Goal: Task Accomplishment & Management: Use online tool/utility

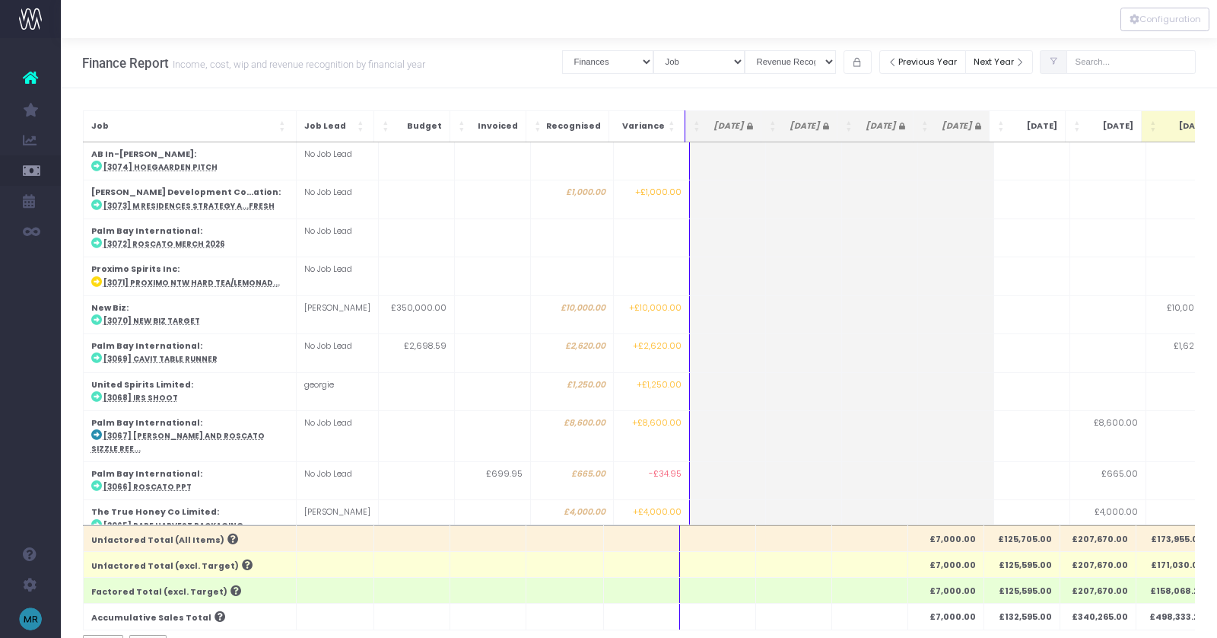
select select "finances"
select select "job"
select select "revrec"
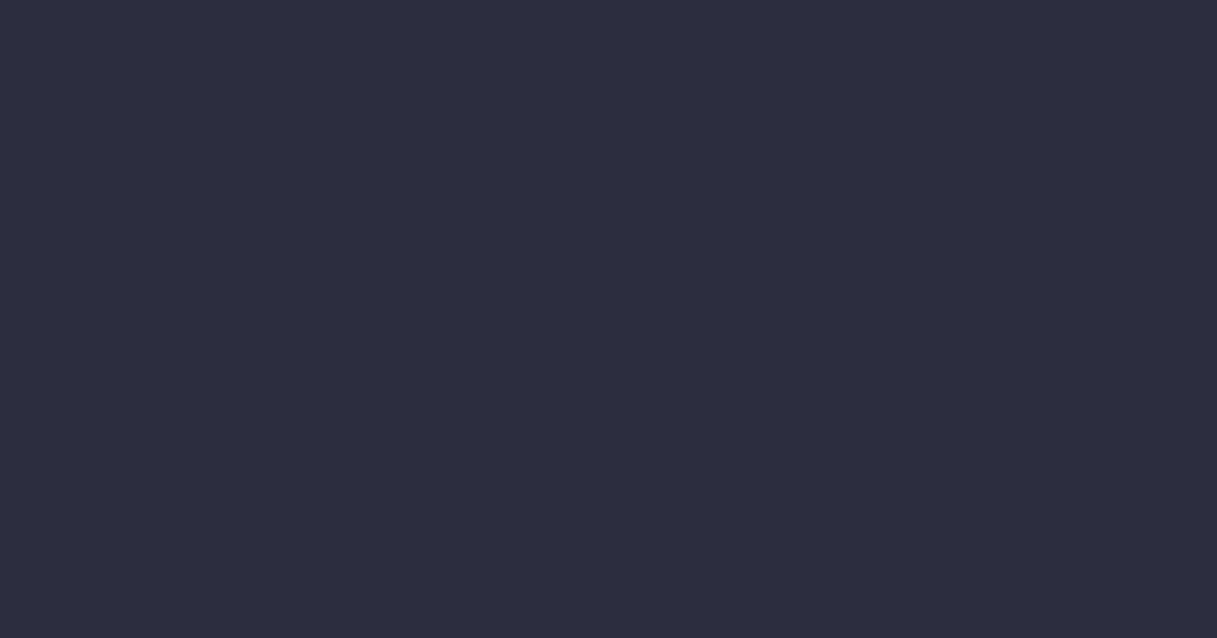
select select "finances"
select select "job"
select select "revrec"
select select "finances"
select select "job"
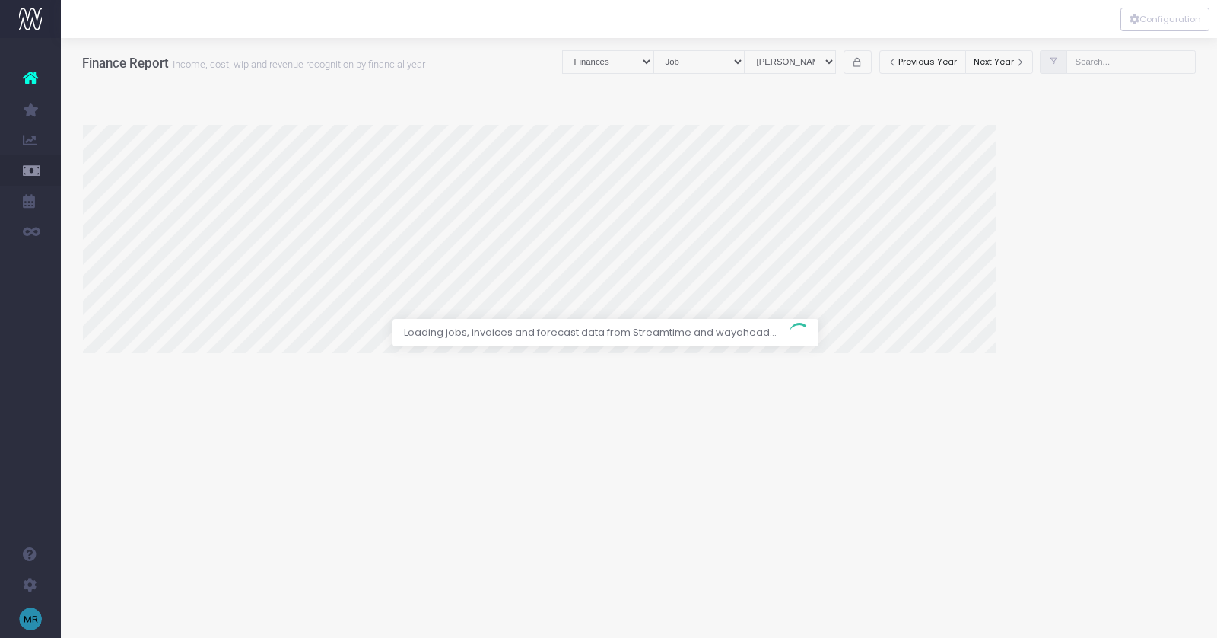
select select "revrec"
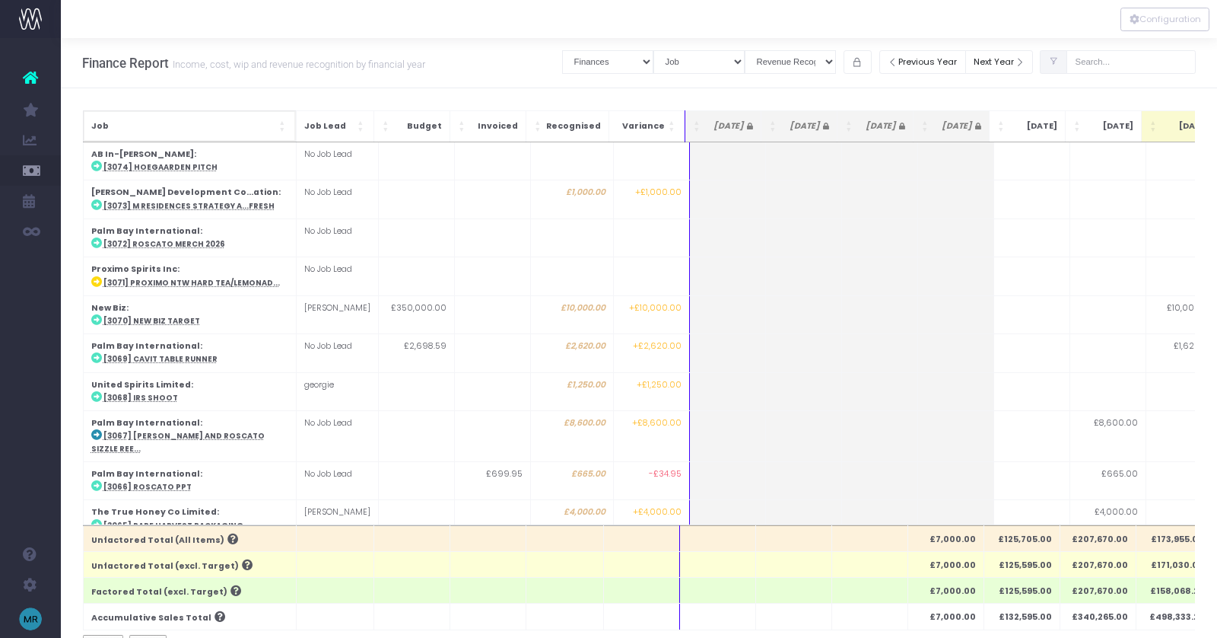
click at [186, 124] on span "Job" at bounding box center [183, 126] width 185 height 12
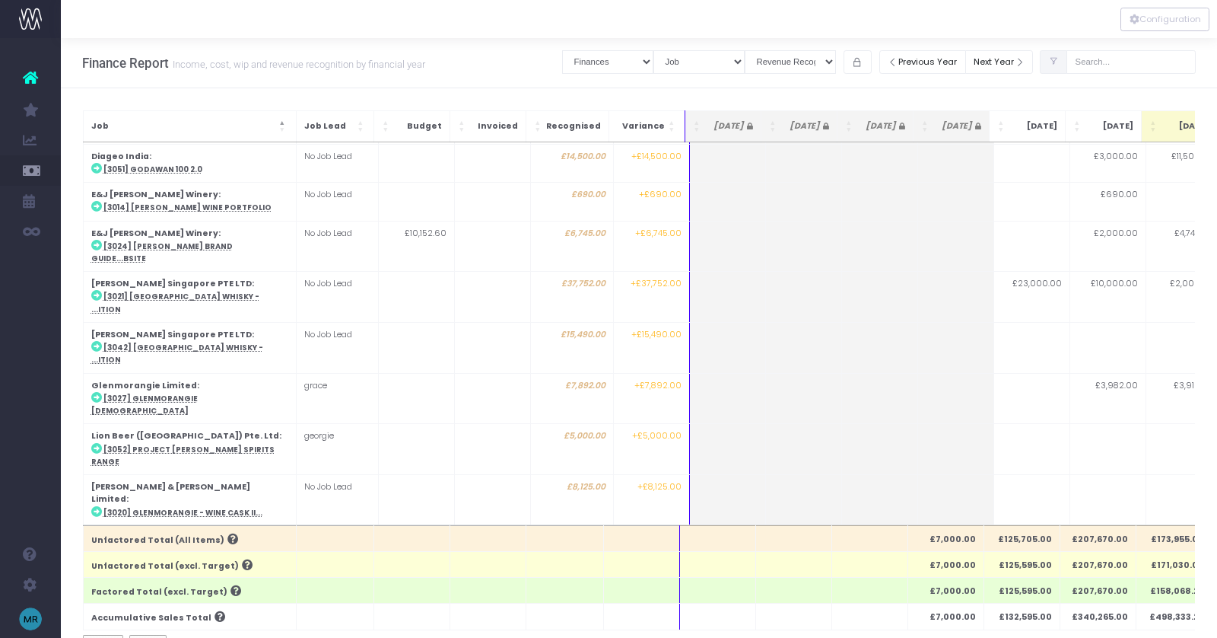
scroll to position [393, 0]
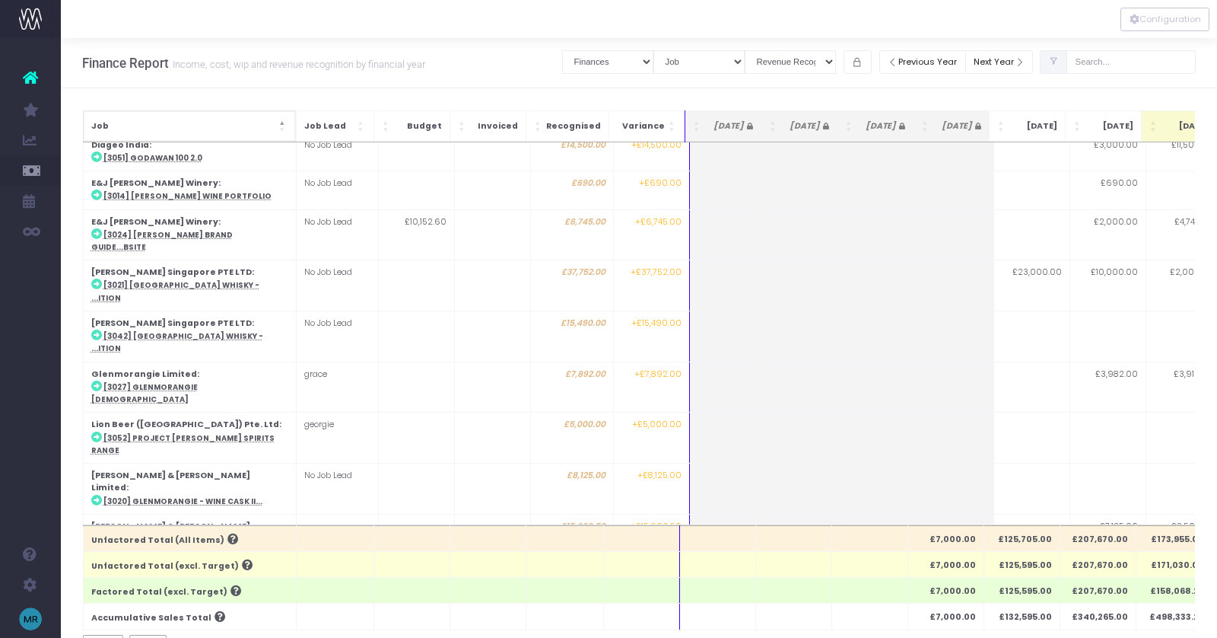
click at [280, 122] on span "Job: Activate to invert sorting" at bounding box center [283, 126] width 9 height 15
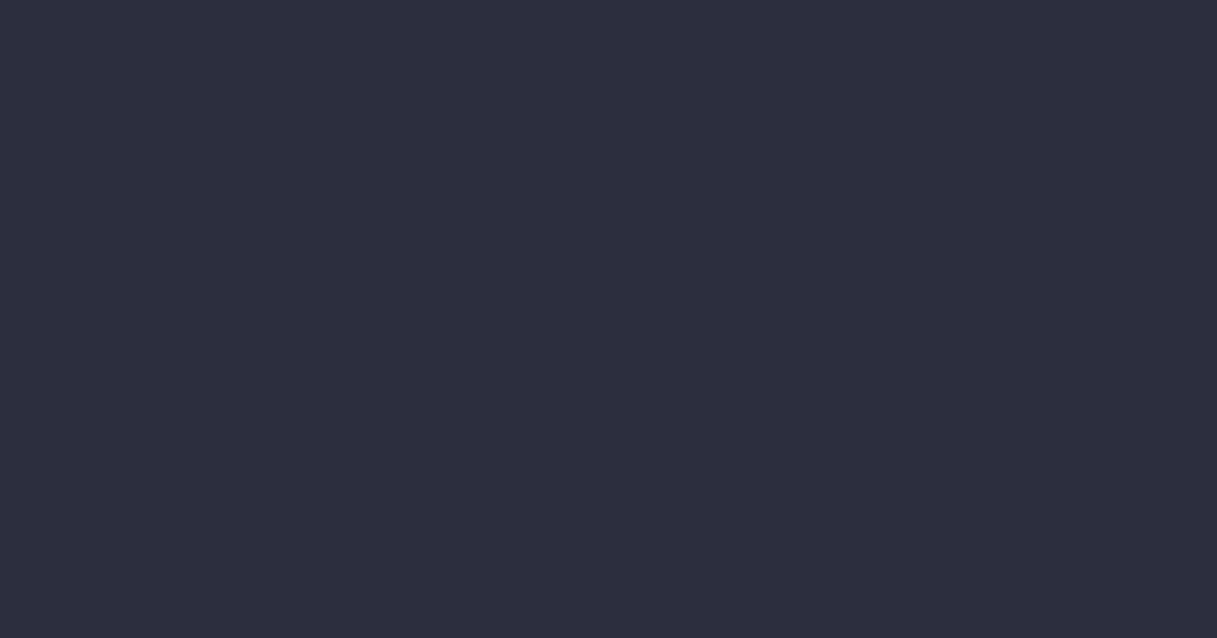
select select "finances"
select select "job"
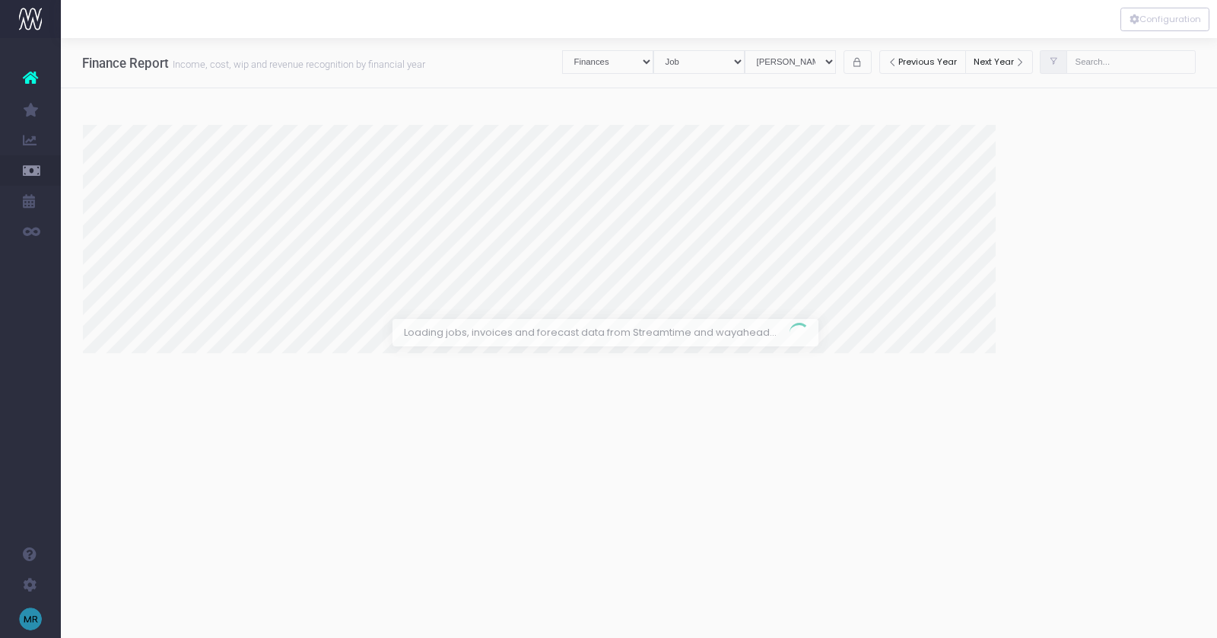
select select "revrec"
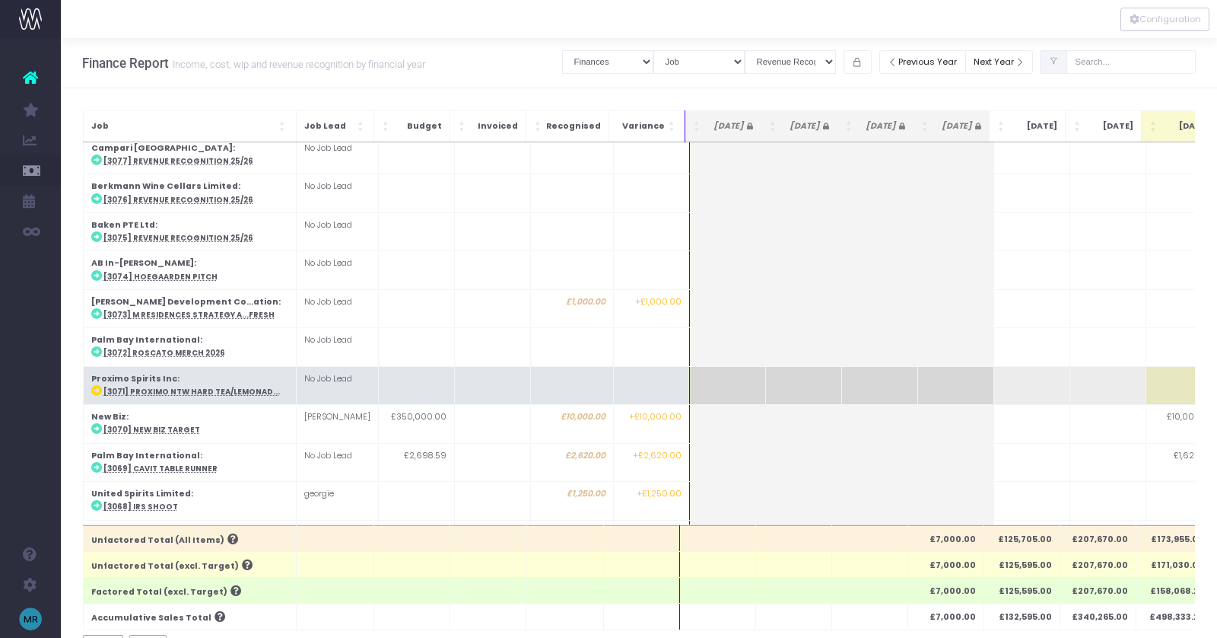
scroll to position [9, 0]
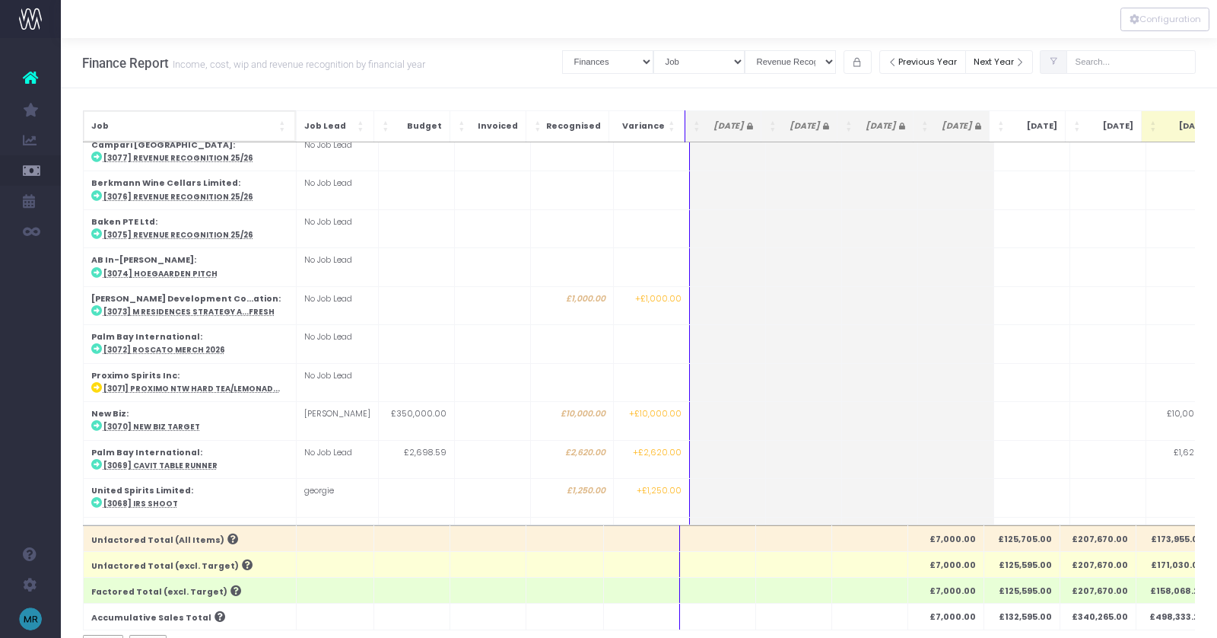
click at [276, 120] on div "Job" at bounding box center [189, 126] width 197 height 15
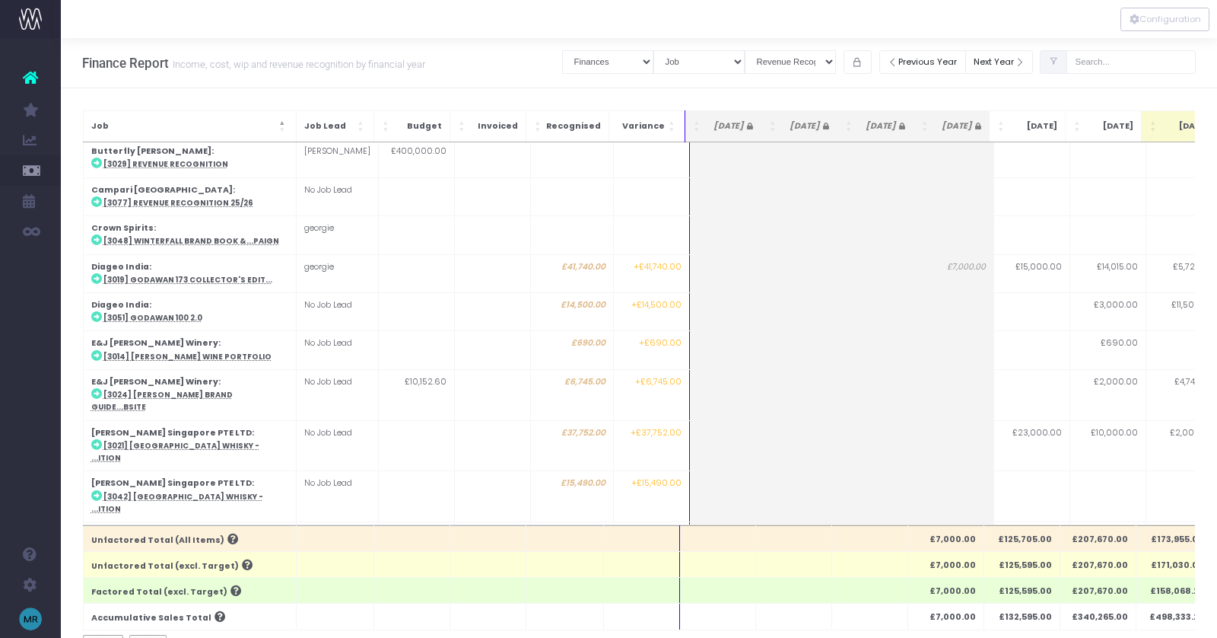
scroll to position [351, 0]
click at [863, 62] on icon "button" at bounding box center [857, 62] width 11 height 0
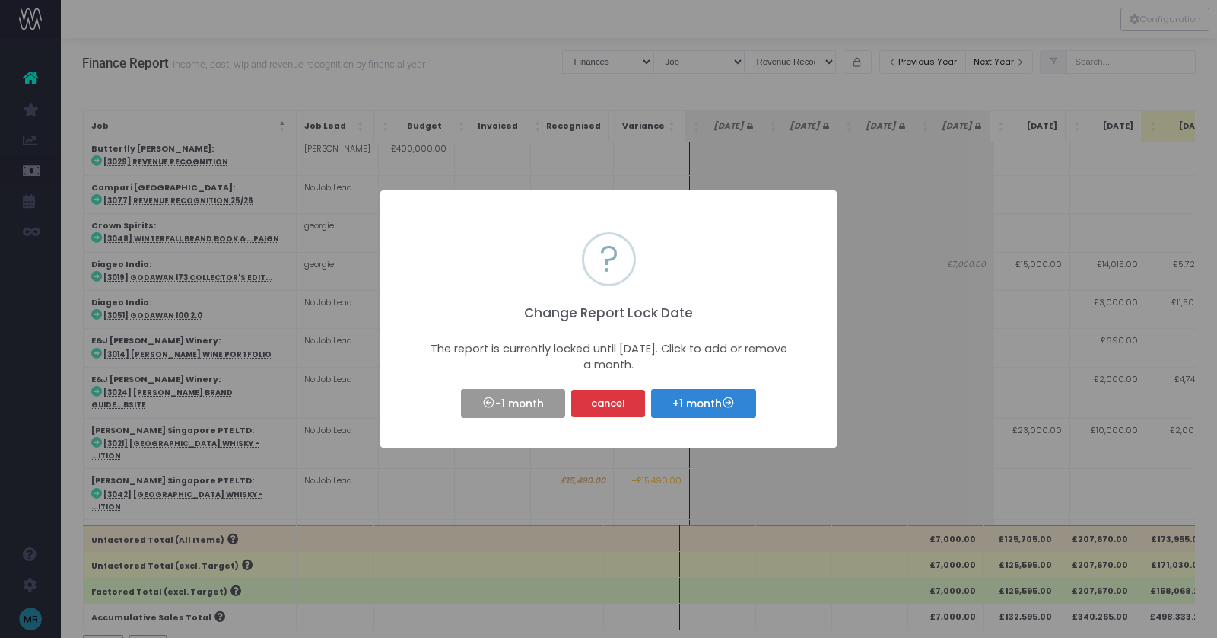
click at [512, 409] on button "-1 month" at bounding box center [512, 403] width 103 height 29
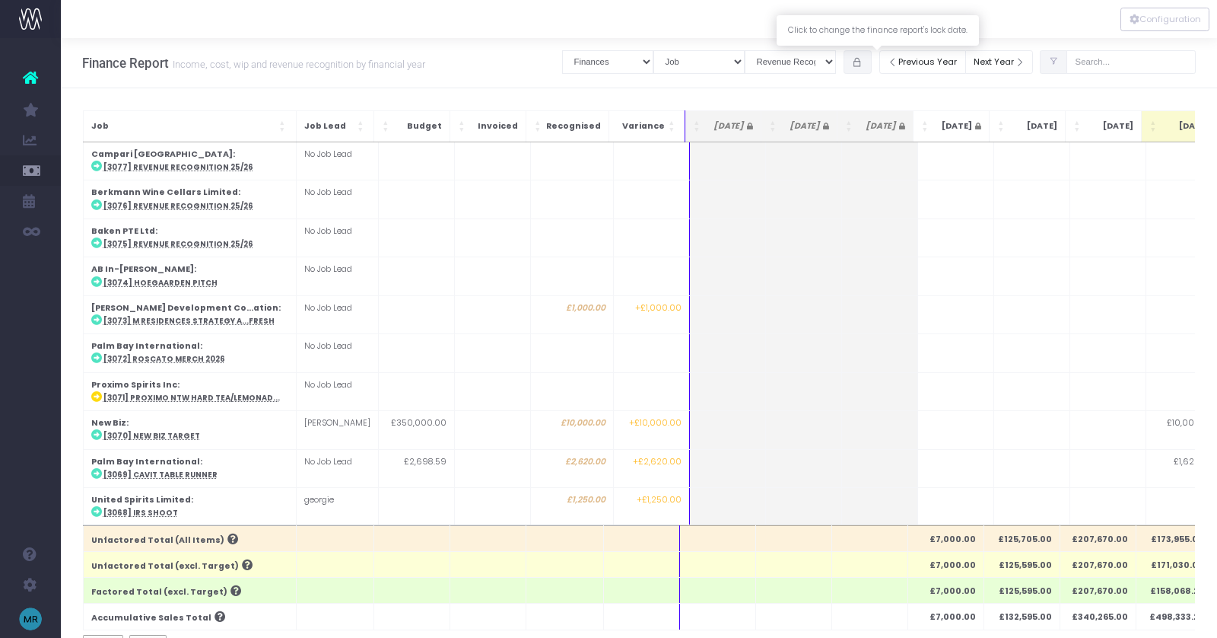
click at [863, 62] on icon "button" at bounding box center [857, 62] width 11 height 0
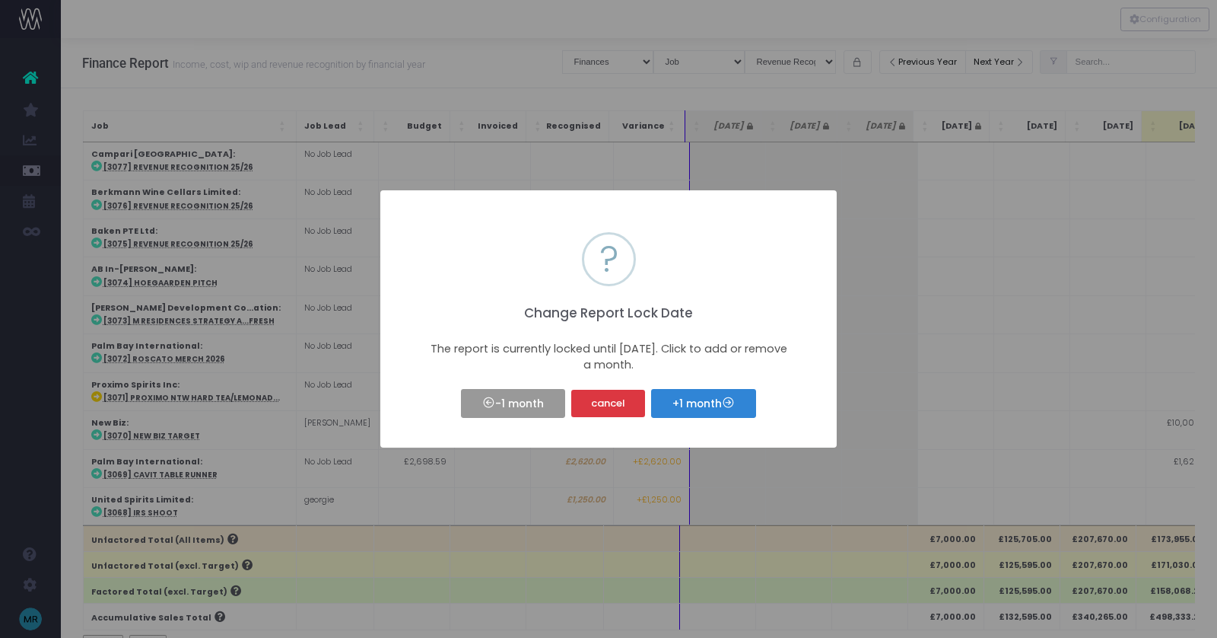
click at [540, 412] on button "-1 month" at bounding box center [512, 403] width 103 height 29
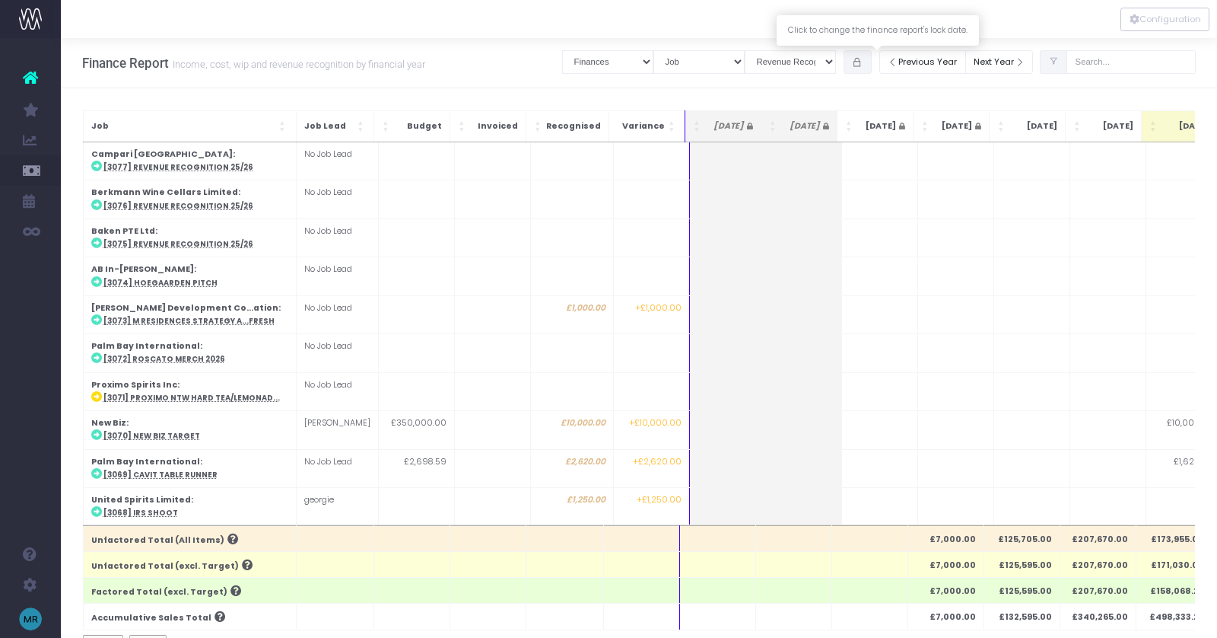
click at [863, 62] on icon "button" at bounding box center [857, 62] width 11 height 0
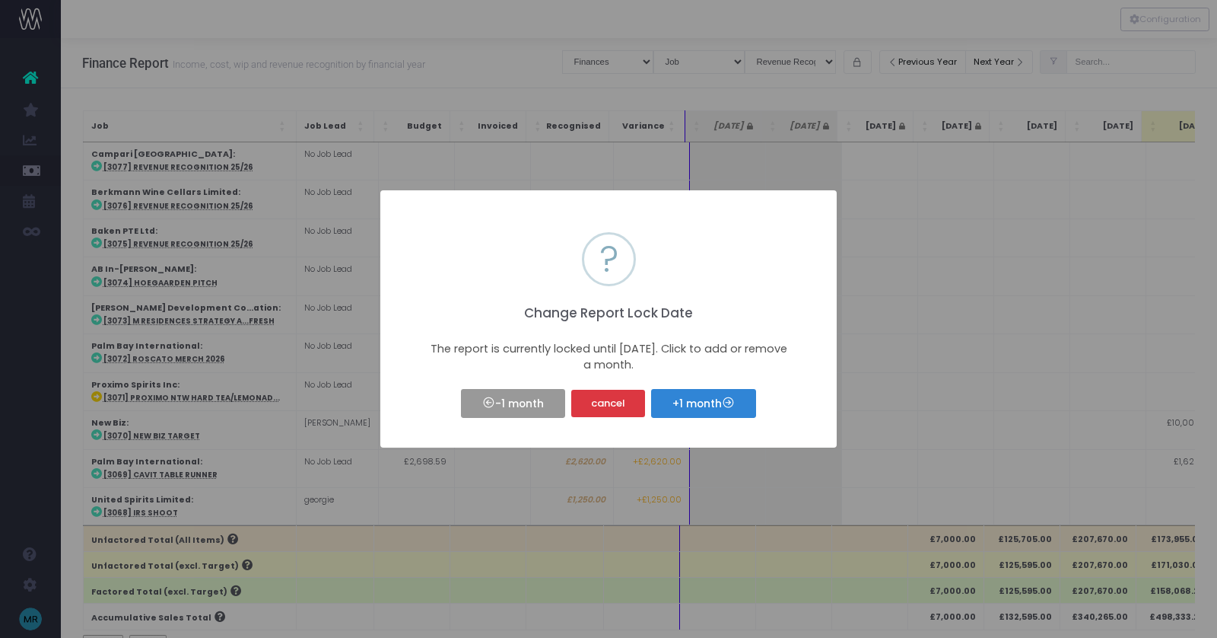
click at [523, 409] on button "-1 month" at bounding box center [512, 403] width 103 height 29
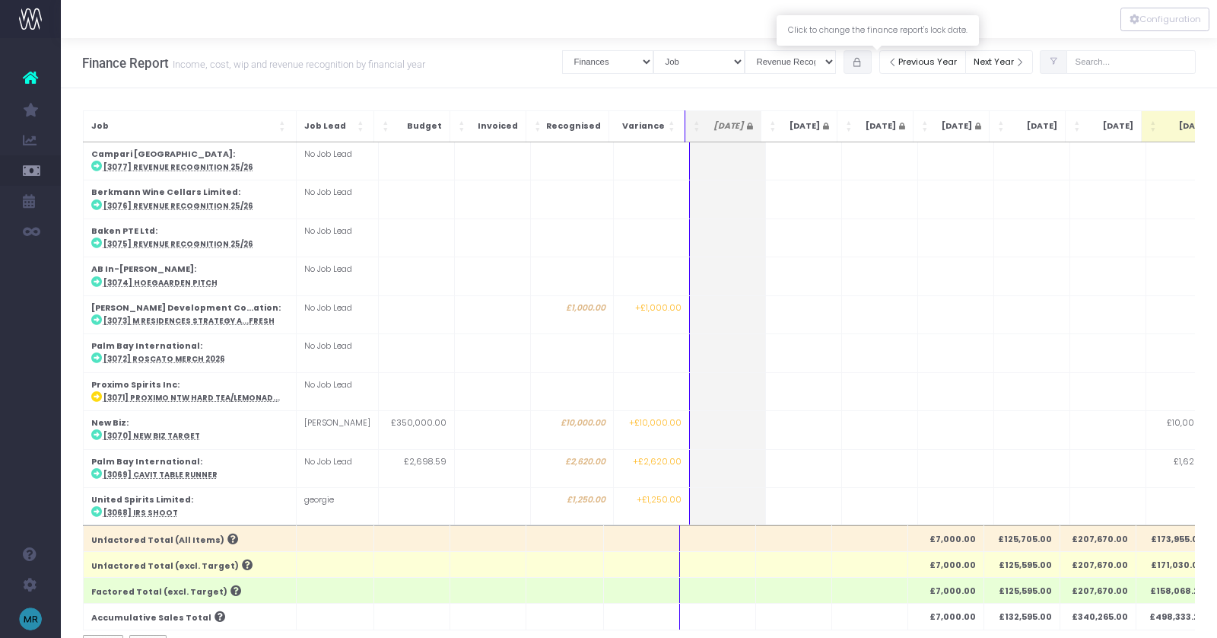
click at [863, 62] on icon "button" at bounding box center [857, 62] width 11 height 0
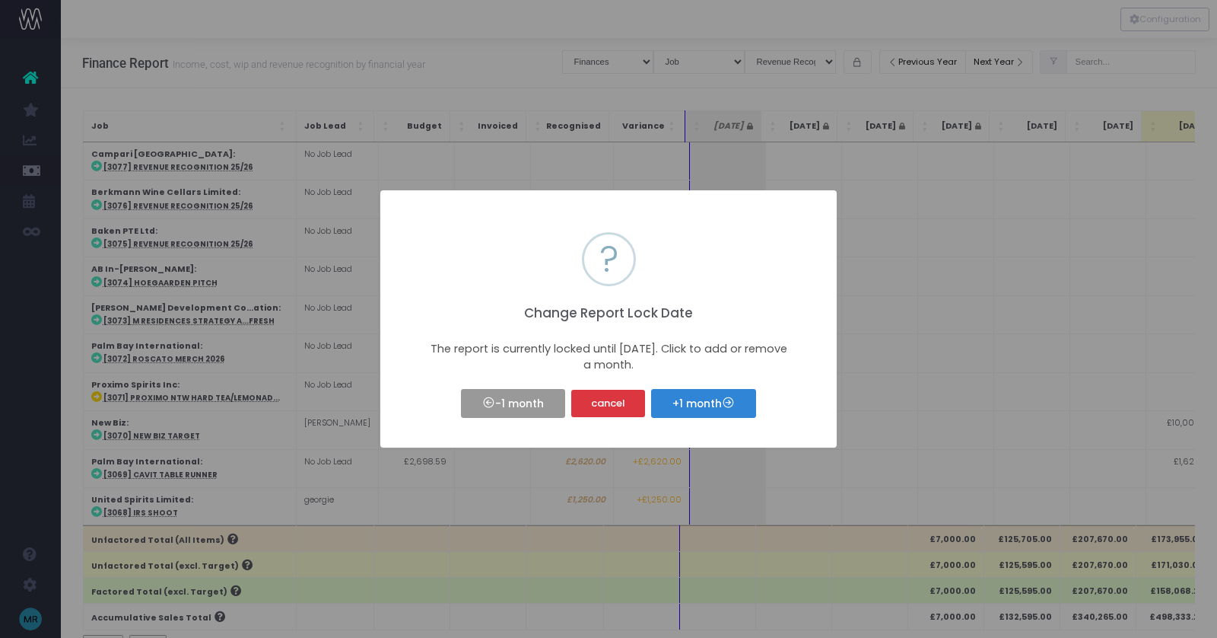
click at [529, 410] on button "-1 month" at bounding box center [512, 403] width 103 height 29
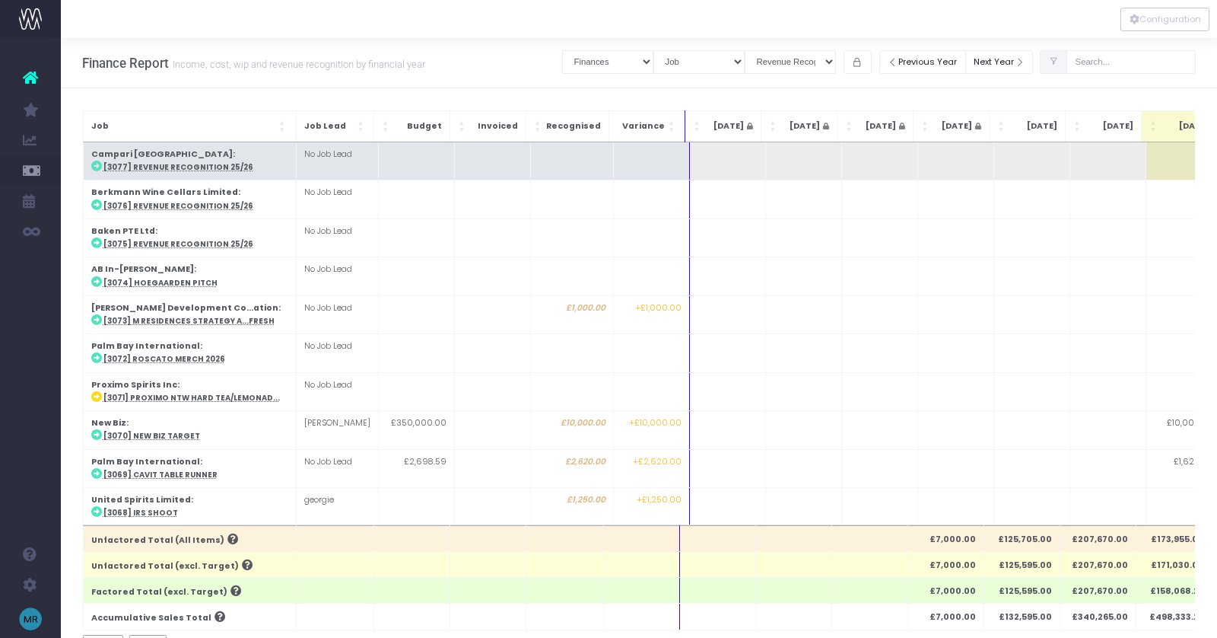
click at [730, 157] on td at bounding box center [727, 161] width 76 height 38
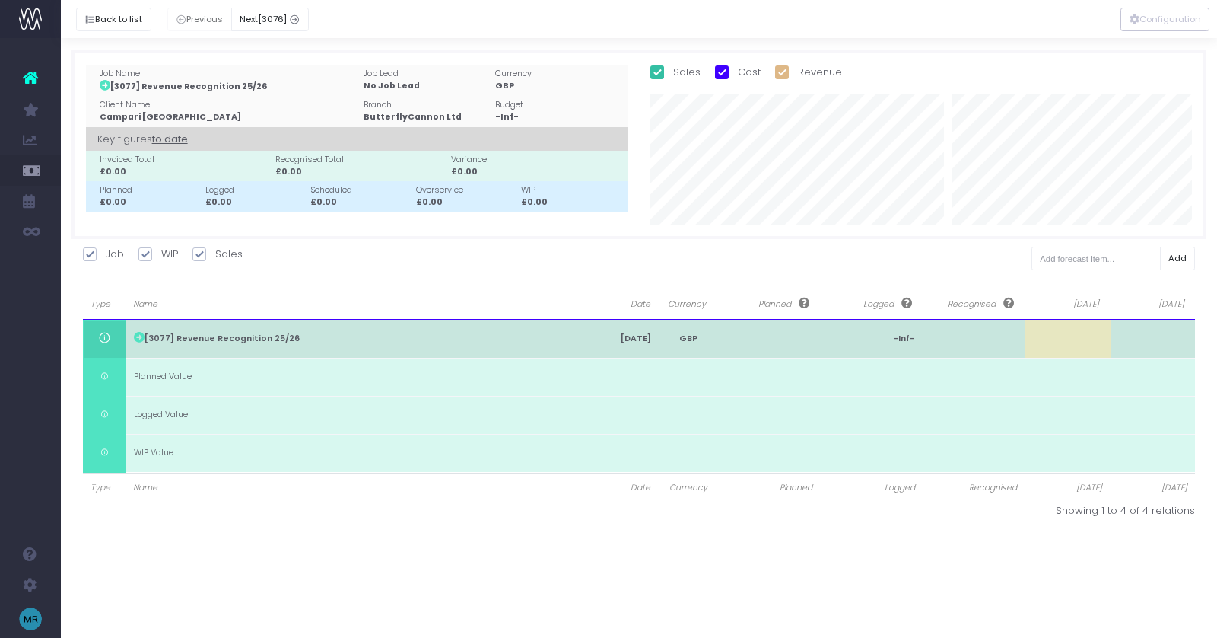
click at [1075, 341] on td at bounding box center [1067, 339] width 85 height 38
click at [1069, 335] on td at bounding box center [1067, 339] width 85 height 38
click at [1064, 339] on td at bounding box center [1067, 339] width 85 height 38
click at [234, 341] on td "[3077] Revenue Recognition 25/26" at bounding box center [354, 339] width 456 height 38
click at [240, 330] on td "[3077] Revenue Recognition 25/26" at bounding box center [354, 339] width 456 height 38
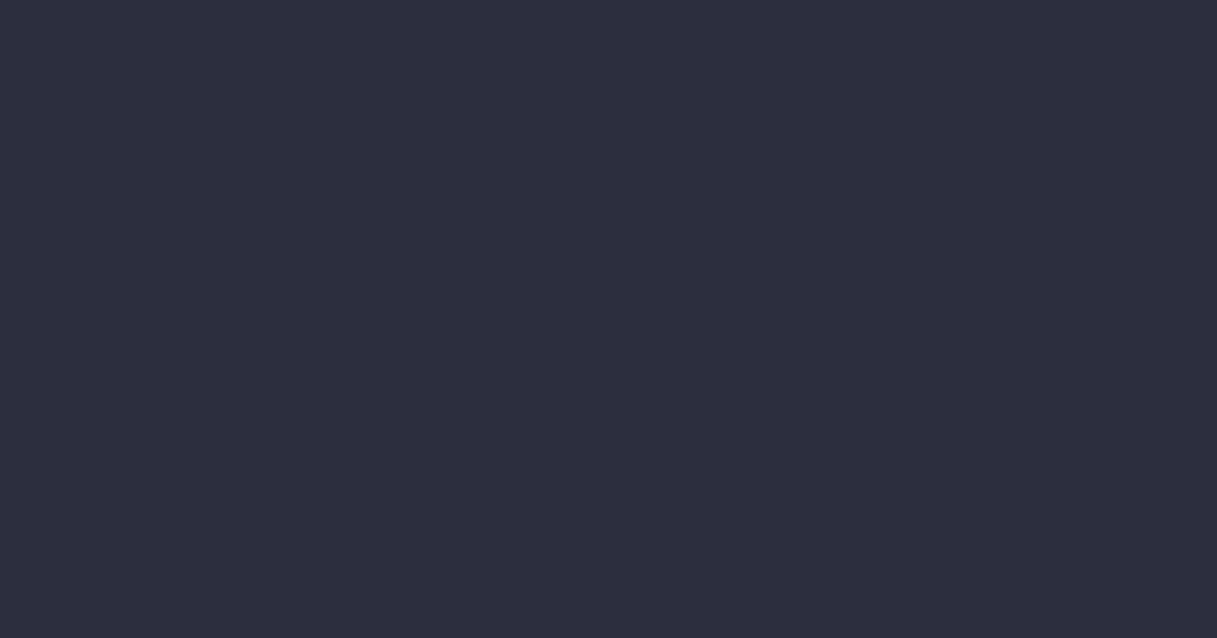
select select "finances"
select select "job"
select select "revrec"
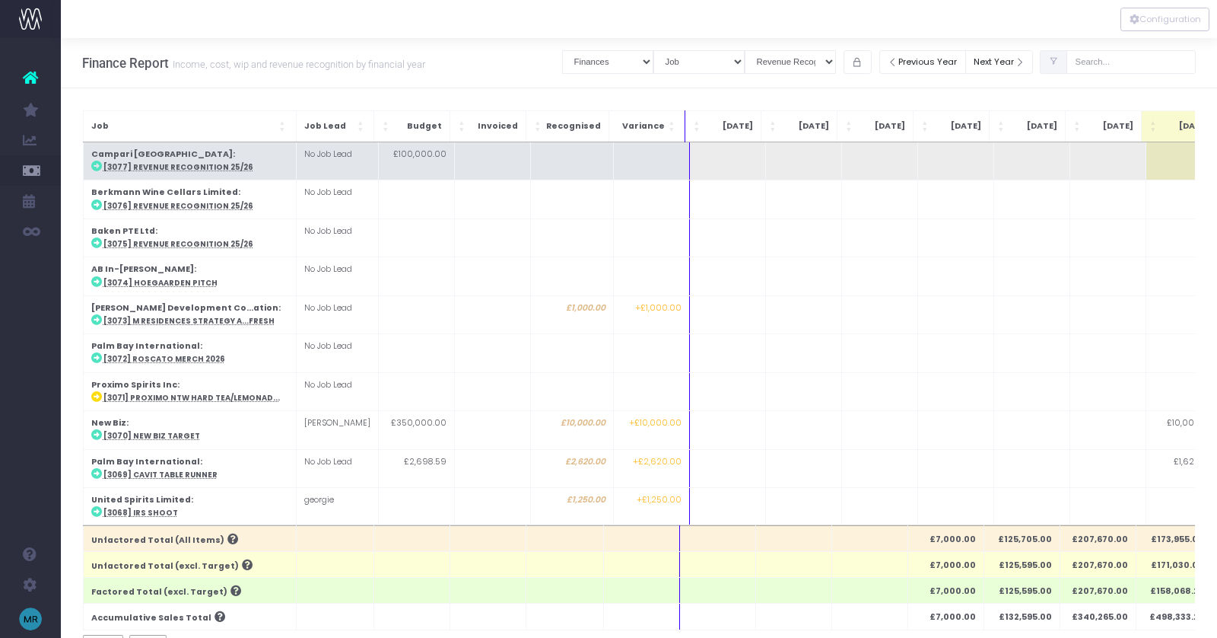
click at [148, 168] on abbr "[3077] Revenue Recognition 25/26" at bounding box center [178, 167] width 150 height 10
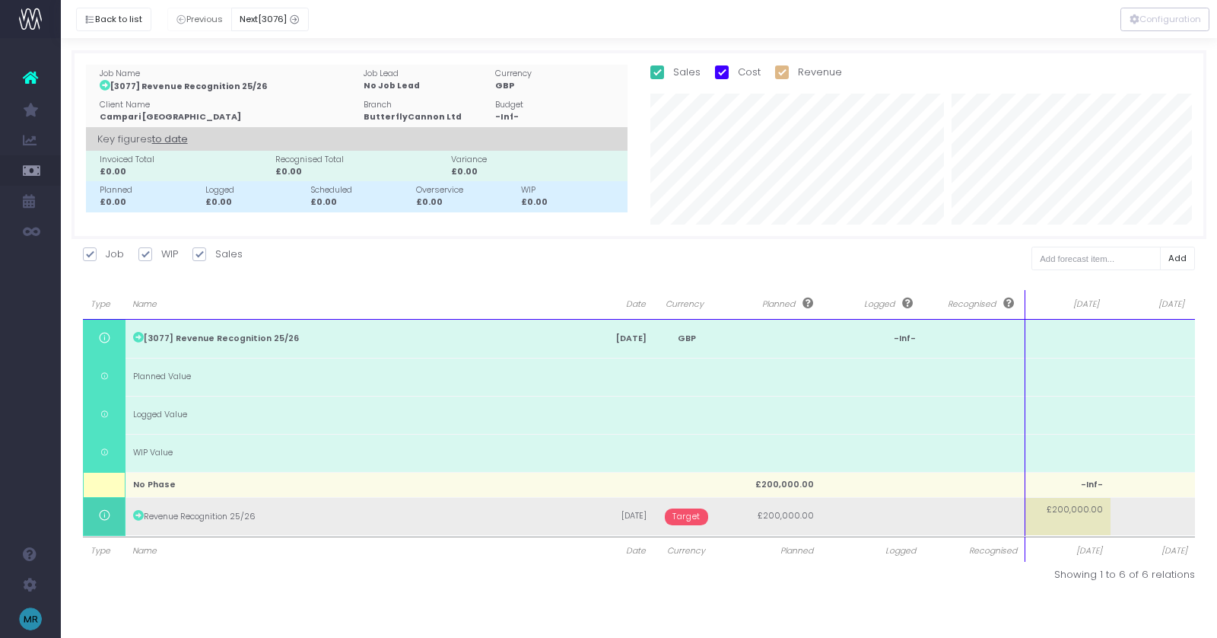
click at [1083, 523] on td "£200,000.00" at bounding box center [1067, 516] width 85 height 38
type input "200000"
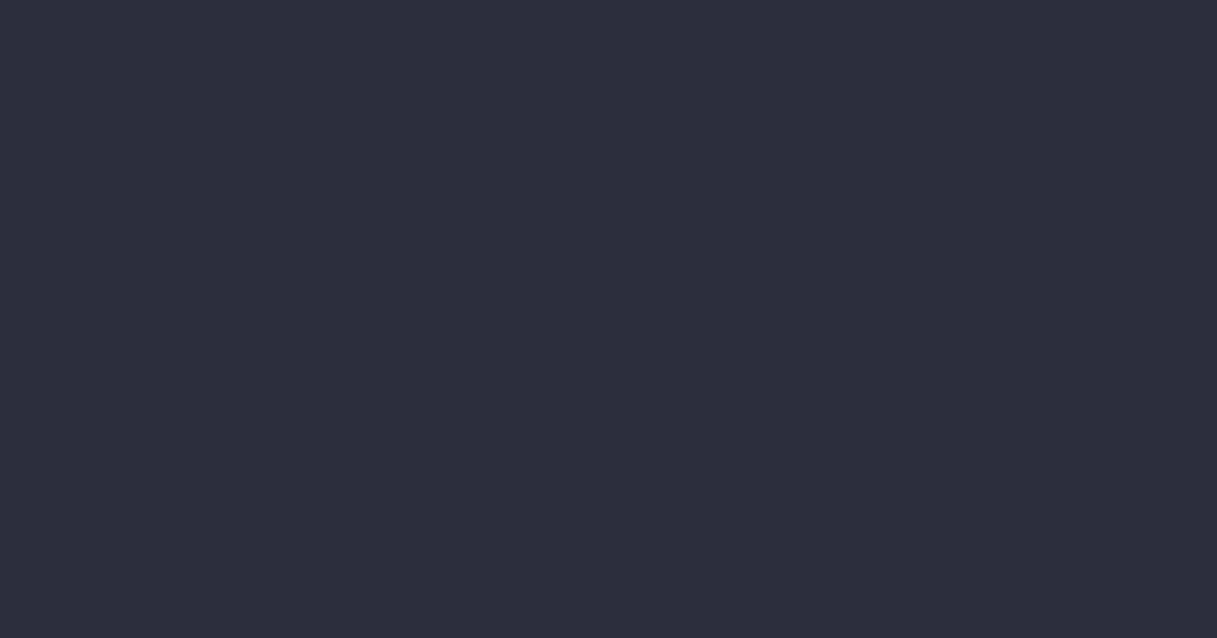
select select "finances"
select select "job"
select select "revrec"
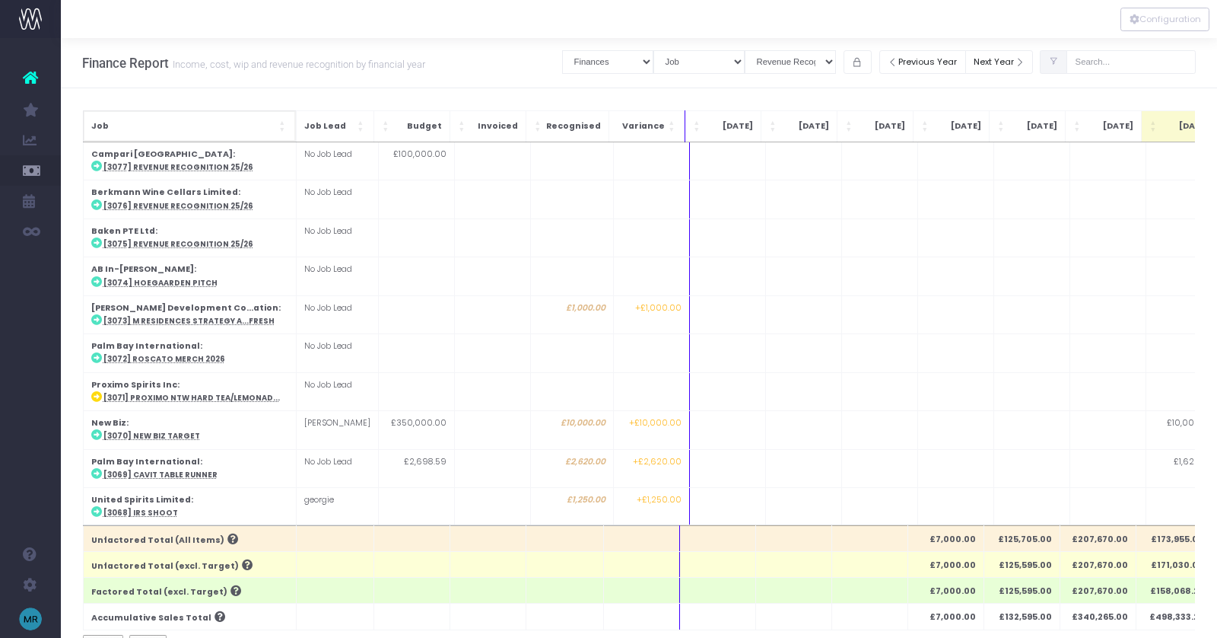
click at [282, 130] on span "Job: Activate to sort" at bounding box center [283, 126] width 9 height 15
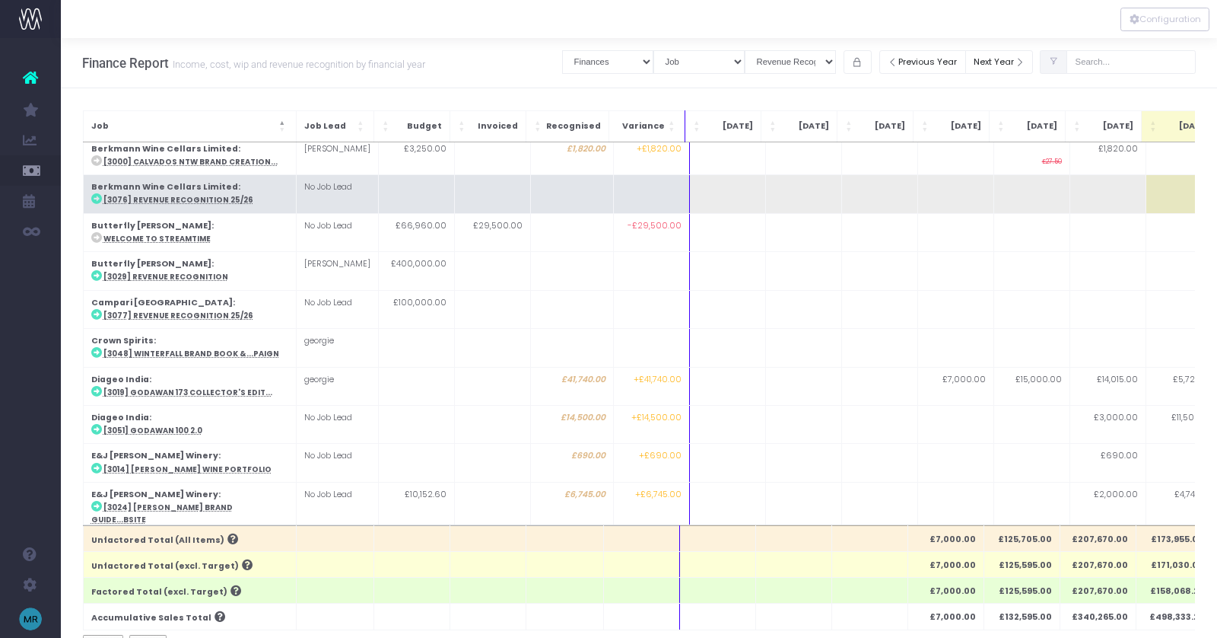
scroll to position [234, 0]
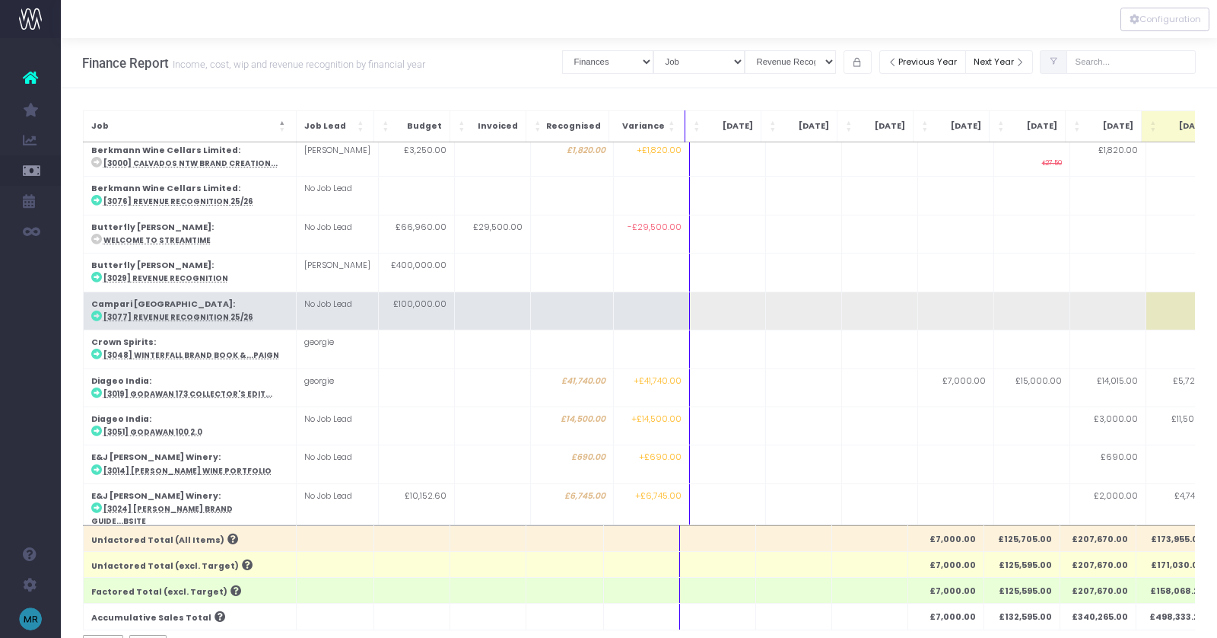
click at [714, 308] on td at bounding box center [727, 310] width 76 height 38
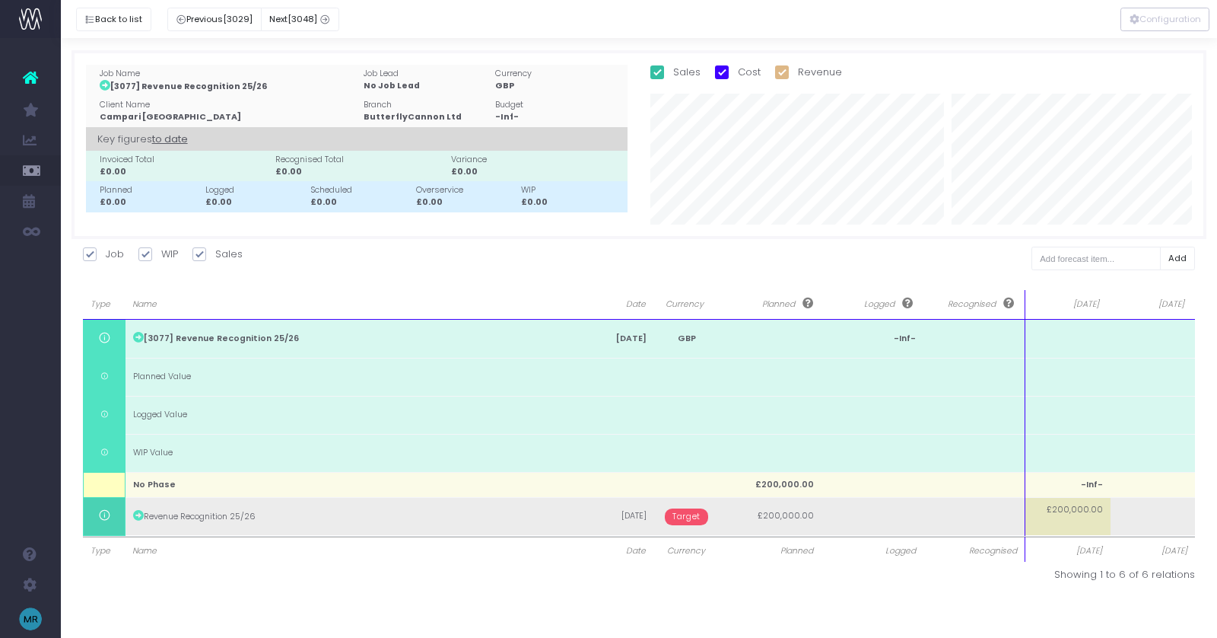
click at [1080, 512] on span "£200,000.00" at bounding box center [1075, 510] width 56 height 12
type input "1"
click at [1124, 516] on body "Oh my... this is bad. [PERSON_NAME] wasn't able to load this page. Please conta…" at bounding box center [608, 319] width 1217 height 638
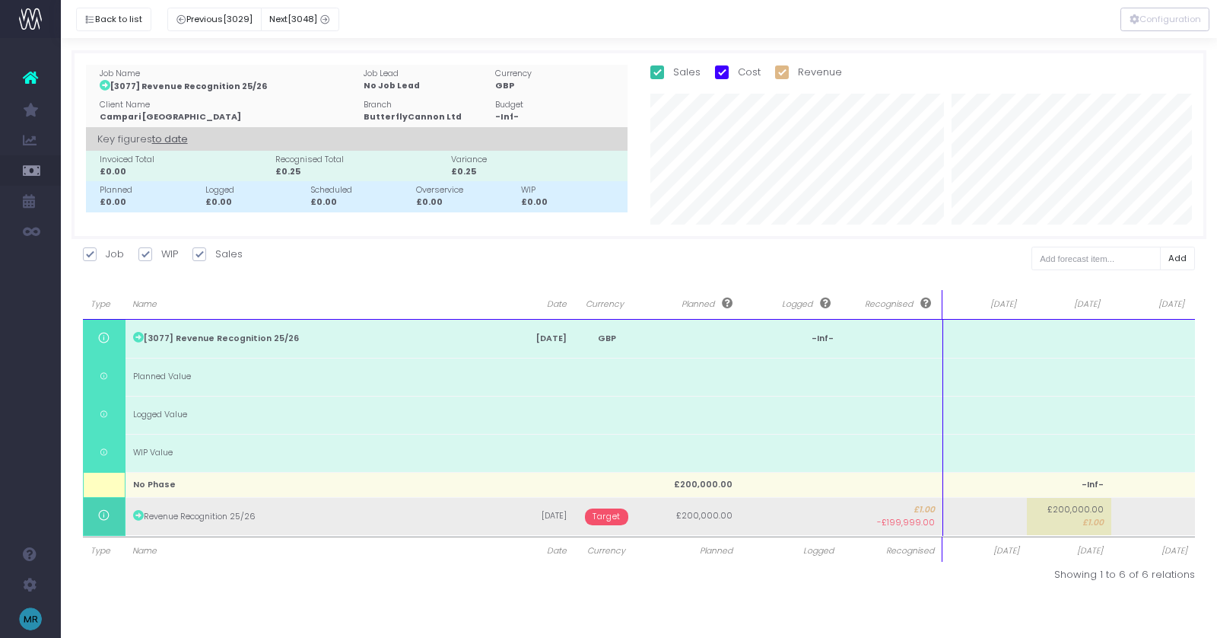
click at [976, 526] on td at bounding box center [985, 516] width 84 height 38
type input "1"
click at [1089, 515] on body "Oh my... this is bad. [PERSON_NAME] wasn't able to load this page. Please conta…" at bounding box center [608, 319] width 1217 height 638
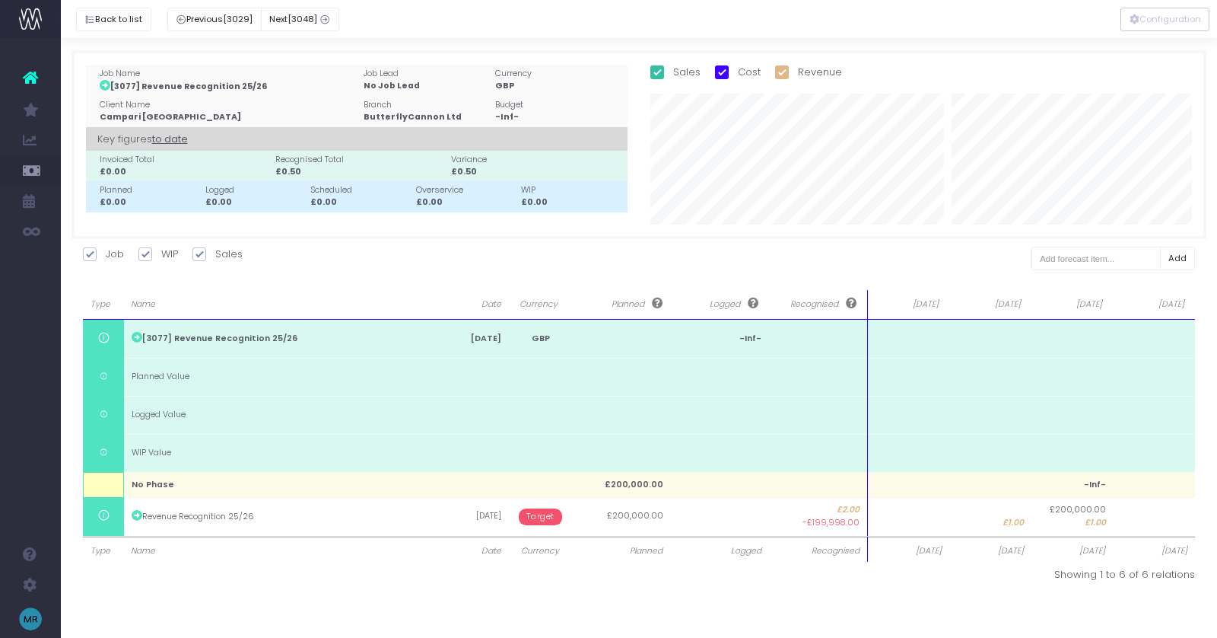
click at [1076, 519] on td "£200,000.00 £1.00" at bounding box center [1073, 516] width 82 height 38
type input "1"
click at [1006, 515] on div at bounding box center [608, 319] width 1217 height 638
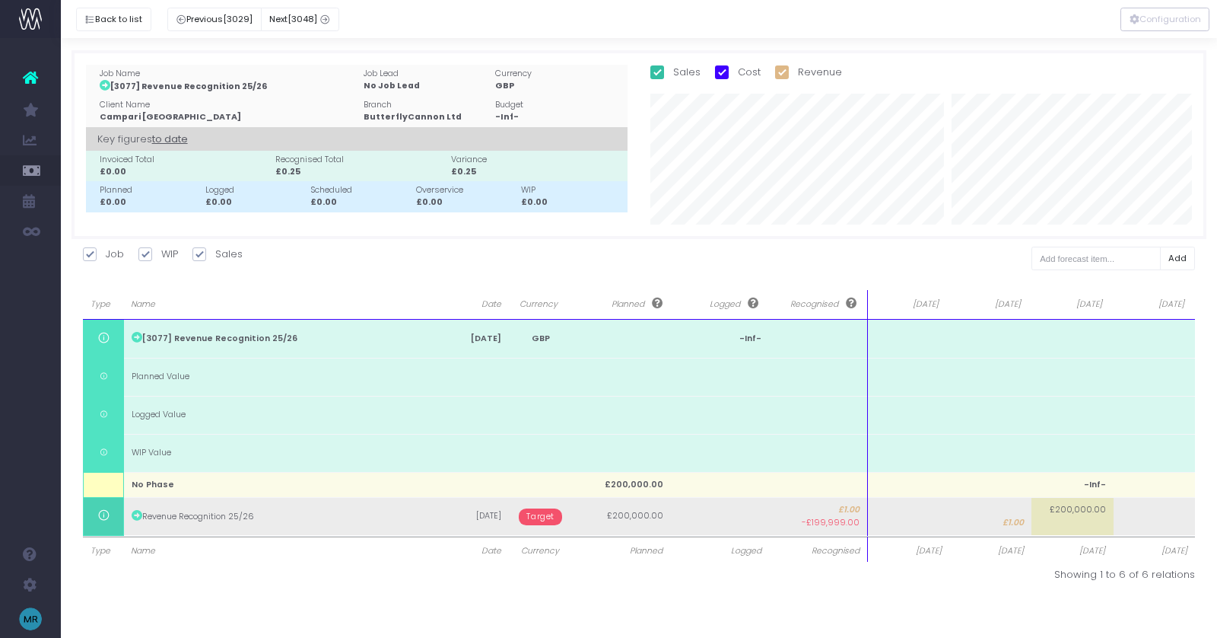
click at [999, 521] on td "£1.00" at bounding box center [990, 516] width 82 height 38
type input "1"
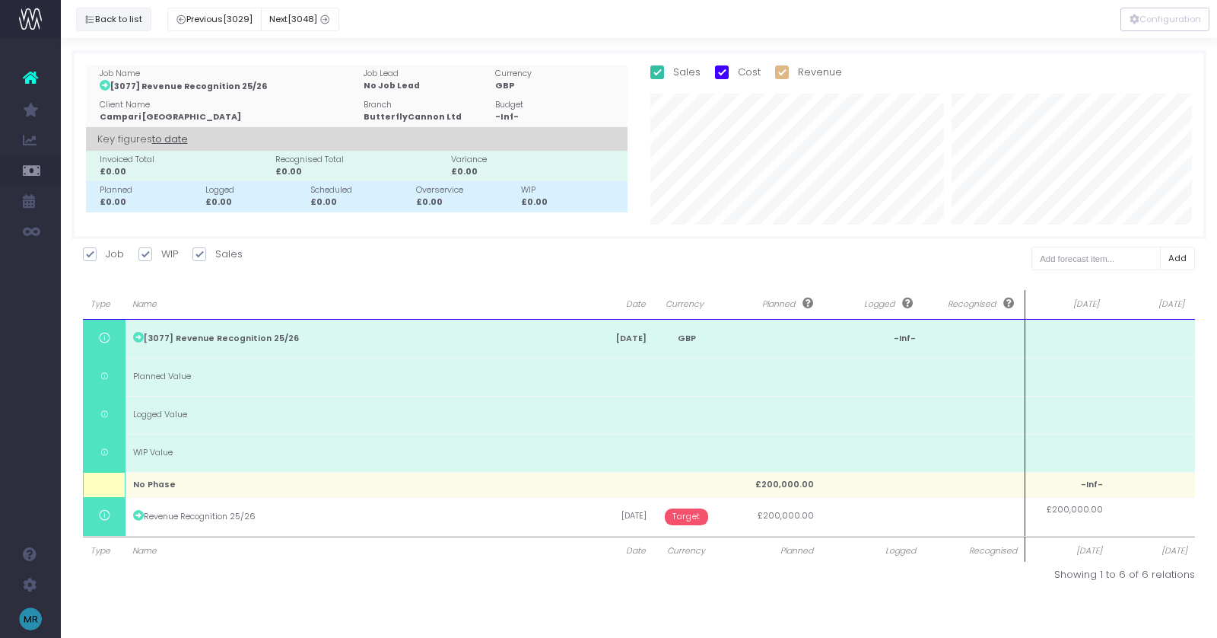
click at [122, 17] on button "Back to list" at bounding box center [113, 20] width 75 height 24
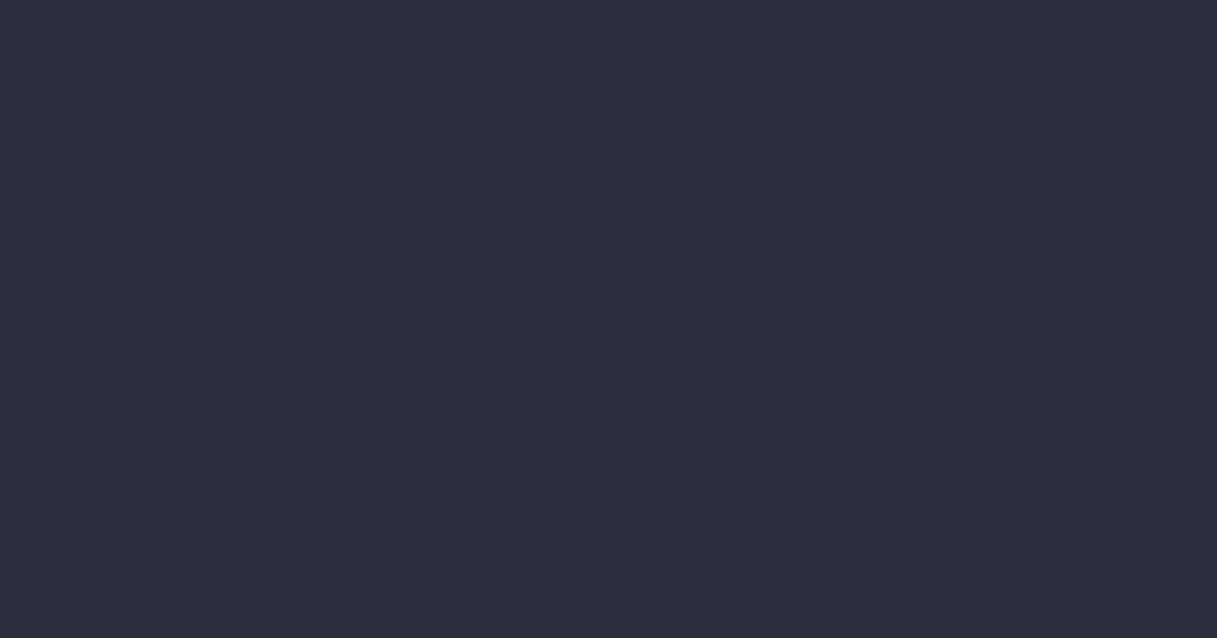
select select "finances"
select select "job"
select select "revrec"
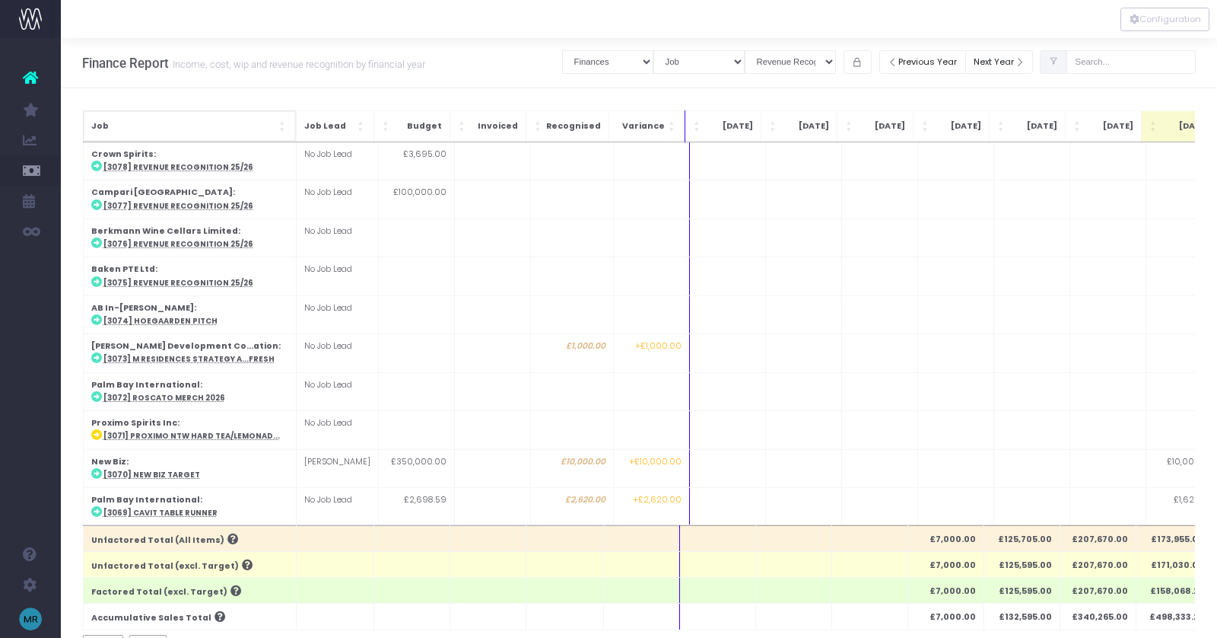
click at [258, 122] on span "Job" at bounding box center [183, 126] width 185 height 12
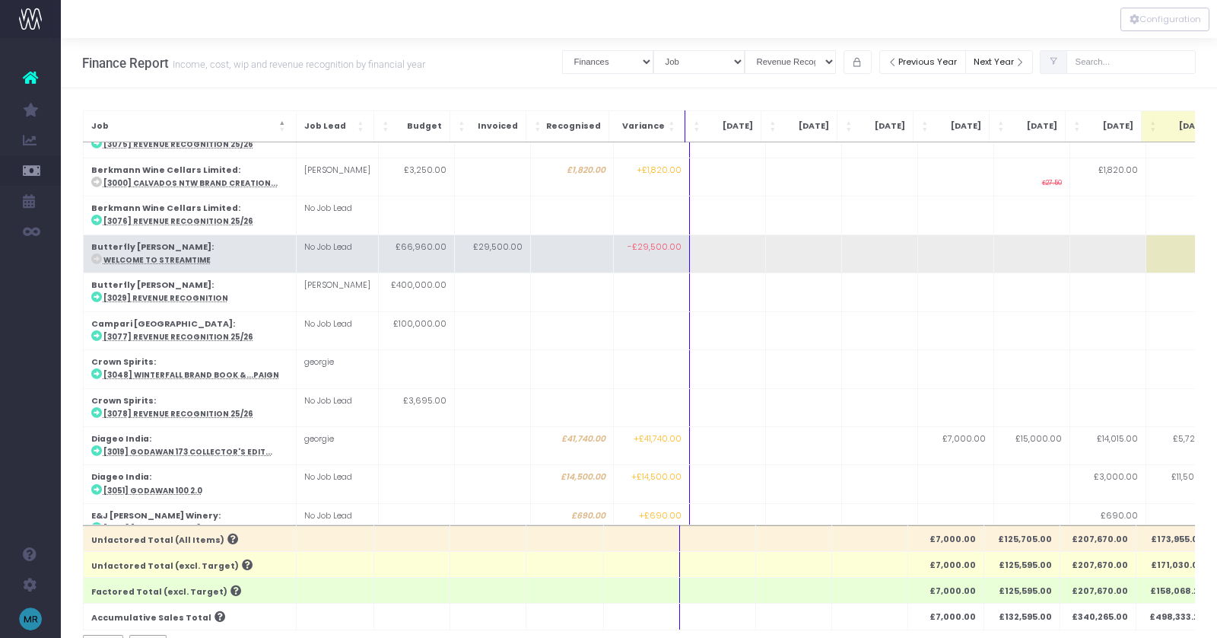
scroll to position [217, 0]
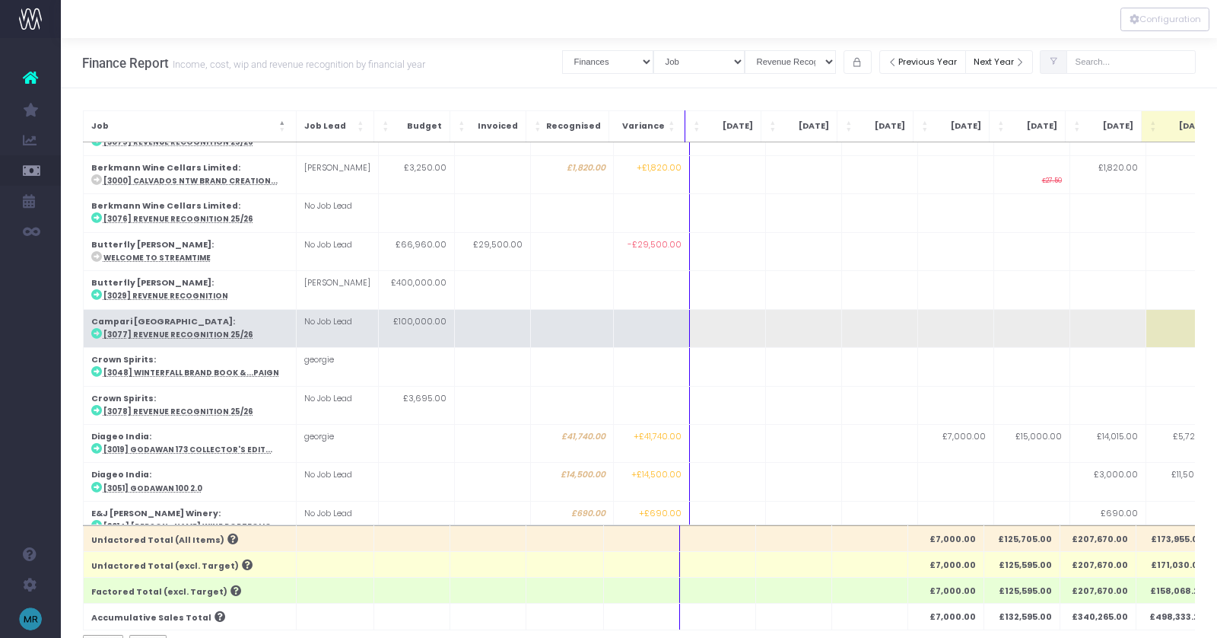
click at [186, 329] on abbr "[3077] Revenue Recognition 25/26" at bounding box center [178, 334] width 150 height 10
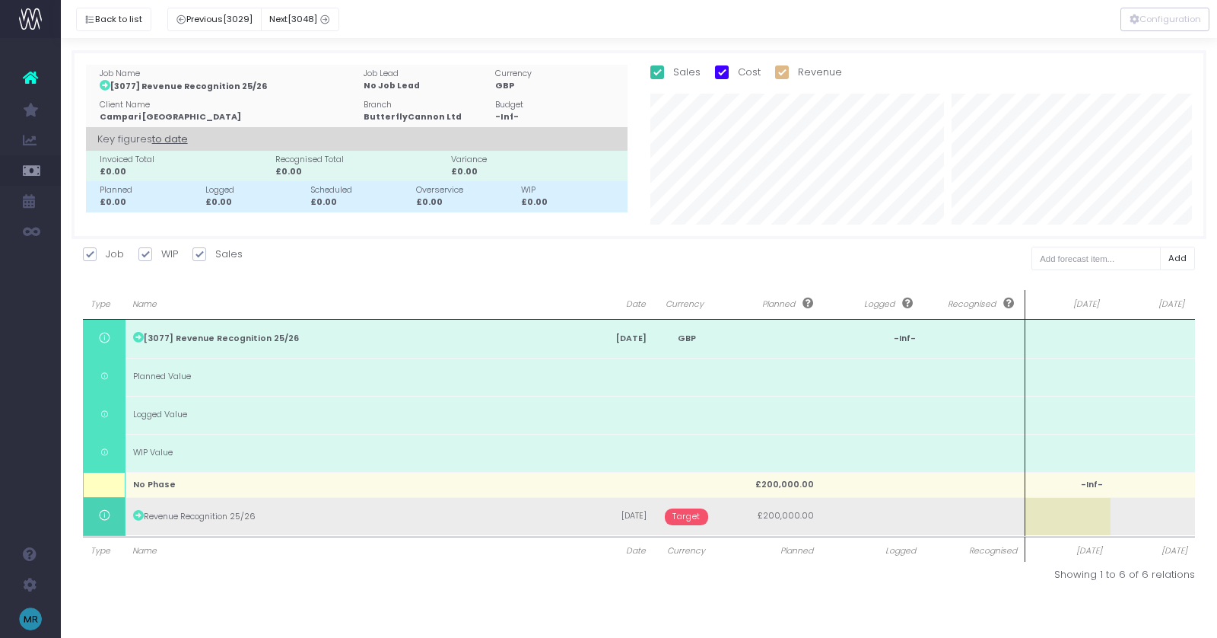
click at [1057, 522] on td at bounding box center [1067, 516] width 85 height 38
type input "200000"
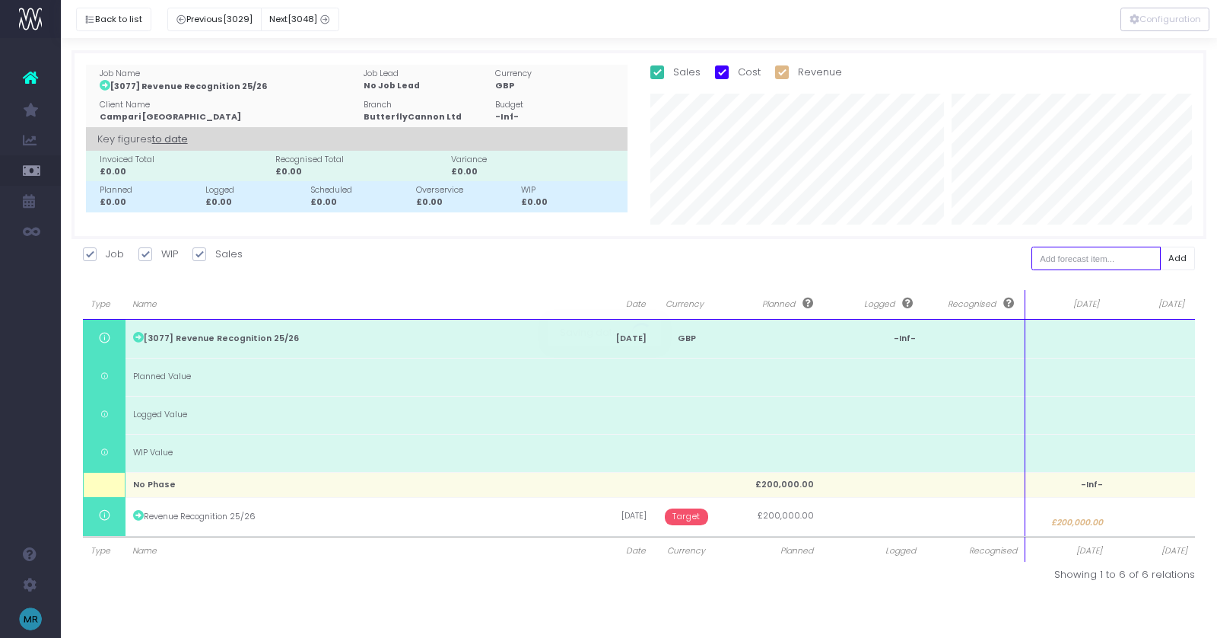
click at [1130, 256] on body "Oh my... this is bad. [PERSON_NAME] wasn't able to load this page. Please conta…" at bounding box center [608, 319] width 1217 height 638
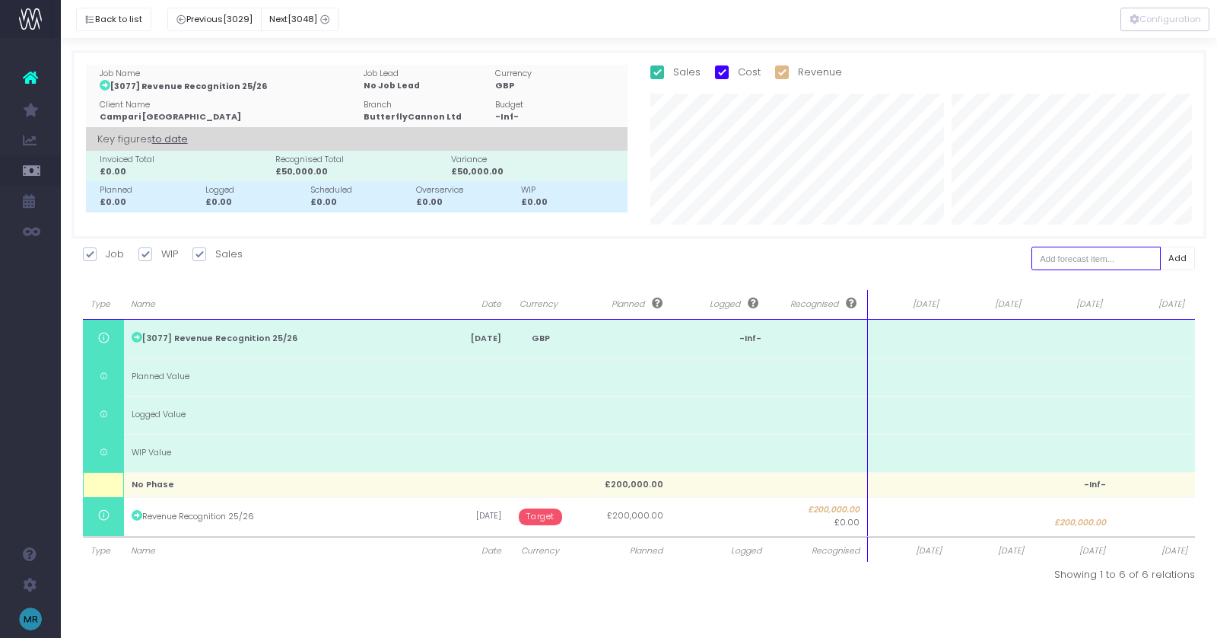
click at [1102, 262] on input "text" at bounding box center [1096, 258] width 129 height 24
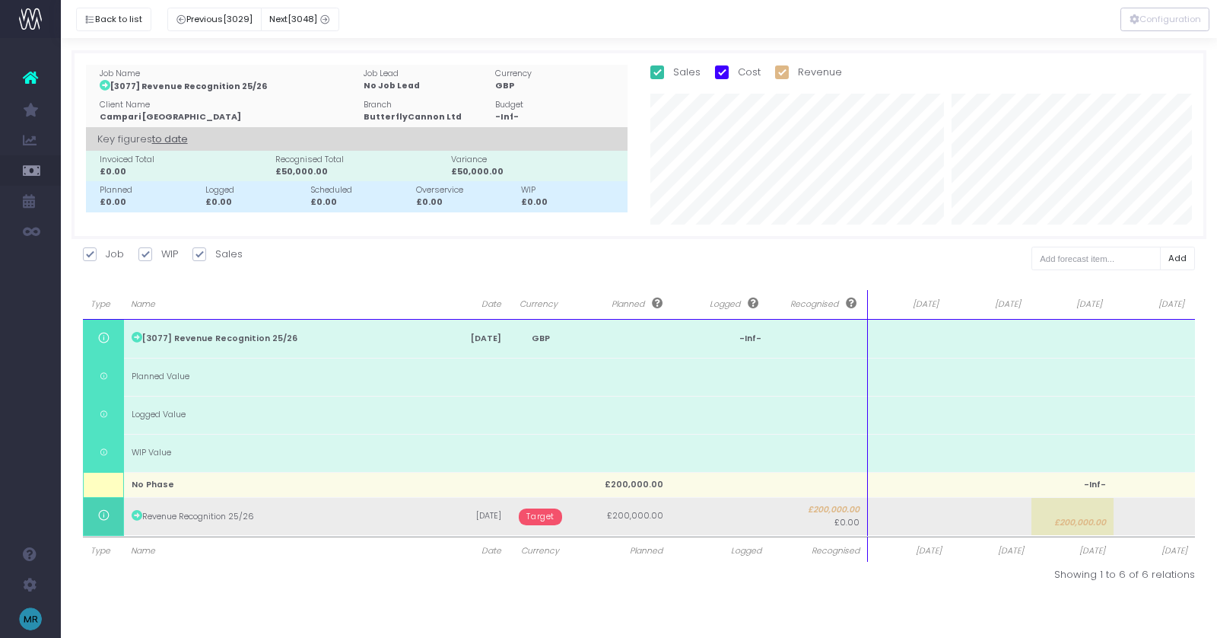
click at [897, 523] on td at bounding box center [908, 516] width 82 height 38
type input "1"
click at [956, 520] on body "Oh my... this is bad. wayahead wasn't able to load this page. Please contact su…" at bounding box center [608, 319] width 1217 height 638
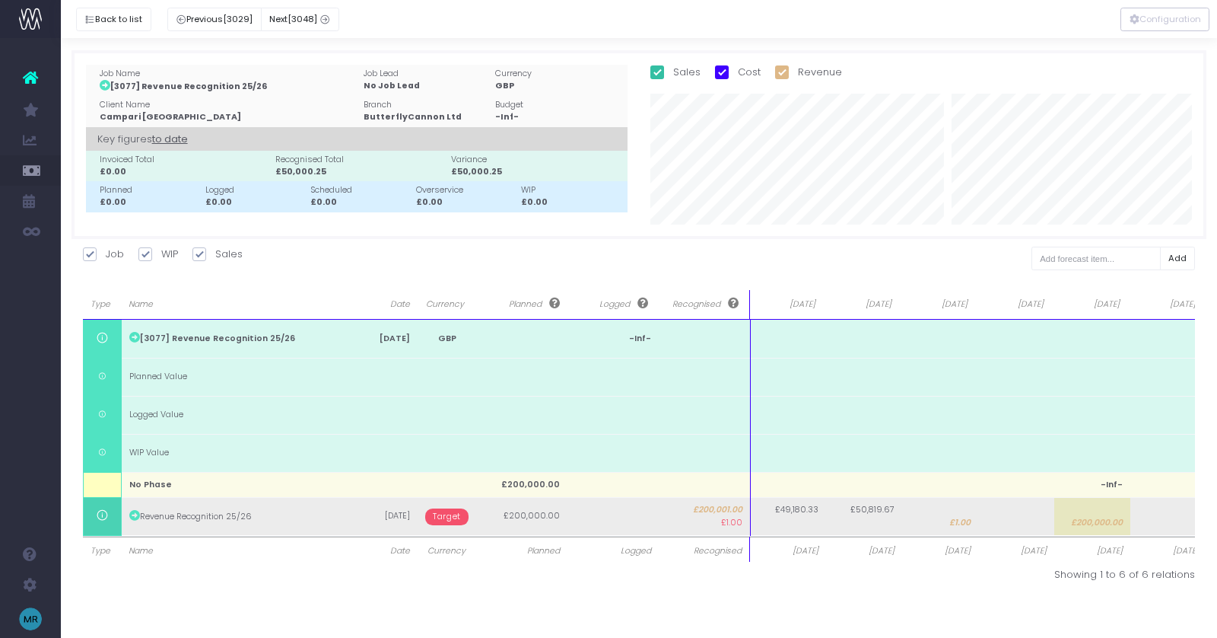
click at [792, 528] on td "£49,180.33" at bounding box center [788, 516] width 76 height 38
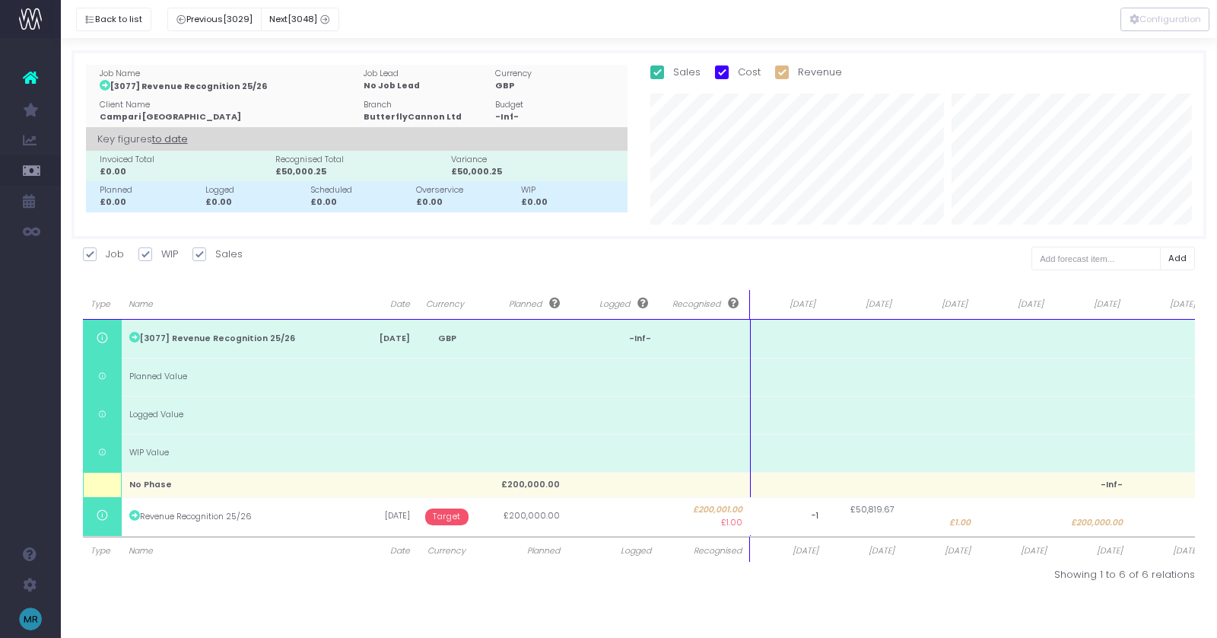
type input "1"
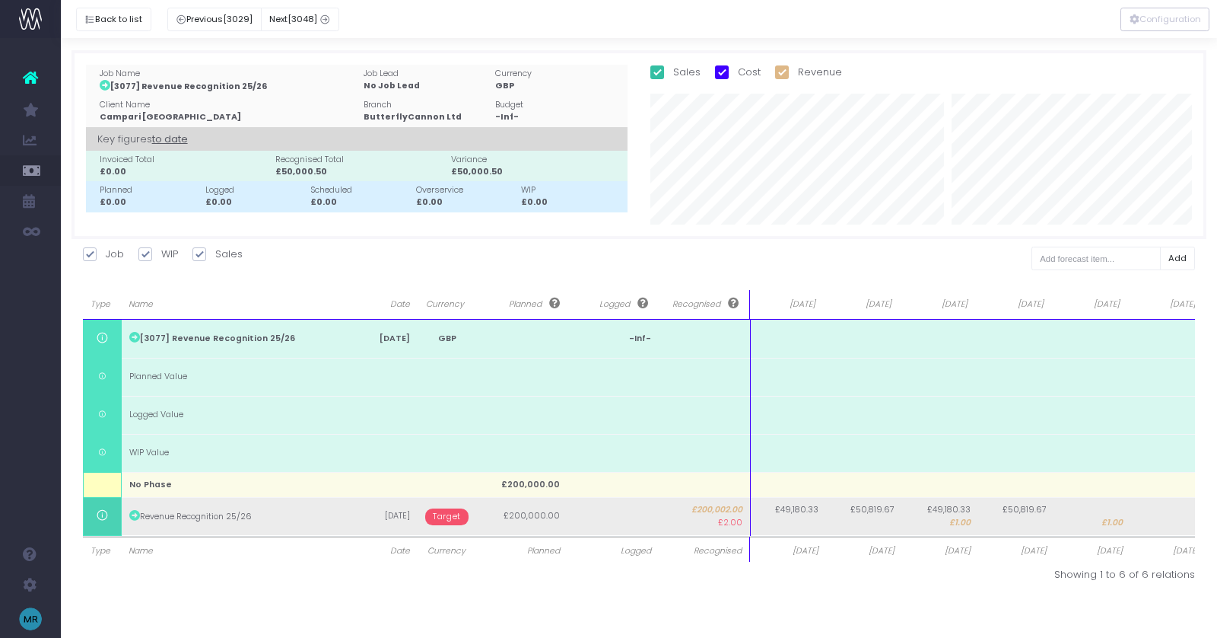
click at [794, 525] on td "£49,180.33" at bounding box center [788, 516] width 76 height 38
type input "-2"
click at [871, 526] on span "-£2.00" at bounding box center [880, 523] width 27 height 12
type input "49310"
click at [941, 526] on td "£50,819.67" at bounding box center [940, 516] width 76 height 38
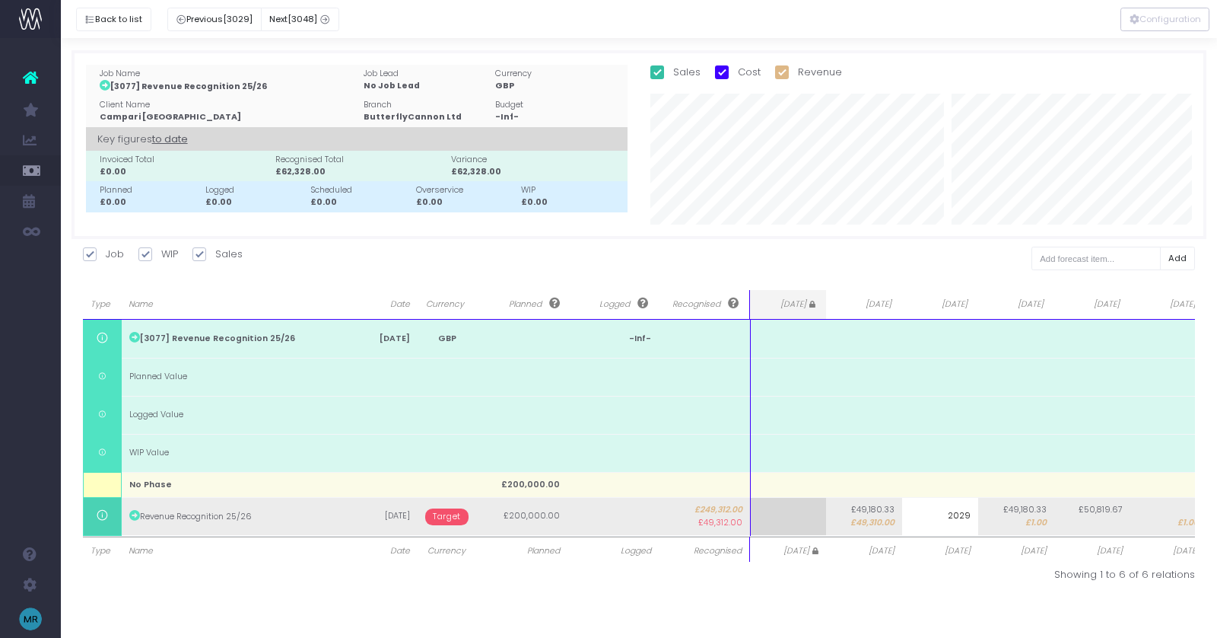
type input "20297"
click at [1028, 526] on span "£1.00" at bounding box center [1035, 523] width 21 height 12
type input "28583"
click at [439, 516] on span "Target" at bounding box center [446, 516] width 43 height 17
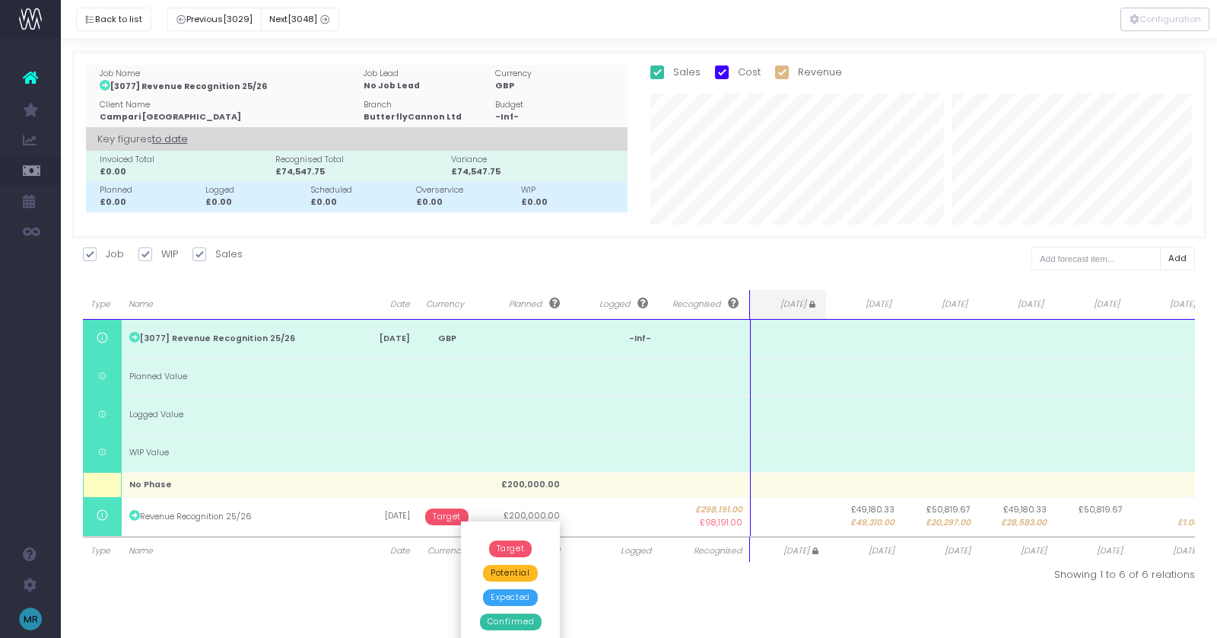
click at [517, 622] on span "Confirmed" at bounding box center [511, 621] width 62 height 17
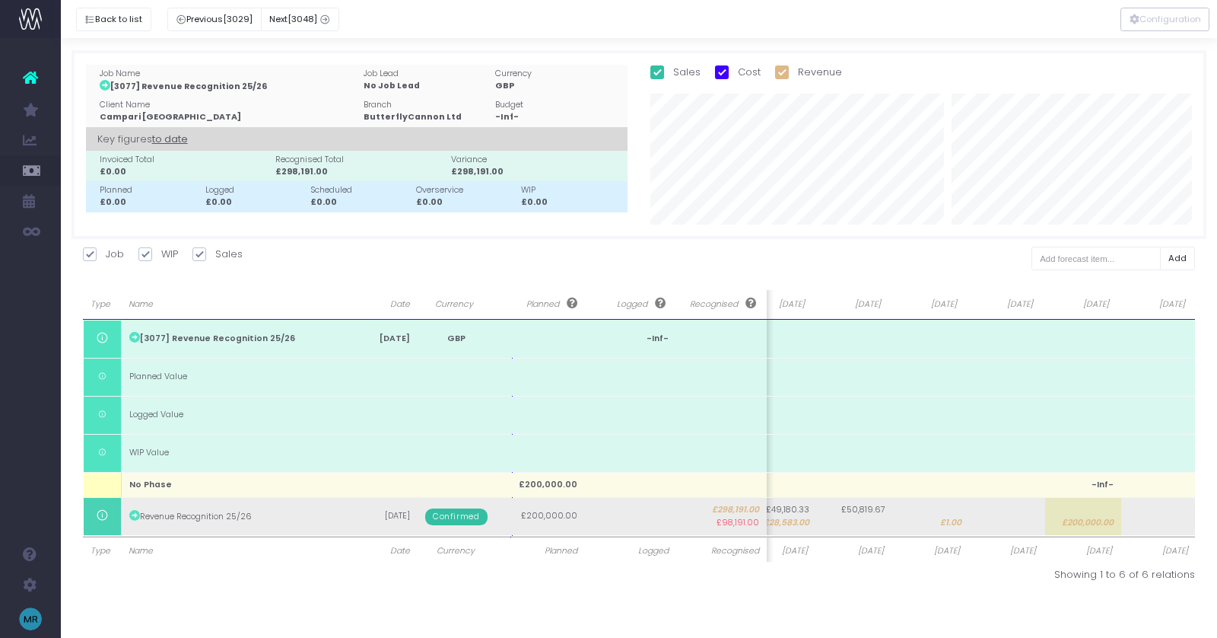
click at [952, 517] on span "£1.00" at bounding box center [950, 523] width 21 height 12
type input "1"
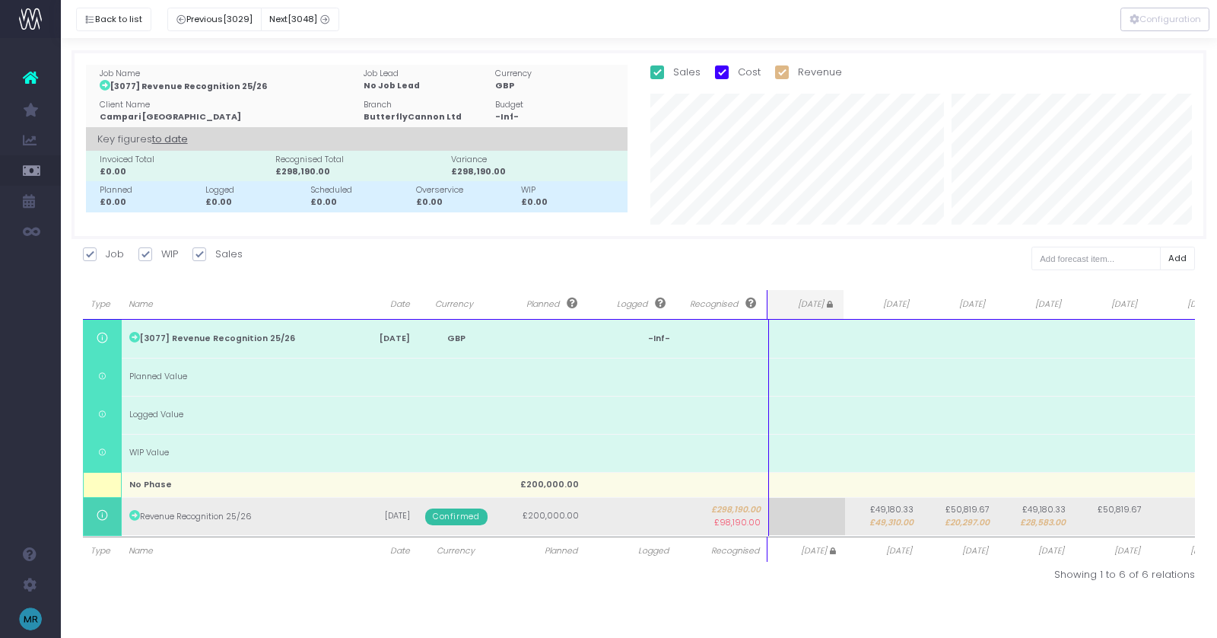
click at [881, 529] on td "£49,180.33 £49,310.00" at bounding box center [883, 516] width 76 height 38
type input "49310"
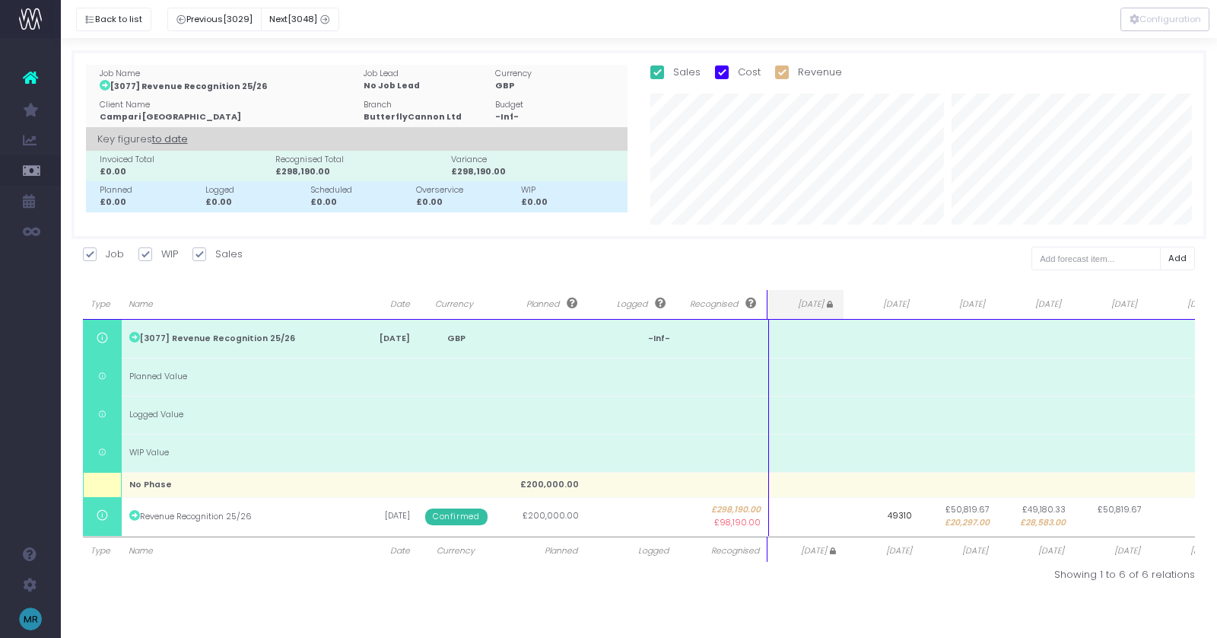
click at [1004, 594] on div "Back to list Previous [3029] Next [3048] Job Name [3077] Revenue Recognition 25…" at bounding box center [639, 320] width 1156 height 565
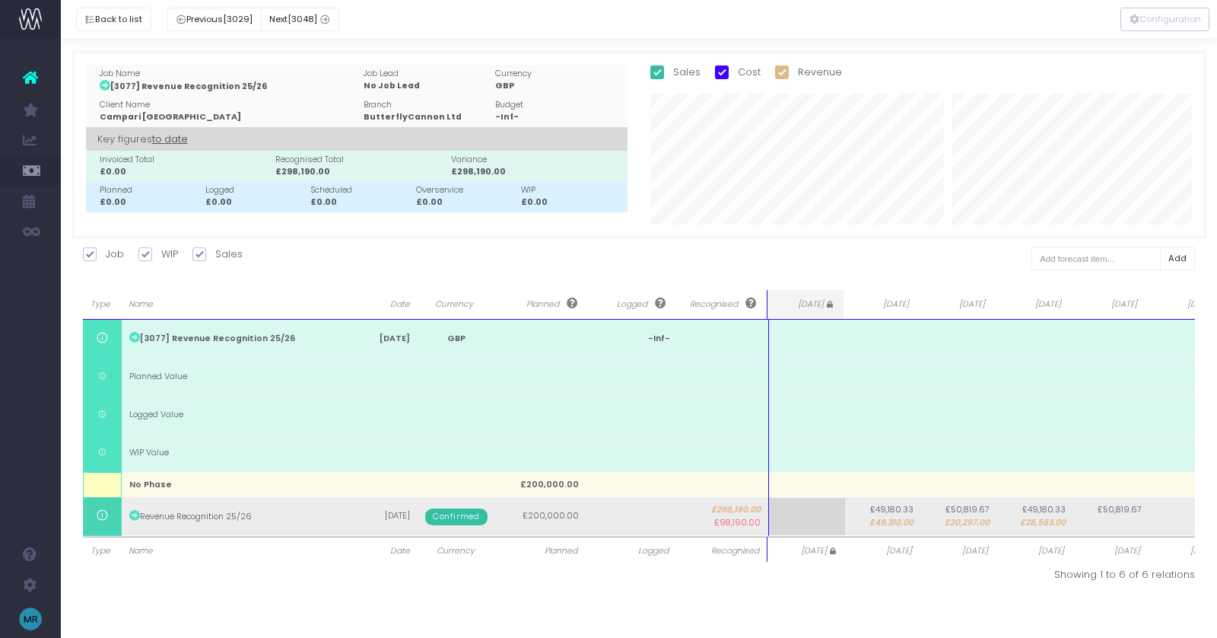
scroll to position [0, 9]
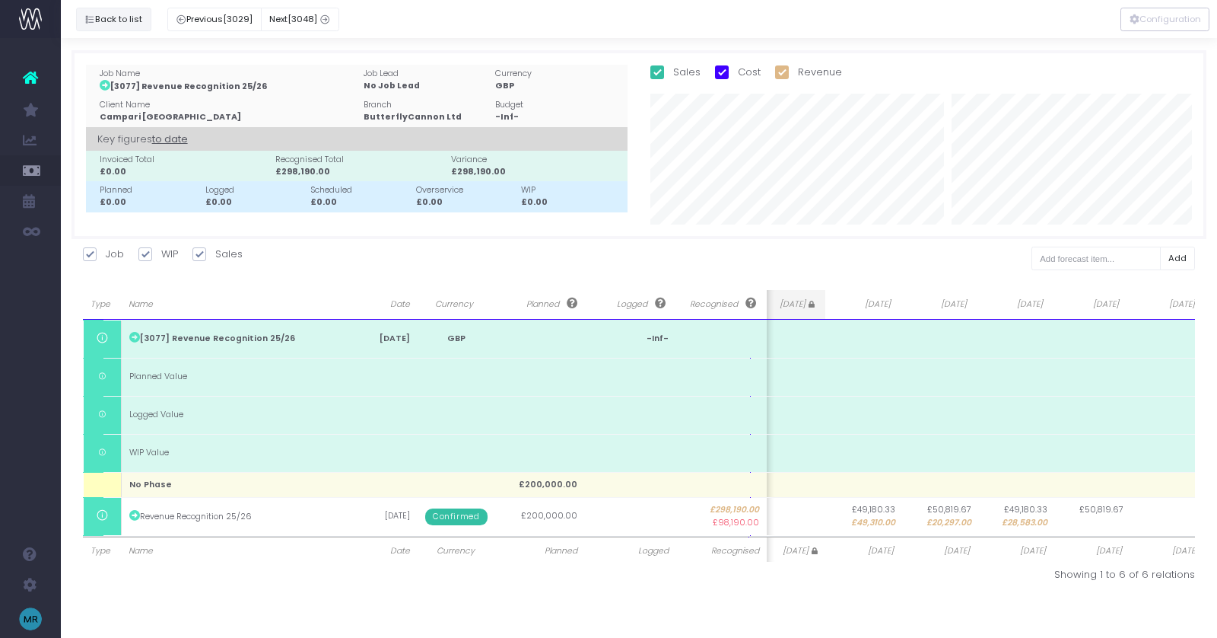
click at [92, 11] on button "Back to list" at bounding box center [113, 20] width 75 height 24
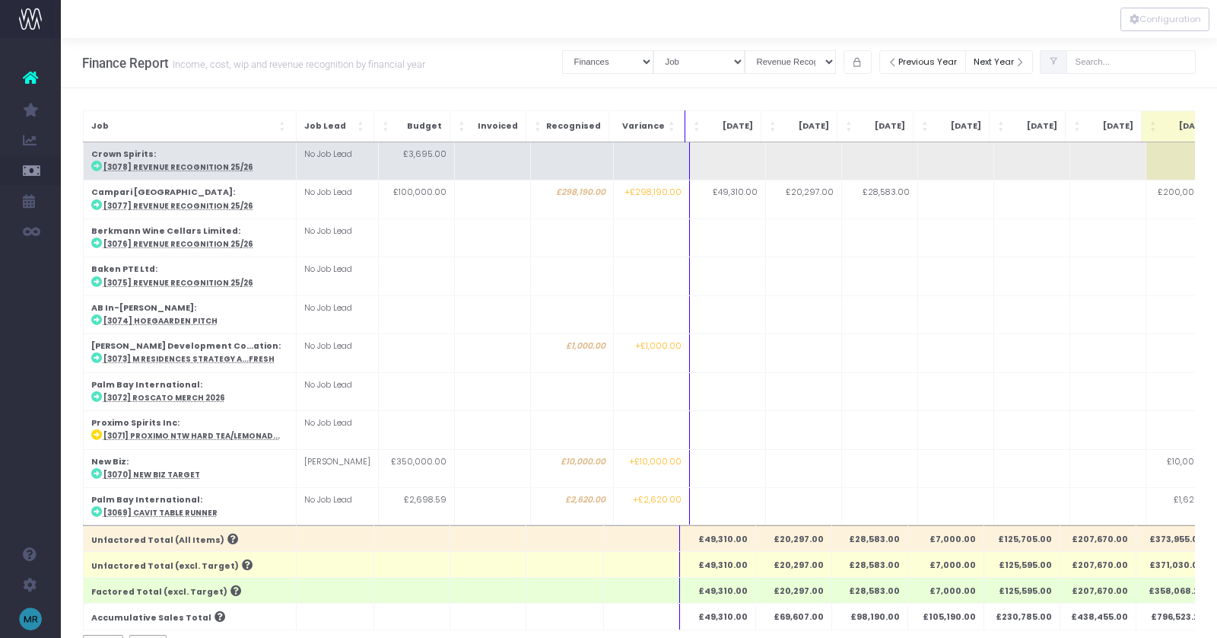
click at [714, 162] on td at bounding box center [727, 161] width 76 height 38
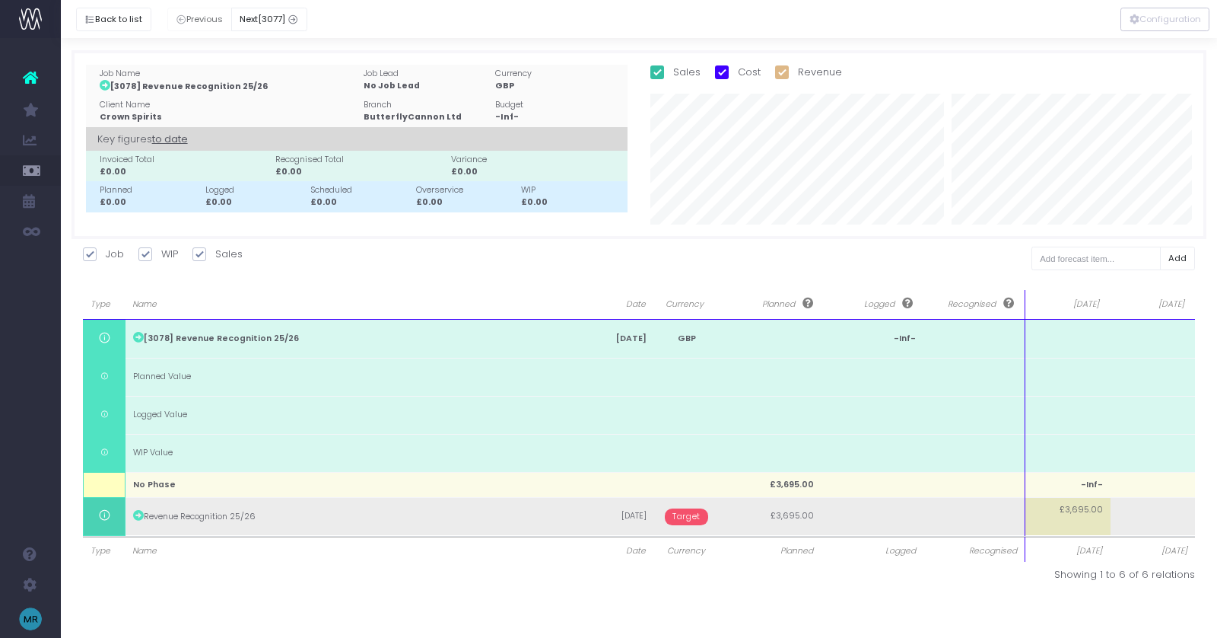
click at [684, 513] on span "Target" at bounding box center [686, 516] width 43 height 17
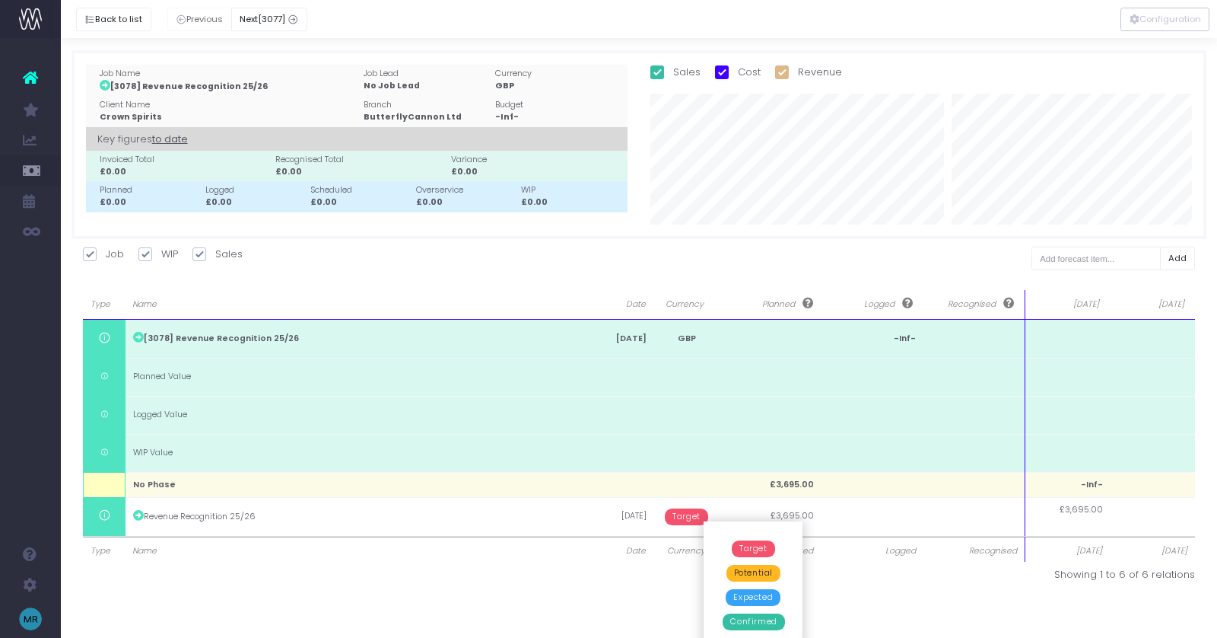
click at [752, 619] on span "Confirmed" at bounding box center [754, 621] width 62 height 17
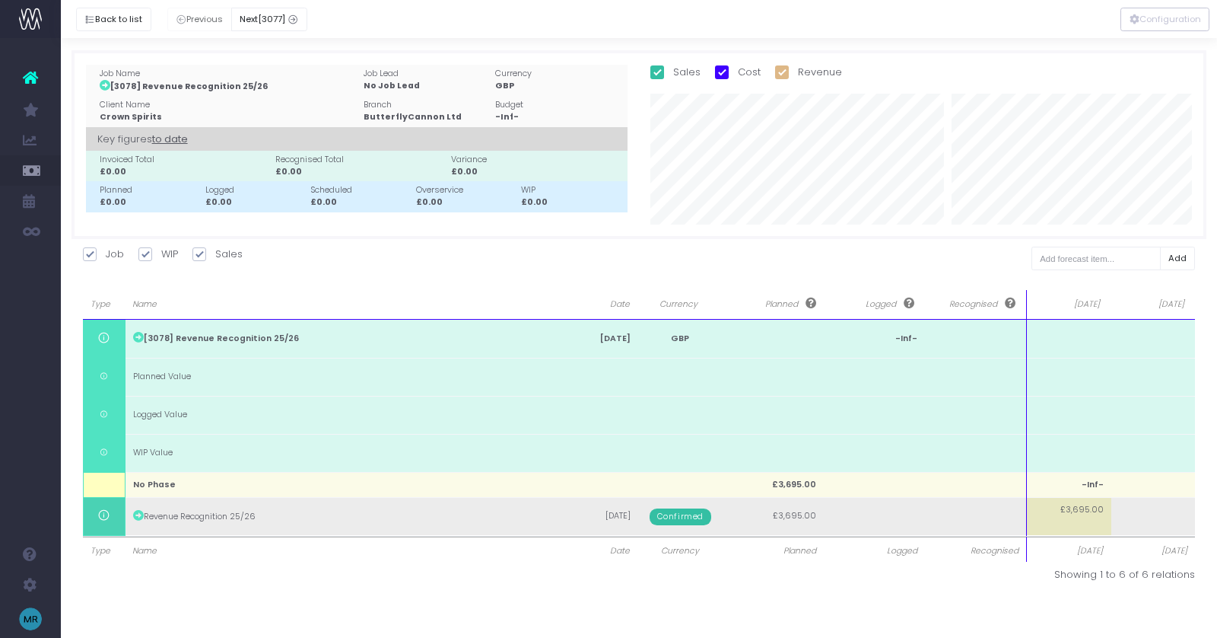
click at [1083, 523] on td "£3,695.00" at bounding box center [1069, 516] width 84 height 38
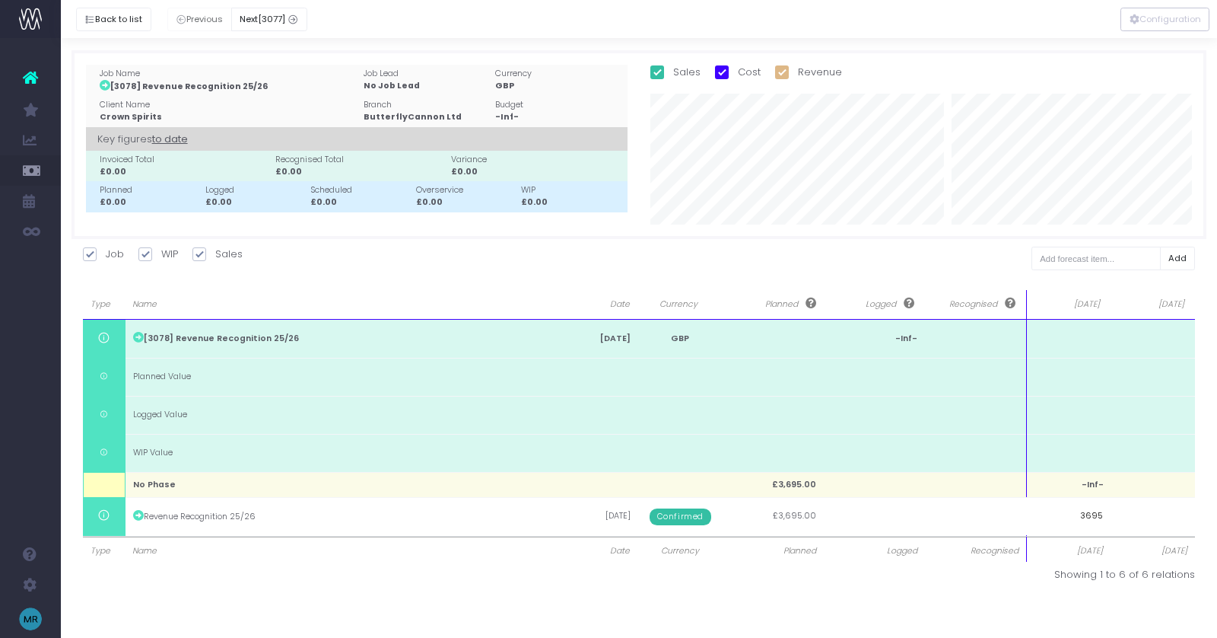
type input "1"
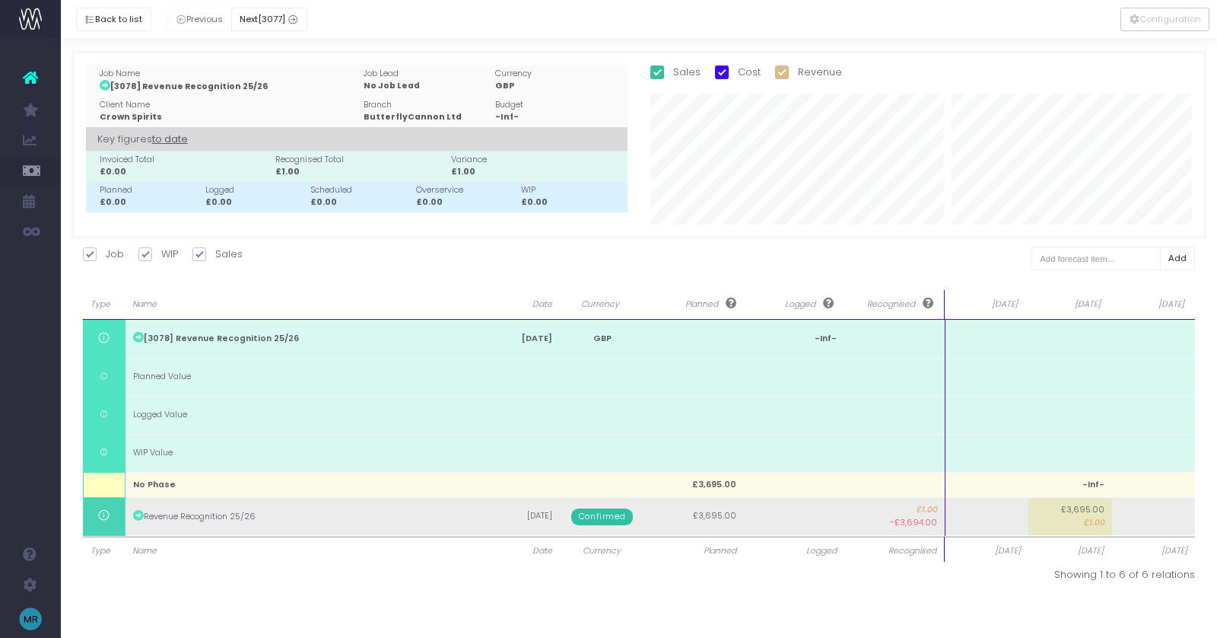
click at [973, 515] on td at bounding box center [987, 516] width 84 height 38
type input "1"
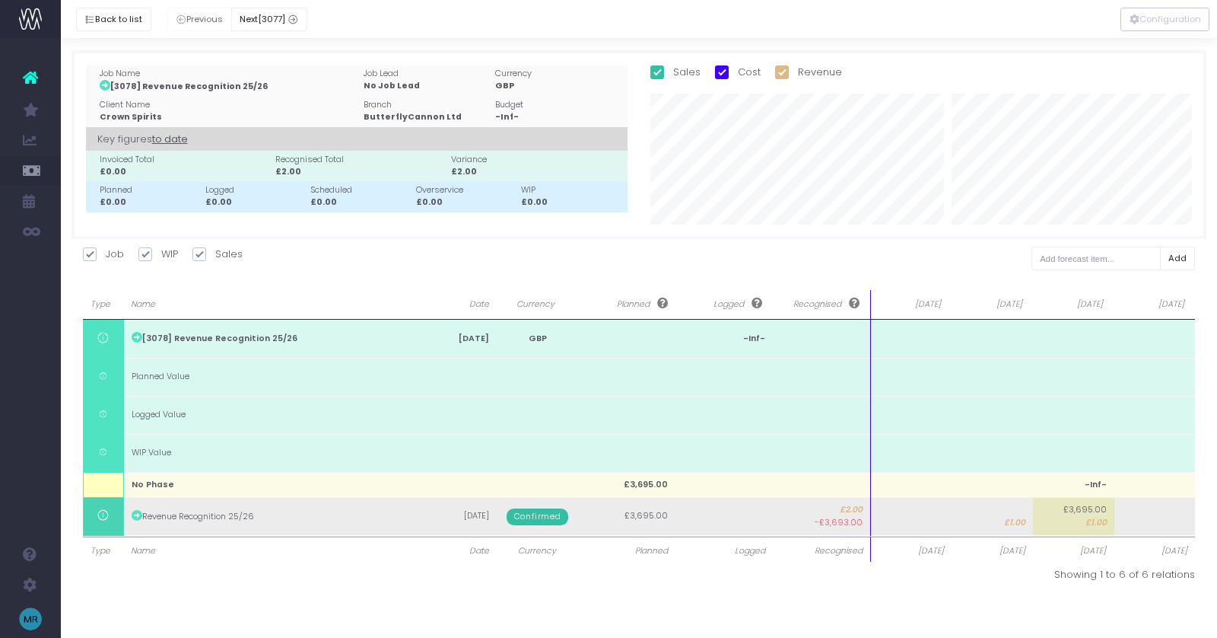
click at [914, 515] on td at bounding box center [910, 516] width 81 height 38
type input "1"
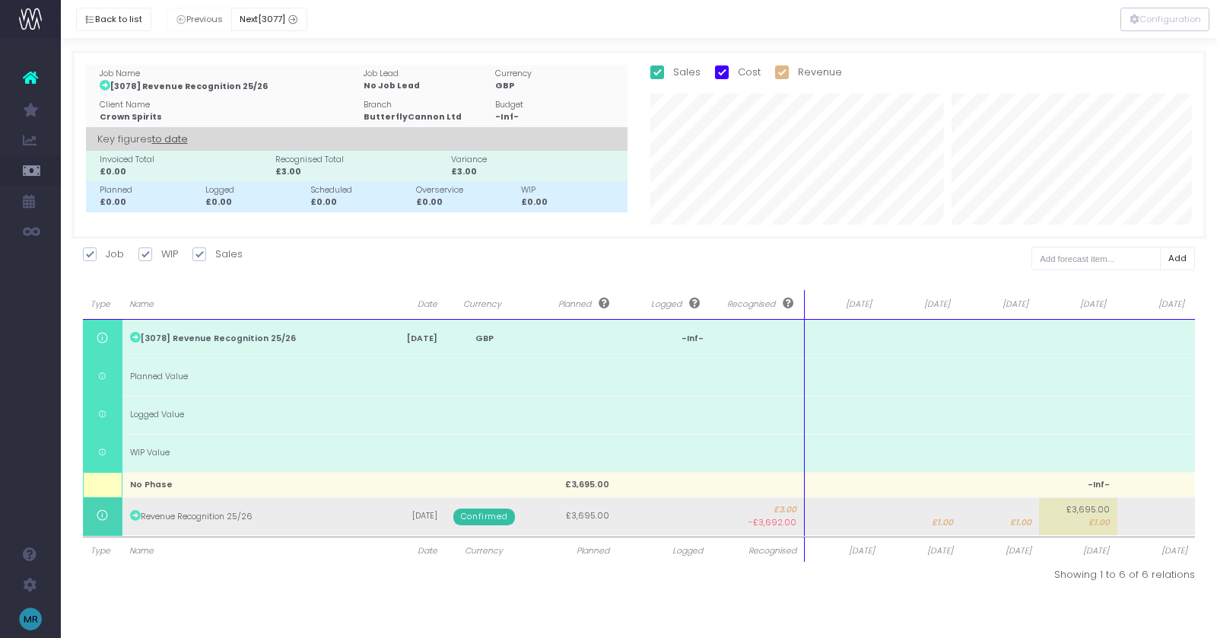
click at [870, 521] on td at bounding box center [844, 516] width 78 height 38
type input "1"
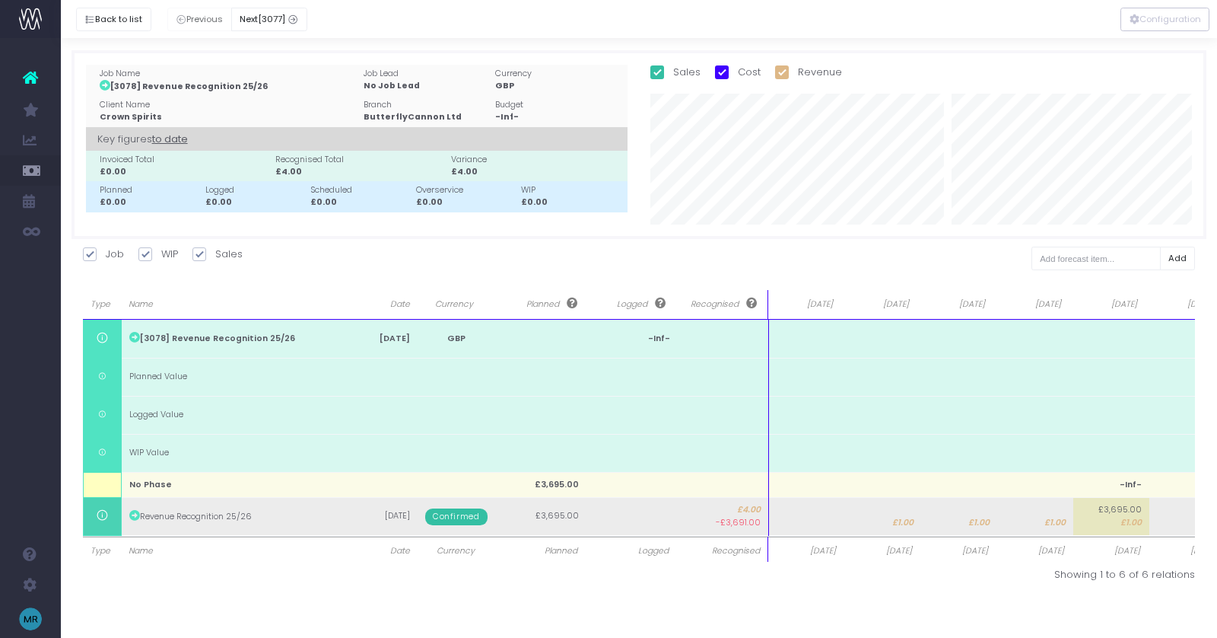
click at [832, 520] on td at bounding box center [807, 516] width 76 height 38
type input "3195"
click at [812, 524] on td at bounding box center [807, 516] width 76 height 38
type input "500"
click at [971, 517] on span "£3,195.00" at bounding box center [970, 523] width 39 height 12
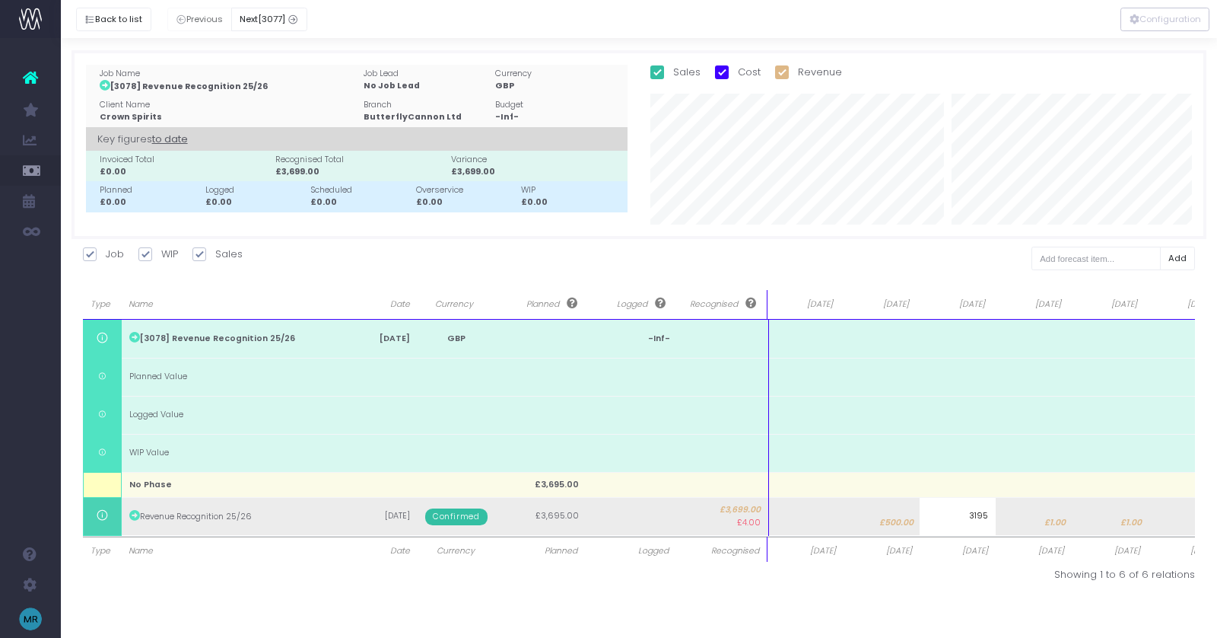
click at [1078, 512] on td "£1.00" at bounding box center [1111, 516] width 76 height 38
type input "1"
click at [1057, 518] on span "£1.00" at bounding box center [1055, 523] width 21 height 12
click at [1121, 506] on body "Oh my... this is bad. [PERSON_NAME] wasn't able to load this page. Please conta…" at bounding box center [608, 319] width 1217 height 638
click at [1127, 518] on span "£1.00" at bounding box center [1131, 523] width 21 height 12
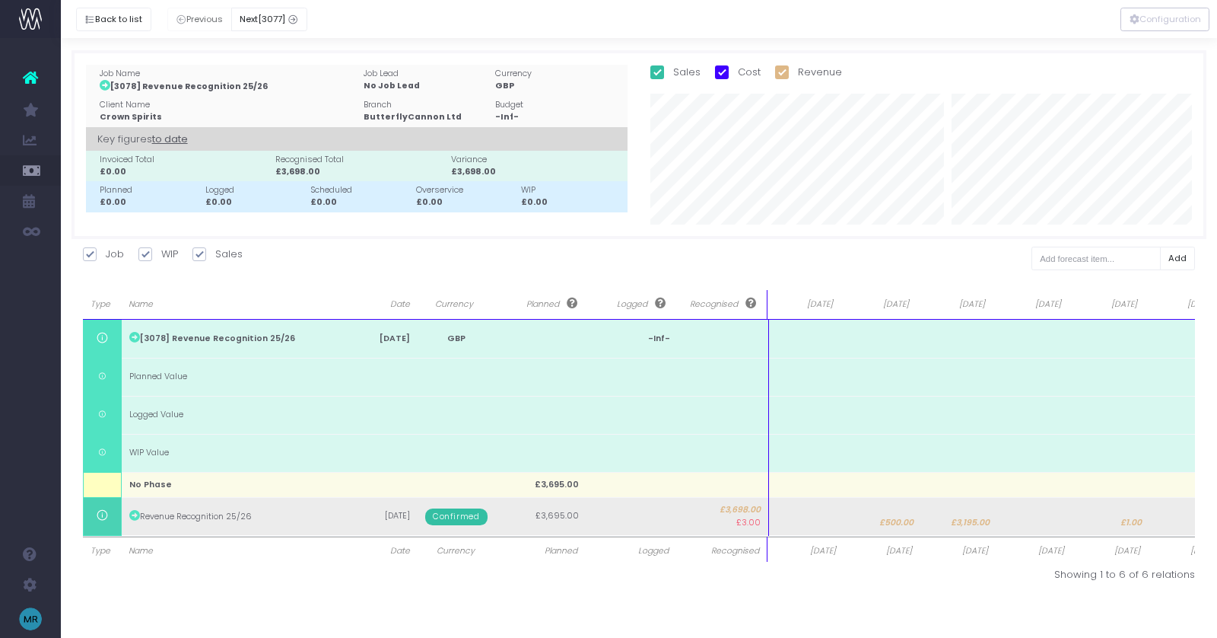
type input "1"
click at [1044, 520] on span "£1.00" at bounding box center [1052, 523] width 21 height 12
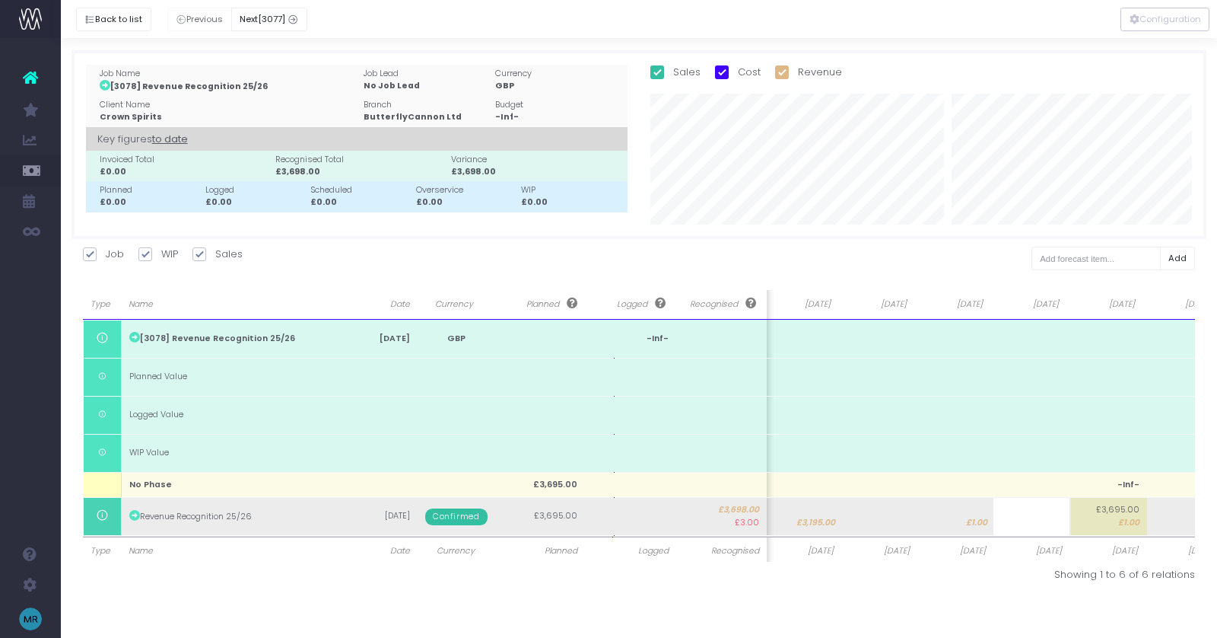
click at [979, 523] on body "Oh my... this is bad. [PERSON_NAME] wasn't able to load this page. Please conta…" at bounding box center [608, 319] width 1217 height 638
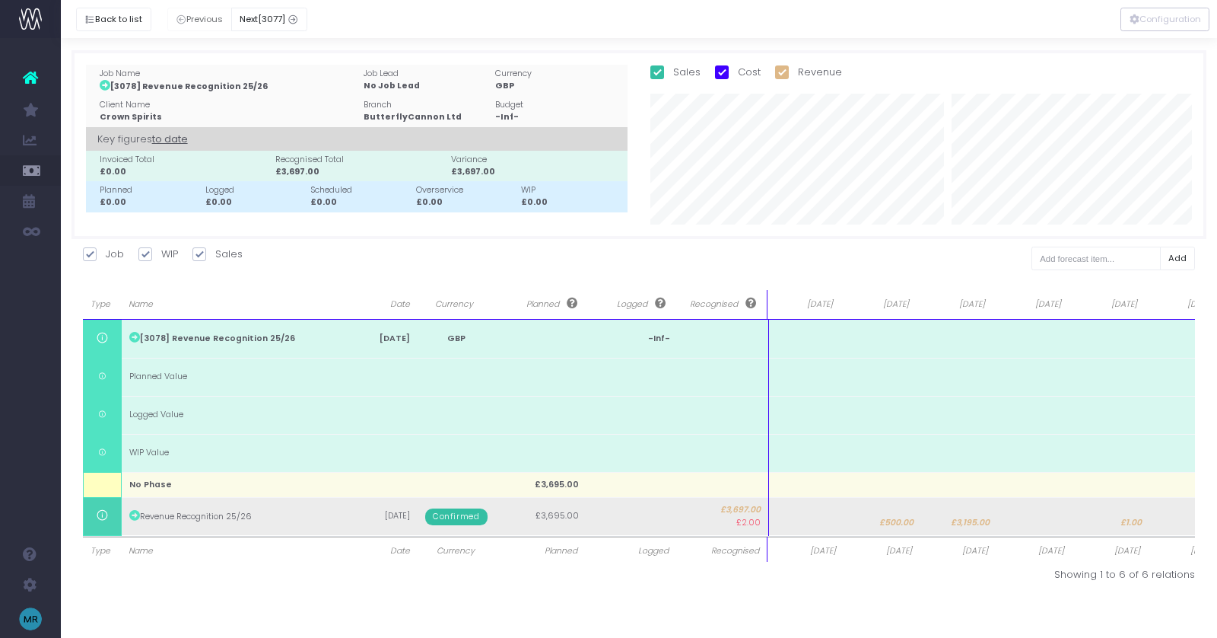
click at [1109, 518] on td "£1.00" at bounding box center [1111, 516] width 76 height 38
type input "1"
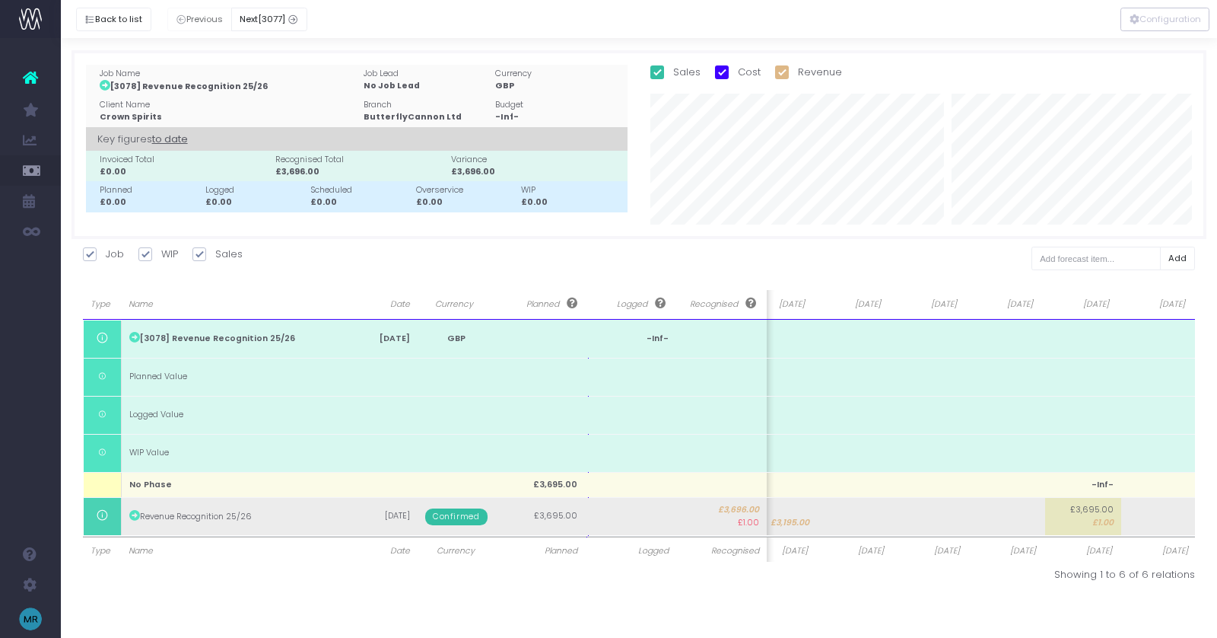
click at [1097, 513] on span "£3,695.00" at bounding box center [1091, 510] width 43 height 12
type input "1"
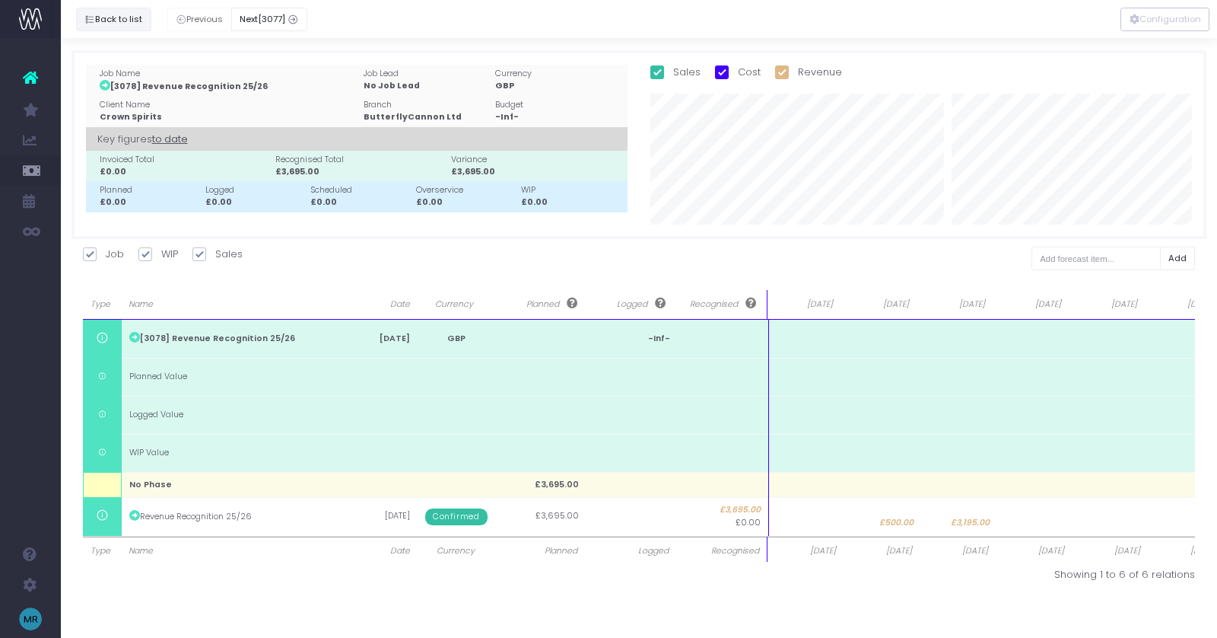
click at [115, 20] on button "Back to list" at bounding box center [113, 20] width 75 height 24
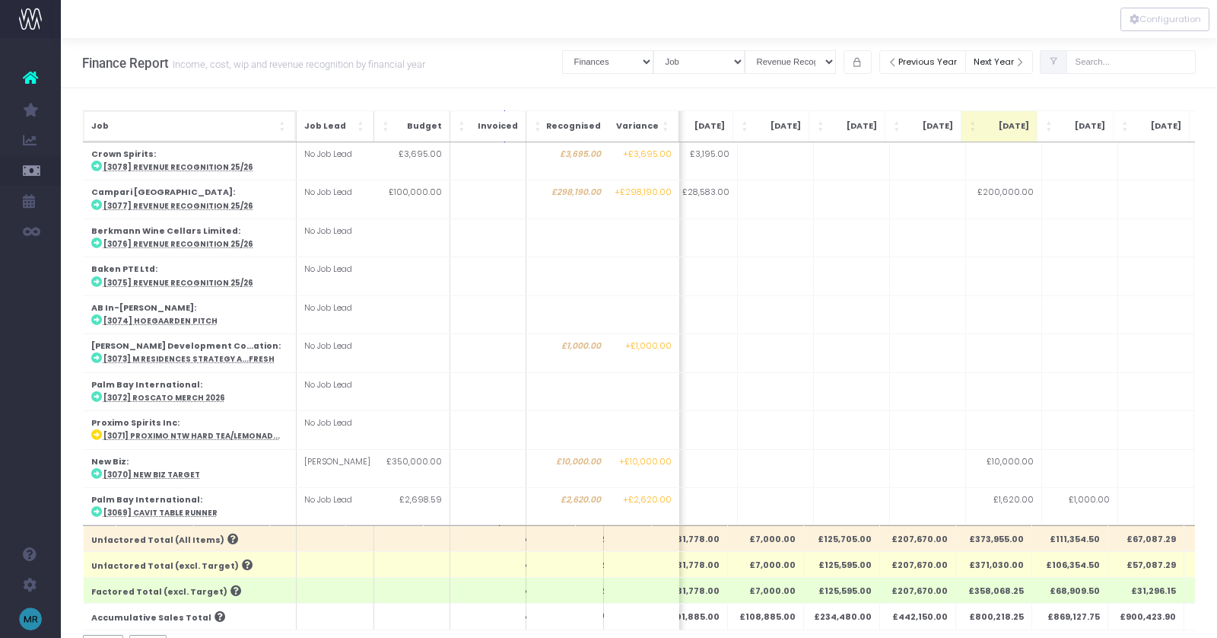
click at [276, 119] on div "Job" at bounding box center [189, 126] width 197 height 15
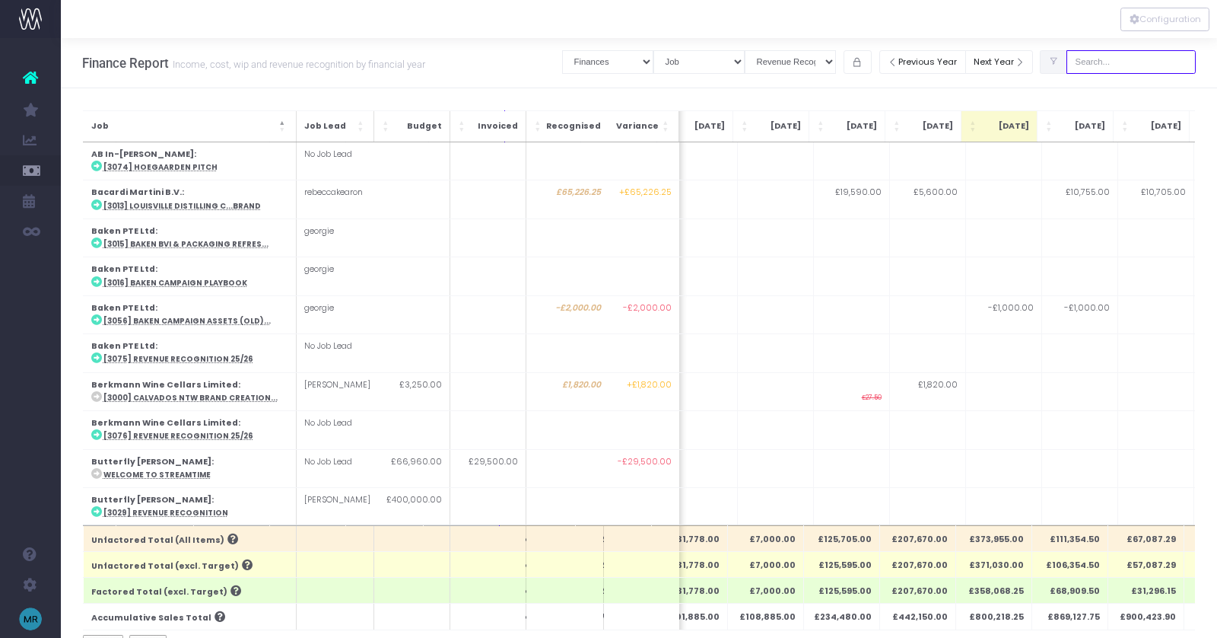
click at [1136, 60] on input "text" at bounding box center [1131, 62] width 129 height 24
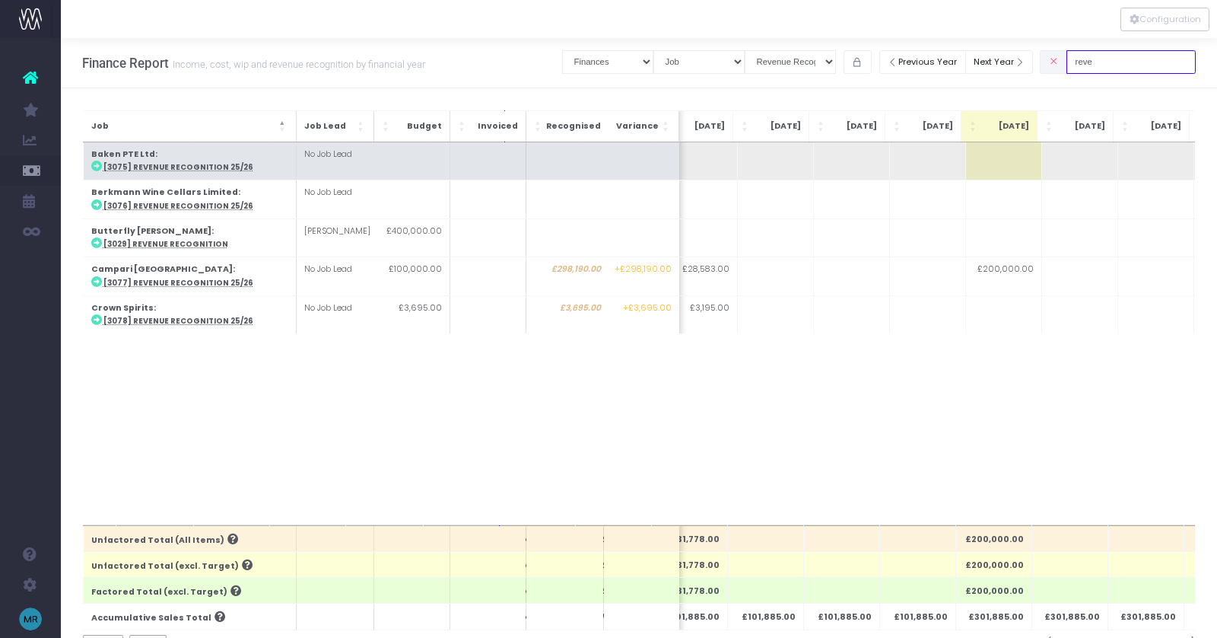
type input "reve"
click at [151, 169] on abbr "[3075] Revenue Recognition 25/26" at bounding box center [178, 167] width 150 height 10
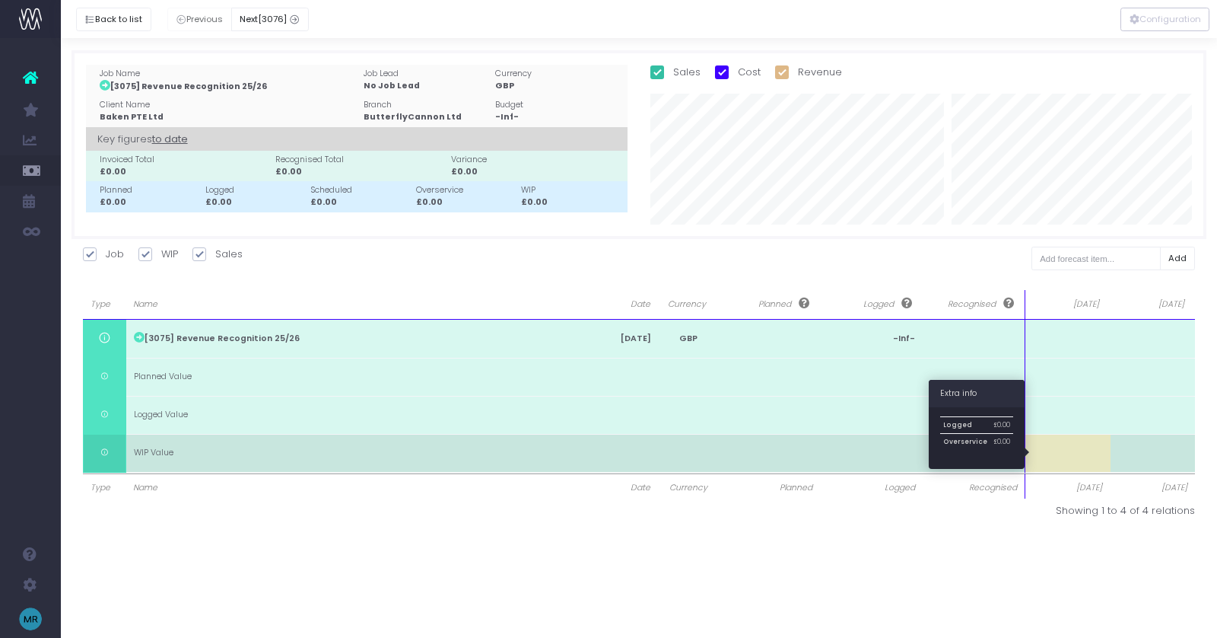
click at [1068, 450] on td at bounding box center [1067, 453] width 85 height 38
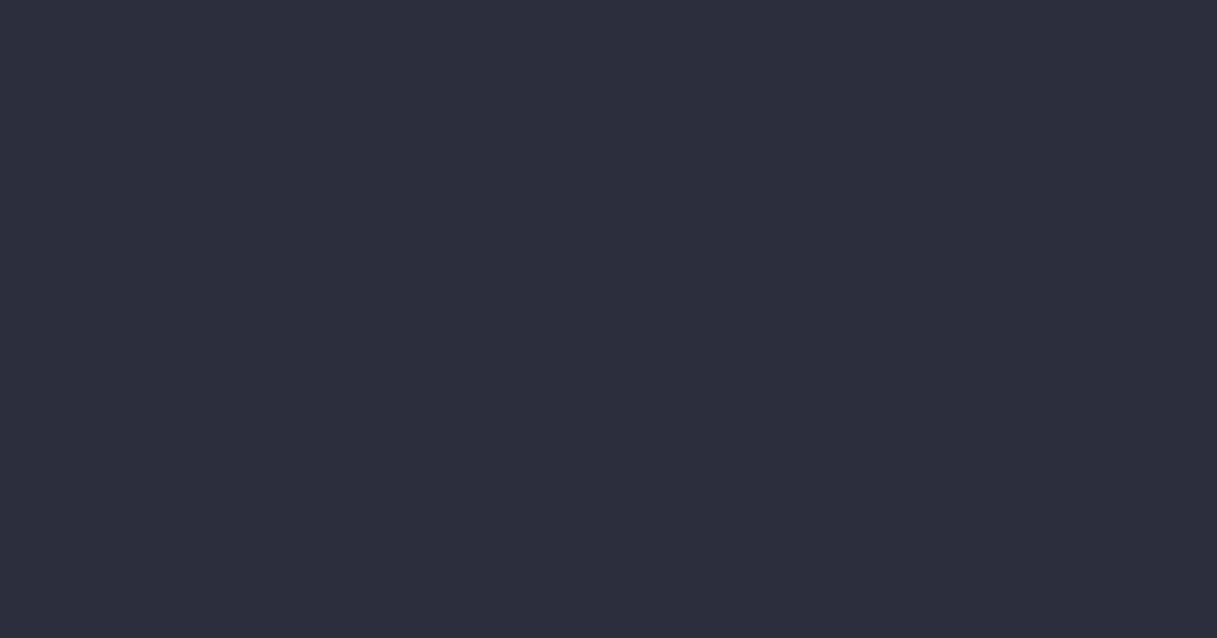
select select "finances"
select select "job"
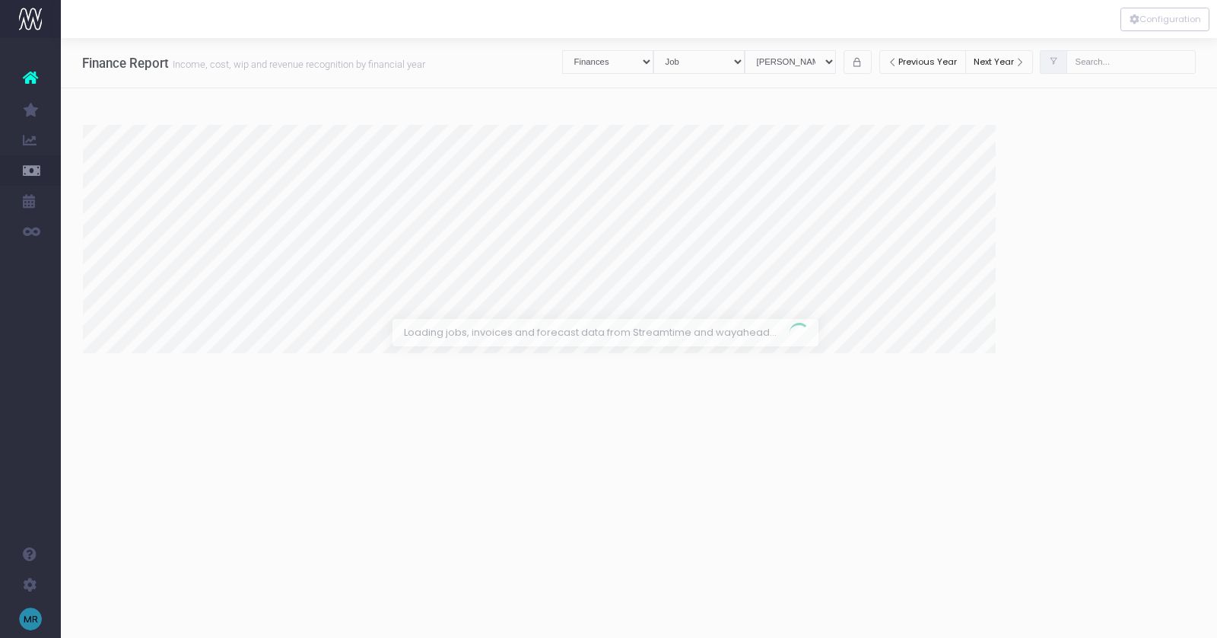
select select "revrec"
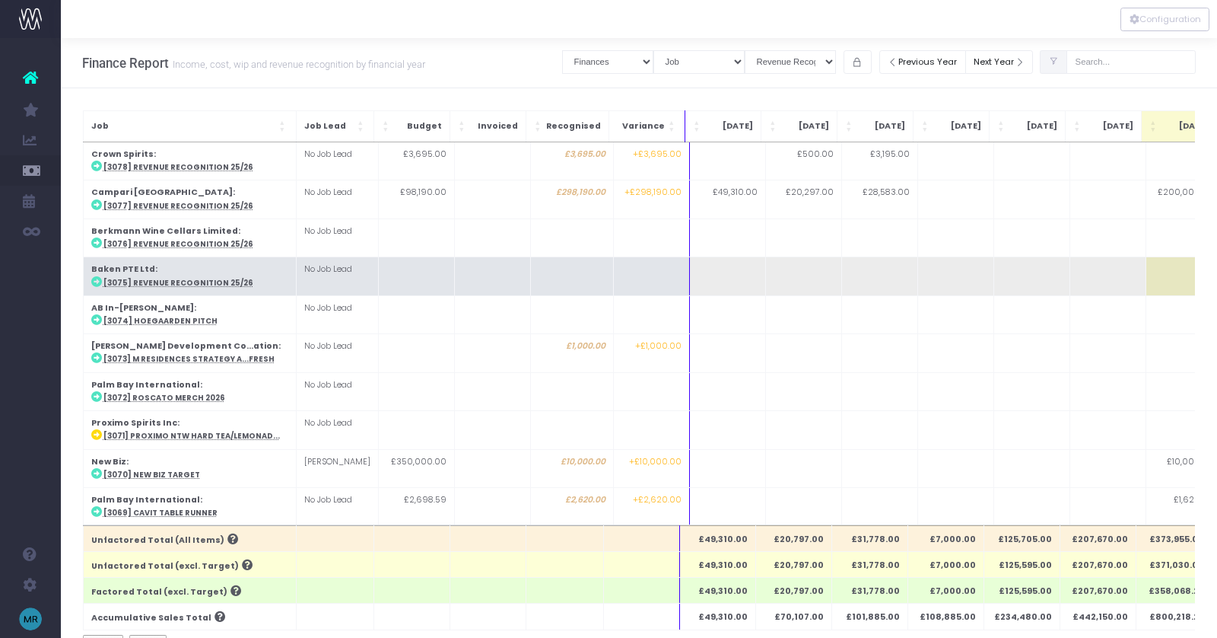
click at [194, 281] on abbr "[3075] Revenue Recognition 25/26" at bounding box center [178, 283] width 150 height 10
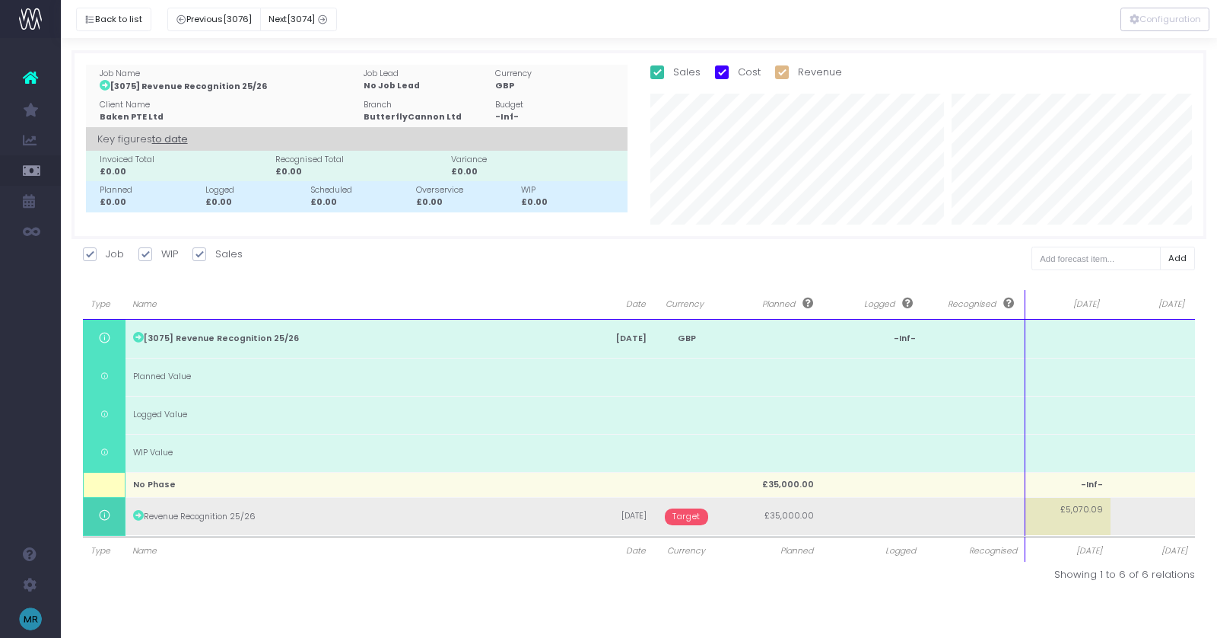
click at [1084, 528] on td "£5,070.09" at bounding box center [1067, 516] width 85 height 38
type input "-1000"
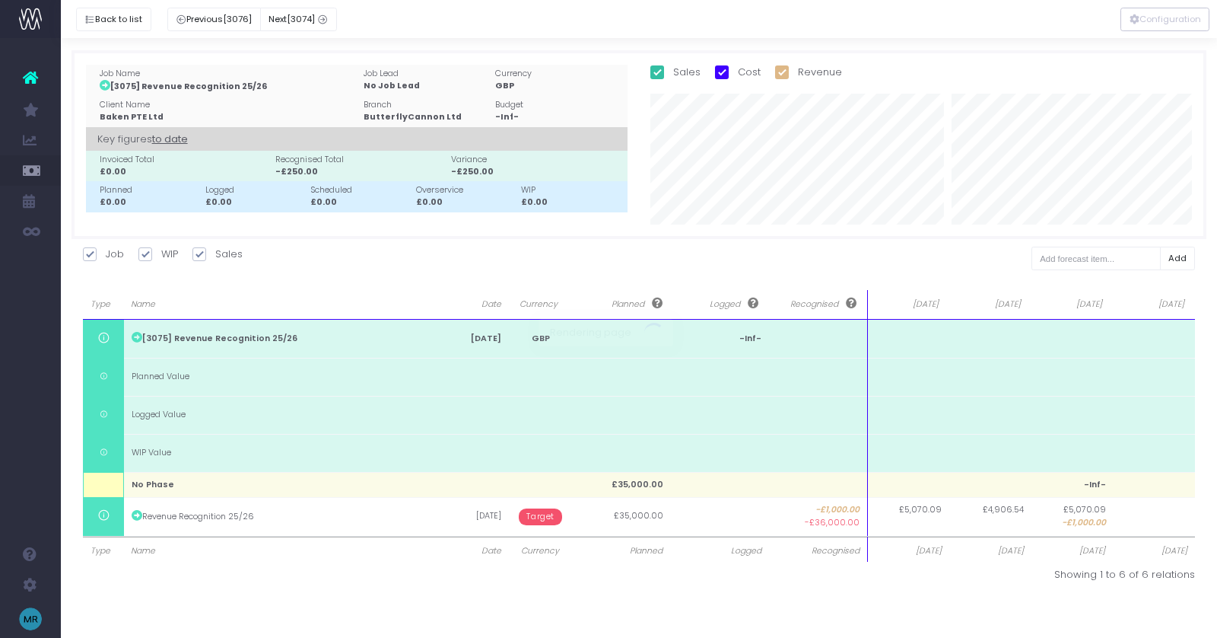
click at [1152, 515] on div at bounding box center [608, 319] width 1217 height 638
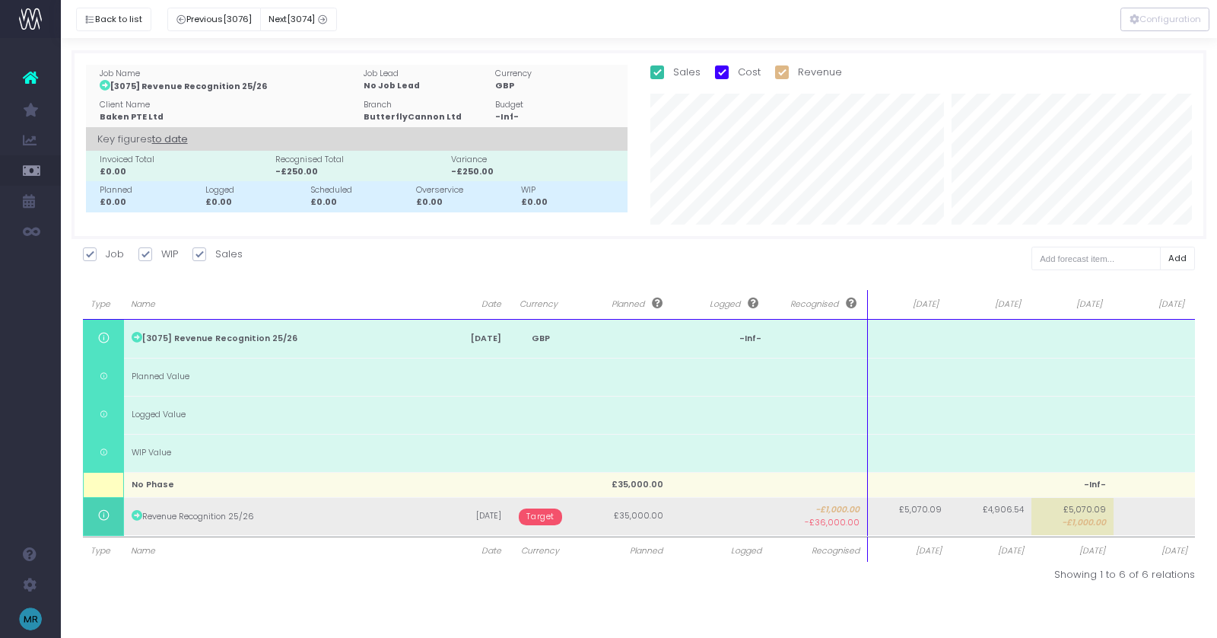
click at [1144, 517] on td at bounding box center [1155, 516] width 82 height 38
type input "-1000"
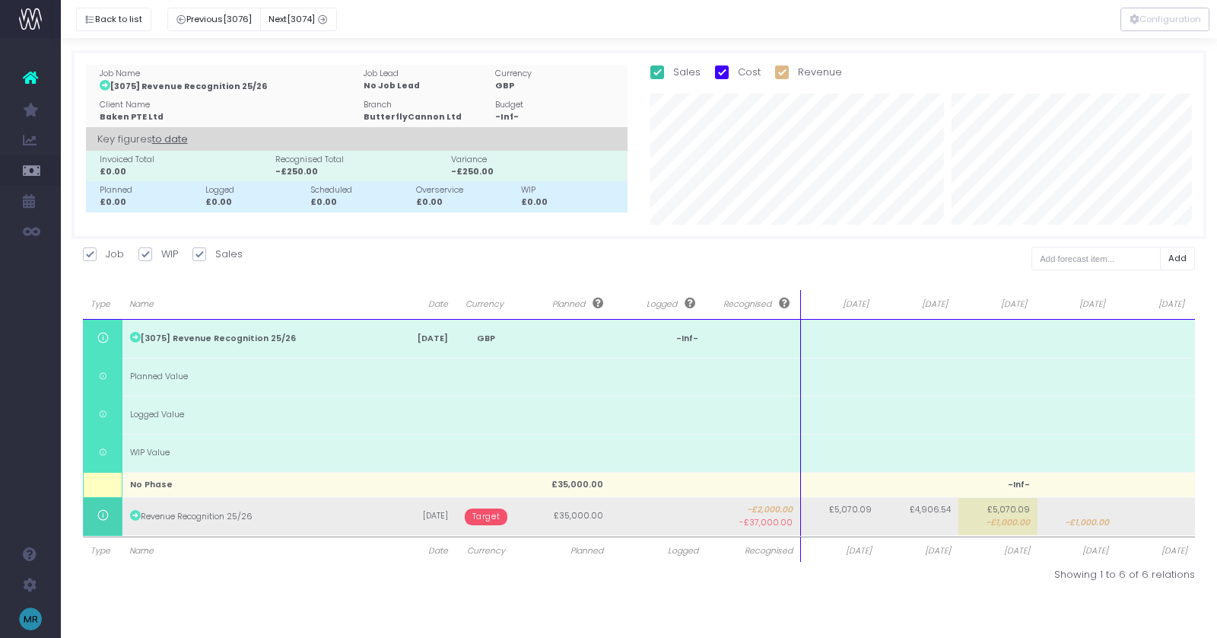
click at [840, 529] on td "£5,070.09" at bounding box center [840, 516] width 79 height 38
type input "1"
click at [916, 528] on body "Oh my... this is bad. [PERSON_NAME] wasn't able to load this page. Please conta…" at bounding box center [608, 319] width 1217 height 638
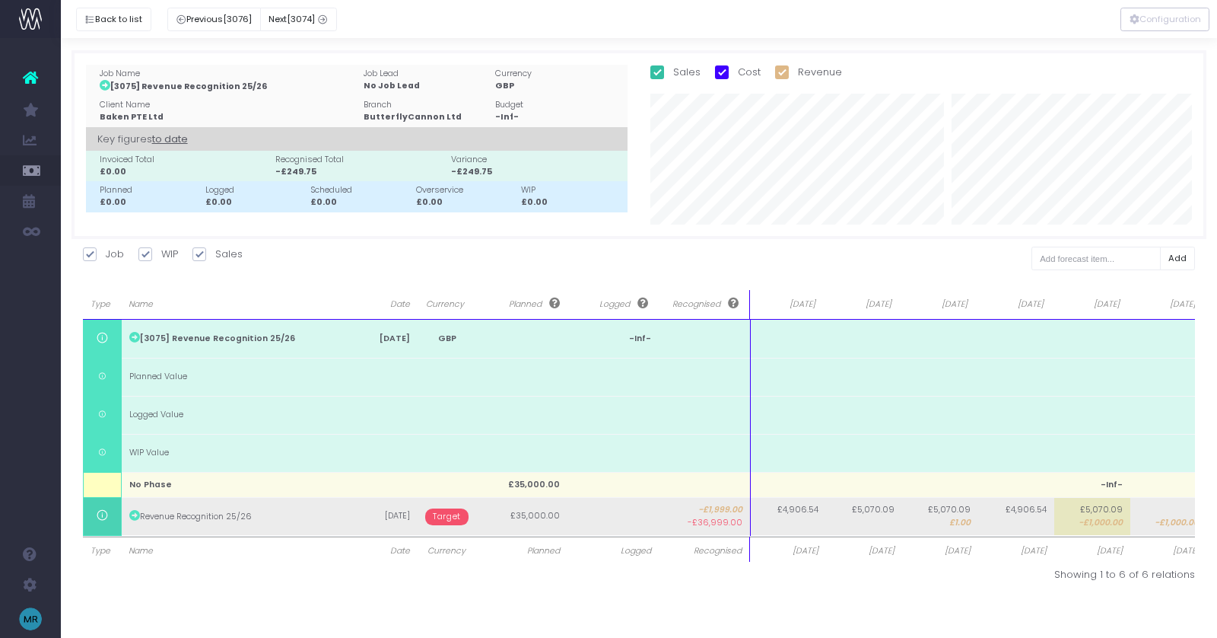
click at [787, 525] on td "£4,906.54" at bounding box center [788, 516] width 76 height 38
type input "1"
click at [854, 526] on body "Oh my... this is bad. [PERSON_NAME] wasn't able to load this page. Please conta…" at bounding box center [608, 319] width 1217 height 638
click at [788, 523] on td "£4,906.54" at bounding box center [788, 516] width 76 height 38
type input "29176"
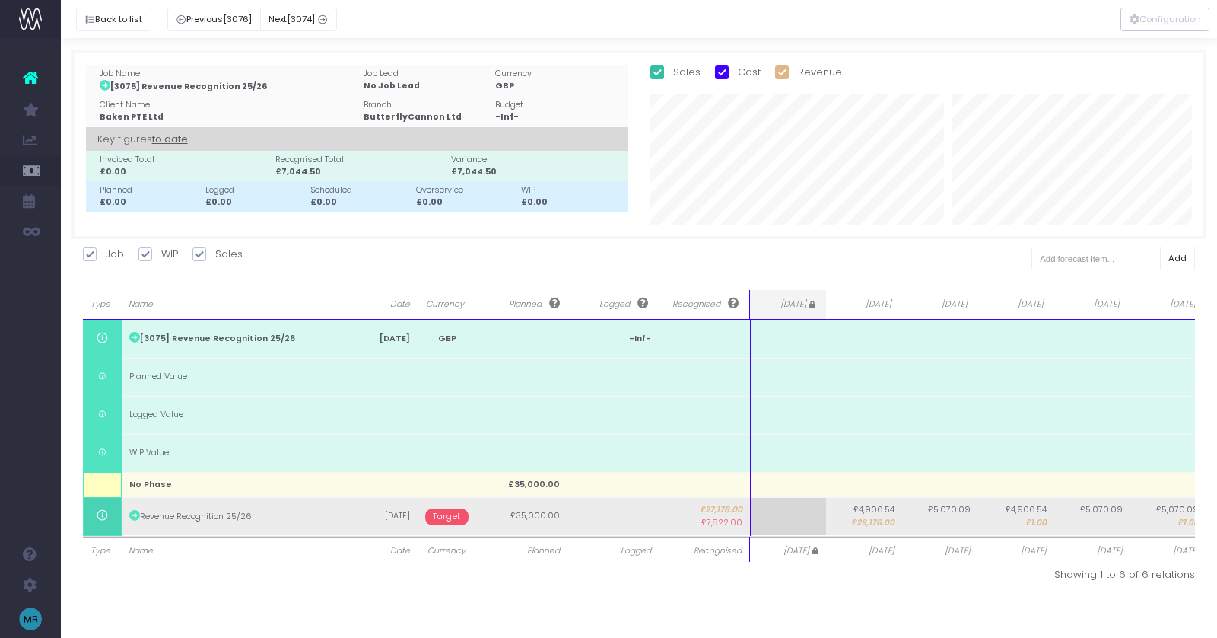
click at [949, 524] on td "£5,070.09" at bounding box center [940, 516] width 76 height 38
type input "2"
type input "3500"
click at [1037, 524] on span "£1.00" at bounding box center [1035, 523] width 21 height 12
type input "1"
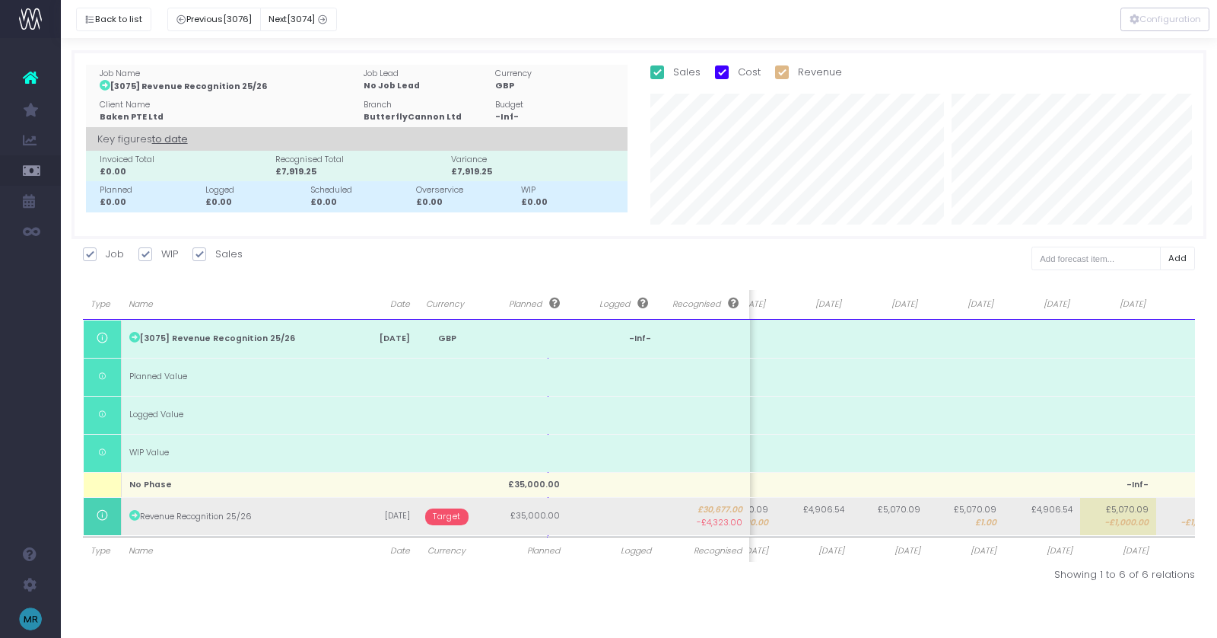
click at [981, 517] on span "£1.00" at bounding box center [985, 523] width 21 height 12
type input "1"
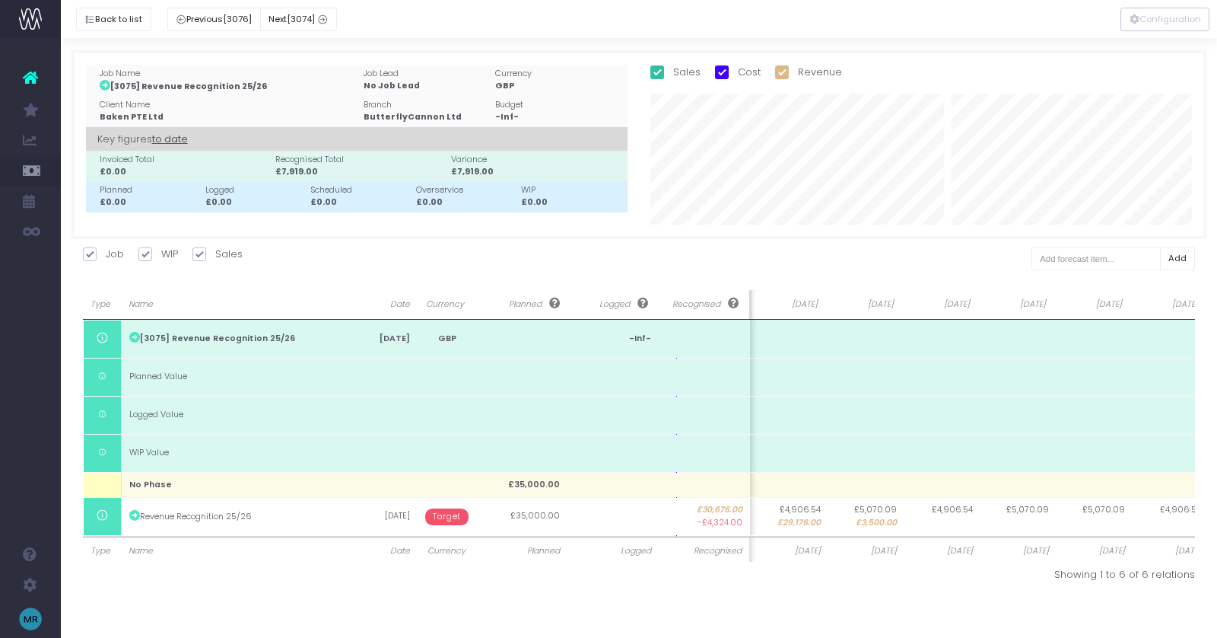
scroll to position [0, 85]
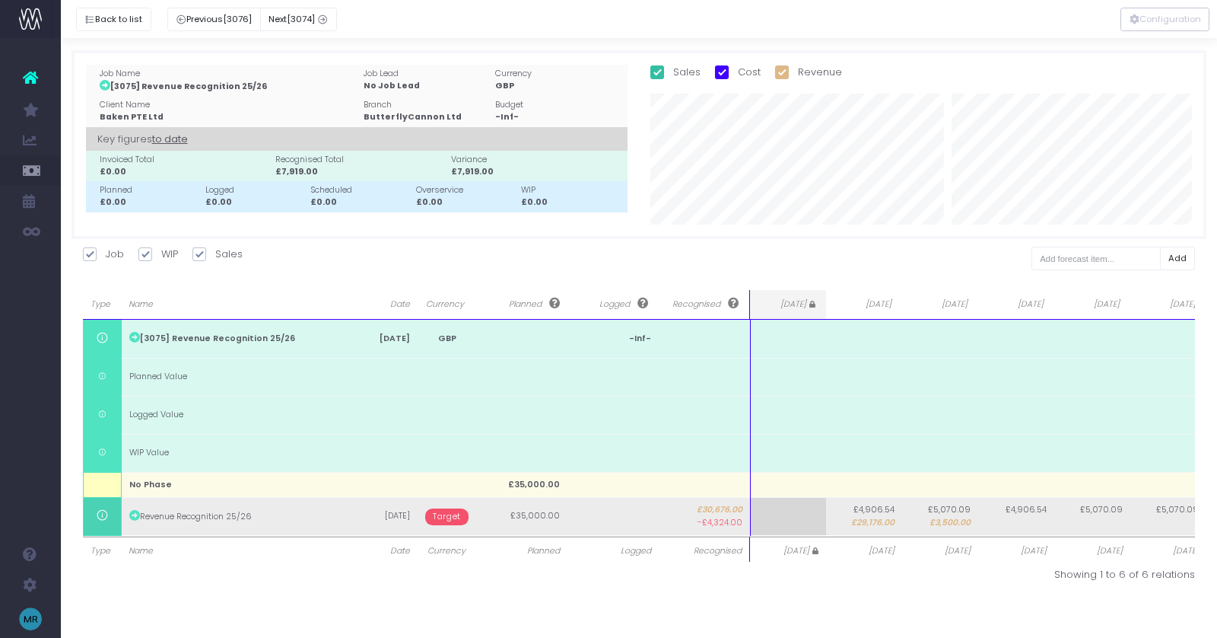
click at [434, 515] on span "Target" at bounding box center [446, 516] width 43 height 17
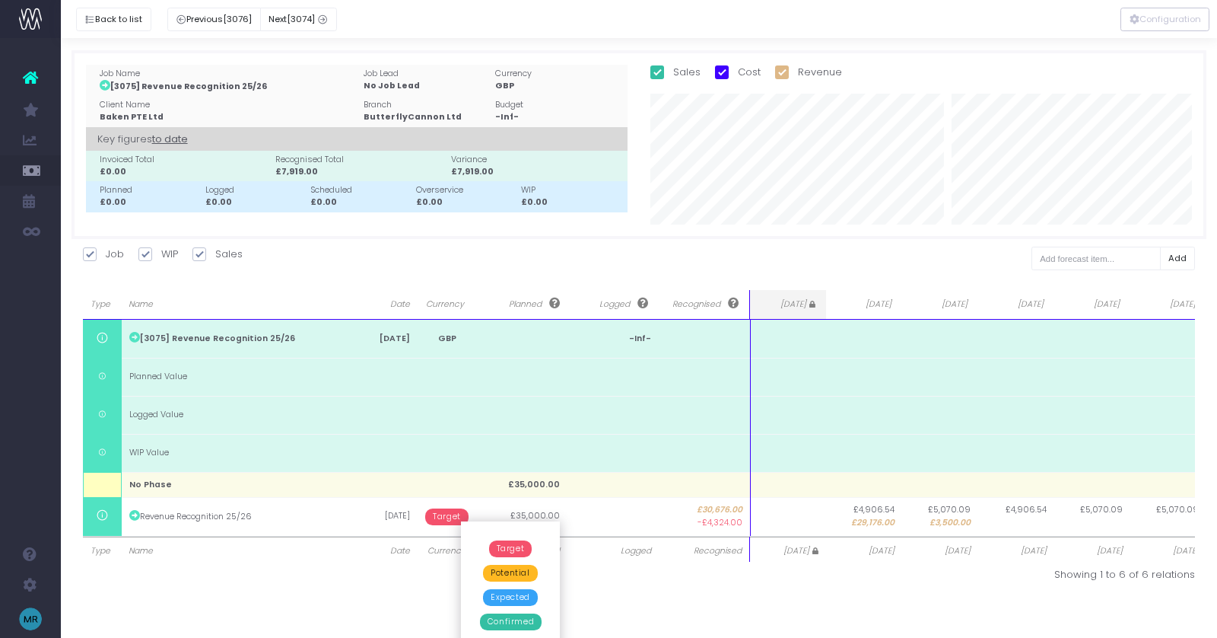
click at [512, 621] on span "Confirmed" at bounding box center [511, 621] width 62 height 17
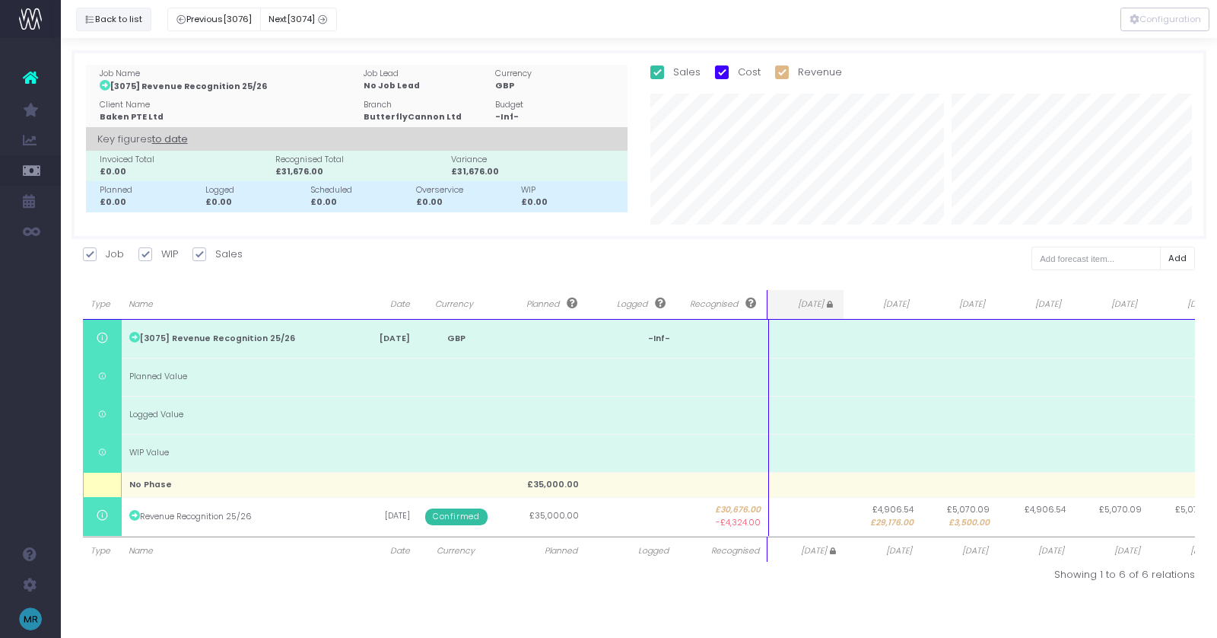
click at [107, 26] on button "Back to list" at bounding box center [113, 20] width 75 height 24
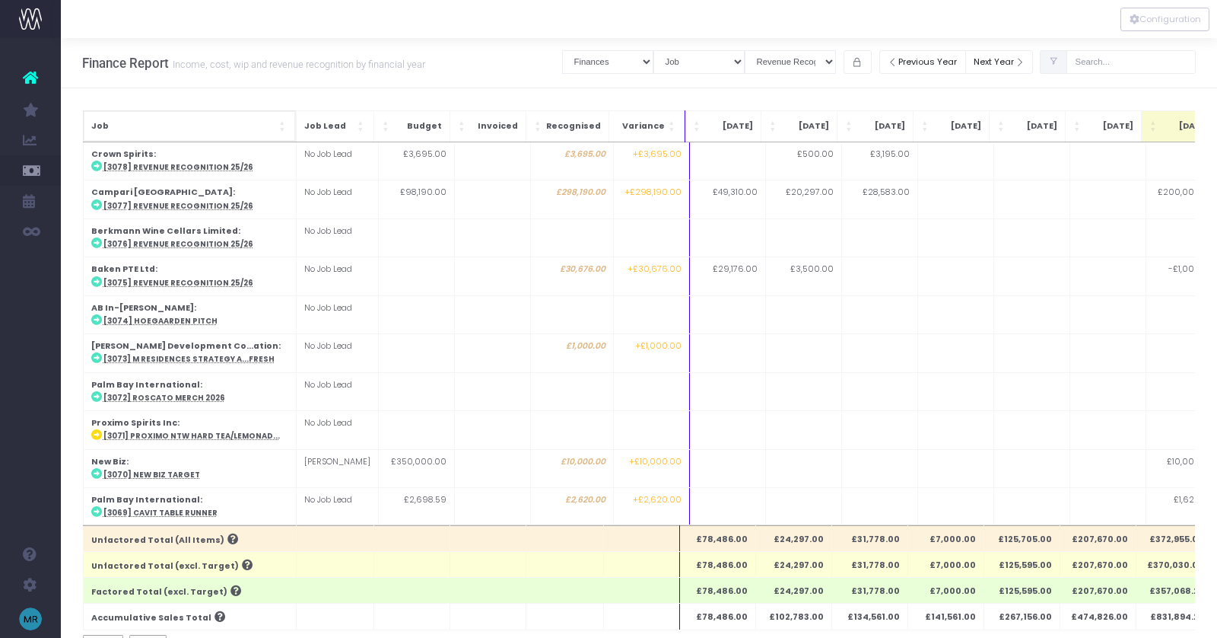
click at [272, 129] on span "Job" at bounding box center [183, 126] width 185 height 12
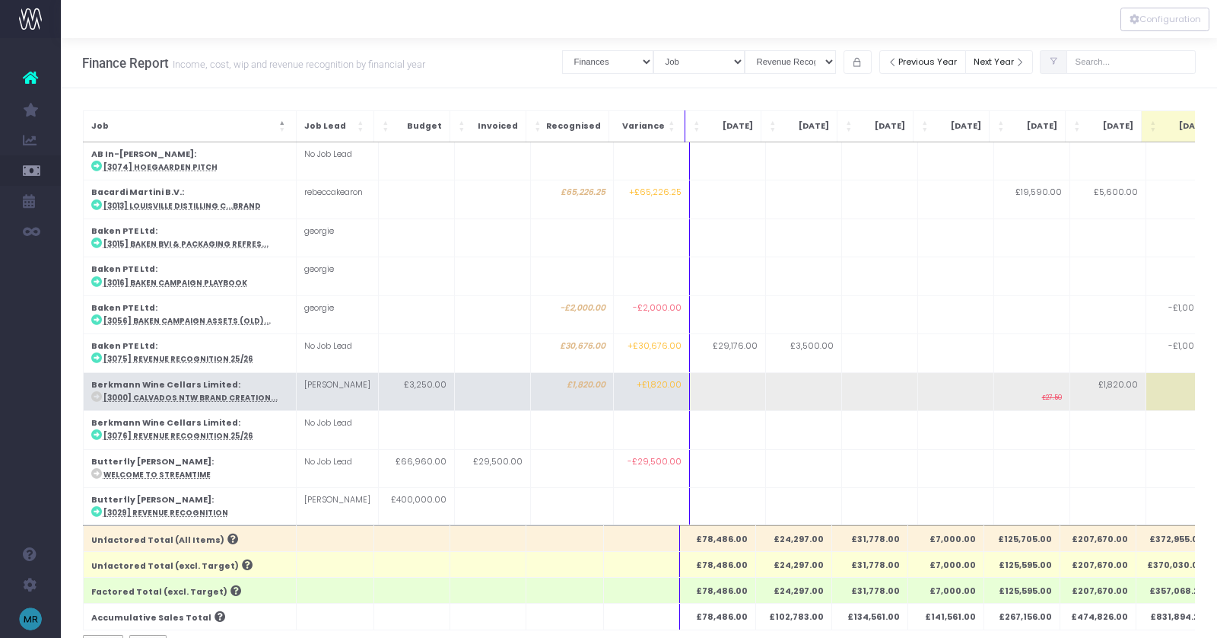
click at [174, 394] on abbr "[3000] Calvados NTW Brand Creation..." at bounding box center [190, 398] width 174 height 10
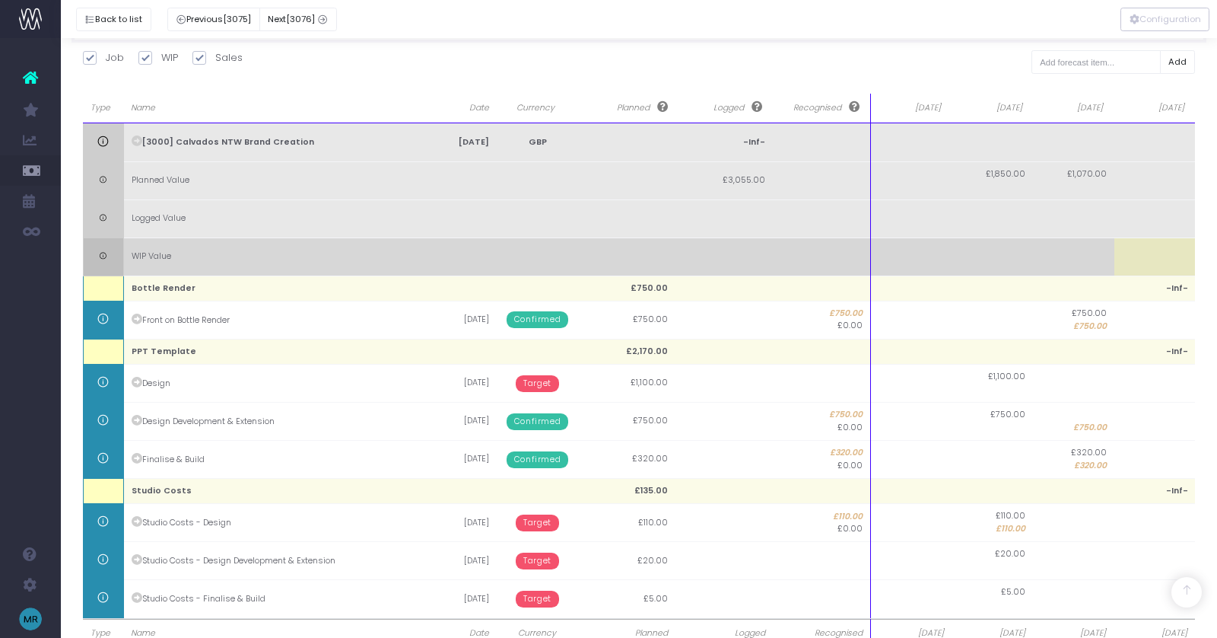
scroll to position [241, 0]
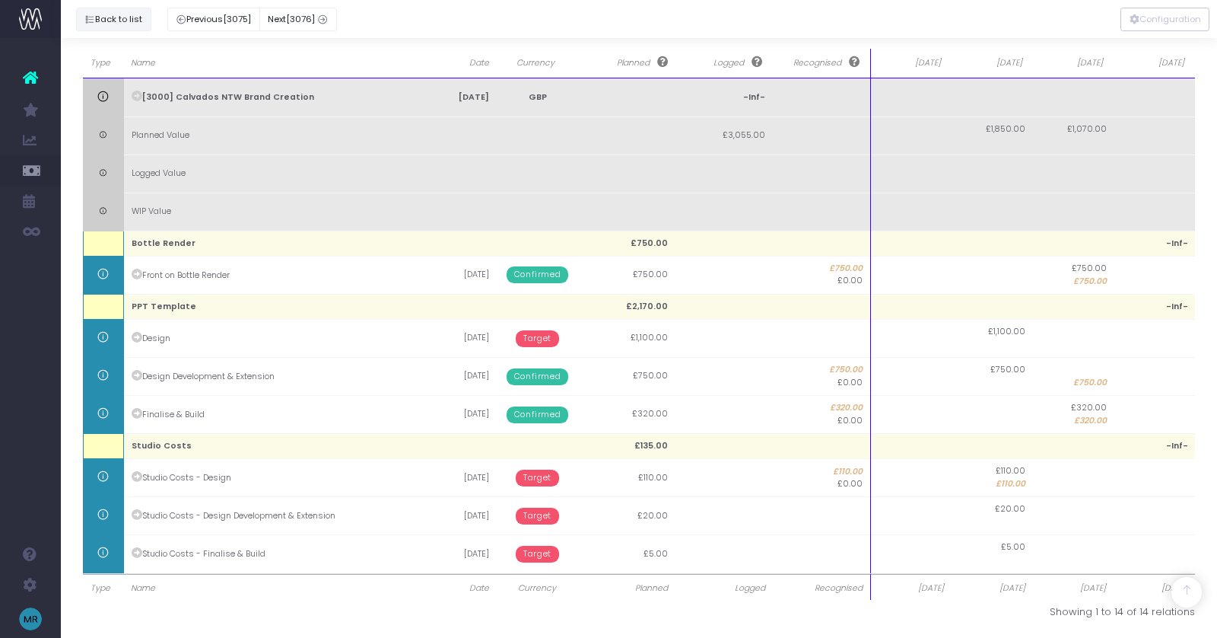
click at [102, 24] on button "Back to list" at bounding box center [113, 20] width 75 height 24
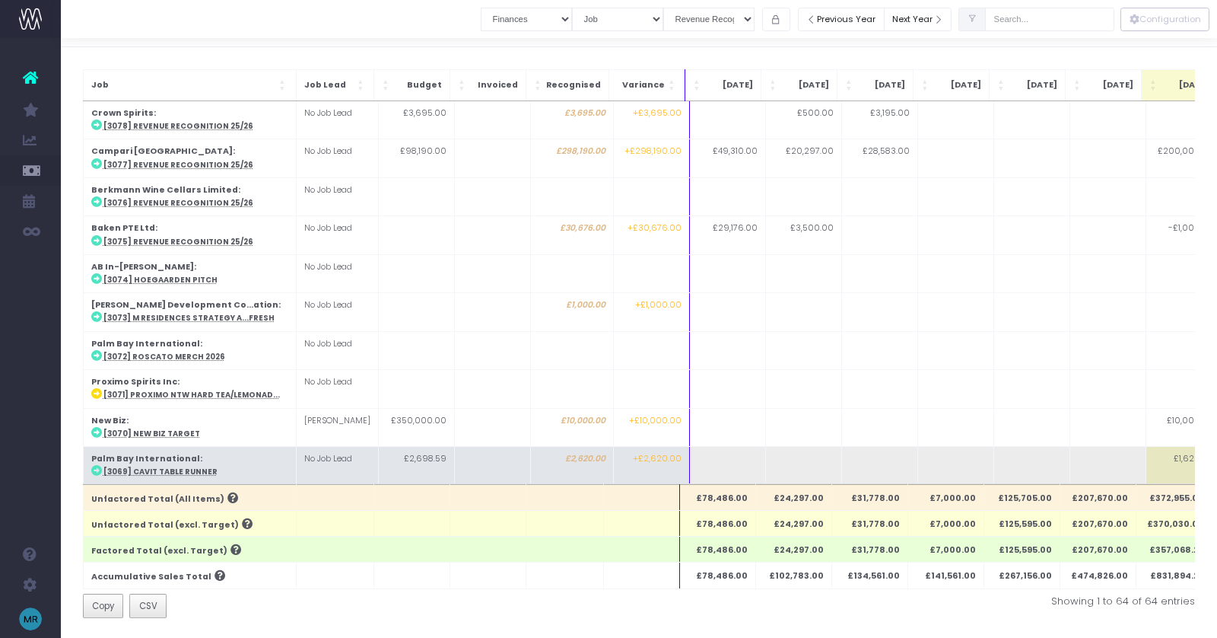
scroll to position [34, 0]
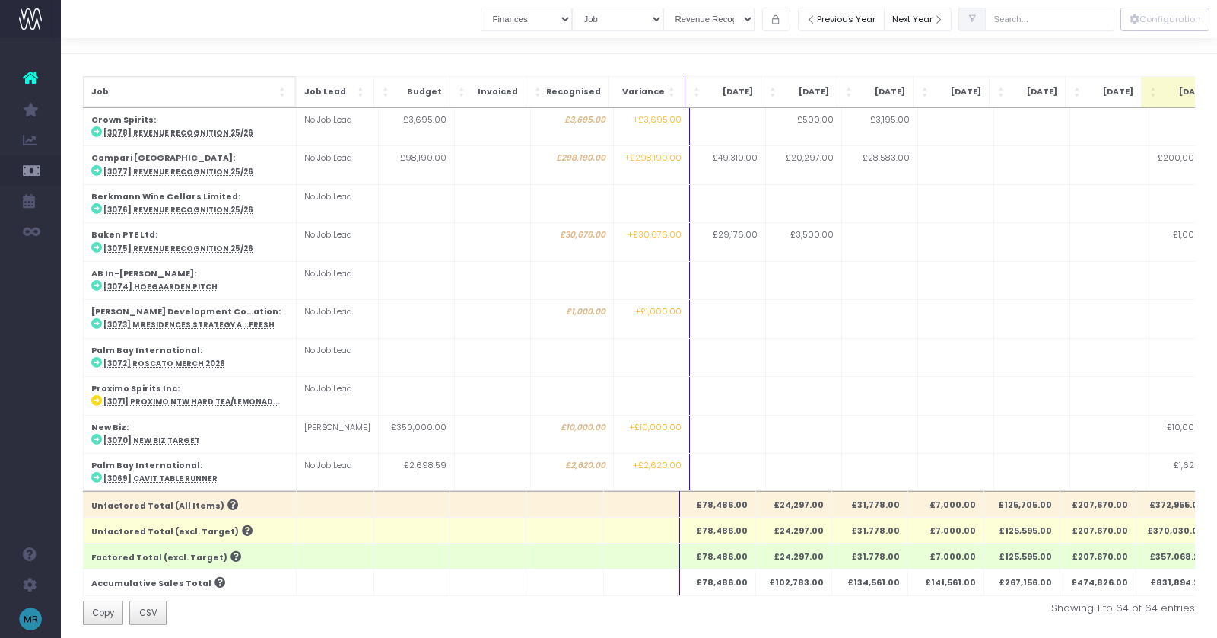
click at [287, 87] on span "Job: Activate to sort" at bounding box center [283, 91] width 9 height 15
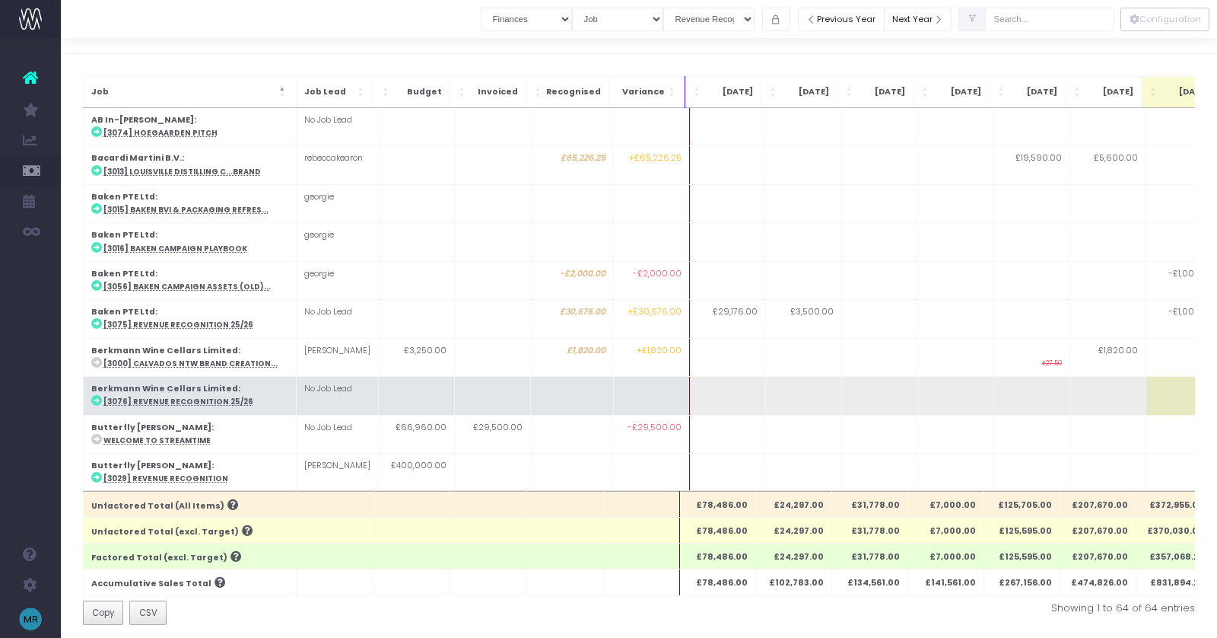
click at [190, 396] on abbr "[3076] Revenue Recognition 25/26" at bounding box center [178, 401] width 150 height 10
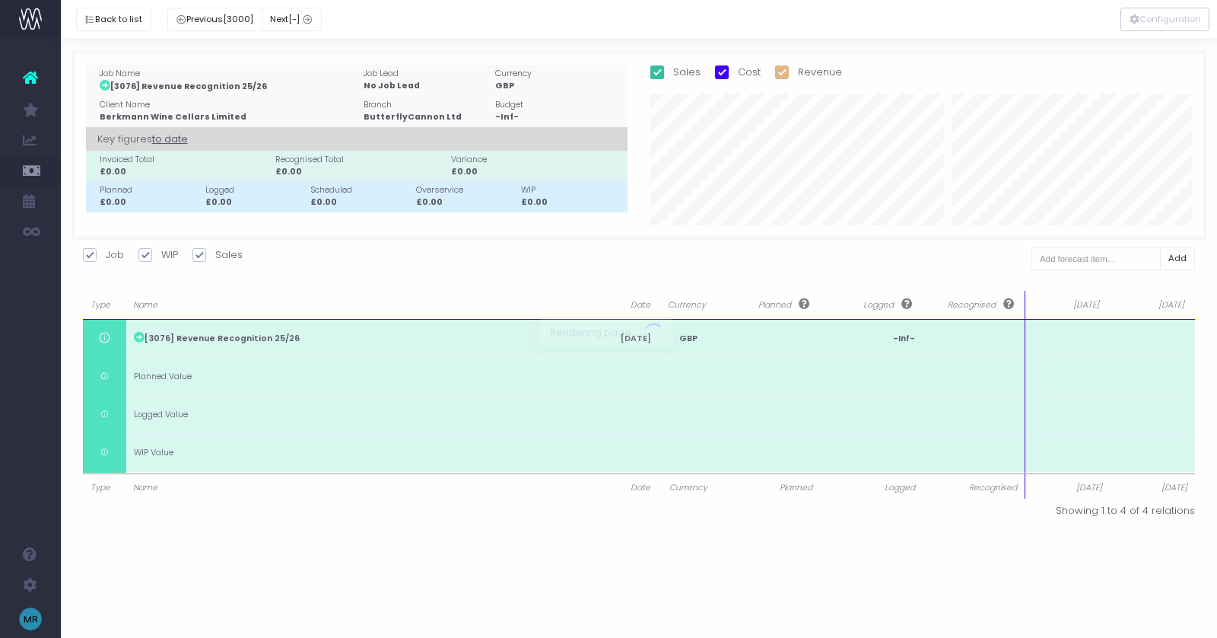
scroll to position [0, 0]
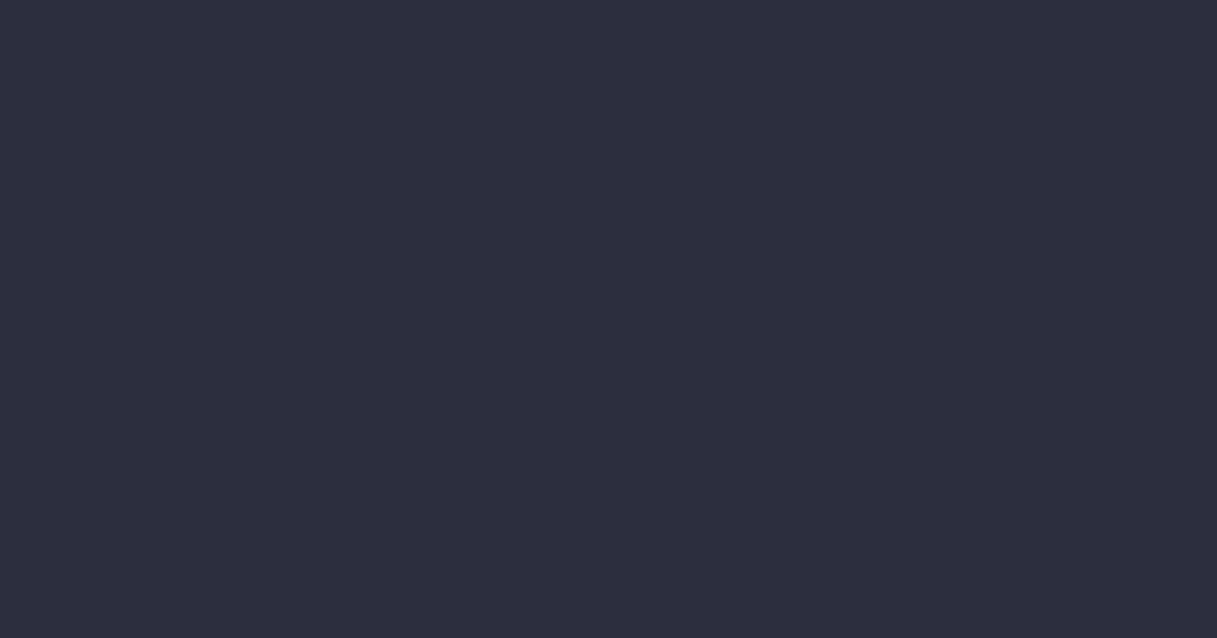
select select "finances"
select select "job"
select select "revrec"
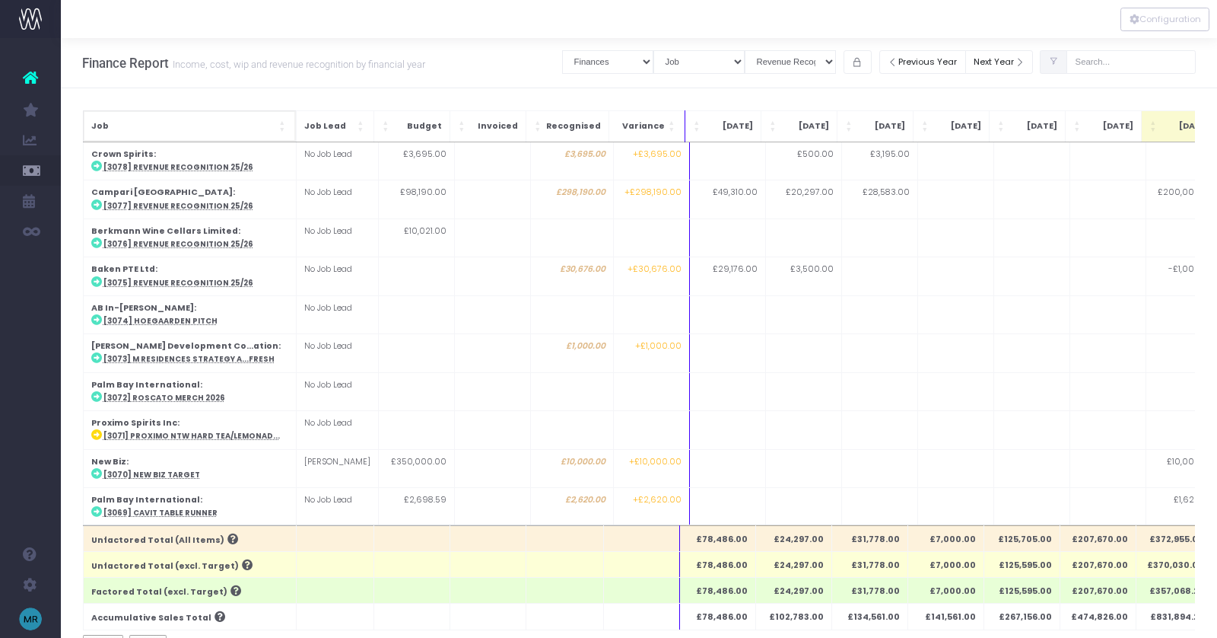
click at [284, 122] on span "Job: Activate to sort" at bounding box center [283, 126] width 9 height 15
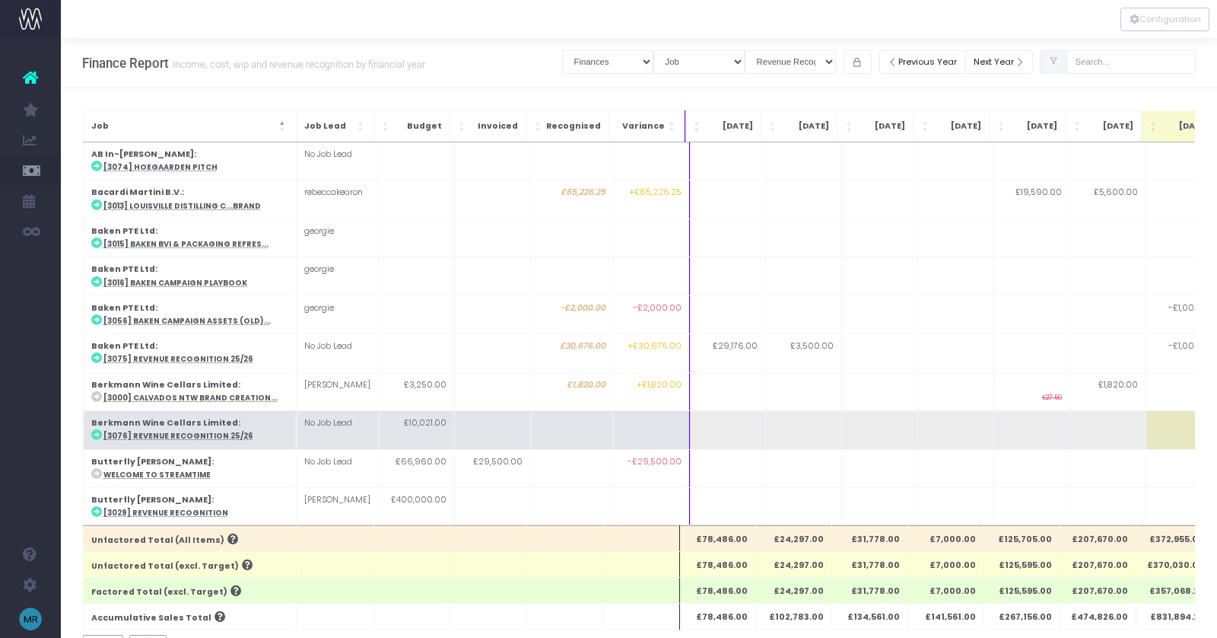
click at [160, 432] on abbr "[3076] Revenue Recognition 25/26" at bounding box center [178, 436] width 150 height 10
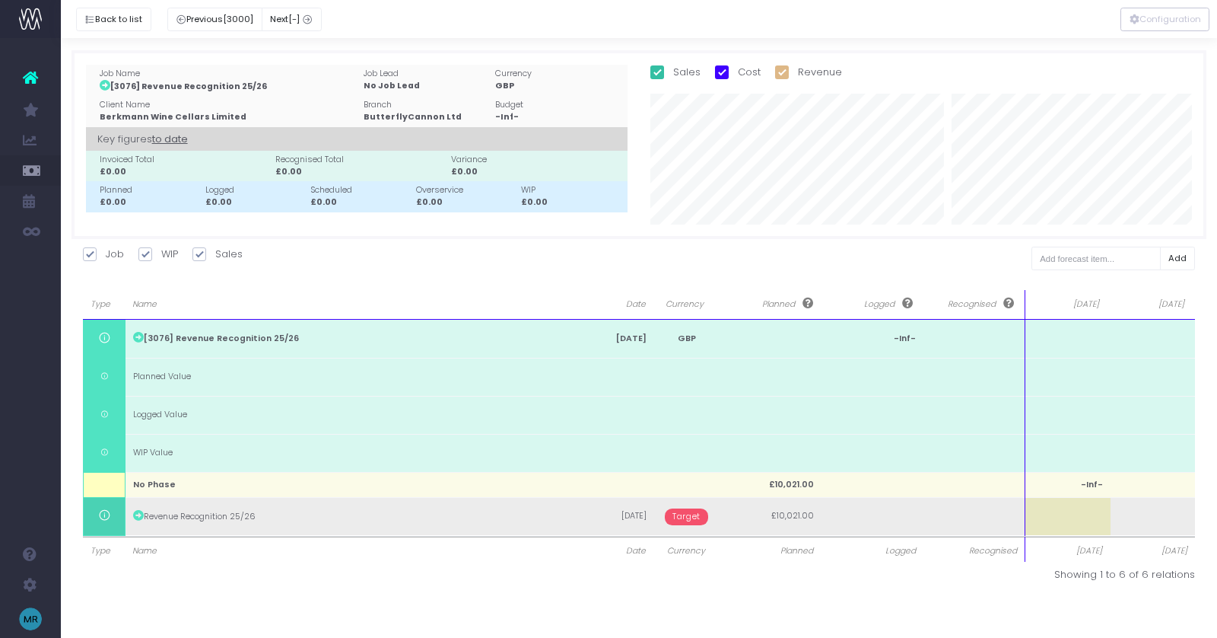
click at [1075, 521] on td at bounding box center [1067, 516] width 85 height 38
type input "1"
click at [1127, 518] on body "Oh my... this is bad. wayahead wasn't able to load this page. Please contact su…" at bounding box center [608, 319] width 1217 height 638
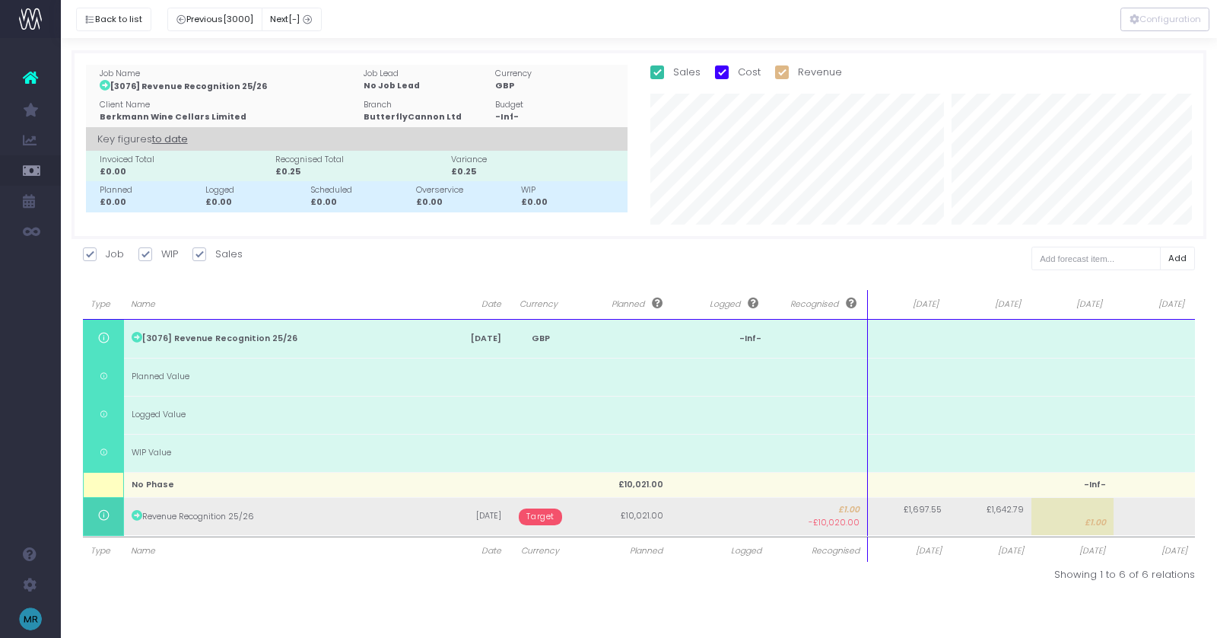
click at [917, 529] on td "£1,697.55" at bounding box center [908, 516] width 82 height 38
type input "1"
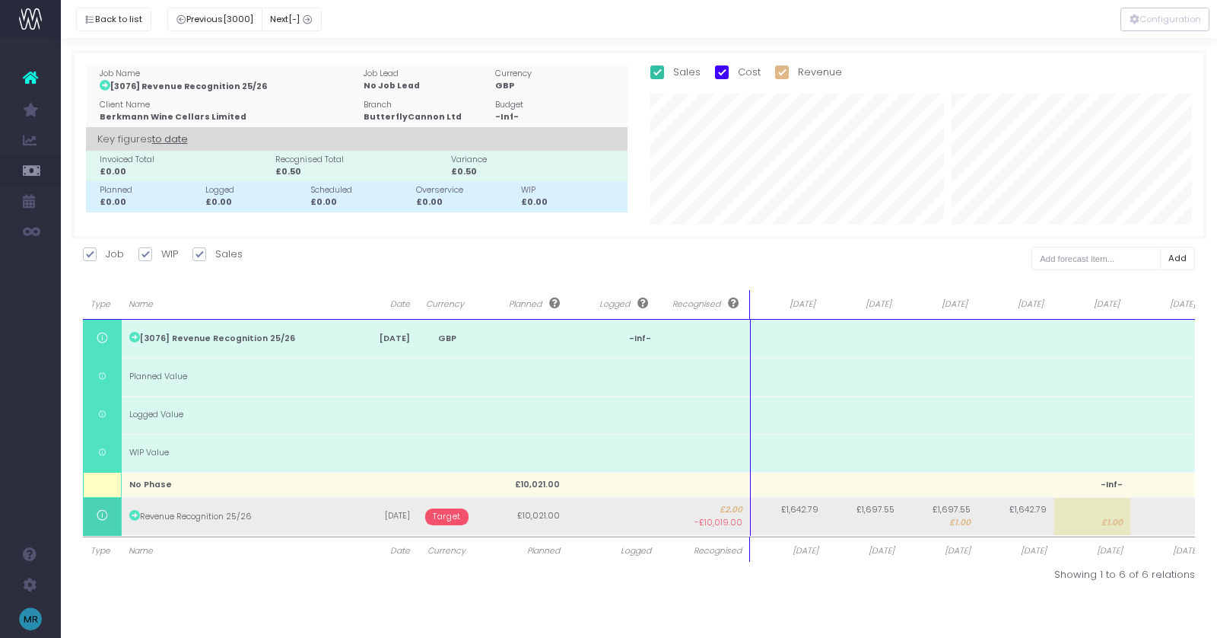
click at [793, 524] on td "£1,642.79" at bounding box center [788, 516] width 76 height 38
type input "1"
click at [789, 527] on td "£1,642.79" at bounding box center [788, 516] width 76 height 38
type input "5971"
click at [946, 517] on td "£1,697.55" at bounding box center [940, 516] width 76 height 38
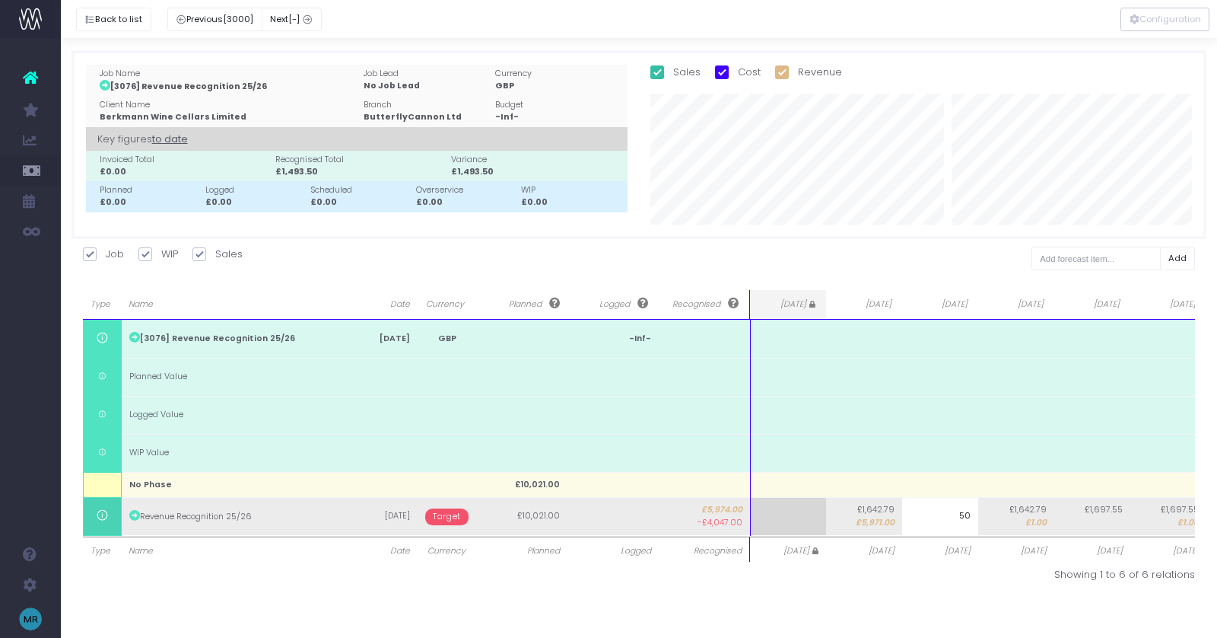
type input "500"
click at [1038, 520] on span "£1.00" at bounding box center [1035, 523] width 21 height 12
type input "1000"
click at [1167, 516] on body "Oh my... this is bad. [PERSON_NAME] wasn't able to load this page. Please conta…" at bounding box center [608, 319] width 1217 height 638
click at [1175, 522] on td "£1,697.55 £1.00" at bounding box center [1168, 516] width 76 height 38
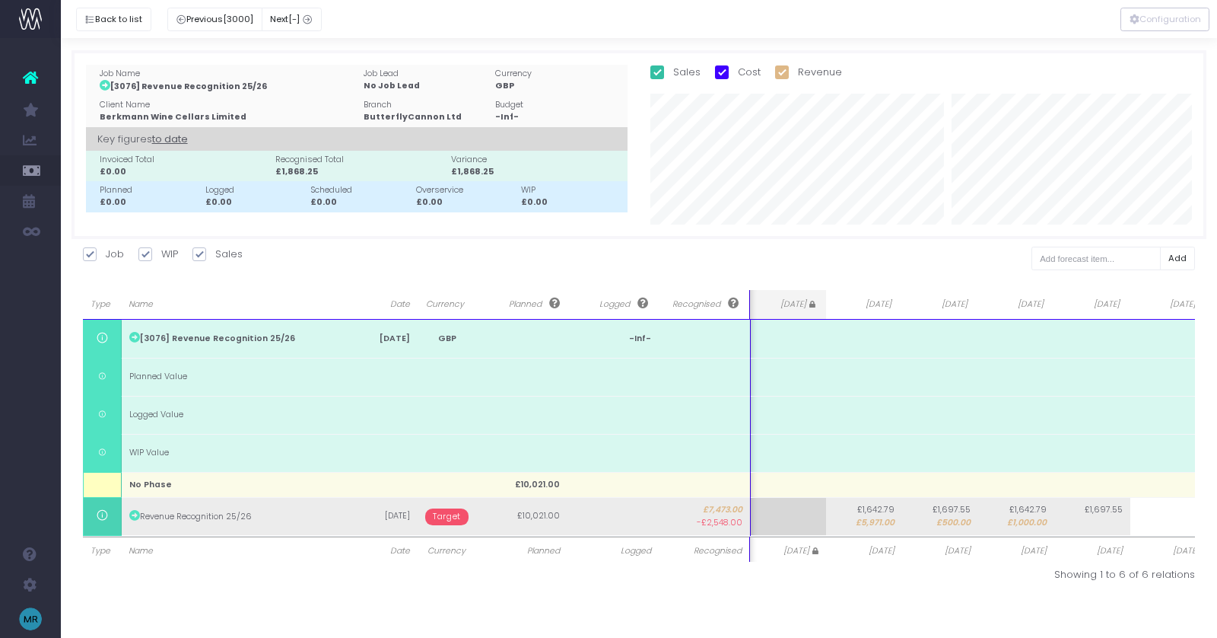
scroll to position [0, 11]
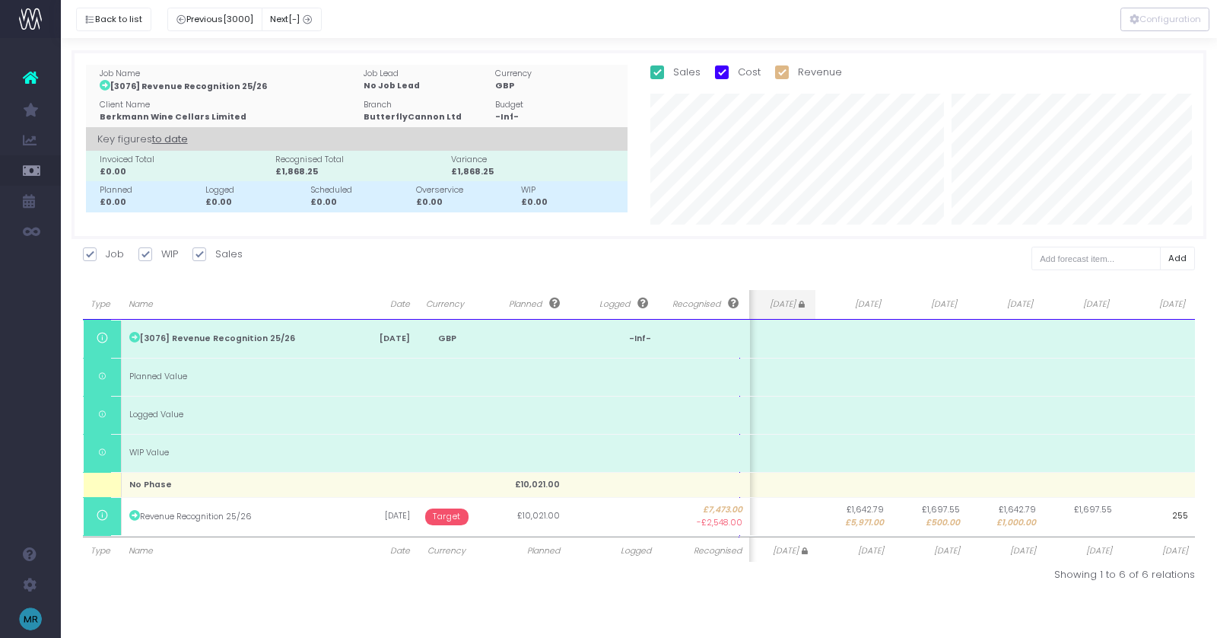
type input "2550"
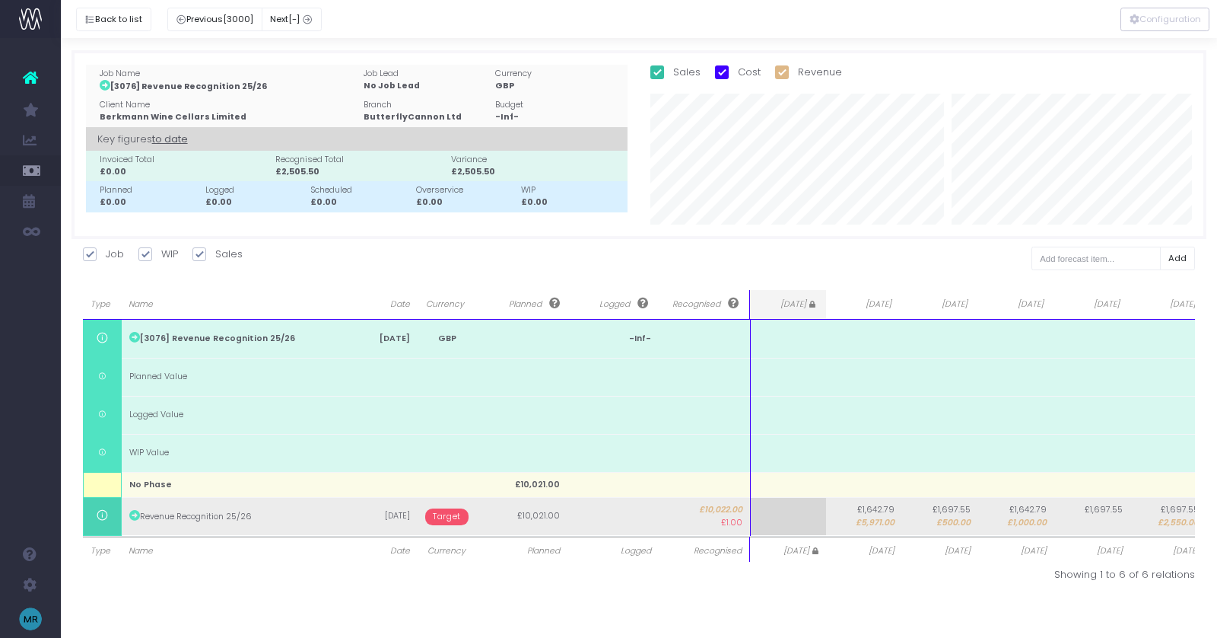
click at [434, 510] on span "Target" at bounding box center [446, 516] width 43 height 17
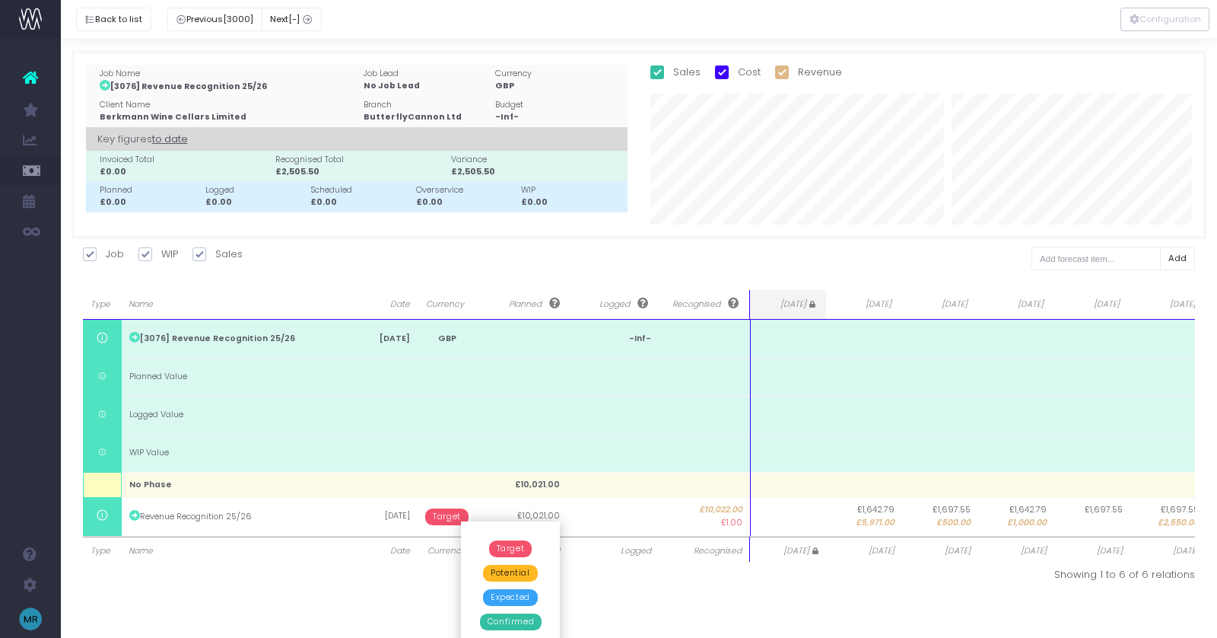
click at [515, 625] on span "Confirmed" at bounding box center [511, 621] width 62 height 17
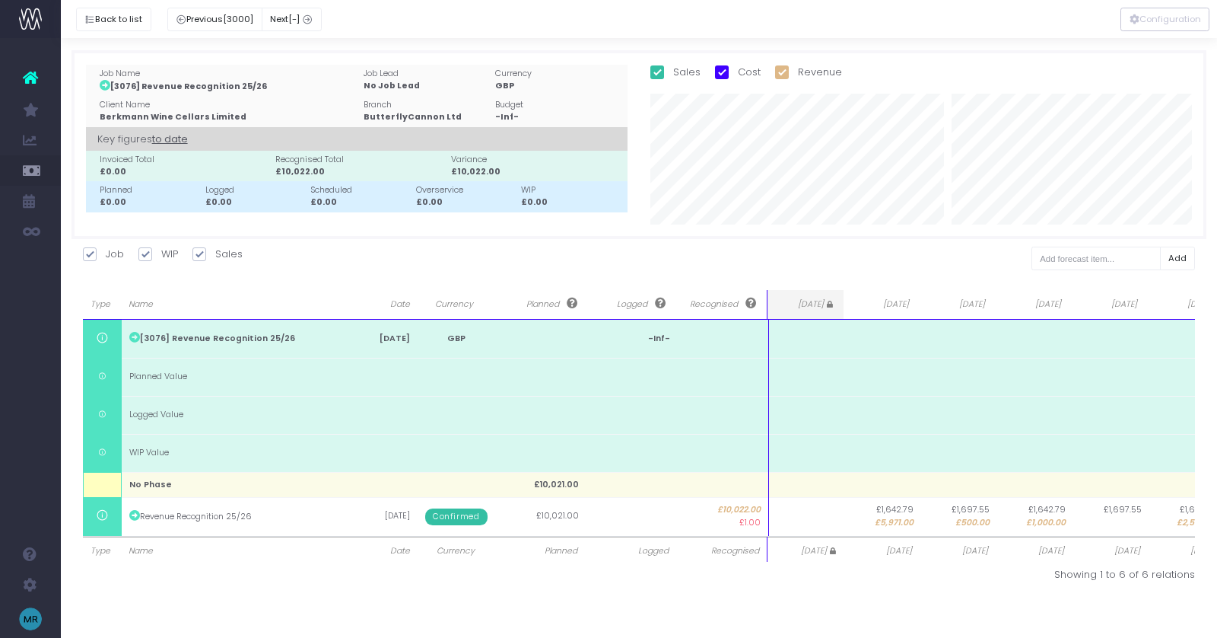
click at [110, 5] on div at bounding box center [639, 19] width 1156 height 38
click at [107, 18] on button "Back to list" at bounding box center [113, 20] width 75 height 24
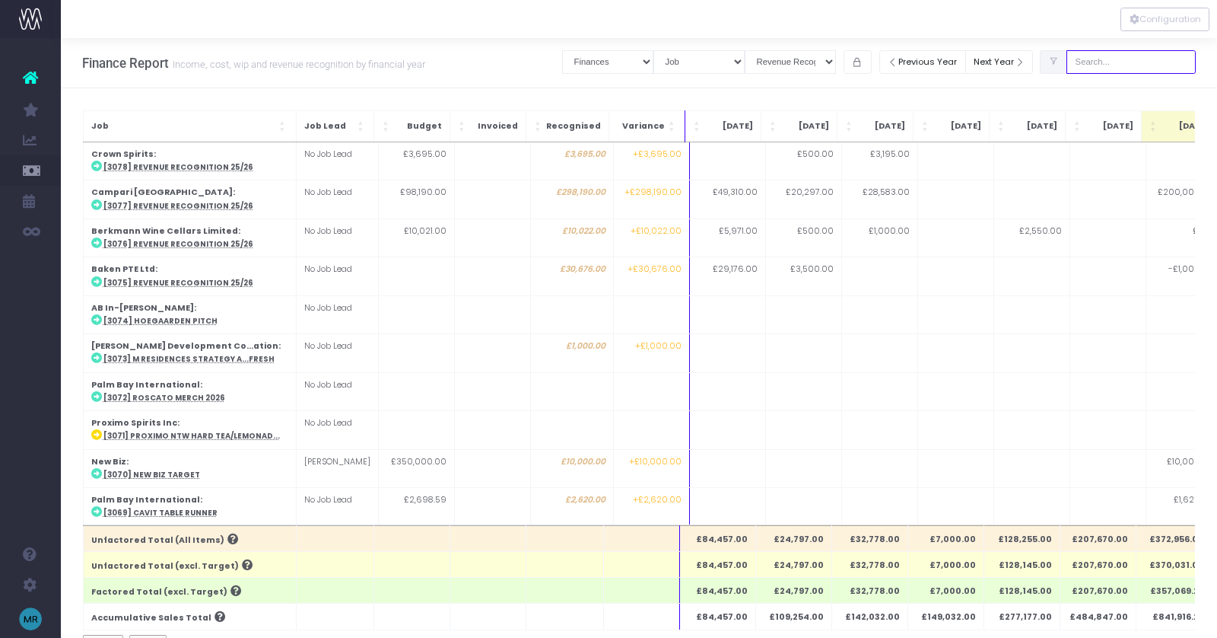
click at [1128, 57] on input "text" at bounding box center [1131, 62] width 129 height 24
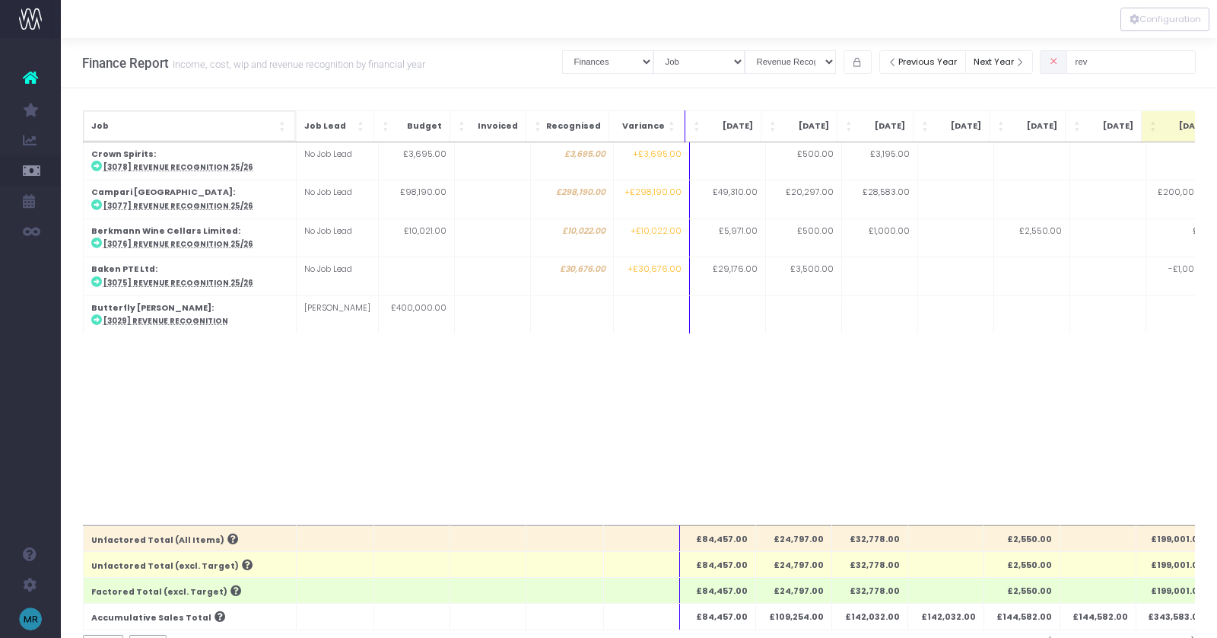
click at [280, 126] on span "Job: Activate to sort" at bounding box center [283, 126] width 9 height 15
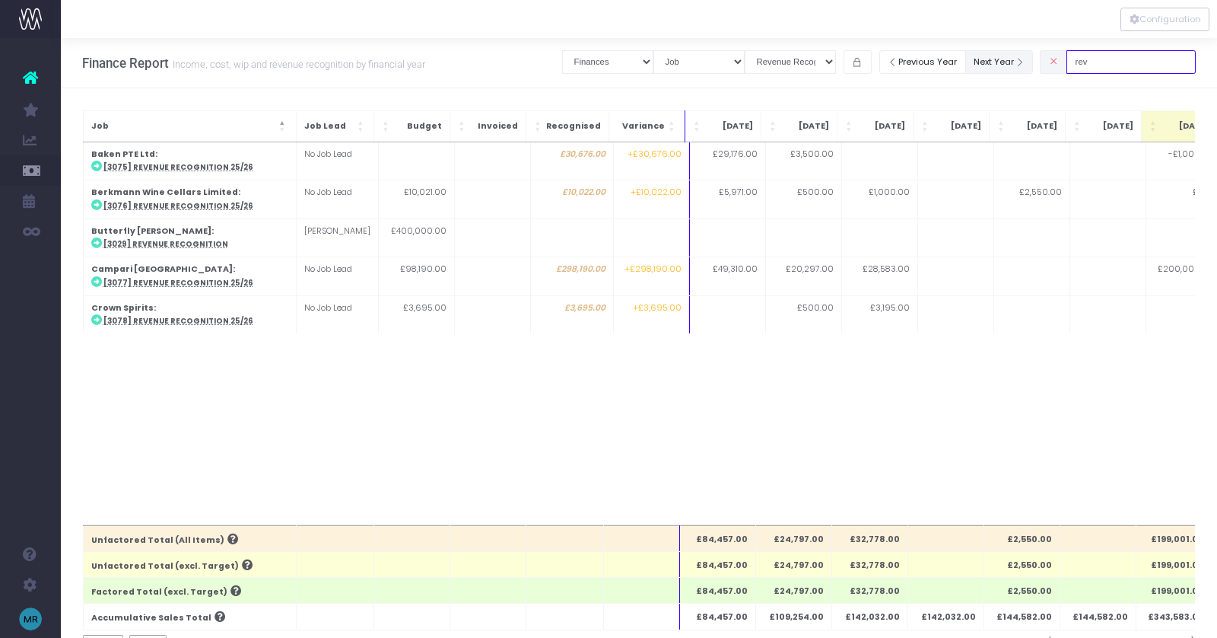
drag, startPoint x: 1121, startPoint y: 64, endPoint x: 1032, endPoint y: 58, distance: 89.2
click at [1032, 58] on div "Clear Filters Job summary column shows... Finances Chart Summary by Job Client …" at bounding box center [879, 61] width 634 height 31
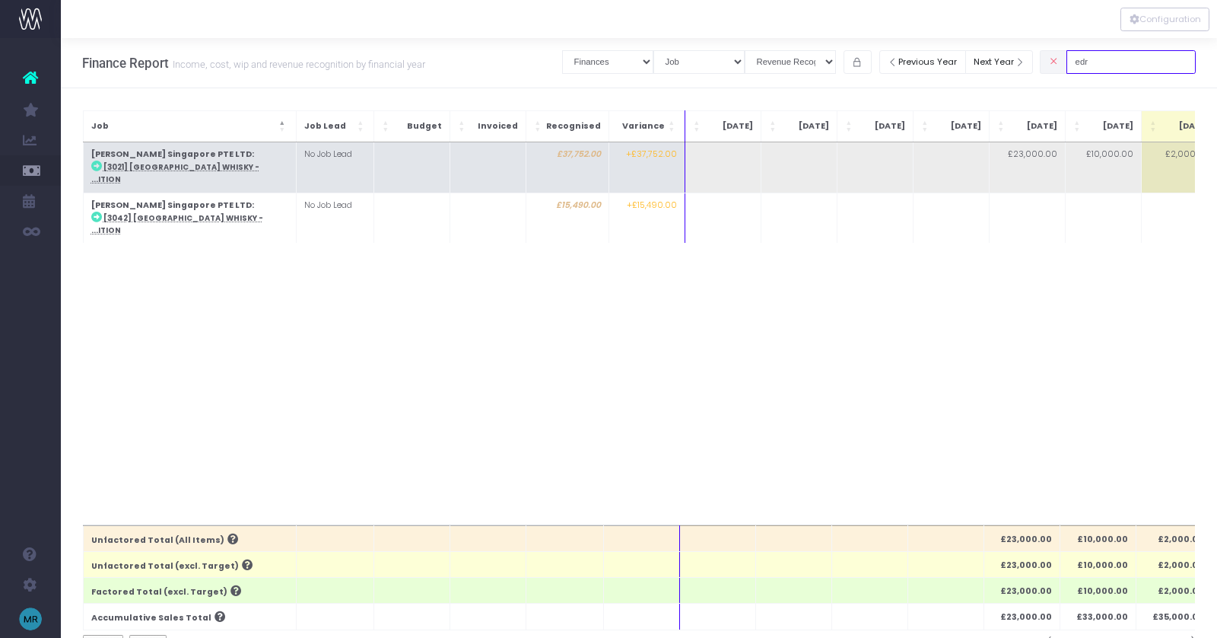
type input "edr"
click at [171, 163] on abbr "[3021] [GEOGRAPHIC_DATA] Whisky - ...ition" at bounding box center [175, 173] width 168 height 22
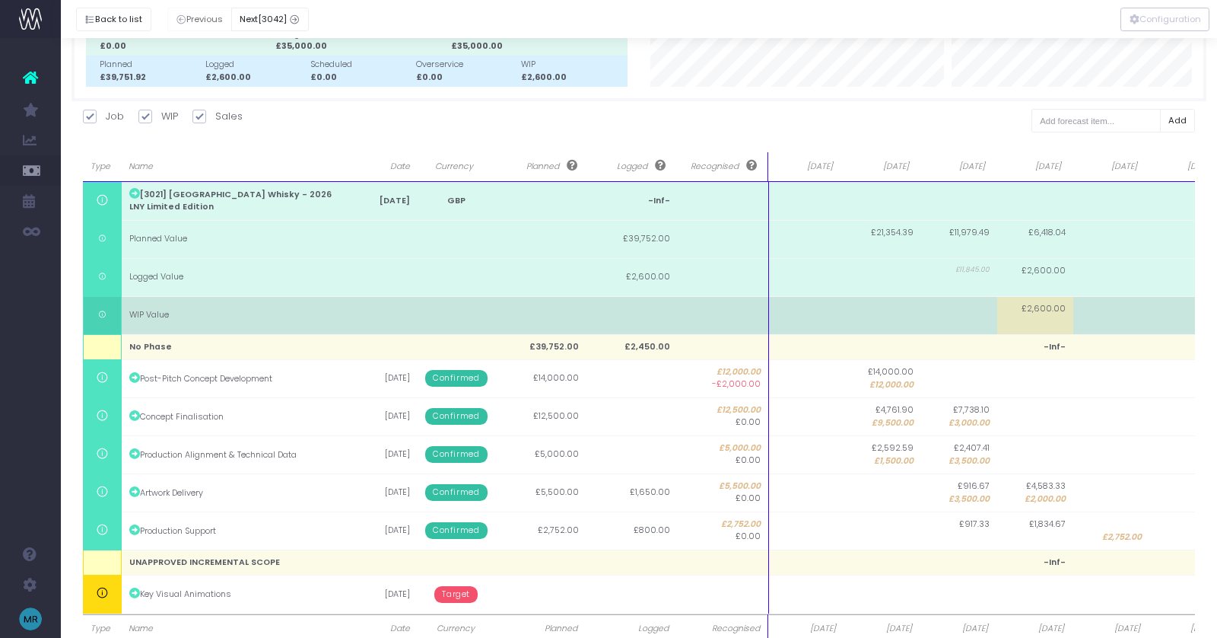
scroll to position [145, 0]
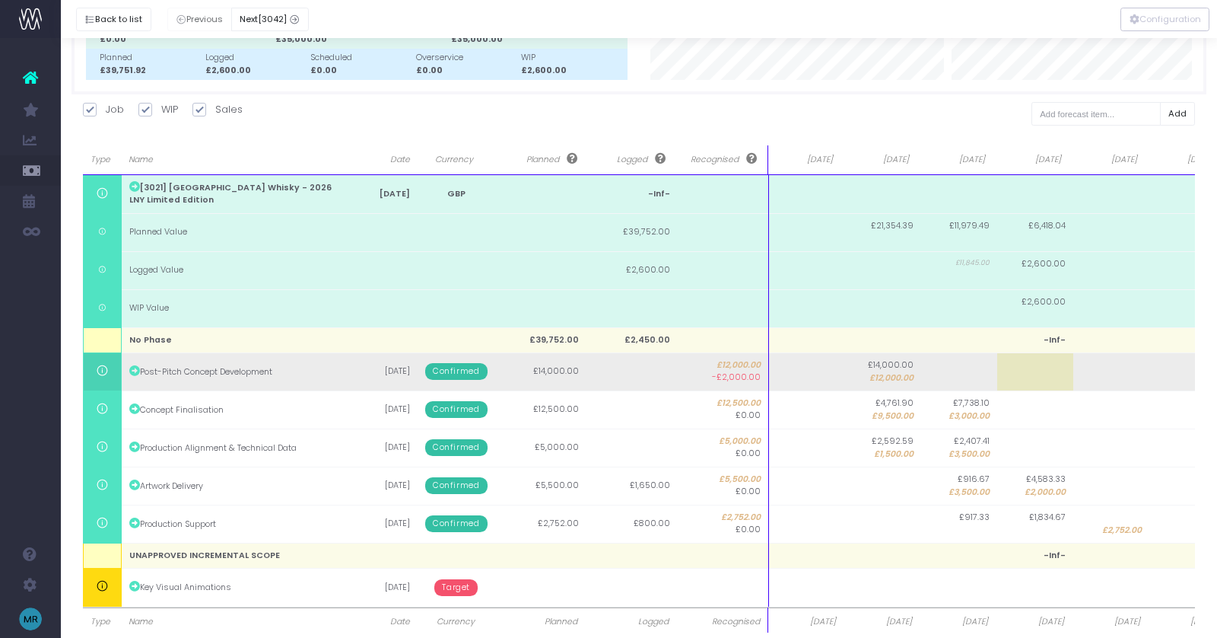
click at [800, 370] on td at bounding box center [807, 371] width 76 height 38
type input "2000"
click at [854, 370] on body "Oh my... this is bad. [PERSON_NAME] wasn't able to load this page. Please conta…" at bounding box center [608, 174] width 1217 height 638
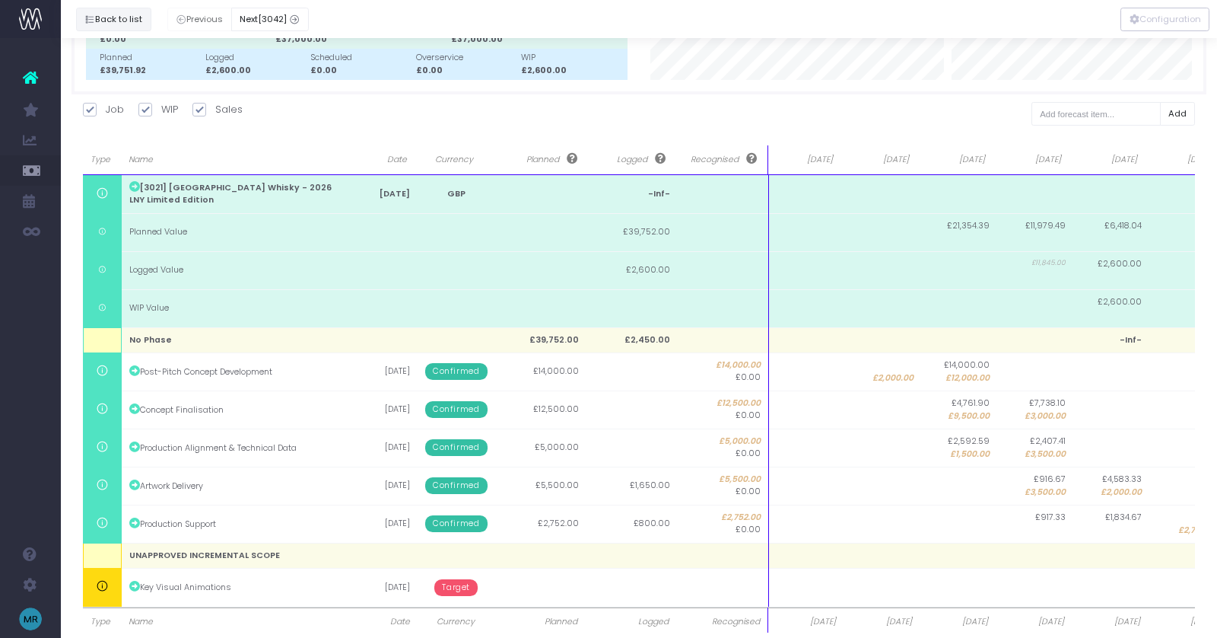
click at [119, 21] on button "Back to list" at bounding box center [113, 20] width 75 height 24
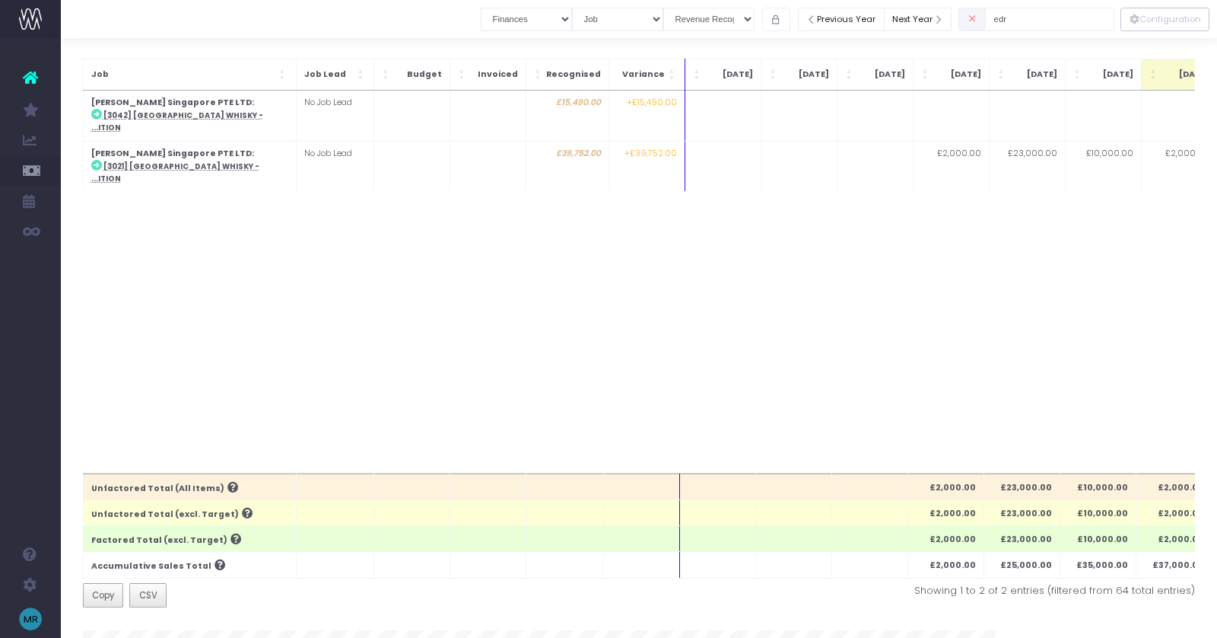
scroll to position [0, 0]
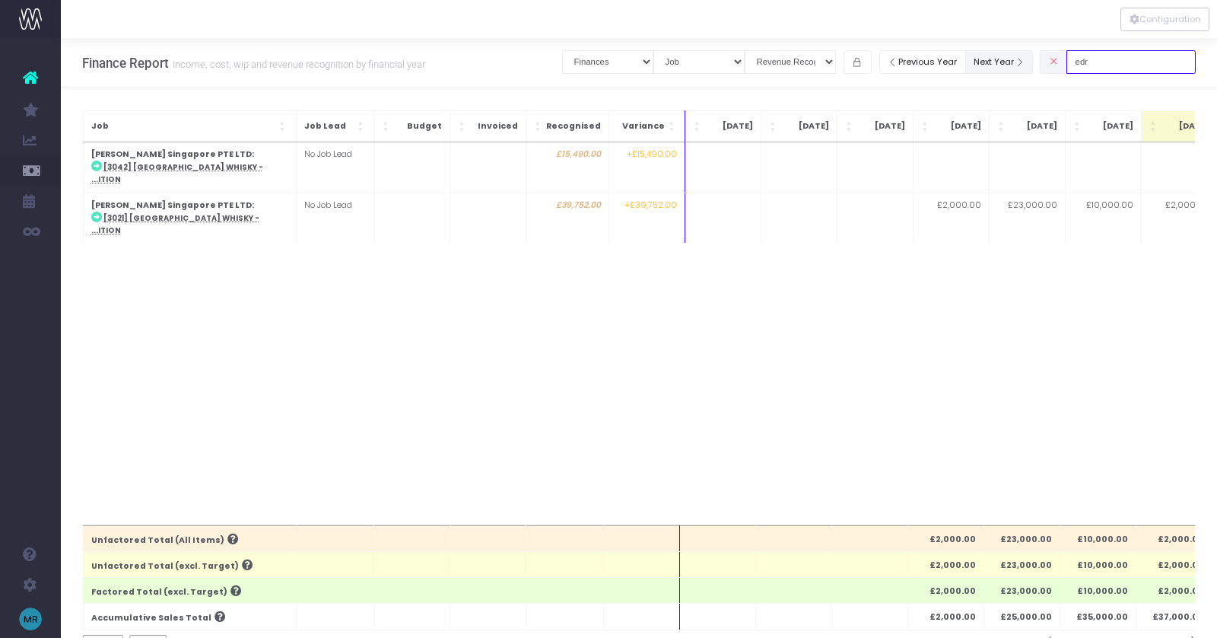
drag, startPoint x: 1105, startPoint y: 60, endPoint x: 1037, endPoint y: 60, distance: 68.5
click at [1040, 60] on div "Clear Filters Job summary column shows... Finances Chart Summary by Job Client …" at bounding box center [879, 61] width 634 height 31
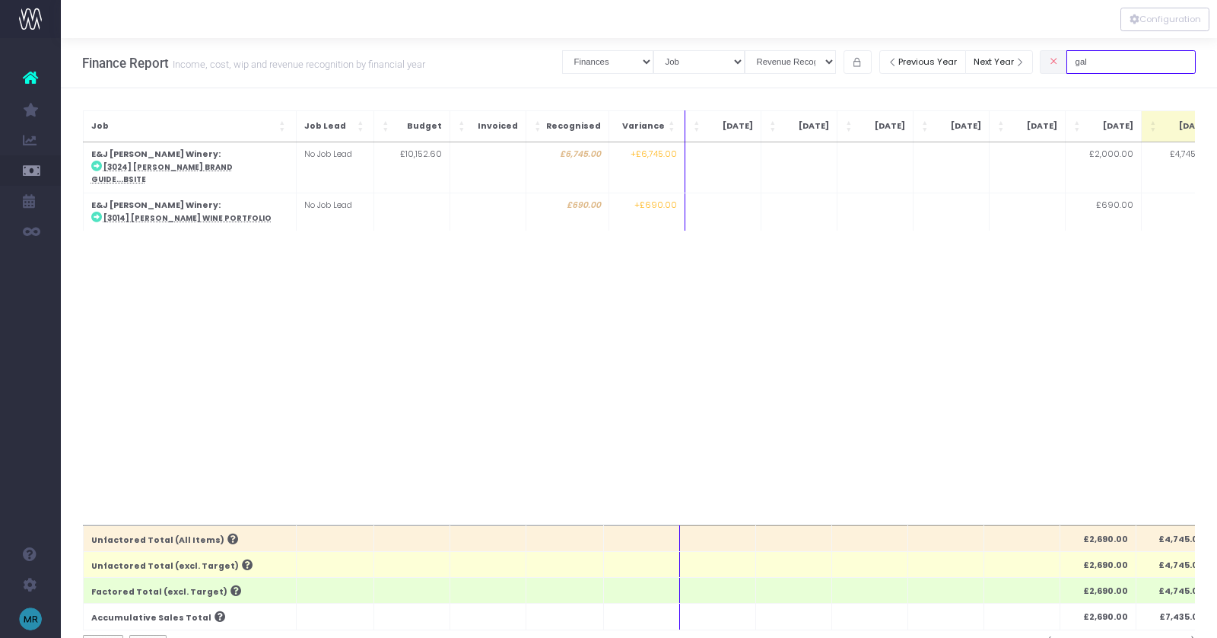
type input "gal"
drag, startPoint x: 1133, startPoint y: 71, endPoint x: 1046, endPoint y: 59, distance: 87.5
click at [1046, 59] on div "Clear Filters Job summary column shows... Finances Chart Summary by Job Client …" at bounding box center [879, 61] width 634 height 31
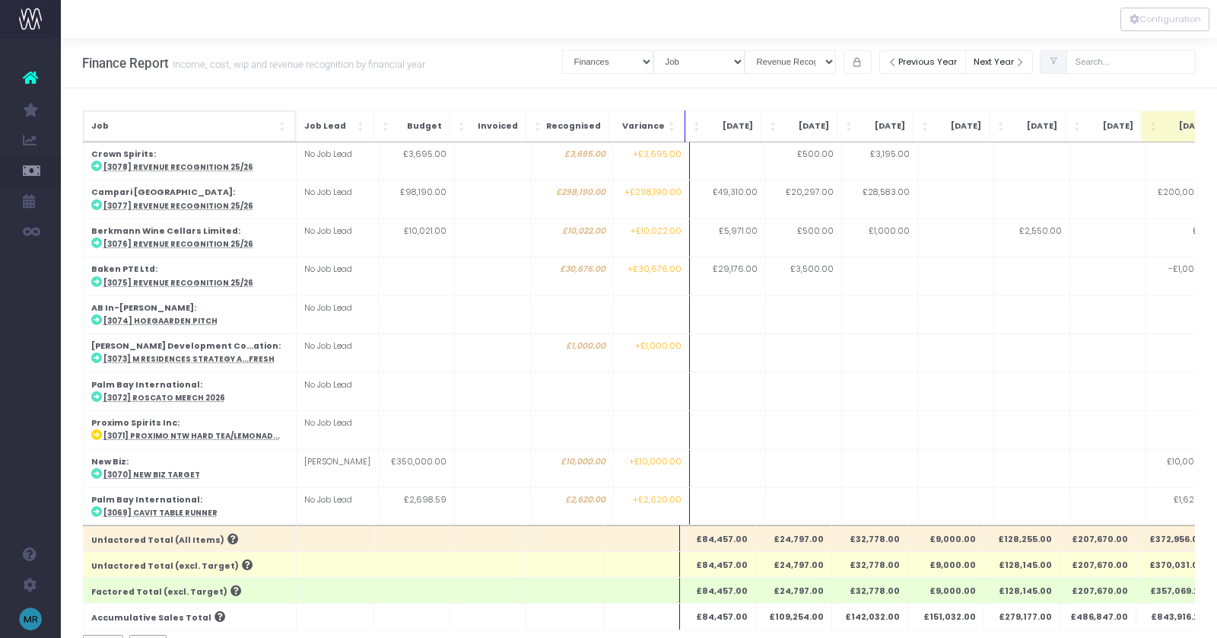
click at [279, 127] on span "Job: Activate to sort" at bounding box center [283, 126] width 9 height 15
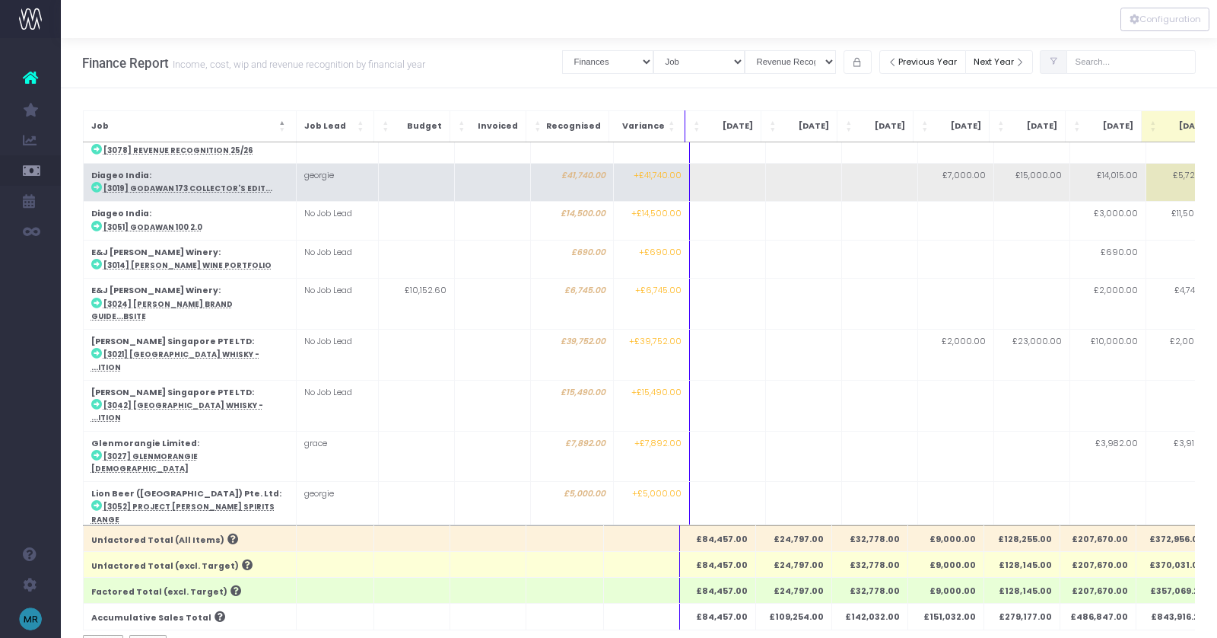
scroll to position [480, 0]
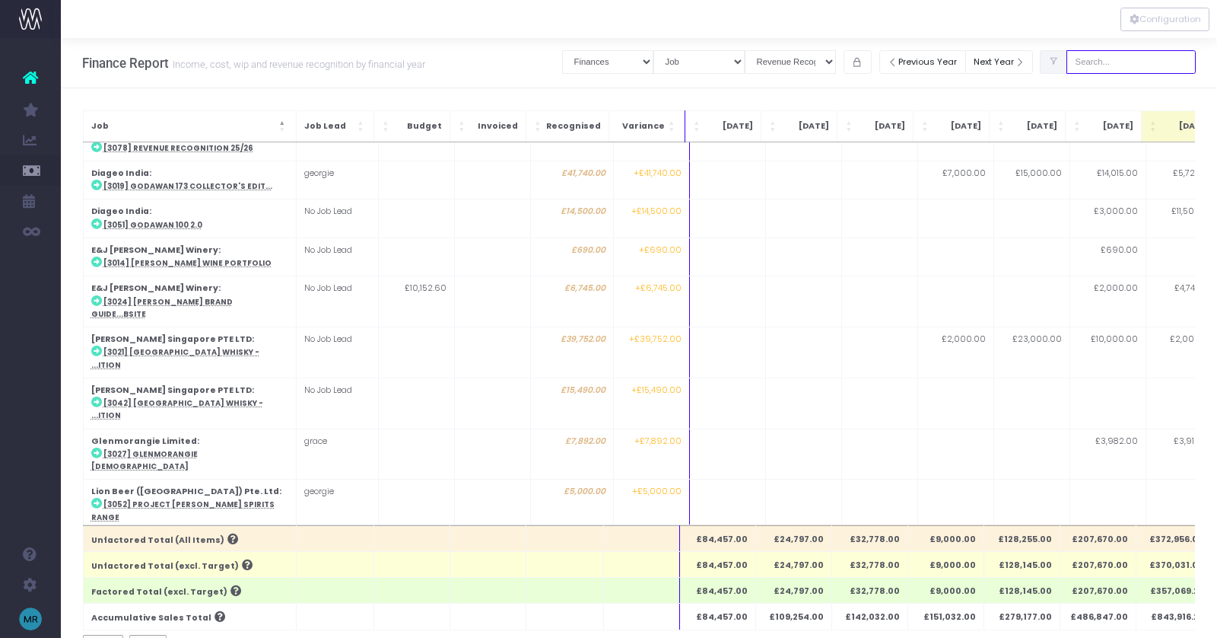
click at [1130, 57] on input "text" at bounding box center [1131, 62] width 129 height 24
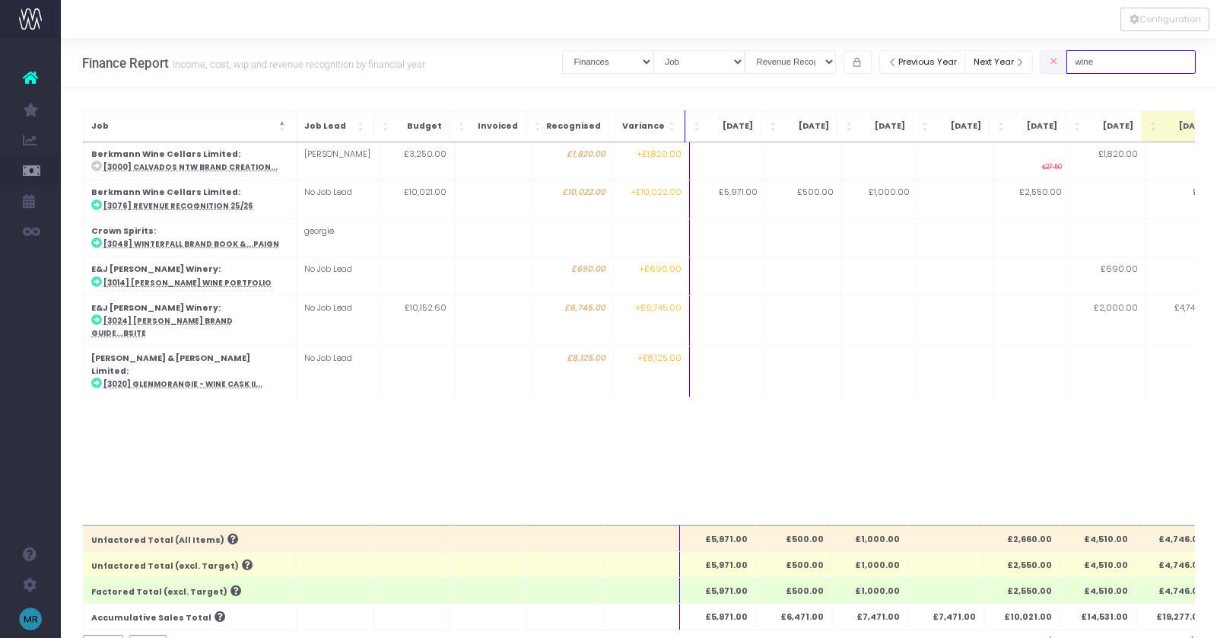
type input "wine"
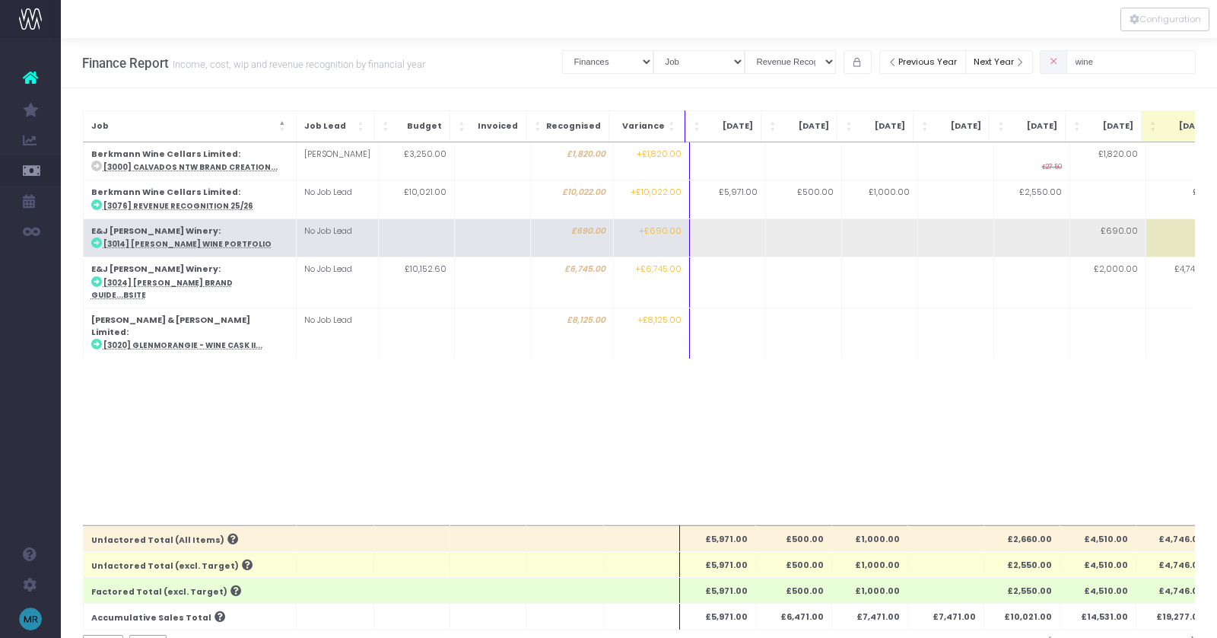
click at [218, 245] on abbr "[3014] [PERSON_NAME] Wine Portfolio" at bounding box center [187, 244] width 168 height 10
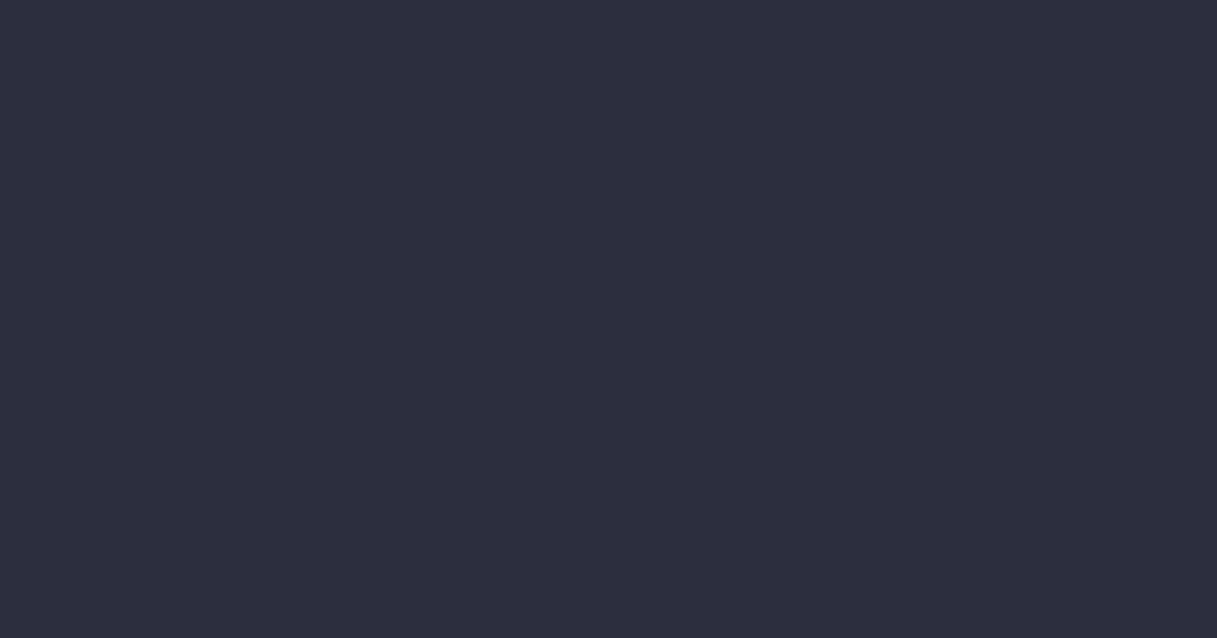
scroll to position [21, 11]
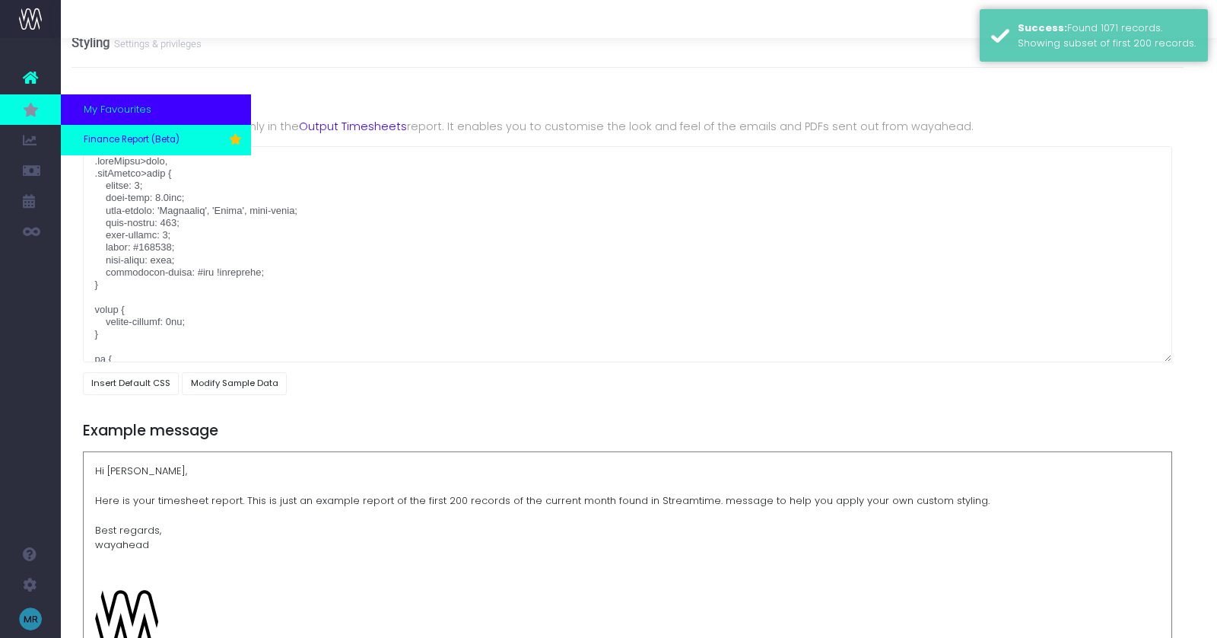
click at [97, 138] on span "Finance Report (Beta)" at bounding box center [132, 140] width 96 height 14
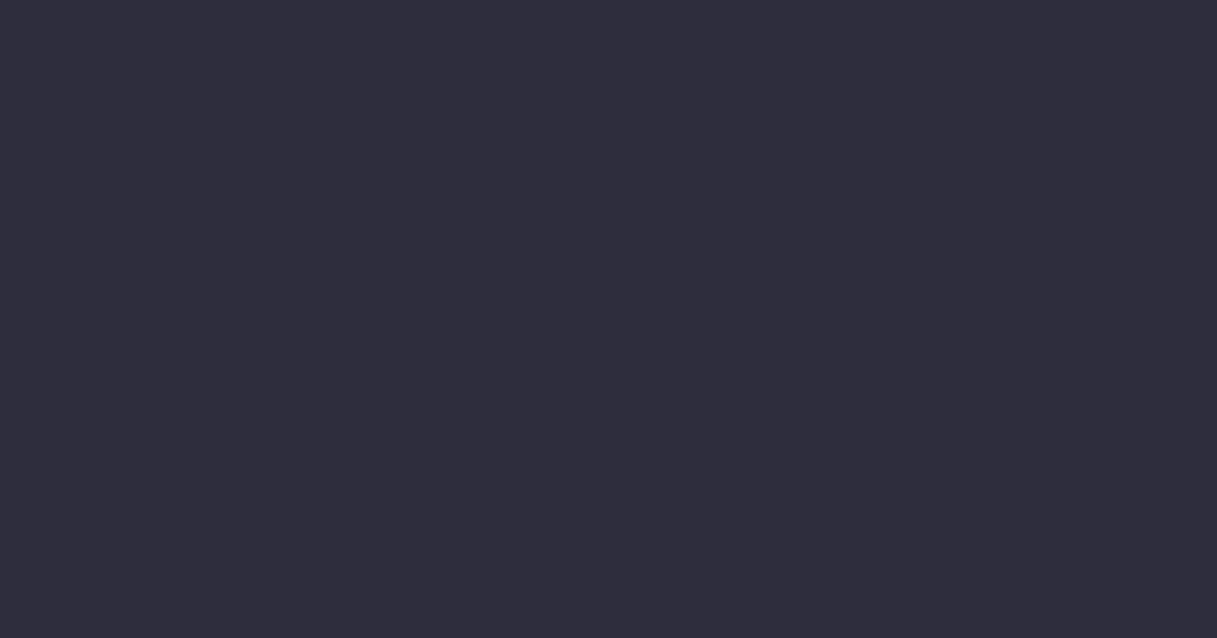
select select "finances"
select select "job"
select select "revrec"
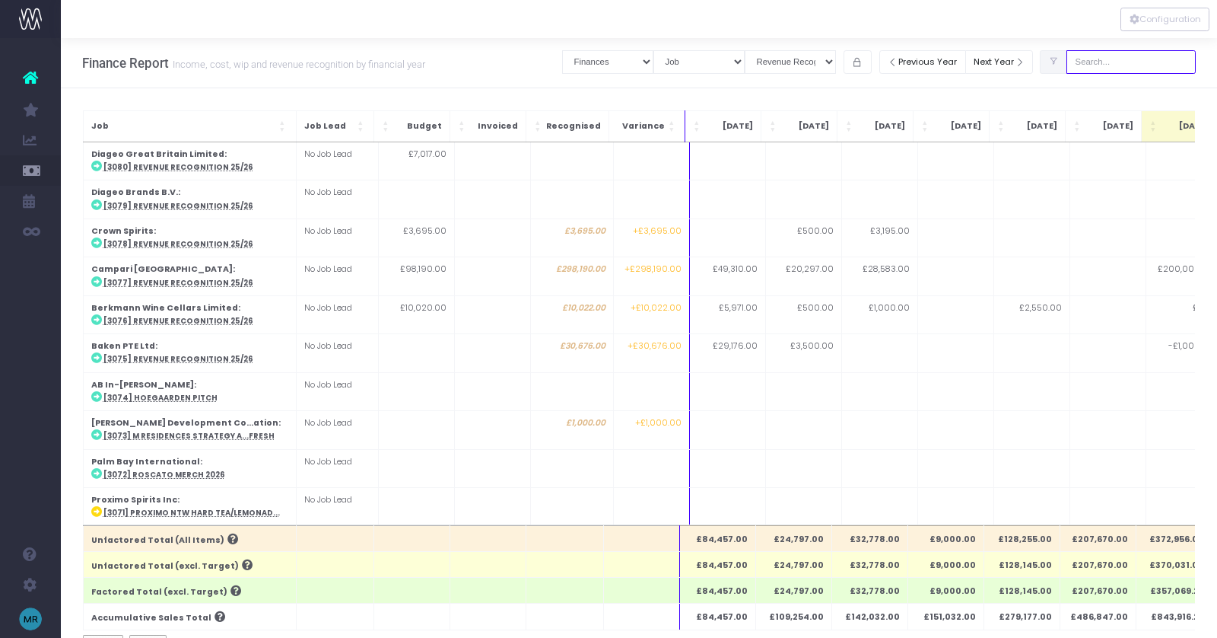
click at [1130, 62] on input "text" at bounding box center [1131, 62] width 129 height 24
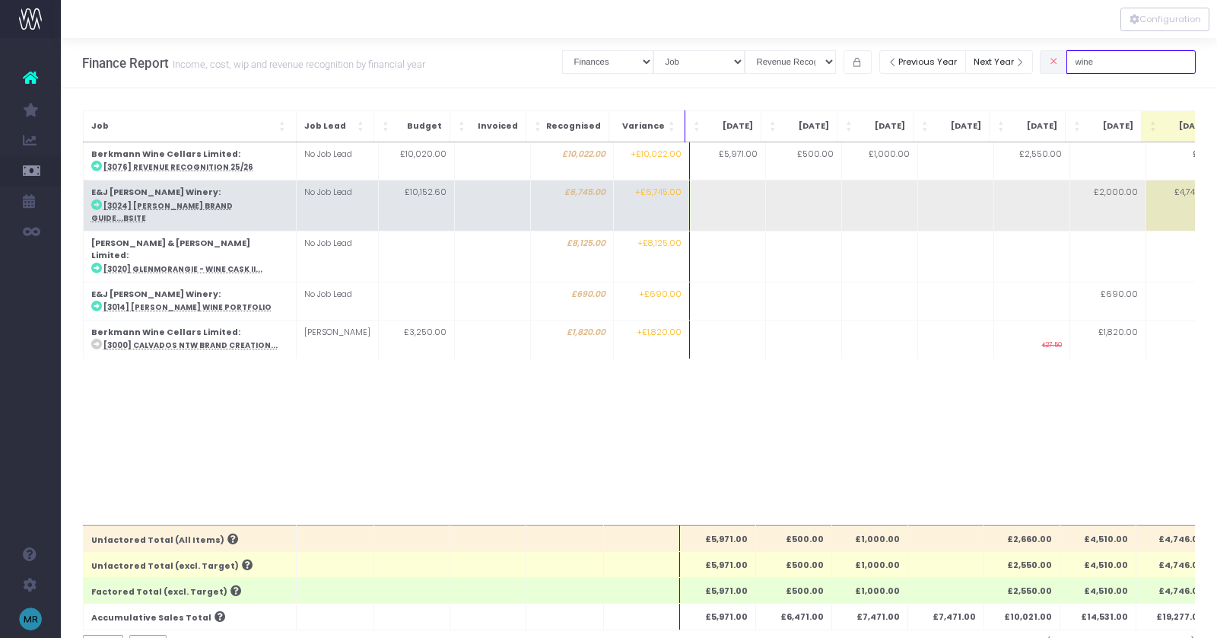
type input "wine"
click at [210, 205] on abbr "[3024] [PERSON_NAME] Brand Guide...bsite" at bounding box center [162, 212] width 142 height 22
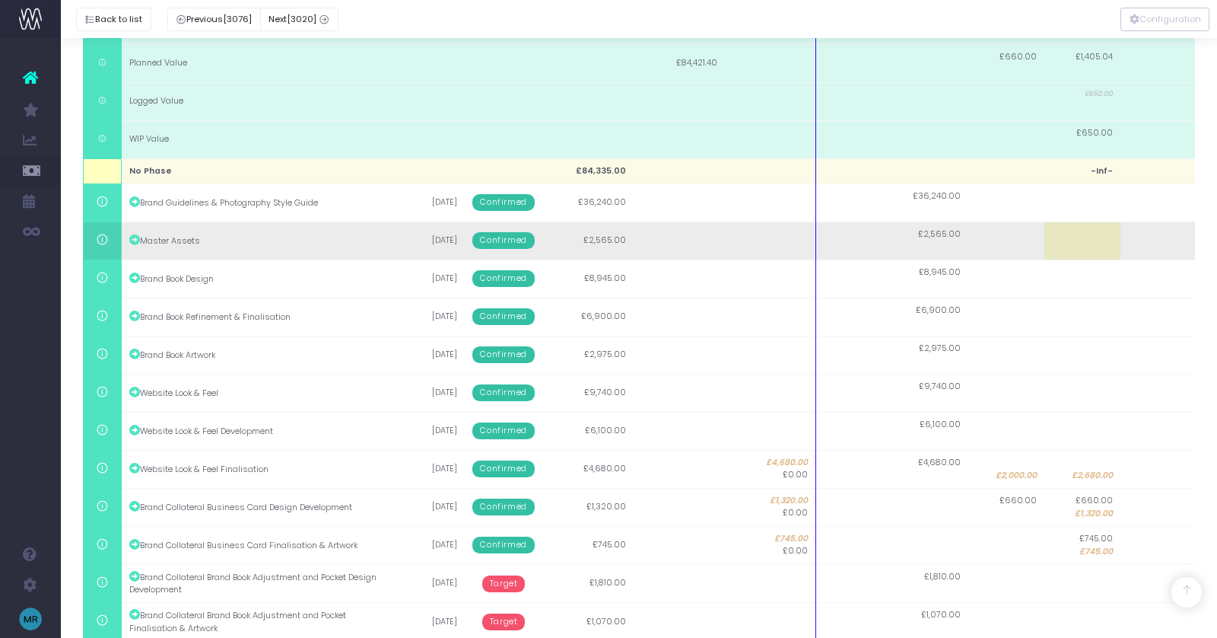
scroll to position [316, 0]
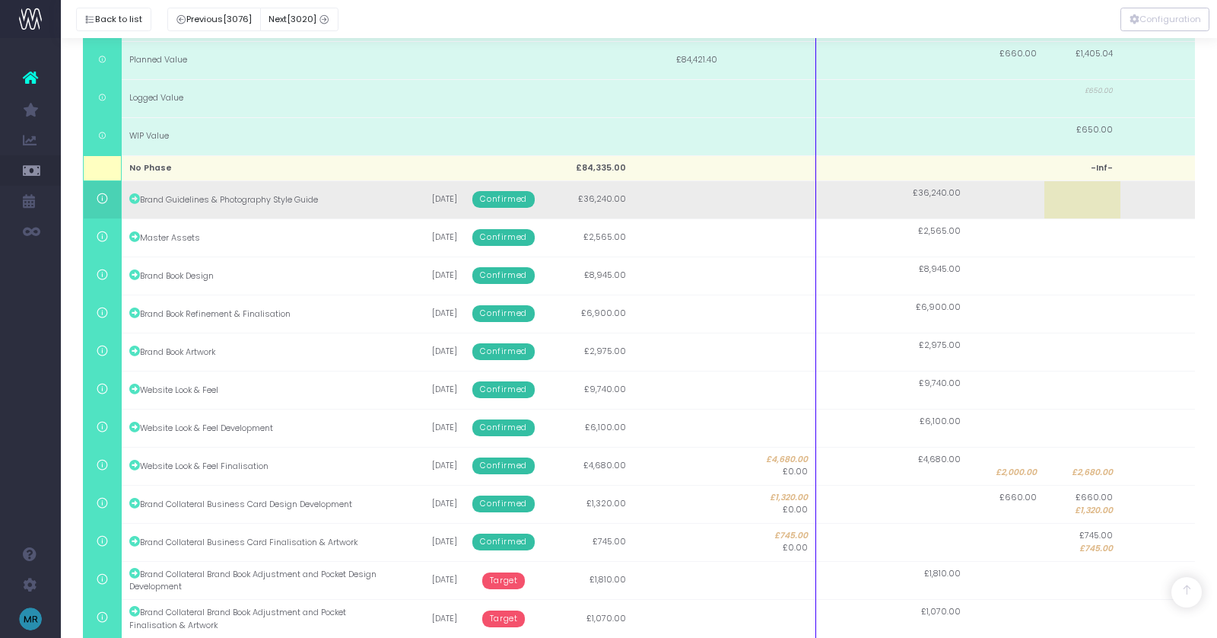
click at [932, 206] on td "£36,240.00" at bounding box center [930, 199] width 76 height 38
type input "36240"
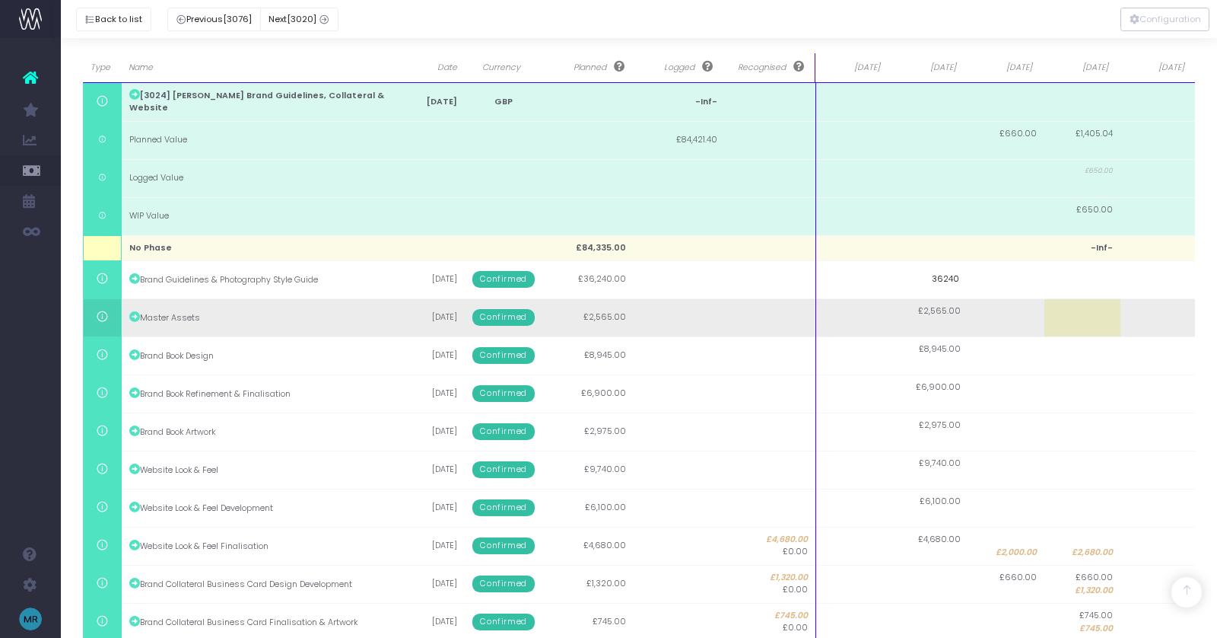
scroll to position [229, 0]
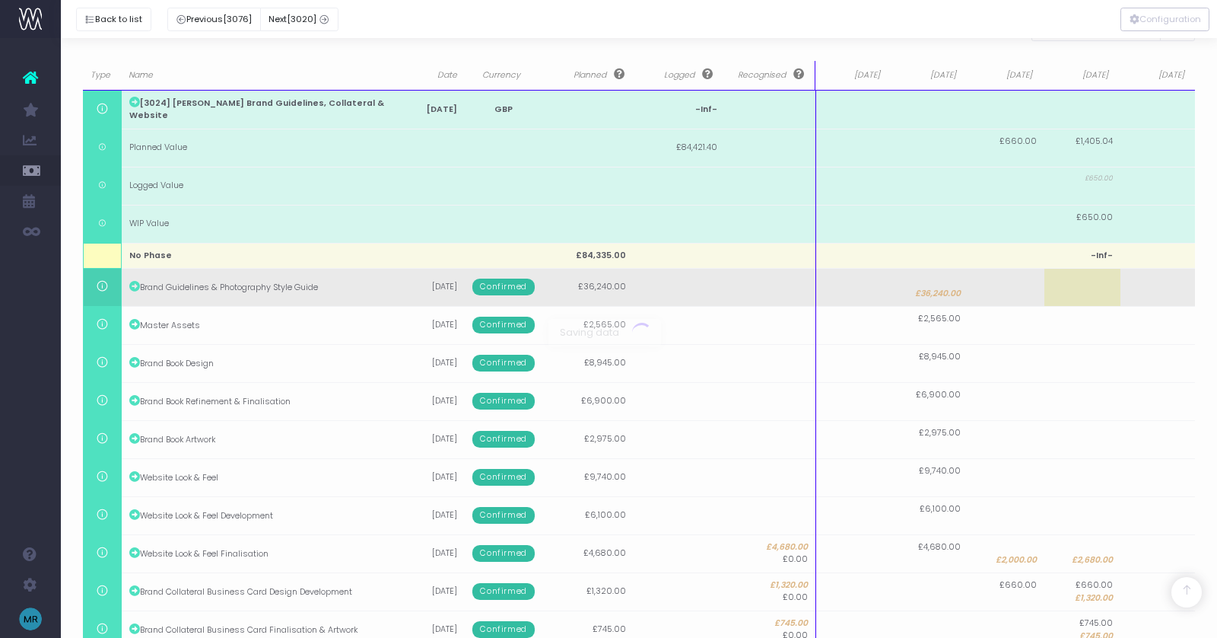
click at [859, 279] on body "Oh my... this is bad. [PERSON_NAME] wasn't able to load this page. Please conta…" at bounding box center [608, 90] width 1217 height 638
click at [857, 290] on td at bounding box center [854, 287] width 76 height 38
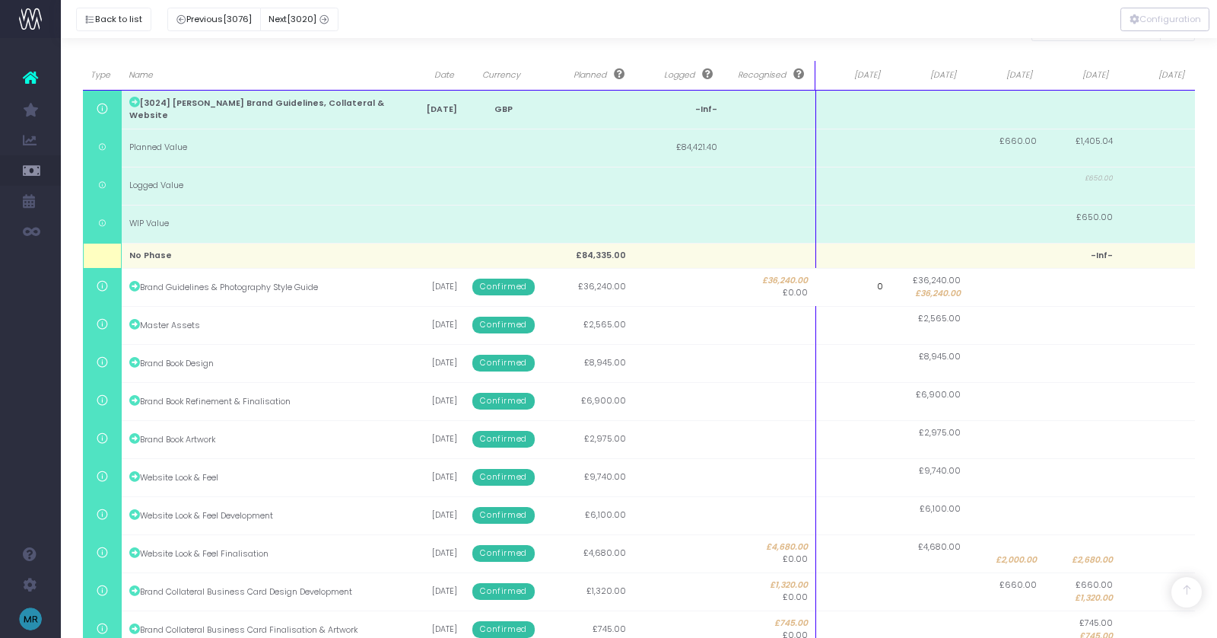
type input "1"
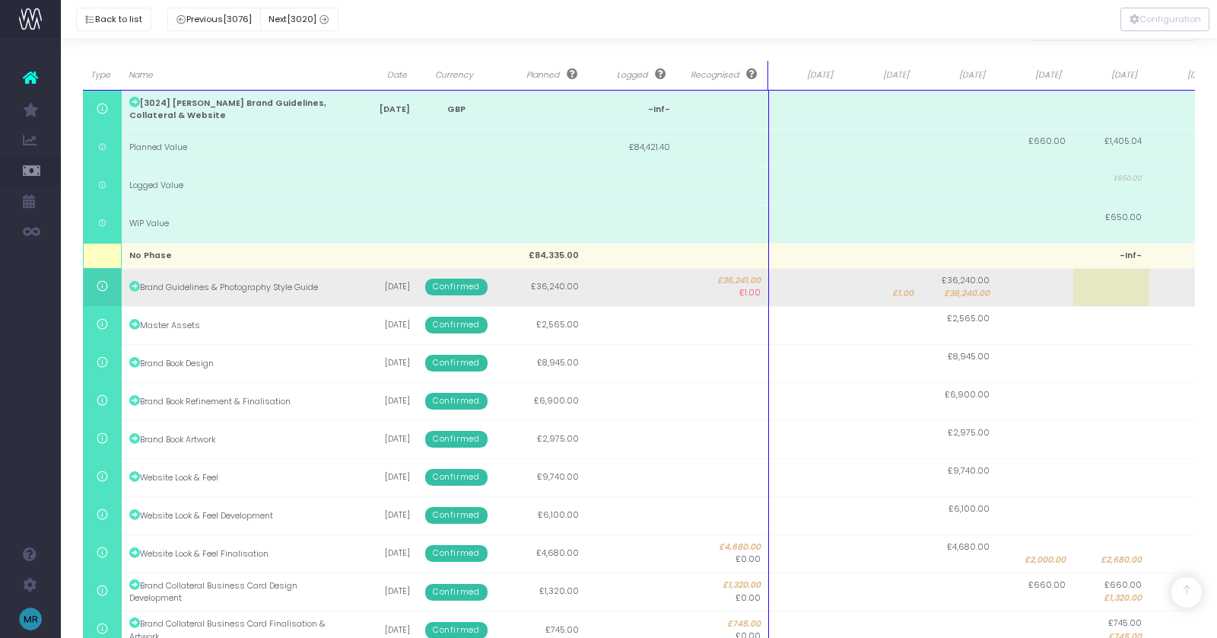
click at [807, 283] on td at bounding box center [807, 287] width 76 height 38
type input "1"
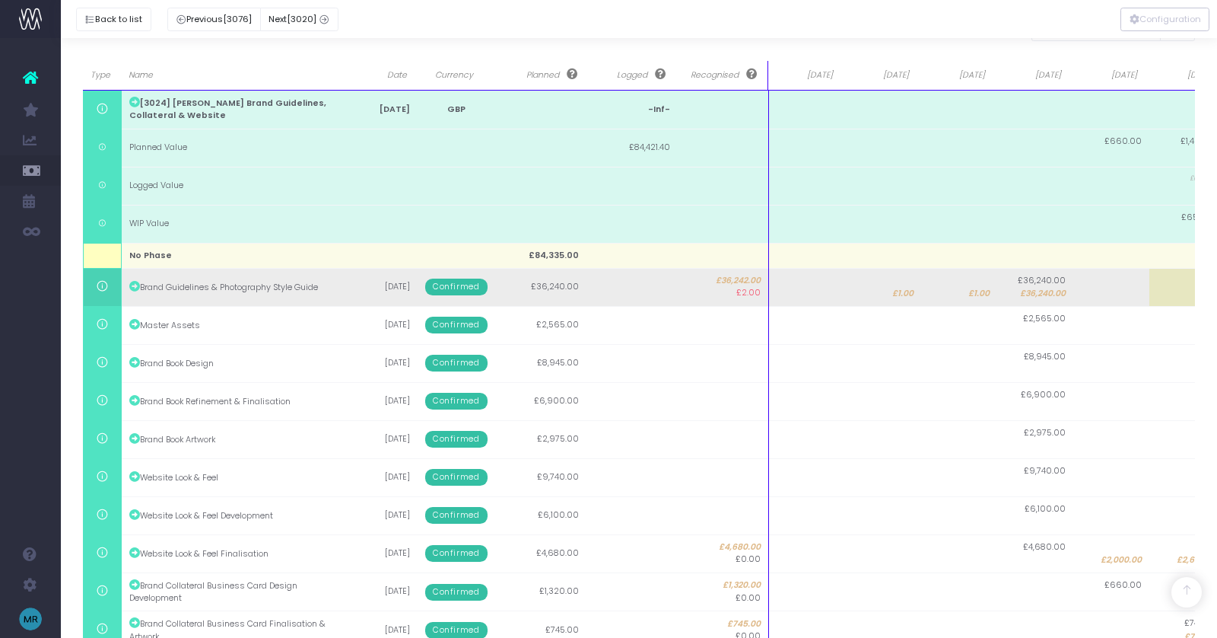
click at [815, 288] on td at bounding box center [807, 287] width 76 height 38
type input "1"
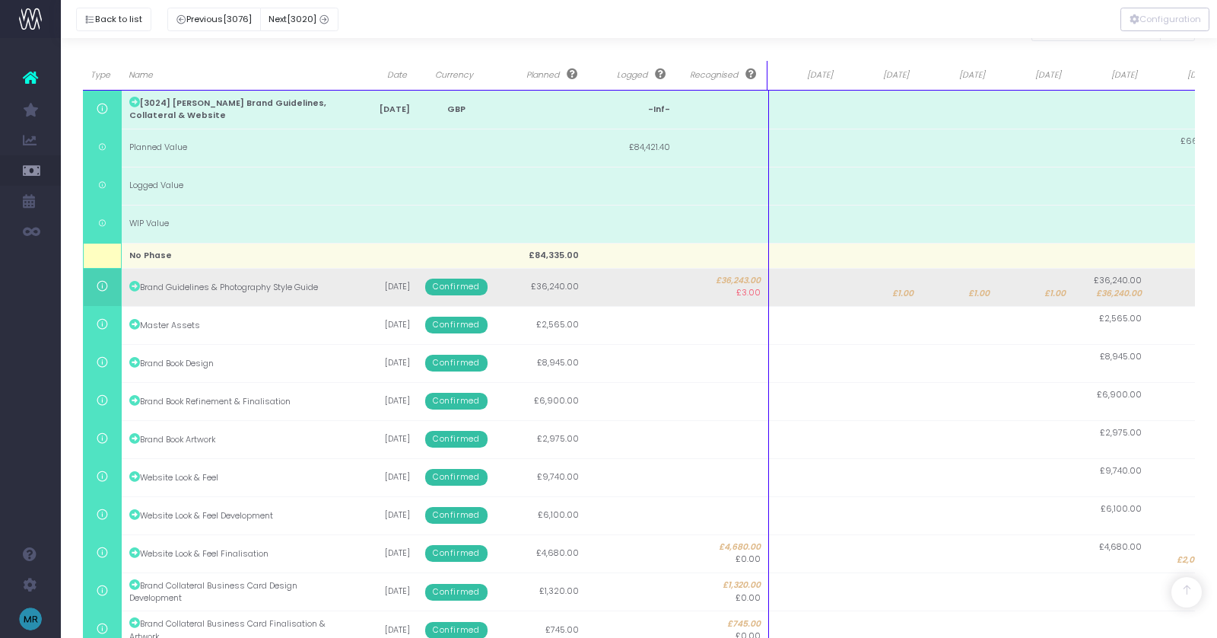
click at [803, 290] on td at bounding box center [807, 287] width 76 height 38
type input "4000"
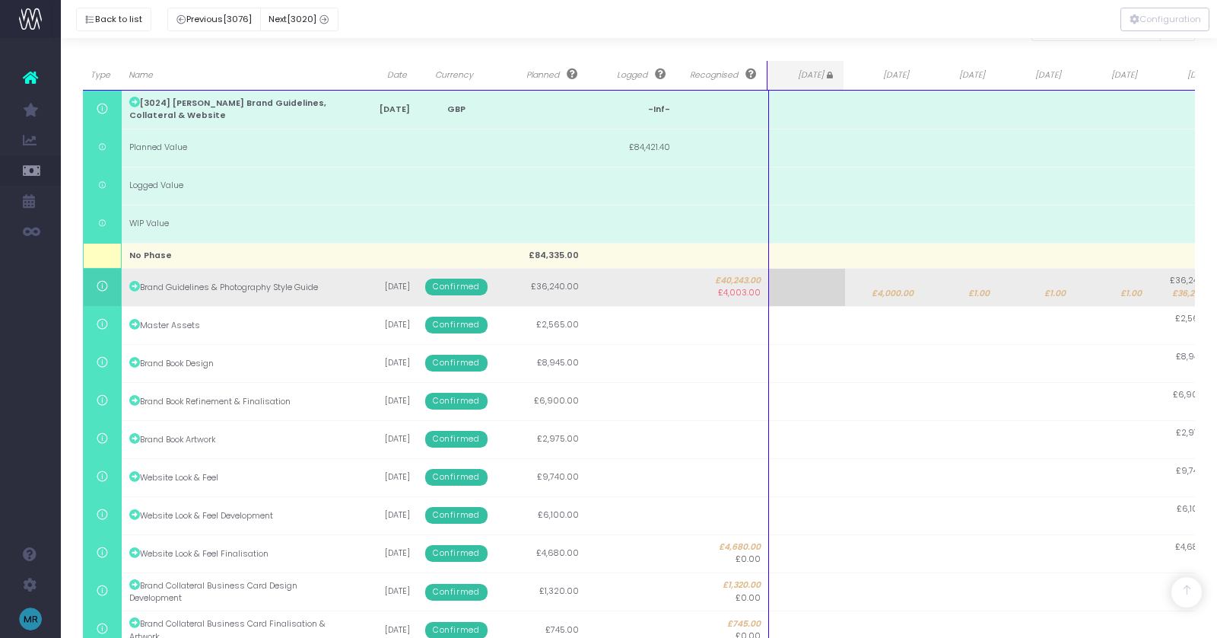
click at [962, 293] on td "£1.00" at bounding box center [959, 287] width 76 height 38
type input "1"
click at [1048, 303] on body "Oh my... this is bad. [PERSON_NAME] wasn't able to load this page. Please conta…" at bounding box center [608, 90] width 1217 height 638
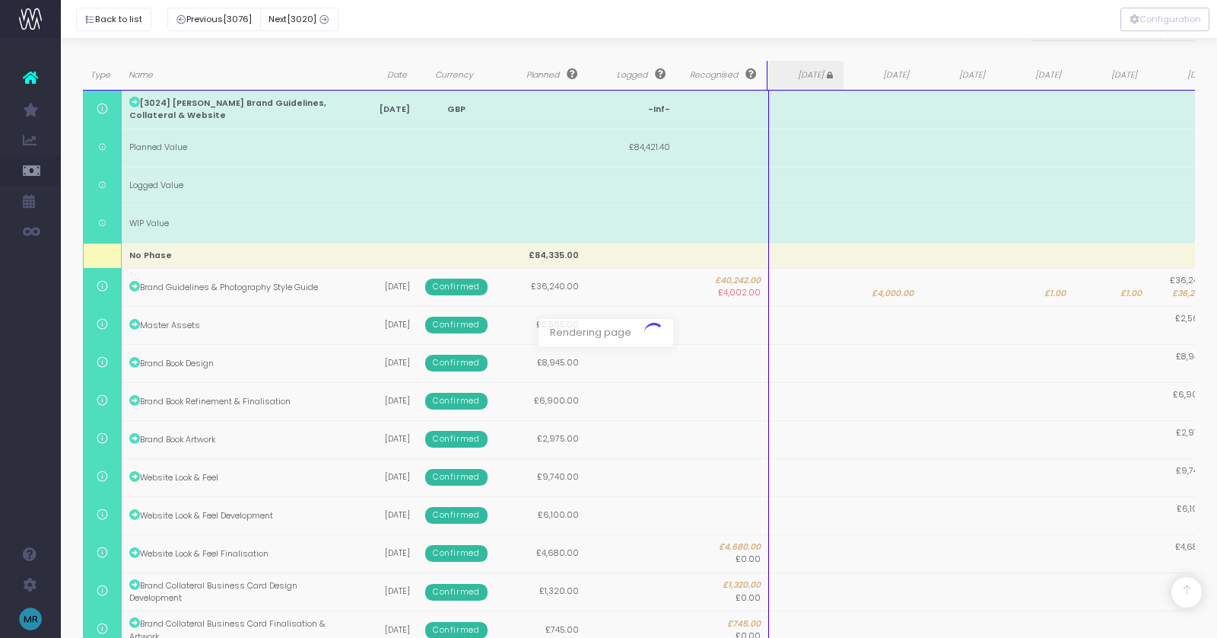
click at [1051, 294] on div at bounding box center [608, 319] width 1217 height 638
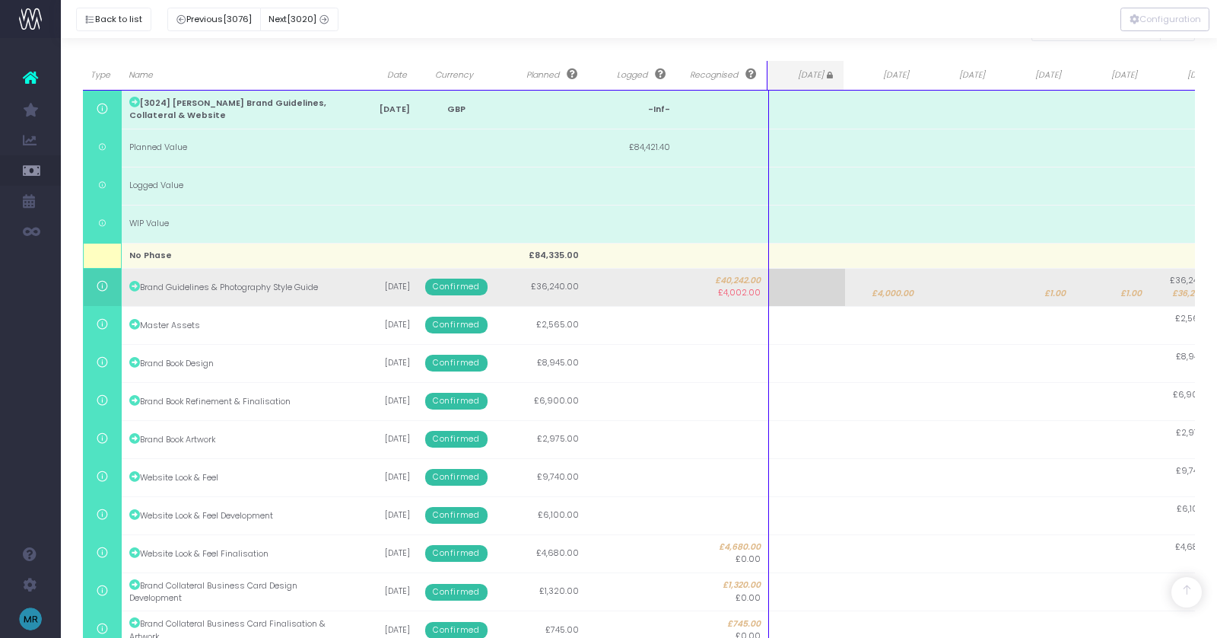
click at [1051, 290] on span "£1.00" at bounding box center [1055, 294] width 21 height 12
type input "4000"
click at [1119, 299] on td "£1.00" at bounding box center [1111, 287] width 76 height 38
type input "1"
click at [1124, 293] on td at bounding box center [1111, 287] width 76 height 38
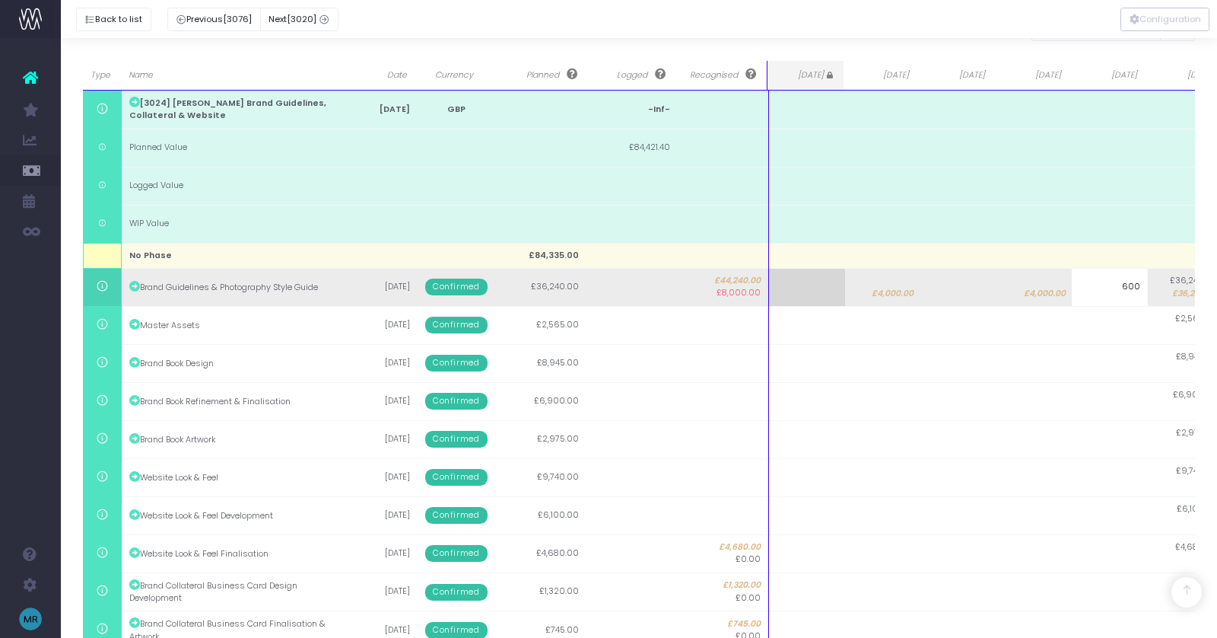
type input "6000"
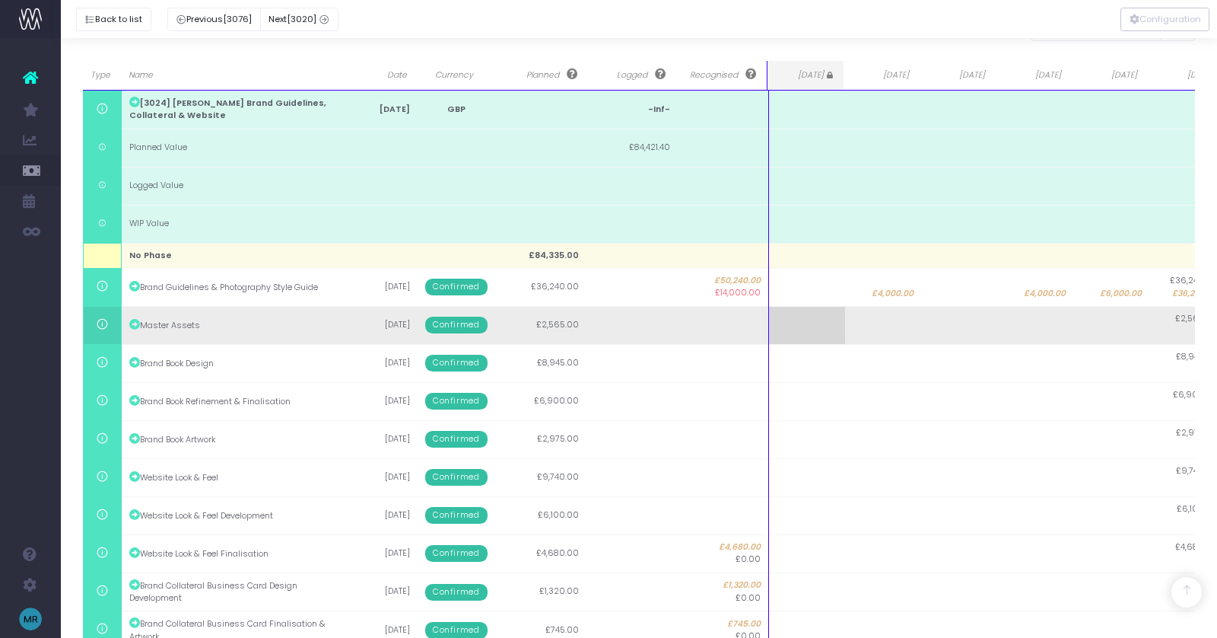
click at [883, 317] on td at bounding box center [883, 325] width 76 height 38
type input "2565"
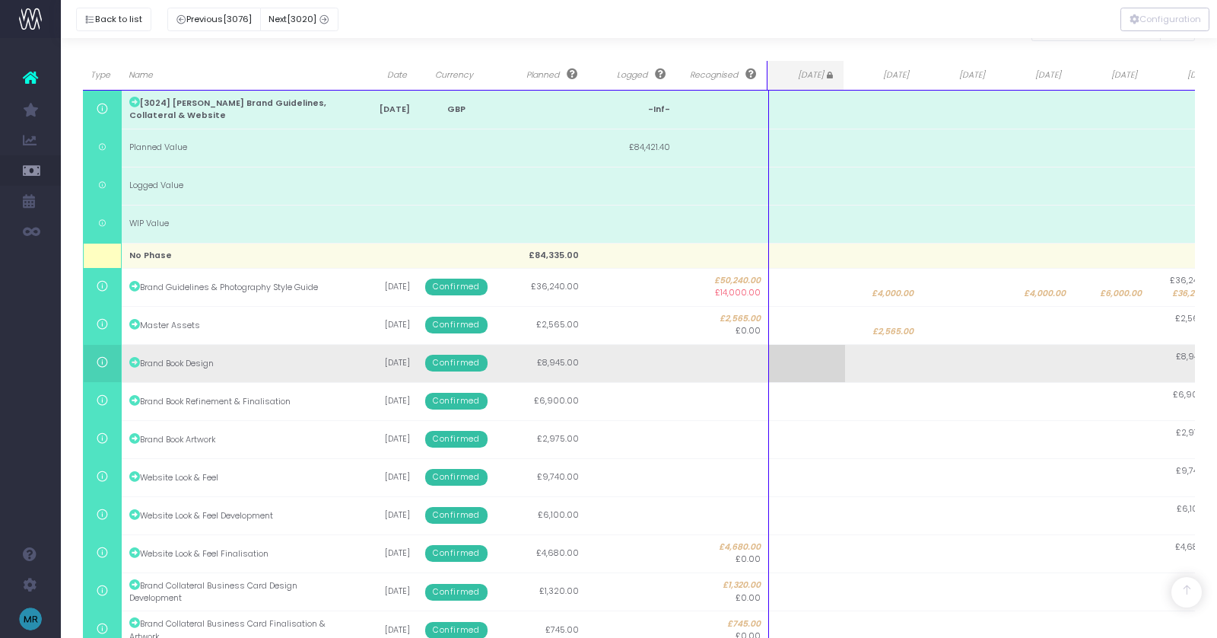
click at [894, 350] on td at bounding box center [883, 363] width 76 height 38
type input "8945"
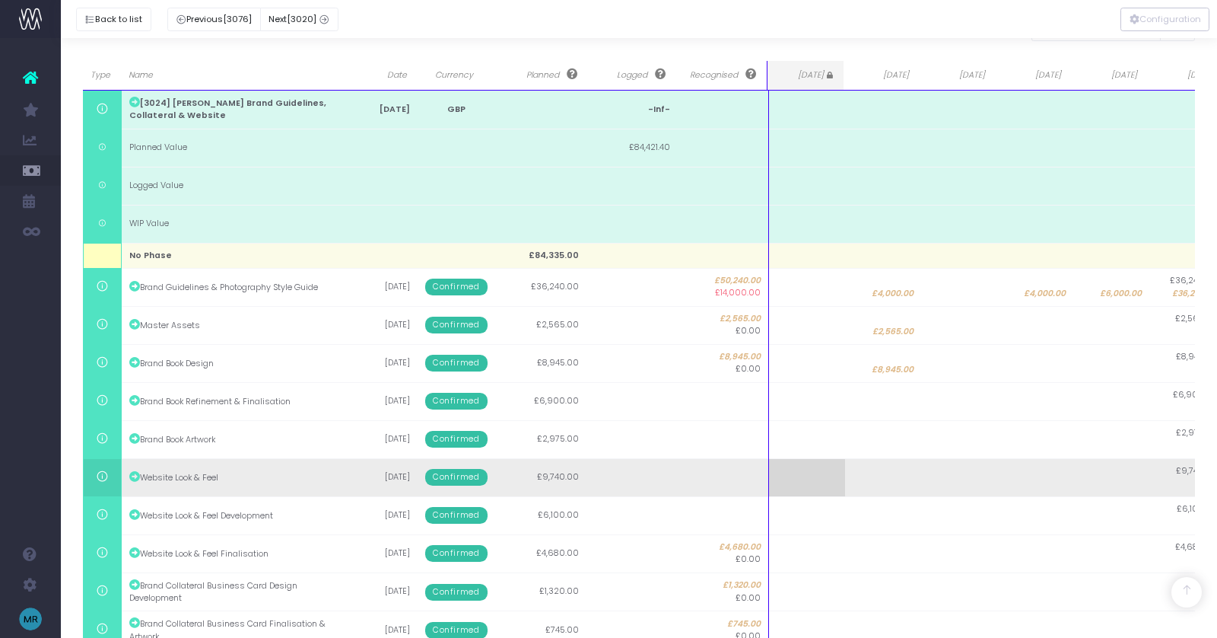
click at [883, 468] on td at bounding box center [883, 477] width 76 height 38
type input "7740"
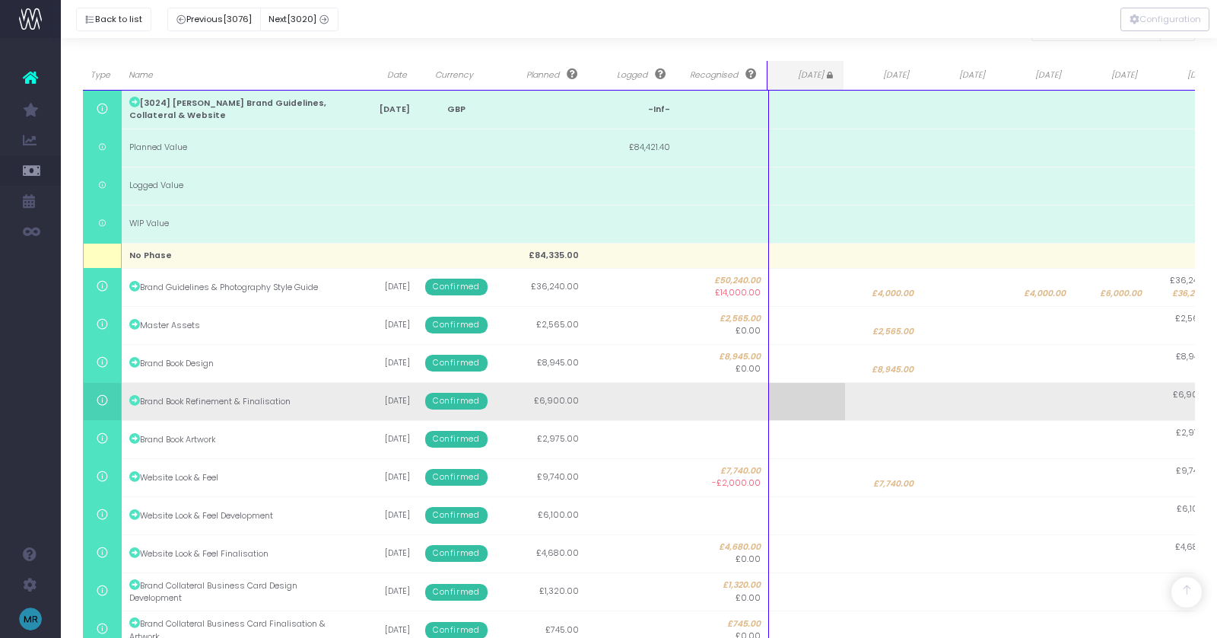
click at [1052, 396] on td at bounding box center [1035, 401] width 76 height 38
type input "2000"
click at [1107, 411] on td at bounding box center [1111, 401] width 76 height 38
type input "3900"
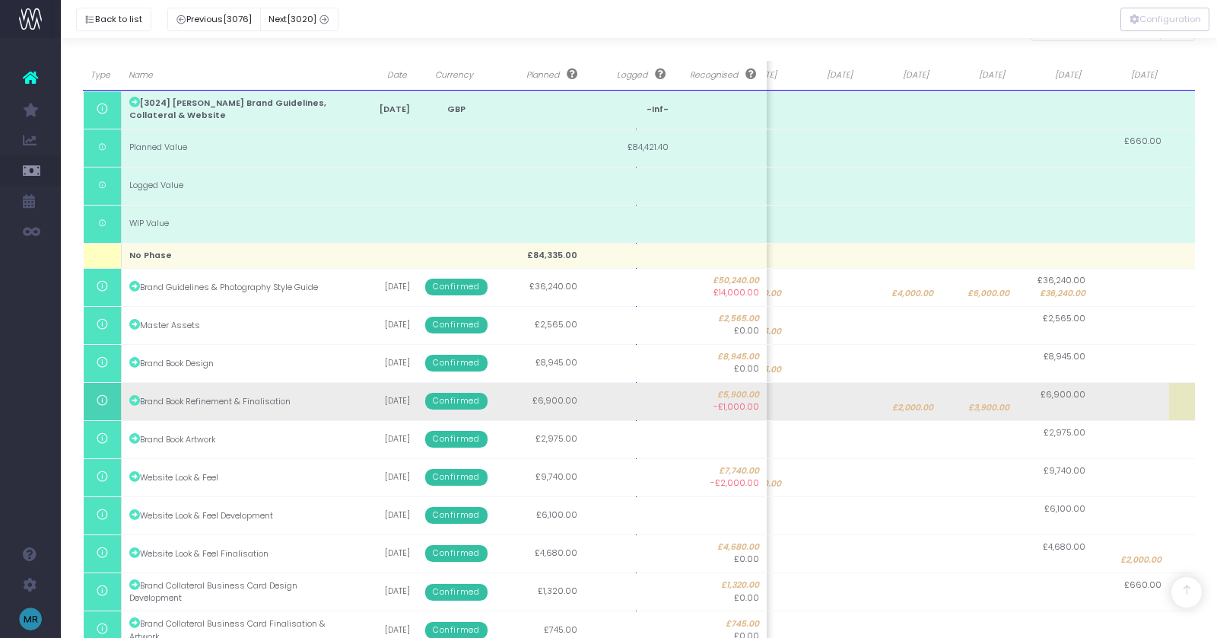
scroll to position [0, 138]
click at [1060, 409] on td "£6,900.00" at bounding box center [1049, 401] width 76 height 38
type input "1000"
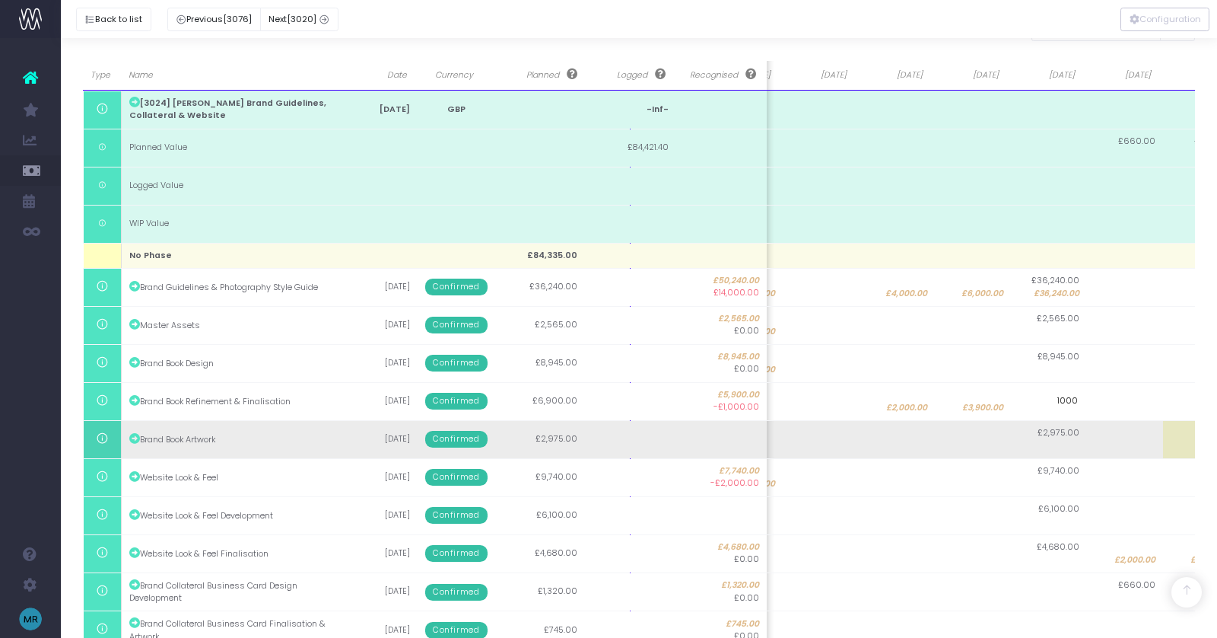
click at [1058, 409] on body "Oh my... this is bad. [PERSON_NAME] wasn't able to load this page. Please conta…" at bounding box center [608, 90] width 1217 height 638
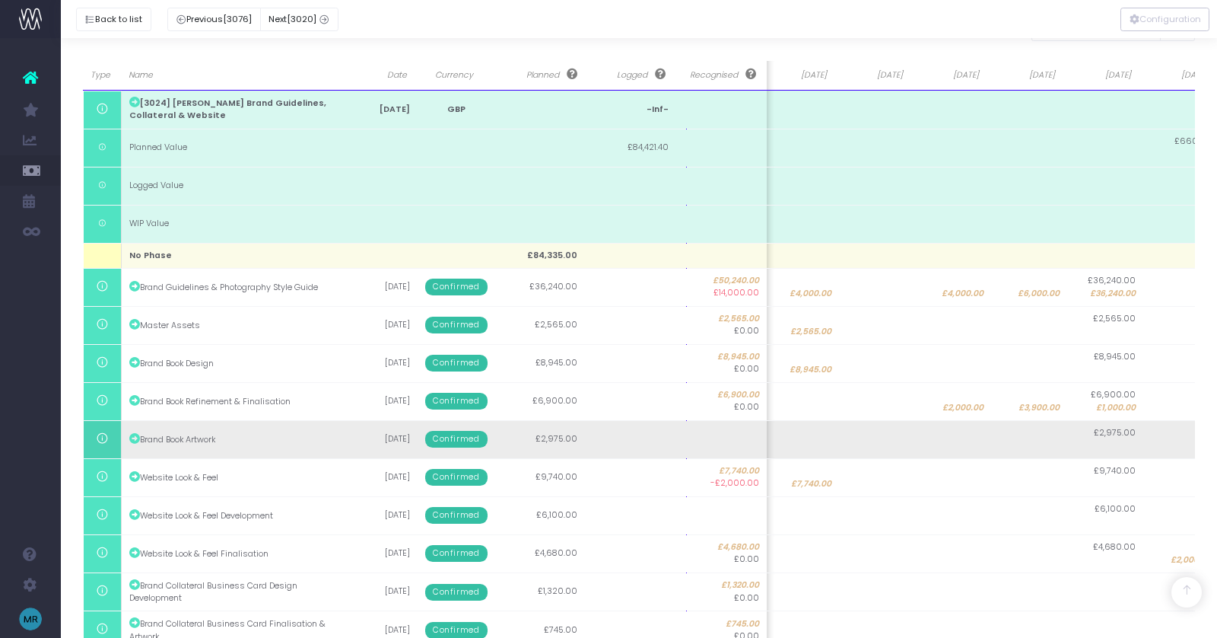
scroll to position [0, 95]
click at [1115, 435] on span "£2,975.00" at bounding box center [1102, 433] width 42 height 12
type input "2975"
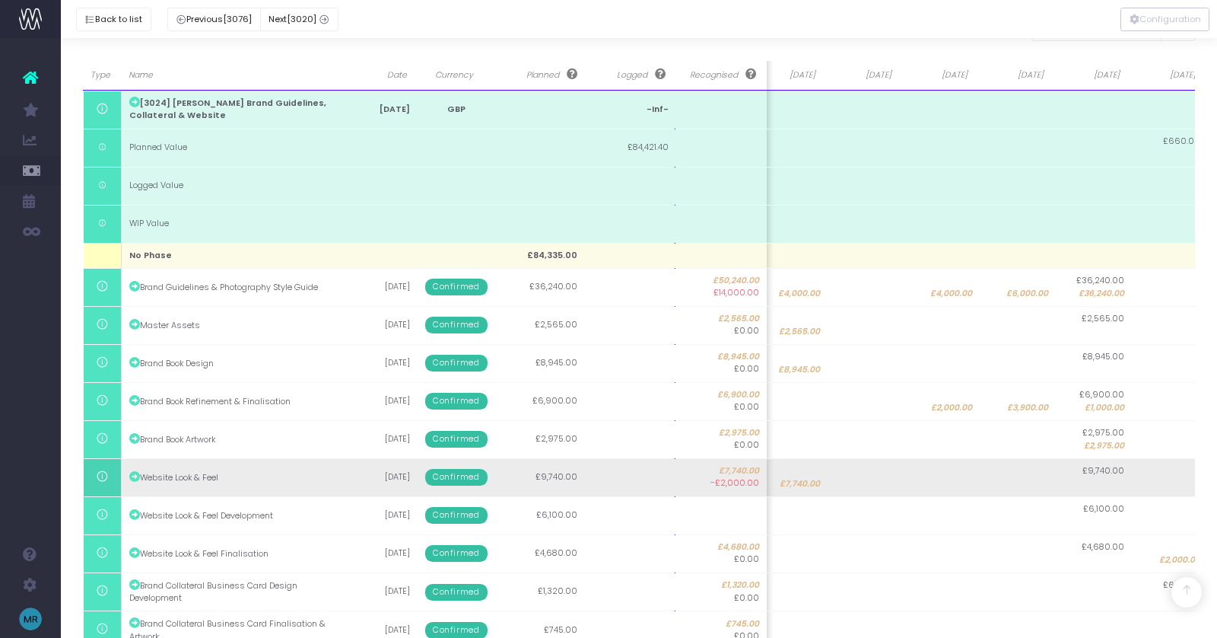
scroll to position [0, 126]
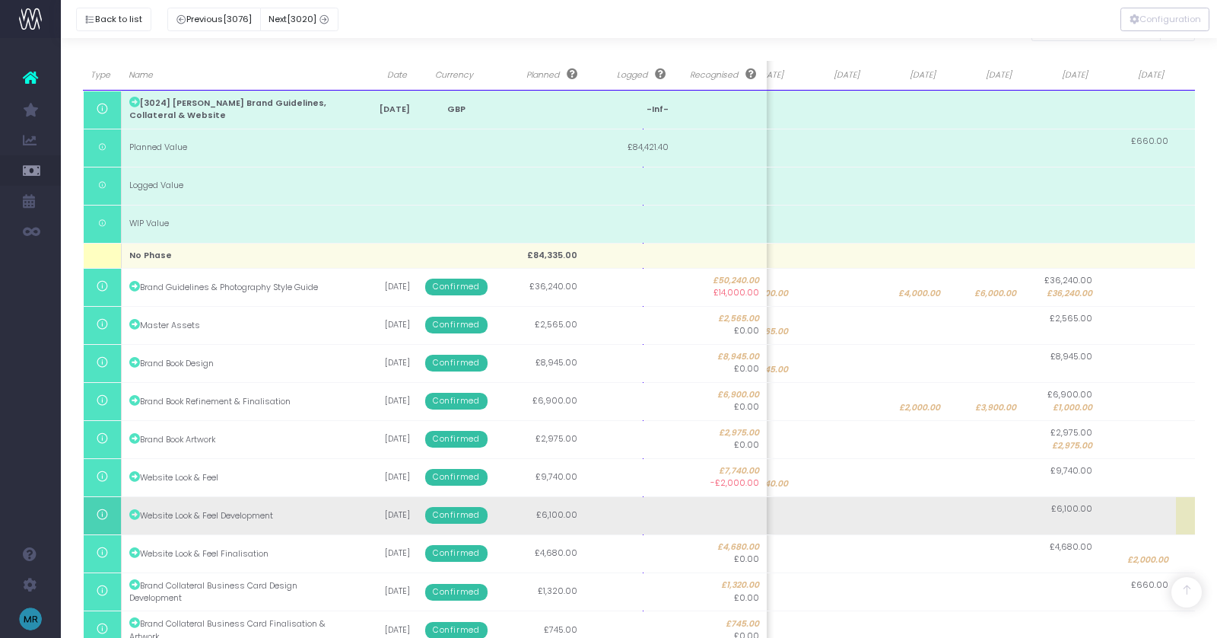
click at [1081, 517] on td "£6,100.00" at bounding box center [1062, 515] width 76 height 38
type input "2"
type input "300"
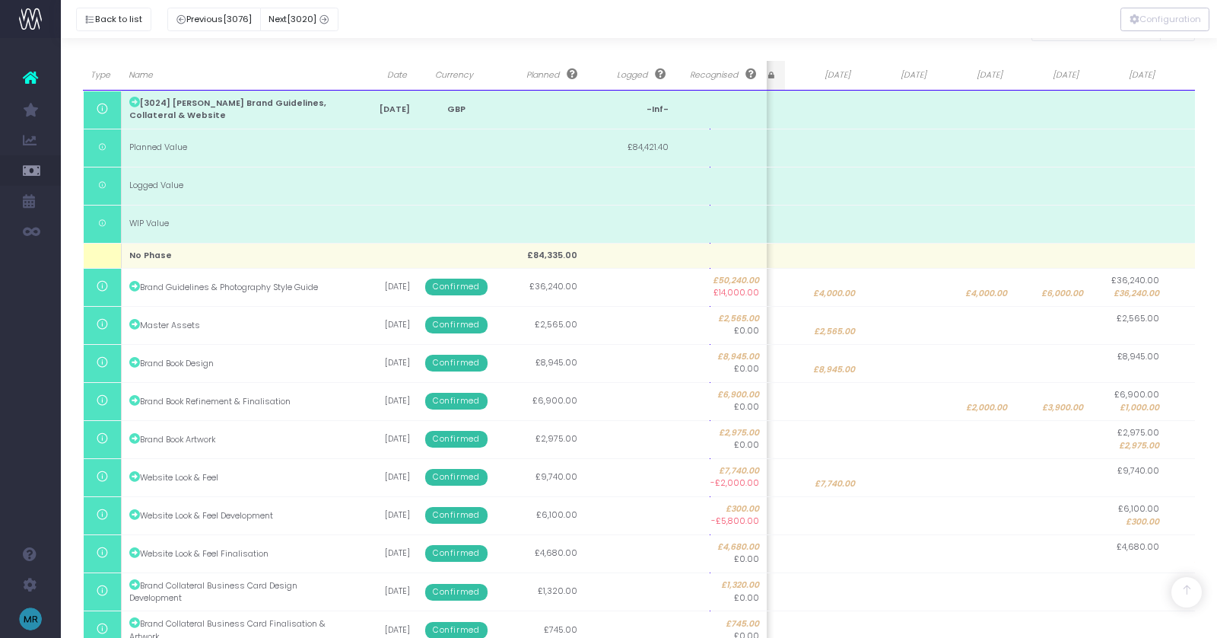
scroll to position [0, 0]
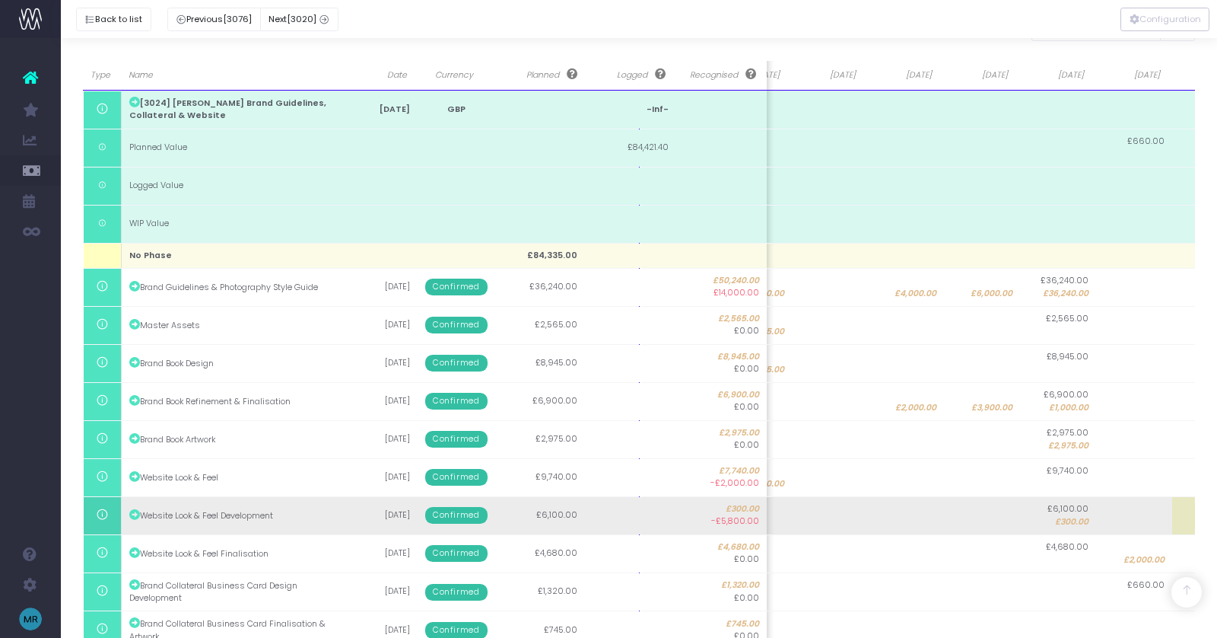
click at [1084, 518] on span "£300.00" at bounding box center [1071, 522] width 33 height 12
type input "3000"
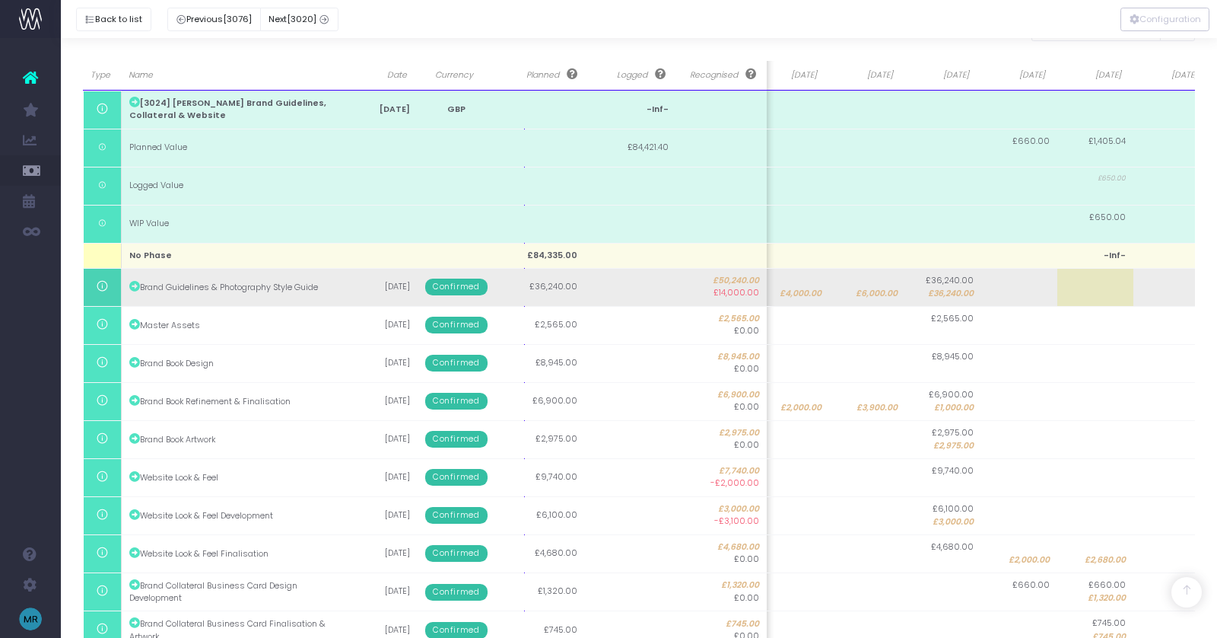
click at [956, 294] on span "£36,240.00" at bounding box center [951, 294] width 46 height 12
type input "36240"
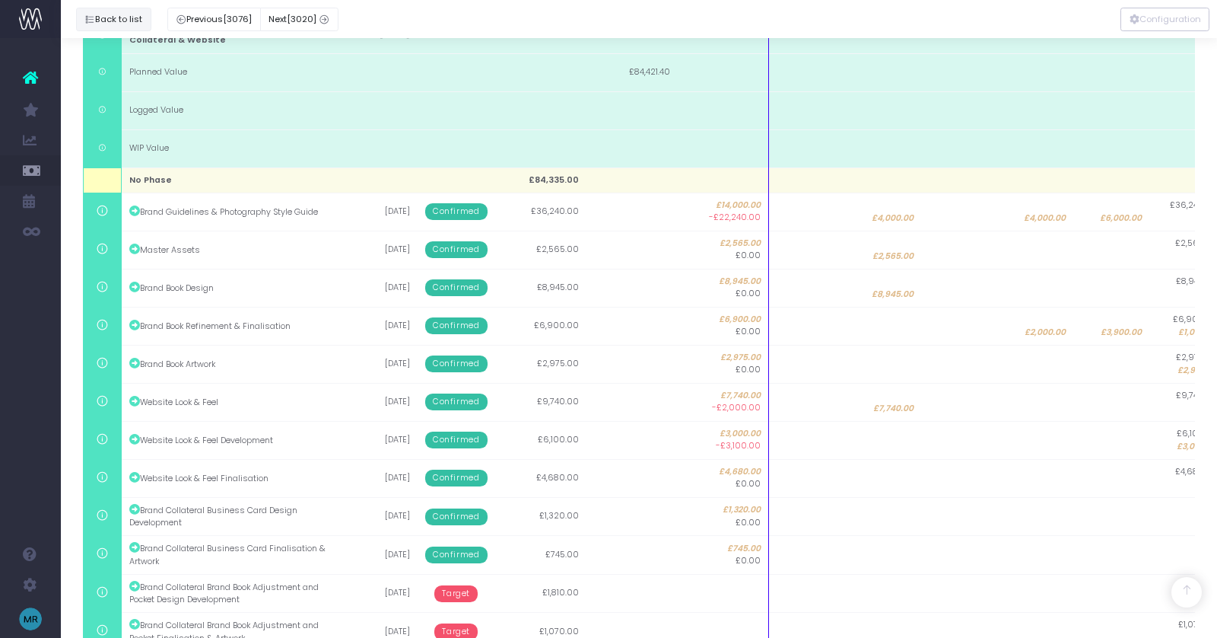
click at [110, 17] on button "Back to list" at bounding box center [113, 20] width 75 height 24
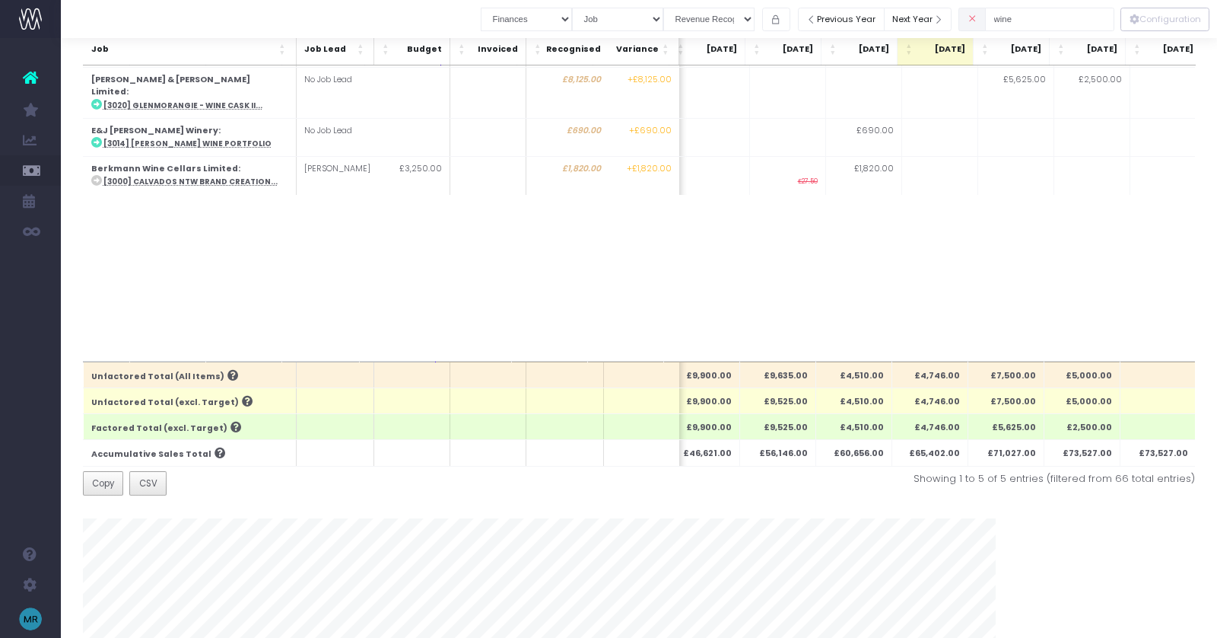
scroll to position [159, 0]
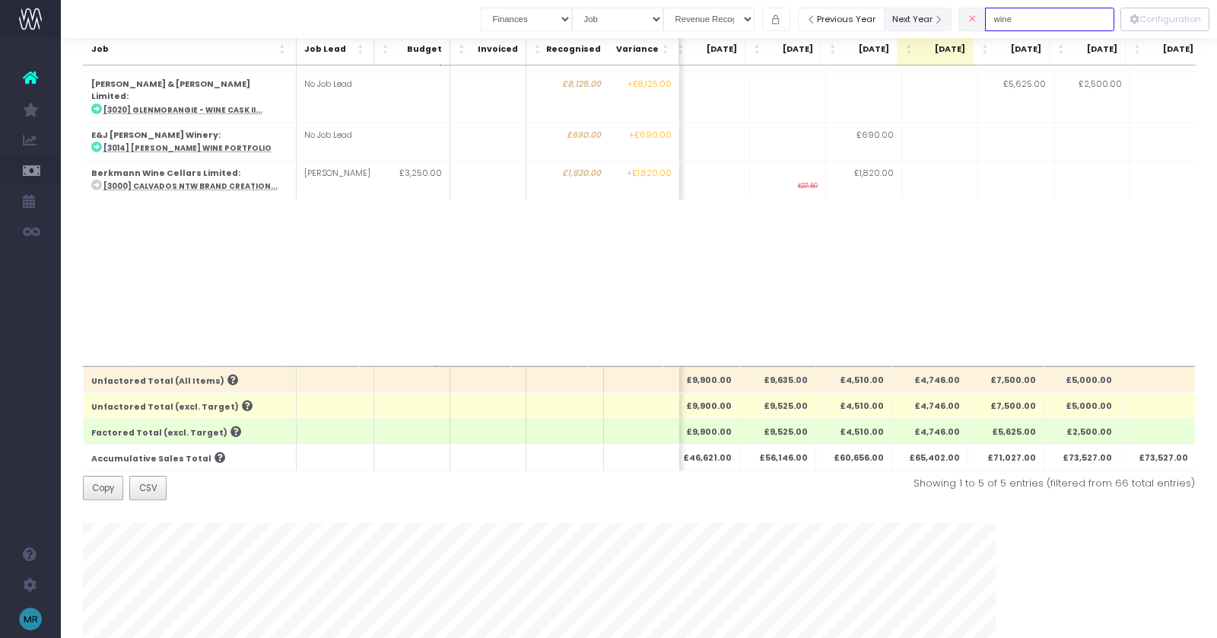
drag, startPoint x: 1048, startPoint y: 24, endPoint x: 921, endPoint y: 24, distance: 126.3
click at [922, 24] on div "Clear Filters Job summary column shows... Finances Chart Summary by Job Client …" at bounding box center [798, 19] width 634 height 31
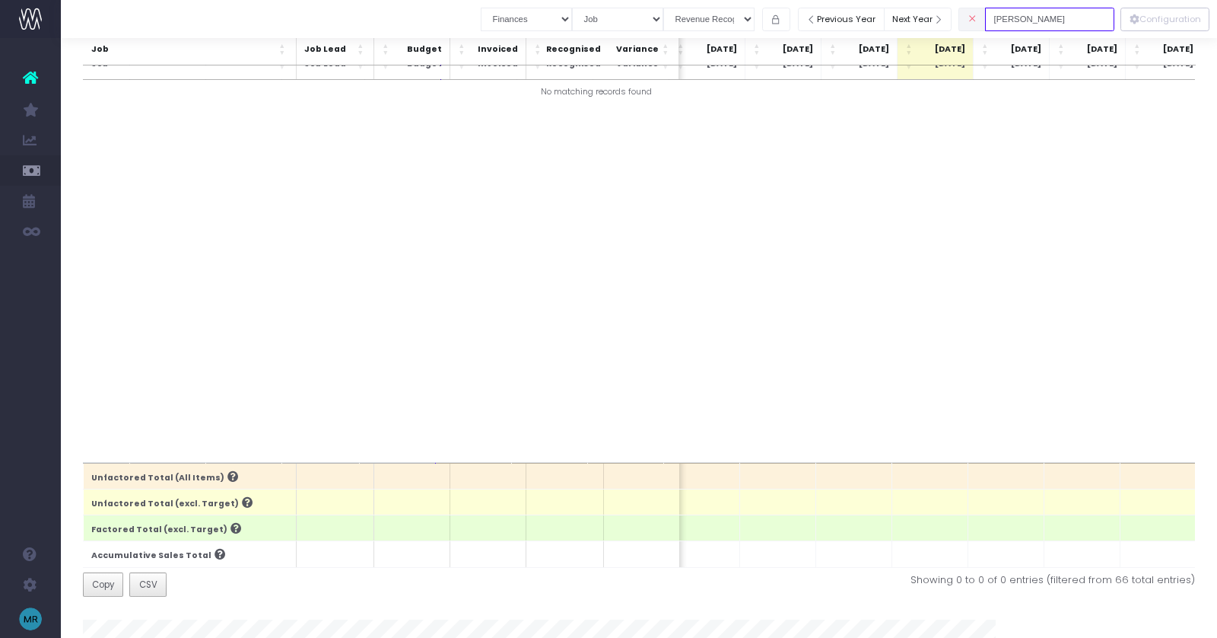
scroll to position [0, 0]
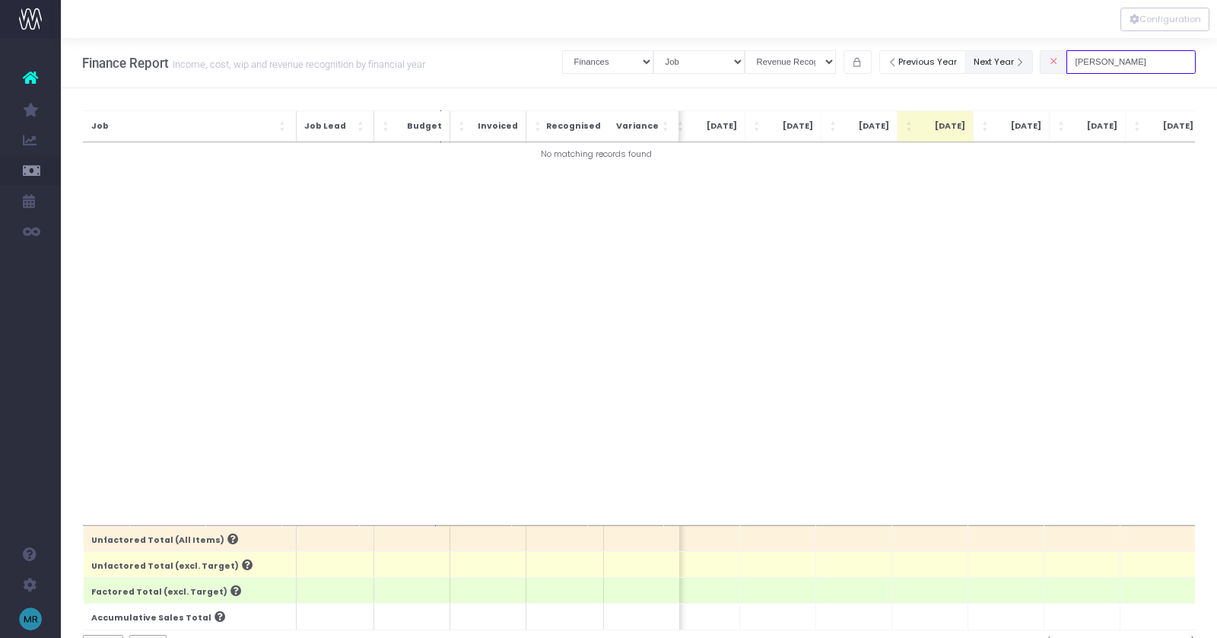
drag, startPoint x: 1119, startPoint y: 62, endPoint x: 1044, endPoint y: 63, distance: 75.3
click at [1044, 63] on div "Clear Filters Job summary column shows... Finances Chart Summary by Job Client …" at bounding box center [879, 61] width 634 height 31
type input "f"
drag, startPoint x: 1130, startPoint y: 56, endPoint x: 961, endPoint y: 43, distance: 169.3
click at [961, 43] on div "Clear Filters Job summary column shows... Finances Chart Summary by Job Client …" at bounding box center [879, 58] width 634 height 39
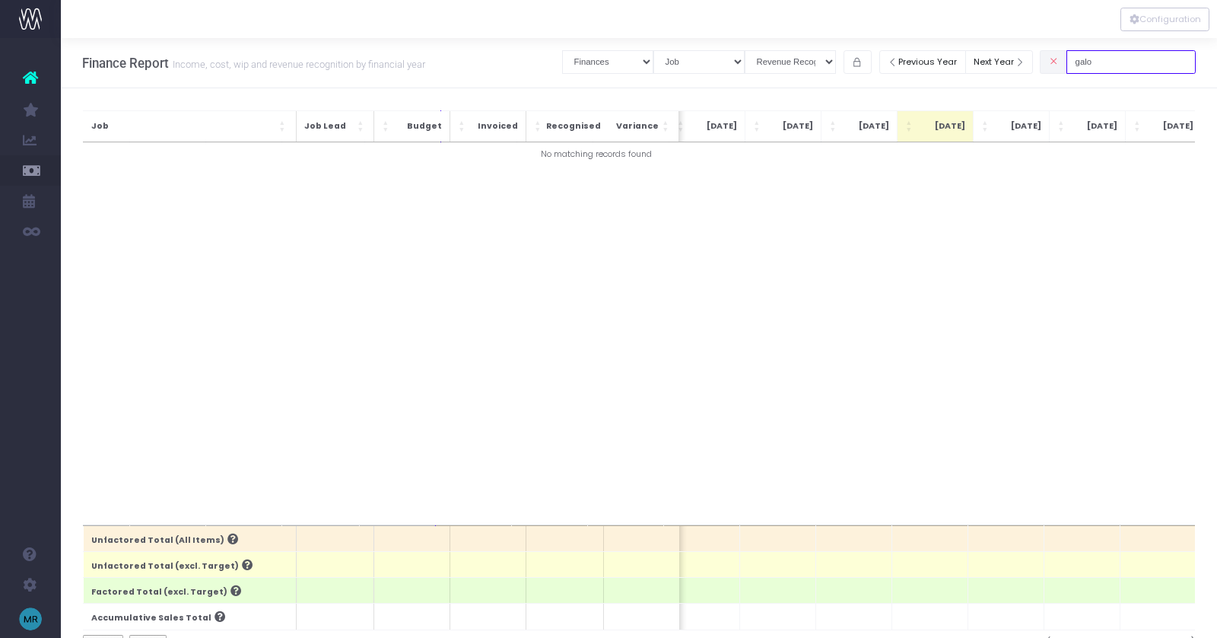
drag, startPoint x: 1123, startPoint y: 62, endPoint x: 1058, endPoint y: 62, distance: 64.7
click at [1071, 62] on div "galo" at bounding box center [1118, 61] width 156 height 31
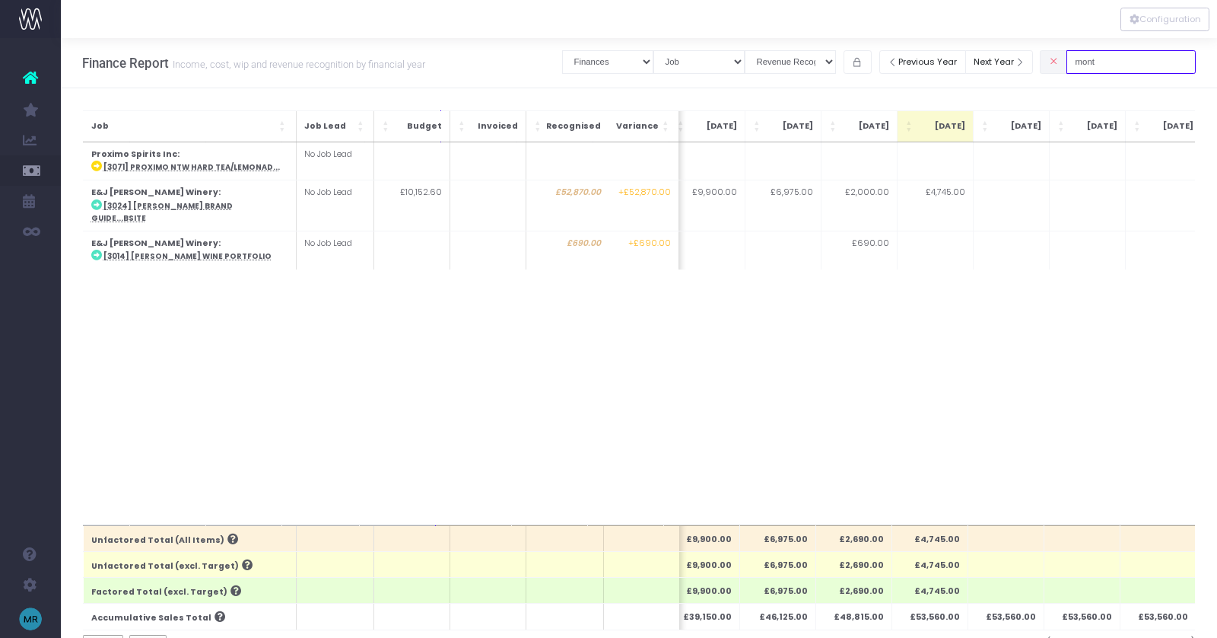
type input "mont"
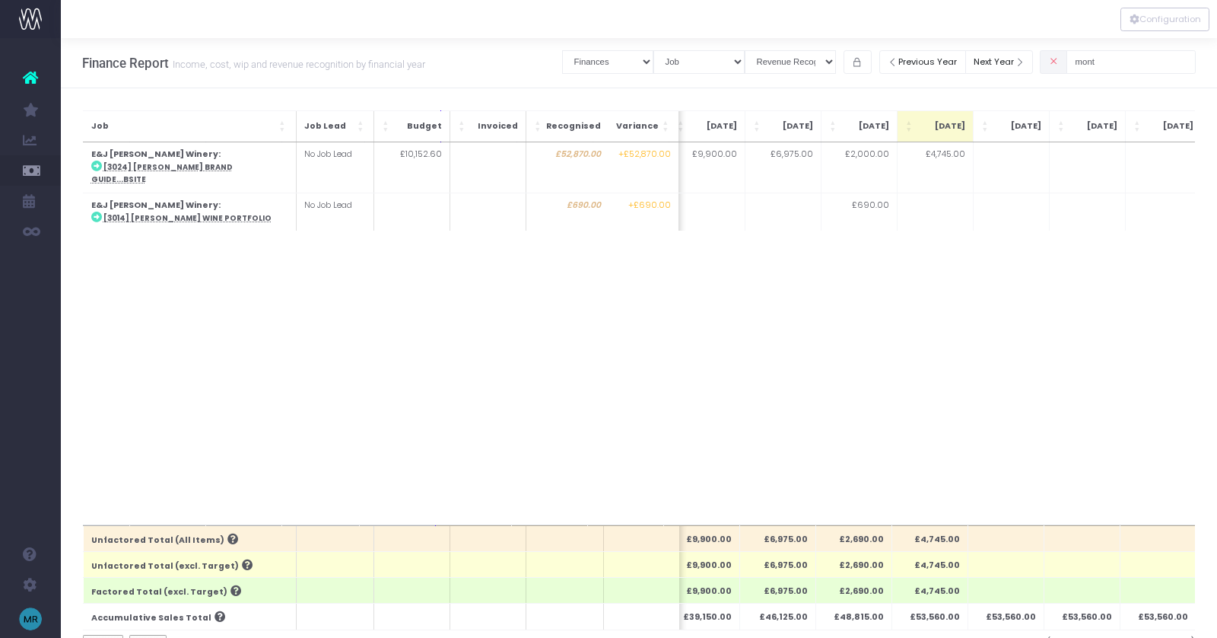
click at [1059, 62] on icon at bounding box center [1054, 62] width 10 height 0
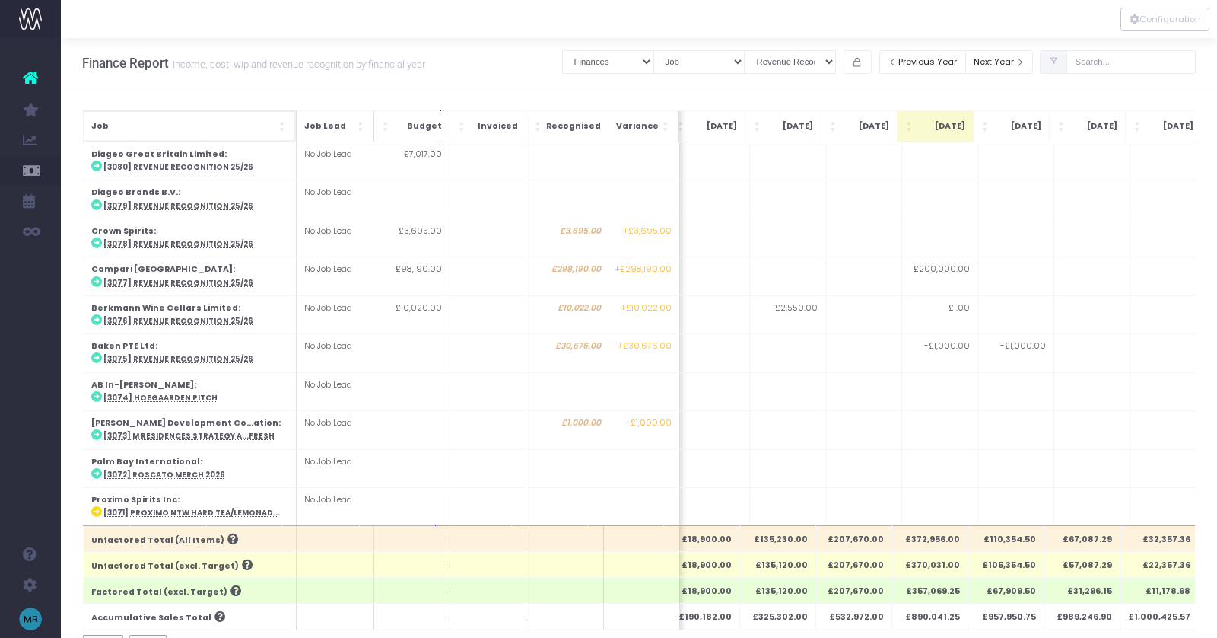
click at [273, 129] on span "Job" at bounding box center [183, 126] width 185 height 12
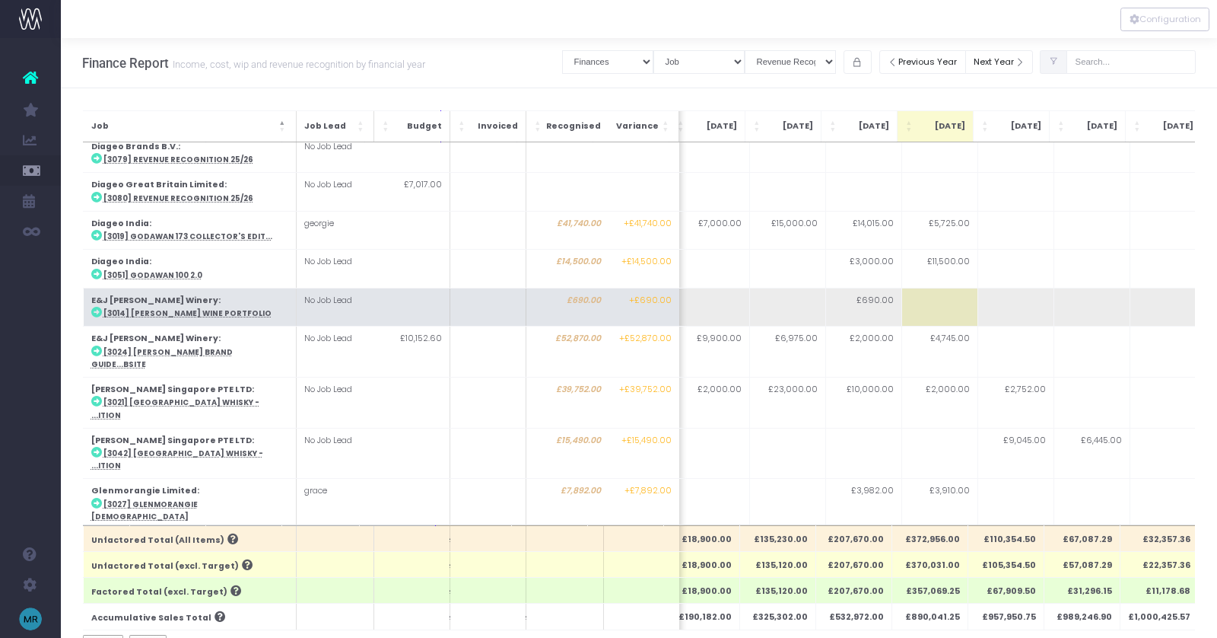
scroll to position [504, 244]
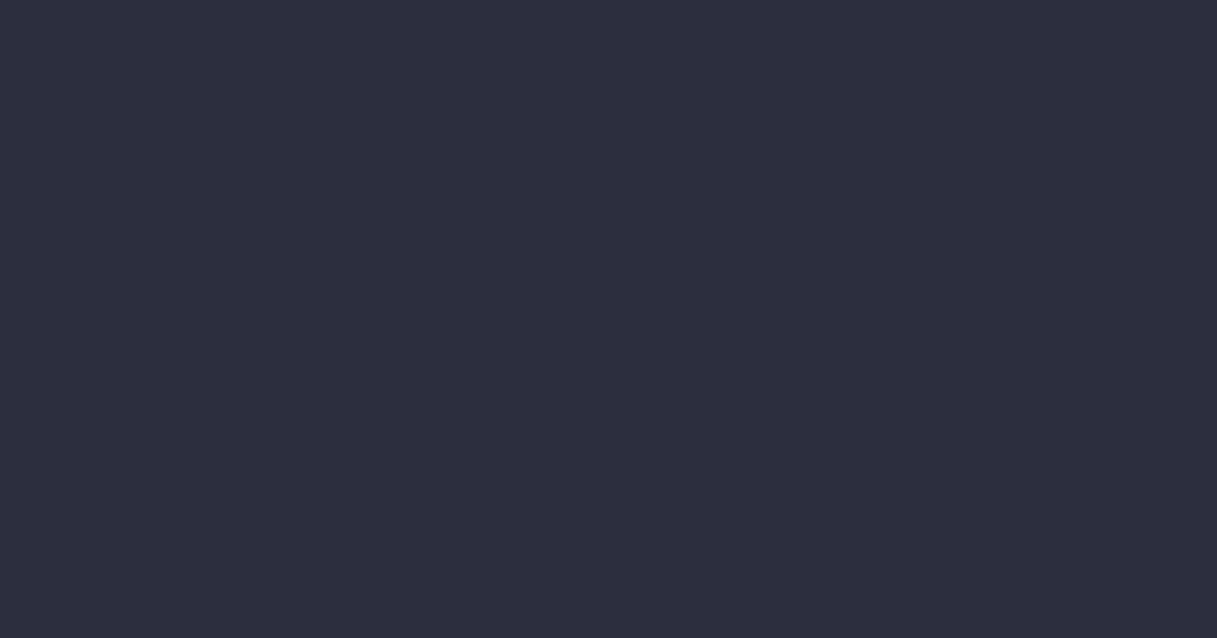
select select "finances"
select select "job"
select select "revrec"
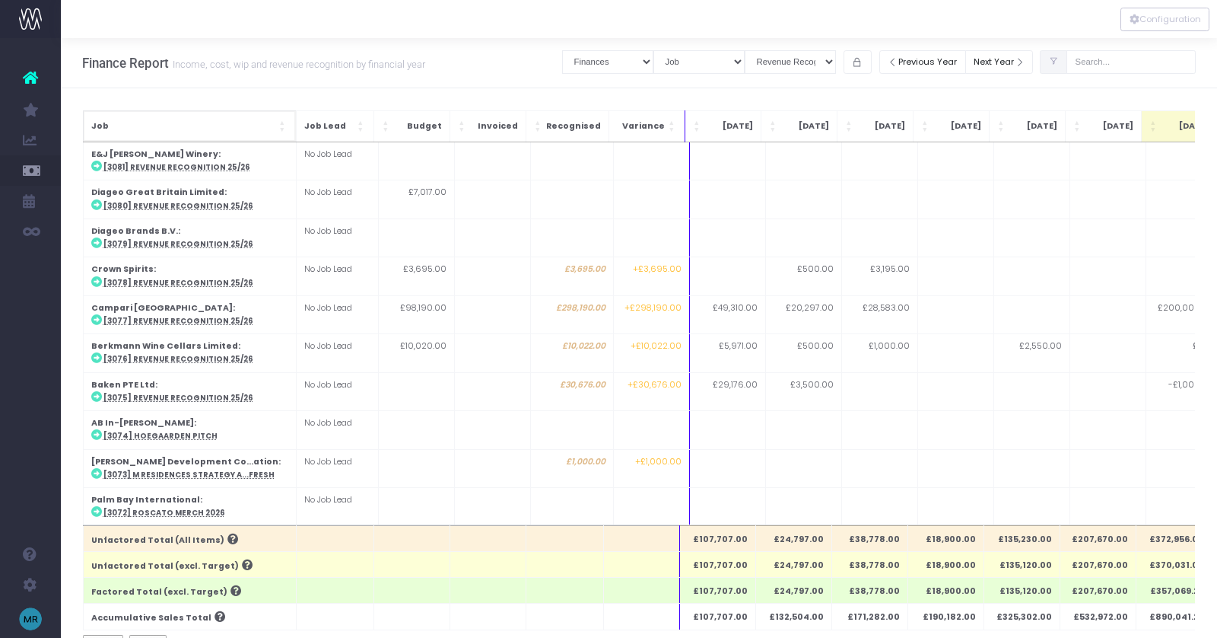
click at [280, 126] on span "Job: Activate to sort" at bounding box center [283, 126] width 9 height 15
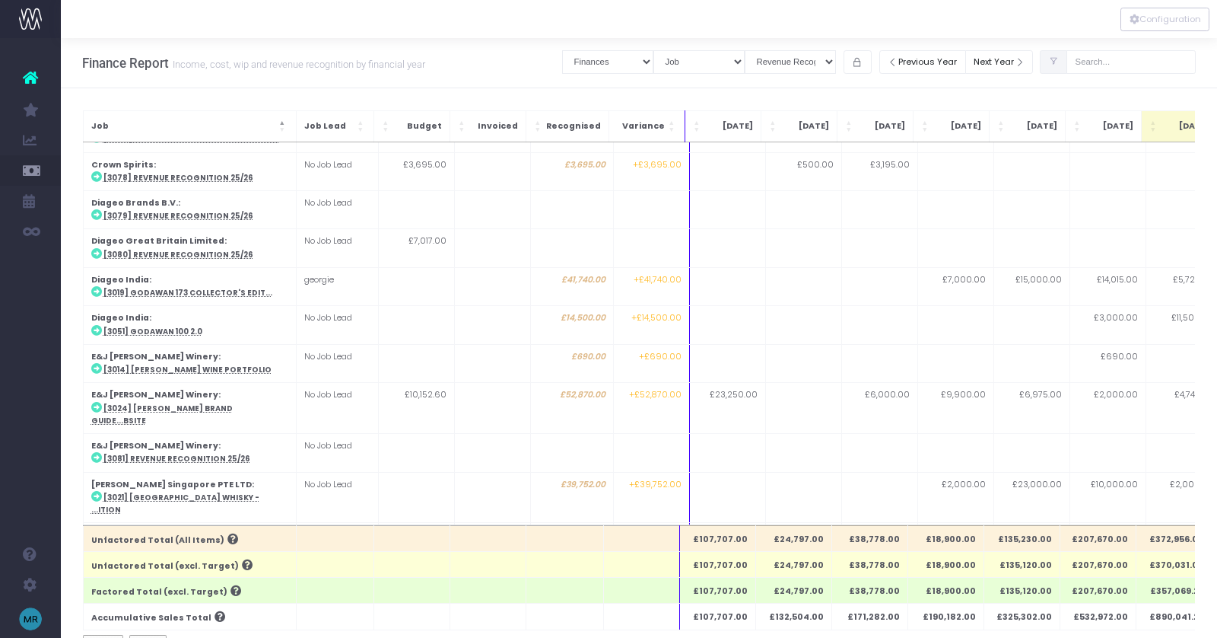
scroll to position [455, 0]
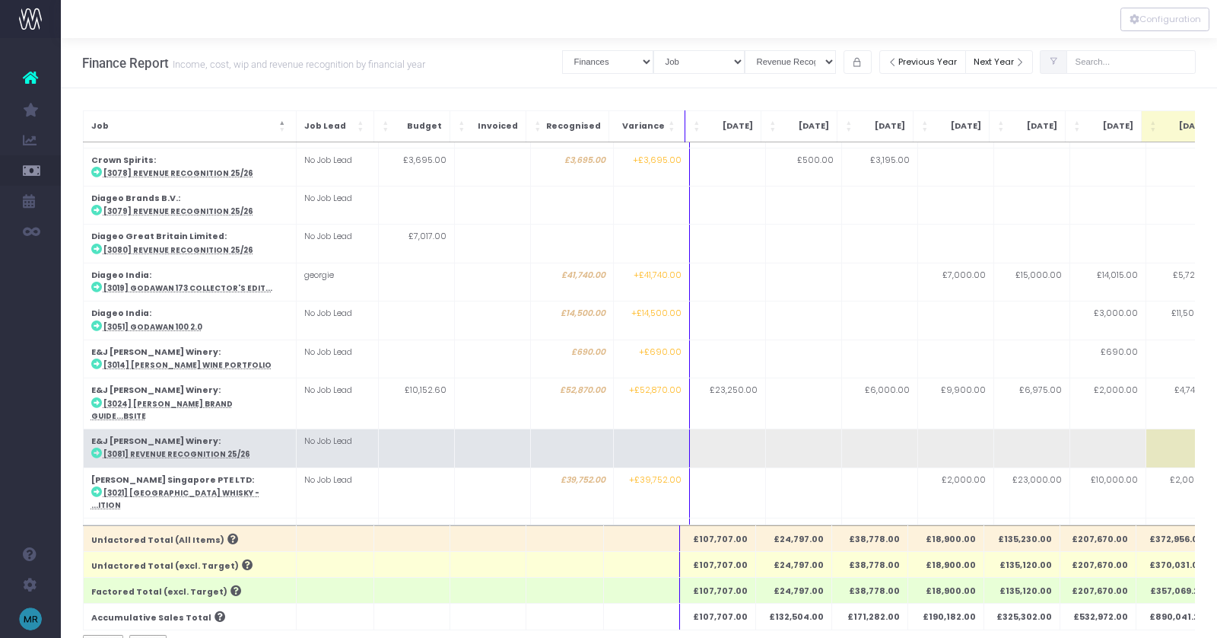
click at [717, 429] on td at bounding box center [727, 448] width 76 height 38
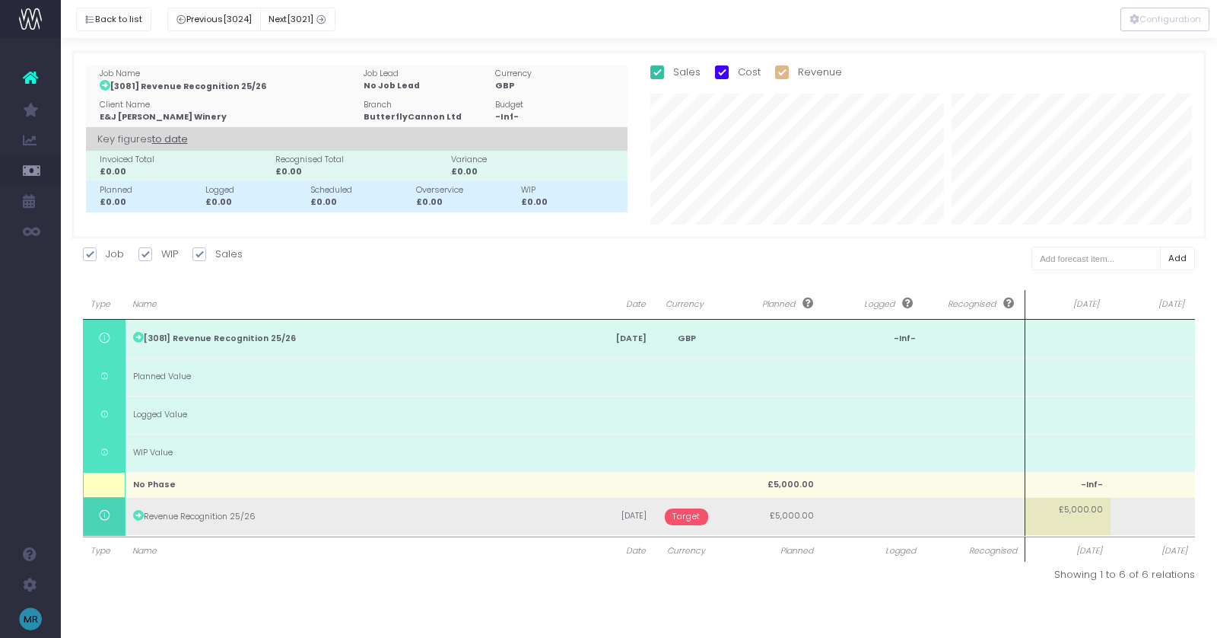
click at [684, 517] on span "Target" at bounding box center [686, 516] width 43 height 17
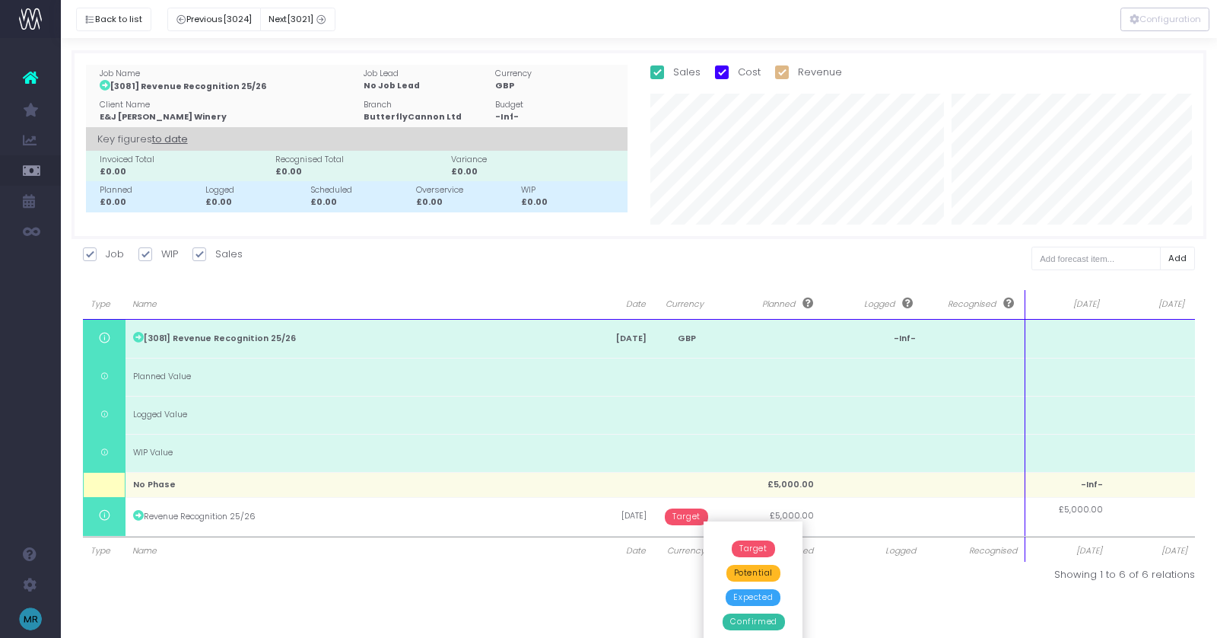
click at [754, 625] on span "Confirmed" at bounding box center [754, 621] width 62 height 17
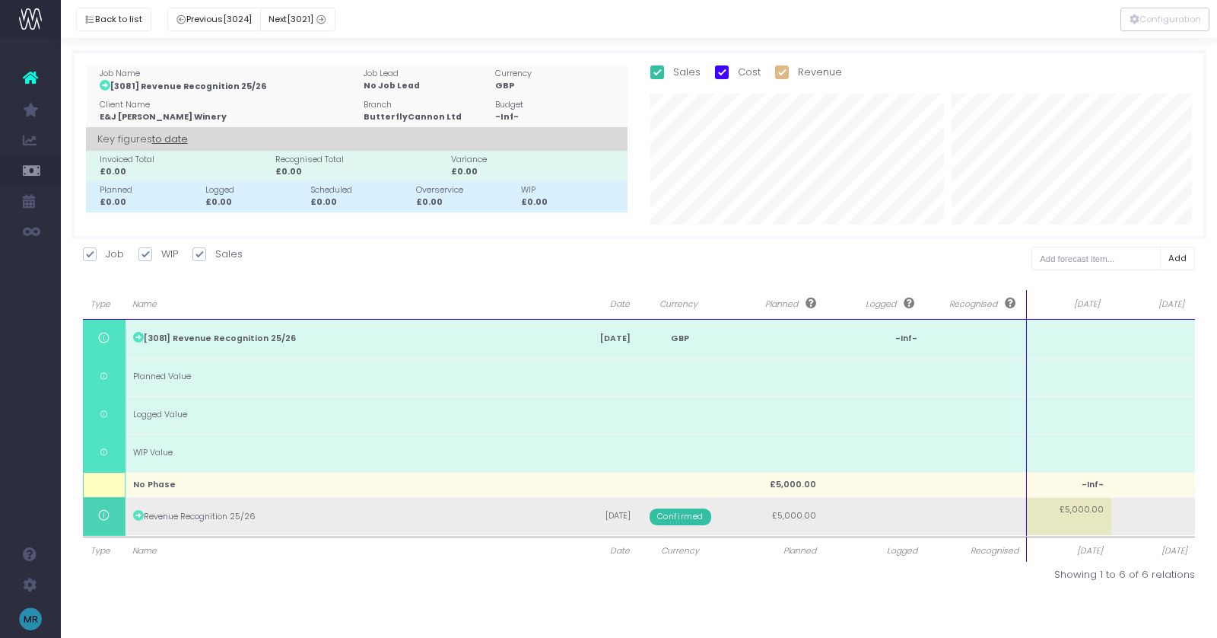
click at [1076, 517] on td "£5,000.00" at bounding box center [1069, 516] width 84 height 38
type input "1"
click at [1136, 513] on body "Oh my... this is bad. [PERSON_NAME] wasn't able to load this page. Please conta…" at bounding box center [608, 319] width 1217 height 638
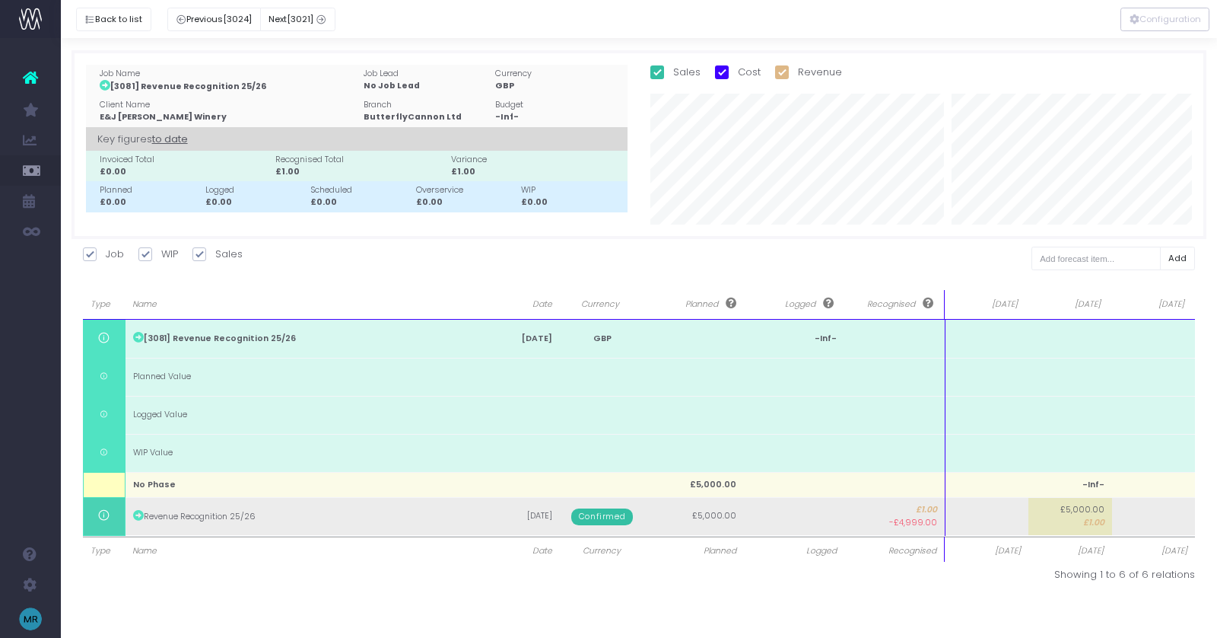
click at [968, 515] on td at bounding box center [987, 516] width 84 height 38
type input "1"
click at [1057, 530] on body "Oh my... this is bad. [PERSON_NAME] wasn't able to load this page. Please conta…" at bounding box center [608, 319] width 1217 height 638
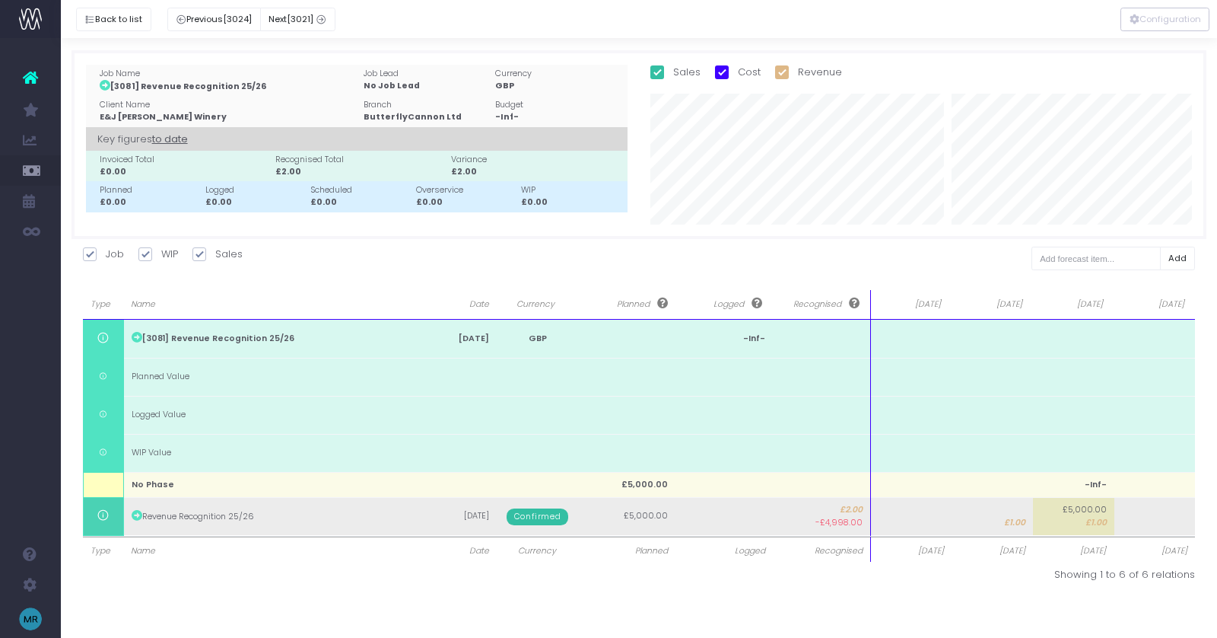
click at [891, 521] on td at bounding box center [910, 516] width 81 height 38
type input "1"
click at [1015, 514] on body "Oh my... this is bad. [PERSON_NAME] wasn't able to load this page. Please conta…" at bounding box center [608, 319] width 1217 height 638
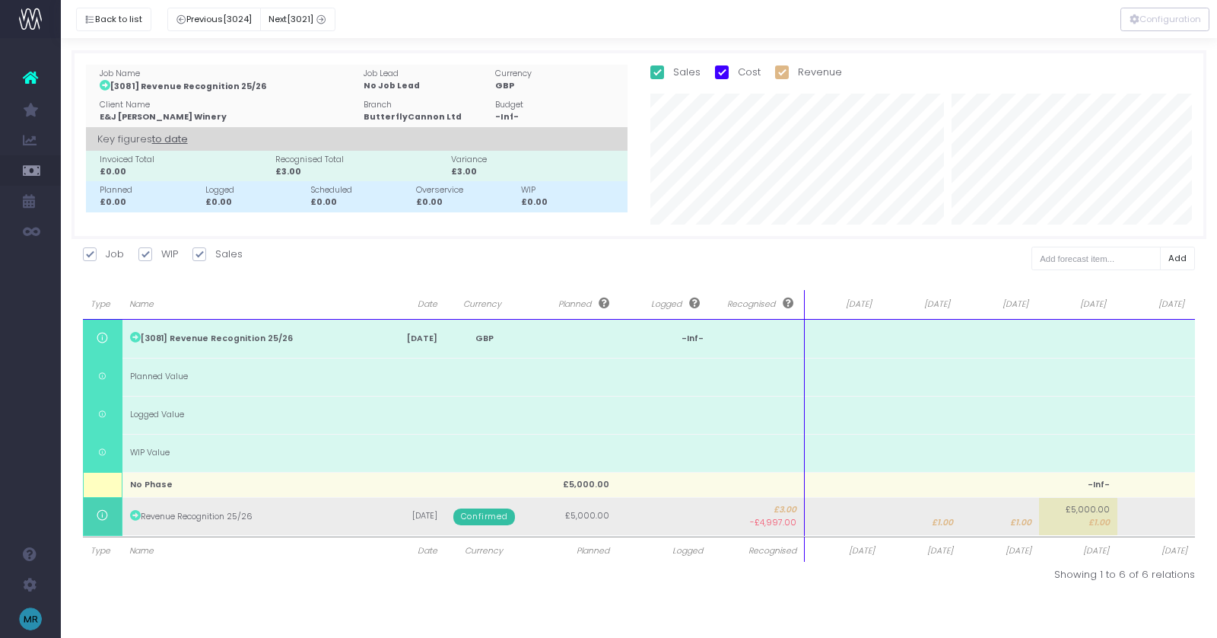
click at [841, 516] on td at bounding box center [844, 516] width 78 height 38
type input "1"
click at [946, 508] on body "Oh my... this is bad. [PERSON_NAME] wasn't able to load this page. Please conta…" at bounding box center [608, 319] width 1217 height 638
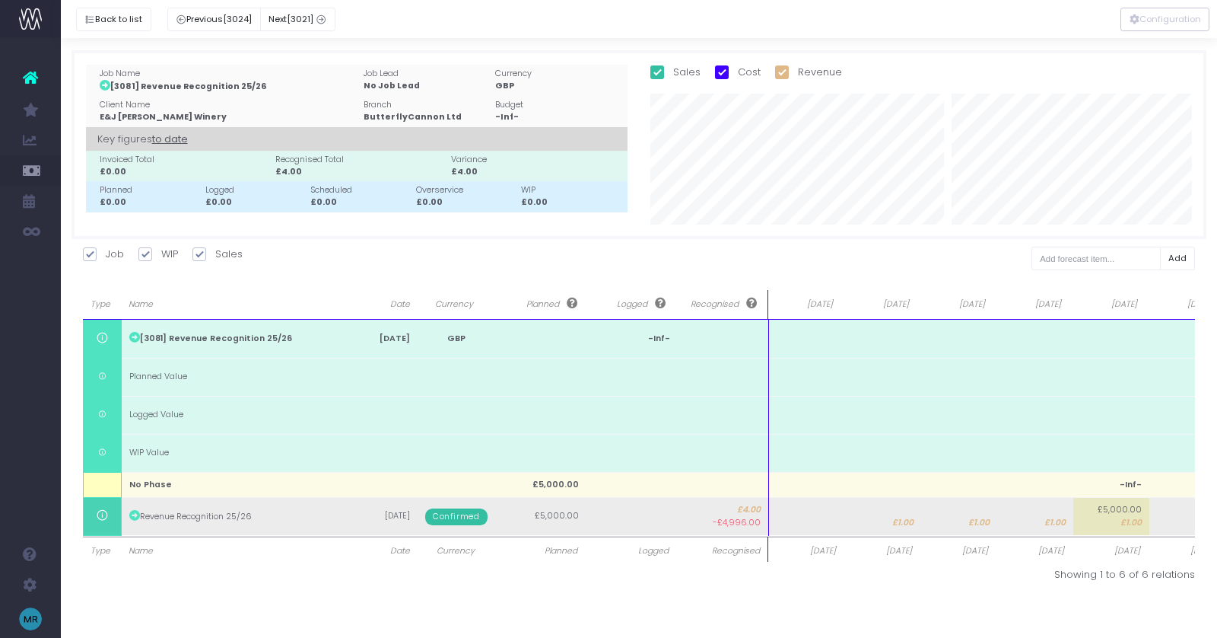
click at [806, 518] on td at bounding box center [807, 516] width 76 height 38
type input "1"
click at [874, 521] on body "Oh my... this is bad. [PERSON_NAME] wasn't able to load this page. Please conta…" at bounding box center [608, 319] width 1217 height 638
click at [805, 518] on td at bounding box center [807, 516] width 76 height 38
type input "1"
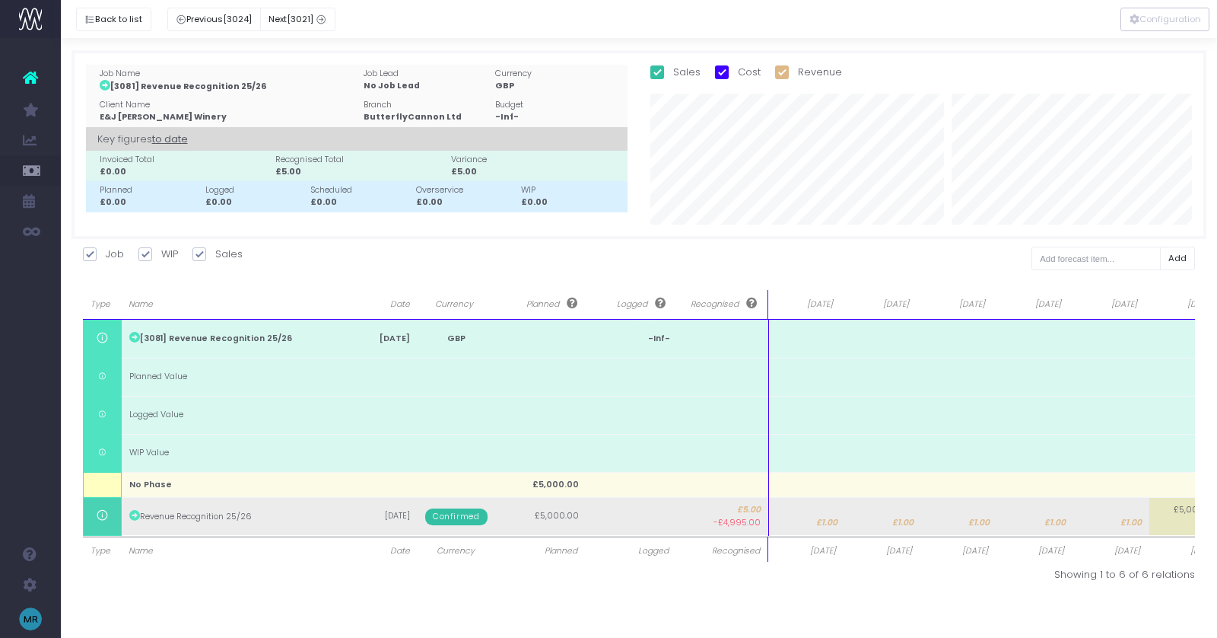
click at [880, 508] on body "Oh my... this is bad. [PERSON_NAME] wasn't able to load this page. Please conta…" at bounding box center [608, 319] width 1217 height 638
click at [793, 521] on td at bounding box center [807, 516] width 76 height 38
type input "3845"
click at [978, 519] on span "£1.00" at bounding box center [978, 523] width 21 height 12
type input "800"
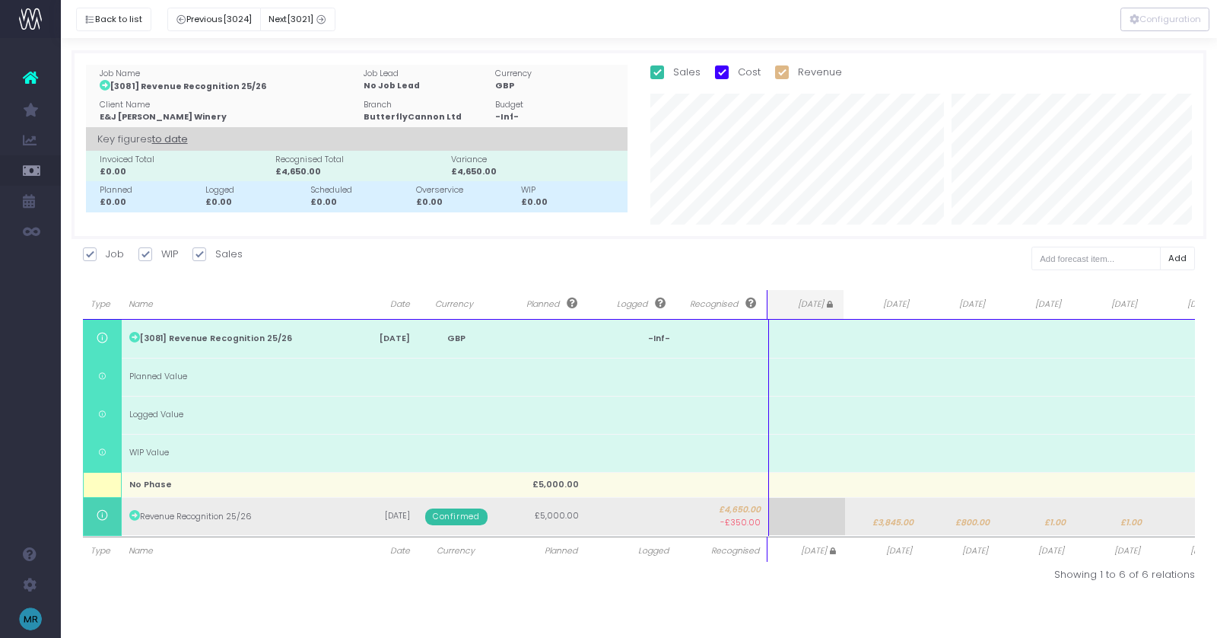
click at [977, 521] on span "£800.00" at bounding box center [973, 523] width 34 height 12
type input "1835"
click at [1045, 519] on span "£1.00" at bounding box center [1055, 523] width 21 height 12
type input "600"
click at [1119, 514] on td "£1.00" at bounding box center [1111, 516] width 76 height 38
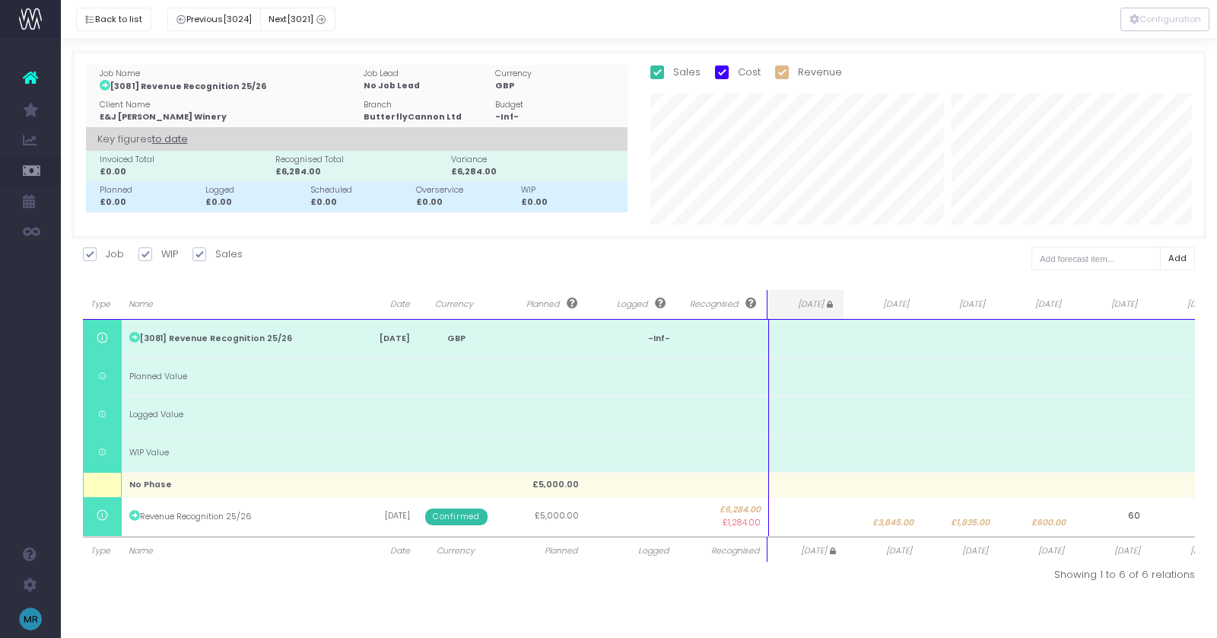
type input "600"
click at [101, 23] on button "Back to list" at bounding box center [113, 20] width 75 height 24
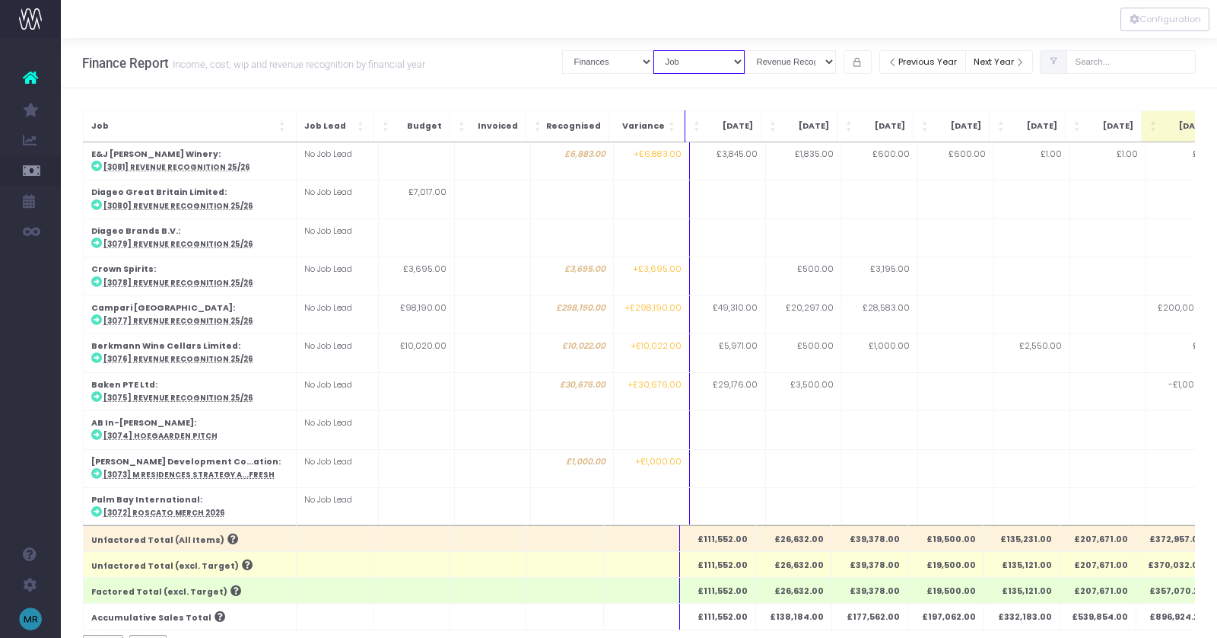
click at [737, 64] on select "Summary by Job Client Job Lead Job Type Branch" at bounding box center [698, 62] width 91 height 24
click at [673, 50] on select "Summary by Job Client Job Lead Job Type Branch" at bounding box center [698, 62] width 91 height 24
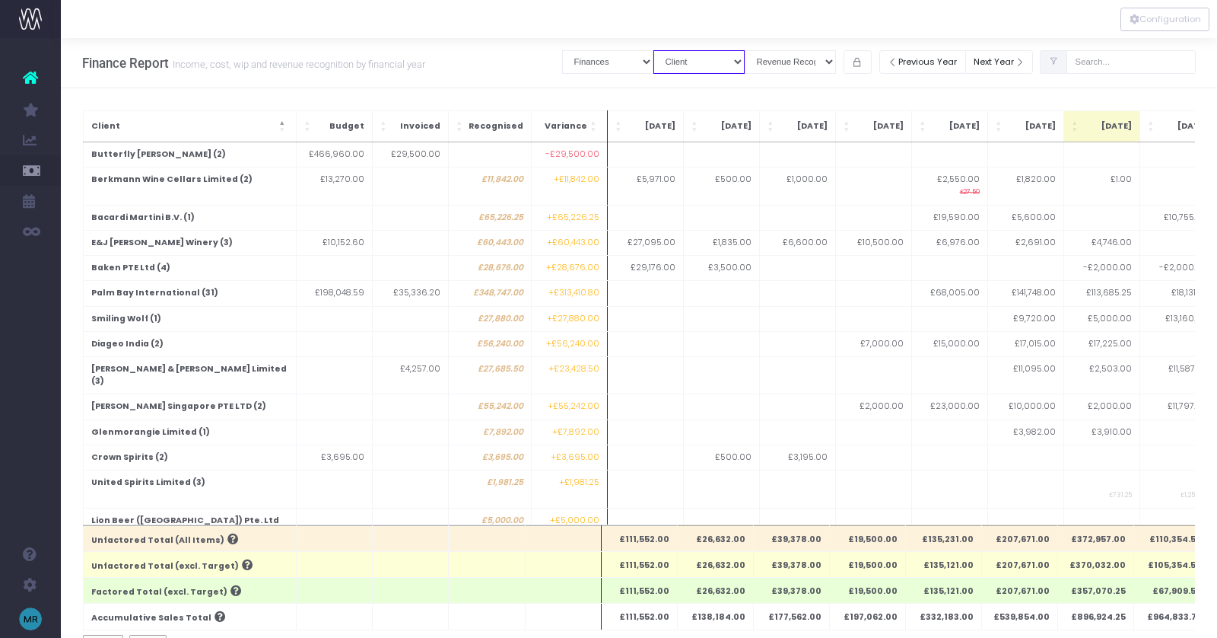
click at [733, 71] on select "Summary by Job Client Job Lead Job Type Branch" at bounding box center [698, 62] width 91 height 24
select select "job"
click at [673, 50] on select "Summary by Job Client Job Lead Job Type Branch" at bounding box center [698, 62] width 91 height 24
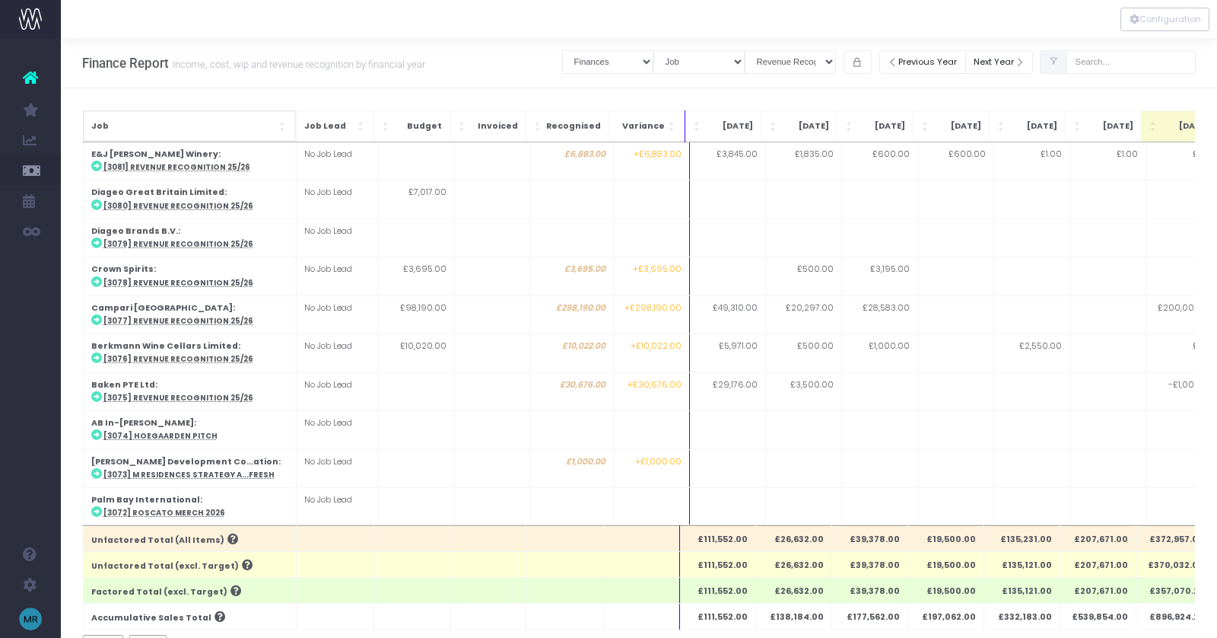
click at [283, 122] on span "Job: Activate to sort" at bounding box center [283, 126] width 9 height 15
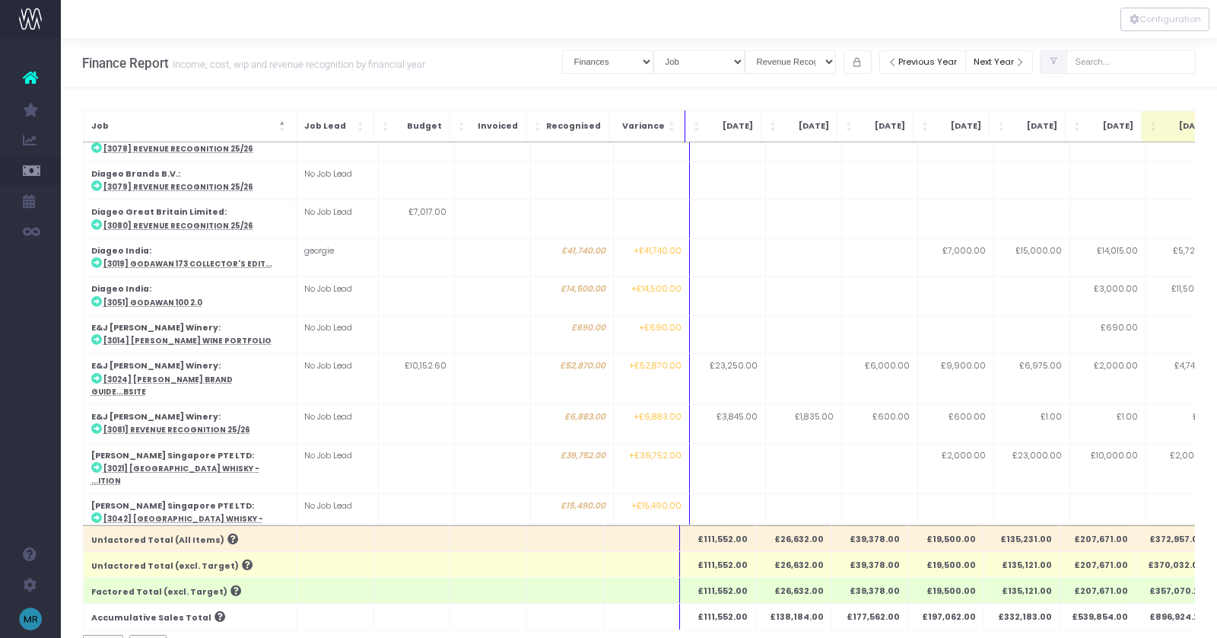
scroll to position [485, 0]
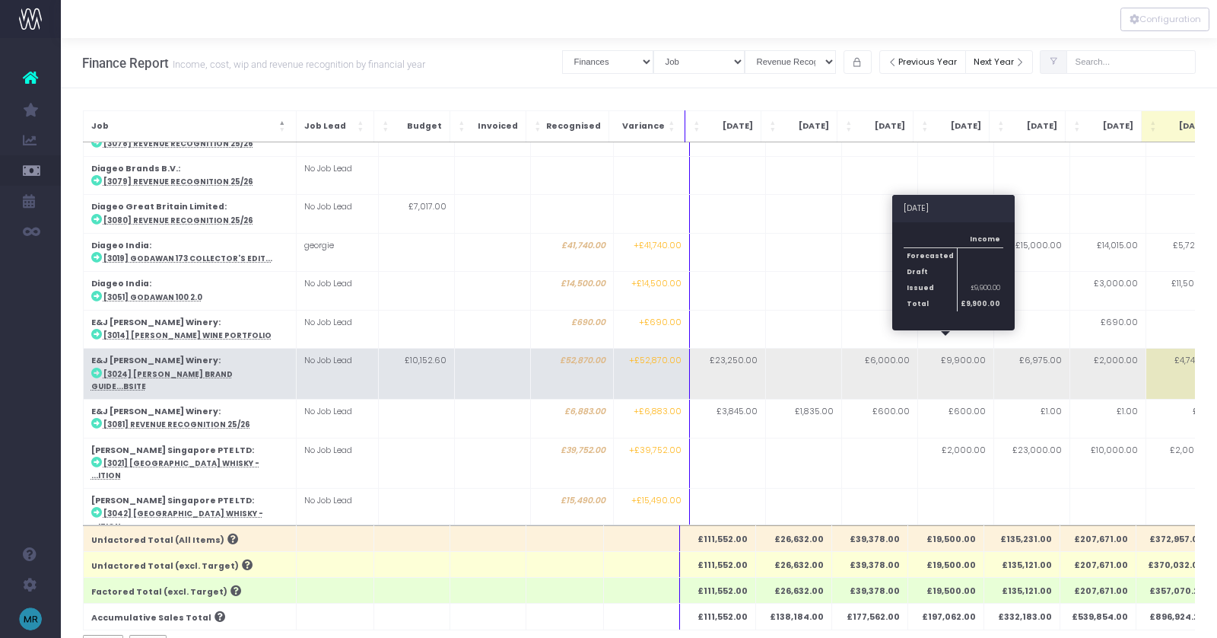
click at [965, 348] on td "£9,900.00" at bounding box center [955, 373] width 76 height 51
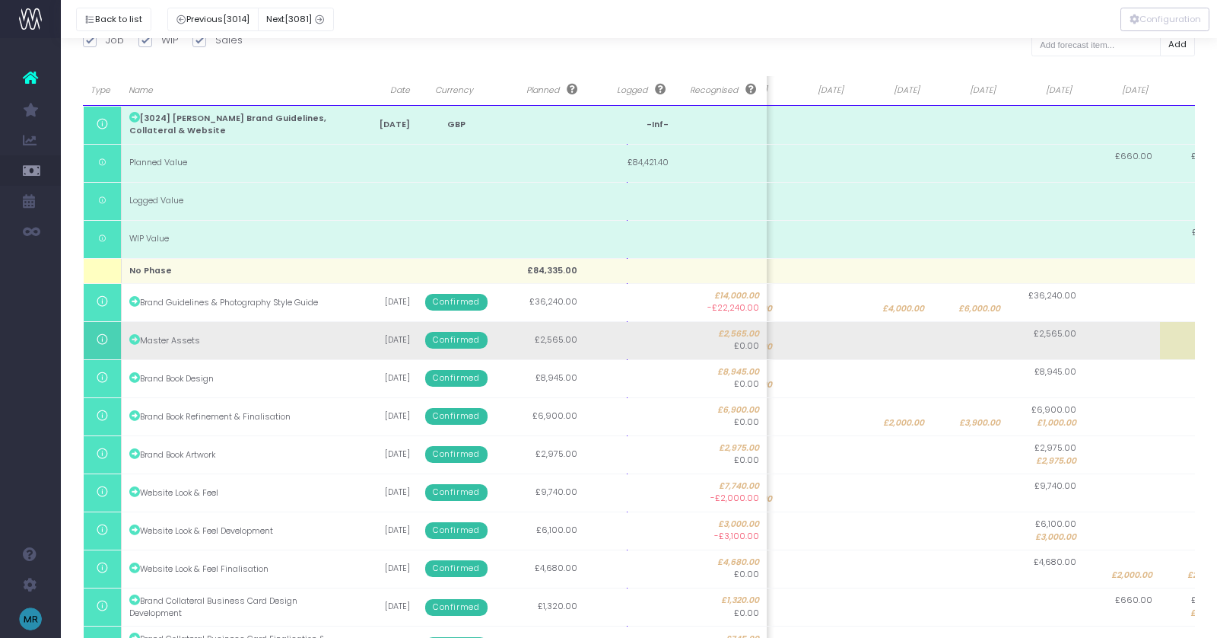
scroll to position [0, 189]
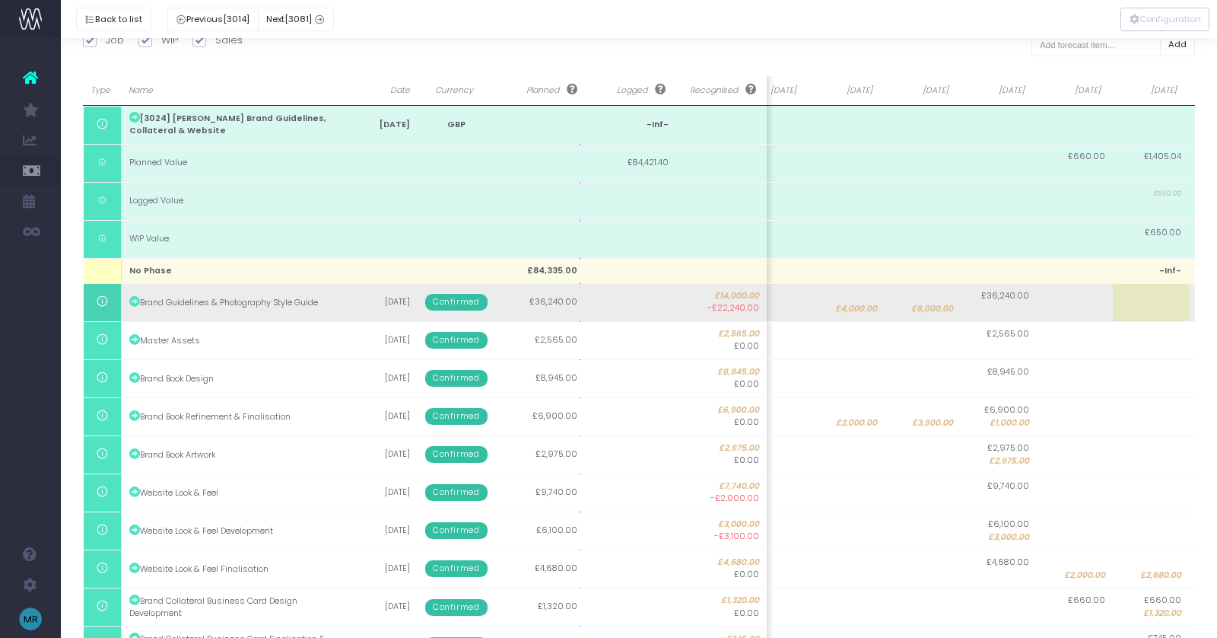
click at [994, 306] on td "£36,240.00" at bounding box center [999, 302] width 76 height 38
type input "4000"
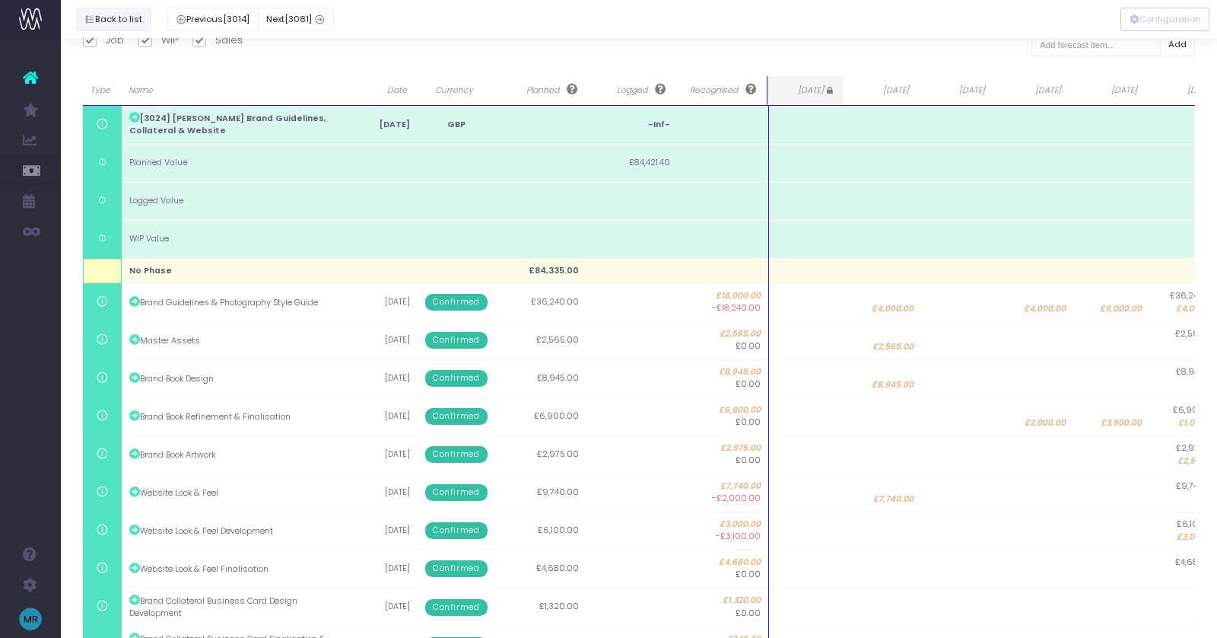
click at [128, 24] on button "Back to list" at bounding box center [113, 20] width 75 height 24
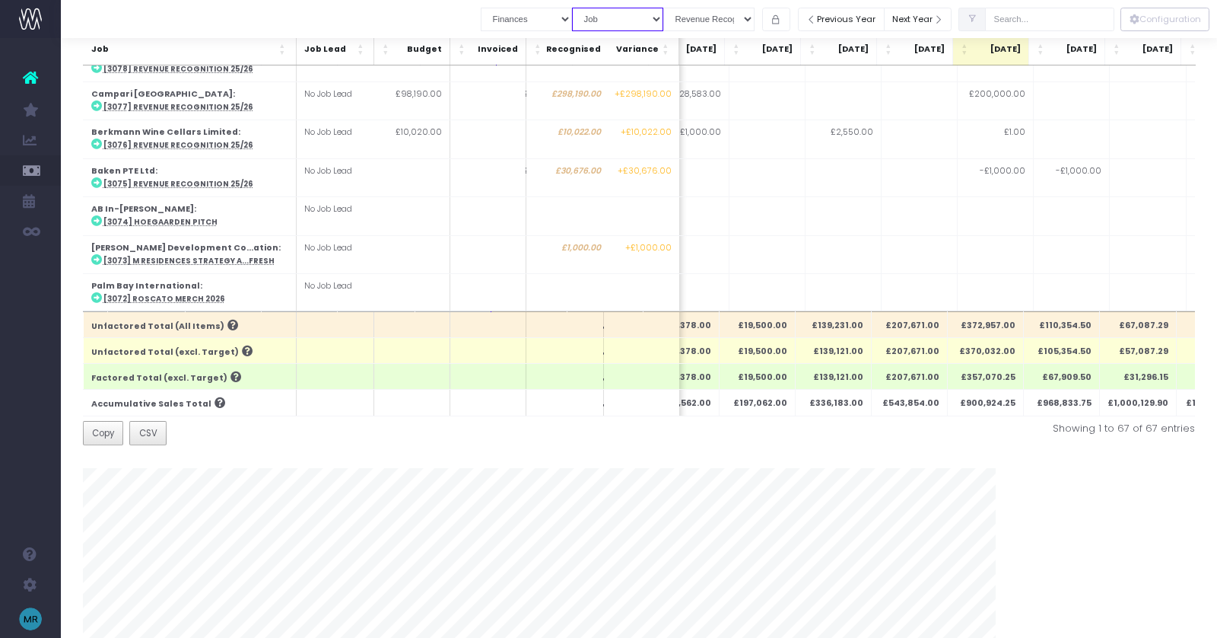
click at [641, 17] on select "Summary by Job Client Job Lead Job Type Branch" at bounding box center [617, 20] width 91 height 24
click at [592, 8] on select "Summary by Job Client Job Lead Job Type Branch" at bounding box center [617, 20] width 91 height 24
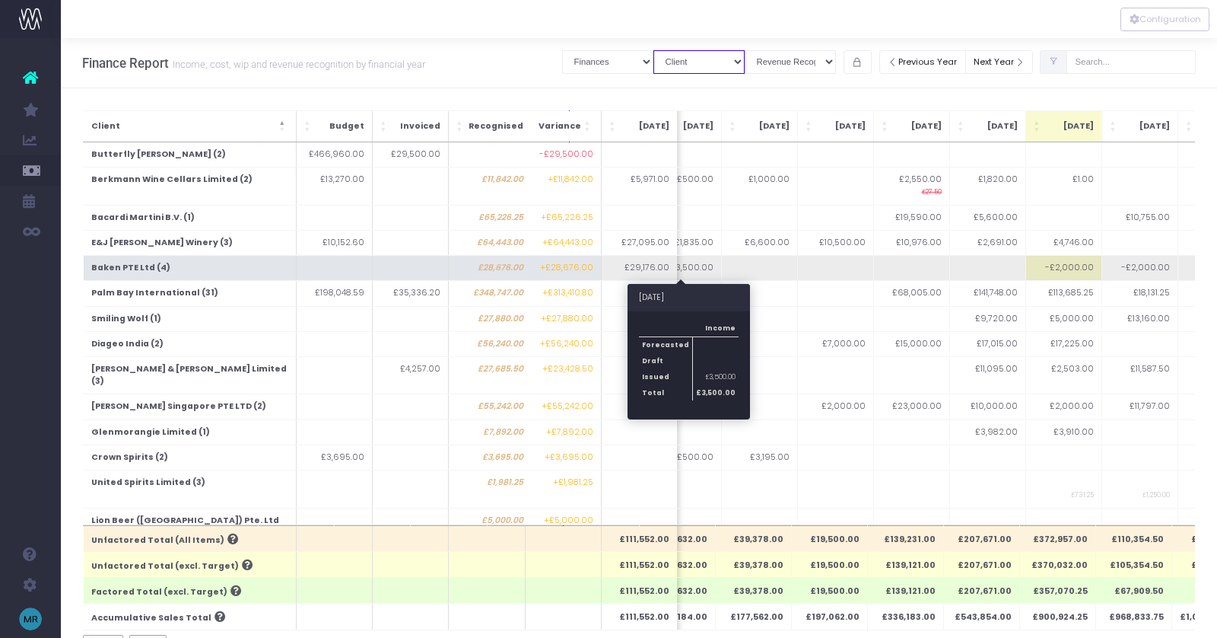
scroll to position [0, 0]
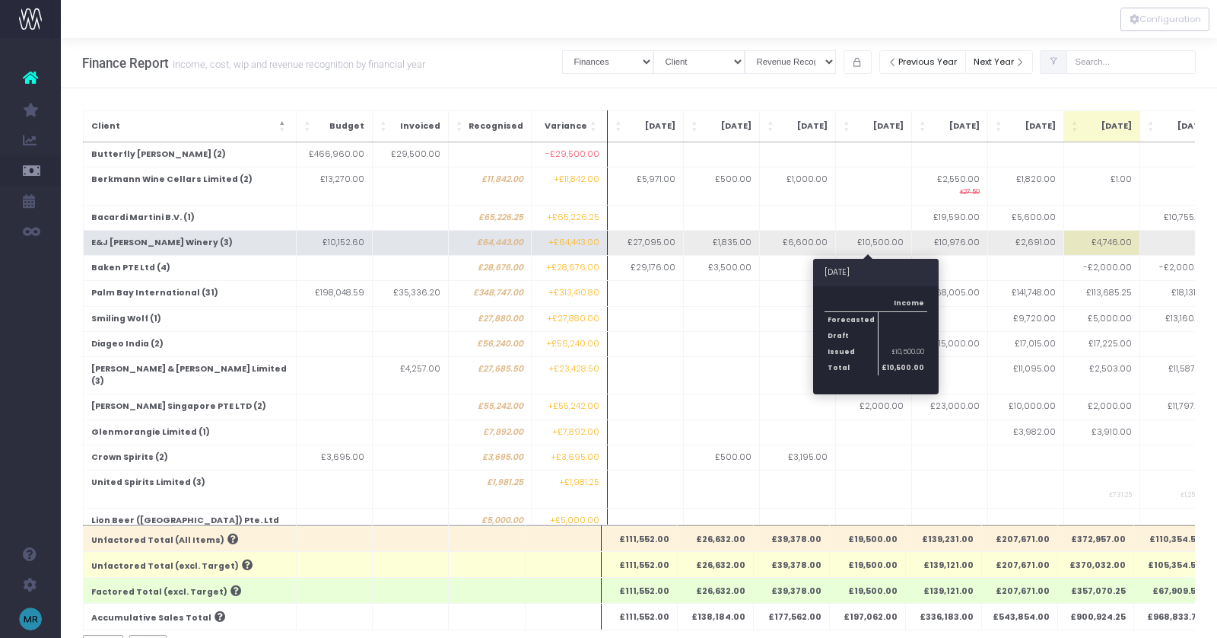
click at [876, 237] on td "£10,500.00" at bounding box center [873, 242] width 76 height 25
click at [875, 238] on td "£10,500.00" at bounding box center [873, 242] width 76 height 25
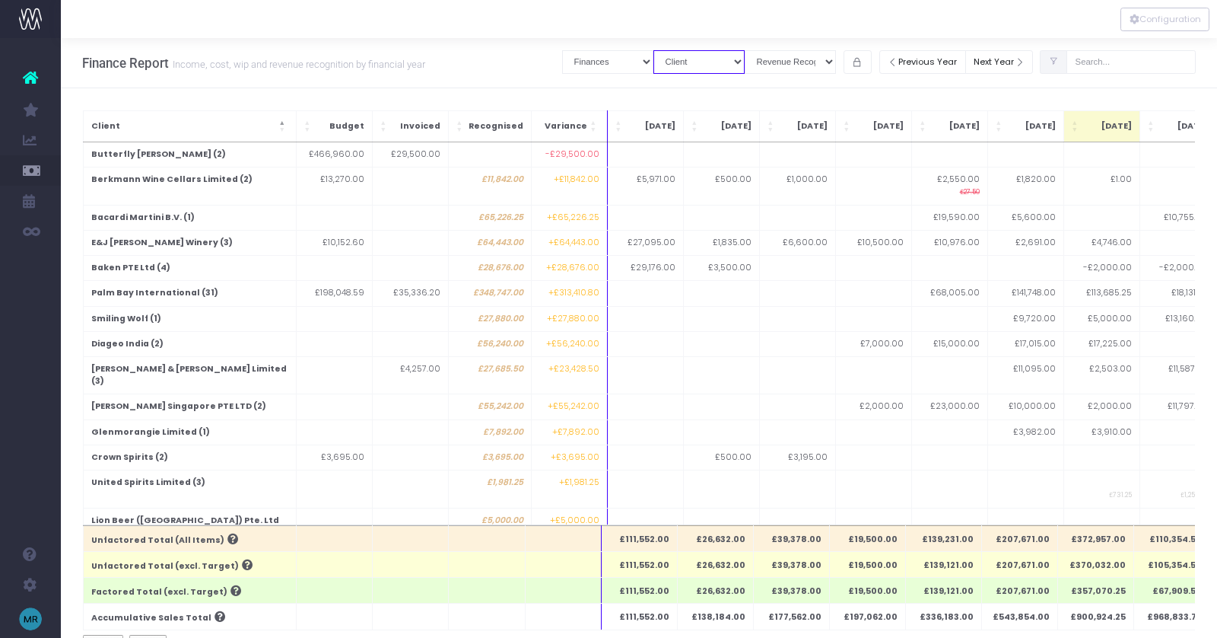
click at [724, 59] on select "Summary by Job Client Job Lead Job Type Branch" at bounding box center [698, 62] width 91 height 24
select select "job"
click at [673, 50] on select "Summary by Job Client Job Lead Job Type Branch" at bounding box center [698, 62] width 91 height 24
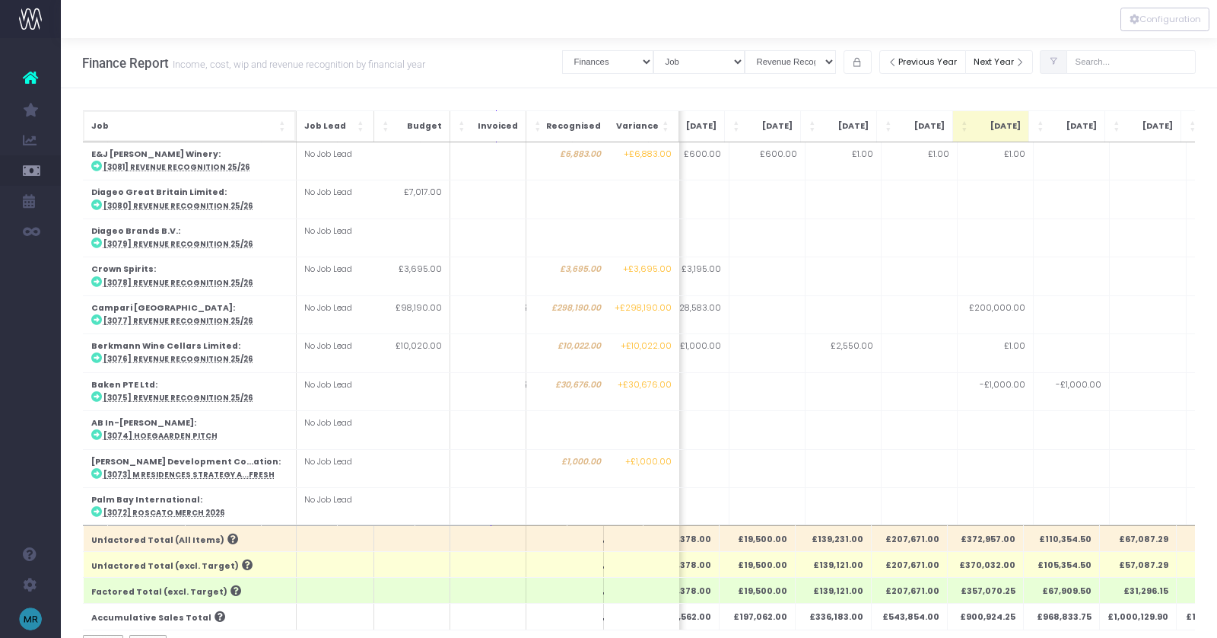
click at [272, 133] on th "Job" at bounding box center [189, 125] width 213 height 31
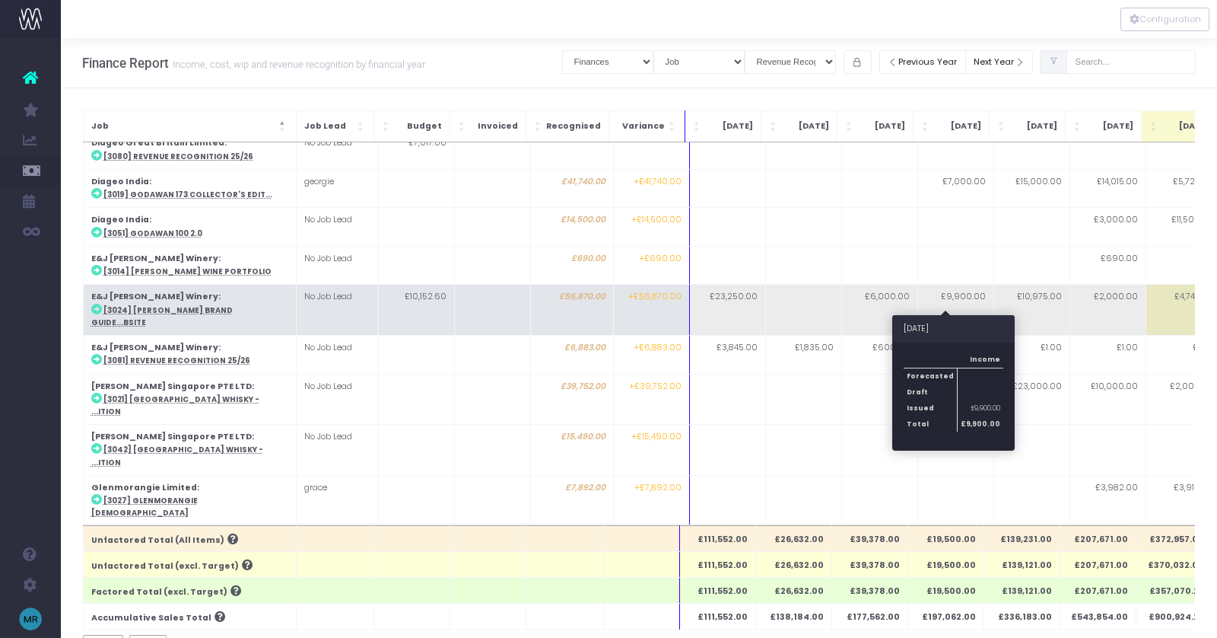
click at [954, 285] on td "£9,900.00" at bounding box center [955, 310] width 76 height 51
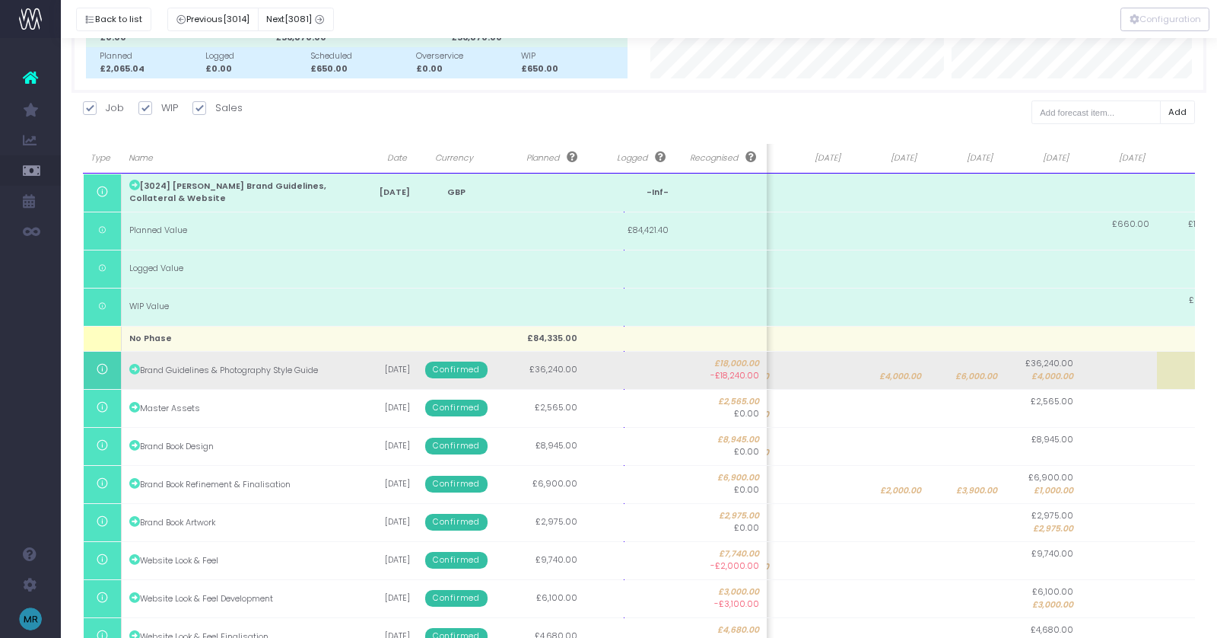
click at [1033, 372] on span "£4,000.00" at bounding box center [1053, 376] width 42 height 12
type input "4000"
click at [962, 375] on body "Oh my... this is bad. [PERSON_NAME] wasn't able to load this page. Please conta…" at bounding box center [608, 173] width 1217 height 638
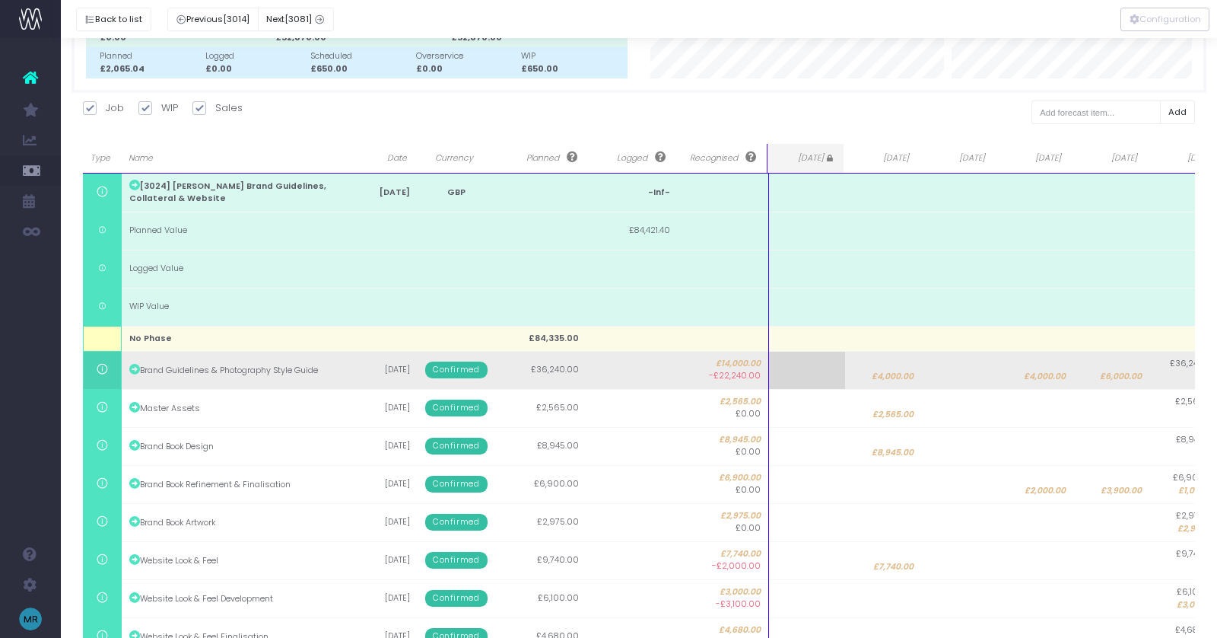
click at [1114, 372] on span "£6,000.00" at bounding box center [1121, 376] width 42 height 12
type input "10000"
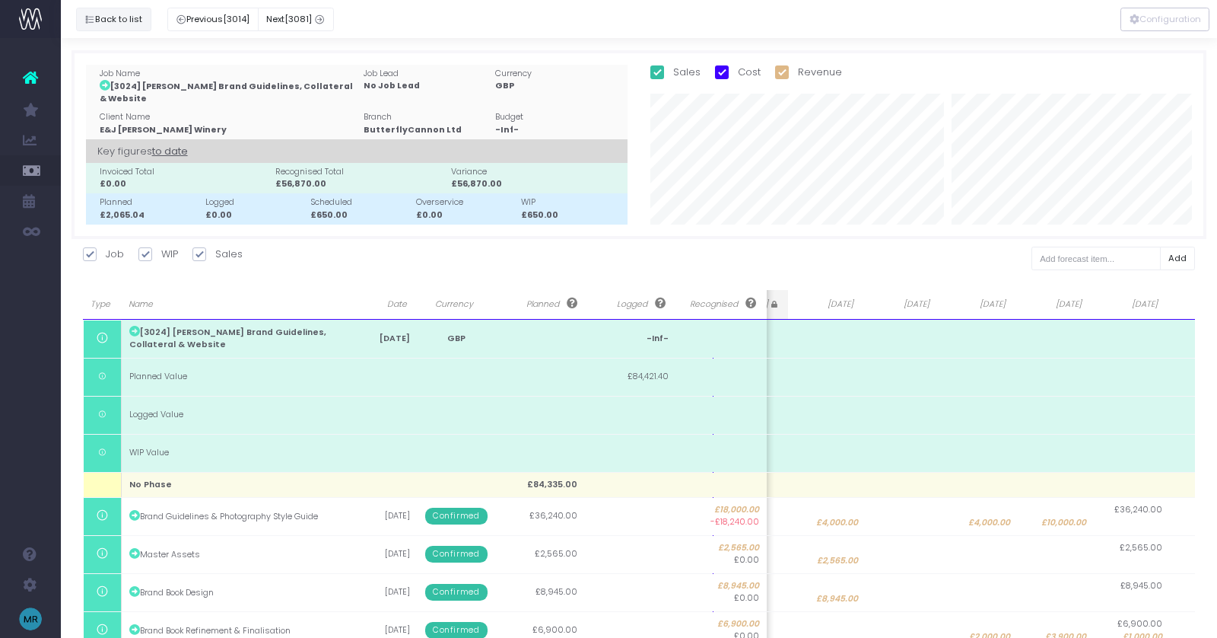
click at [119, 10] on button "Back to list" at bounding box center [113, 20] width 75 height 24
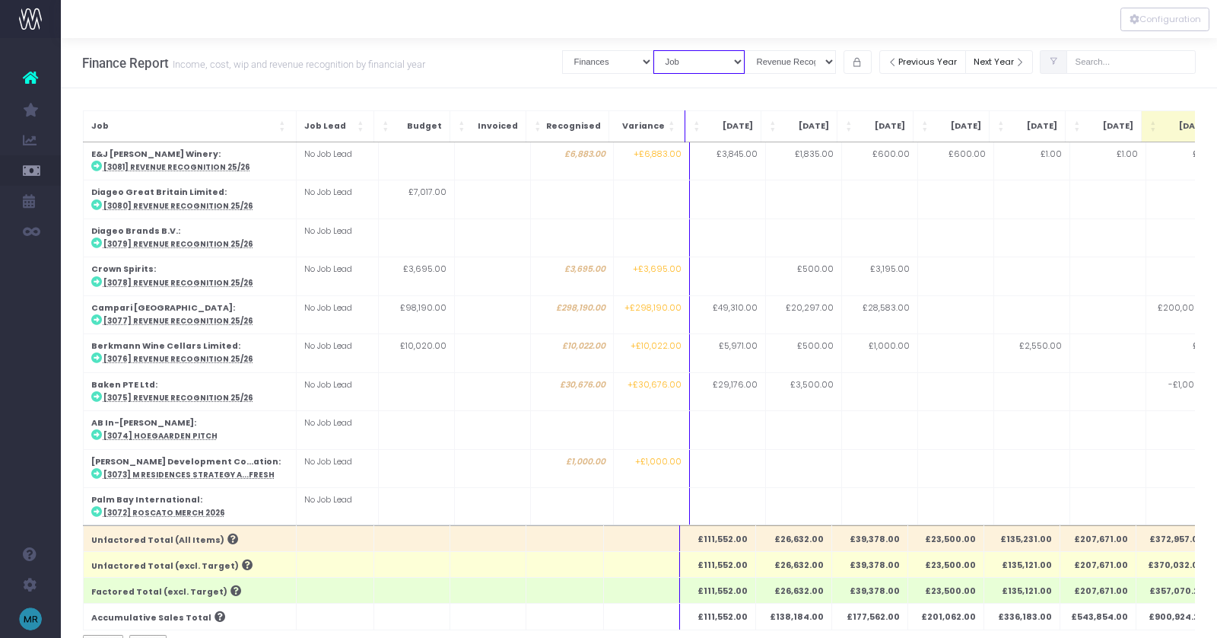
click at [741, 64] on select "Summary by Job Client Job Lead Job Type Branch" at bounding box center [698, 62] width 91 height 24
click at [673, 50] on select "Summary by Job Client Job Lead Job Type Branch" at bounding box center [698, 62] width 91 height 24
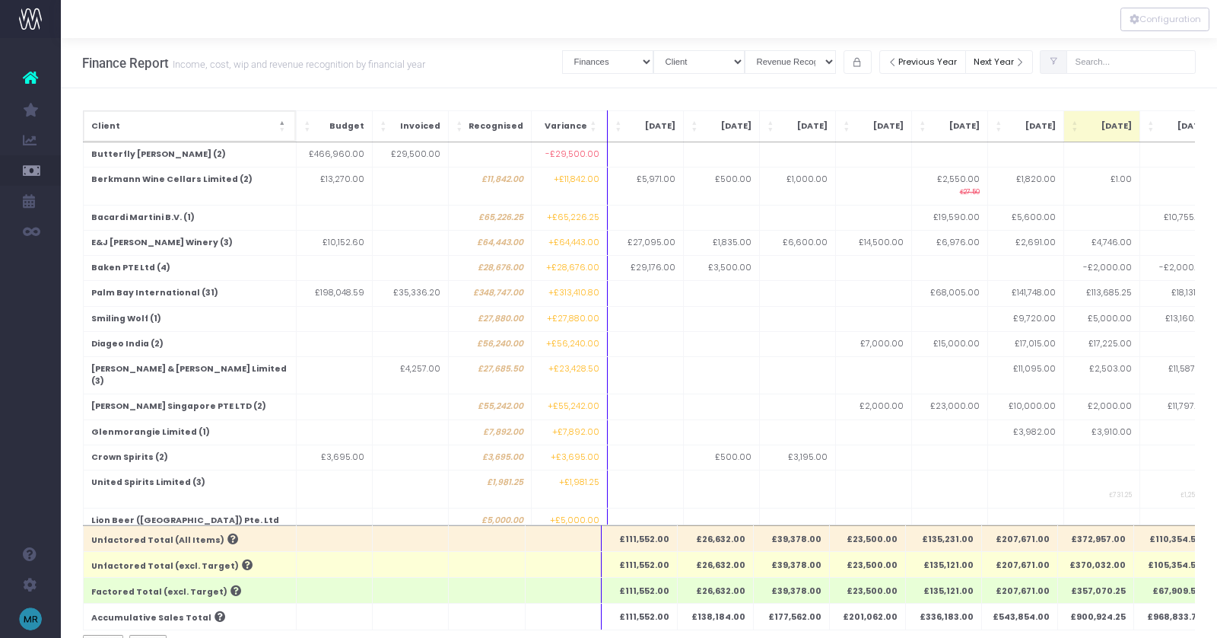
click at [275, 123] on span "Client" at bounding box center [183, 126] width 185 height 12
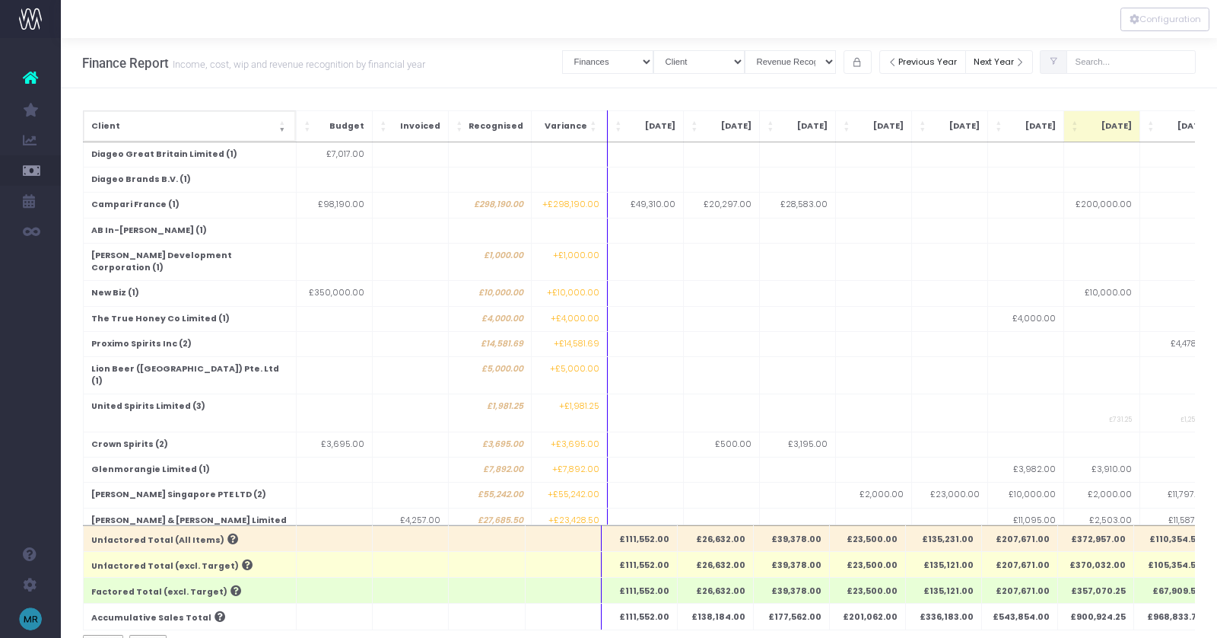
click at [279, 123] on span "Job: Activate to remove sorting" at bounding box center [283, 126] width 9 height 15
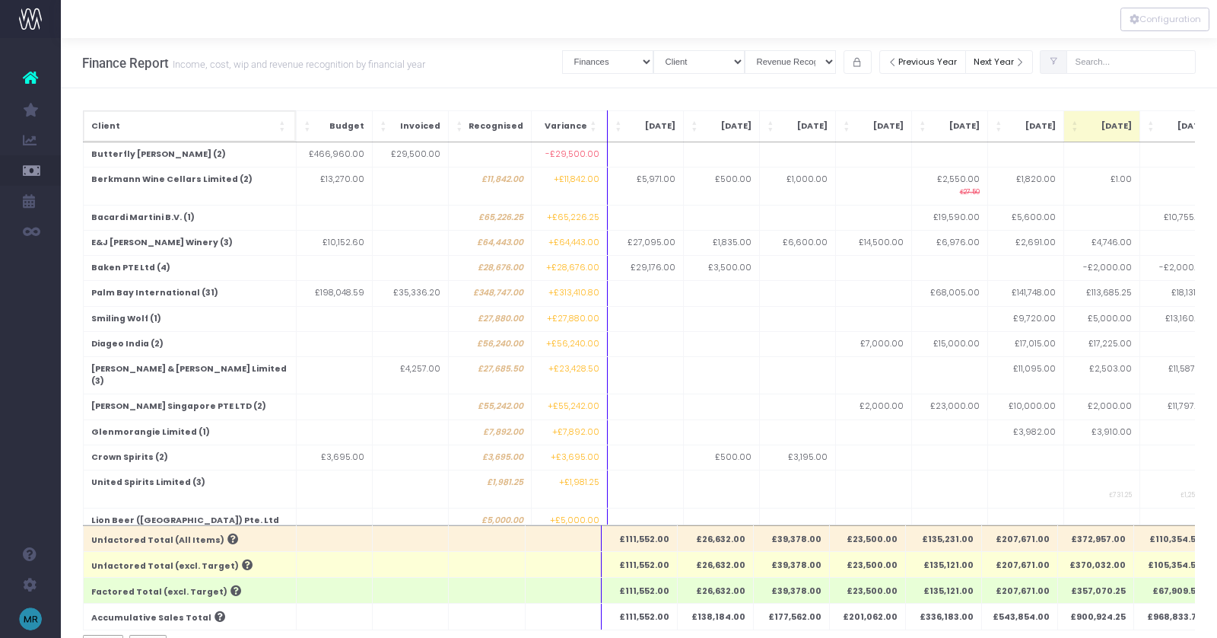
click at [257, 130] on span "Client" at bounding box center [183, 126] width 185 height 12
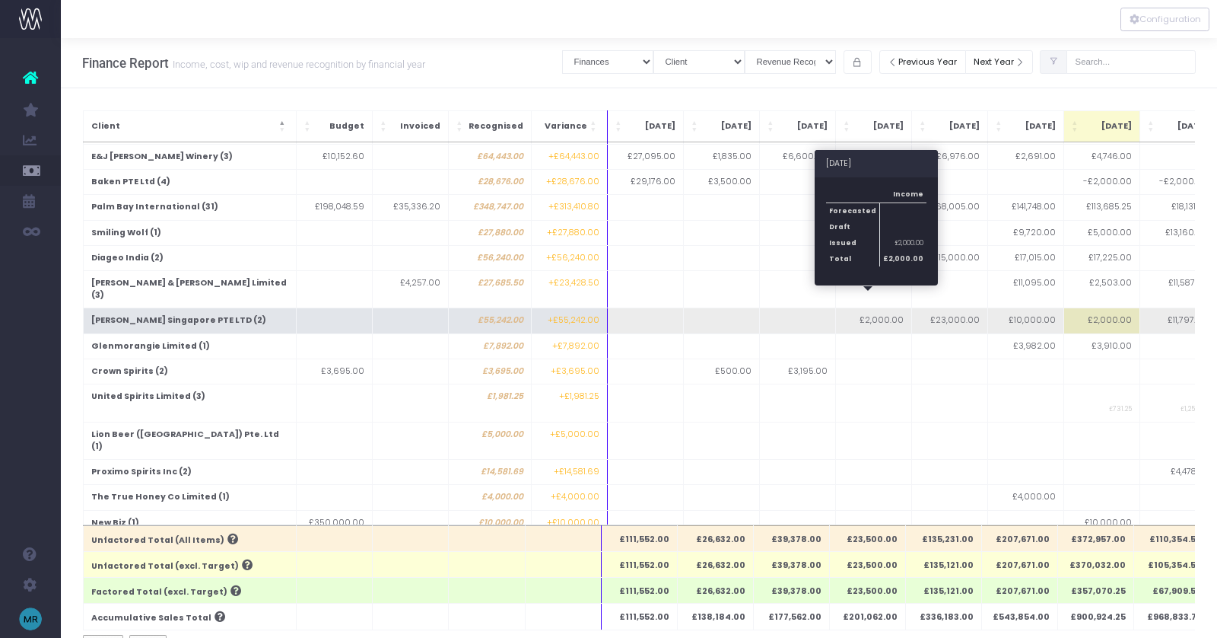
scroll to position [87, 0]
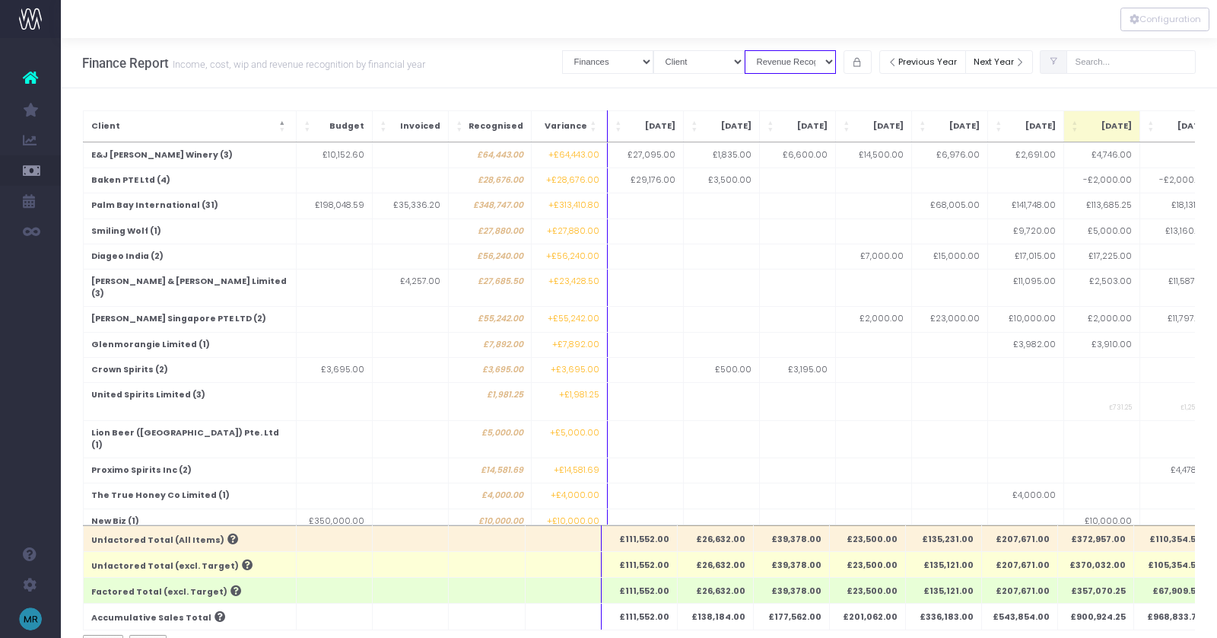
click at [825, 70] on select "View Mode Billings Revenue Recognition WIP" at bounding box center [790, 62] width 91 height 24
click at [712, 64] on select "Summary by Job Client Job Lead Job Type Branch" at bounding box center [698, 62] width 91 height 24
select select "job"
click at [673, 50] on select "Summary by Job Client Job Lead Job Type Branch" at bounding box center [698, 62] width 91 height 24
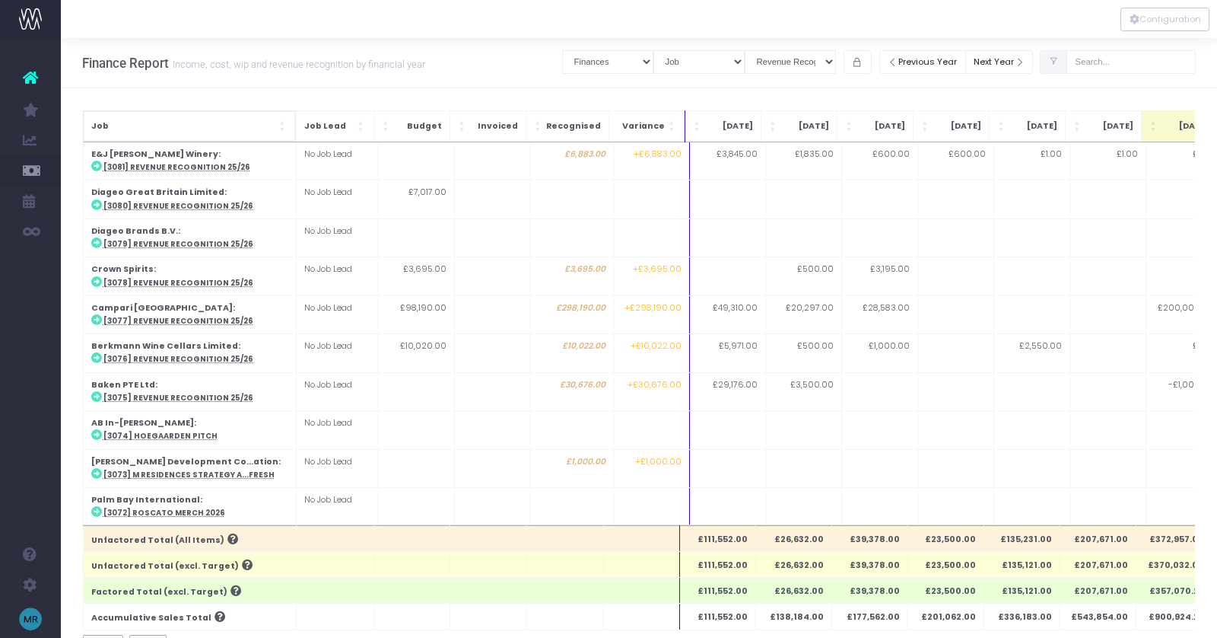
click at [280, 127] on span "Job: Activate to sort" at bounding box center [283, 126] width 9 height 15
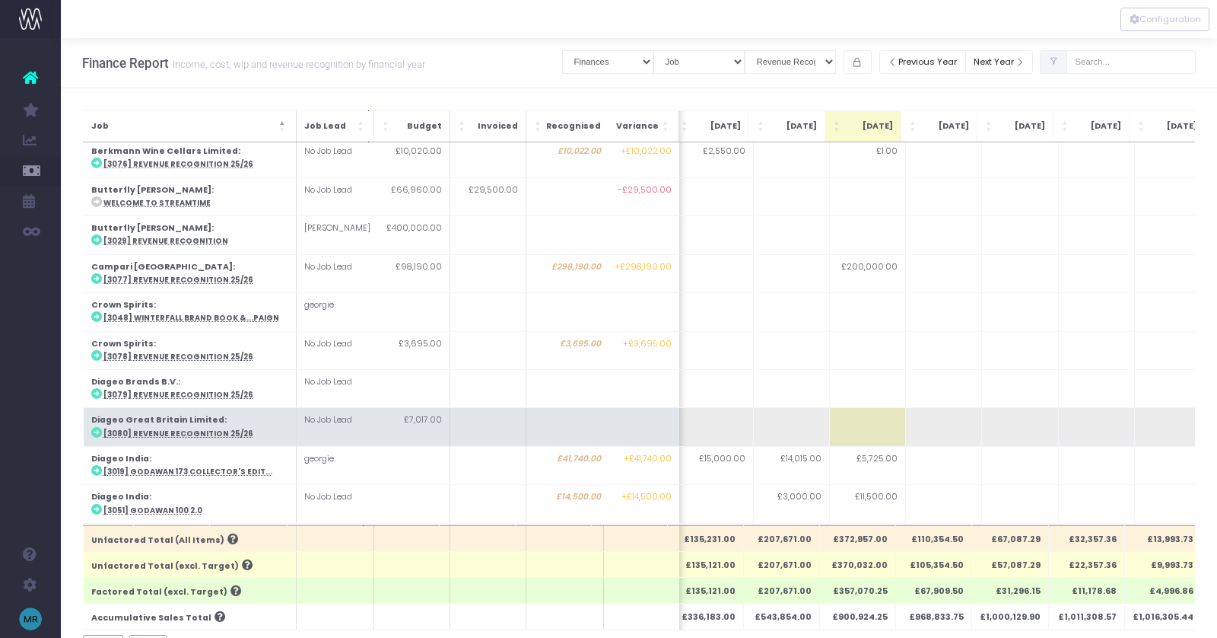
scroll to position [272, 299]
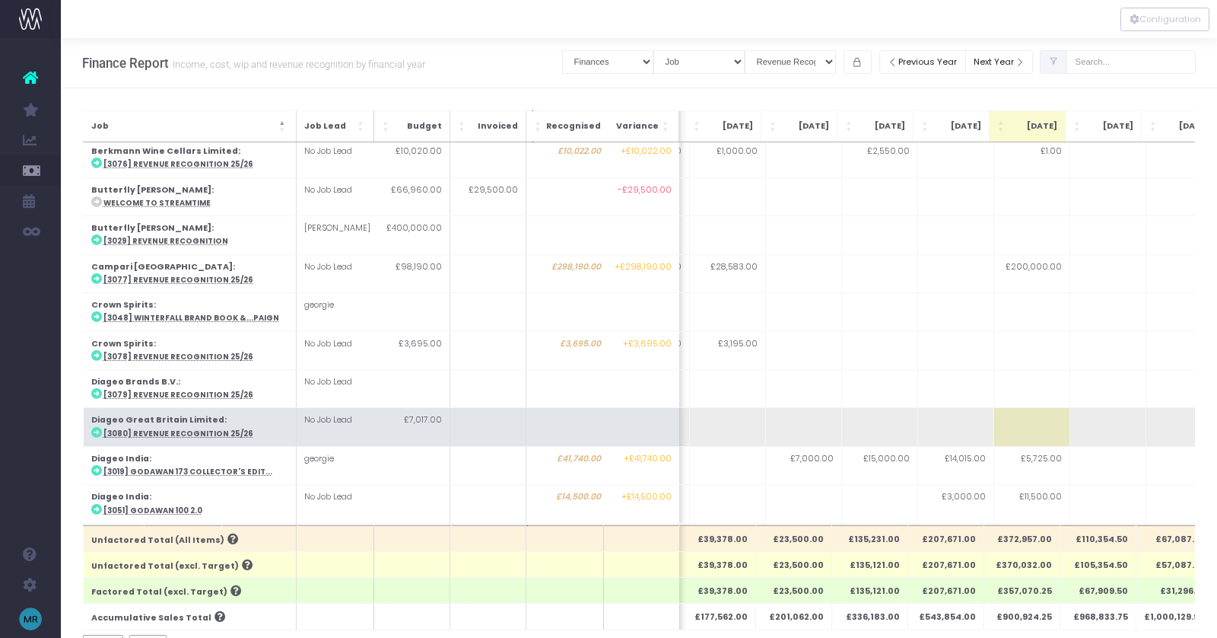
click at [719, 415] on td at bounding box center [727, 427] width 76 height 38
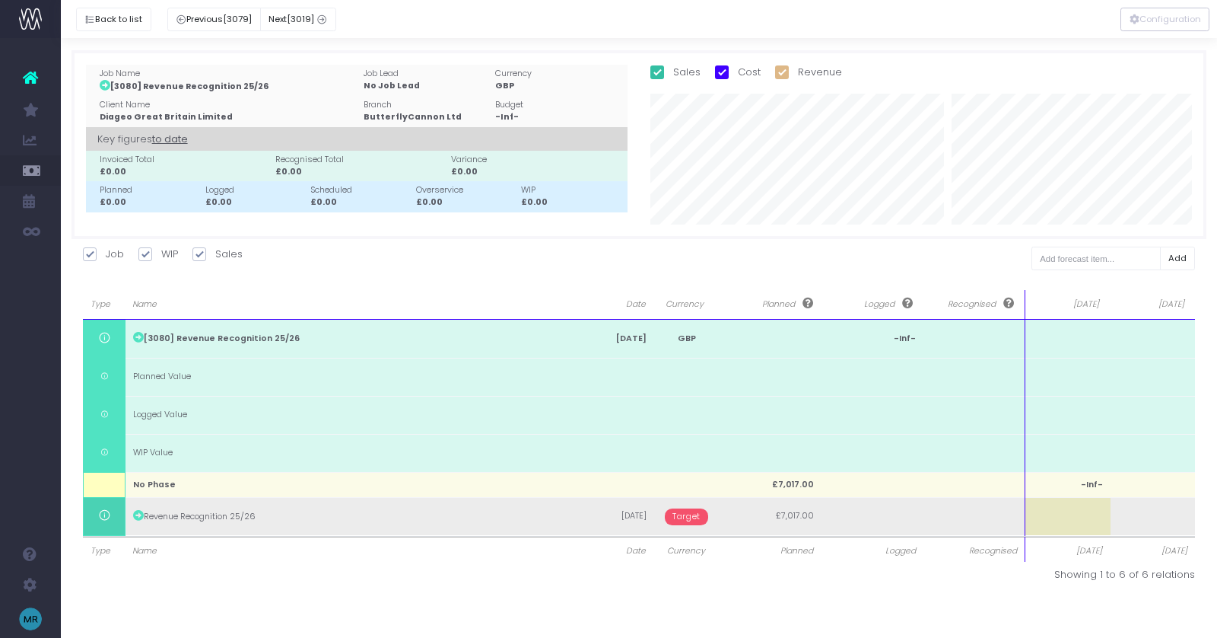
click at [673, 520] on span "Target" at bounding box center [686, 516] width 43 height 17
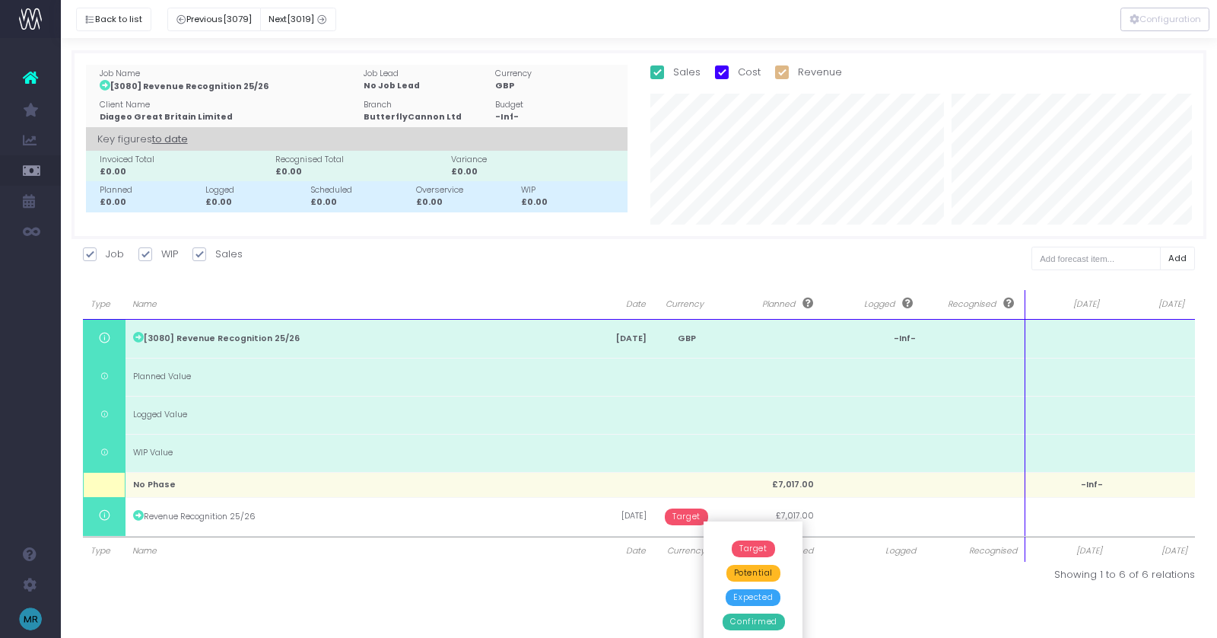
click at [736, 615] on span "Confirmed" at bounding box center [754, 621] width 62 height 17
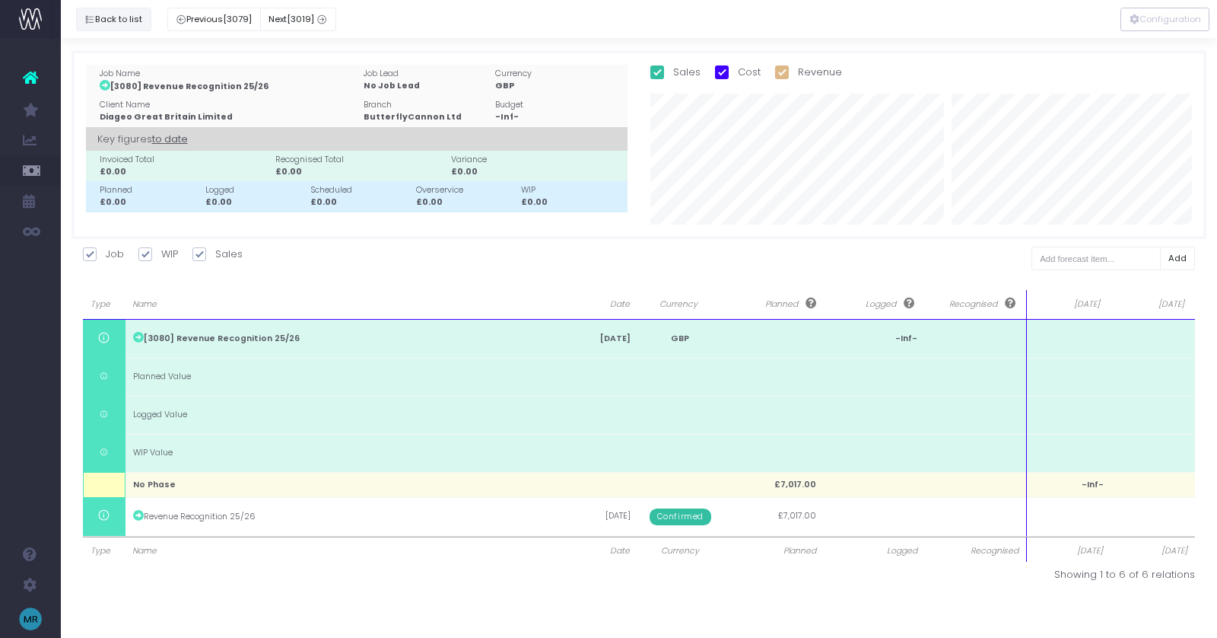
click at [123, 13] on button "Back to list" at bounding box center [113, 20] width 75 height 24
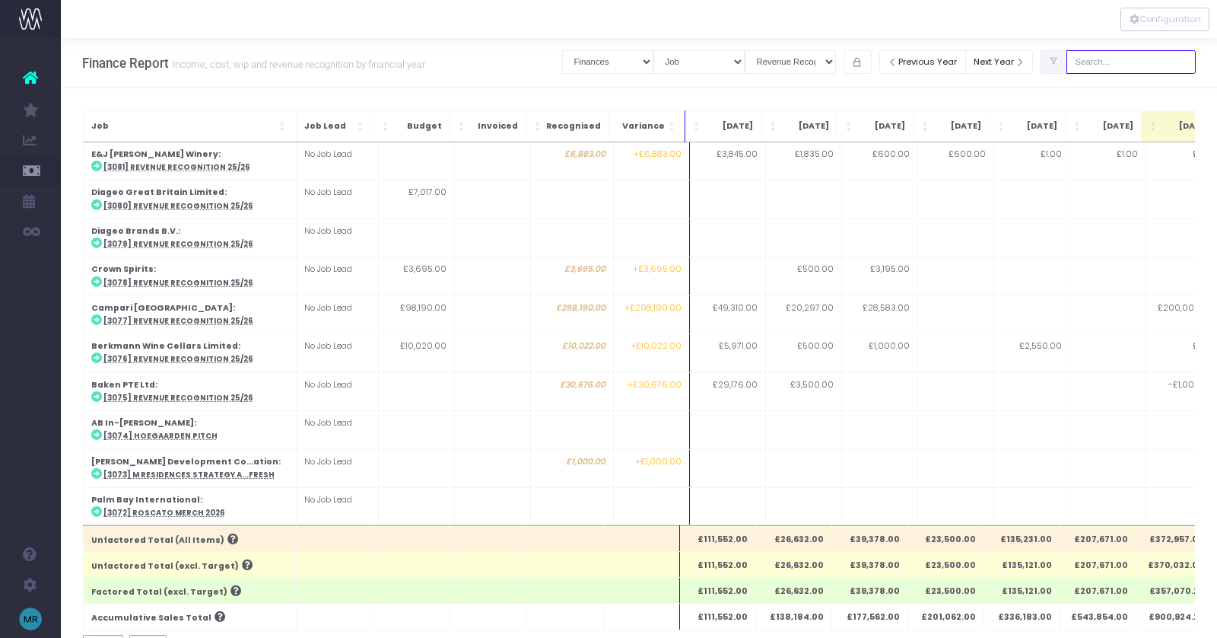
click at [1121, 62] on input "text" at bounding box center [1131, 62] width 129 height 24
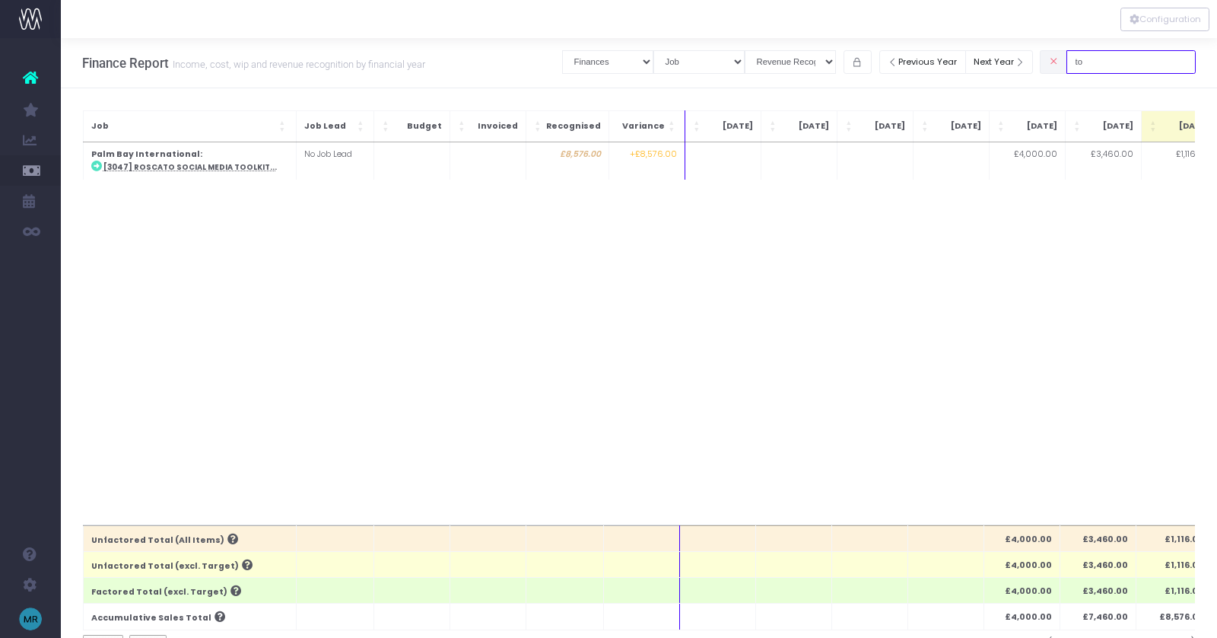
type input "t"
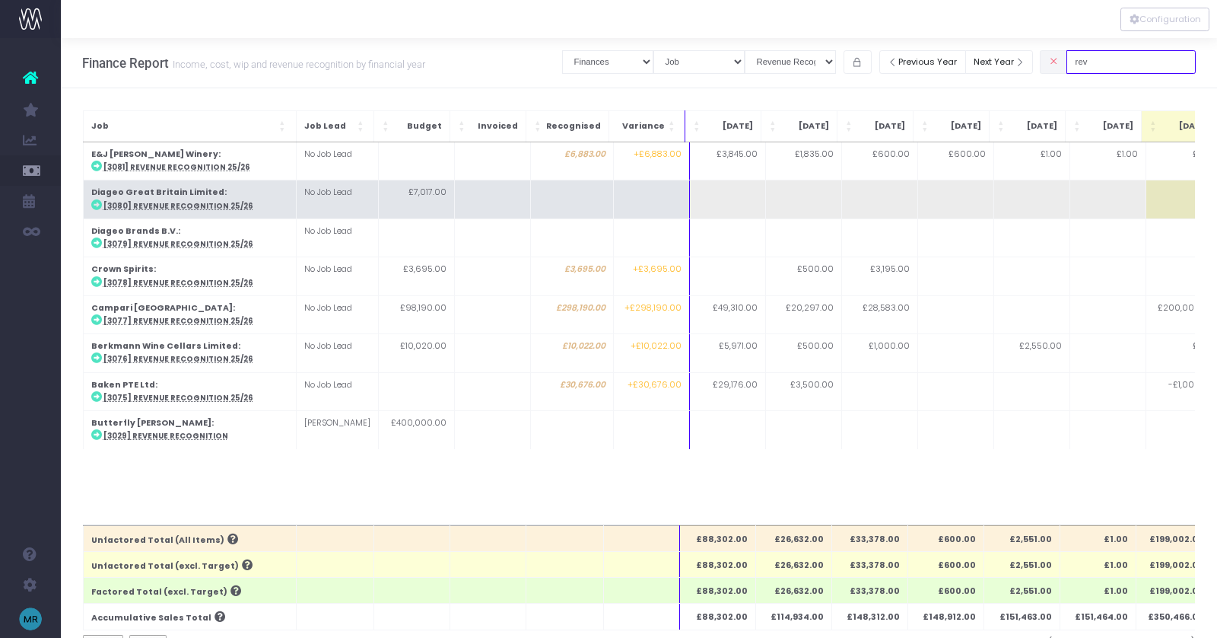
type input "rev"
click at [168, 195] on strong "Diageo Great Britain Limited" at bounding box center [157, 191] width 133 height 11
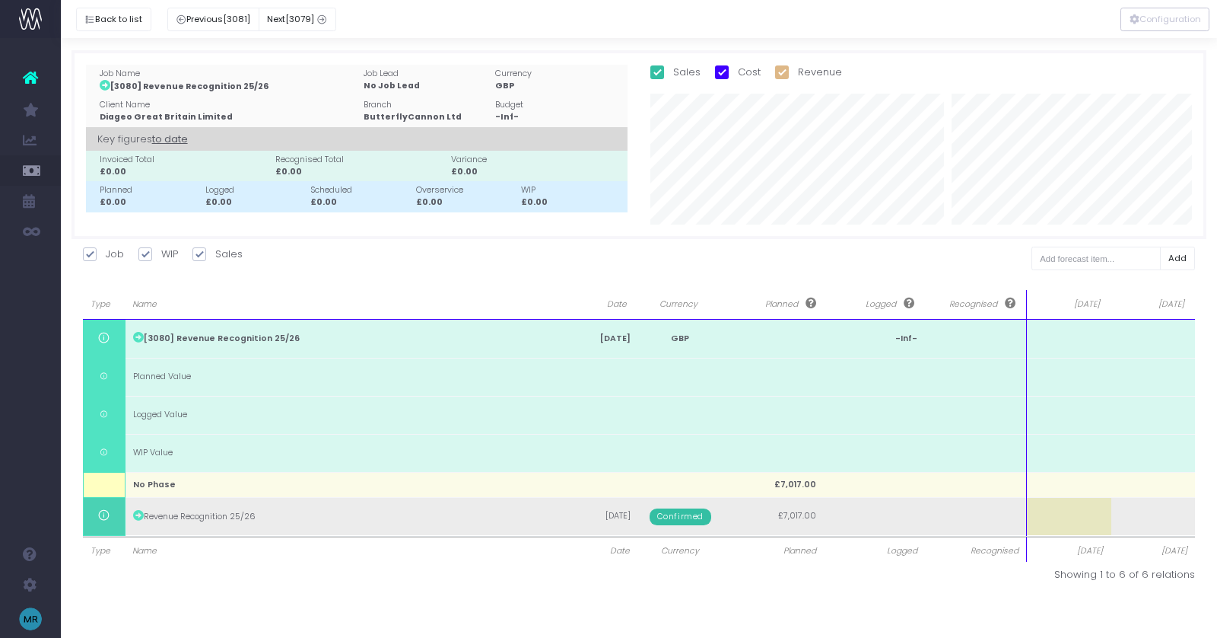
click at [1052, 515] on td at bounding box center [1069, 516] width 84 height 38
type input "1"
click at [1126, 518] on body "Oh my... this is bad. [PERSON_NAME] wasn't able to load this page. Please conta…" at bounding box center [608, 319] width 1217 height 638
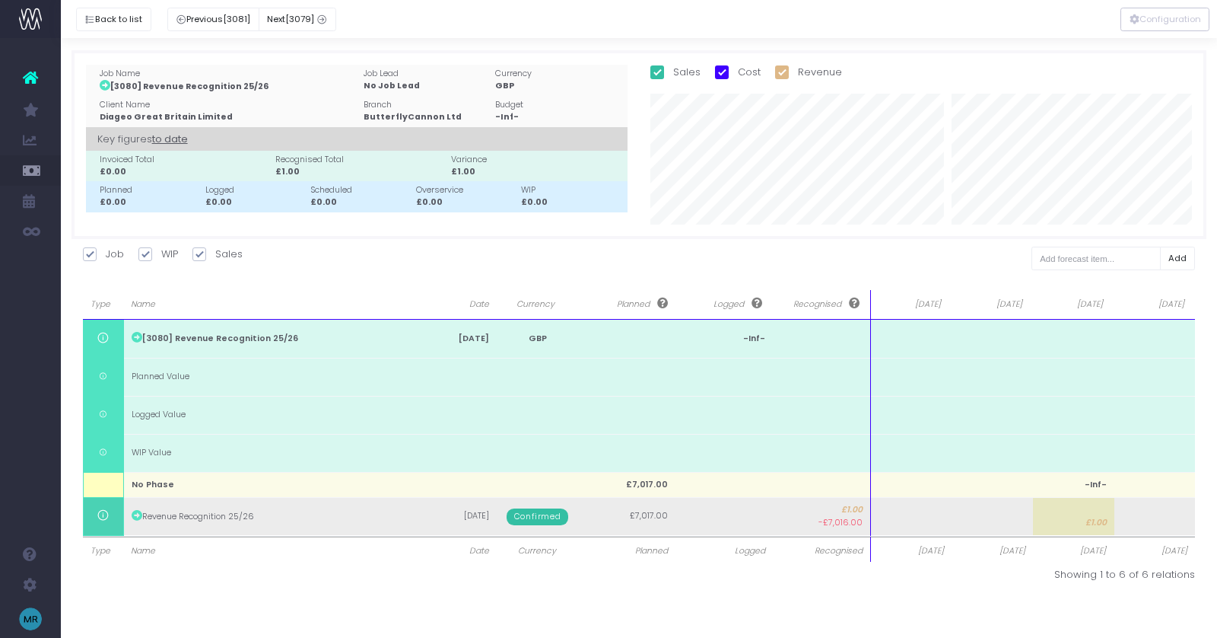
click at [898, 520] on td at bounding box center [910, 516] width 81 height 38
type input "1"
click at [1015, 513] on body "Oh my... this is bad. [PERSON_NAME] wasn't able to load this page. Please conta…" at bounding box center [608, 319] width 1217 height 638
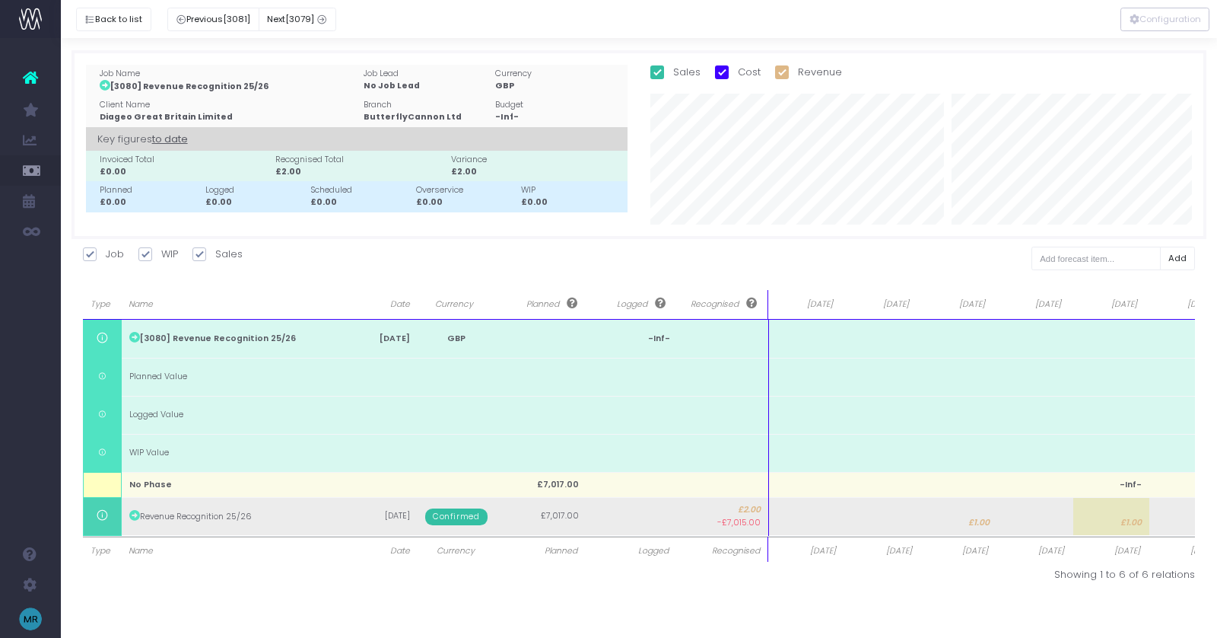
click at [814, 519] on td at bounding box center [807, 516] width 76 height 38
type input "1"
click at [976, 512] on body "Oh my... this is bad. [PERSON_NAME] wasn't able to load this page. Please conta…" at bounding box center [608, 319] width 1217 height 638
click at [896, 524] on td "£7,017.00" at bounding box center [883, 516] width 76 height 38
type input "7017"
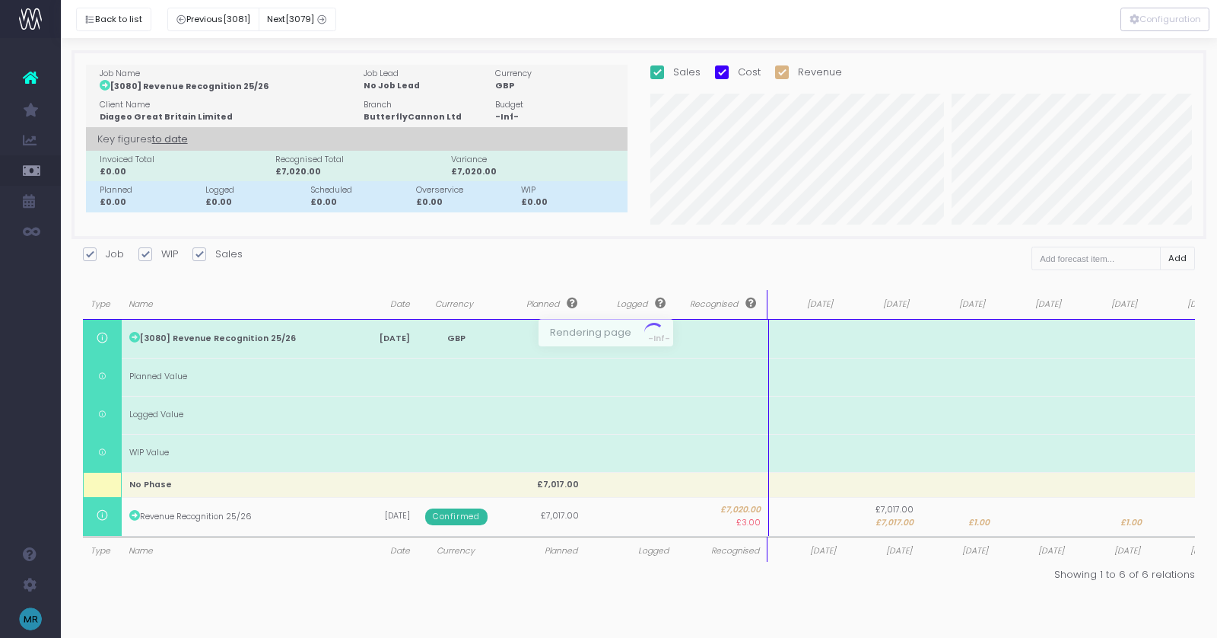
click at [946, 519] on div at bounding box center [608, 319] width 1217 height 638
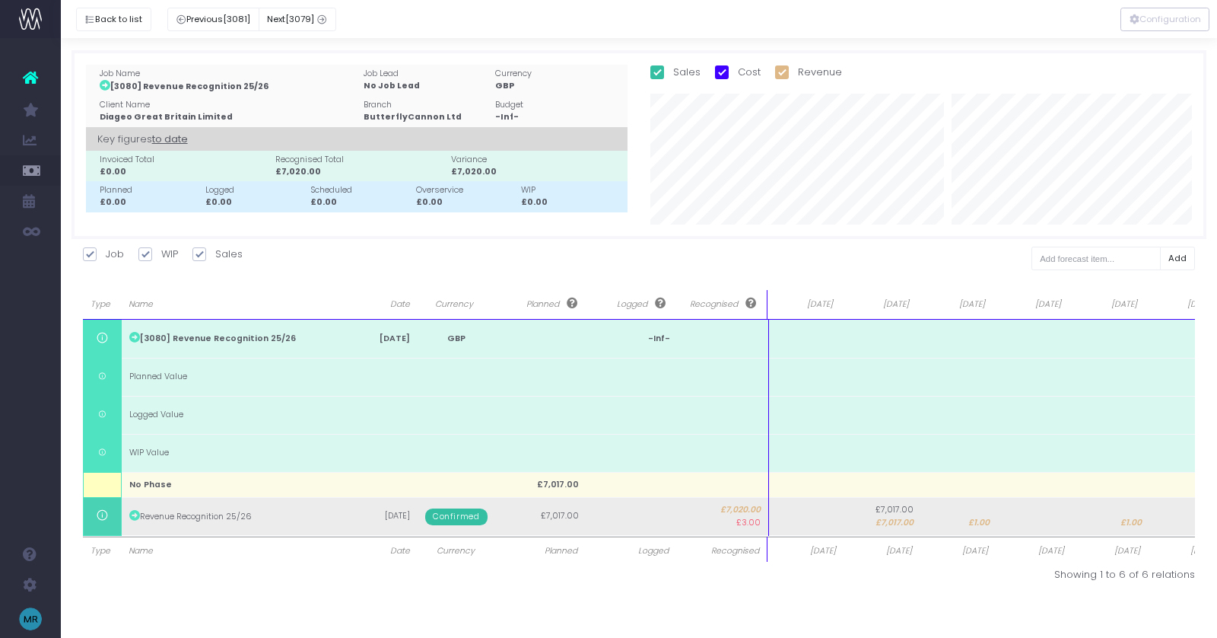
click at [956, 520] on td "£1.00" at bounding box center [959, 516] width 76 height 38
type input "1"
click at [1124, 519] on body "Oh my... this is bad. [PERSON_NAME] wasn't able to load this page. Please conta…" at bounding box center [608, 319] width 1217 height 638
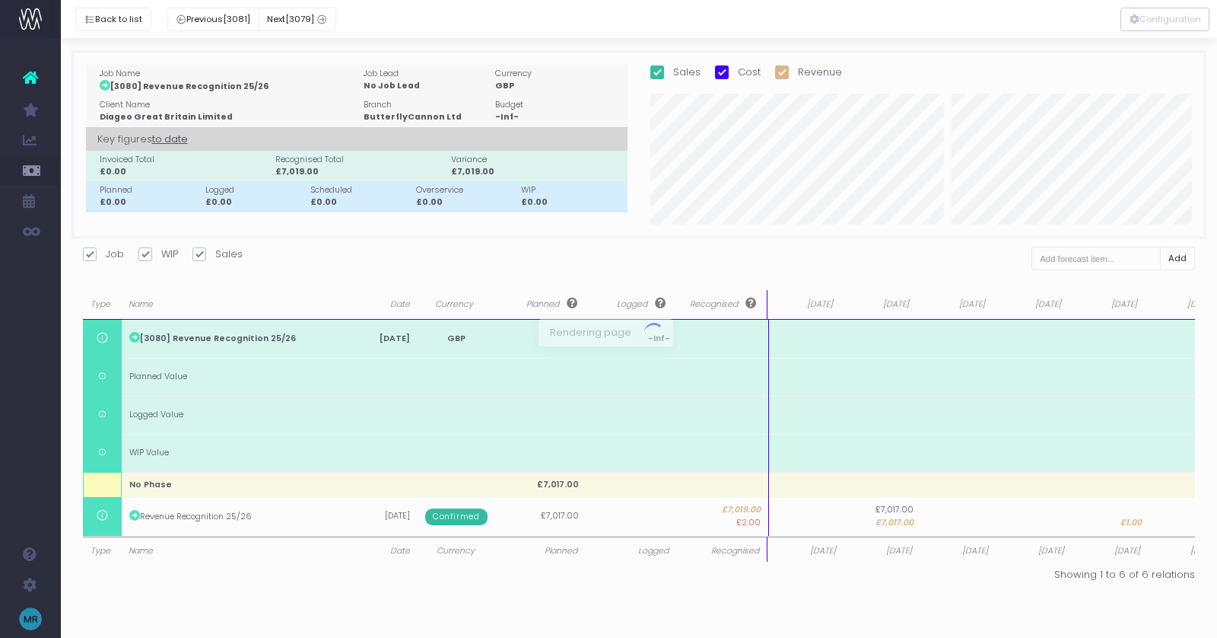
click at [1129, 520] on div at bounding box center [608, 319] width 1217 height 638
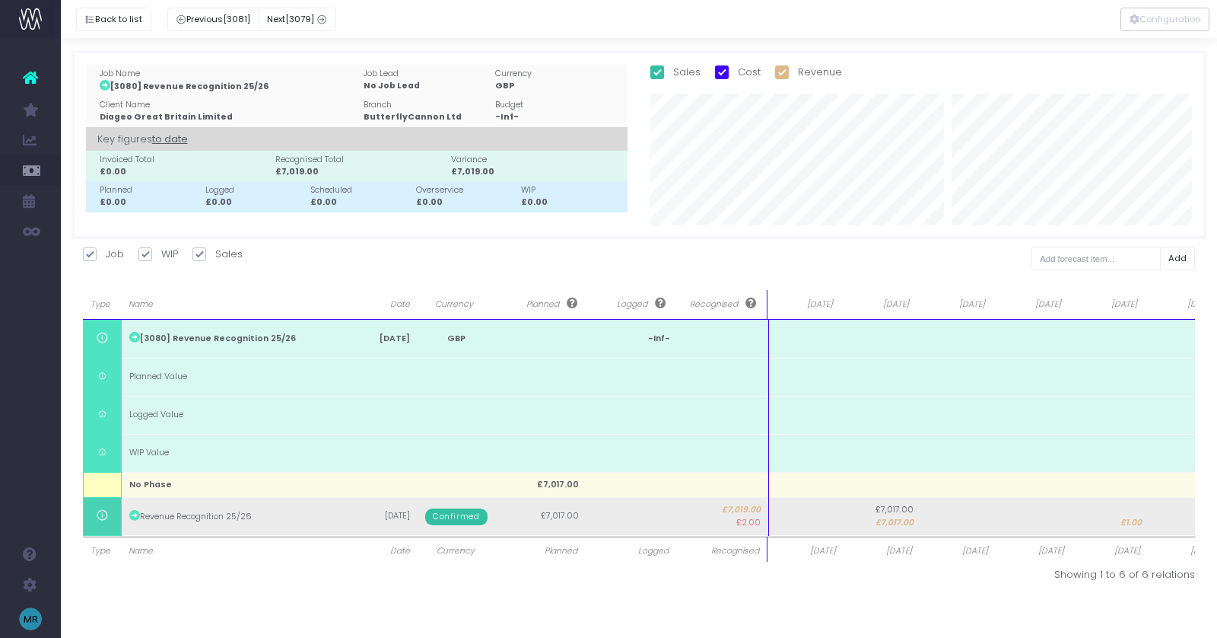
click at [1129, 523] on span "£1.00" at bounding box center [1131, 523] width 21 height 12
type input "1"
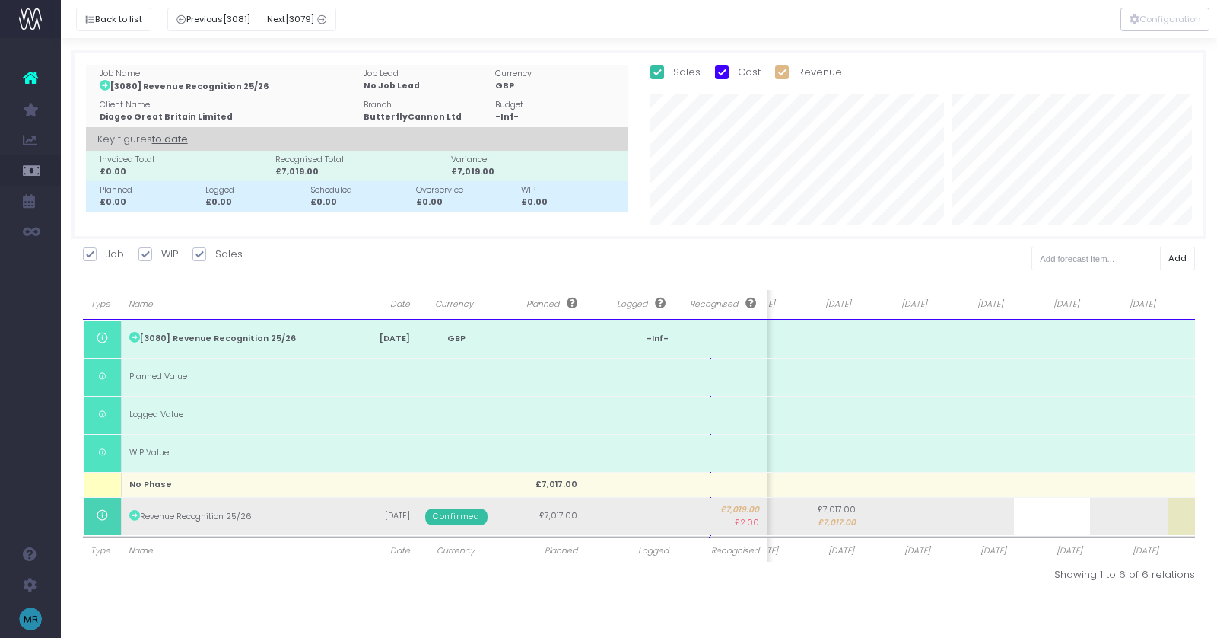
scroll to position [0, 100]
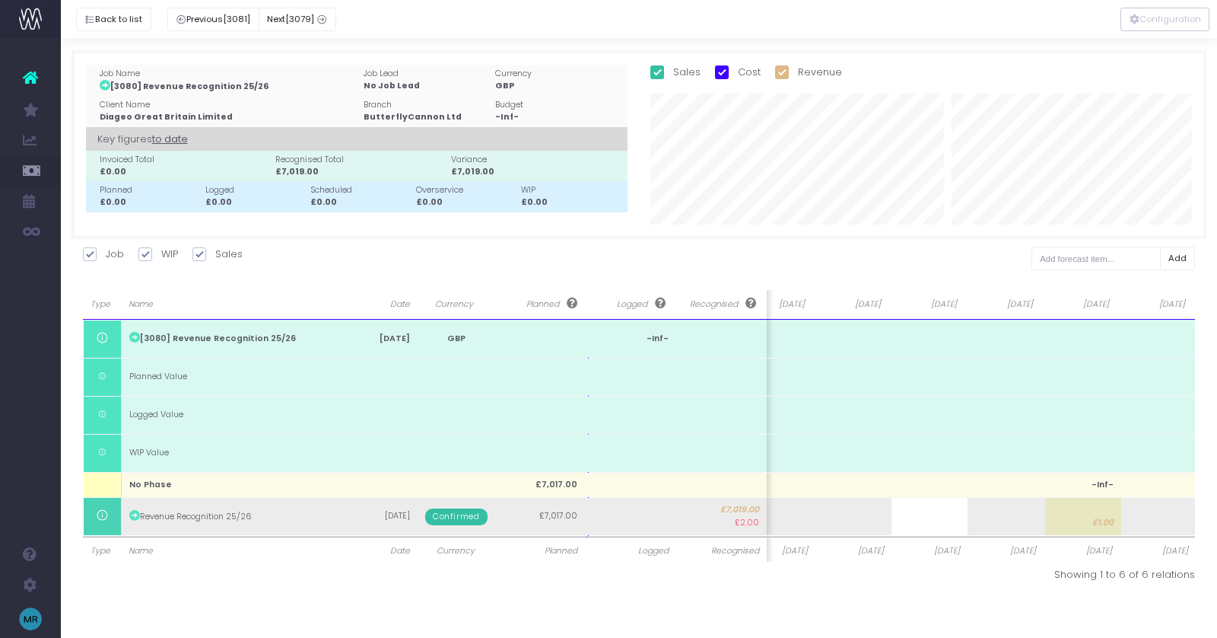
click at [1105, 519] on body "Oh my... this is bad. [PERSON_NAME] wasn't able to load this page. Please conta…" at bounding box center [608, 319] width 1217 height 638
click at [1098, 519] on span "£1.00" at bounding box center [1102, 523] width 21 height 12
type input "1"
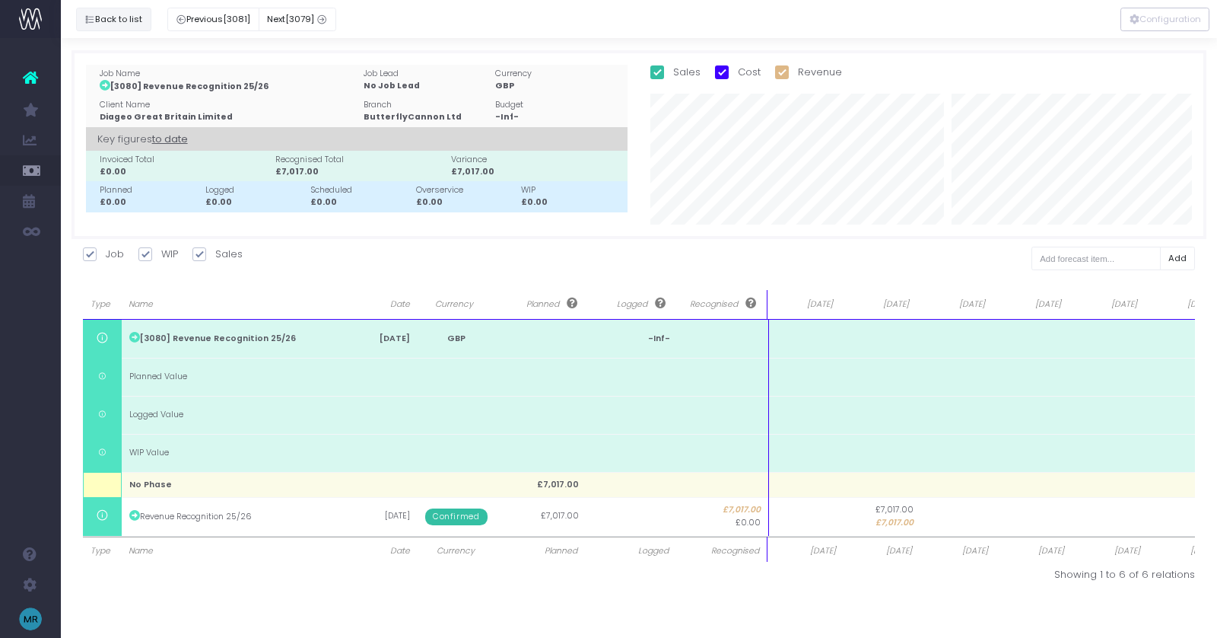
click at [114, 20] on button "Back to list" at bounding box center [113, 20] width 75 height 24
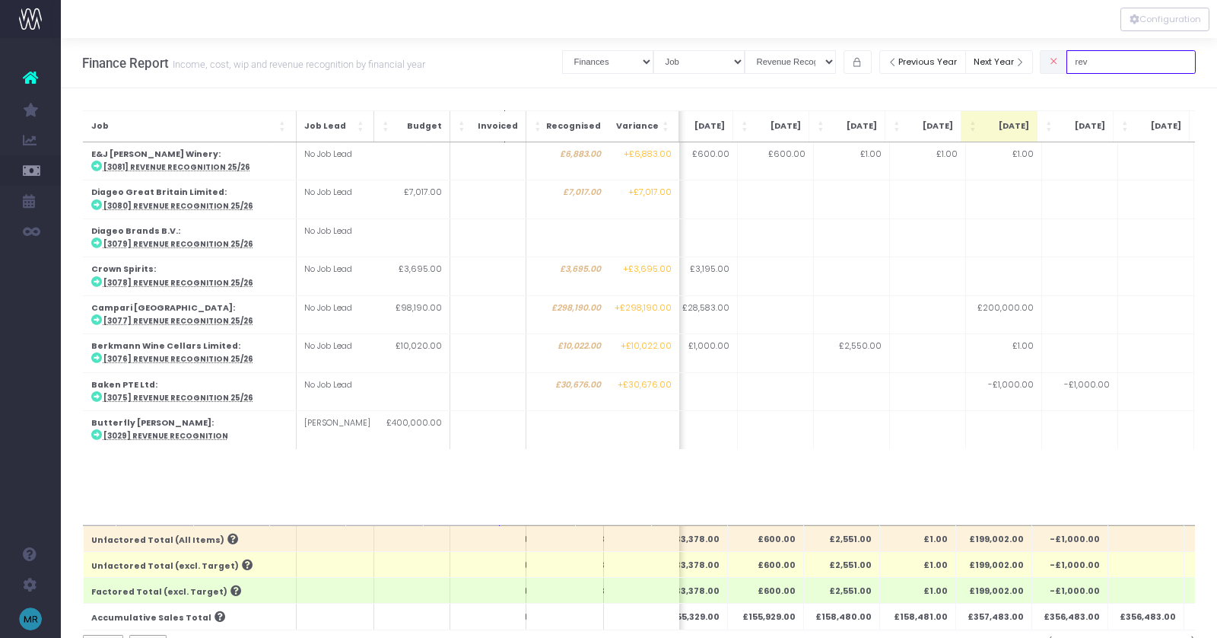
drag, startPoint x: 1121, startPoint y: 65, endPoint x: 1086, endPoint y: 59, distance: 36.3
click at [1086, 59] on div "rev" at bounding box center [1118, 61] width 156 height 31
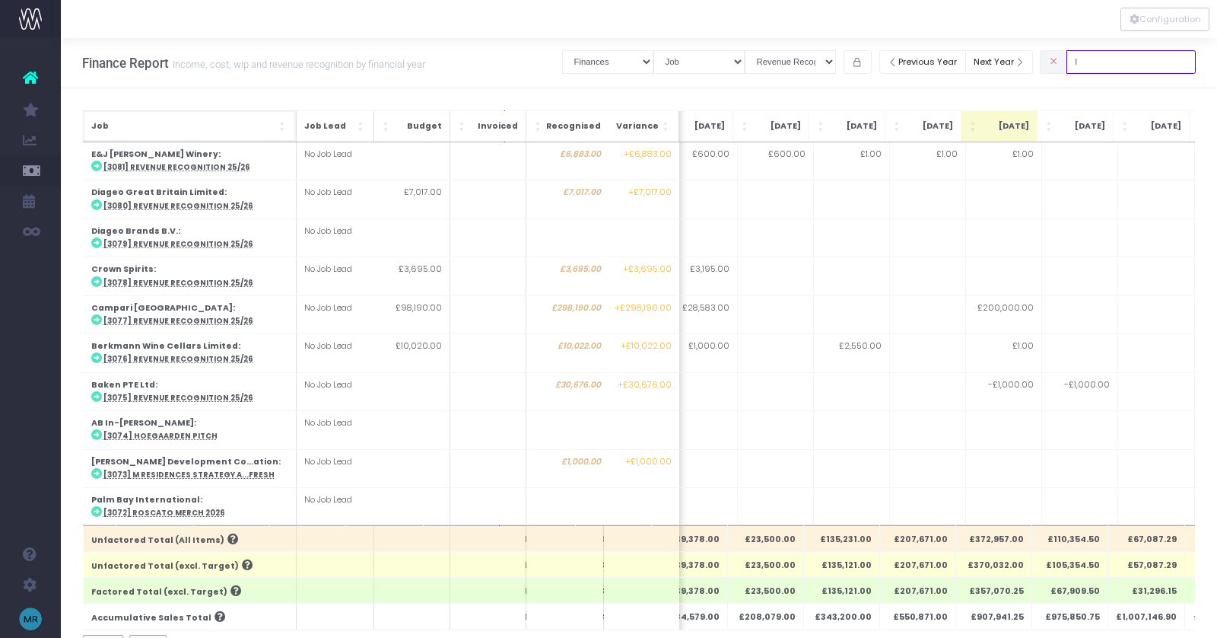
type input "l"
click at [281, 122] on span "Job: Activate to sort" at bounding box center [282, 126] width 9 height 15
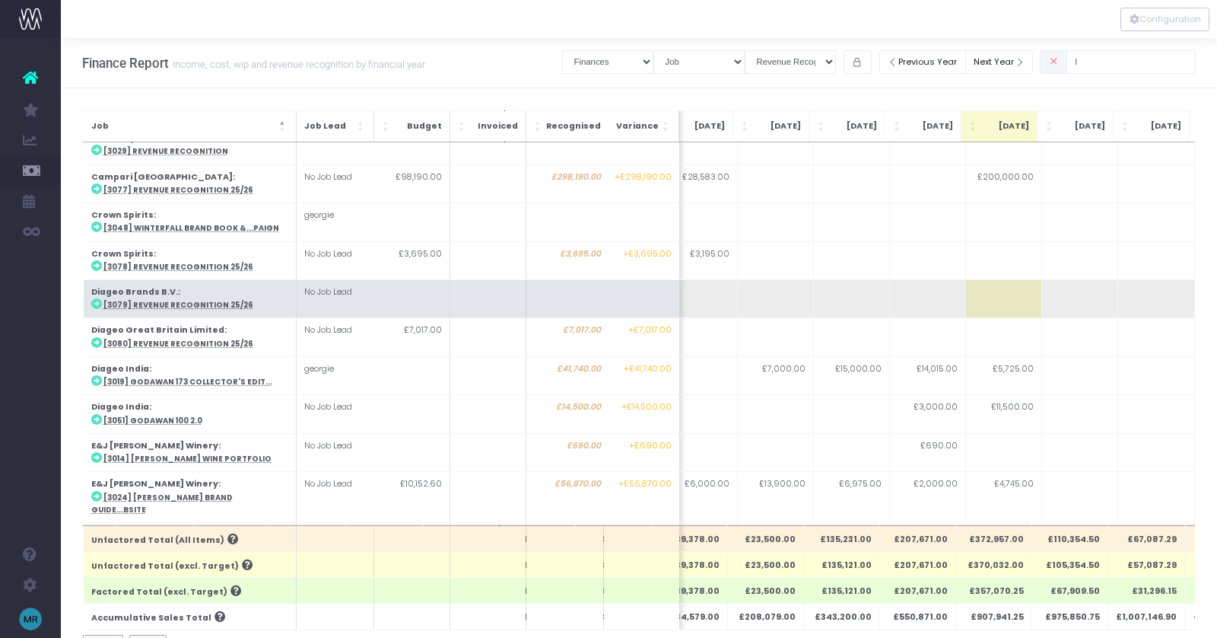
click at [169, 300] on abbr "[3079] Revenue Recognition 25/26" at bounding box center [178, 305] width 150 height 10
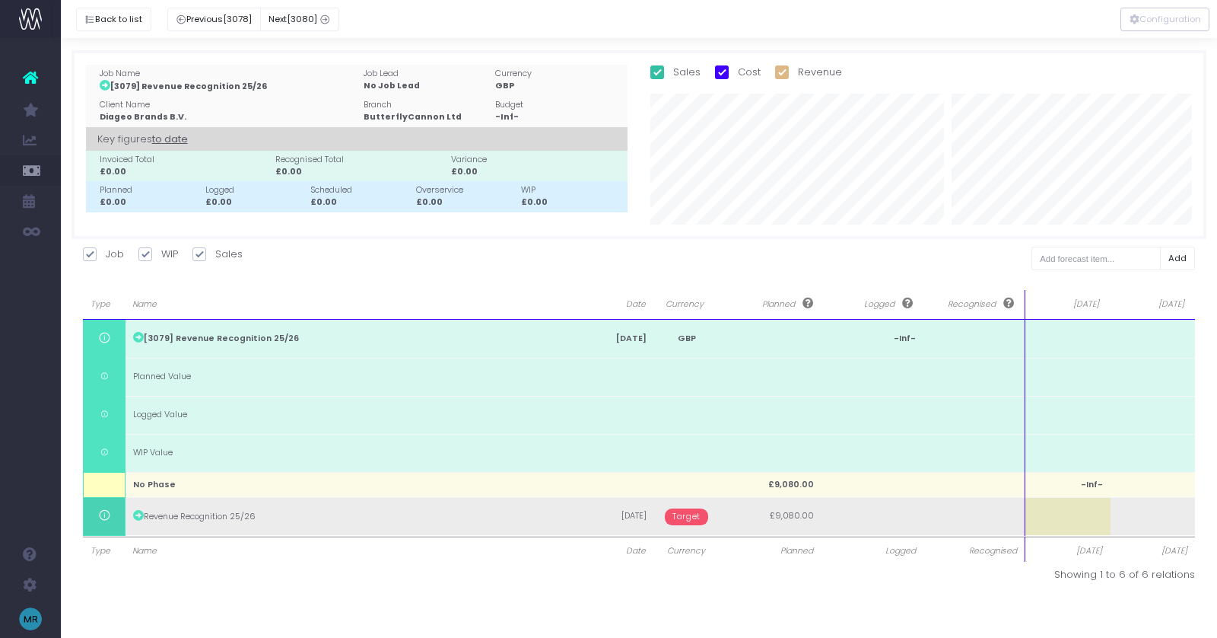
click at [693, 512] on span "Target" at bounding box center [686, 516] width 43 height 17
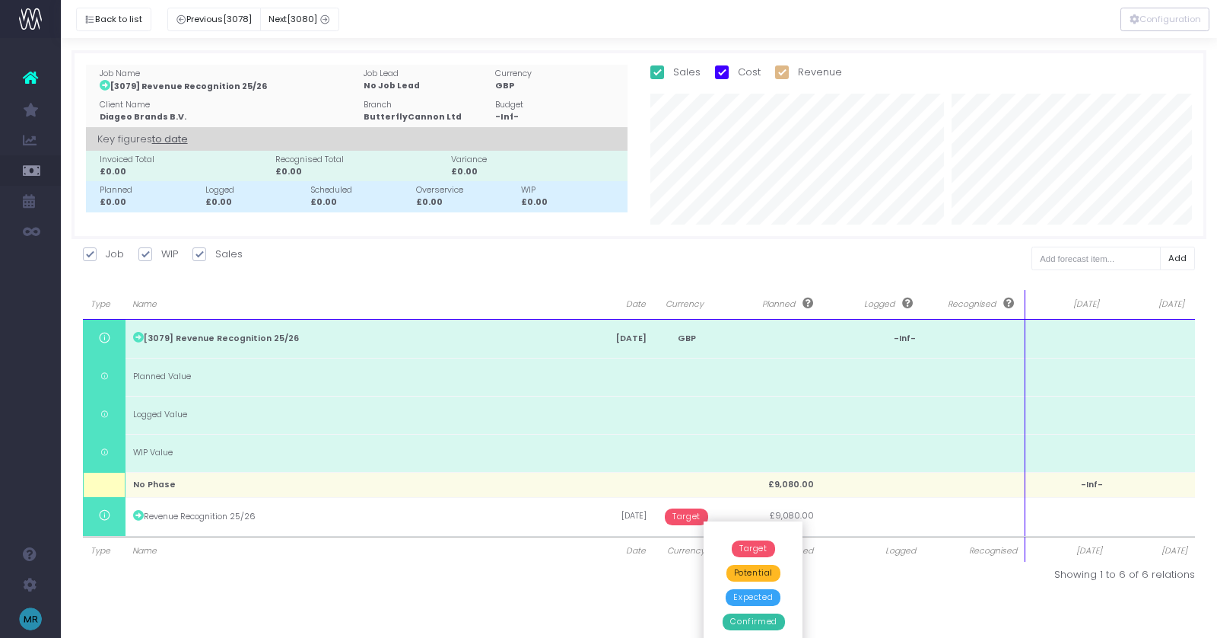
click at [747, 618] on span "Confirmed" at bounding box center [754, 621] width 62 height 17
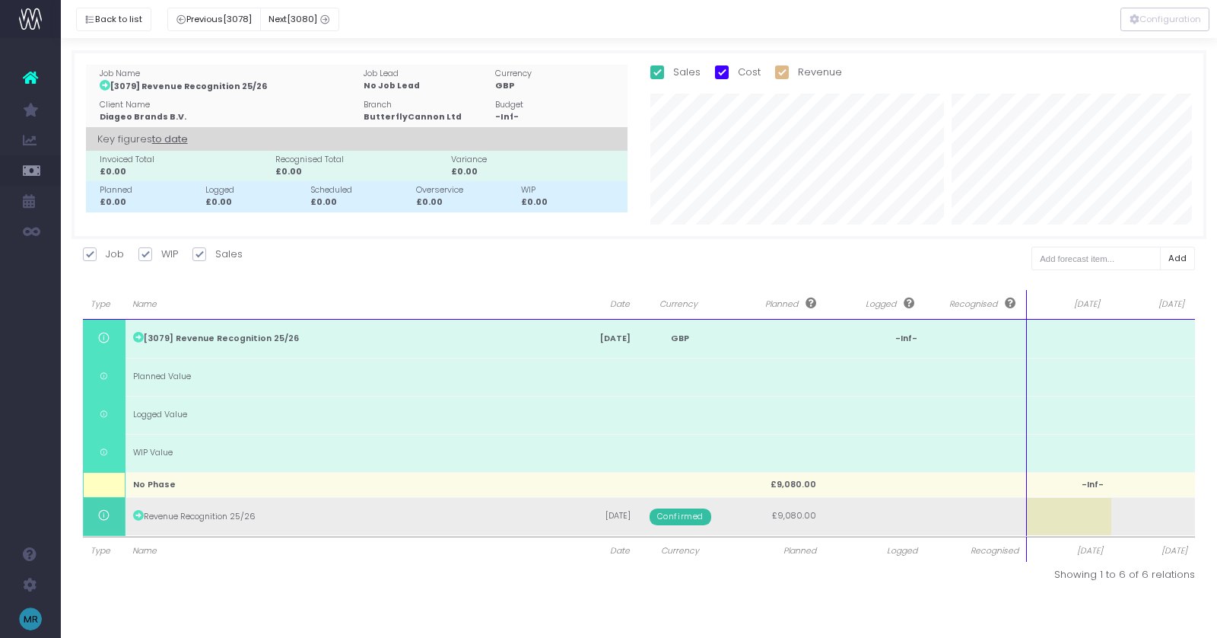
click at [1060, 522] on td at bounding box center [1069, 516] width 84 height 38
type input "1"
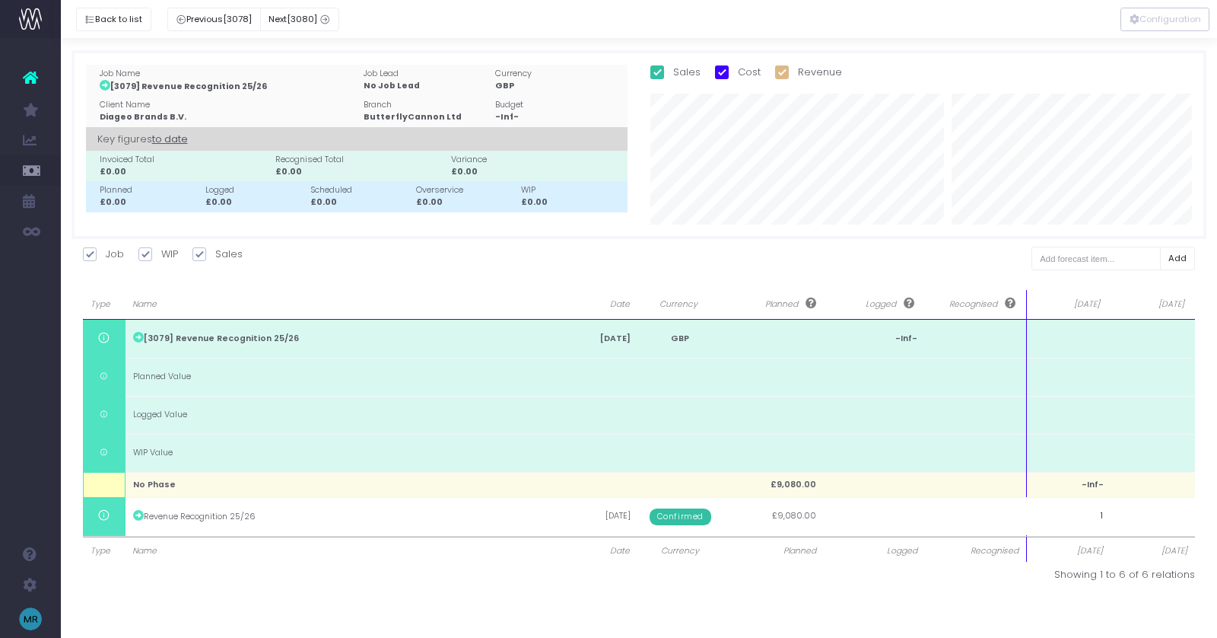
click at [1060, 518] on input "1" at bounding box center [1068, 516] width 84 height 38
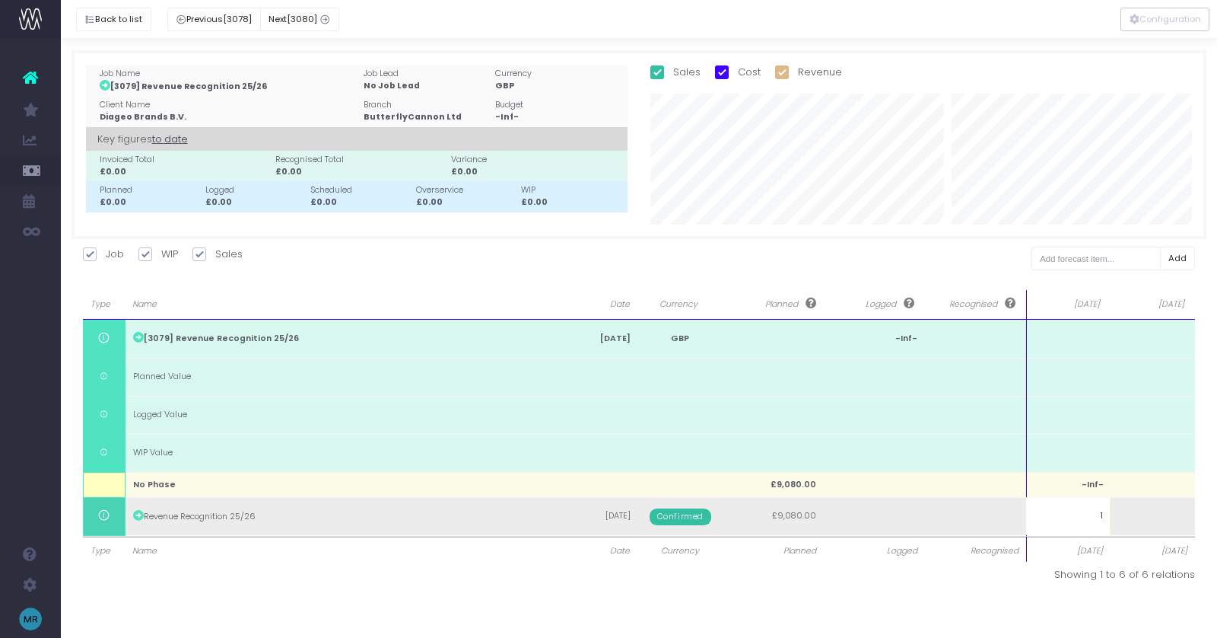
click at [1148, 513] on body "Oh my... this is bad. [PERSON_NAME] wasn't able to load this page. Please conta…" at bounding box center [608, 319] width 1217 height 638
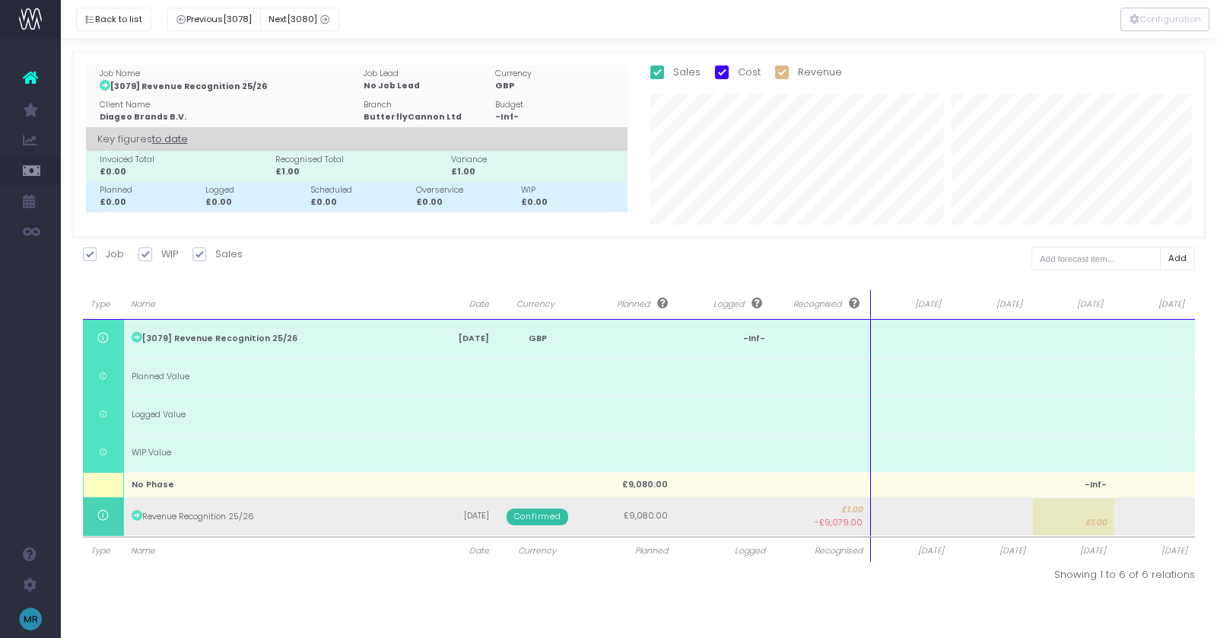
click at [906, 520] on td at bounding box center [910, 516] width 81 height 38
type input "1"
click at [971, 520] on body "Oh my... this is bad. [PERSON_NAME] wasn't able to load this page. Please conta…" at bounding box center [608, 319] width 1217 height 638
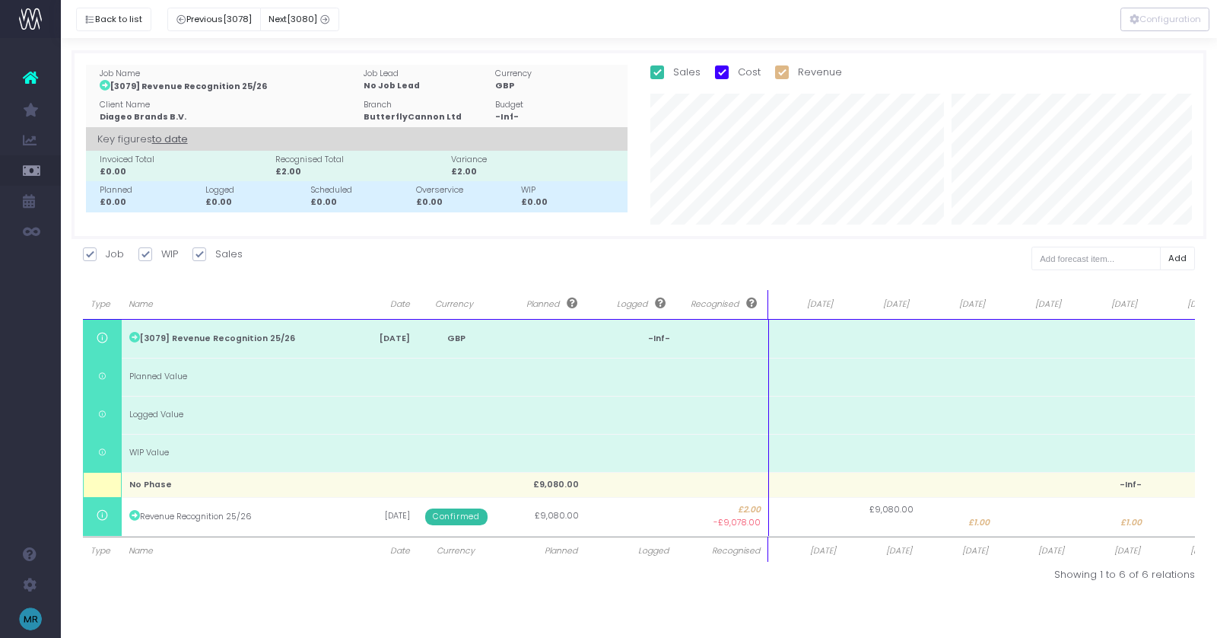
click at [899, 519] on td "£9,080.00" at bounding box center [883, 516] width 76 height 38
type input "9080"
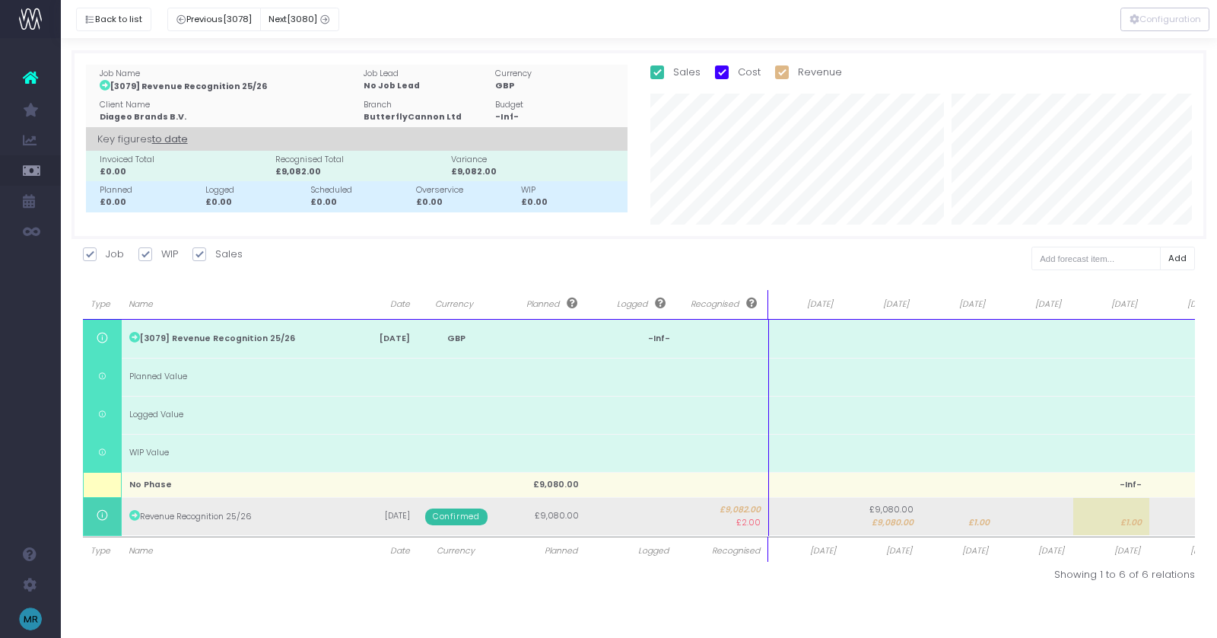
click at [975, 526] on span "£1.00" at bounding box center [978, 523] width 21 height 12
type input "1"
click at [1099, 524] on body "Oh my... this is bad. [PERSON_NAME] wasn't able to load this page. Please conta…" at bounding box center [608, 319] width 1217 height 638
click at [1121, 510] on td "£1.00" at bounding box center [1111, 516] width 76 height 38
type input "1"
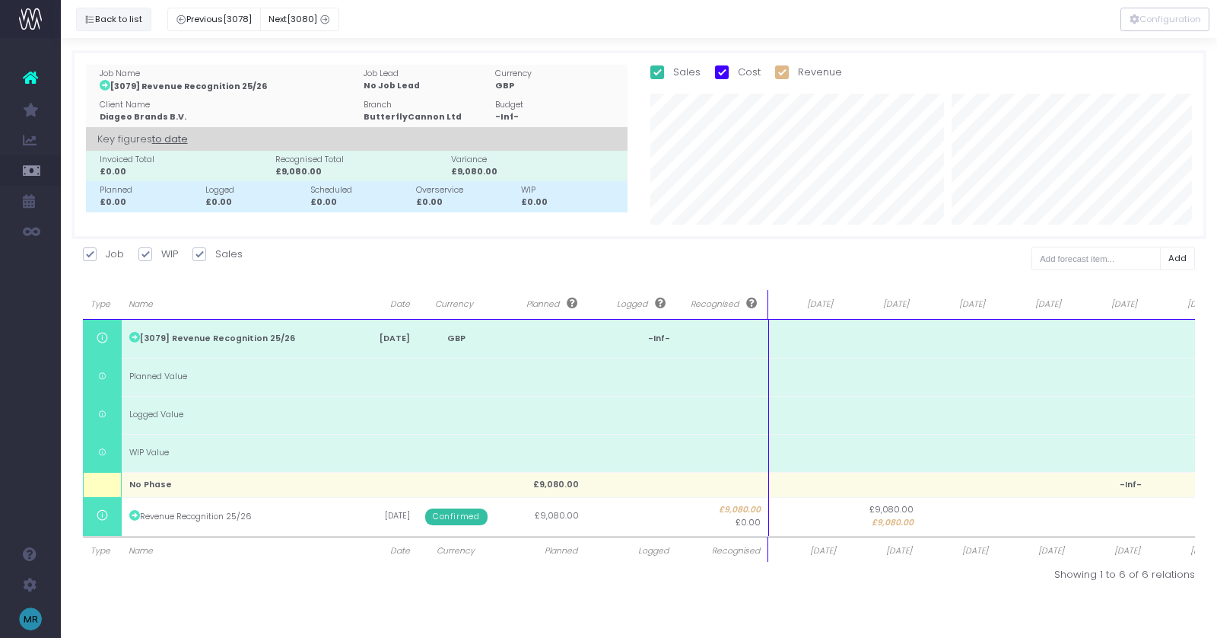
click at [108, 13] on button "Back to list" at bounding box center [113, 20] width 75 height 24
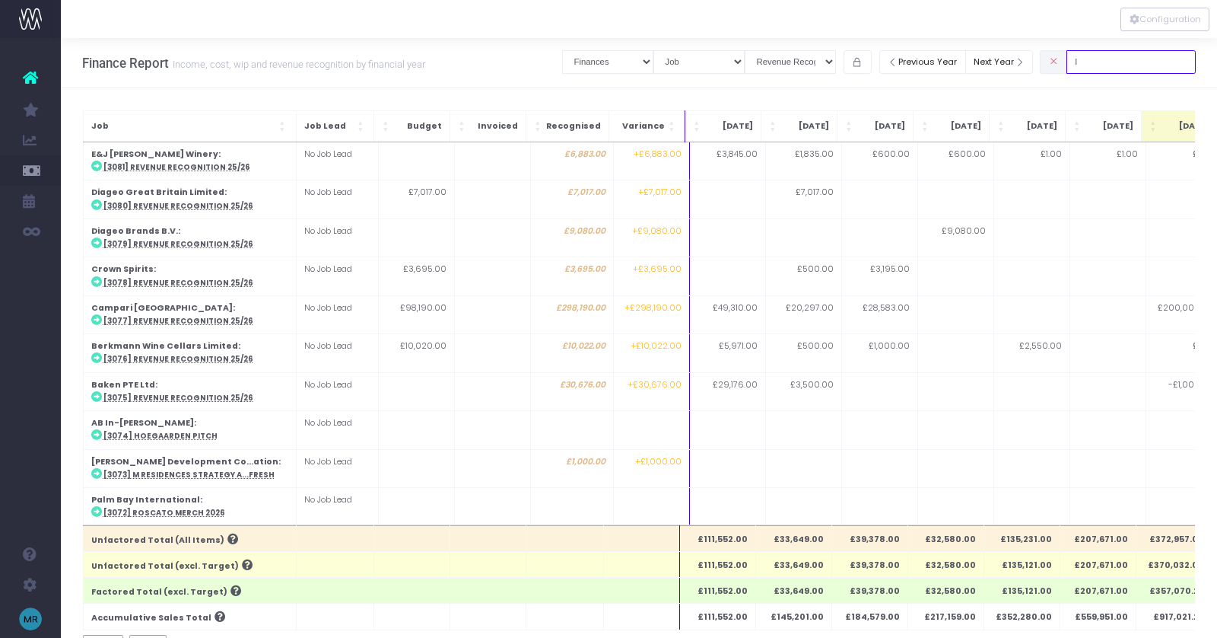
drag, startPoint x: 1108, startPoint y: 64, endPoint x: 1066, endPoint y: 64, distance: 41.8
click at [1067, 64] on div "l" at bounding box center [1118, 61] width 156 height 31
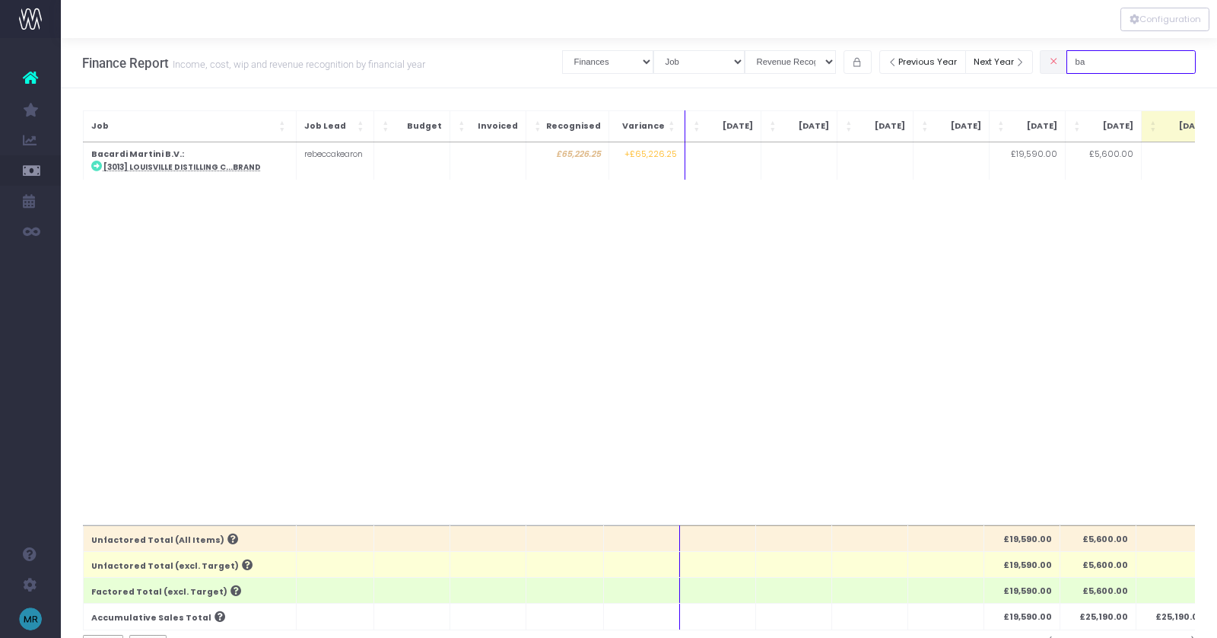
type input "b"
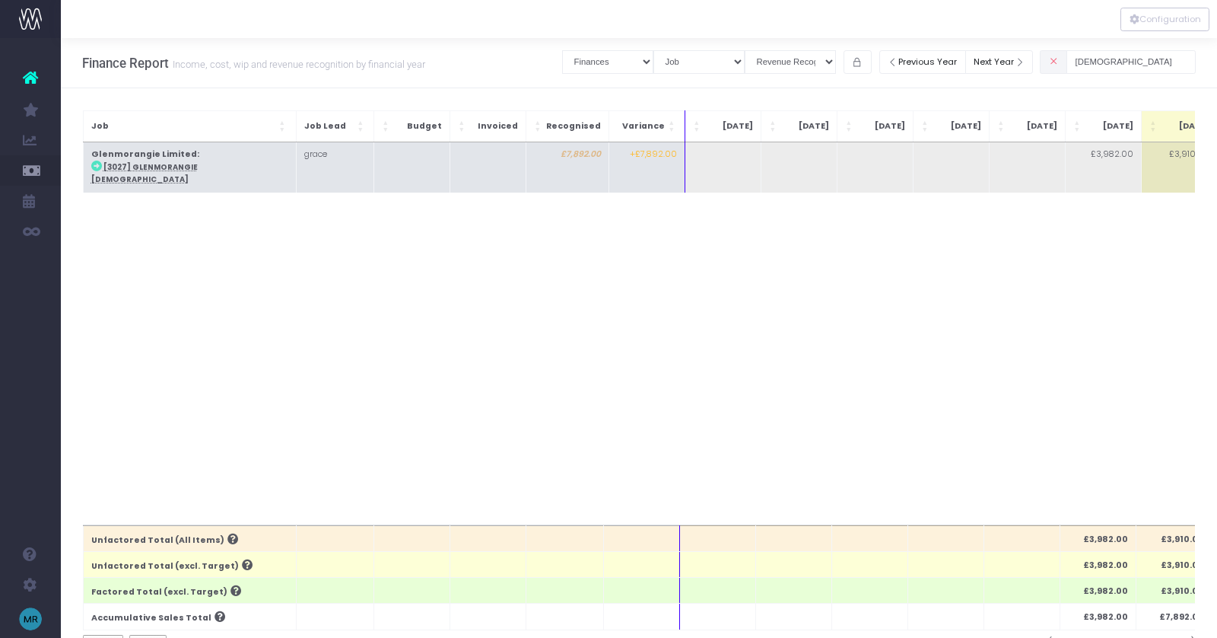
click at [154, 164] on abbr "[3027] Glenmorangie [DEMOGRAPHIC_DATA]" at bounding box center [144, 173] width 107 height 22
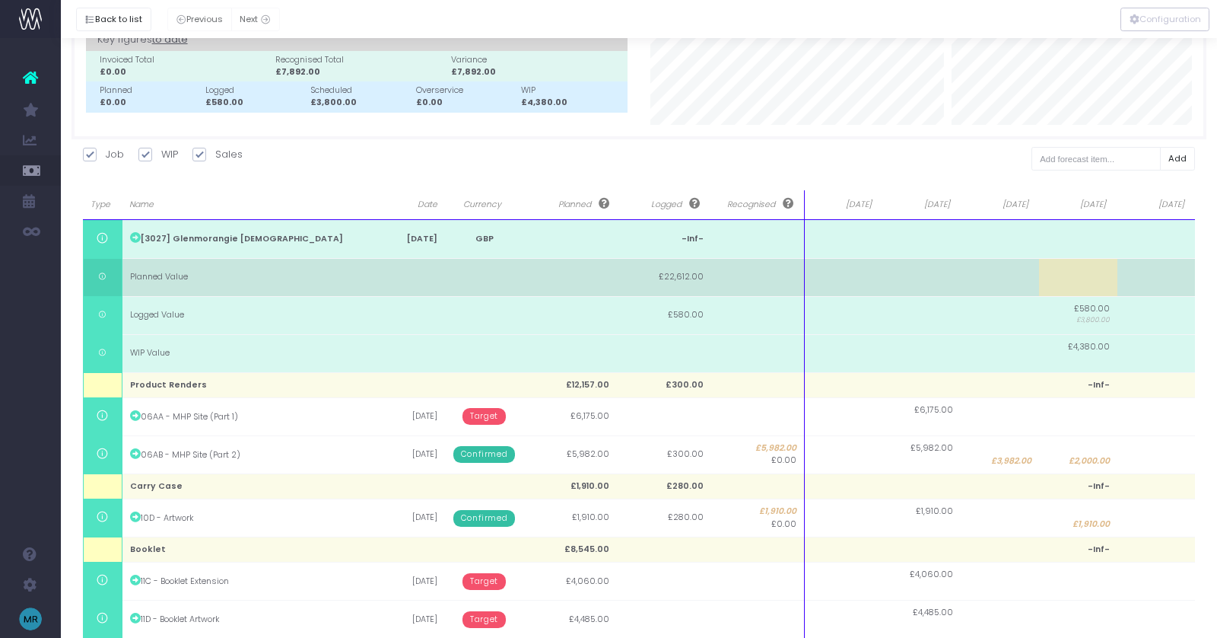
scroll to position [0, 0]
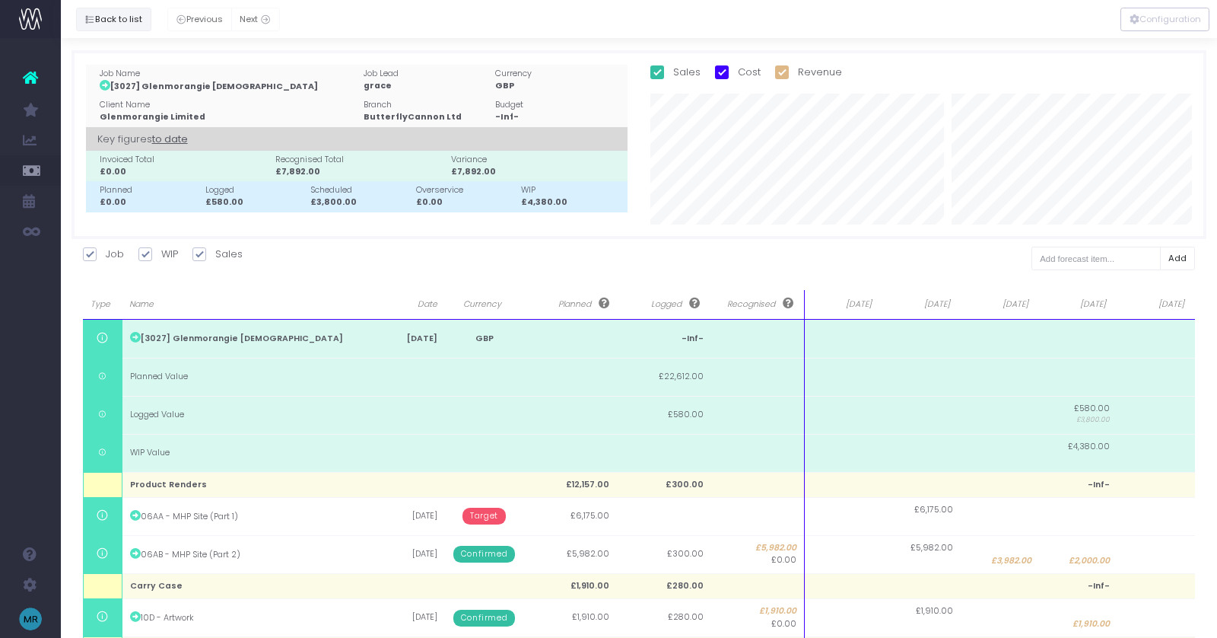
click at [119, 21] on button "Back to list" at bounding box center [113, 20] width 75 height 24
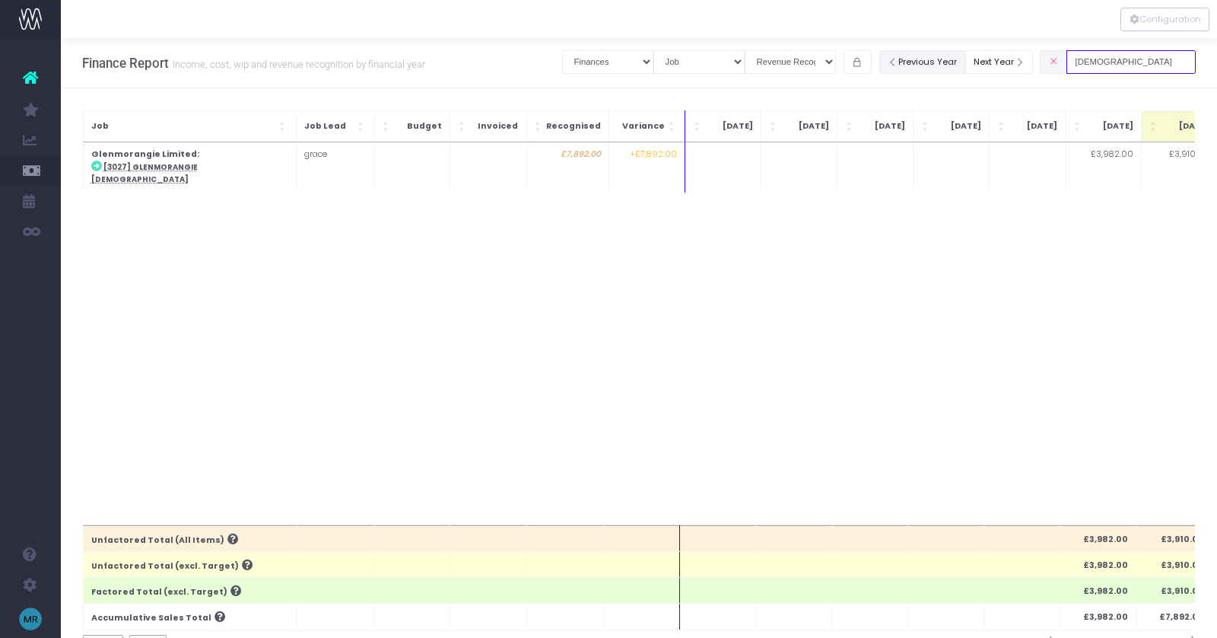
drag, startPoint x: 1150, startPoint y: 61, endPoint x: 978, endPoint y: 59, distance: 171.9
click at [980, 59] on div "Clear Filters Job summary column shows... Finances Chart Summary by Job Client …" at bounding box center [879, 61] width 634 height 31
type input "wine"
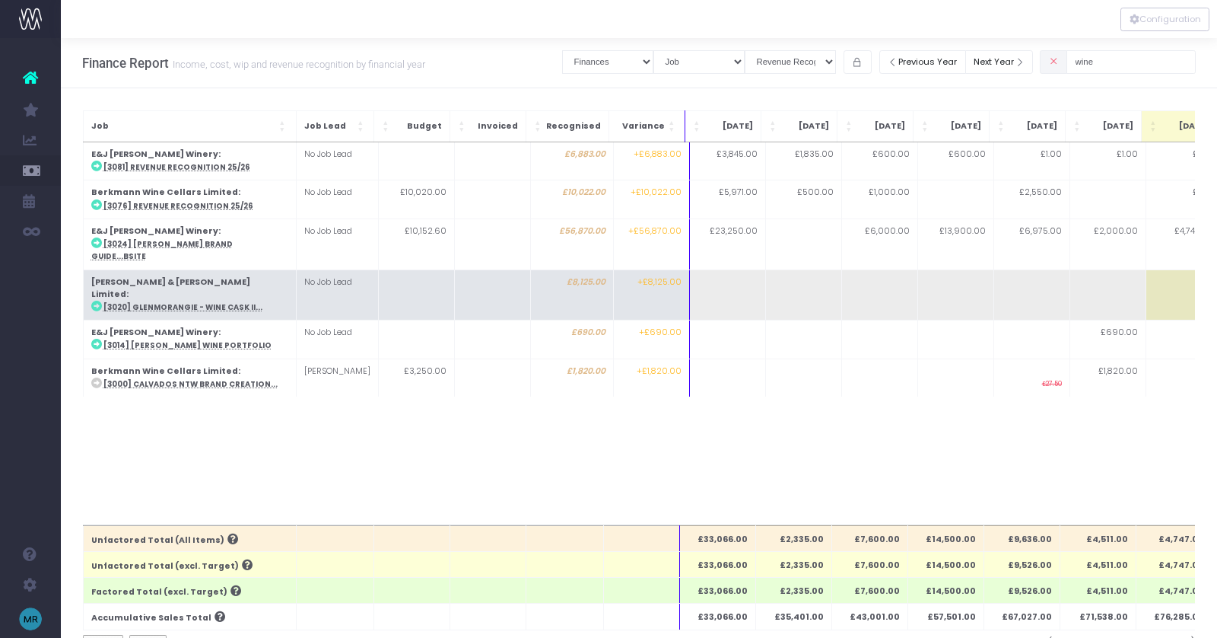
click at [216, 302] on abbr "[3020] Glenmorangie - Wine Cask II..." at bounding box center [182, 307] width 159 height 10
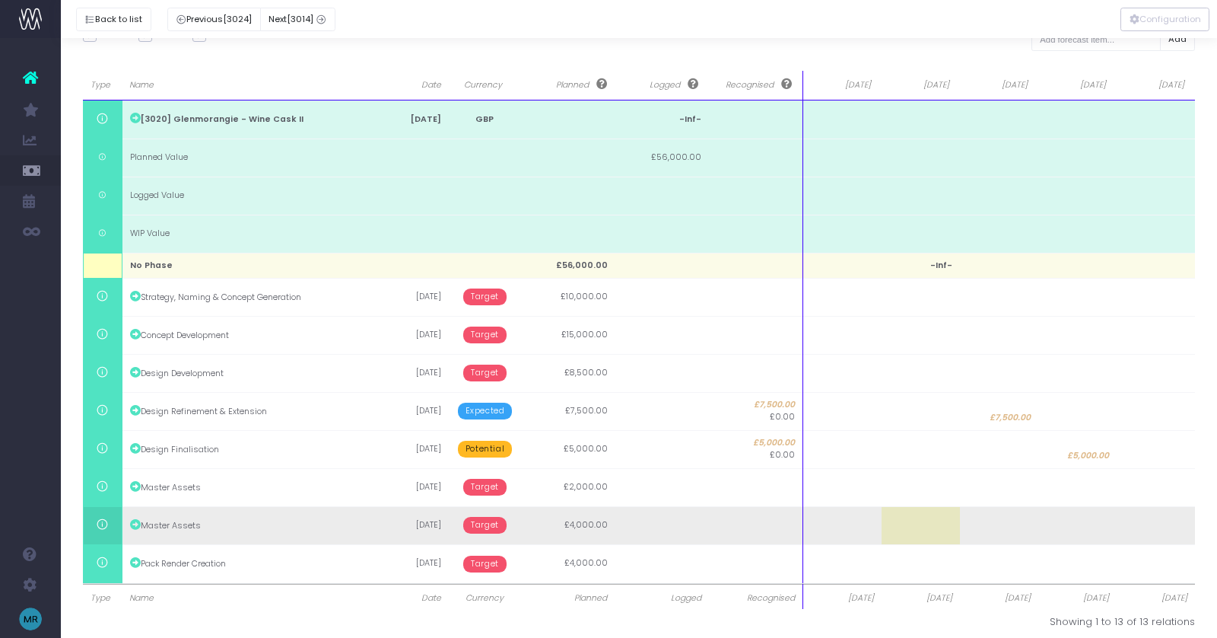
scroll to position [221, 0]
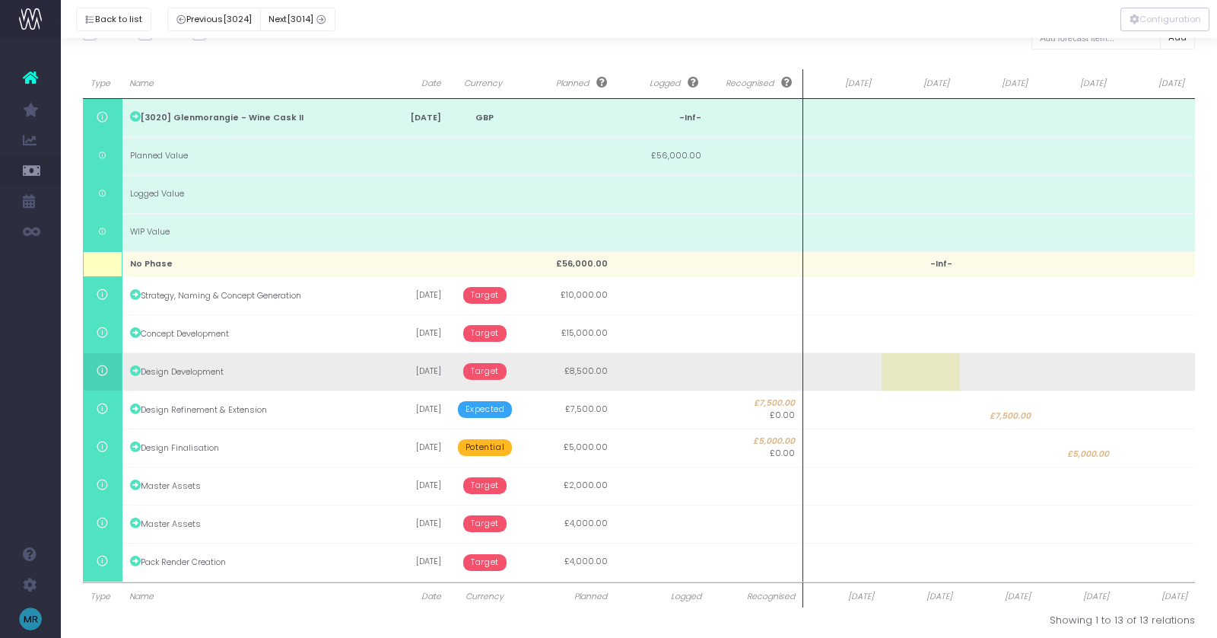
click at [486, 364] on span "Target" at bounding box center [484, 371] width 43 height 17
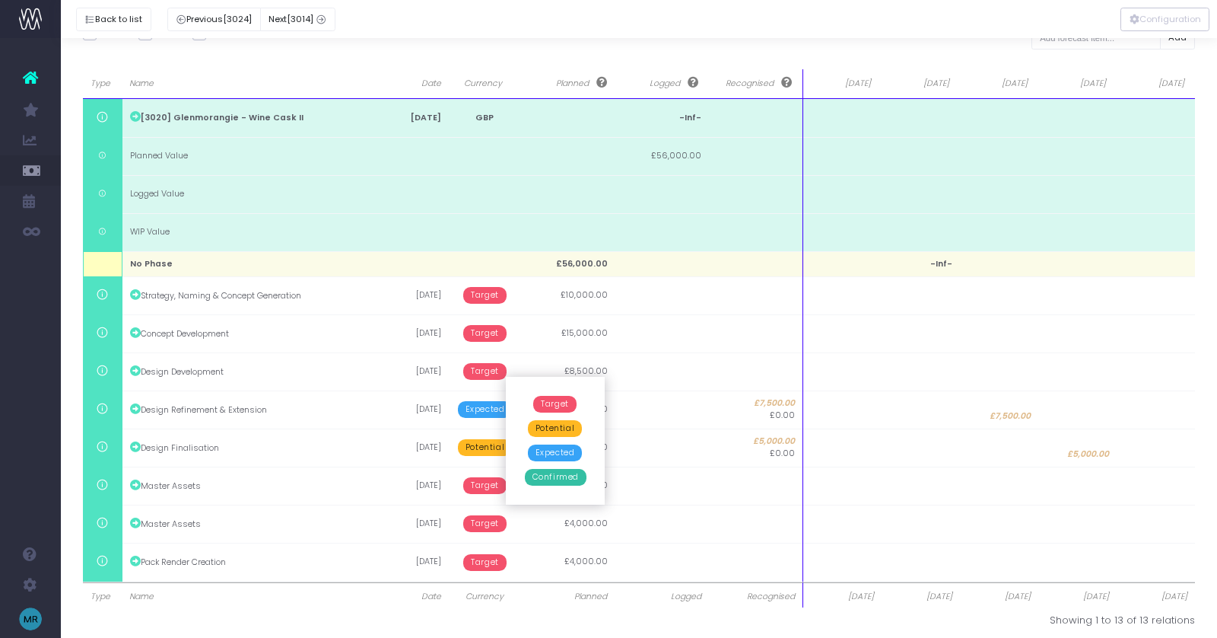
click at [546, 475] on span "Confirmed" at bounding box center [556, 477] width 62 height 17
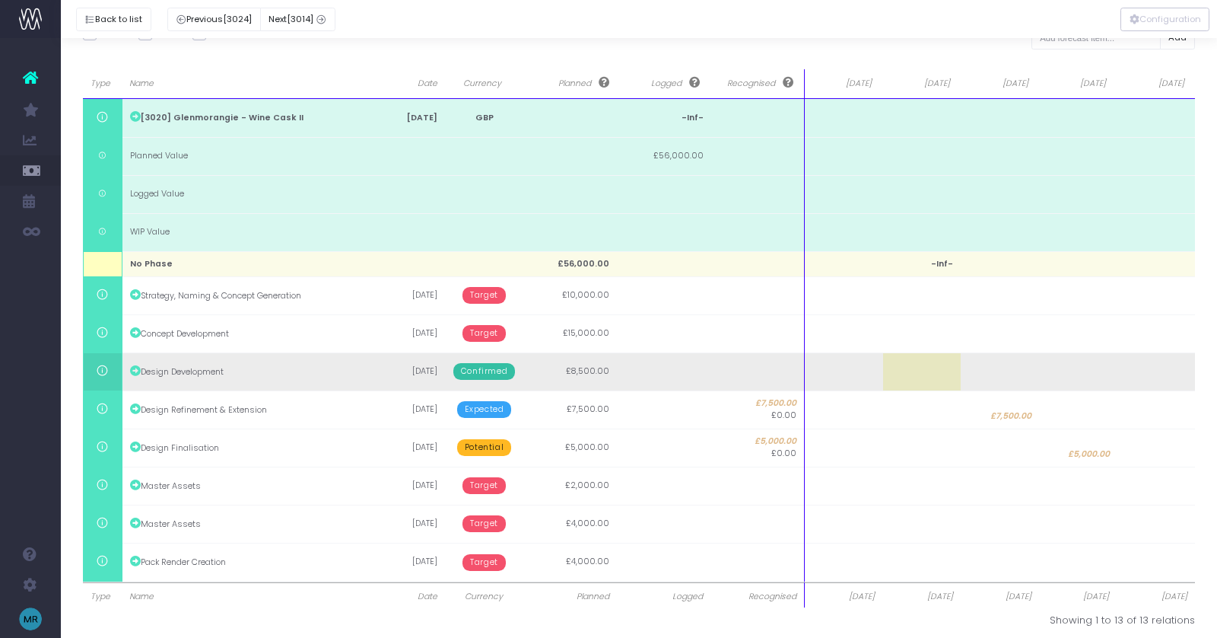
click at [857, 367] on td at bounding box center [844, 371] width 78 height 38
type input "8500"
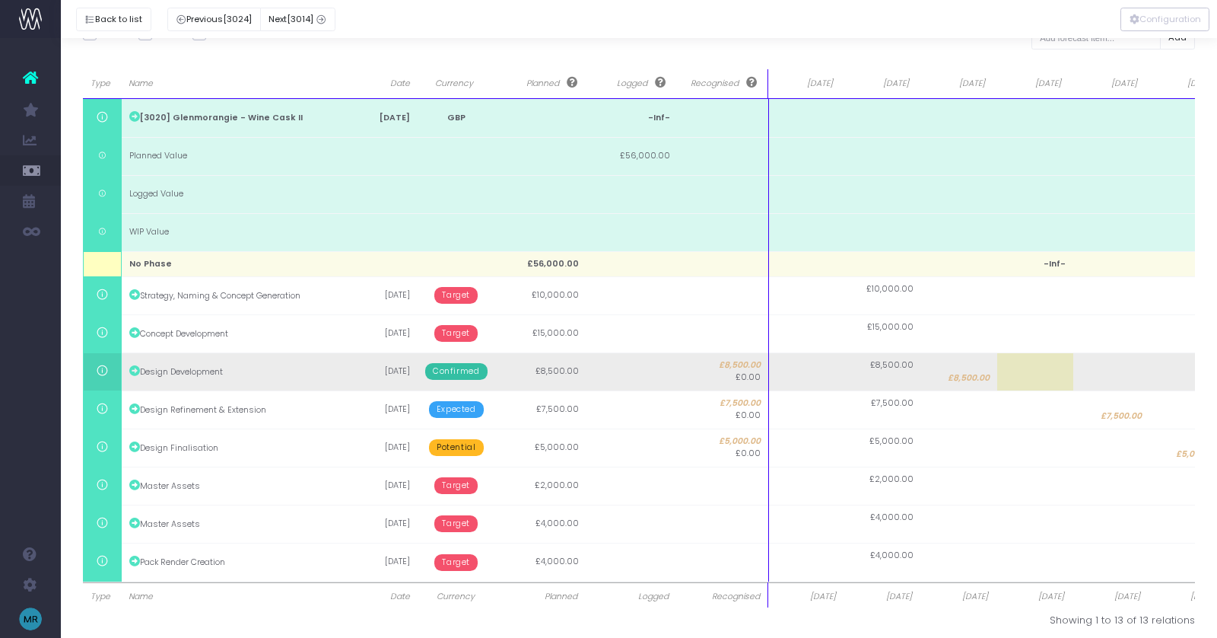
click at [816, 383] on td at bounding box center [807, 371] width 76 height 38
type input "1000"
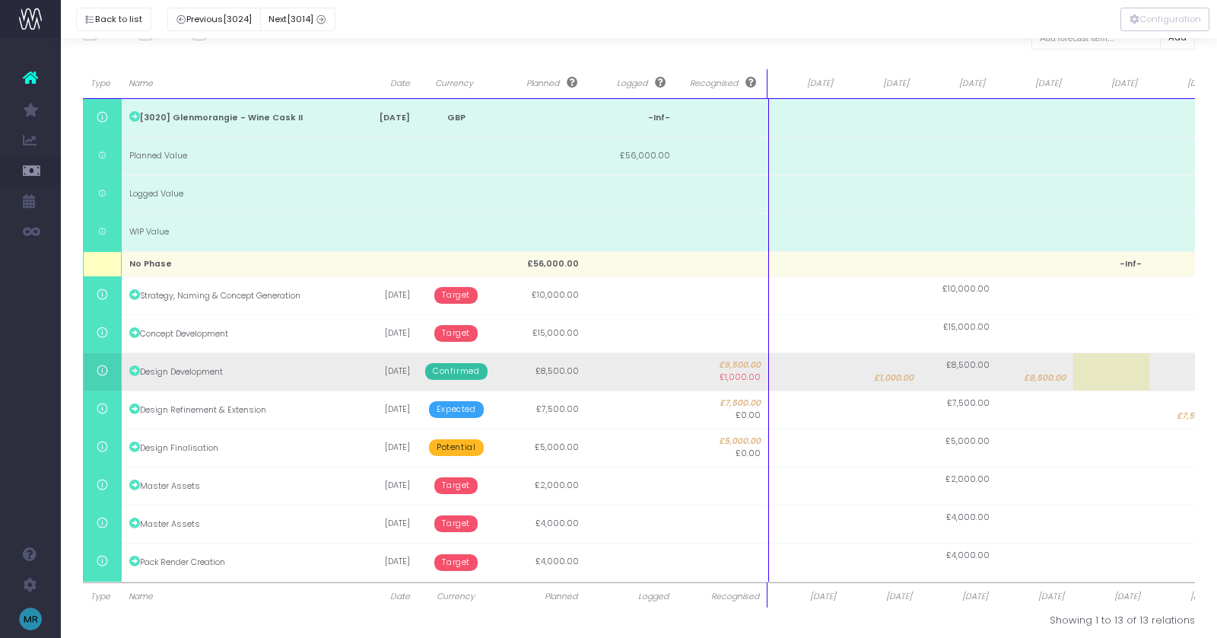
click at [1049, 372] on span "£8,500.00" at bounding box center [1045, 378] width 42 height 12
click at [825, 378] on td at bounding box center [807, 371] width 76 height 38
type input "1700"
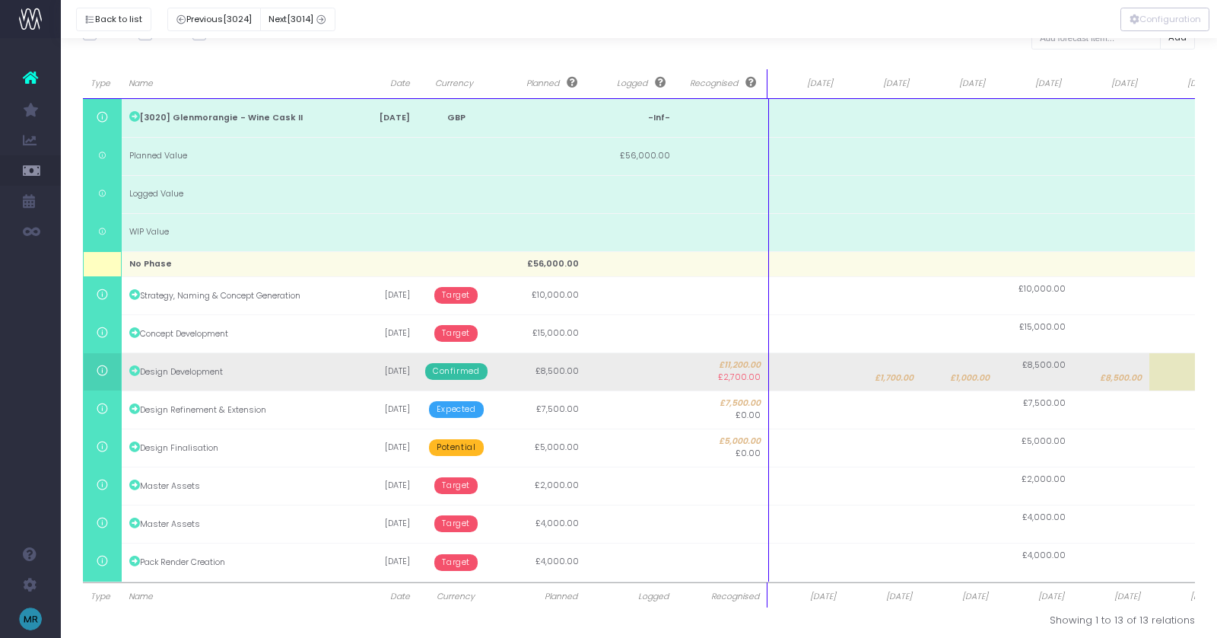
click at [801, 374] on td at bounding box center [807, 371] width 76 height 38
type input "1"
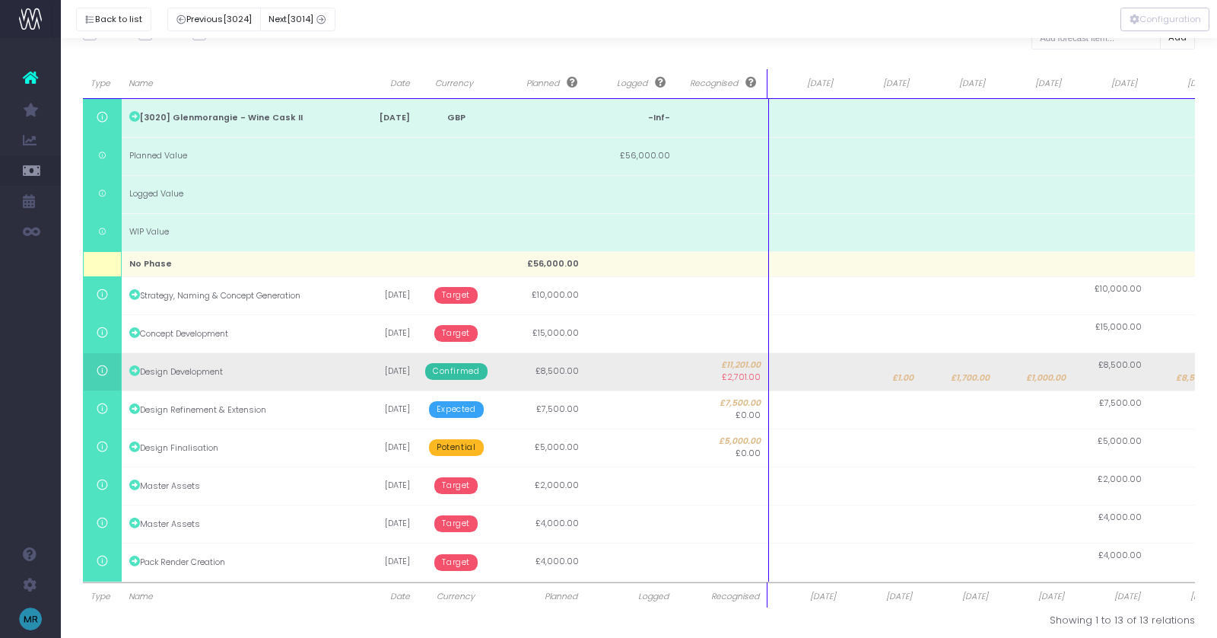
click at [800, 377] on td at bounding box center [807, 371] width 76 height 38
type input "-2701"
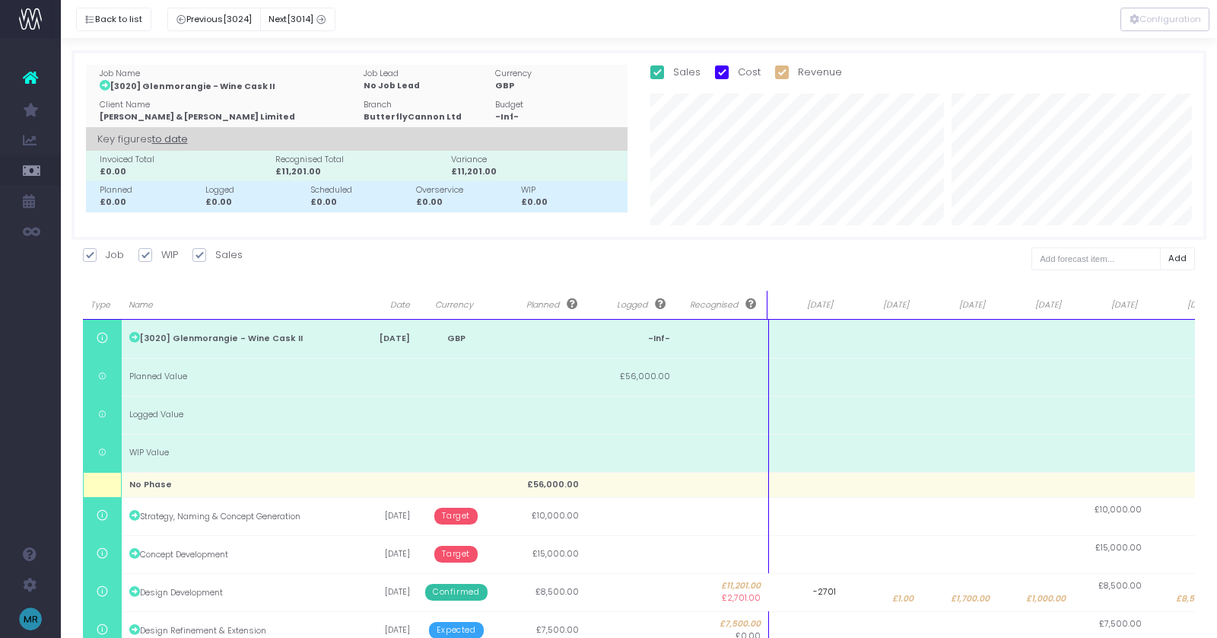
scroll to position [221, 0]
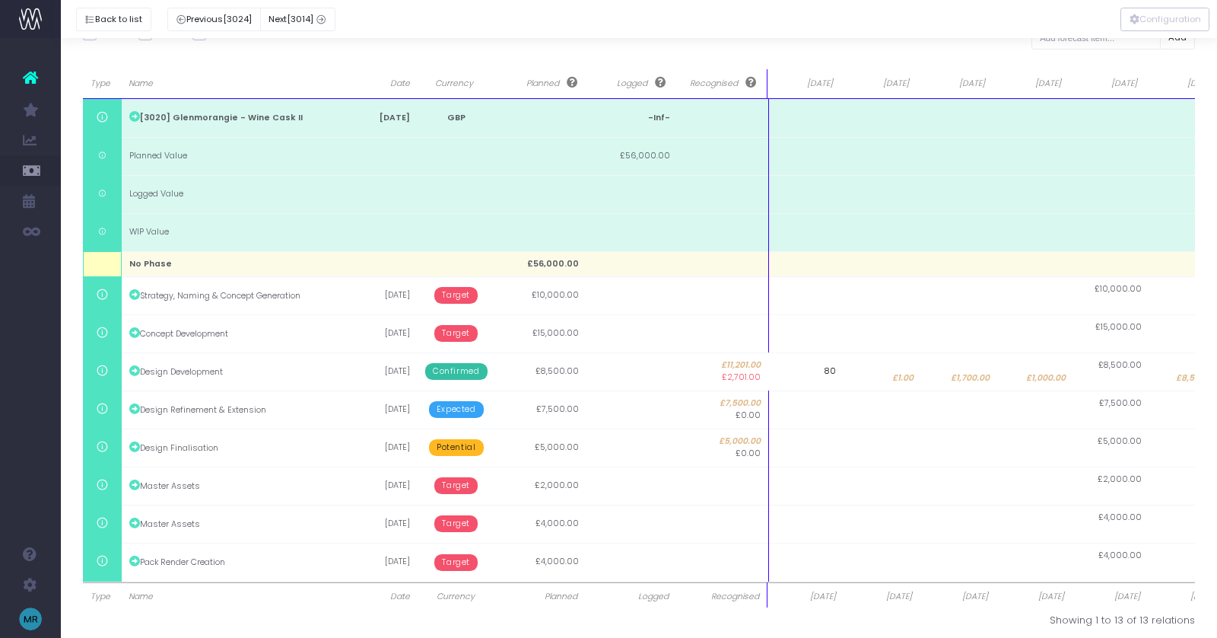
type input "800"
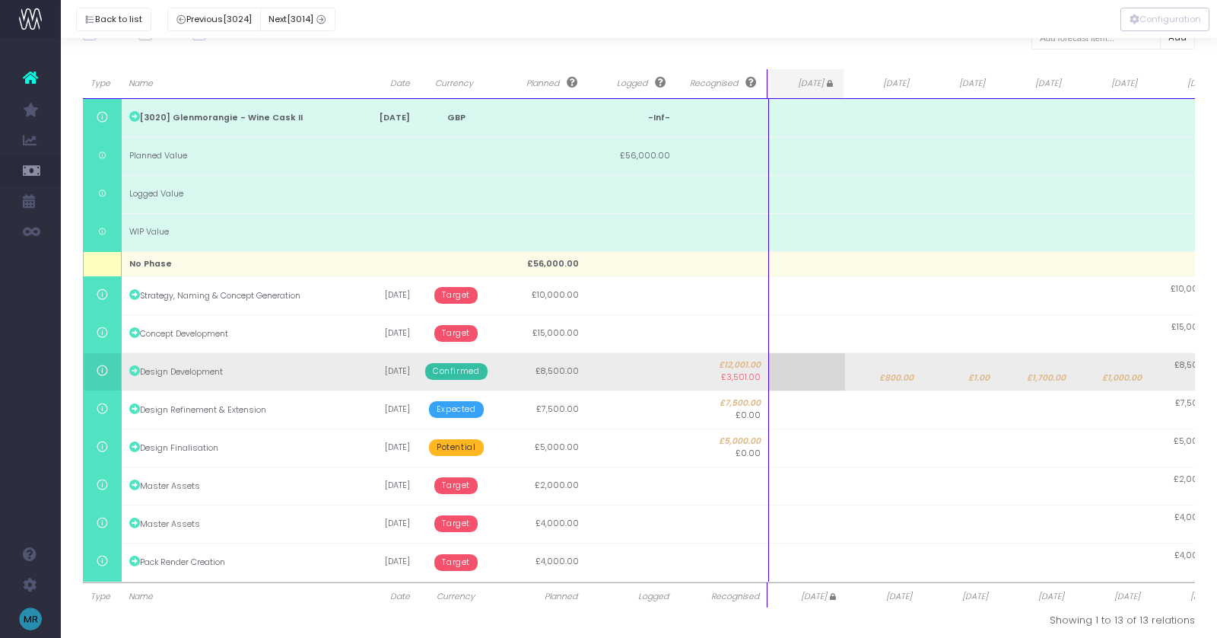
click at [968, 380] on span "£1.00" at bounding box center [978, 378] width 21 height 12
type input "1"
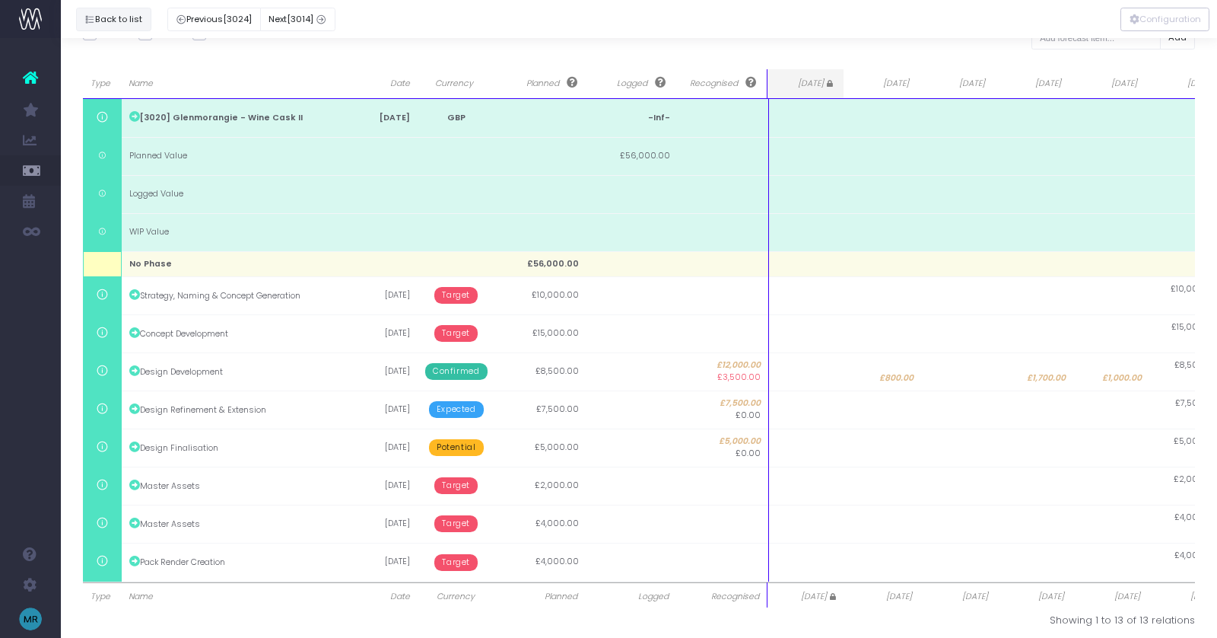
click at [103, 18] on button "Back to list" at bounding box center [113, 20] width 75 height 24
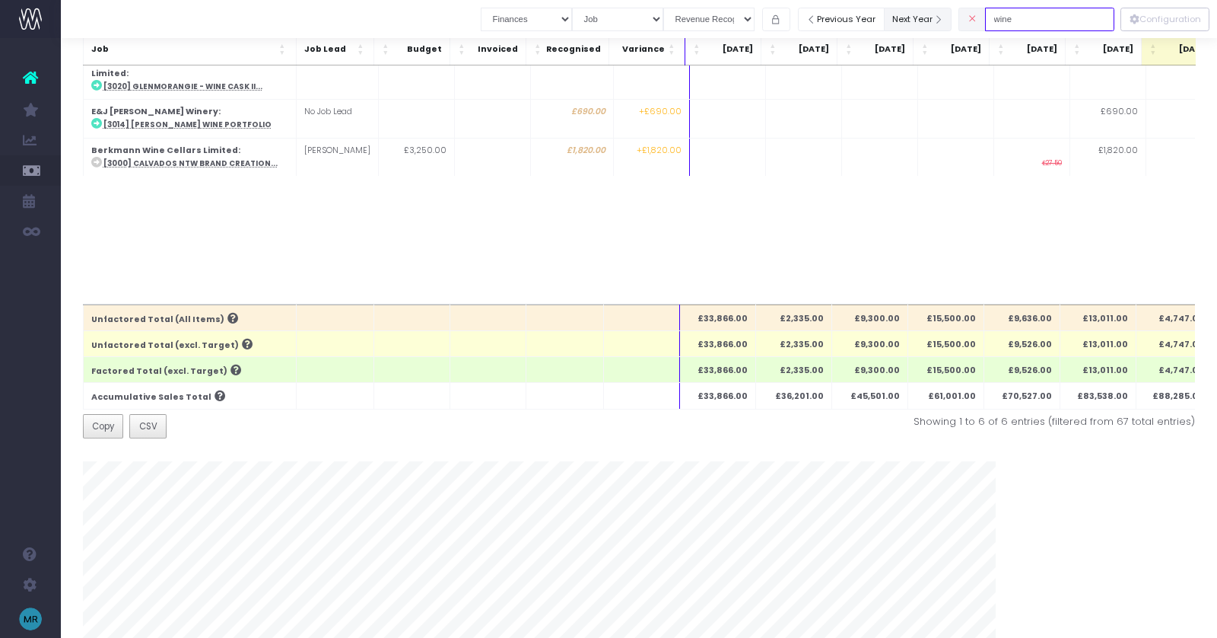
drag, startPoint x: 1047, startPoint y: 22, endPoint x: 955, endPoint y: 18, distance: 92.1
click at [955, 18] on div "Clear Filters Job summary column shows... Finances Chart Summary by Job Client …" at bounding box center [798, 19] width 634 height 31
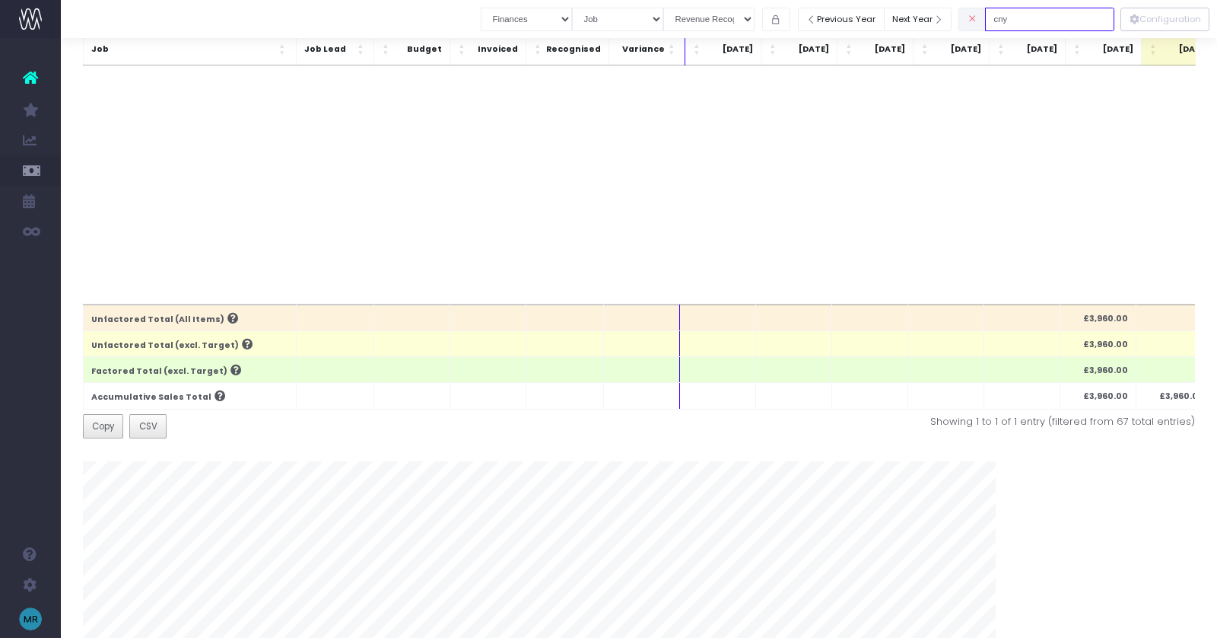
scroll to position [0, 0]
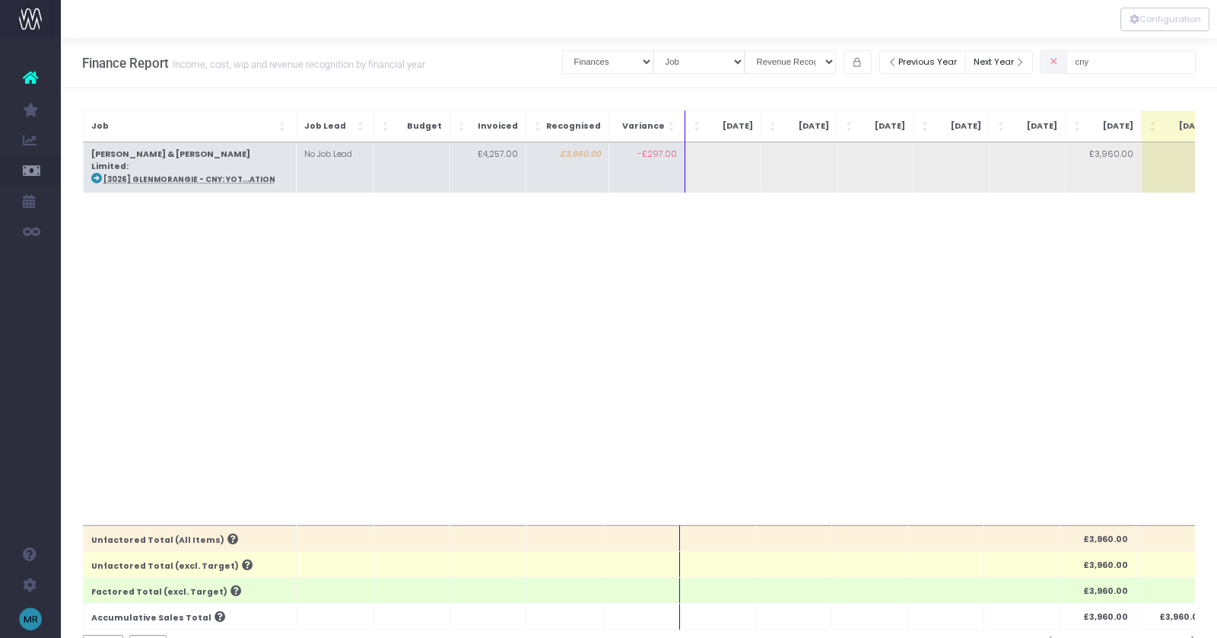
click at [213, 158] on td "[PERSON_NAME] & [PERSON_NAME] Limited : [3026] Glenmorangie - CNY: YOT...ation" at bounding box center [189, 167] width 213 height 50
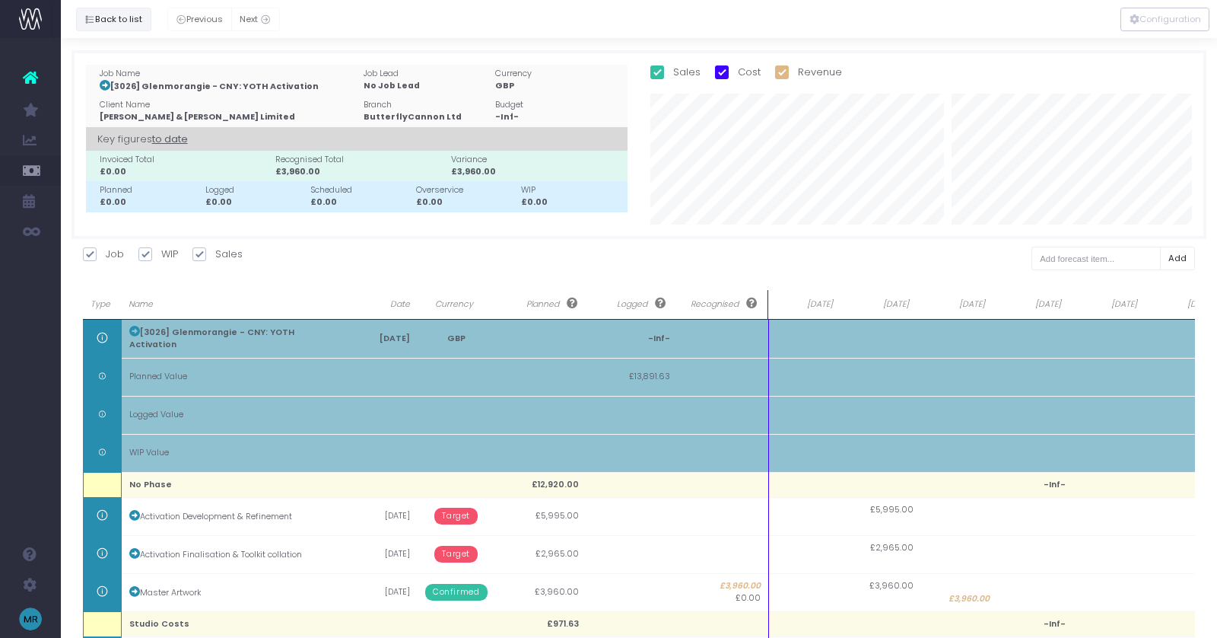
click at [108, 21] on button "Back to list" at bounding box center [113, 20] width 75 height 24
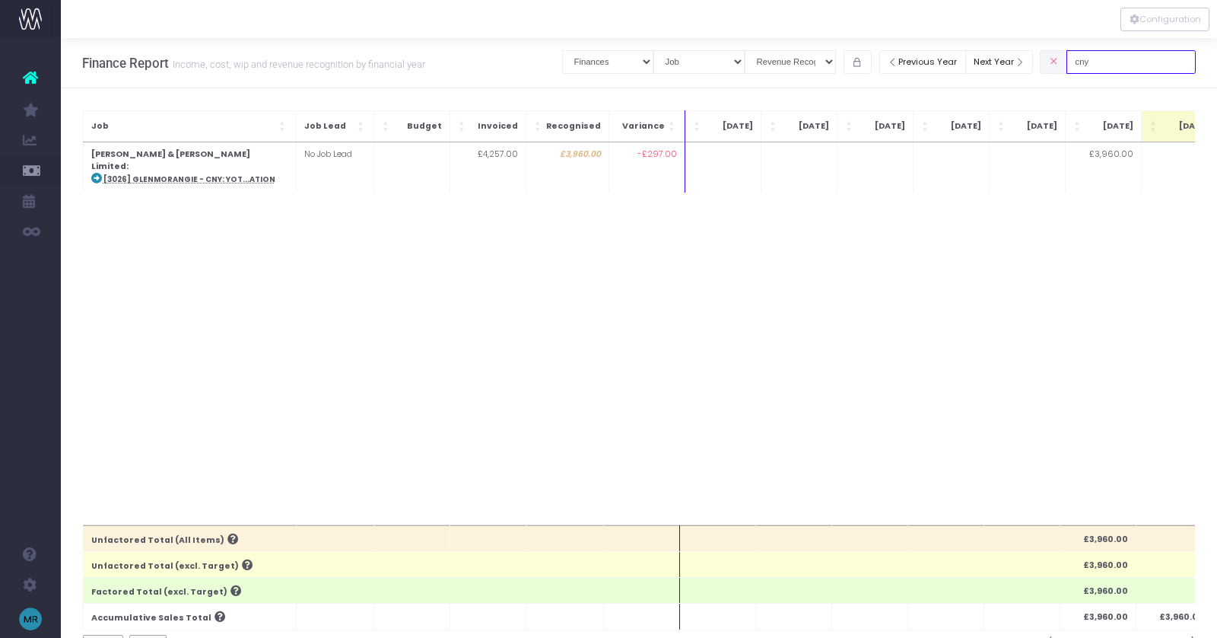
drag, startPoint x: 1123, startPoint y: 62, endPoint x: 1063, endPoint y: 62, distance: 60.1
click at [1064, 62] on div "cny" at bounding box center [1118, 61] width 156 height 31
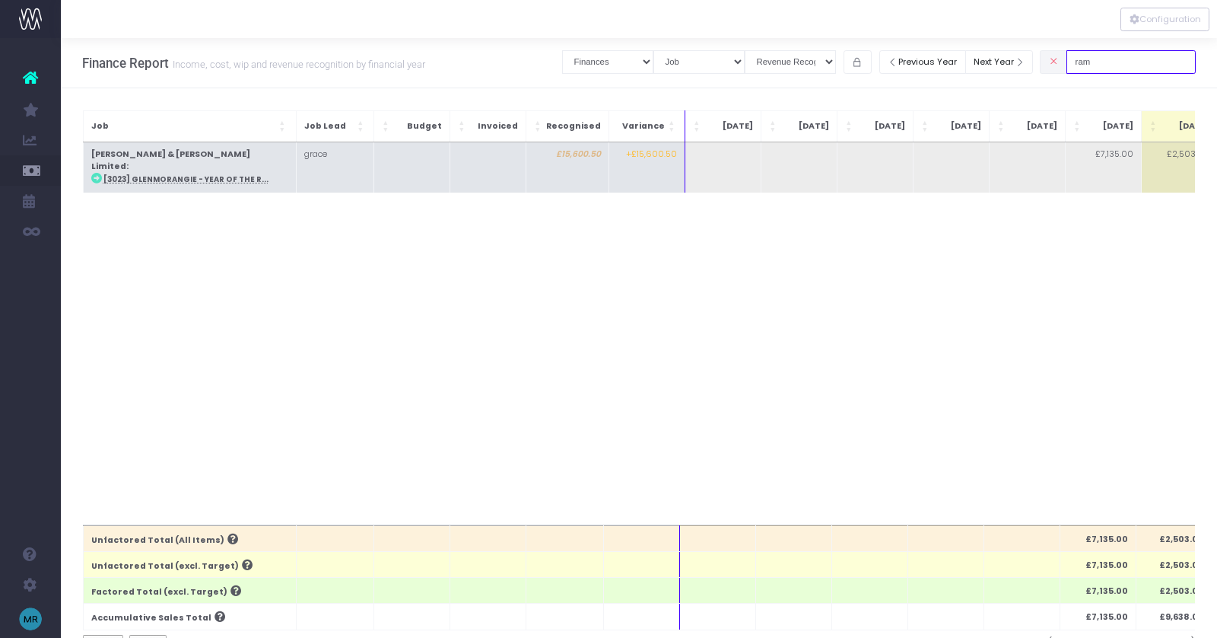
type input "ram"
click at [198, 174] on abbr "[3023] Glenmorangie - Year of the R..." at bounding box center [185, 179] width 165 height 10
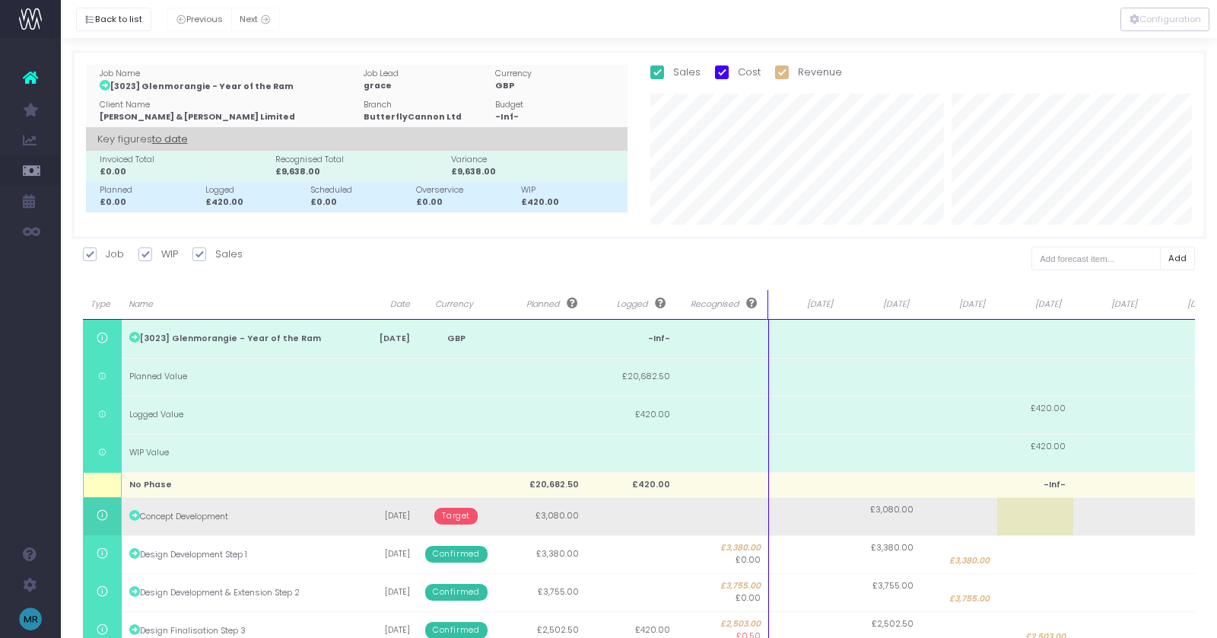
click at [458, 518] on span "Target" at bounding box center [455, 515] width 43 height 17
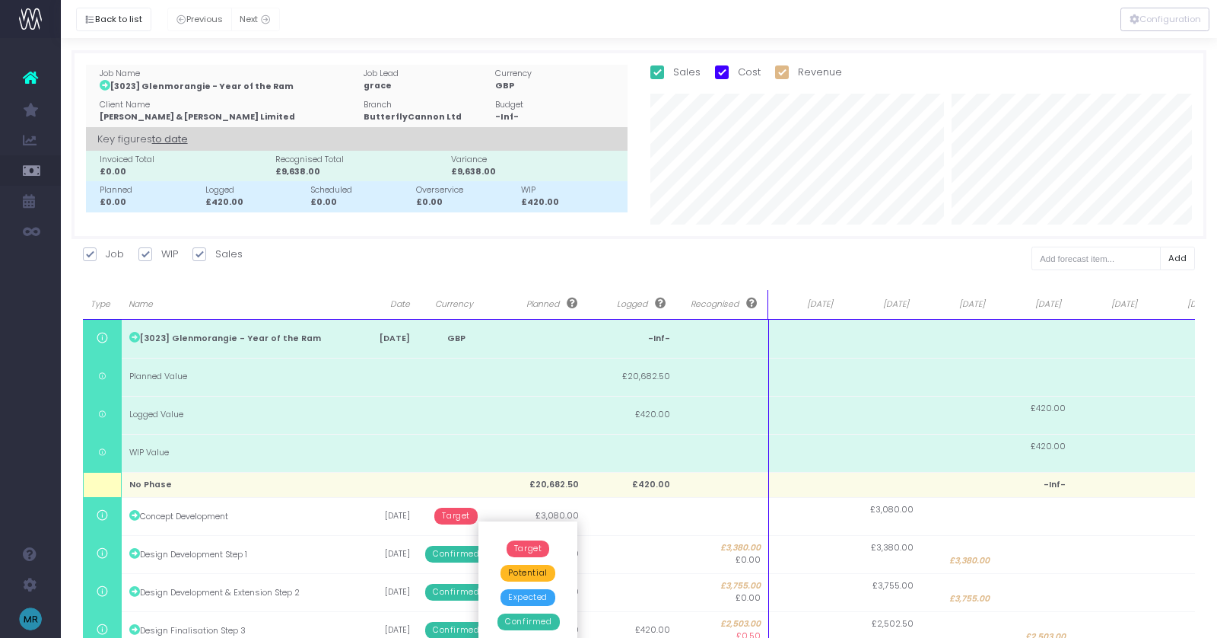
click at [526, 622] on span "Confirmed" at bounding box center [529, 621] width 62 height 17
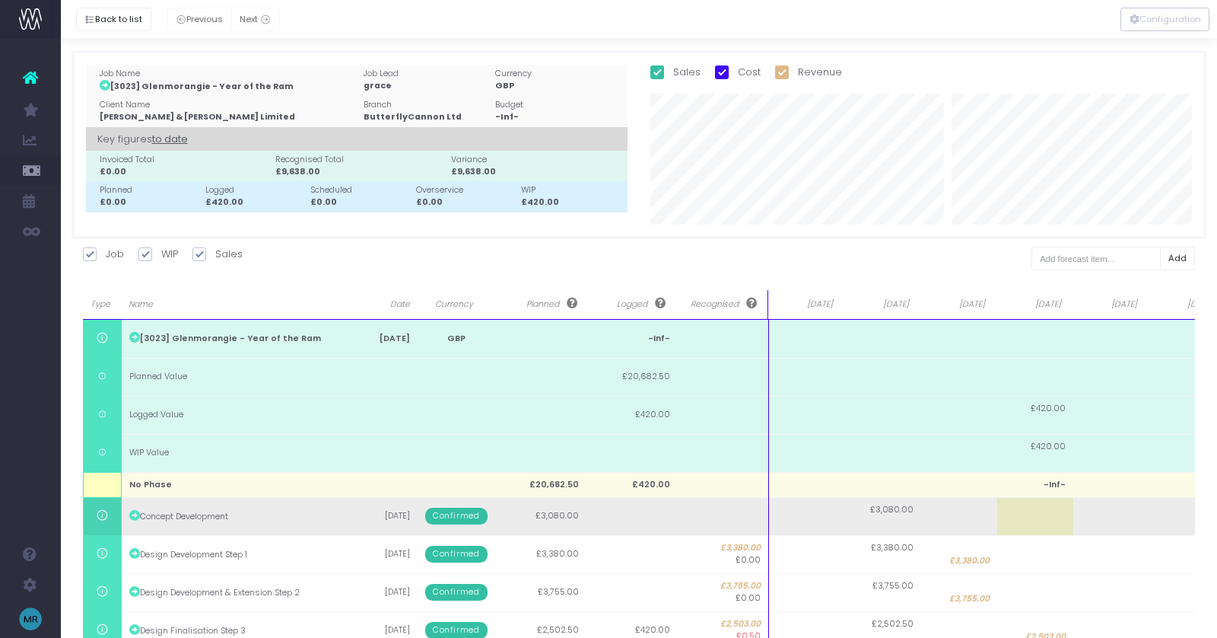
click at [898, 519] on td "£3,080.00" at bounding box center [883, 516] width 76 height 38
type input "3080"
click at [825, 516] on body "Oh my... this is bad. [PERSON_NAME] wasn't able to load this page. Please conta…" at bounding box center [608, 319] width 1217 height 638
click at [817, 519] on td at bounding box center [807, 516] width 76 height 38
type input "1"
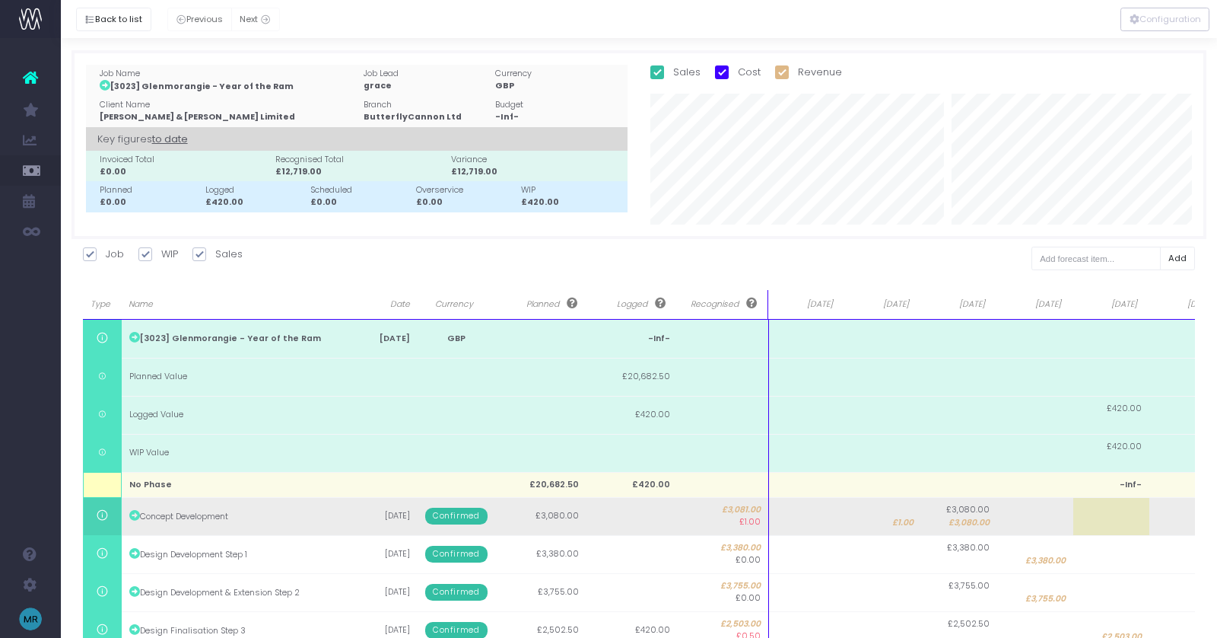
click at [831, 511] on td at bounding box center [807, 516] width 76 height 38
type input "3080"
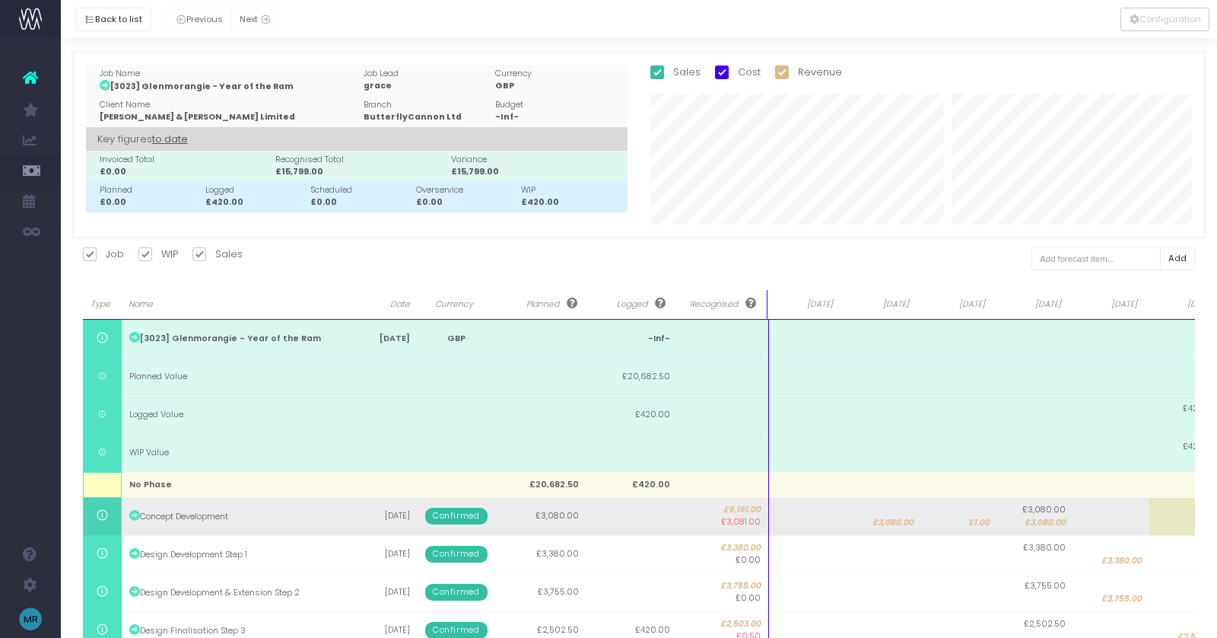
click at [982, 526] on span "£1.00" at bounding box center [978, 523] width 21 height 12
type input "1"
click at [1050, 529] on body "Oh my... this is bad. [PERSON_NAME] wasn't able to load this page. Please conta…" at bounding box center [608, 319] width 1217 height 638
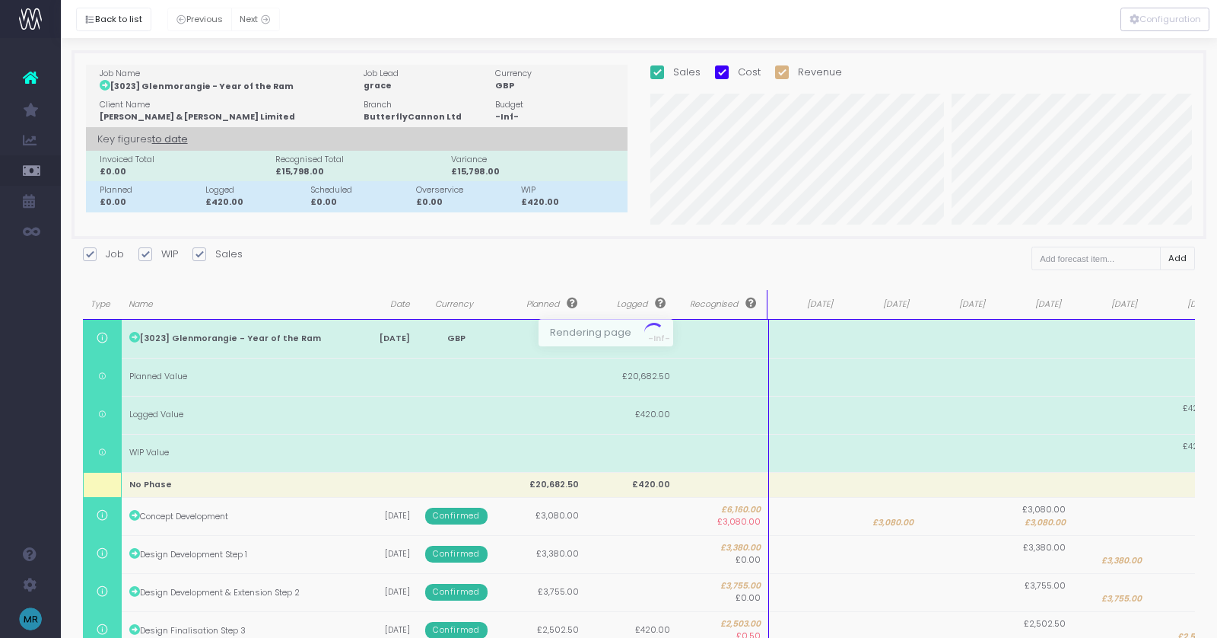
drag, startPoint x: 1050, startPoint y: 529, endPoint x: 1042, endPoint y: 527, distance: 7.8
click at [1040, 526] on div at bounding box center [608, 319] width 1217 height 638
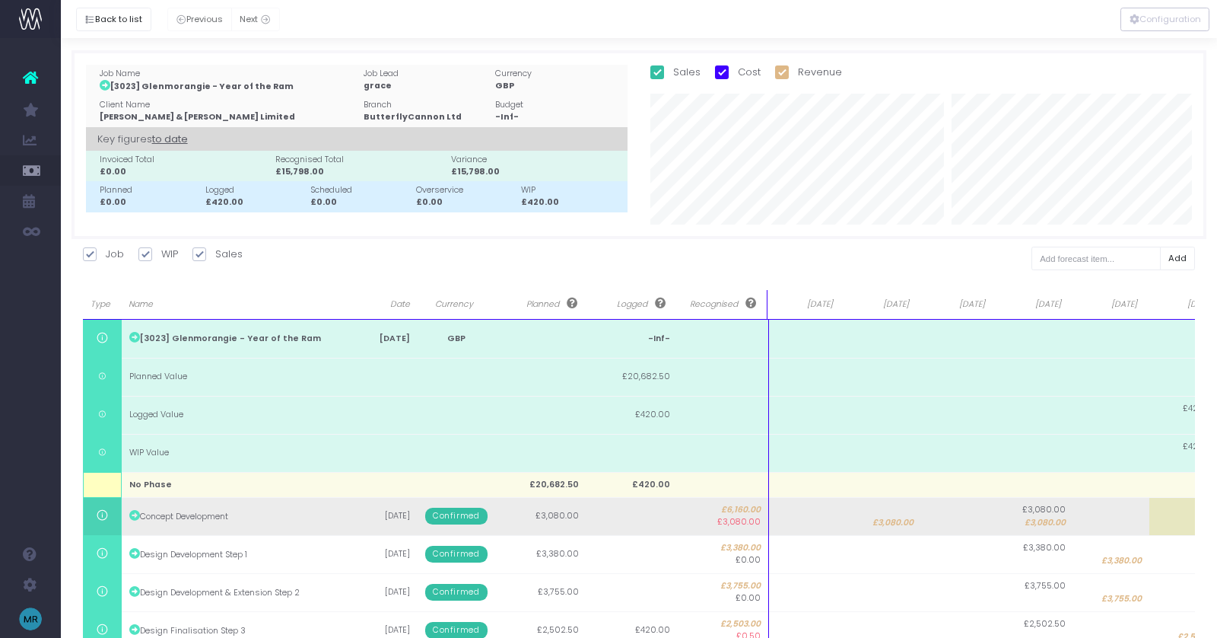
click at [1040, 523] on span "£3,080.00" at bounding box center [1045, 523] width 41 height 12
type input "3080"
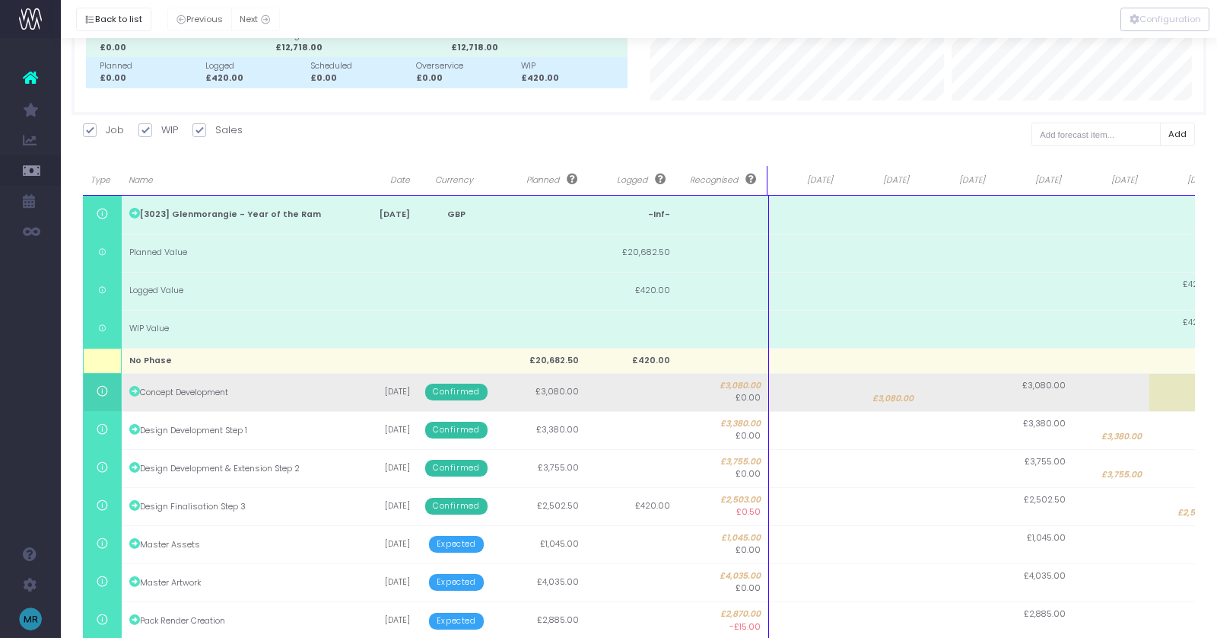
scroll to position [192, 0]
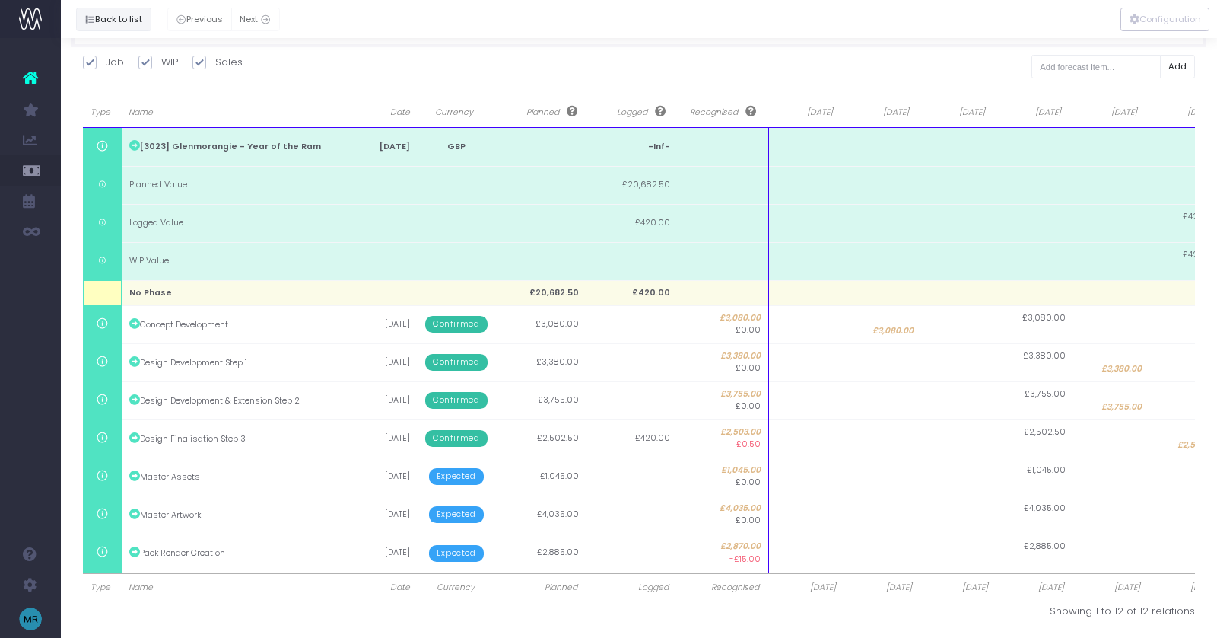
click at [115, 23] on button "Back to list" at bounding box center [113, 20] width 75 height 24
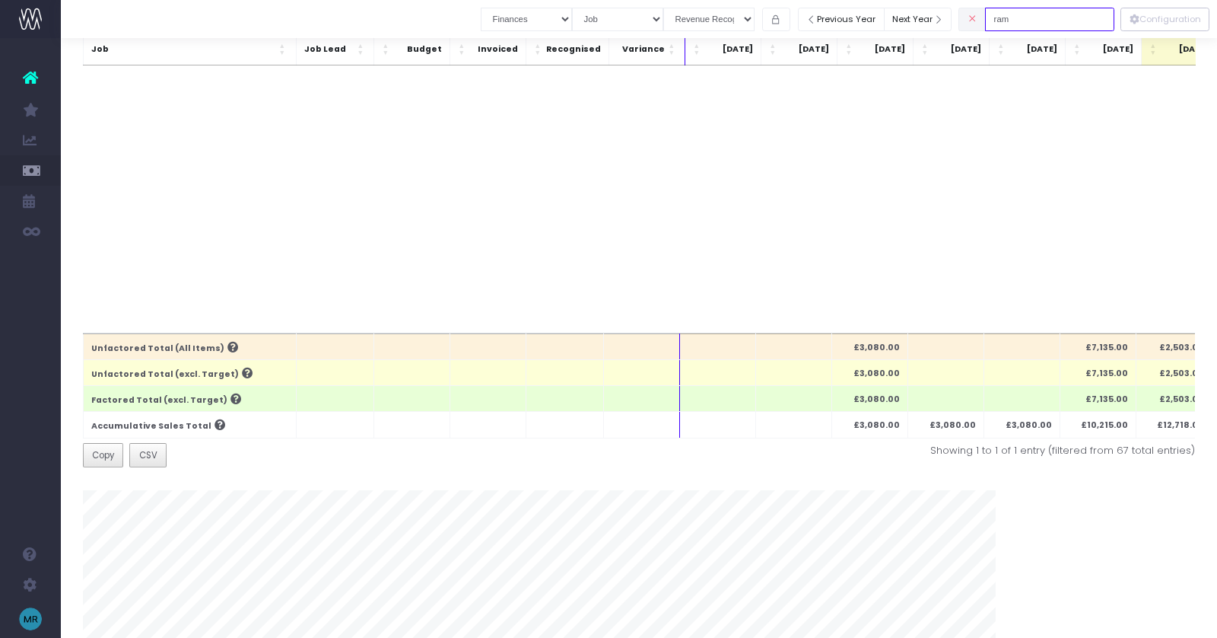
drag, startPoint x: 1032, startPoint y: 18, endPoint x: 987, endPoint y: 18, distance: 44.9
click at [992, 18] on div "ram" at bounding box center [1037, 19] width 156 height 31
type input "cny"
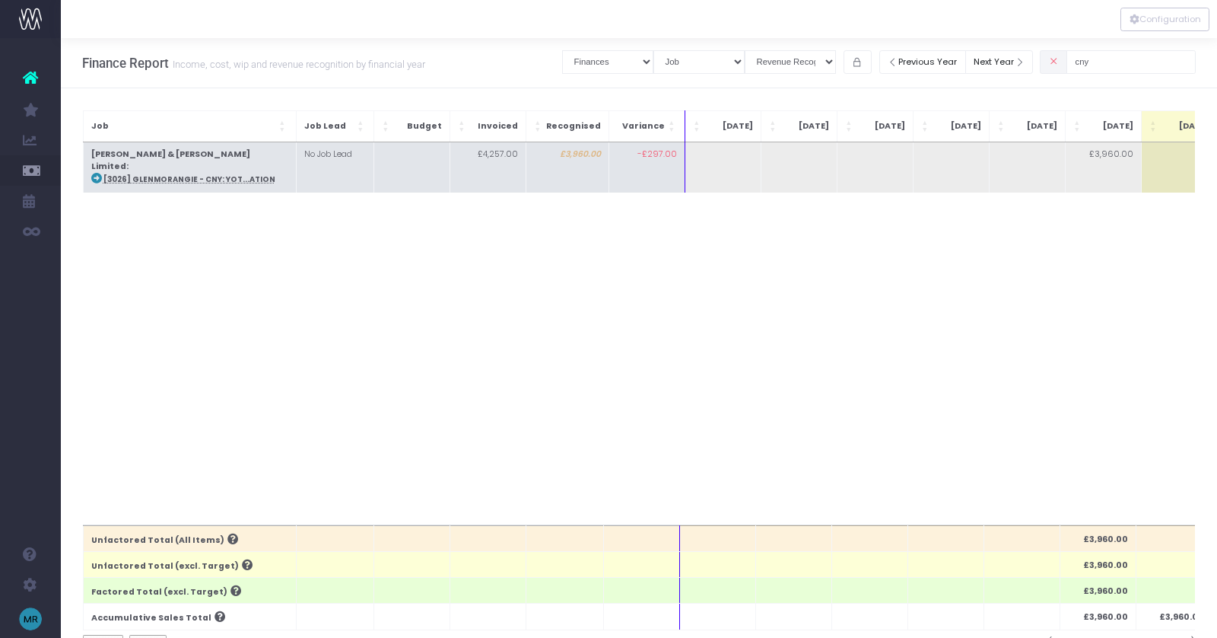
click at [225, 174] on abbr "[3026] Glenmorangie - CNY: YOT...ation" at bounding box center [189, 179] width 172 height 10
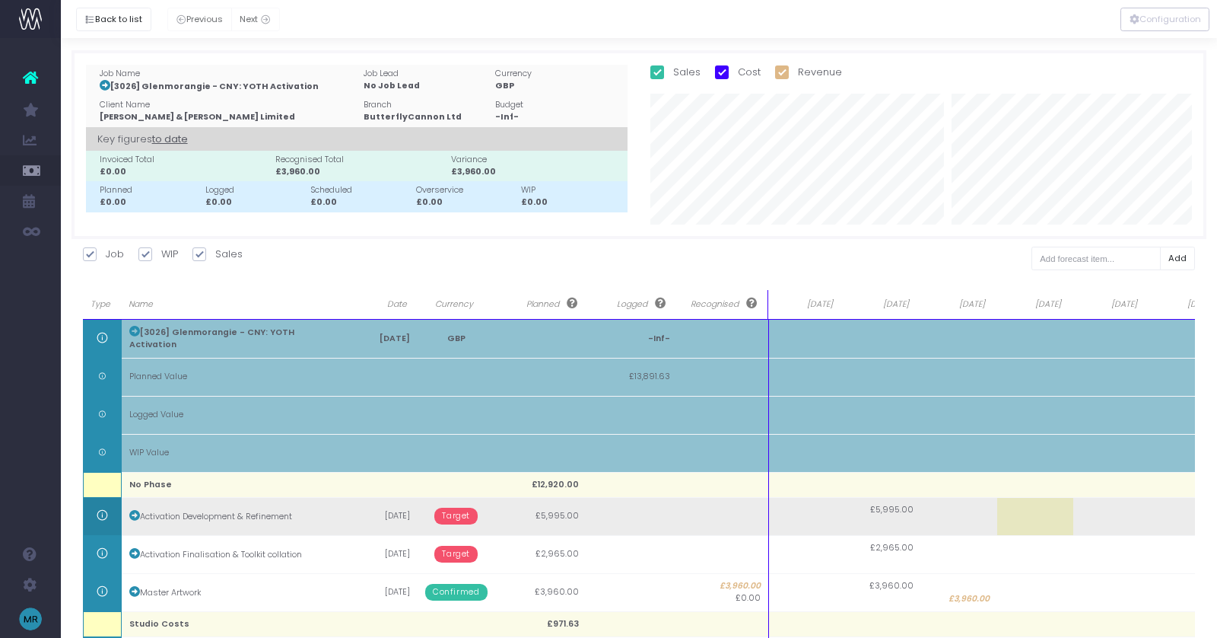
click at [452, 510] on span "Target" at bounding box center [455, 515] width 43 height 17
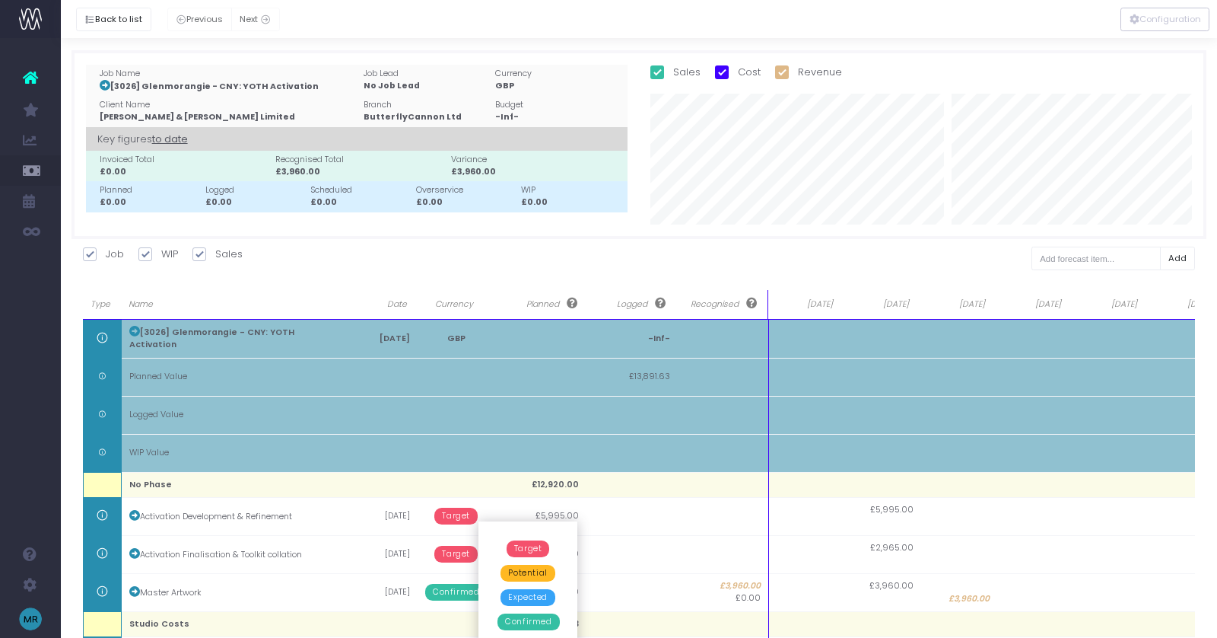
click at [533, 618] on span "Confirmed" at bounding box center [529, 621] width 62 height 17
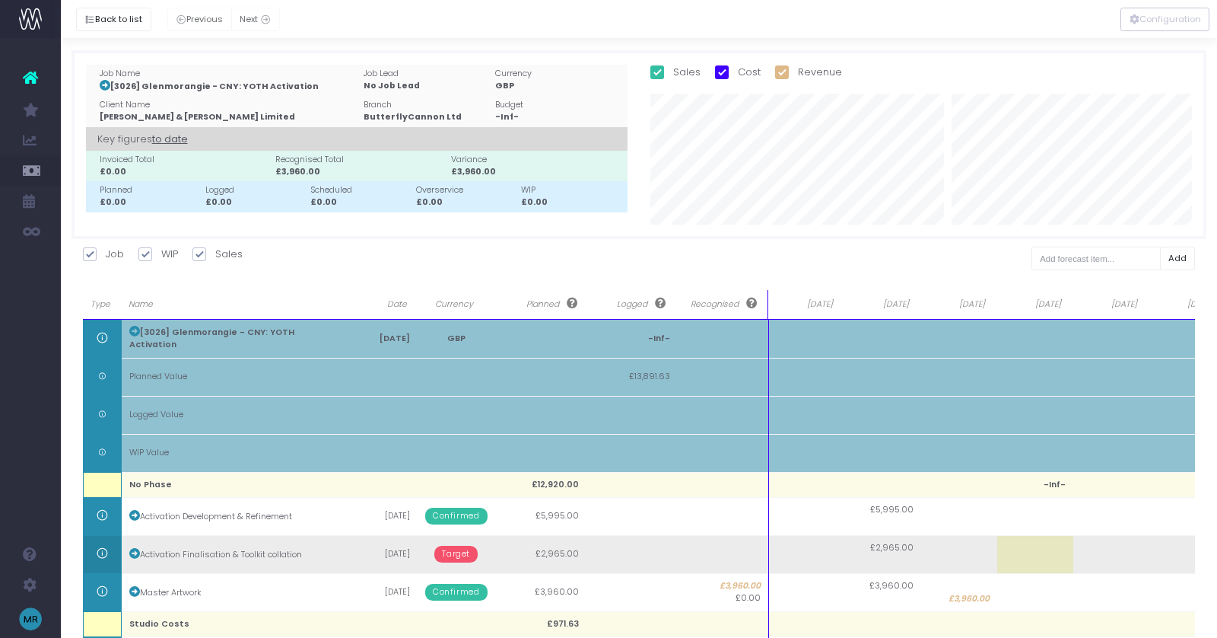
click at [465, 555] on span "Target" at bounding box center [455, 553] width 43 height 17
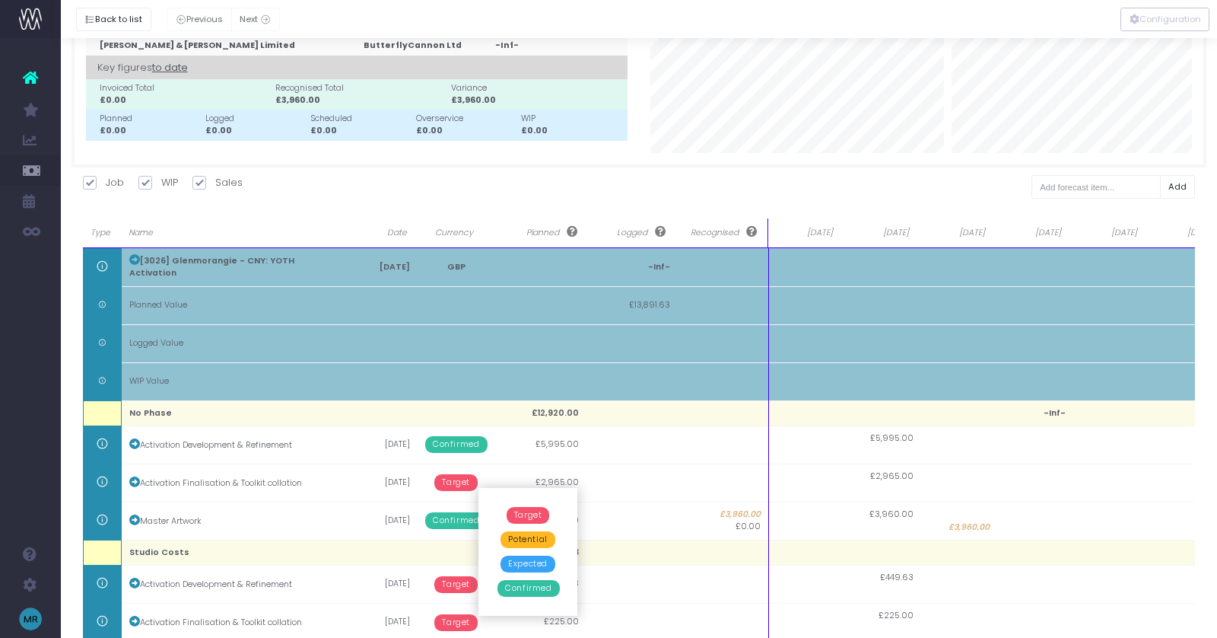
scroll to position [79, 0]
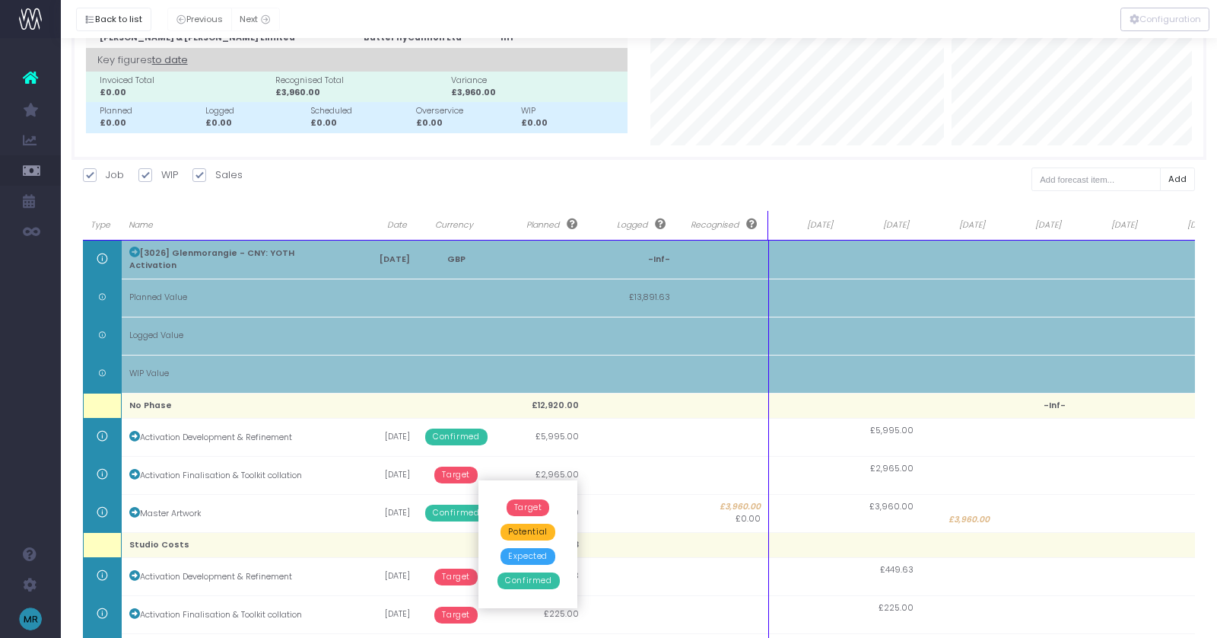
click at [537, 587] on span "Confirmed" at bounding box center [529, 580] width 62 height 17
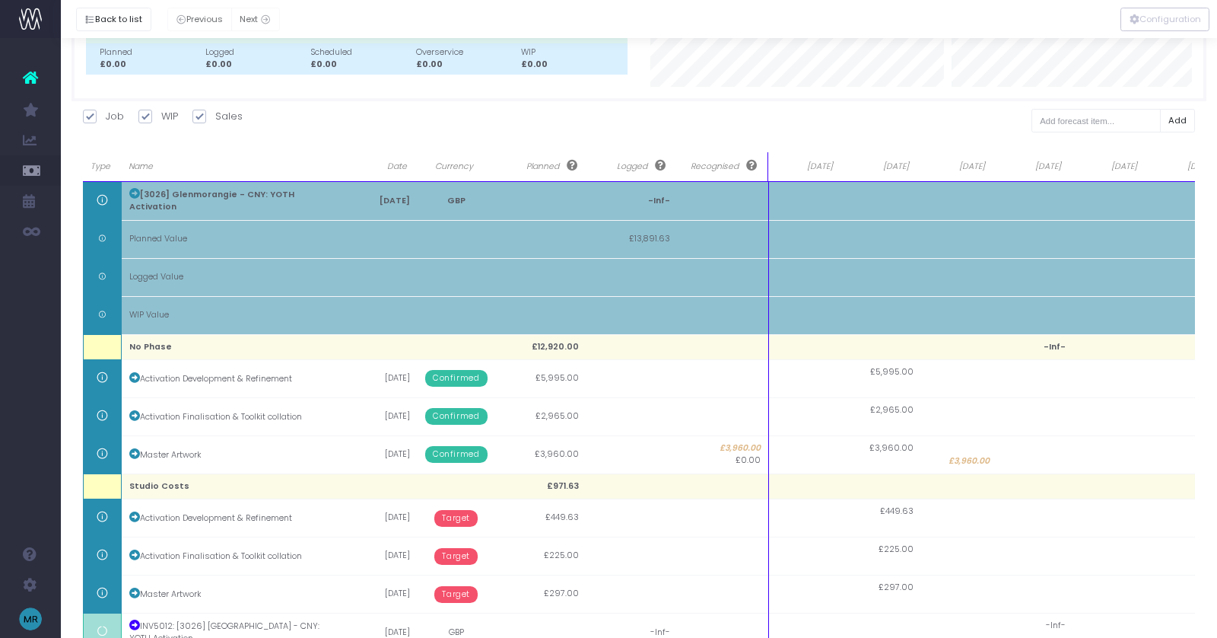
scroll to position [138, 0]
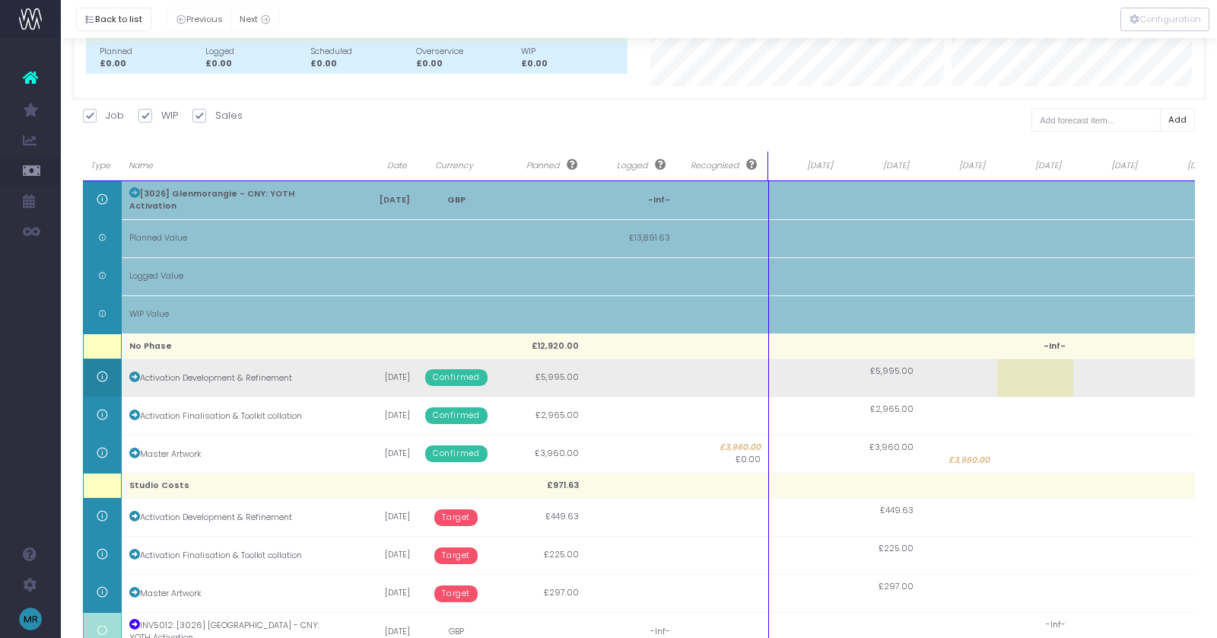
click at [809, 377] on td at bounding box center [807, 377] width 76 height 38
type input "2995"
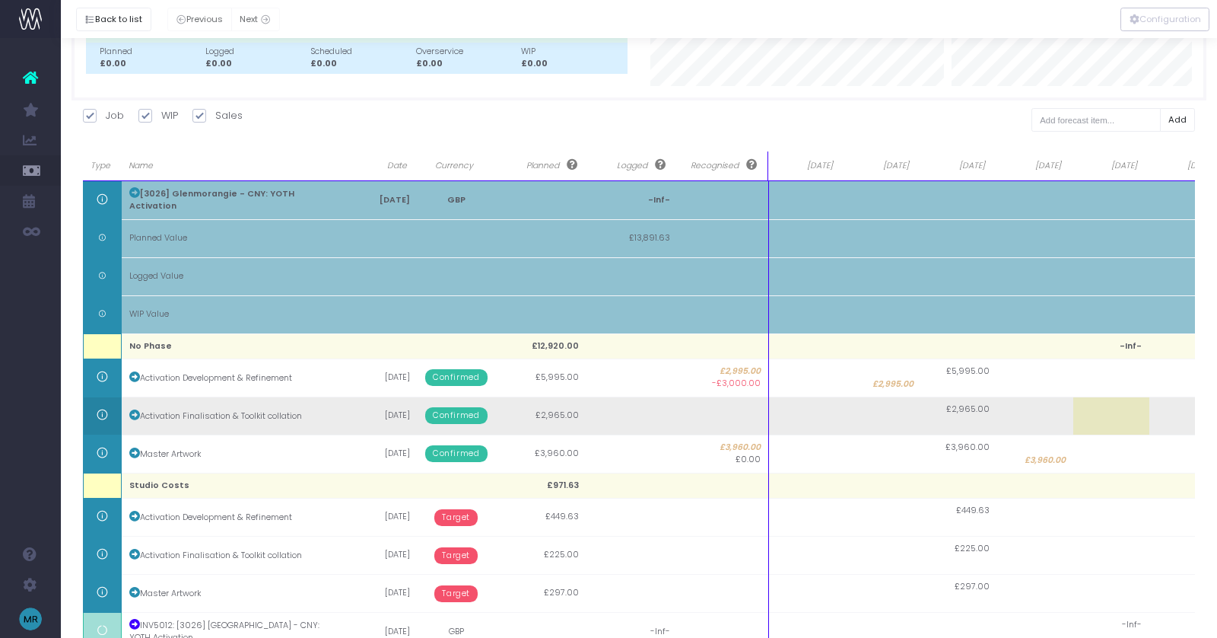
click at [876, 413] on td at bounding box center [883, 415] width 76 height 38
type input "3000"
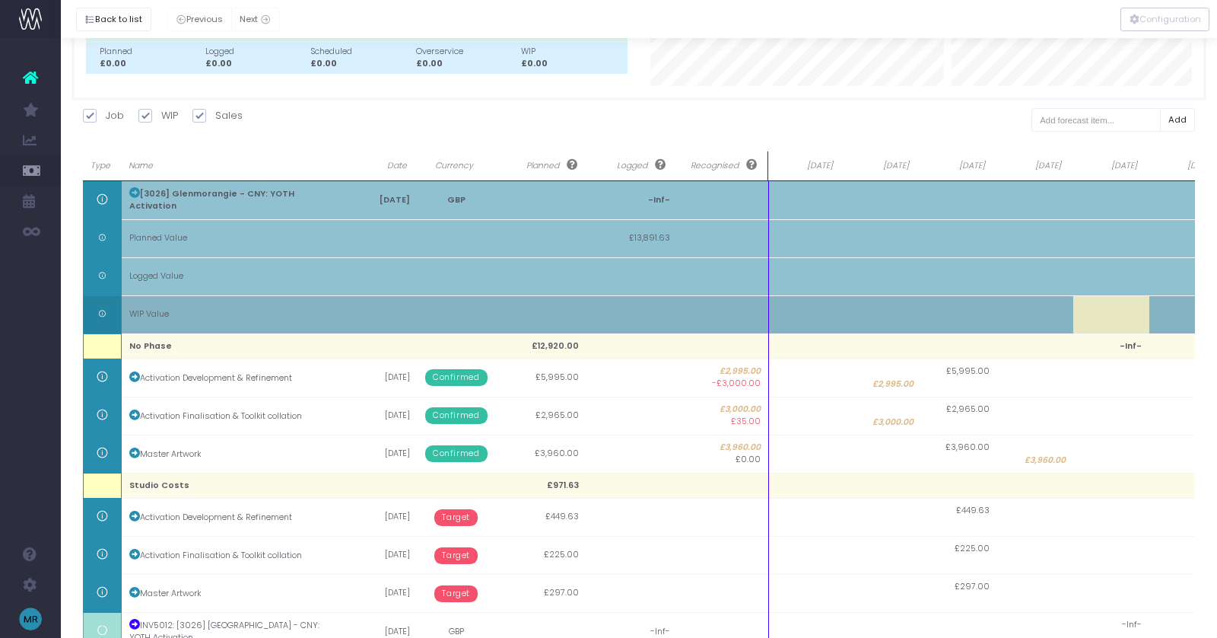
scroll to position [0, 0]
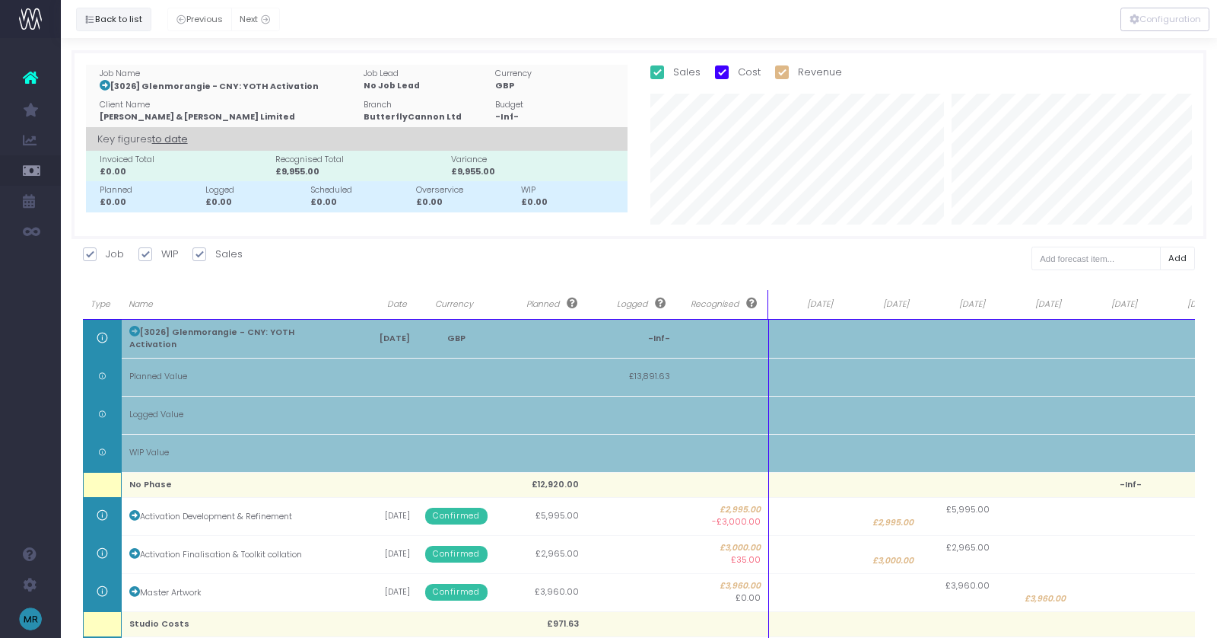
click at [105, 21] on button "Back to list" at bounding box center [113, 20] width 75 height 24
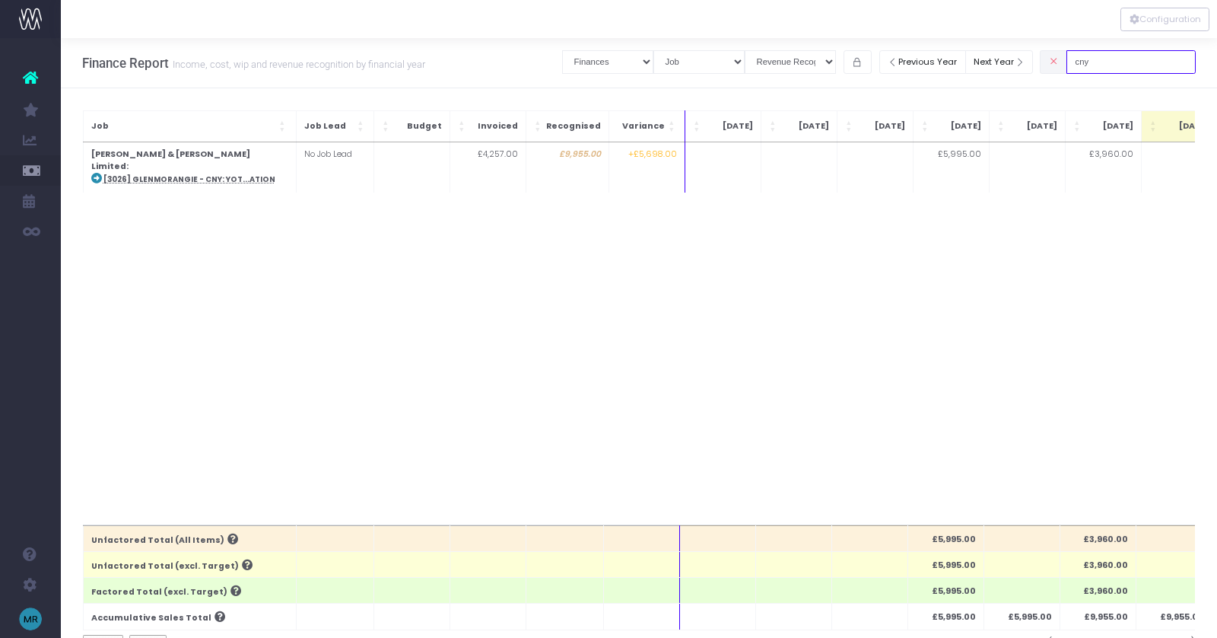
drag, startPoint x: 1134, startPoint y: 71, endPoint x: 1062, endPoint y: 71, distance: 71.5
click at [1067, 71] on div "cny" at bounding box center [1118, 61] width 156 height 31
drag, startPoint x: 1129, startPoint y: 68, endPoint x: 1023, endPoint y: 68, distance: 105.7
click at [1023, 68] on div "Clear Filters Job summary column shows... Finances Chart Summary by Job Client …" at bounding box center [879, 61] width 634 height 31
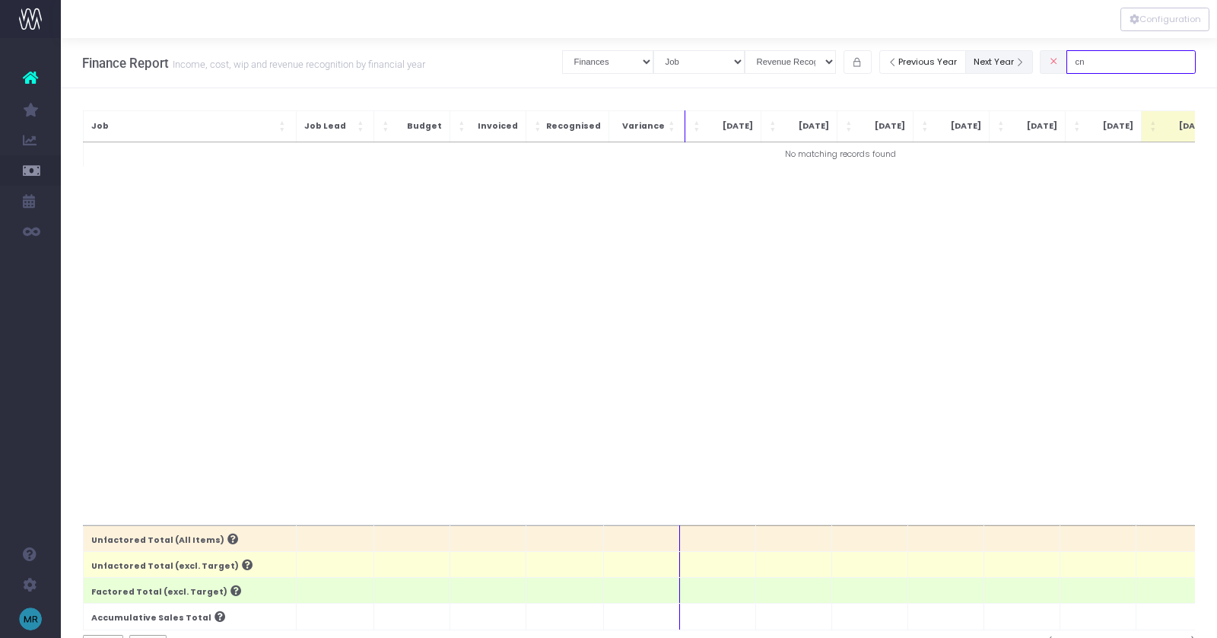
type input "c"
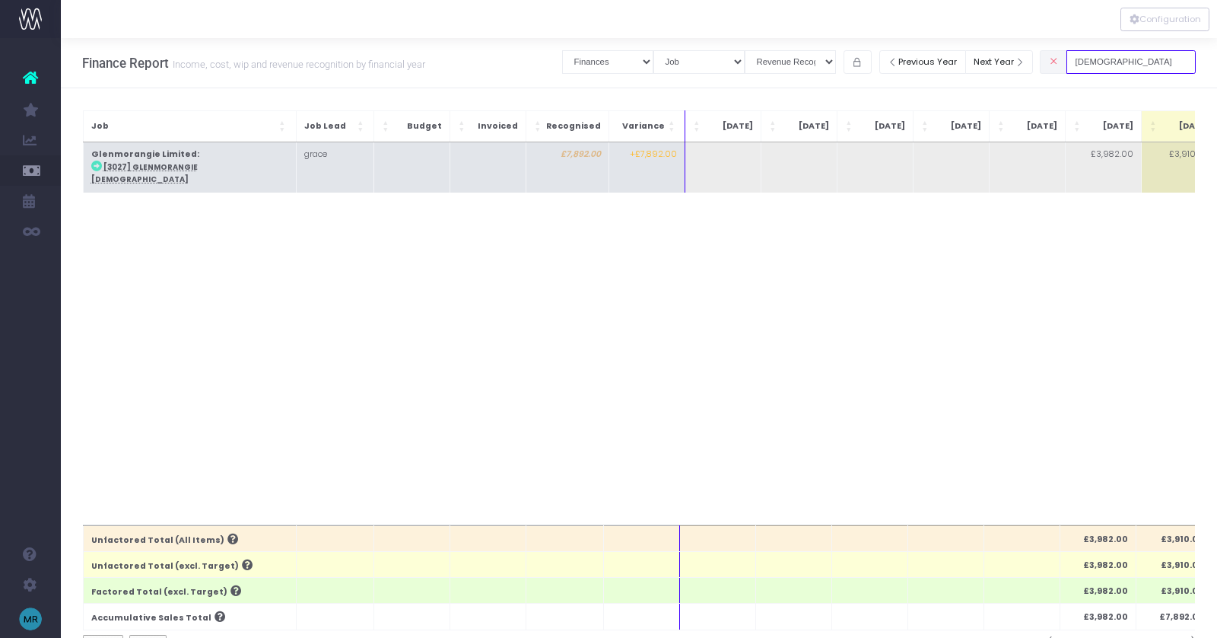
type input "50 yo"
click at [208, 160] on td "Glenmorangie Limited : [3027] Glenmorangie 50 YO" at bounding box center [189, 167] width 213 height 50
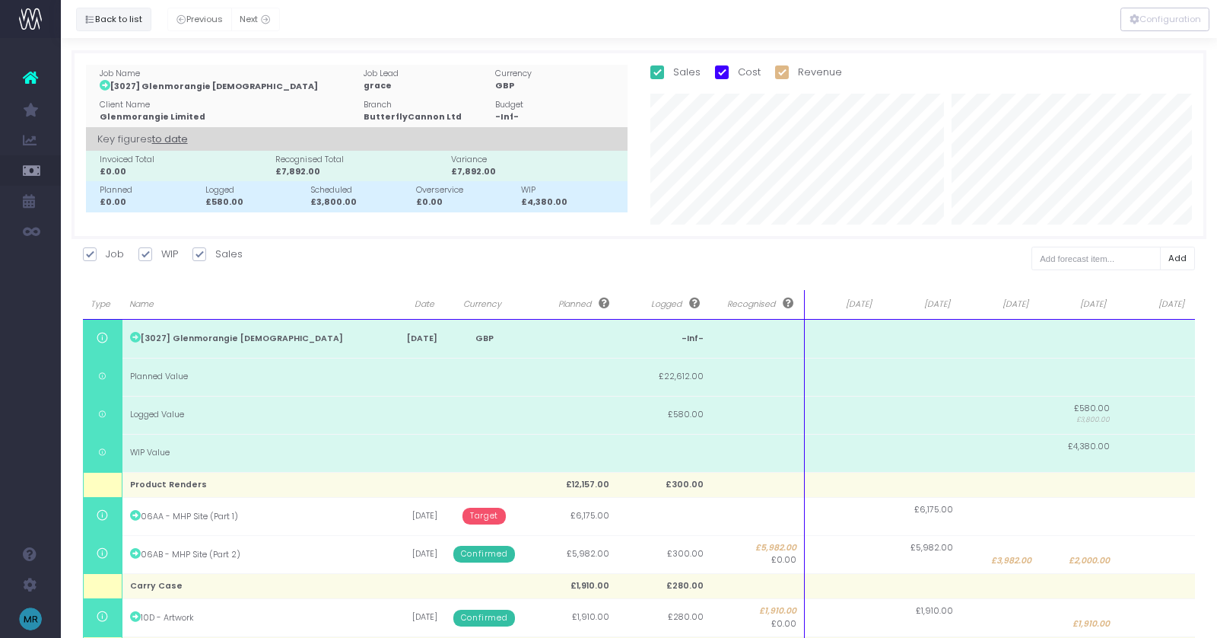
click at [100, 19] on button "Back to list" at bounding box center [113, 20] width 75 height 24
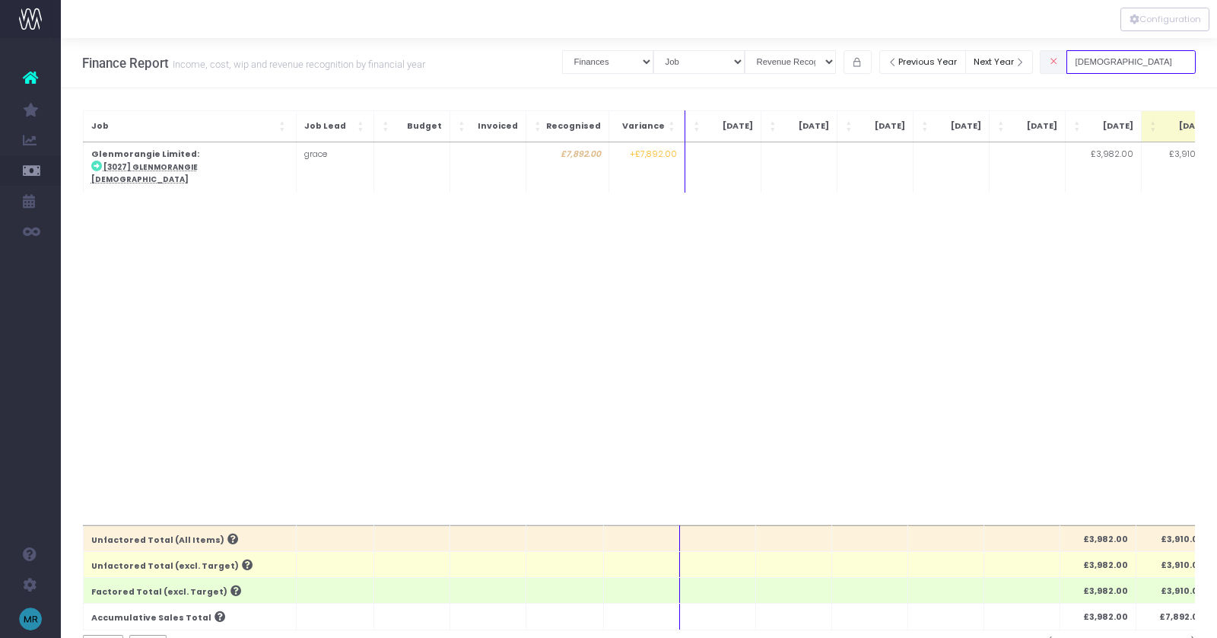
drag, startPoint x: 1134, startPoint y: 65, endPoint x: 1022, endPoint y: 44, distance: 114.6
click at [1022, 44] on div "Clear Filters Job summary column shows... Finances Chart Summary by Job Client …" at bounding box center [879, 58] width 634 height 39
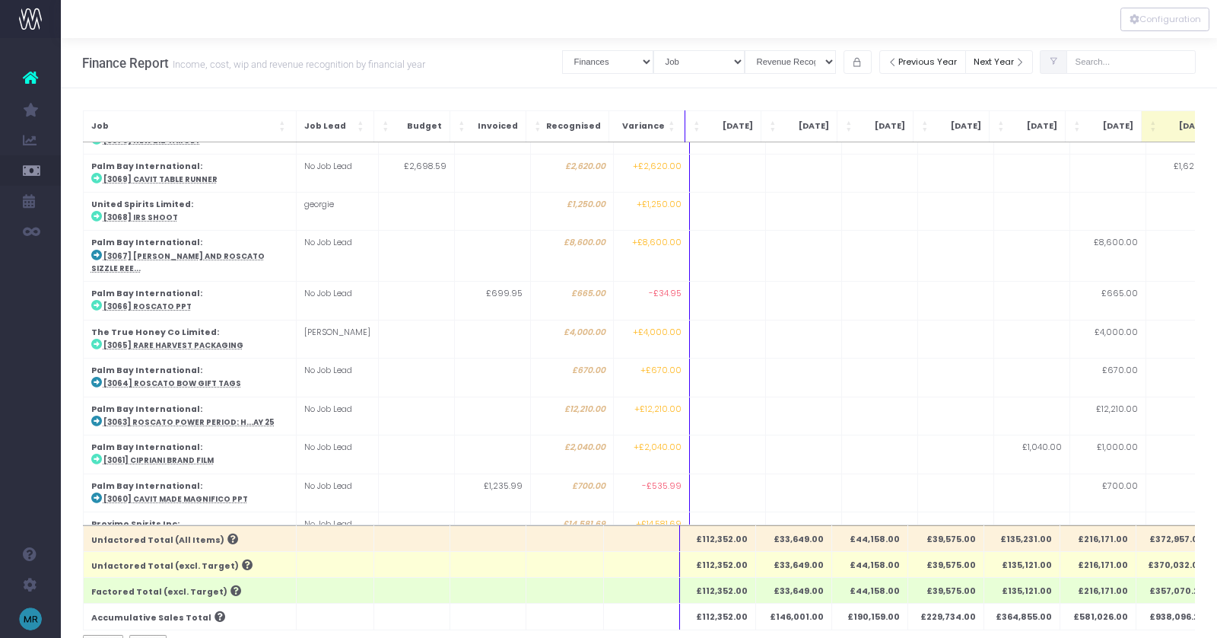
scroll to position [450, 0]
click at [285, 126] on span "Job: Activate to sort" at bounding box center [283, 126] width 9 height 15
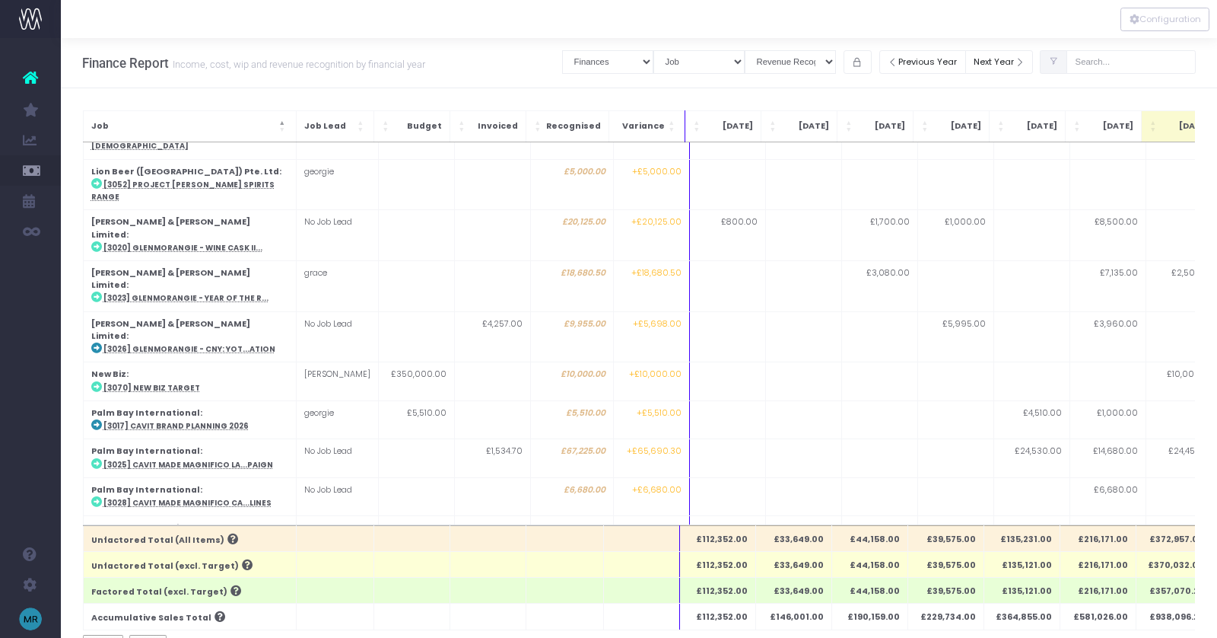
scroll to position [909, 0]
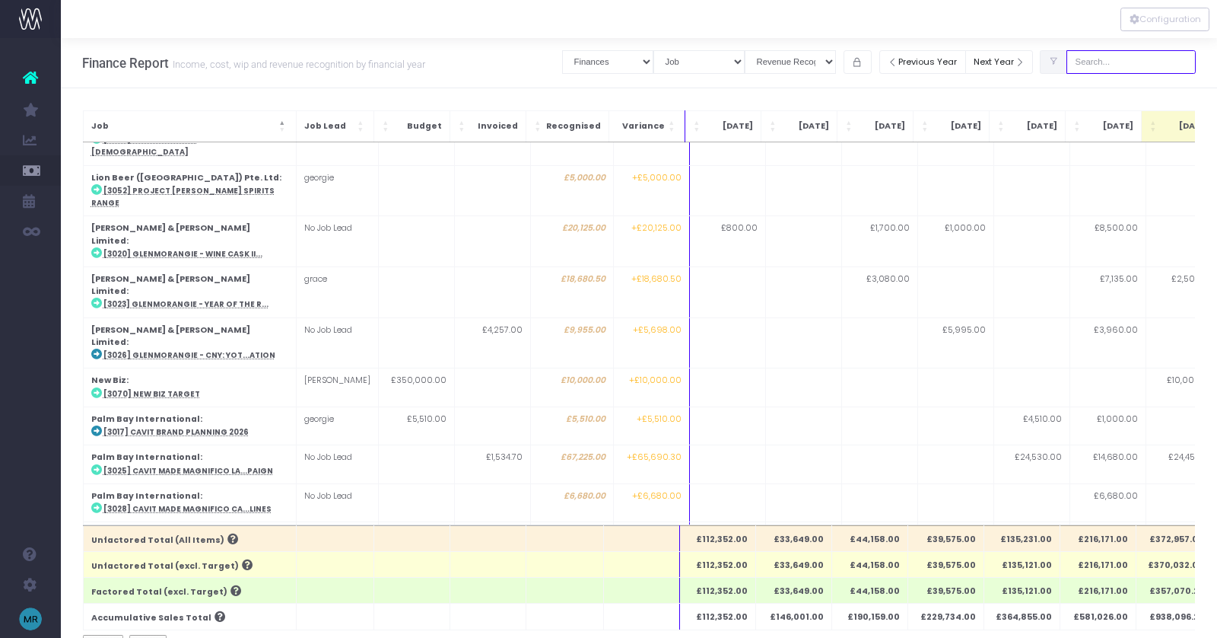
click at [1136, 65] on input "text" at bounding box center [1131, 62] width 129 height 24
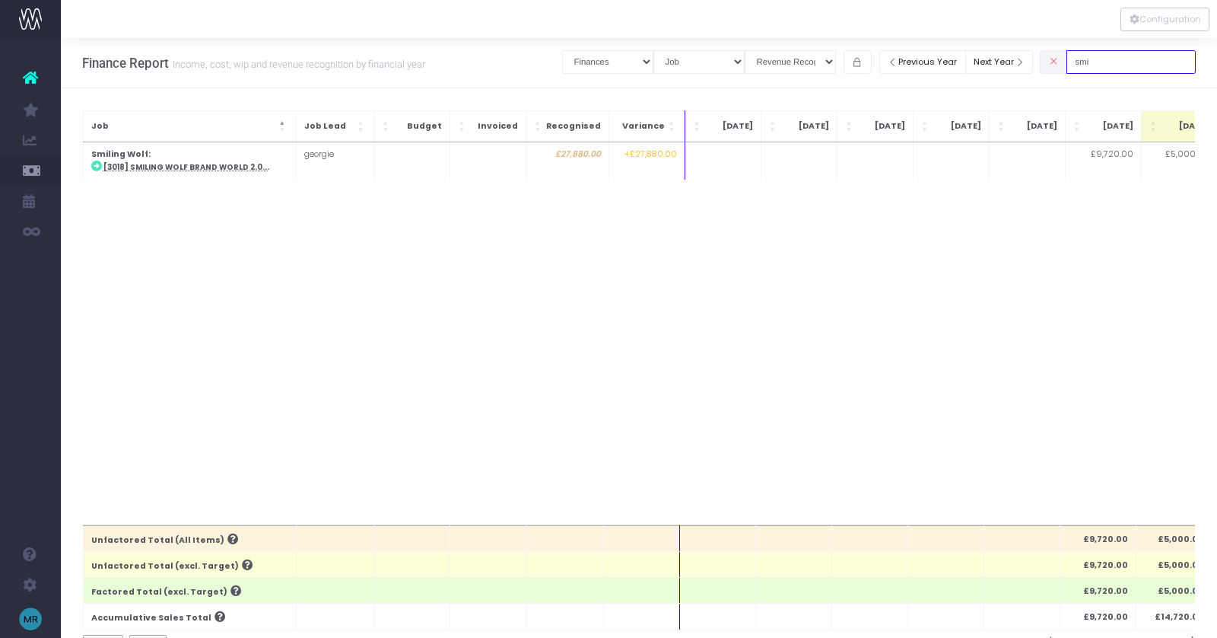
scroll to position [0, 0]
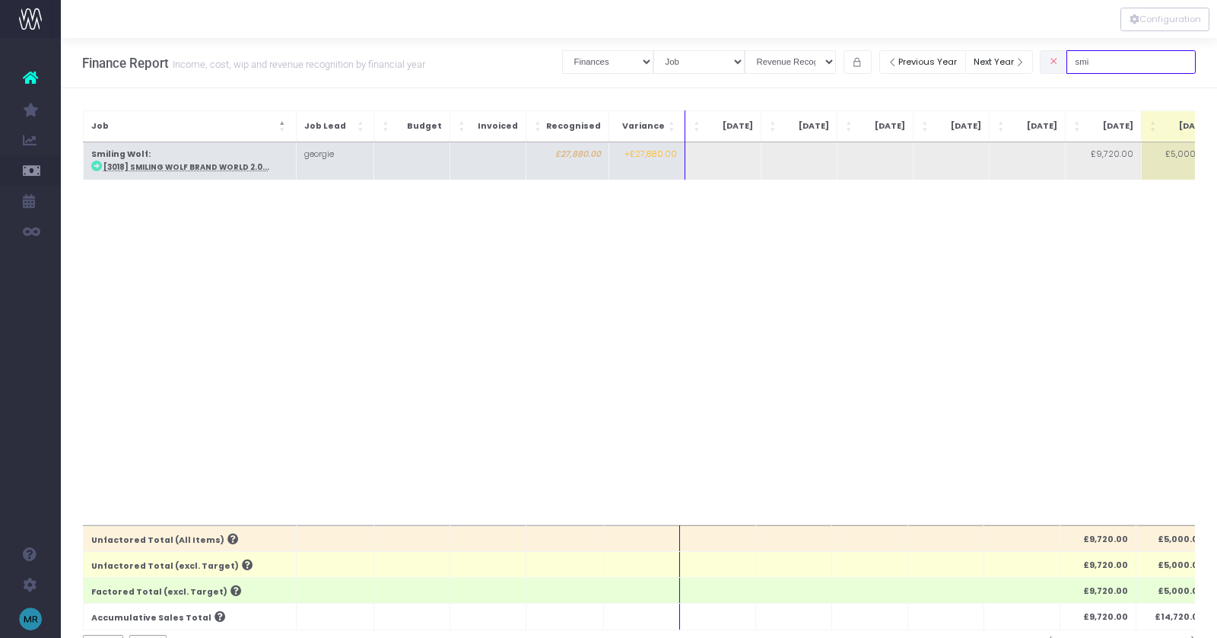
type input "smi"
click at [184, 167] on abbr "[3018] Smiling Wolf Brand World 2.0..." at bounding box center [186, 167] width 166 height 10
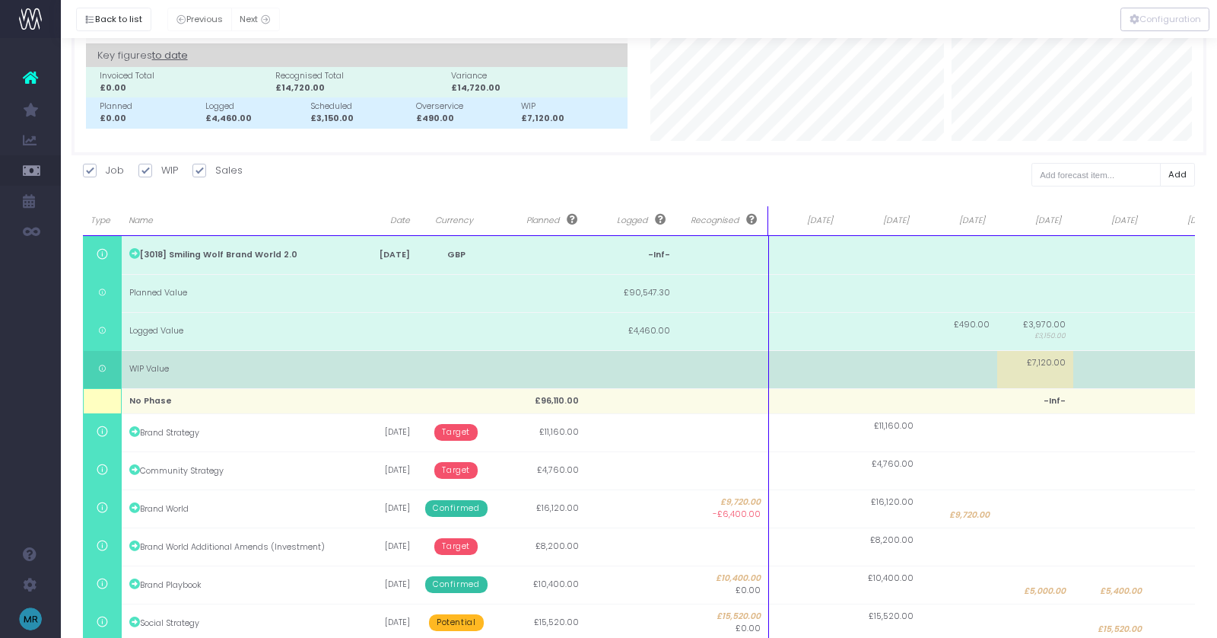
scroll to position [101, 0]
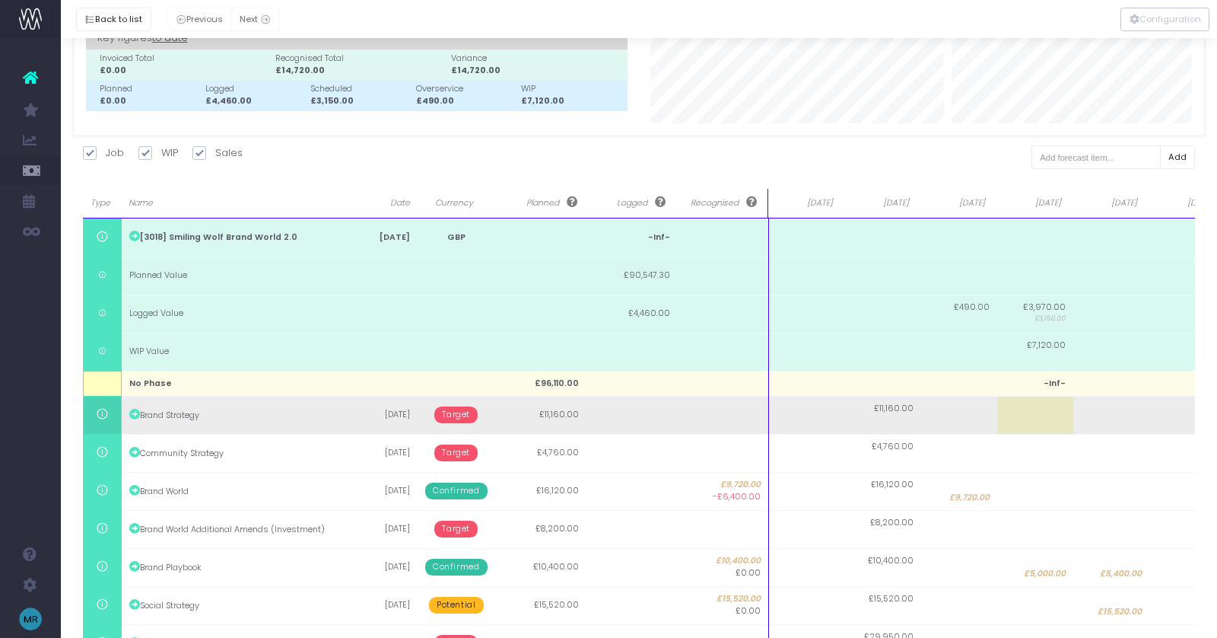
click at [456, 420] on span "Target" at bounding box center [455, 414] width 43 height 17
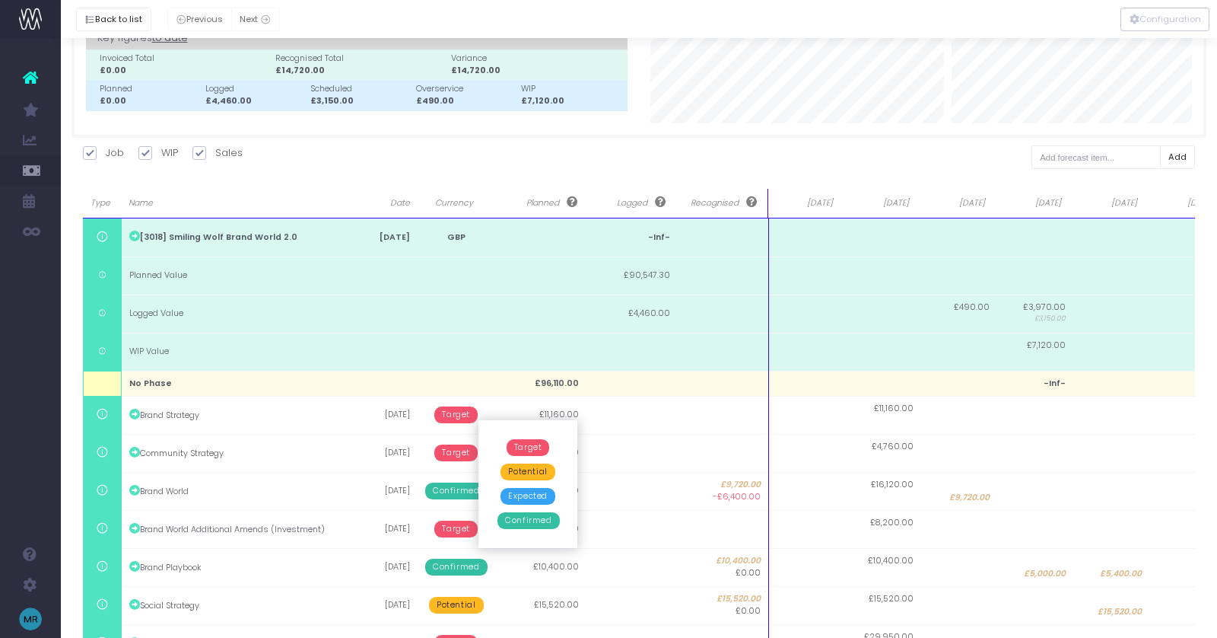
click at [516, 523] on span "Confirmed" at bounding box center [529, 520] width 62 height 17
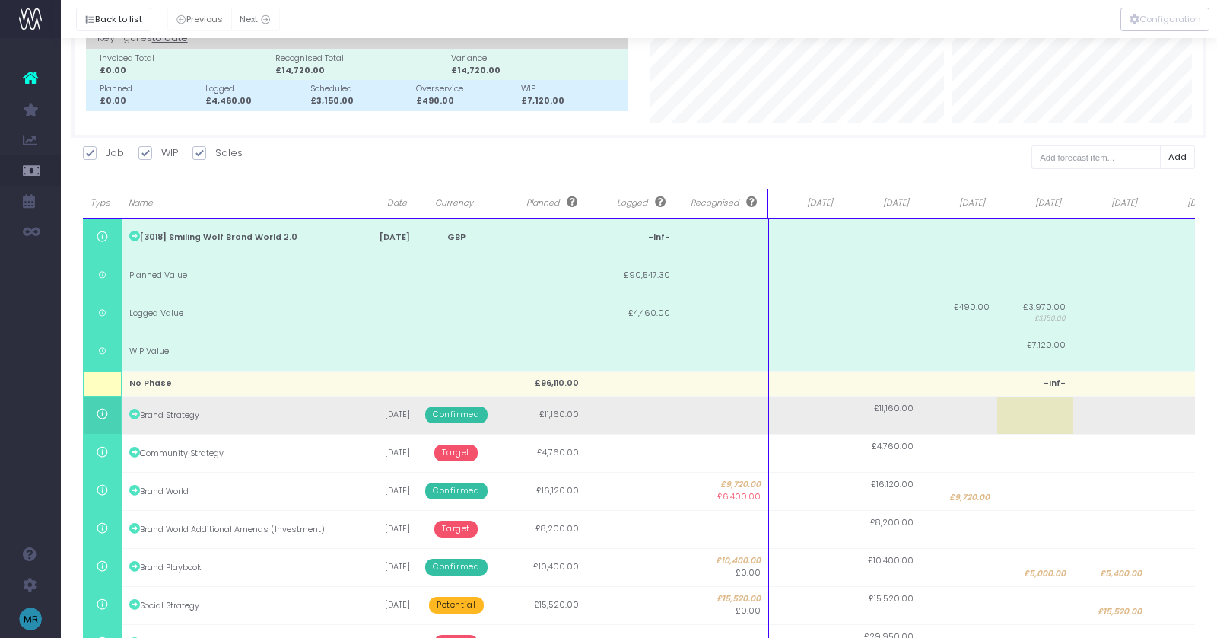
click at [892, 420] on td "£11,160.00" at bounding box center [883, 415] width 76 height 38
type input "11160"
click at [807, 428] on body "Oh my... this is bad. [PERSON_NAME] wasn't able to load this page. Please conta…" at bounding box center [608, 218] width 1217 height 638
click at [810, 419] on td at bounding box center [807, 415] width 76 height 38
type input "4800"
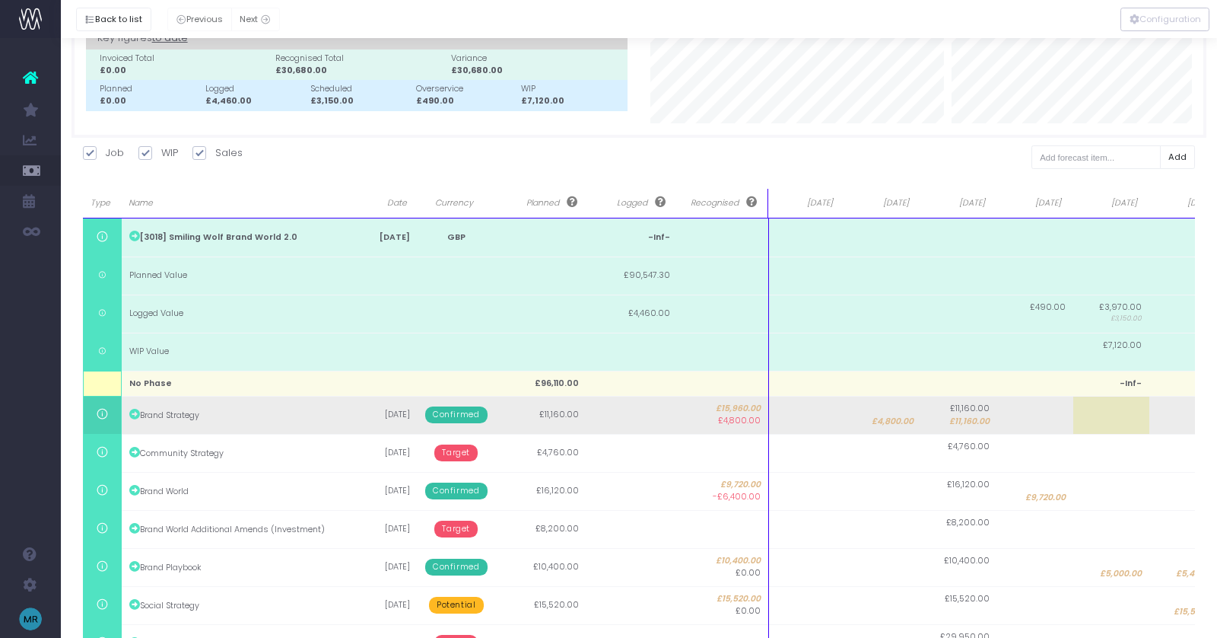
click at [985, 411] on span "£11,160.00" at bounding box center [970, 408] width 40 height 12
type input "11160"
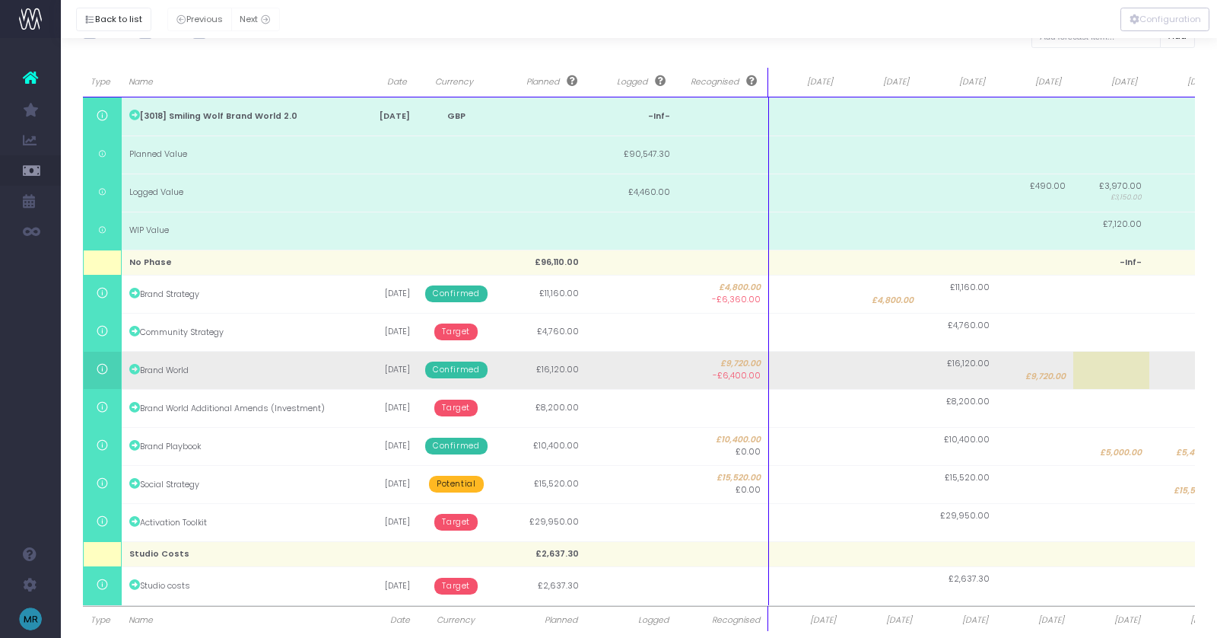
scroll to position [218, 0]
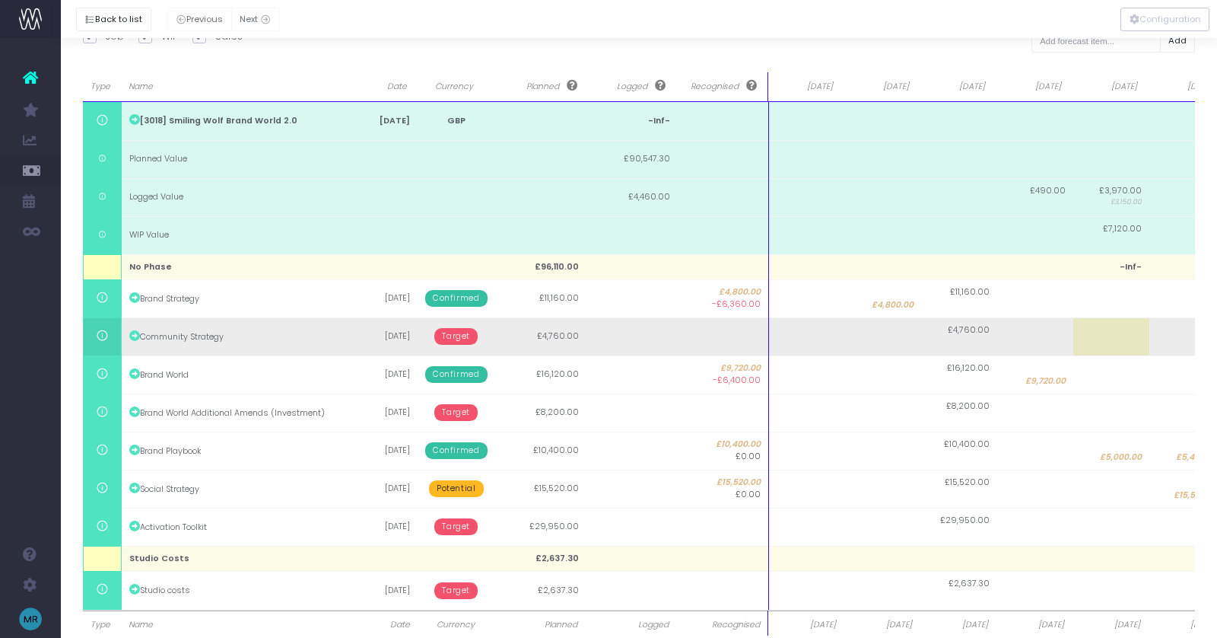
click at [463, 335] on span "Target" at bounding box center [455, 336] width 43 height 17
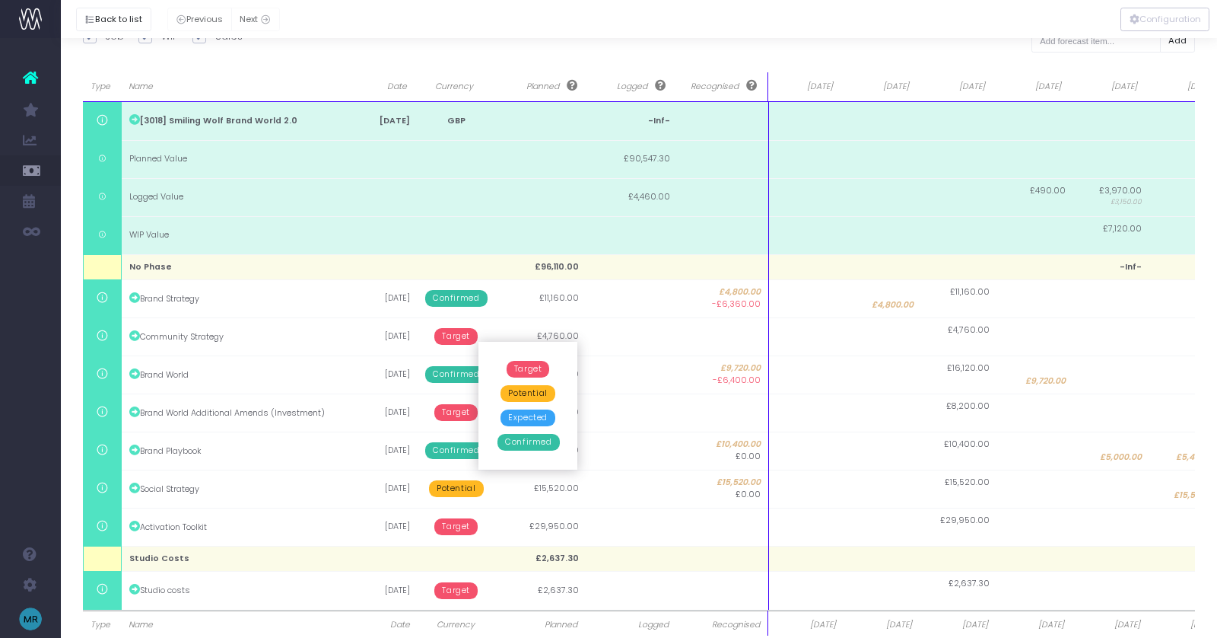
click at [520, 439] on span "Confirmed" at bounding box center [529, 442] width 62 height 17
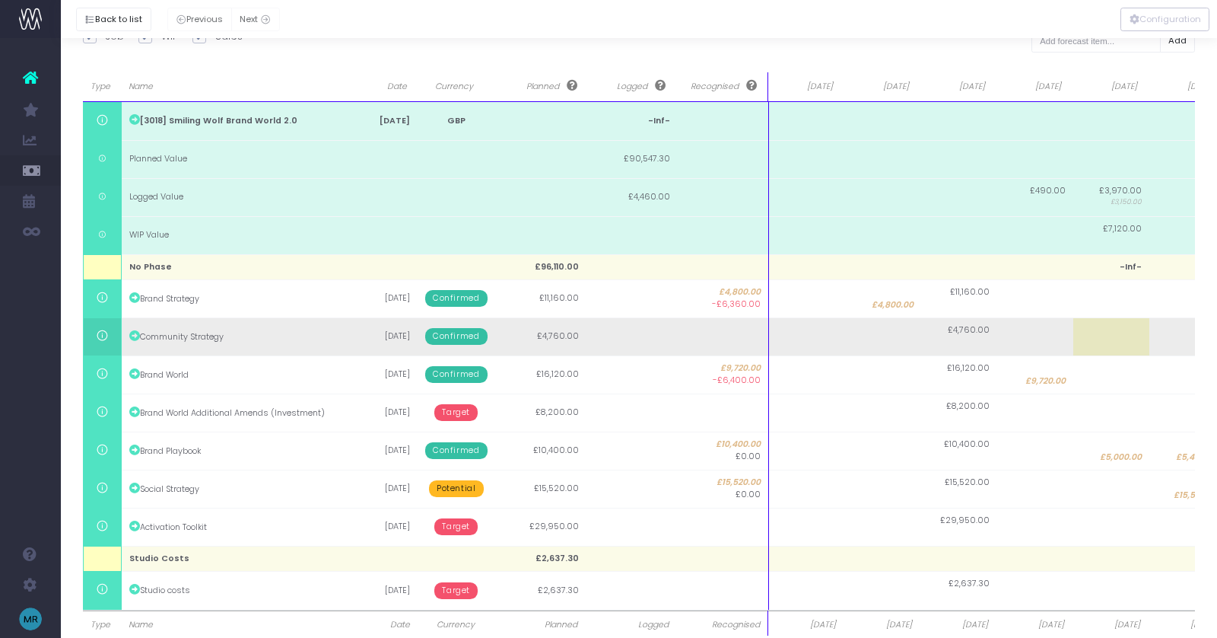
click at [971, 344] on td "£4,760.00" at bounding box center [959, 336] width 76 height 38
type input "1500"
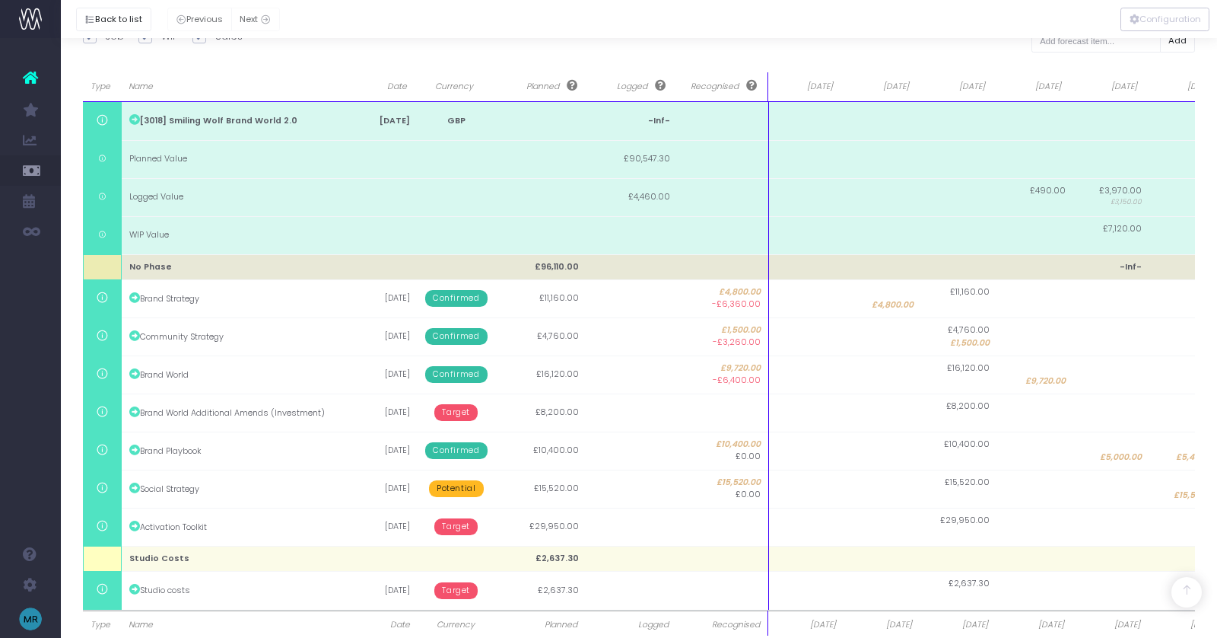
scroll to position [255, 0]
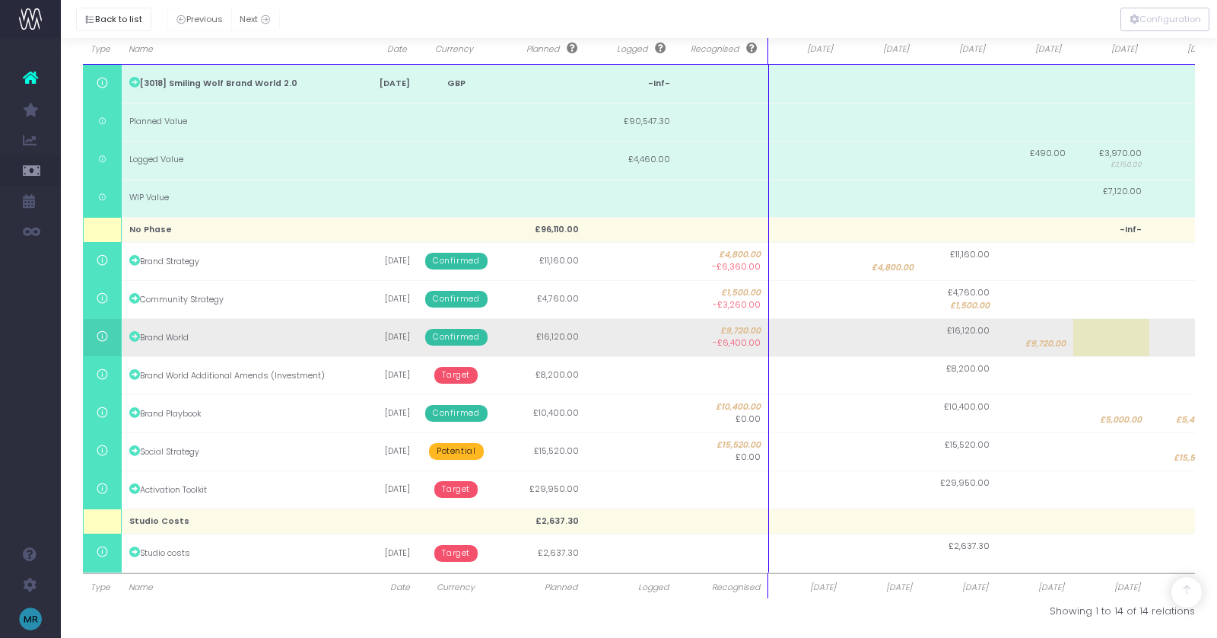
click at [962, 339] on td "£16,120.00" at bounding box center [959, 337] width 76 height 38
type input "5000"
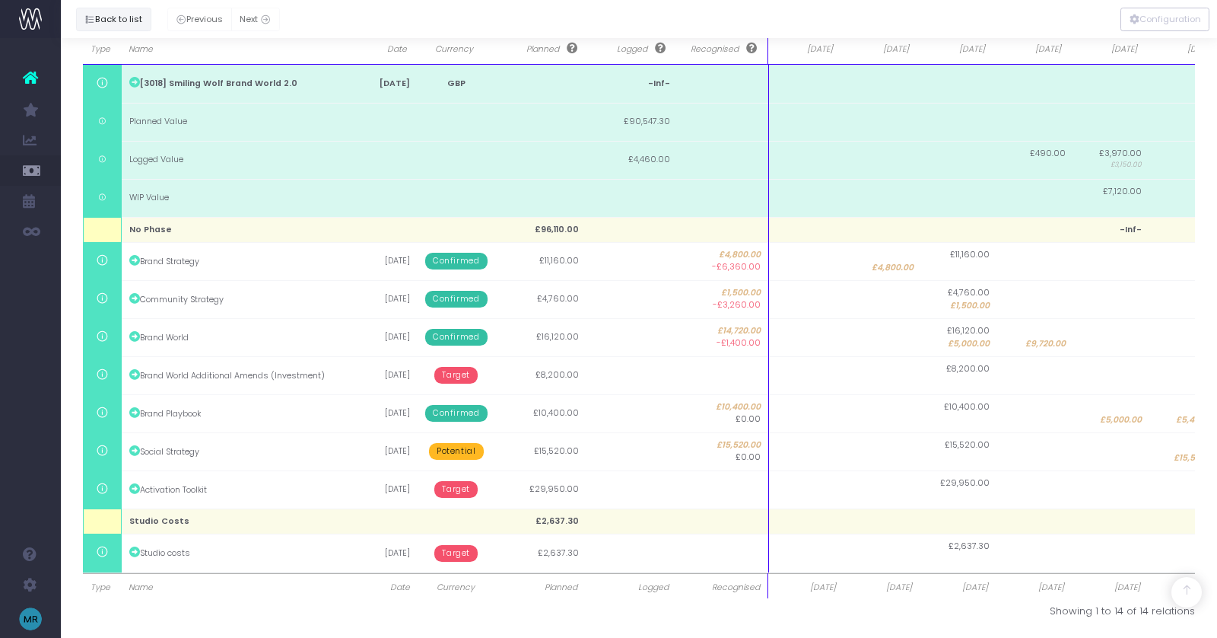
click at [105, 21] on button "Back to list" at bounding box center [113, 20] width 75 height 24
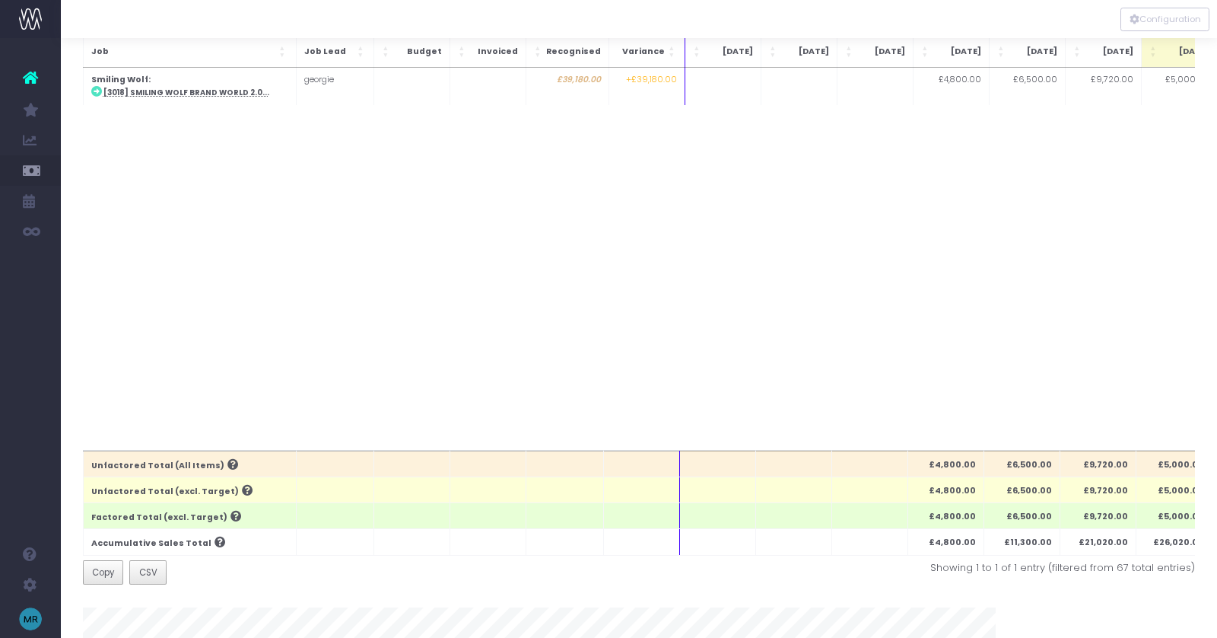
scroll to position [0, 0]
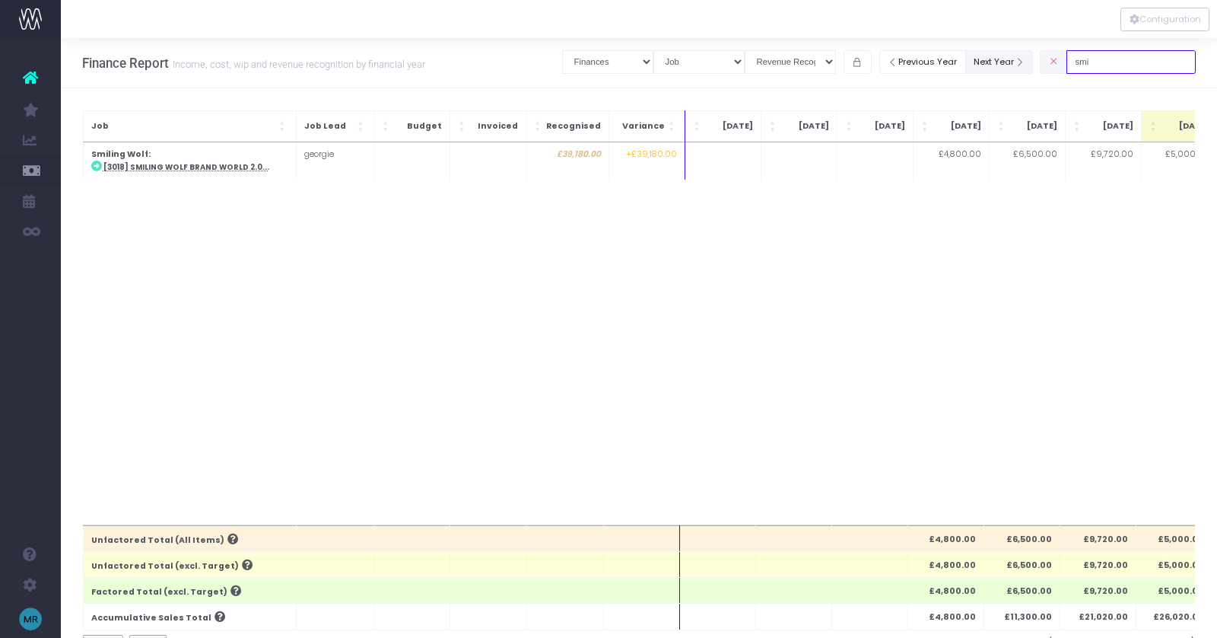
drag, startPoint x: 1121, startPoint y: 60, endPoint x: 1039, endPoint y: 60, distance: 81.4
click at [1039, 60] on div "Clear Filters Job summary column shows... Finances Chart Summary by Job Client …" at bounding box center [879, 61] width 634 height 31
type input "loui"
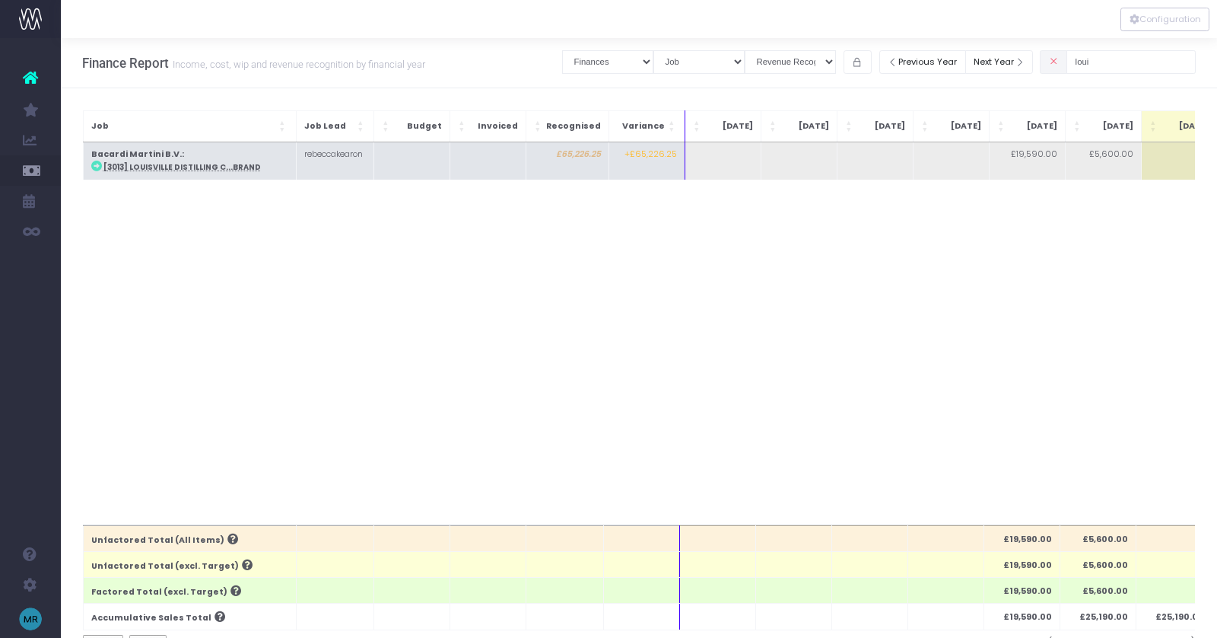
click at [215, 167] on abbr "[3013] Louisville Distilling C...Brand" at bounding box center [181, 167] width 157 height 10
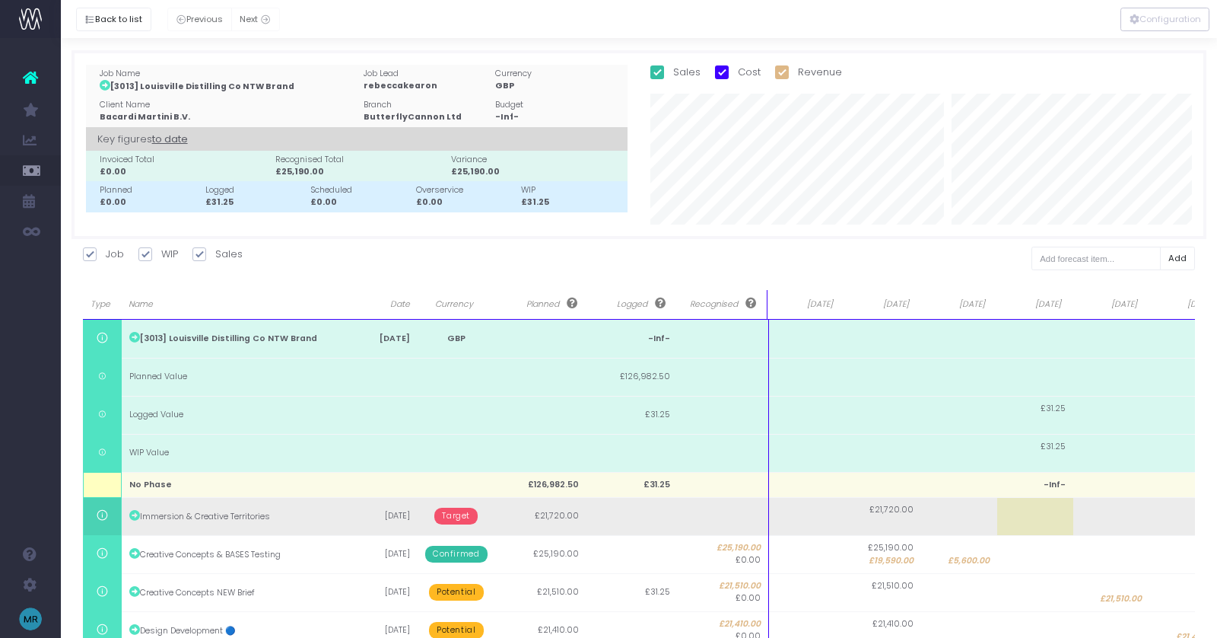
click at [447, 512] on span "Target" at bounding box center [455, 515] width 43 height 17
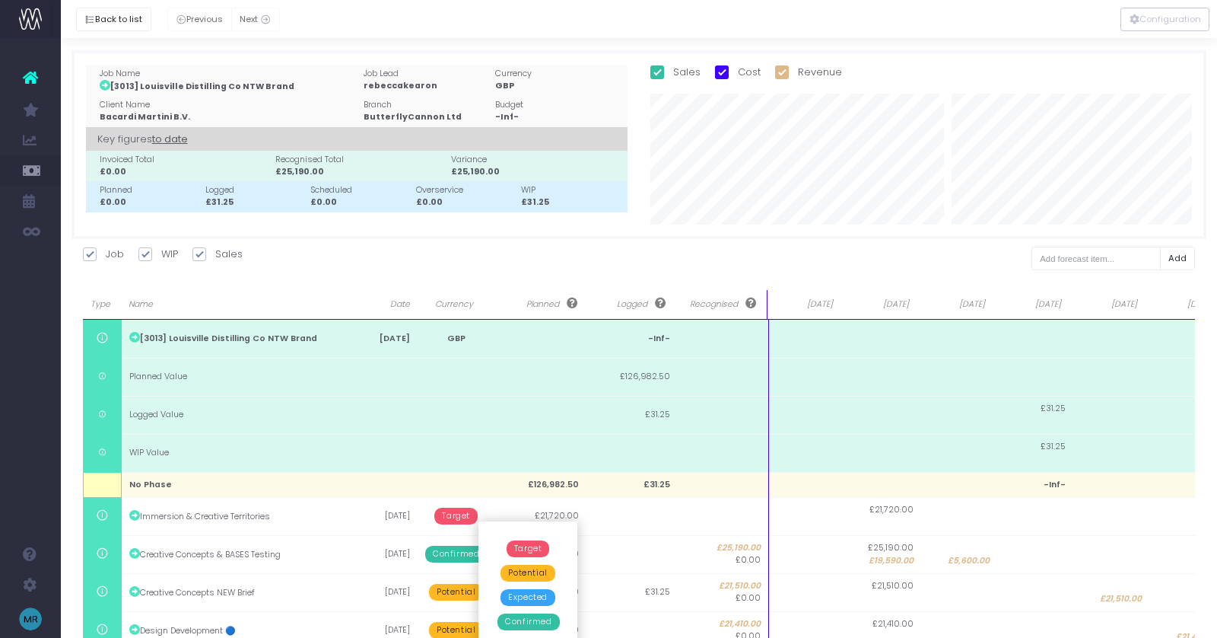
click at [514, 626] on span "Confirmed" at bounding box center [529, 621] width 62 height 17
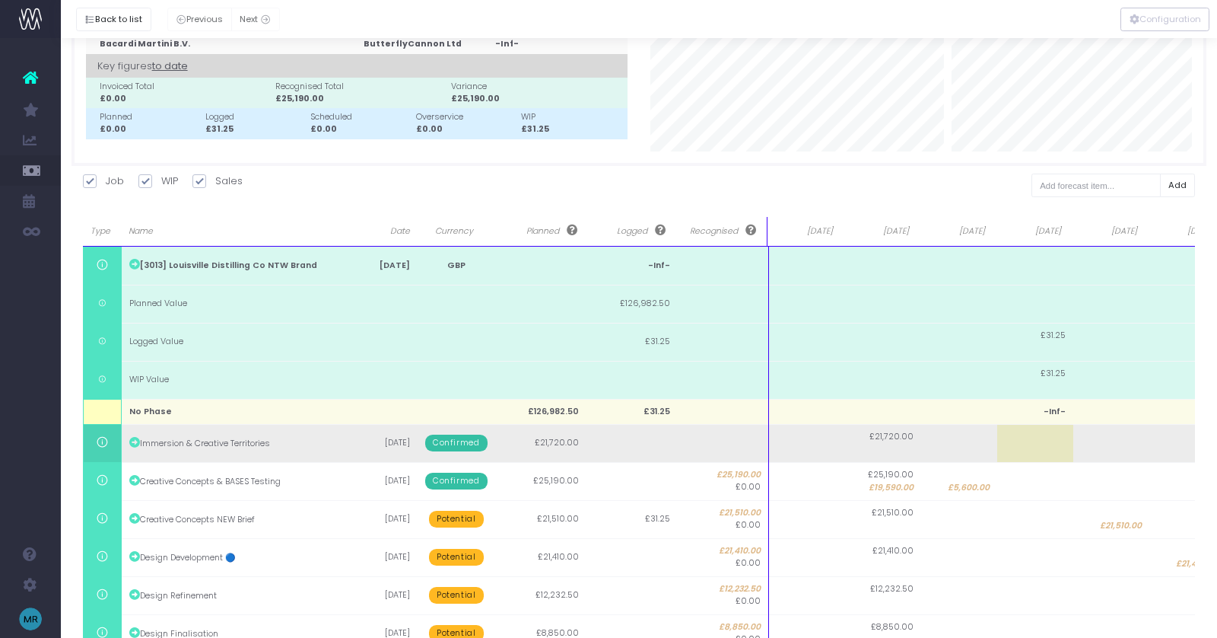
scroll to position [82, 0]
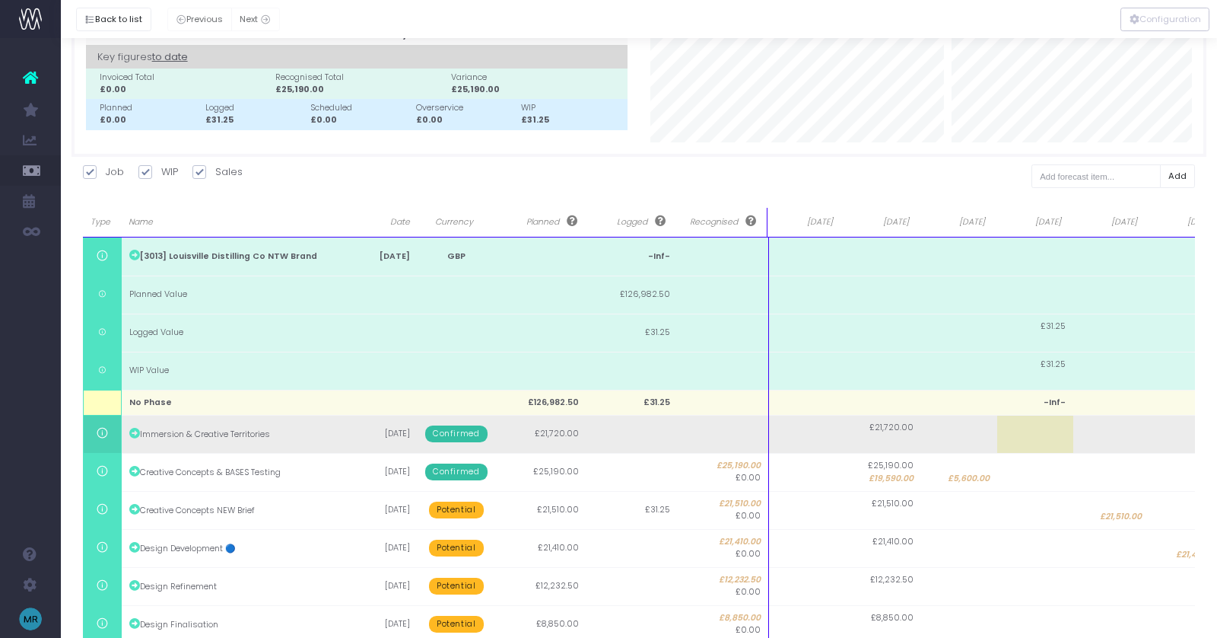
click at [808, 433] on td at bounding box center [807, 434] width 76 height 38
type input "1"
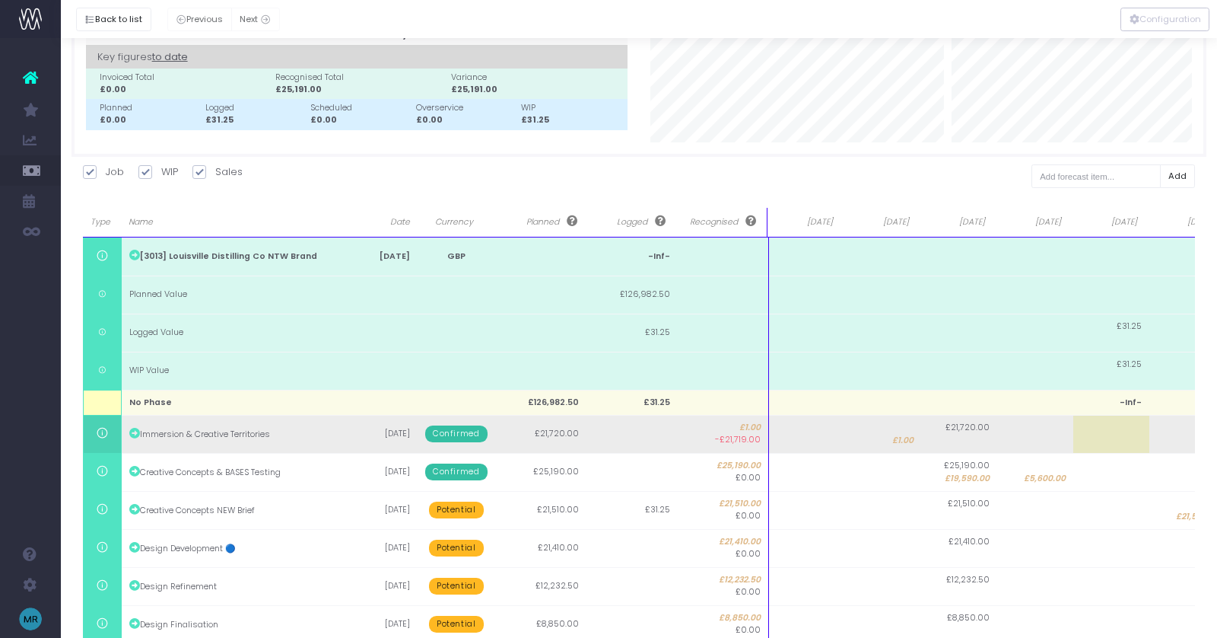
click at [803, 444] on td at bounding box center [807, 434] width 76 height 38
type input "1"
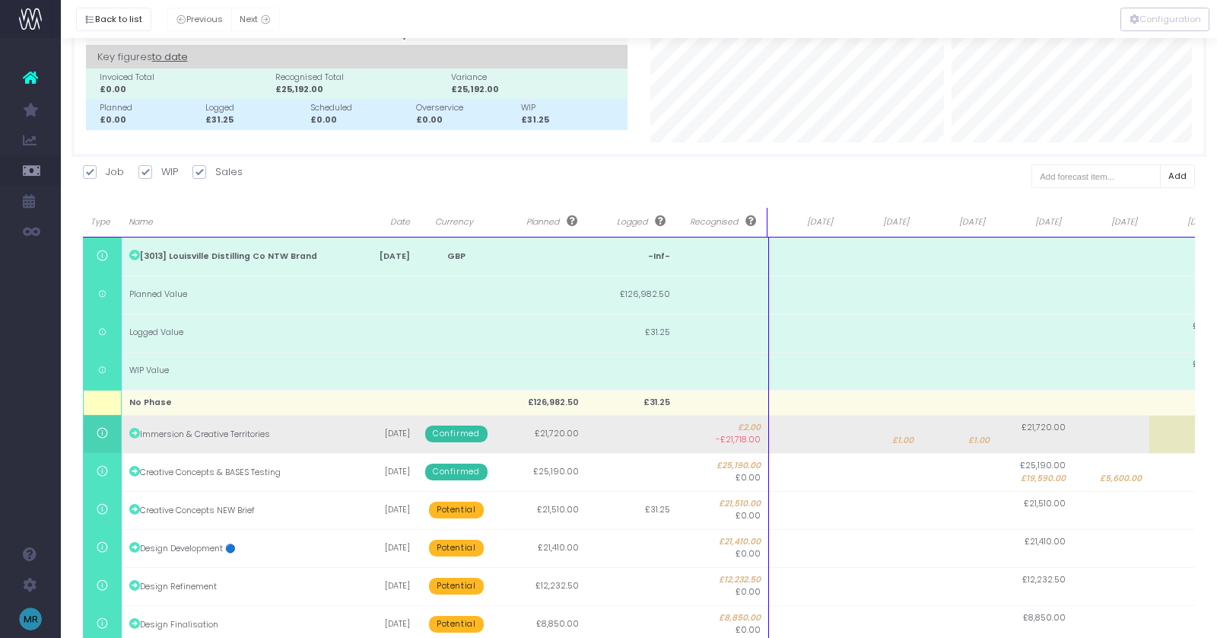
click at [809, 430] on td at bounding box center [807, 434] width 76 height 38
type input "13720"
click at [796, 437] on td at bounding box center [807, 434] width 76 height 38
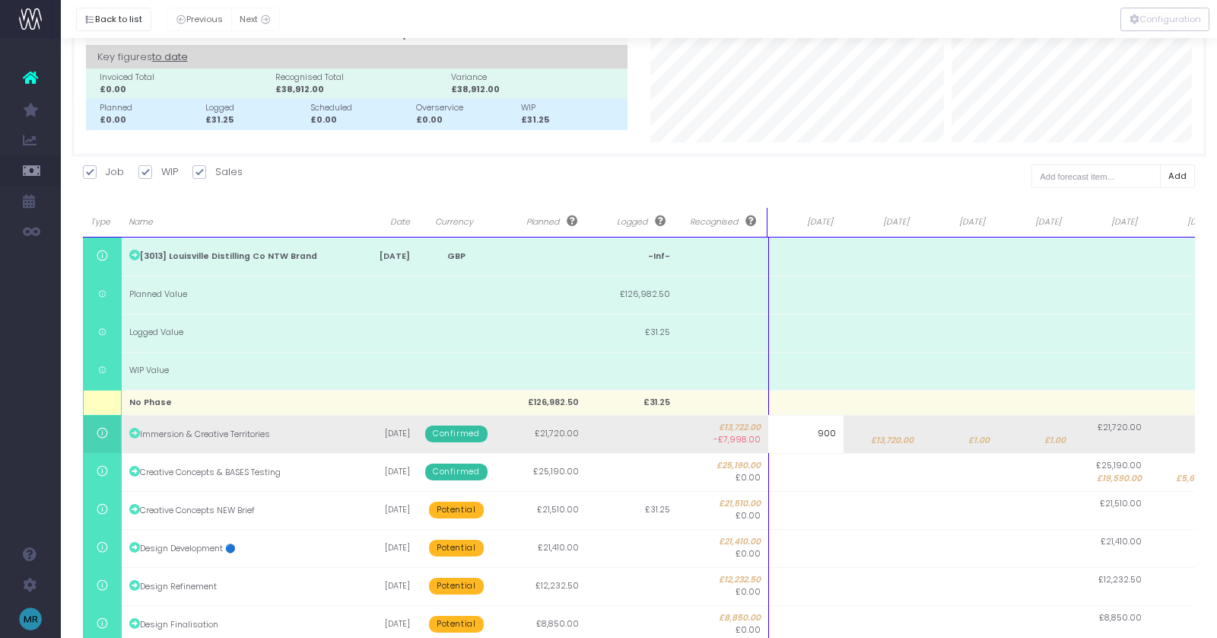
type input "9000"
click at [1059, 436] on span "£1.00" at bounding box center [1055, 440] width 21 height 12
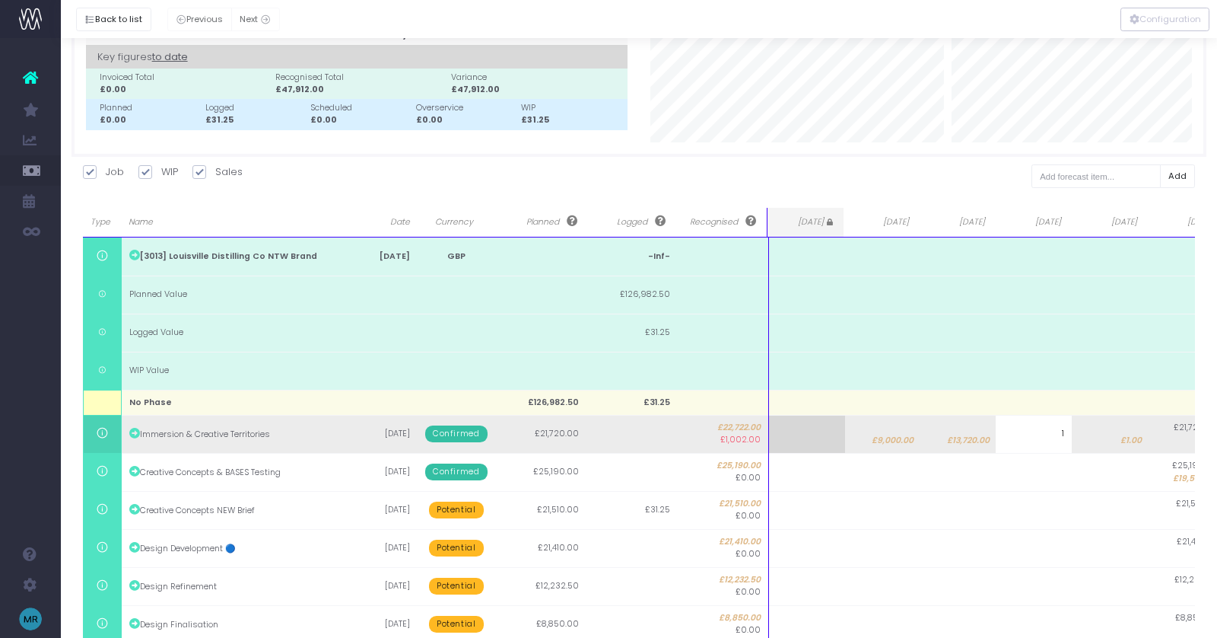
type input "0"
click at [1140, 439] on span "£1.00" at bounding box center [1131, 440] width 21 height 12
type input "0"
click at [892, 436] on span "£9,000.00" at bounding box center [893, 440] width 42 height 12
type input "8000"
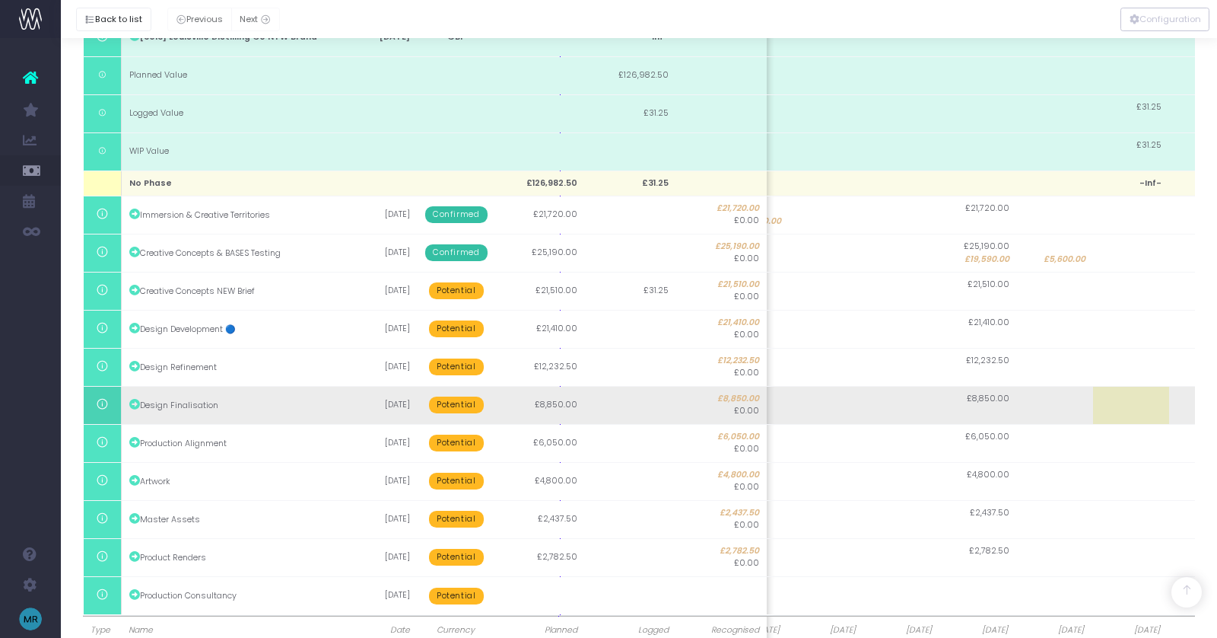
scroll to position [344, 0]
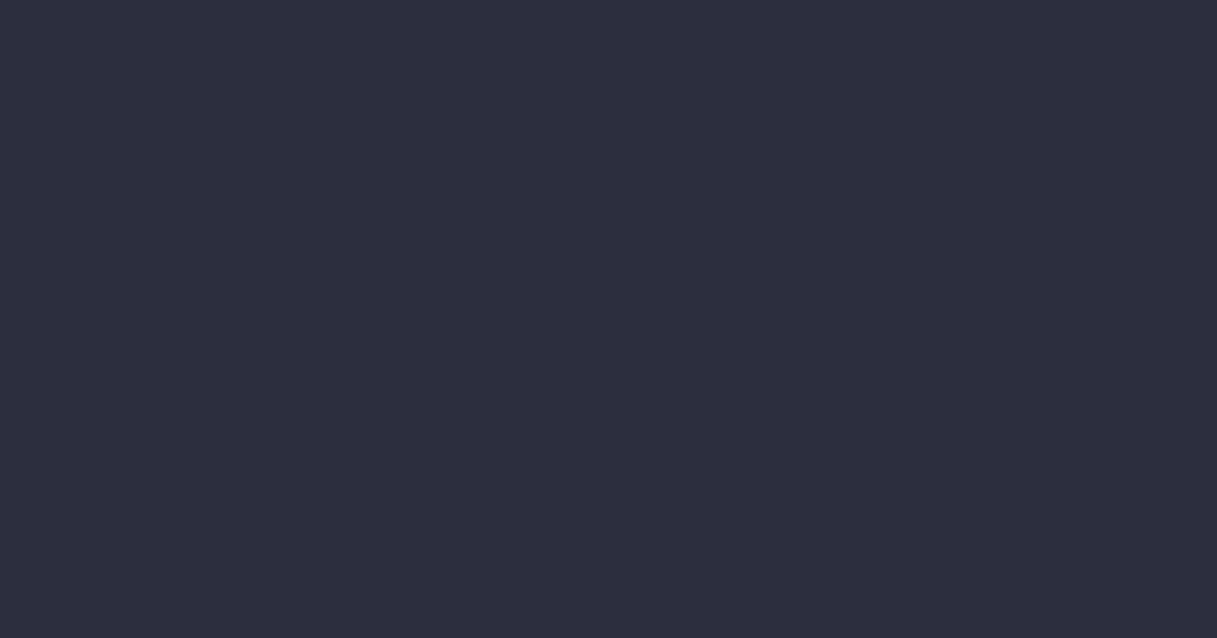
select select "finances"
select select "job"
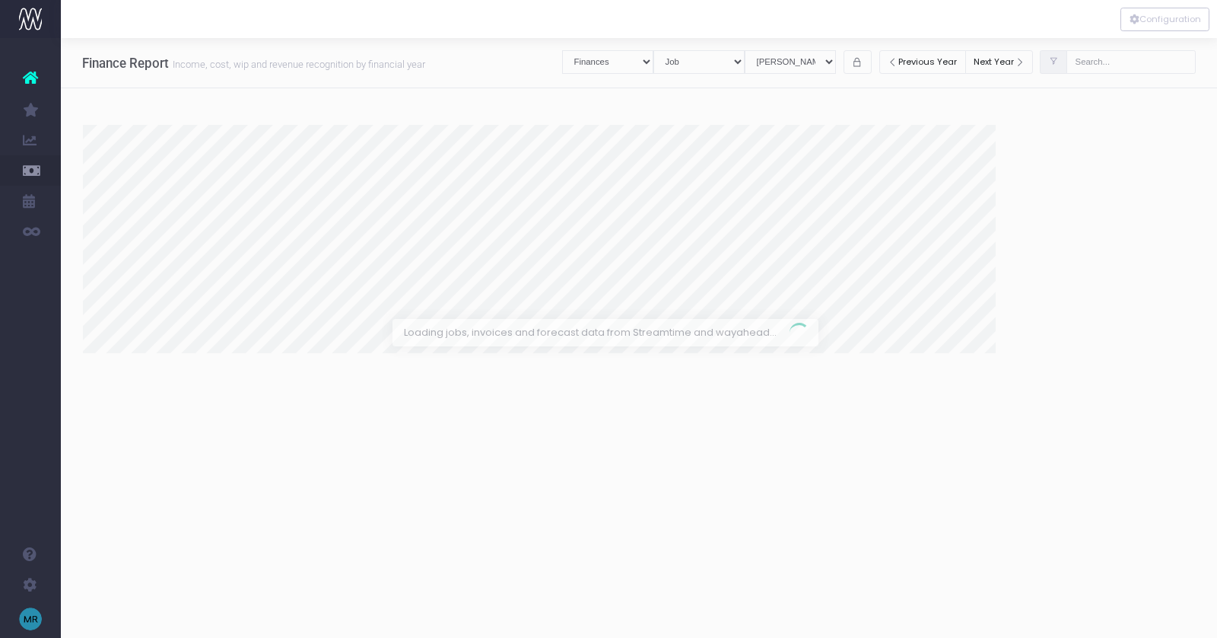
select select "revrec"
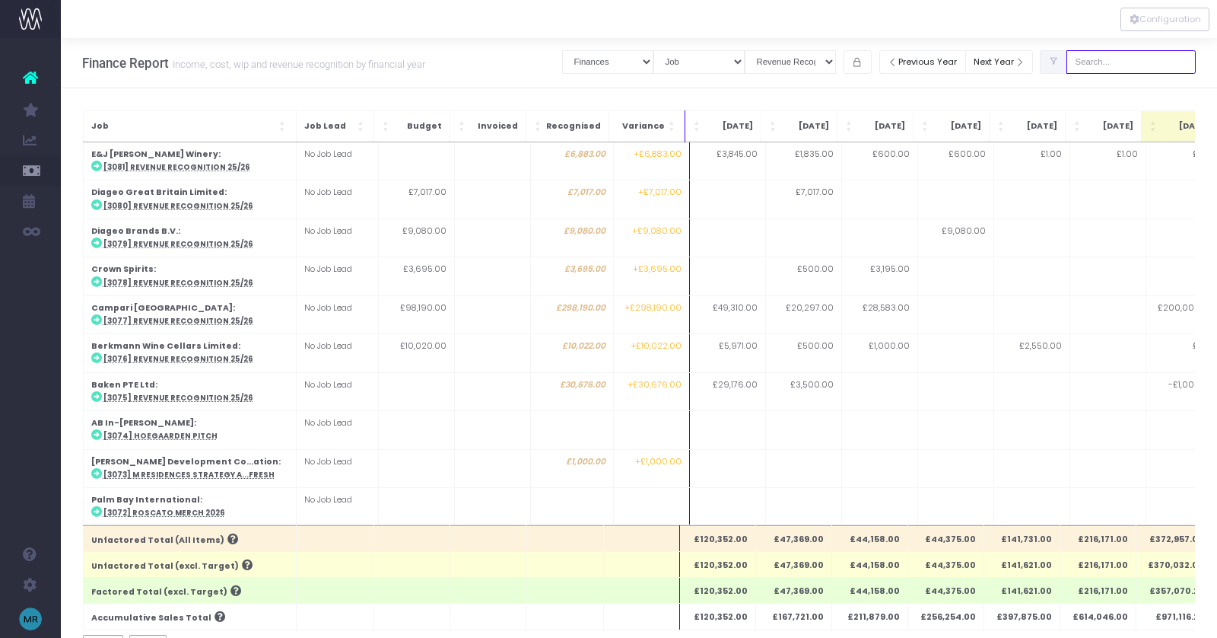
click at [1118, 63] on input "text" at bounding box center [1131, 62] width 129 height 24
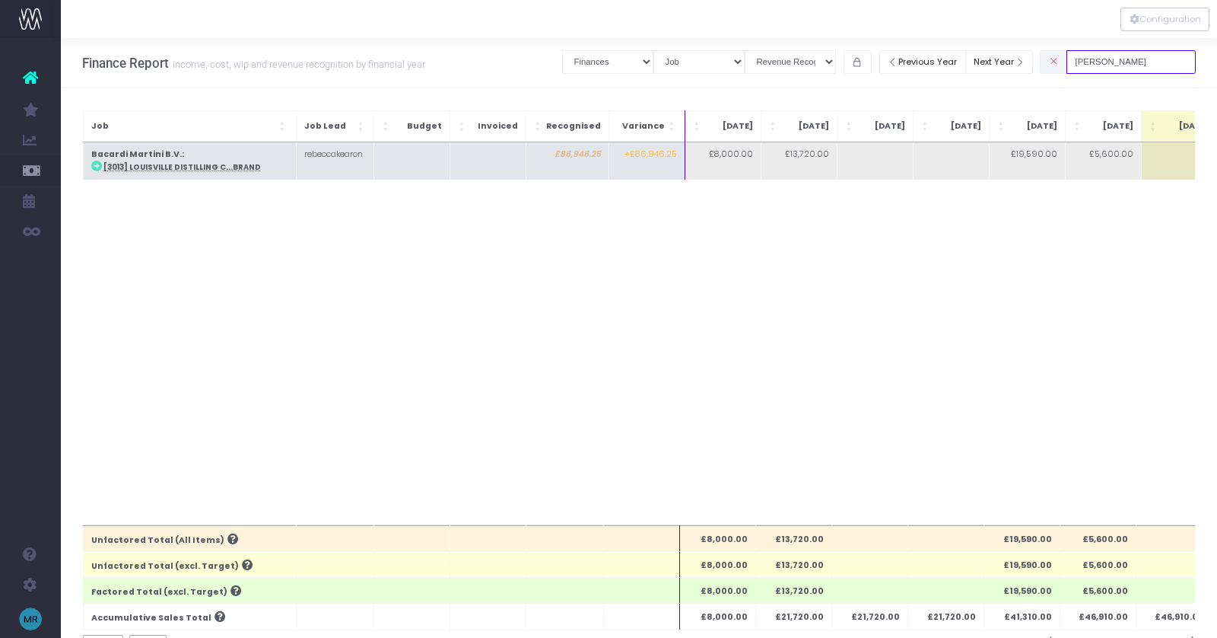
type input "lou"
click at [208, 165] on abbr "[3013] Louisville Distilling C...Brand" at bounding box center [181, 167] width 157 height 10
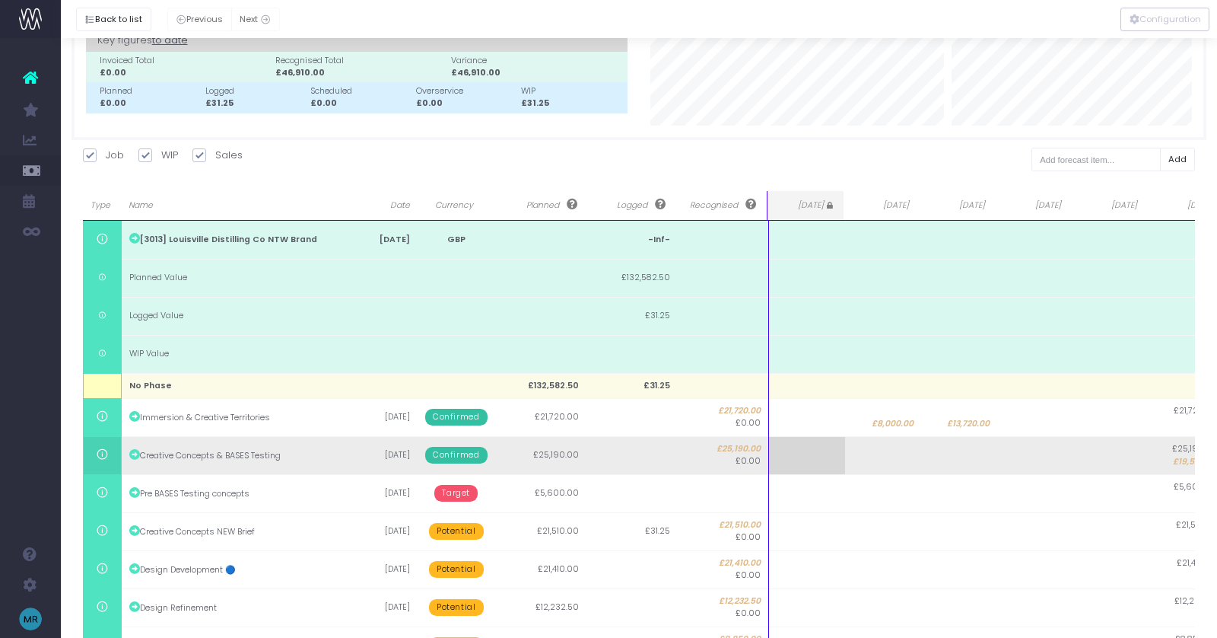
scroll to position [110, 0]
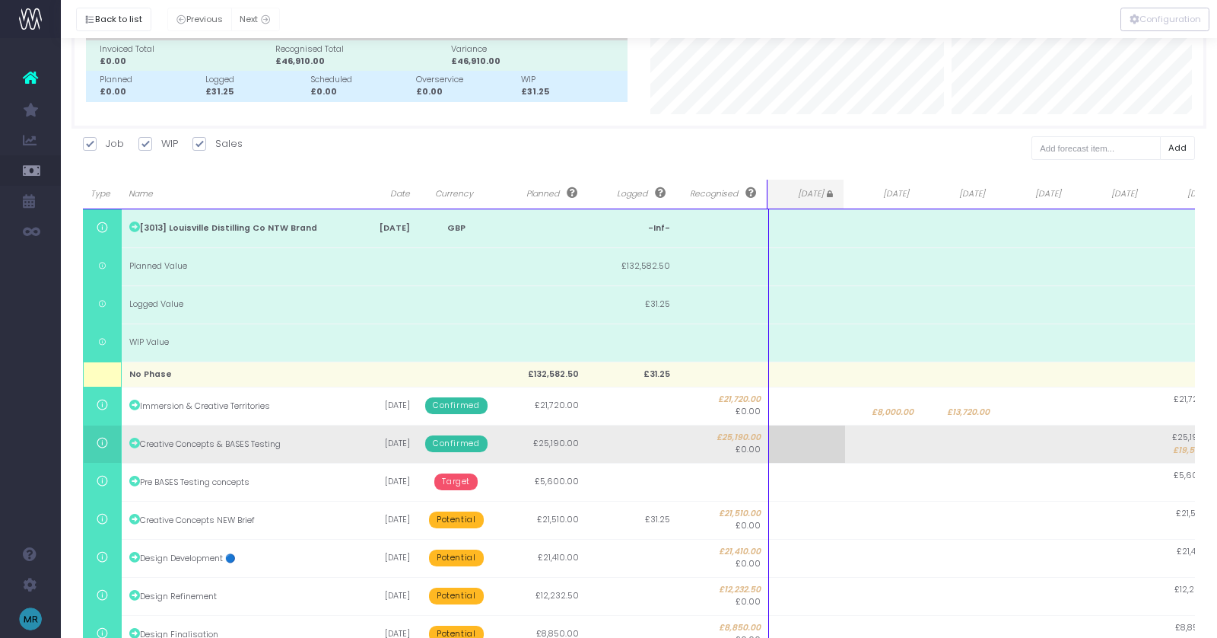
click at [1039, 439] on td at bounding box center [1035, 444] width 76 height 38
click at [1052, 440] on td at bounding box center [1035, 444] width 76 height 38
type input "25190"
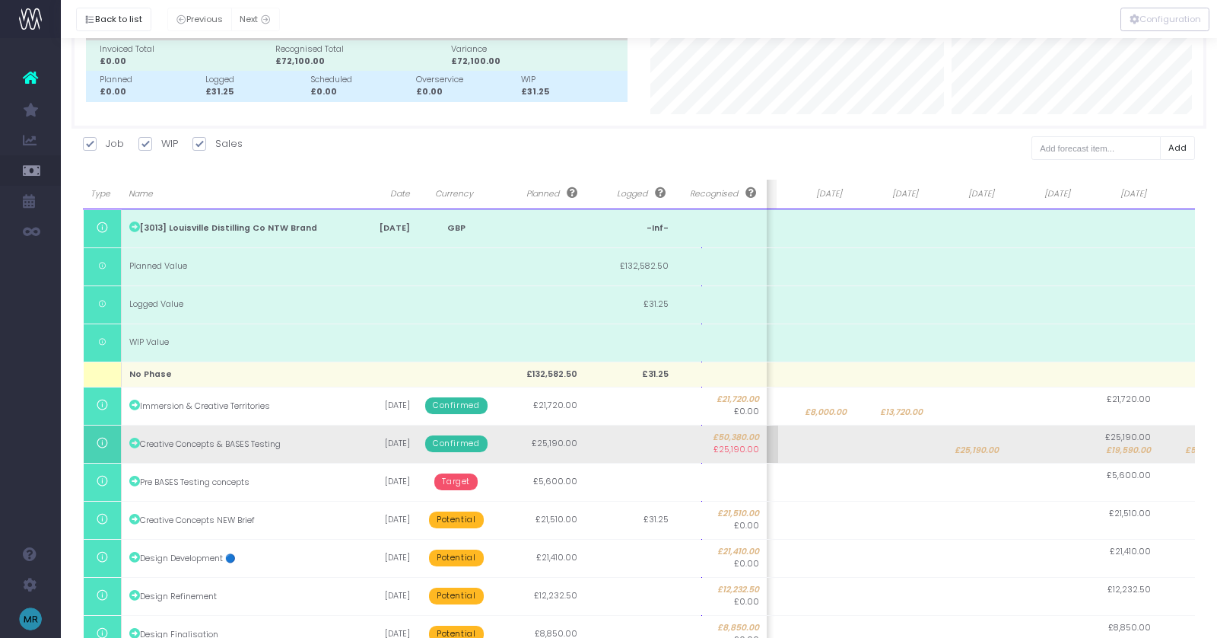
scroll to position [0, 0]
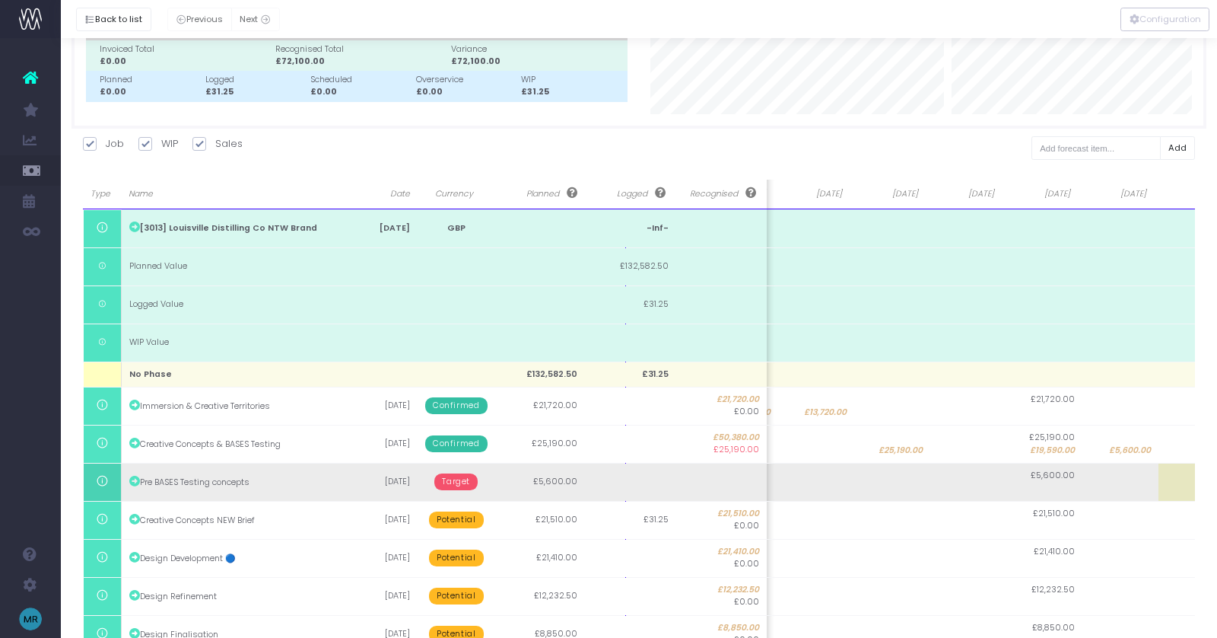
click at [1130, 488] on td at bounding box center [1121, 482] width 76 height 38
type input "5600"
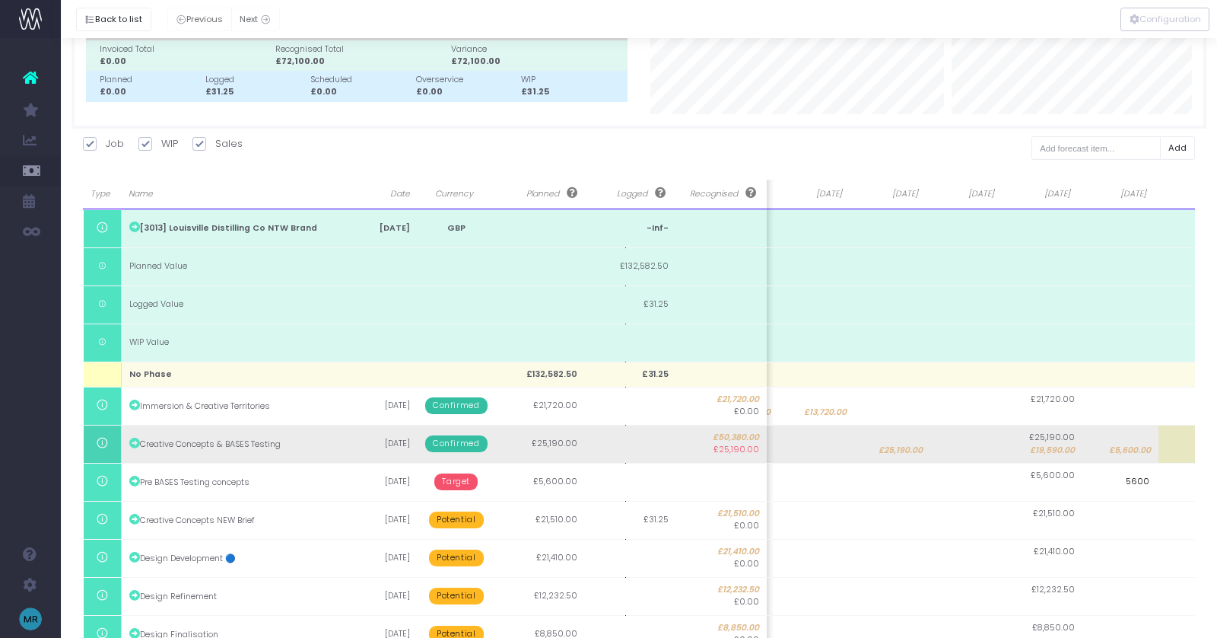
click at [1129, 450] on body "Oh my... this is bad. [PERSON_NAME] wasn't able to load this page. Please conta…" at bounding box center [608, 209] width 1217 height 638
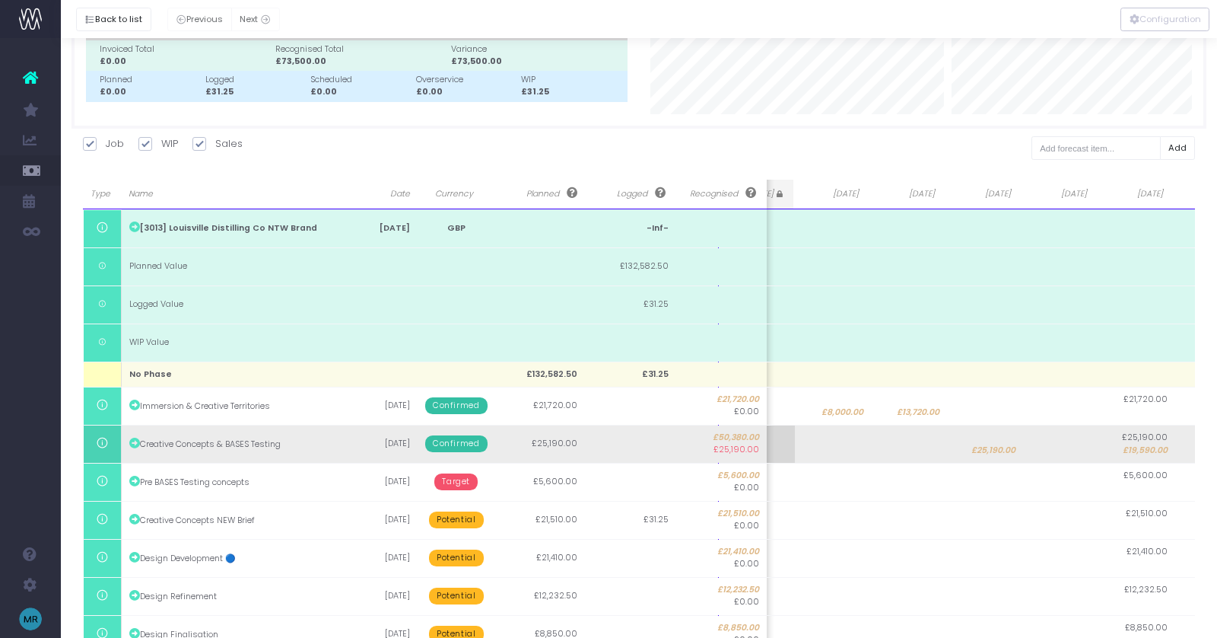
scroll to position [0, 165]
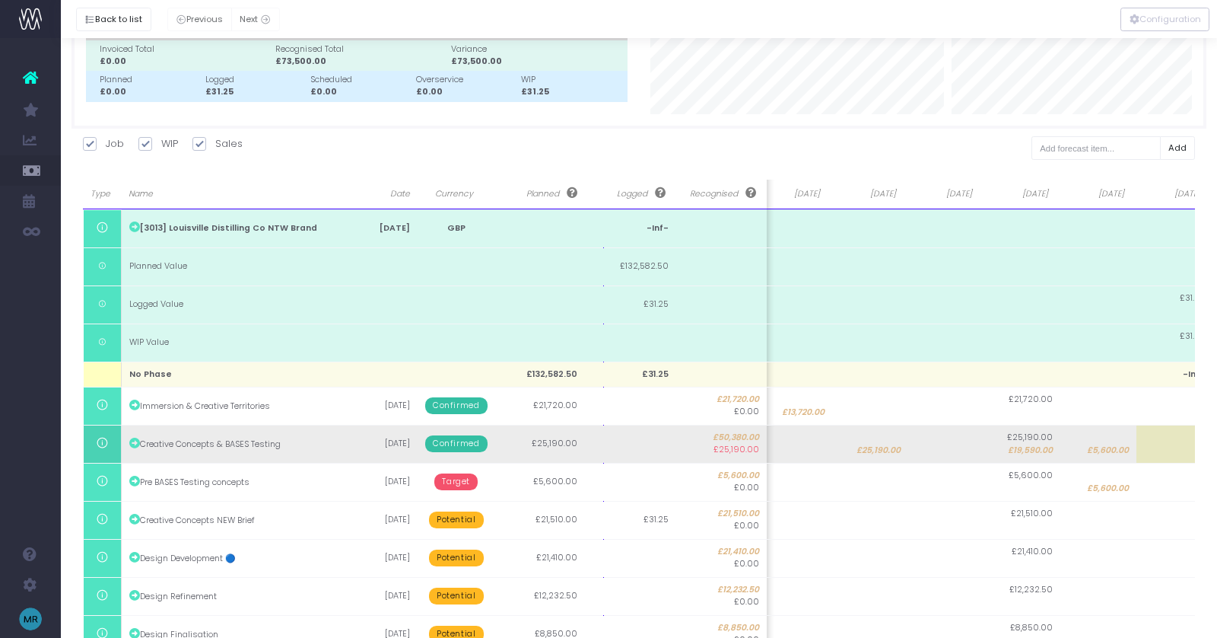
click at [1107, 449] on span "£5,600.00" at bounding box center [1108, 450] width 42 height 12
type input "5600"
click at [1024, 450] on span "£19,590.00" at bounding box center [1017, 450] width 45 height 12
type input "0"
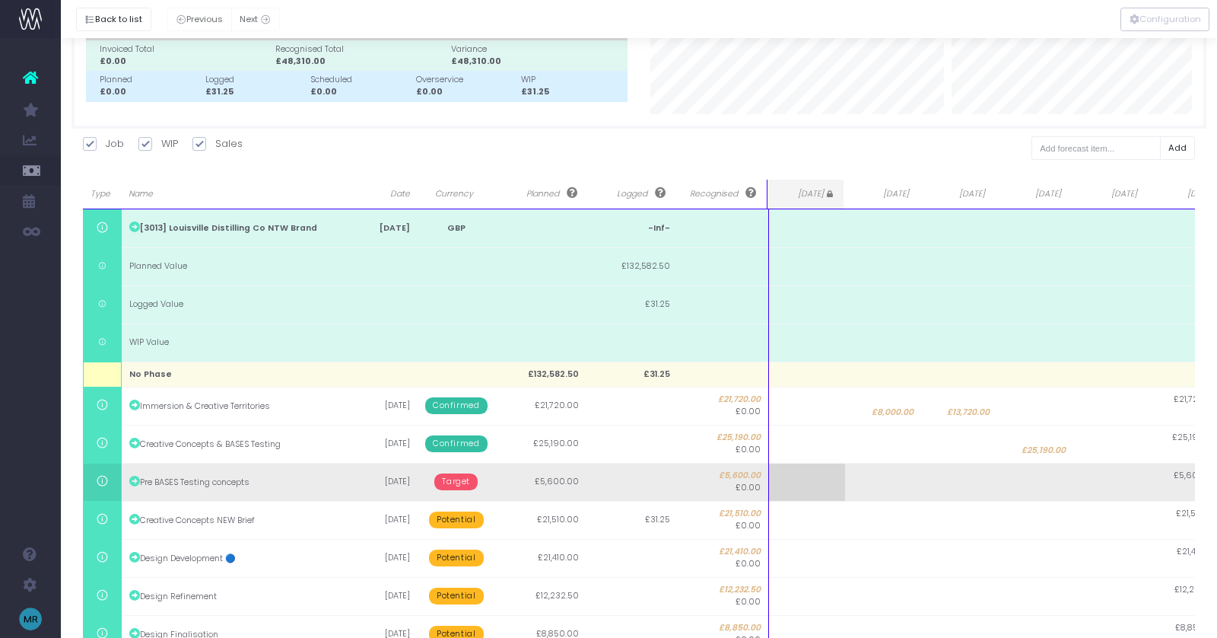
click at [448, 488] on td "Target" at bounding box center [456, 482] width 77 height 38
click at [453, 476] on span "Target" at bounding box center [455, 481] width 43 height 17
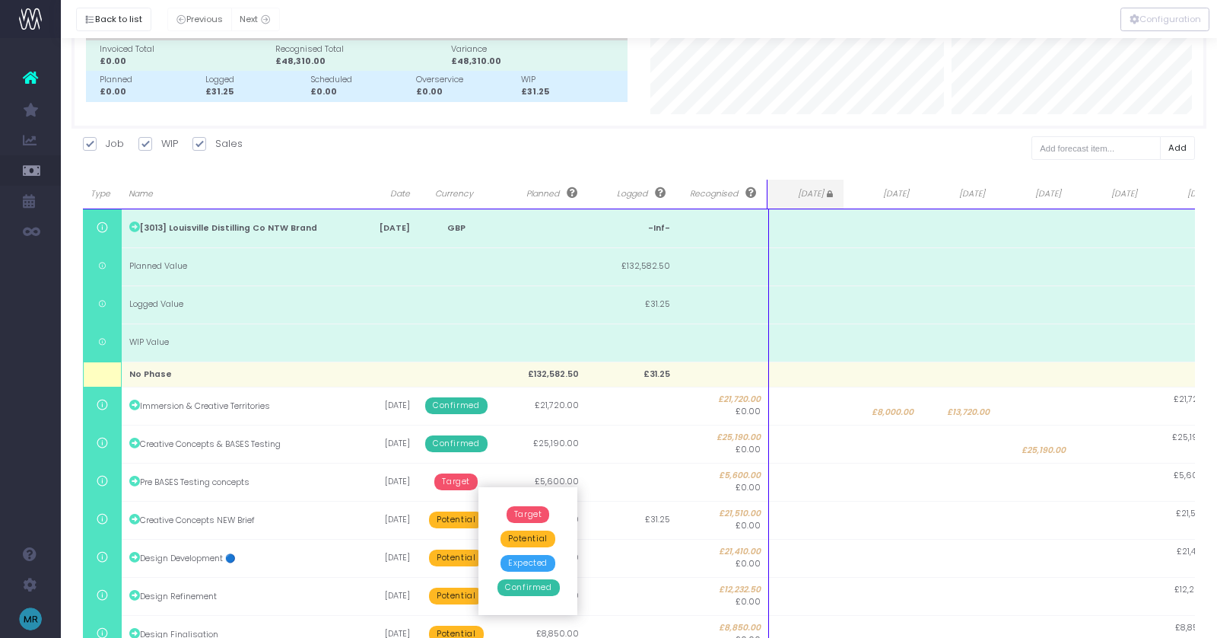
click at [534, 583] on span "Confirmed" at bounding box center [529, 587] width 62 height 17
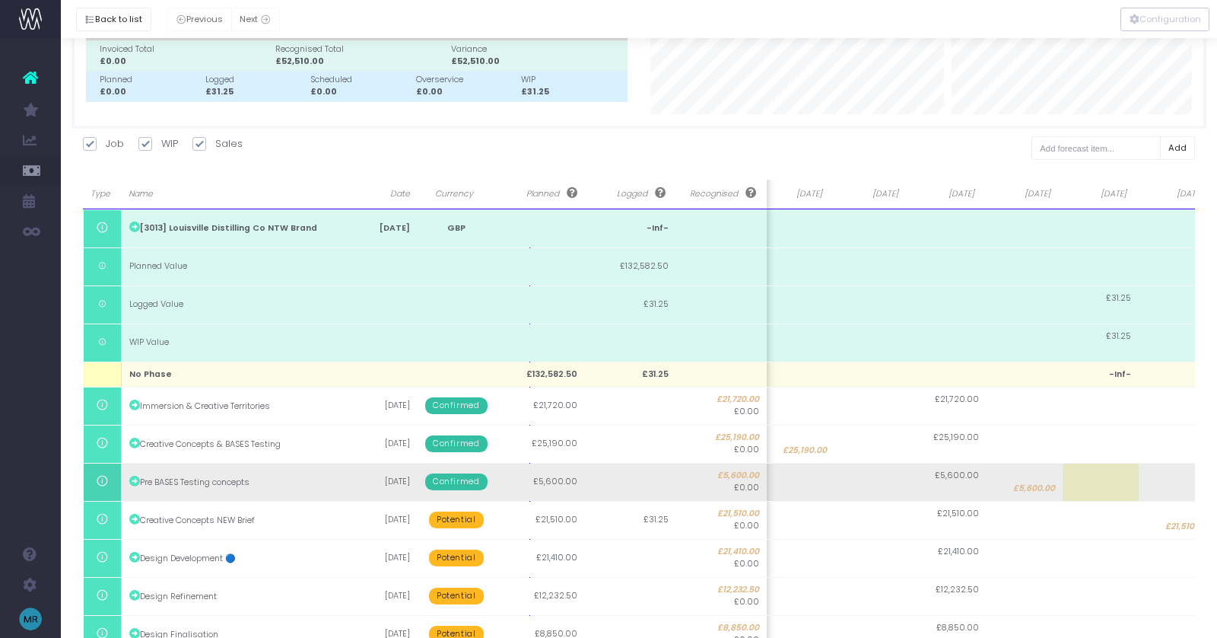
scroll to position [0, 298]
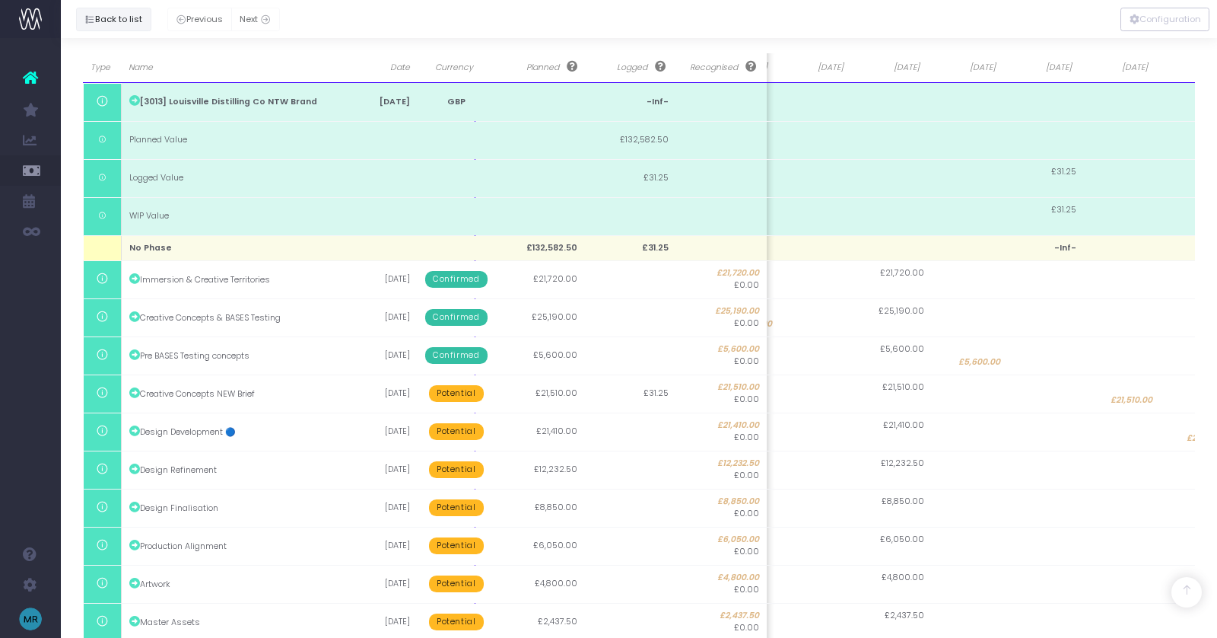
click at [108, 21] on button "Back to list" at bounding box center [113, 20] width 75 height 24
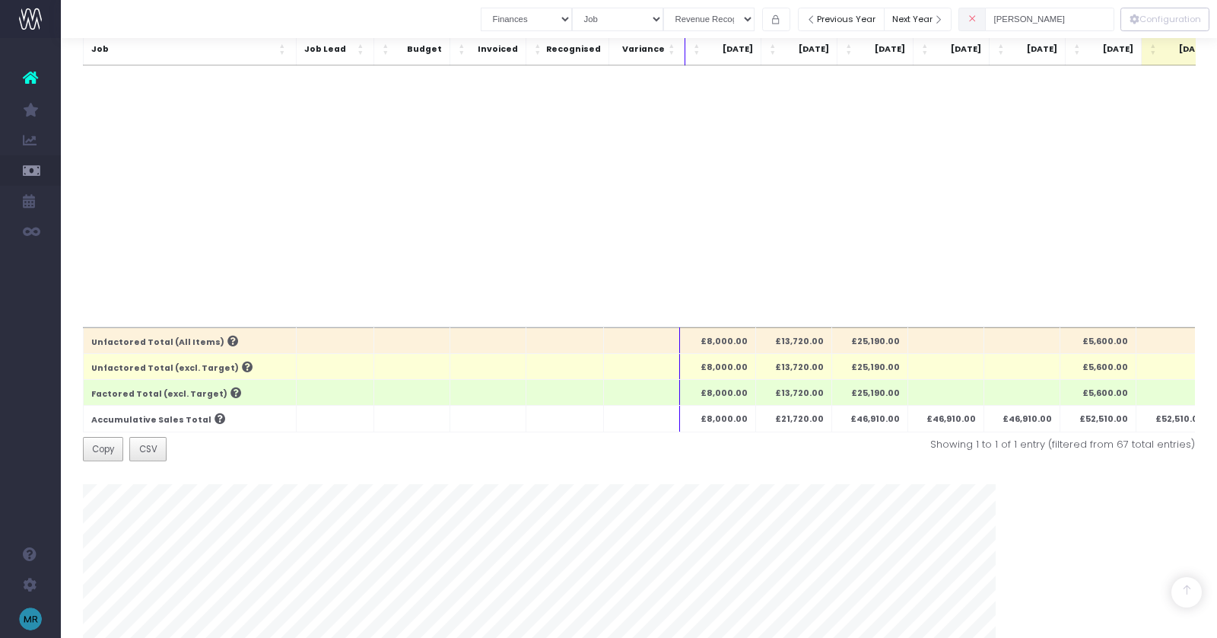
scroll to position [0, 0]
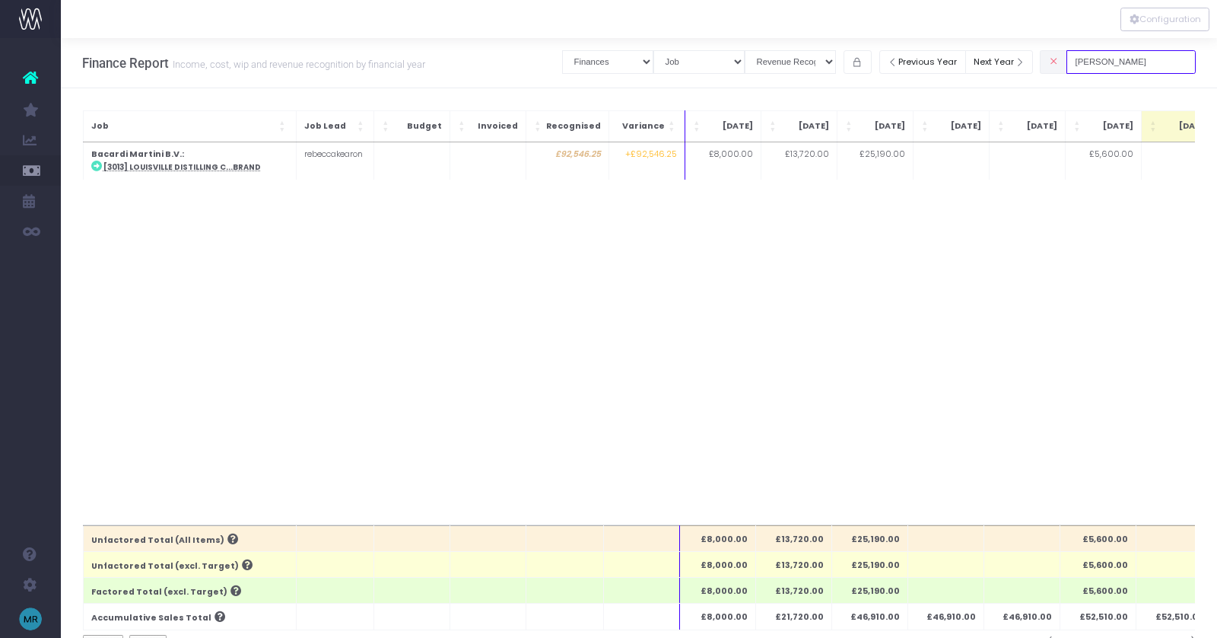
drag, startPoint x: 1119, startPoint y: 62, endPoint x: 1069, endPoint y: 62, distance: 50.2
click at [1069, 62] on div "lou" at bounding box center [1118, 61] width 156 height 31
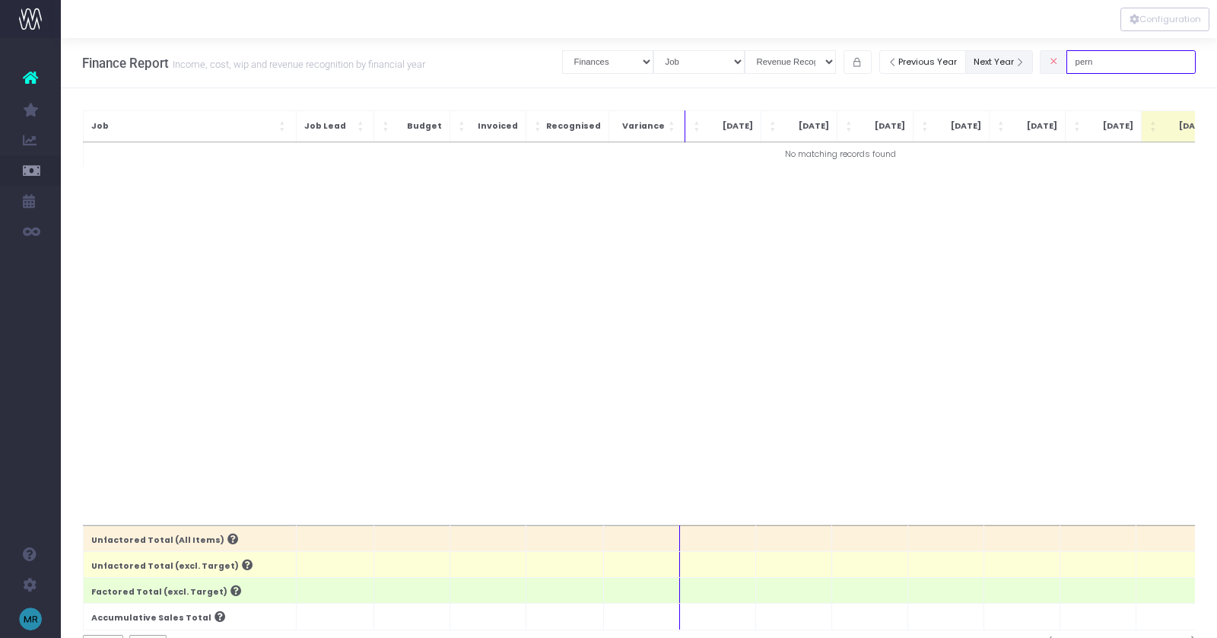
drag, startPoint x: 1130, startPoint y: 58, endPoint x: 1043, endPoint y: 58, distance: 86.7
click at [1043, 58] on div "Clear Filters Job summary column shows... Finances Chart Summary by Job Client …" at bounding box center [879, 61] width 634 height 31
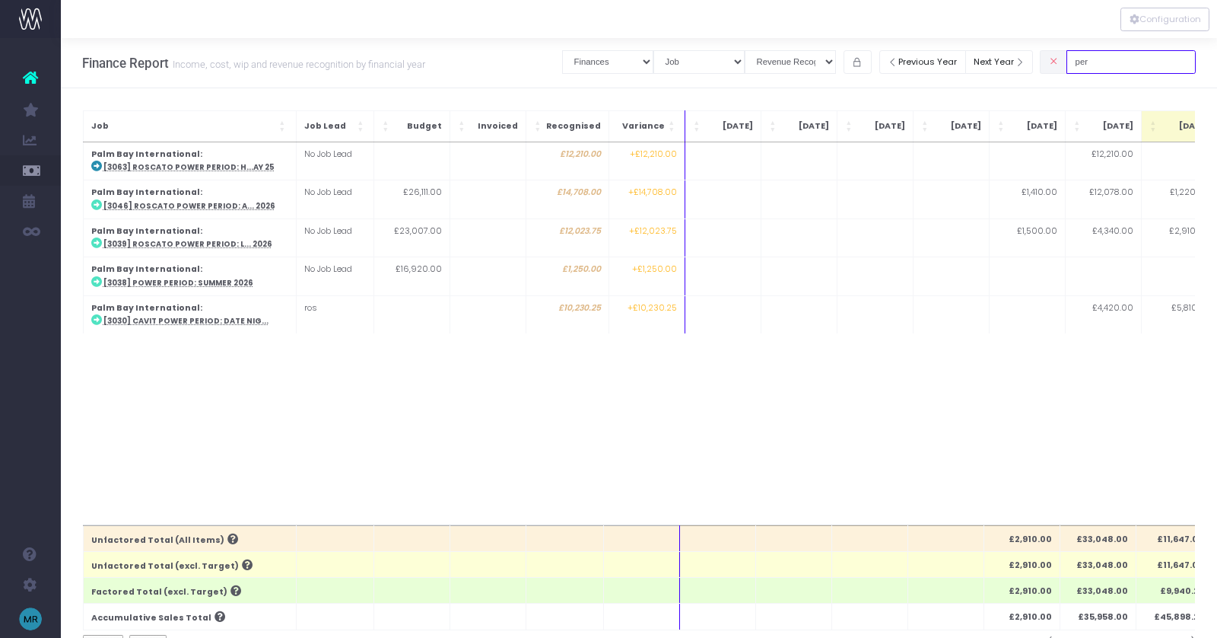
click at [1127, 65] on input "per" at bounding box center [1131, 62] width 129 height 24
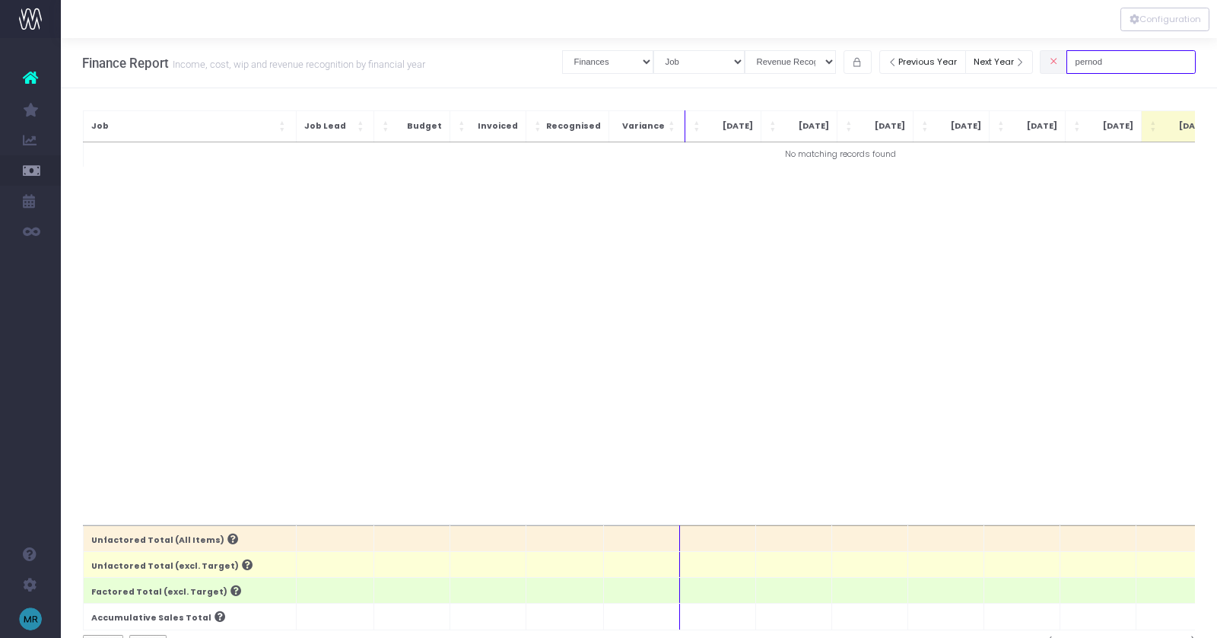
type input "pernod"
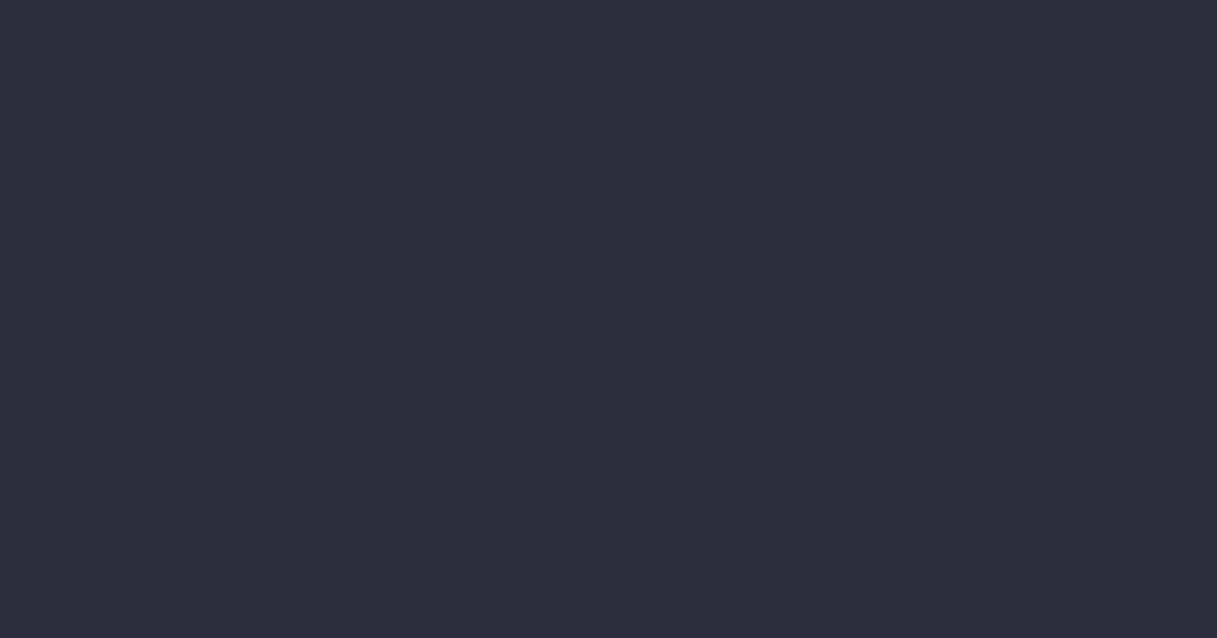
select select "finances"
select select "job"
select select "revrec"
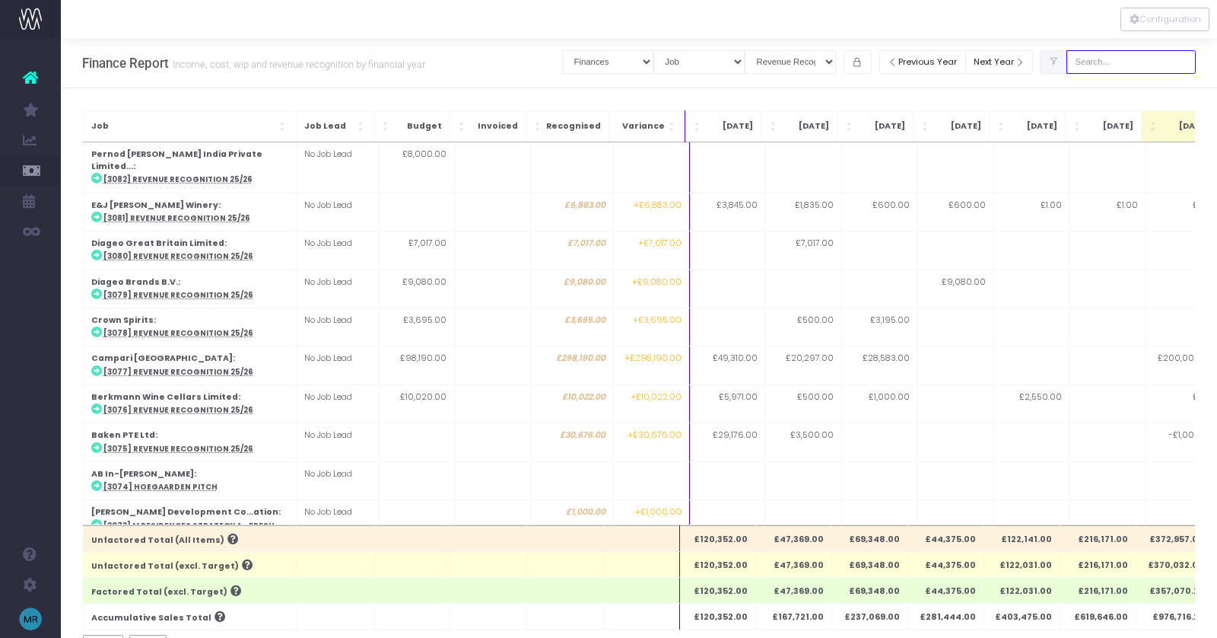
click at [1124, 68] on input "text" at bounding box center [1131, 62] width 129 height 24
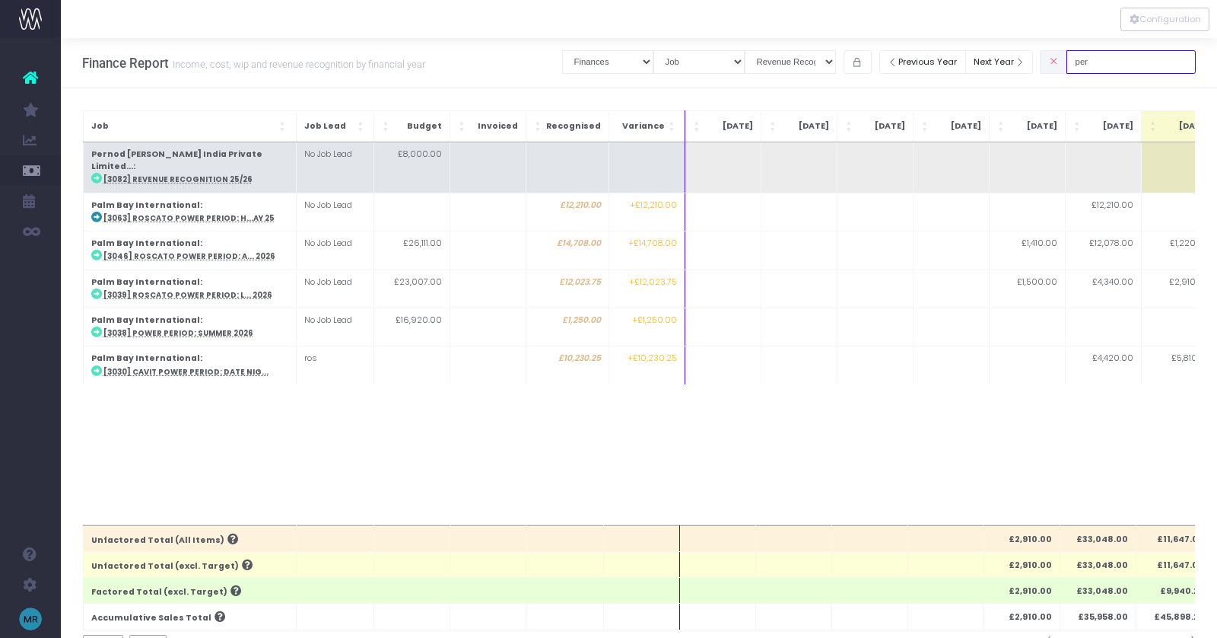
type input "per"
click at [201, 157] on strong "Pernod [PERSON_NAME] India Private Limited..." at bounding box center [176, 160] width 171 height 24
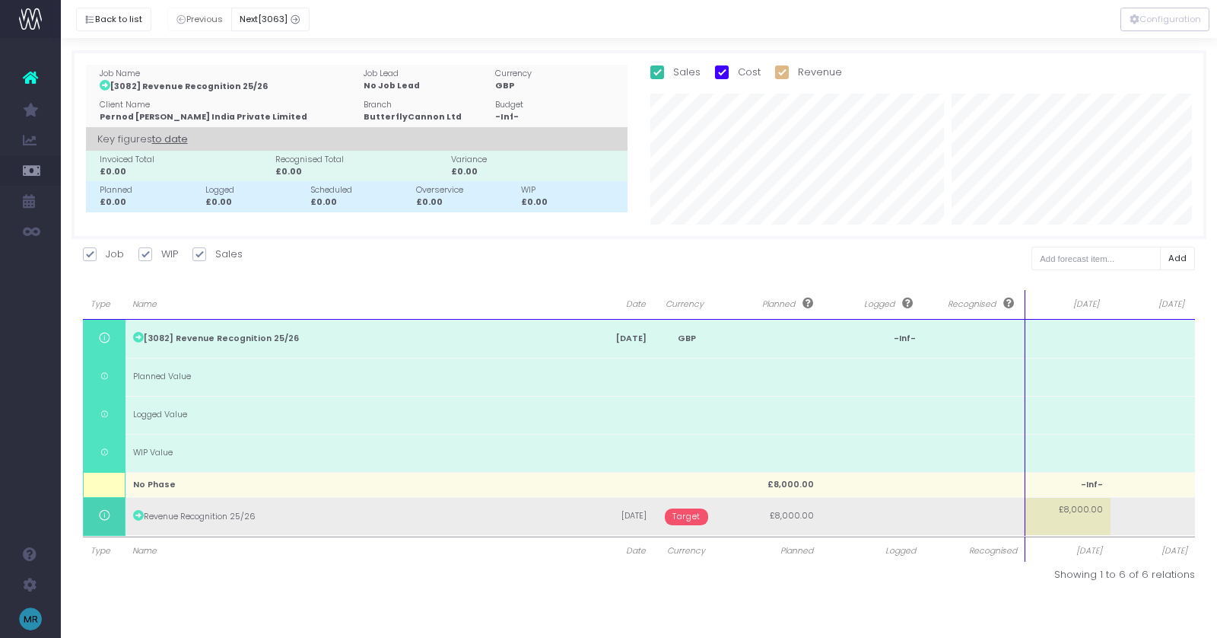
click at [701, 528] on td "Target" at bounding box center [686, 516] width 65 height 38
click at [697, 512] on span "Target" at bounding box center [686, 516] width 43 height 17
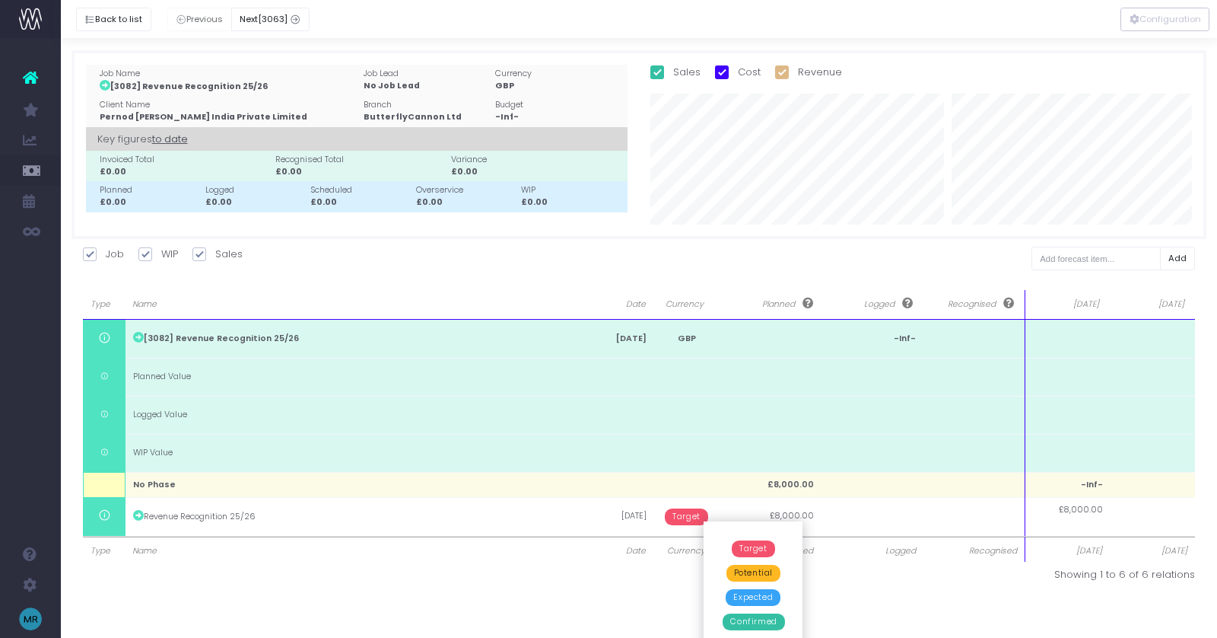
click at [758, 628] on span "Confirmed" at bounding box center [754, 621] width 62 height 17
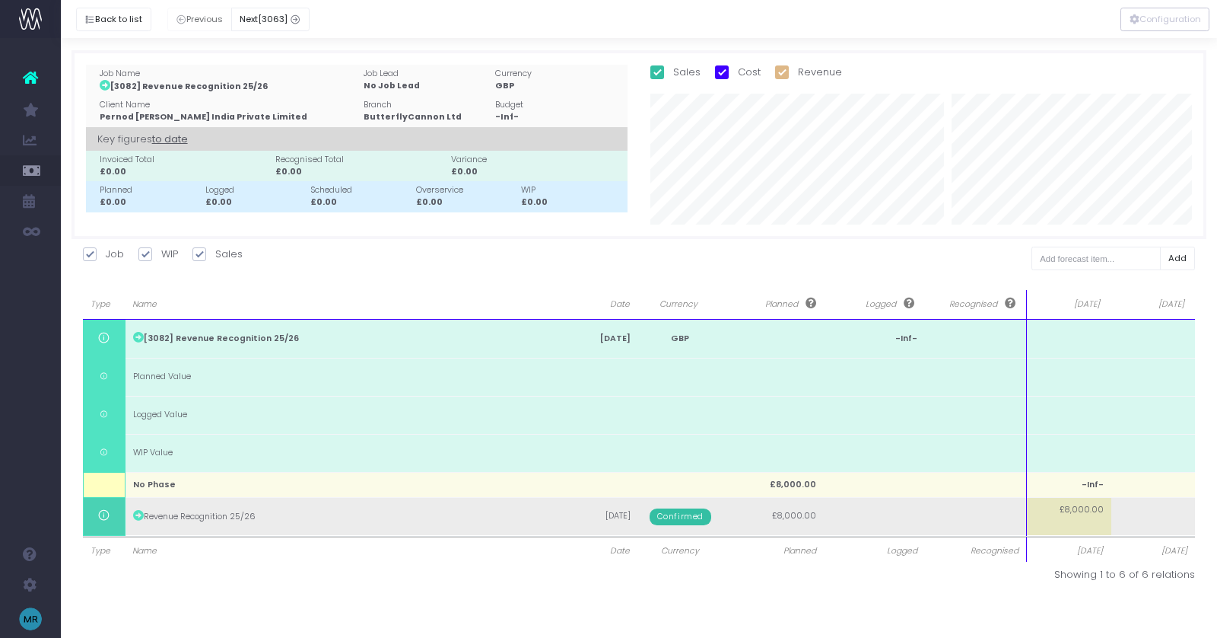
click at [1071, 514] on span "£8,000.00" at bounding box center [1082, 510] width 44 height 12
type input "1"
click at [1134, 516] on body "Oh my... this is bad. [PERSON_NAME] wasn't able to load this page. Please conta…" at bounding box center [608, 319] width 1217 height 638
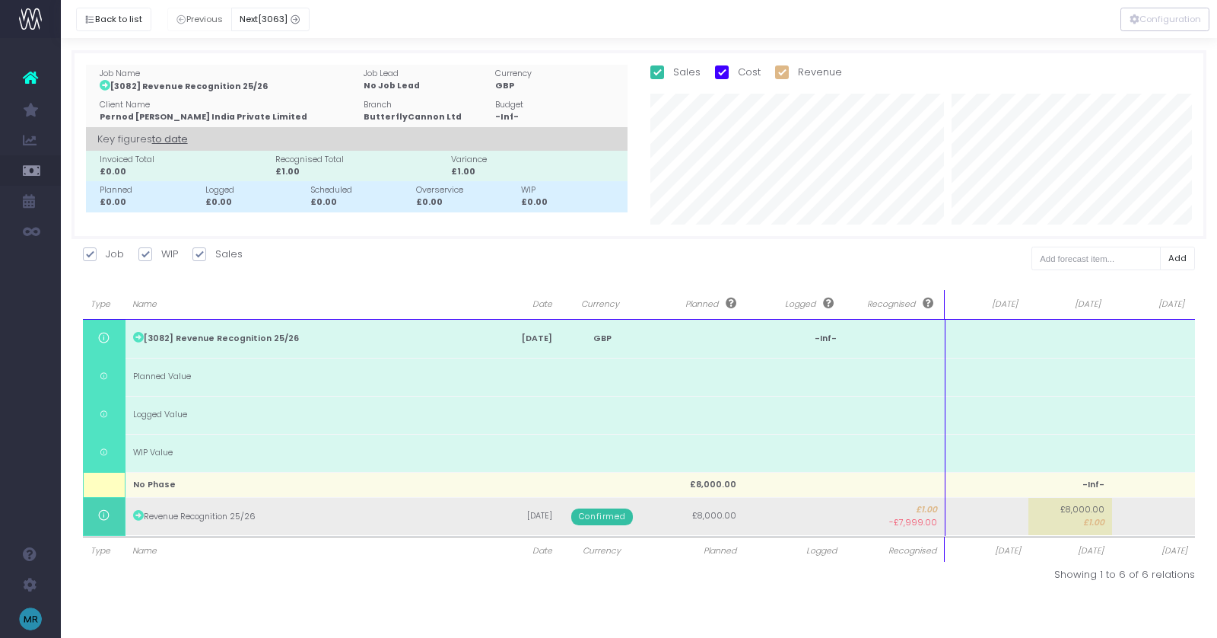
click at [965, 509] on td at bounding box center [987, 516] width 84 height 38
type input "1"
click at [1114, 529] on body "Oh my... this is bad. [PERSON_NAME] wasn't able to load this page. Please conta…" at bounding box center [608, 319] width 1217 height 638
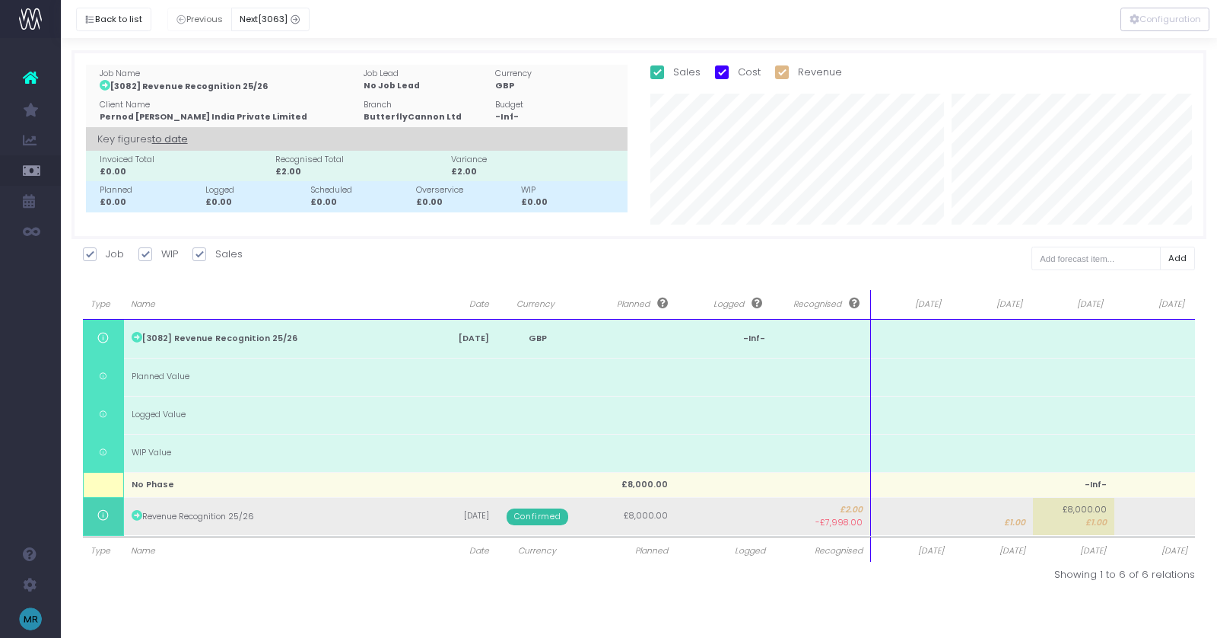
click at [906, 520] on td at bounding box center [910, 516] width 81 height 38
type input "1"
click at [1019, 520] on body "Oh my... this is bad. [PERSON_NAME] wasn't able to load this page. Please conta…" at bounding box center [608, 319] width 1217 height 638
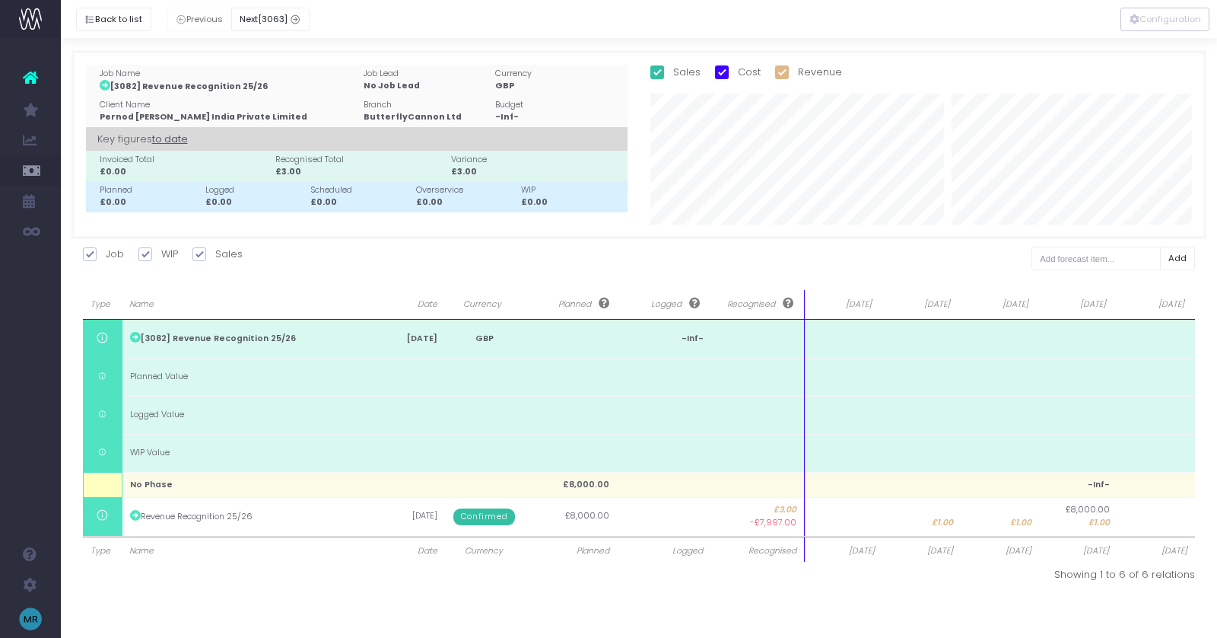
click at [840, 541] on th "[DATE]" at bounding box center [844, 548] width 78 height 25
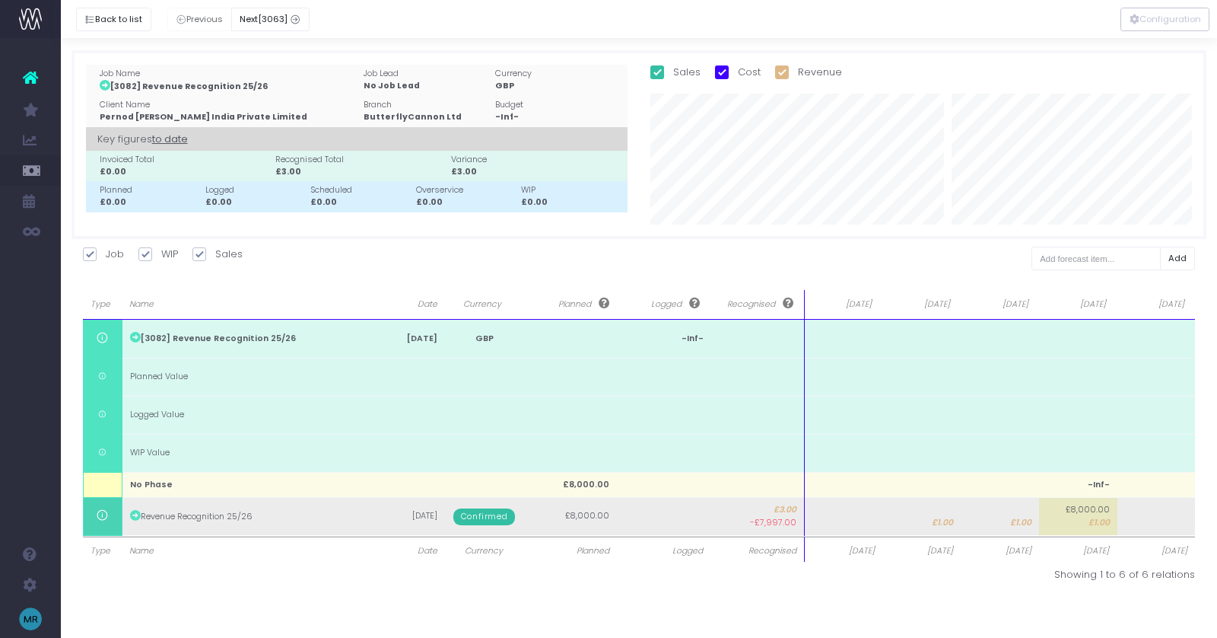
click at [844, 523] on td at bounding box center [844, 516] width 78 height 38
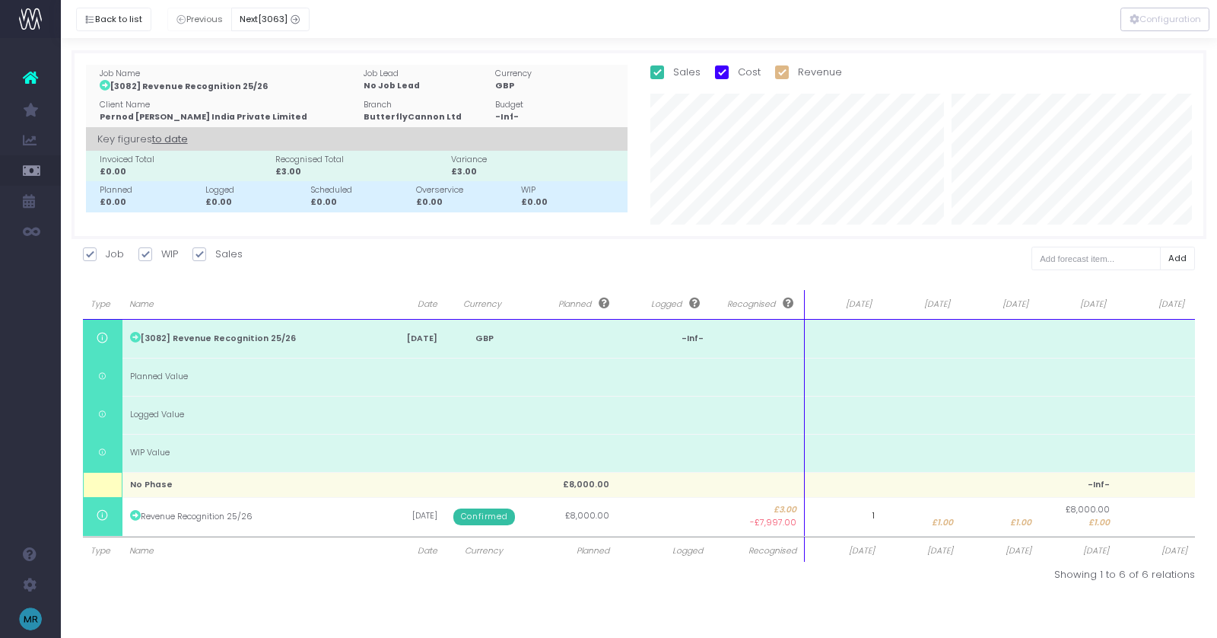
type input "11"
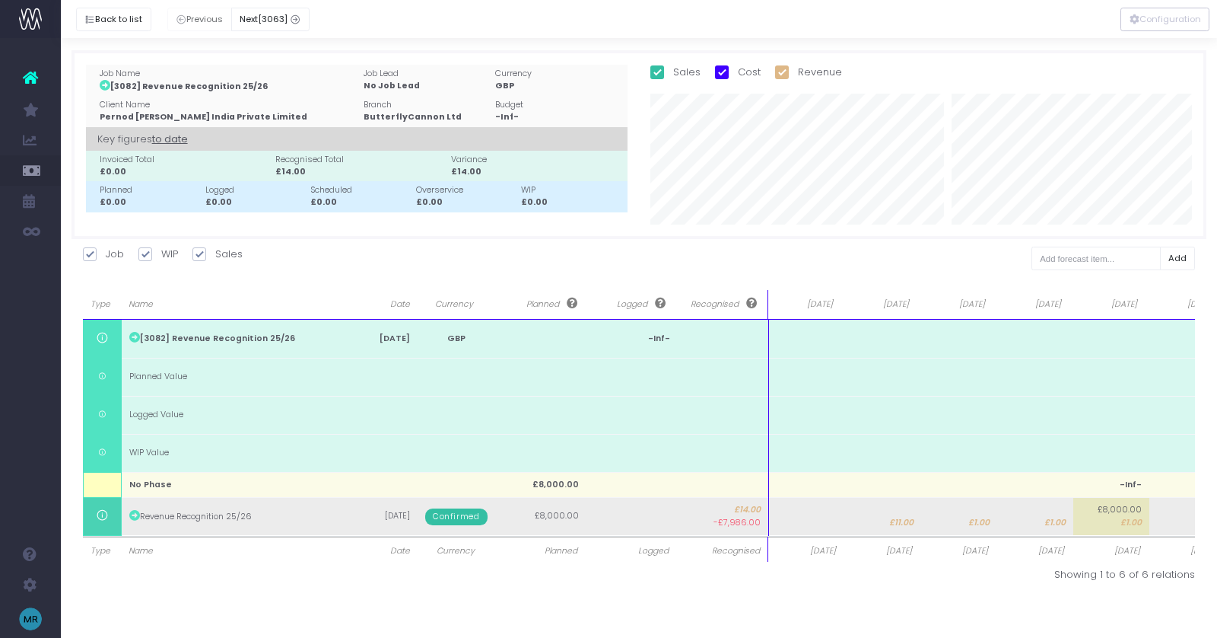
click at [828, 522] on td at bounding box center [807, 516] width 76 height 38
type input "1"
click at [825, 518] on td at bounding box center [807, 516] width 76 height 38
type input "9"
type input "8000"
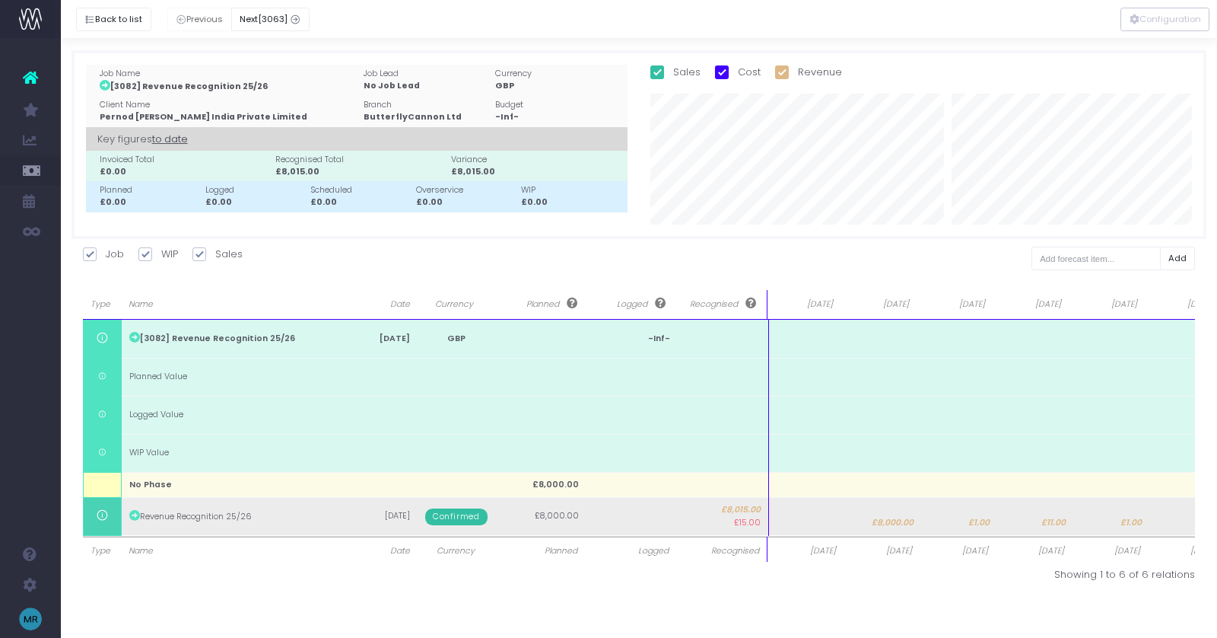
click at [988, 517] on td "£1.00" at bounding box center [959, 516] width 76 height 38
type input "1"
click at [1050, 518] on body "Oh my... this is bad. [PERSON_NAME] wasn't able to load this page. Please conta…" at bounding box center [608, 319] width 1217 height 638
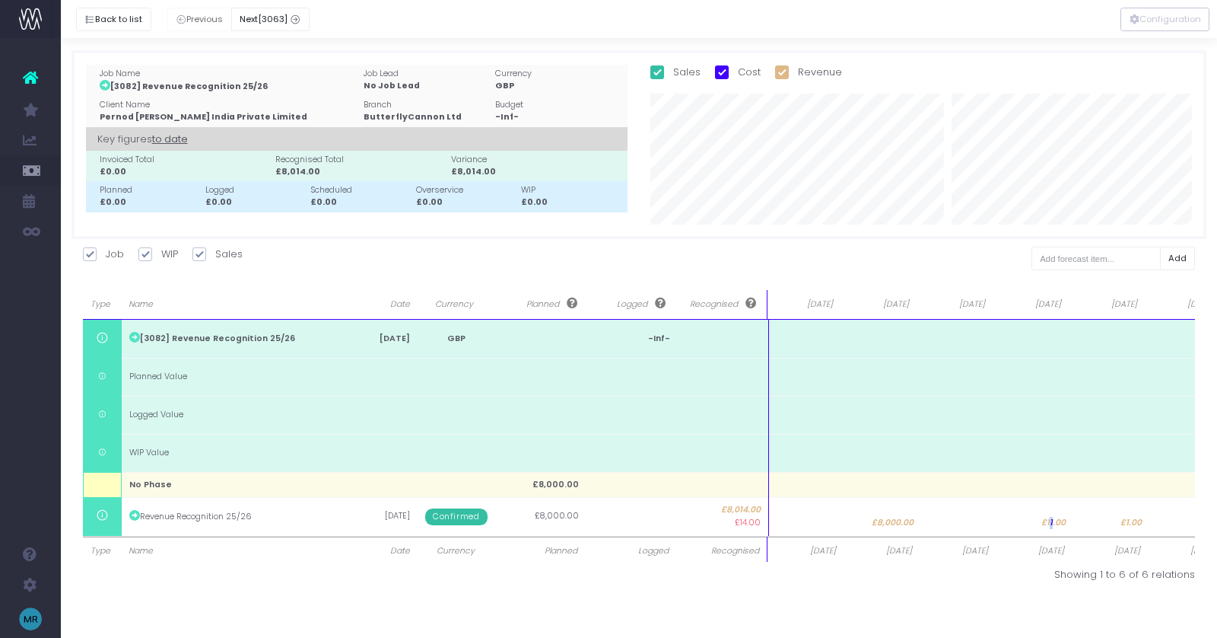
drag, startPoint x: 1050, startPoint y: 518, endPoint x: 1054, endPoint y: 507, distance: 11.3
click at [1048, 518] on span "£11.00" at bounding box center [1053, 523] width 24 height 12
type input "11"
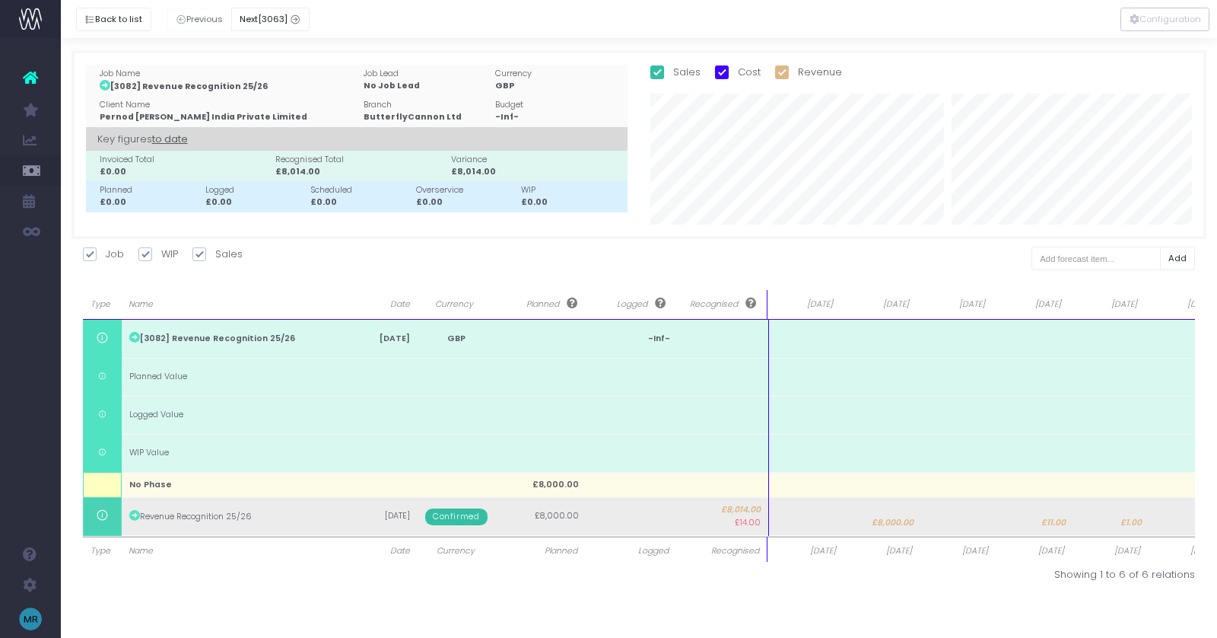
click at [1048, 523] on span "£11.00" at bounding box center [1053, 523] width 24 height 12
click at [1118, 524] on body "Oh my... this is bad. wayahead wasn't able to load this page. Please contact su…" at bounding box center [608, 319] width 1217 height 638
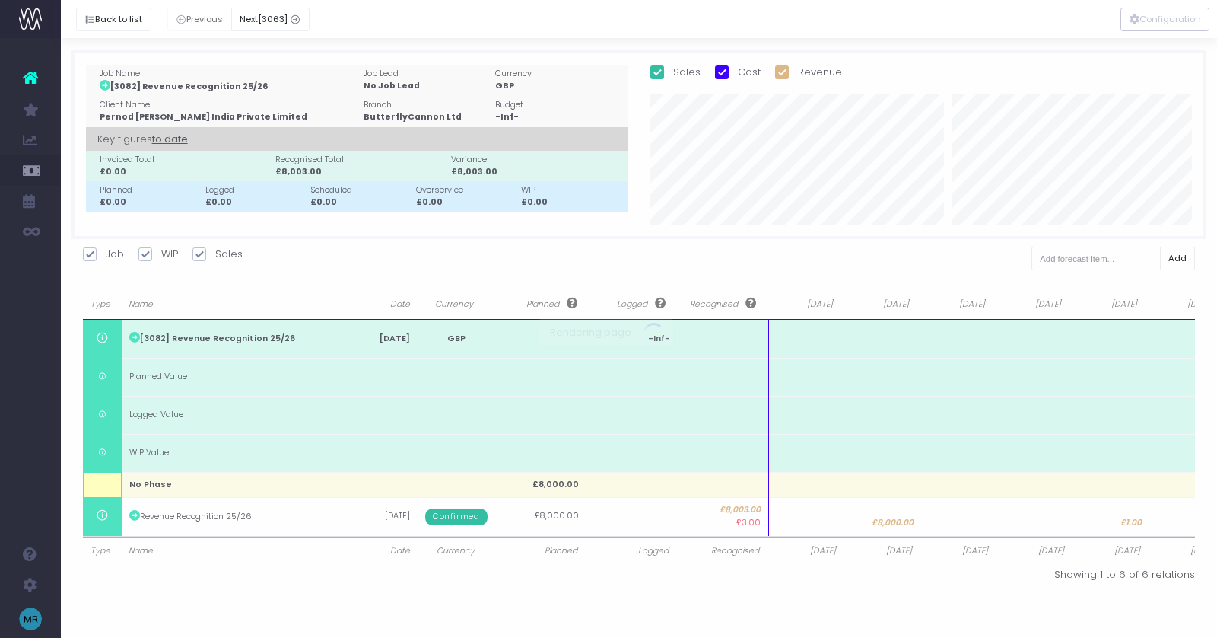
click at [1120, 520] on div at bounding box center [608, 319] width 1217 height 638
click at [1121, 520] on span "£1.00" at bounding box center [1131, 523] width 21 height 12
type input "1"
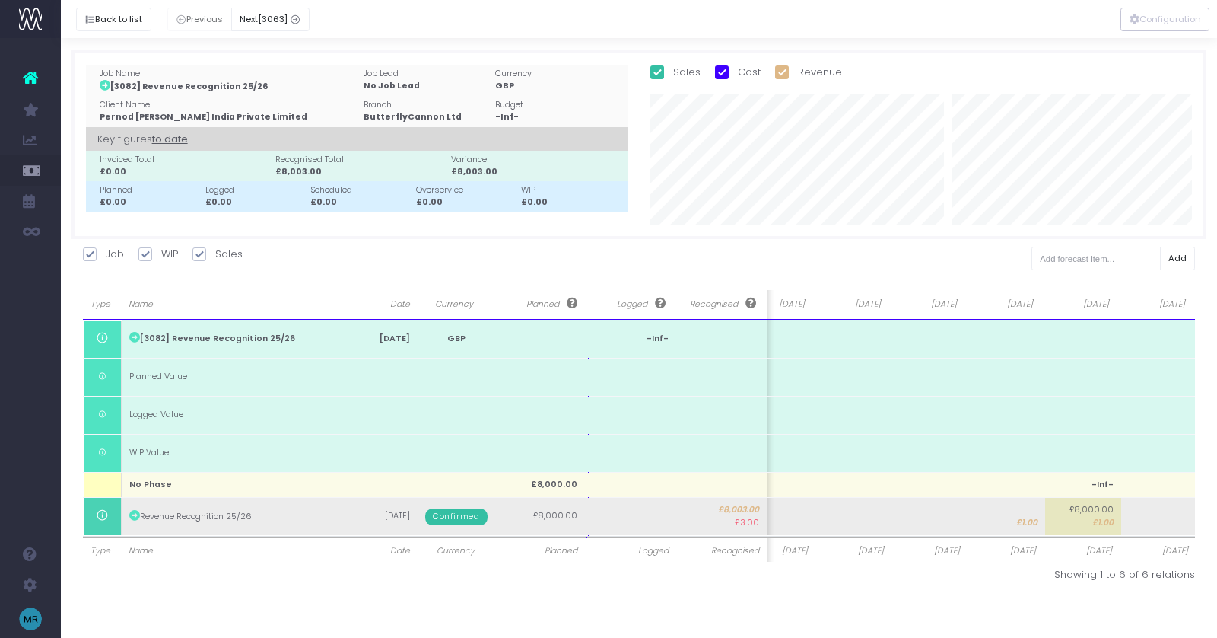
click at [1037, 514] on body "Oh my... this is bad. wayahead wasn't able to load this page. Please contact su…" at bounding box center [608, 319] width 1217 height 638
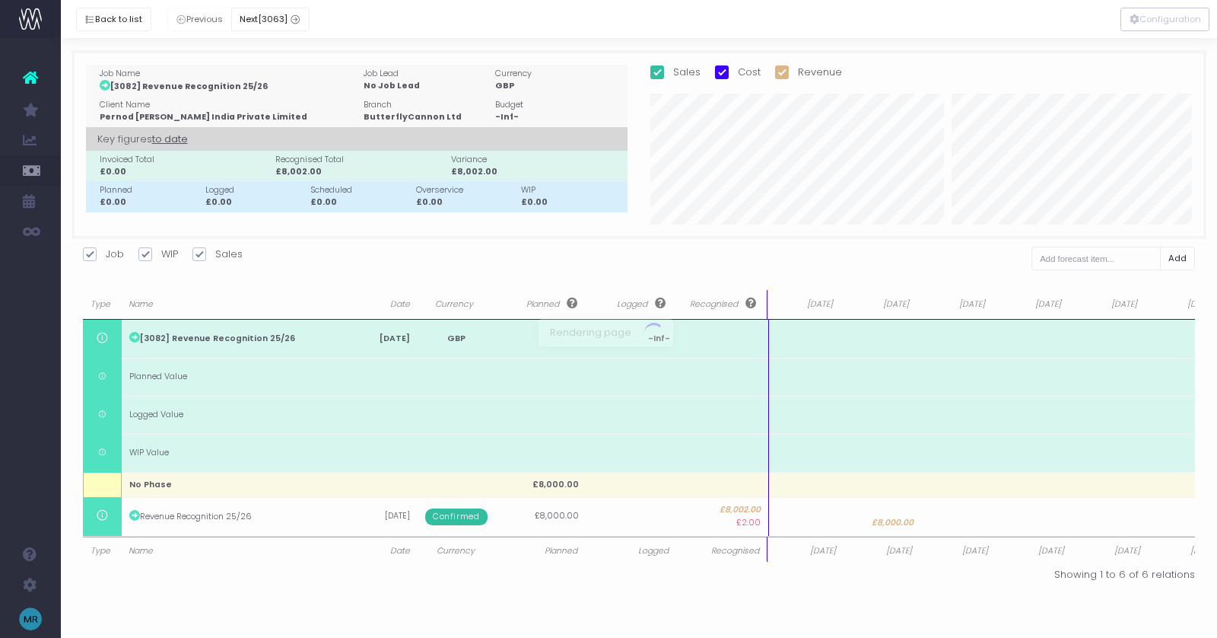
click at [1027, 520] on div at bounding box center [608, 319] width 1217 height 638
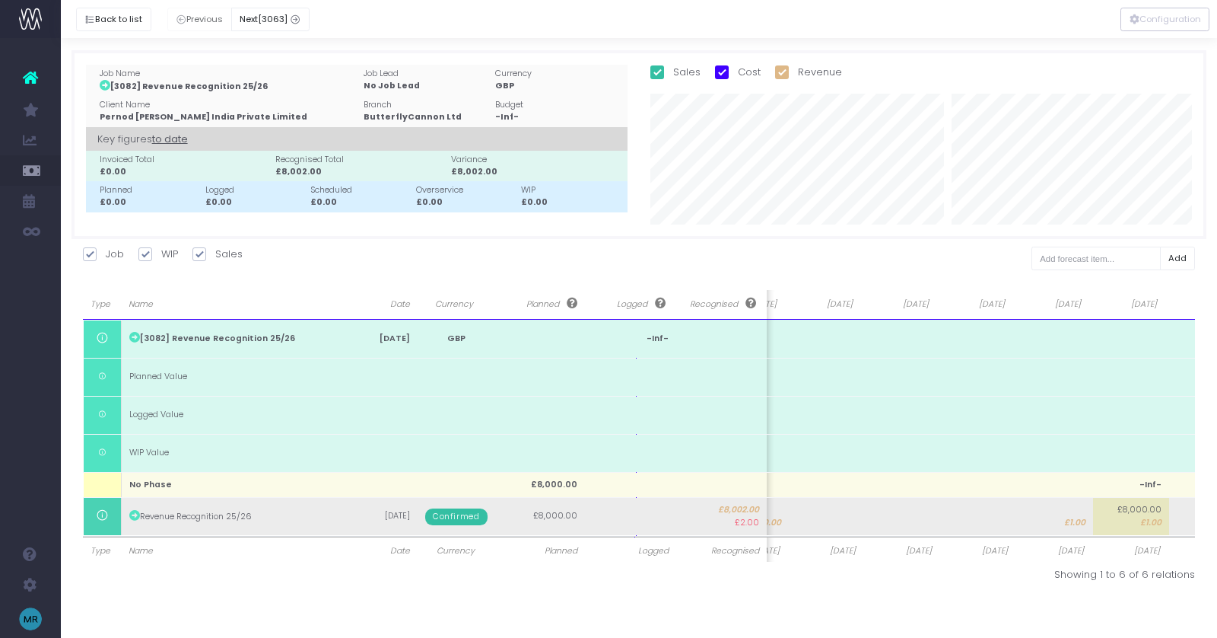
scroll to position [0, 180]
click at [1024, 517] on span "£1.00" at bounding box center [1026, 523] width 21 height 12
type input "1"
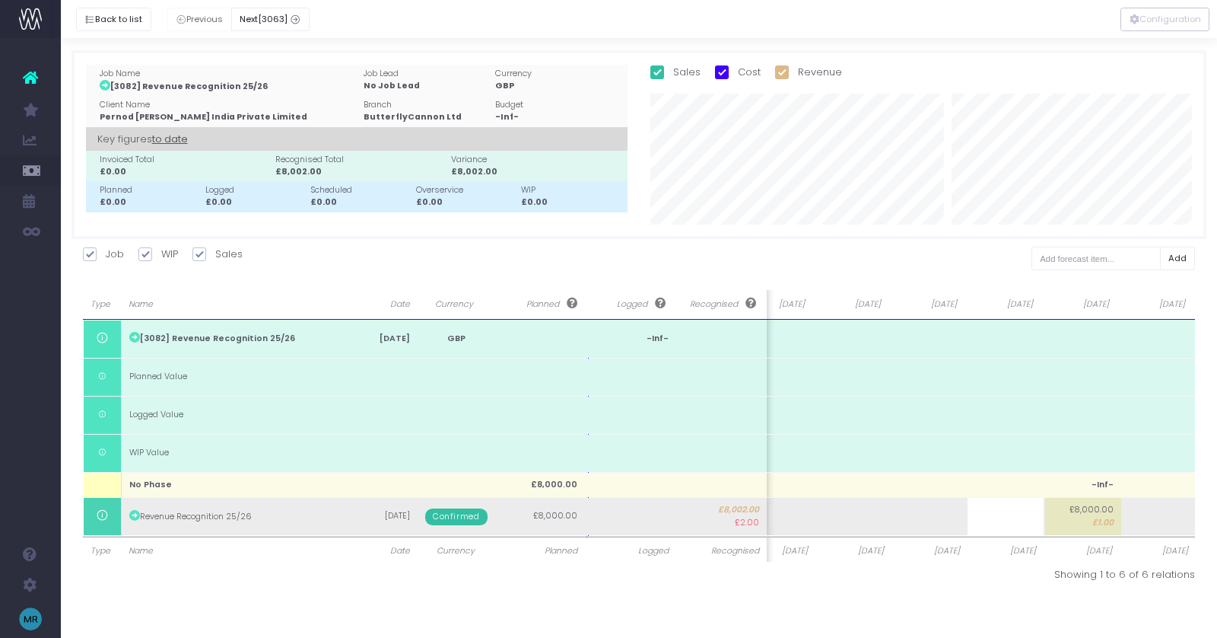
click at [1087, 529] on body "Oh my... this is bad. wayahead wasn't able to load this page. Please contact su…" at bounding box center [608, 319] width 1217 height 638
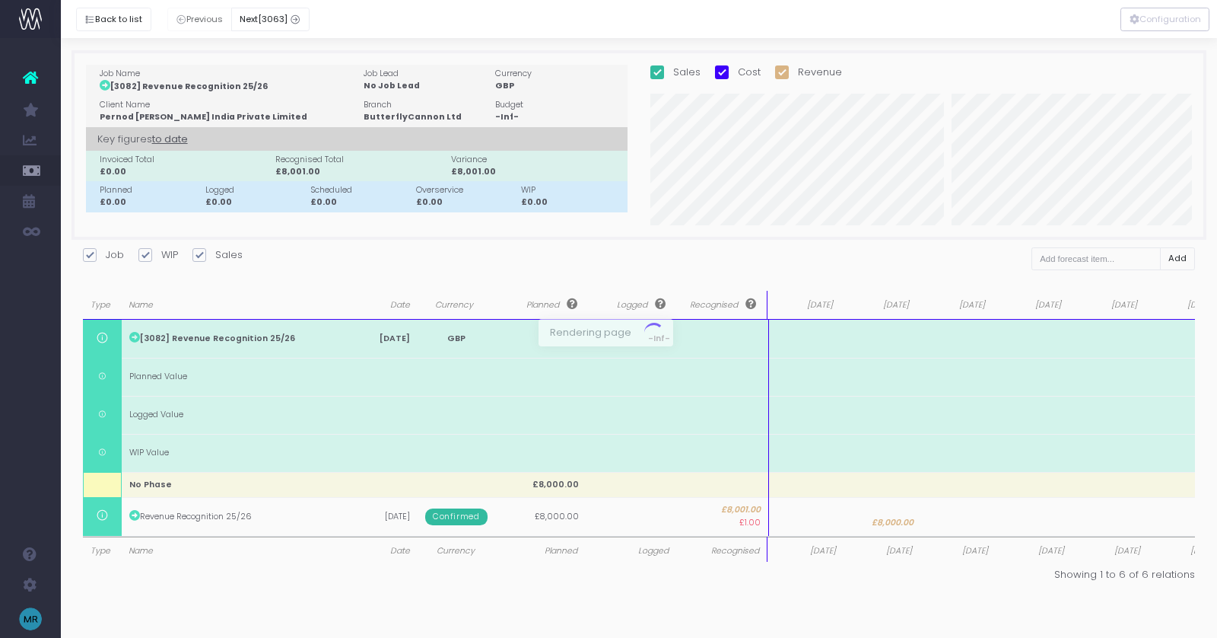
drag, startPoint x: 1087, startPoint y: 529, endPoint x: 1088, endPoint y: 520, distance: 8.4
click at [1090, 514] on div at bounding box center [608, 319] width 1217 height 638
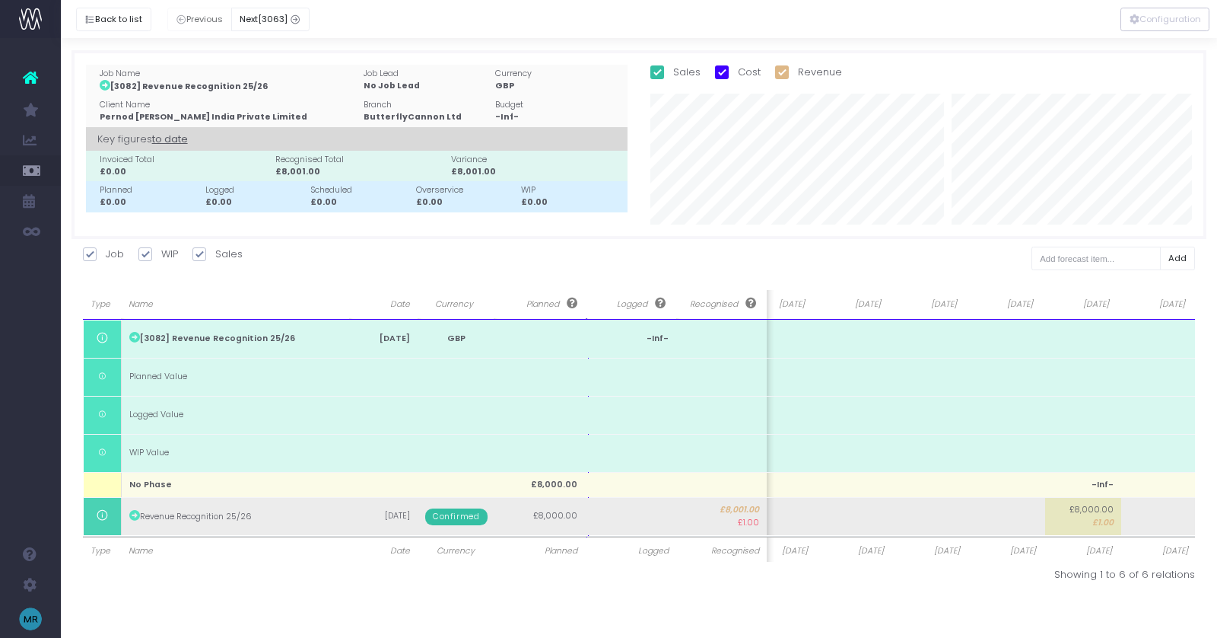
click at [1080, 513] on span "£8,000.00" at bounding box center [1092, 510] width 44 height 12
type input "1"
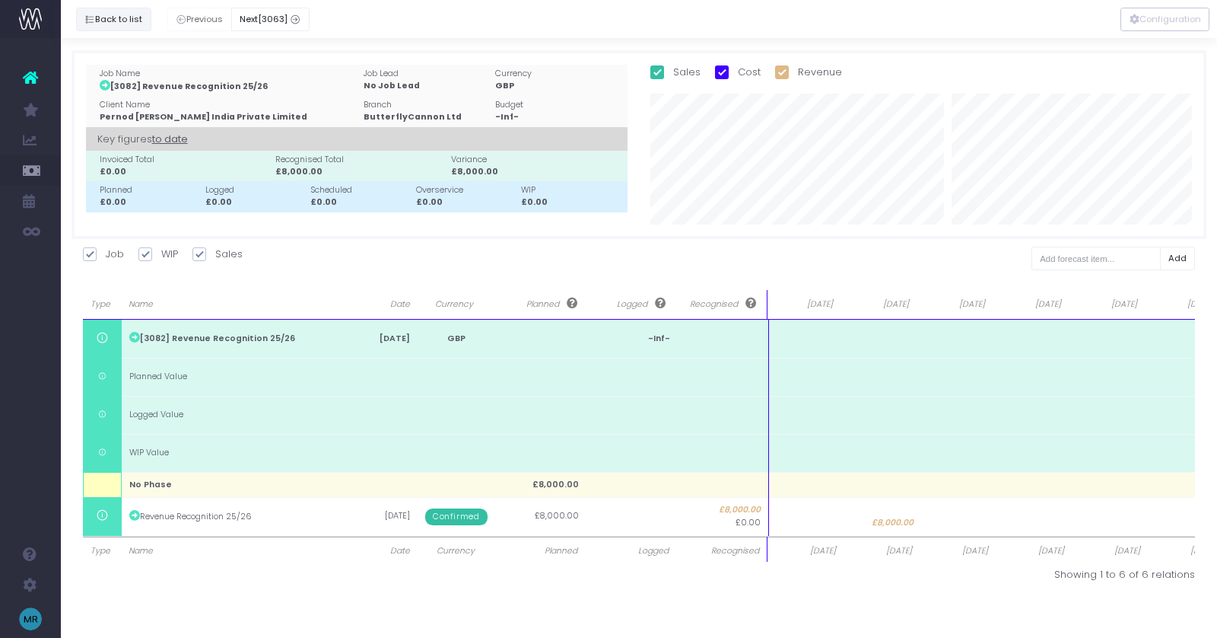
click at [131, 19] on button "Back to list" at bounding box center [113, 20] width 75 height 24
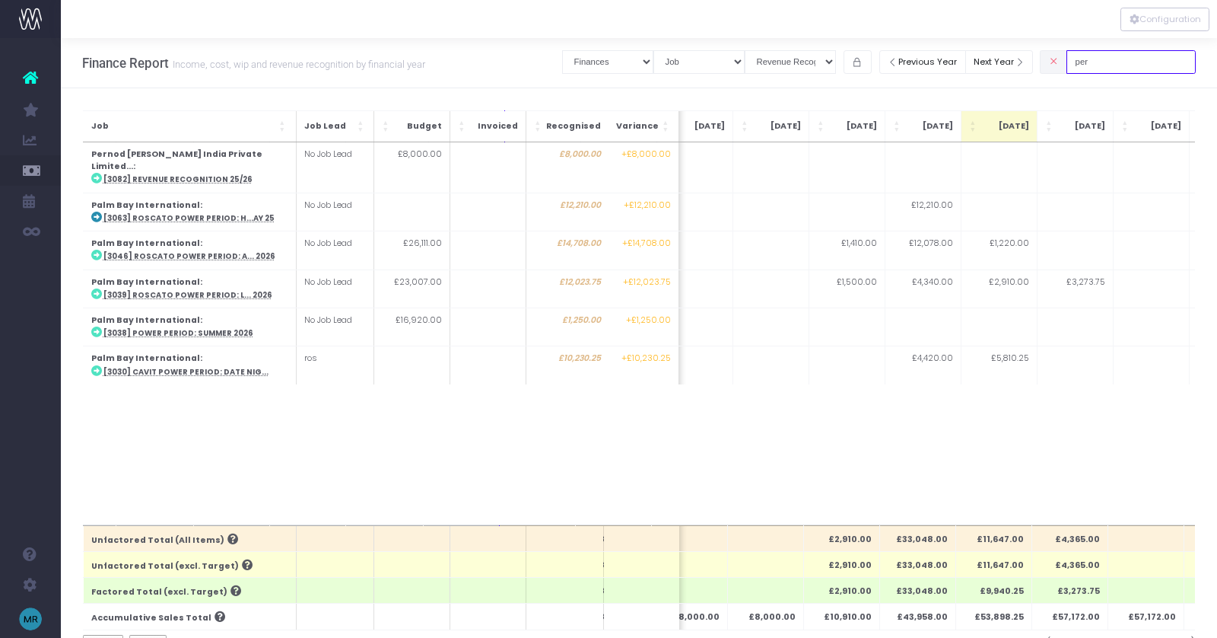
drag, startPoint x: 1120, startPoint y: 60, endPoint x: 1070, endPoint y: 60, distance: 50.2
click at [1073, 60] on div "per" at bounding box center [1118, 61] width 156 height 31
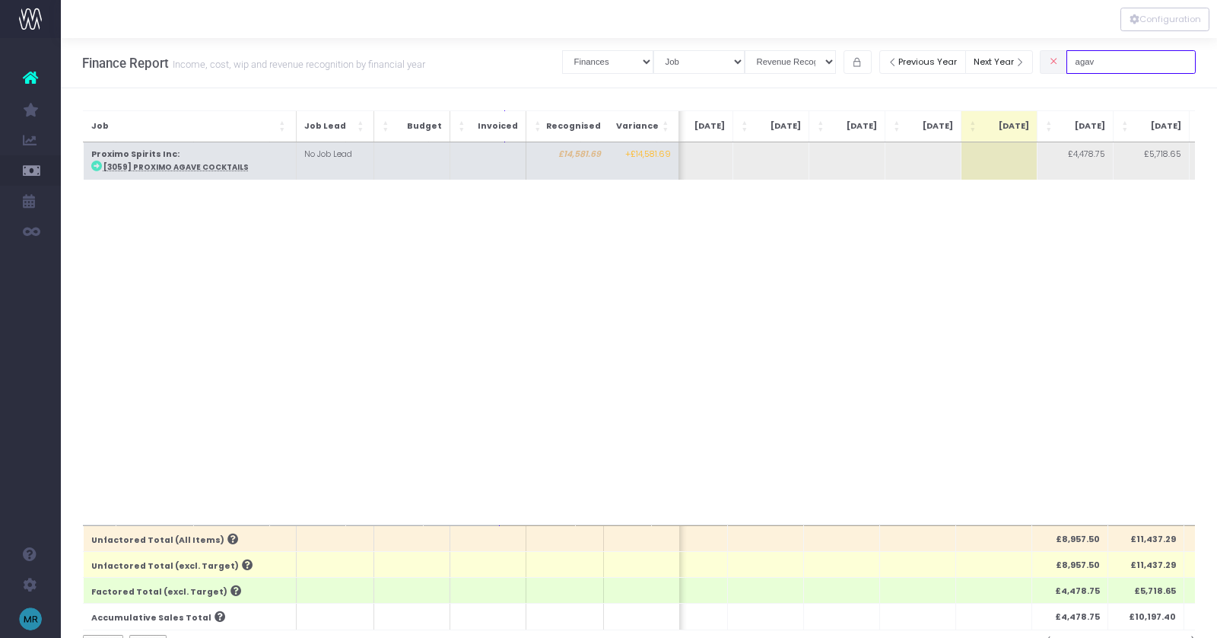
type input "agav"
click at [208, 167] on abbr "[3059] Proximo Agave Cocktails" at bounding box center [175, 167] width 145 height 10
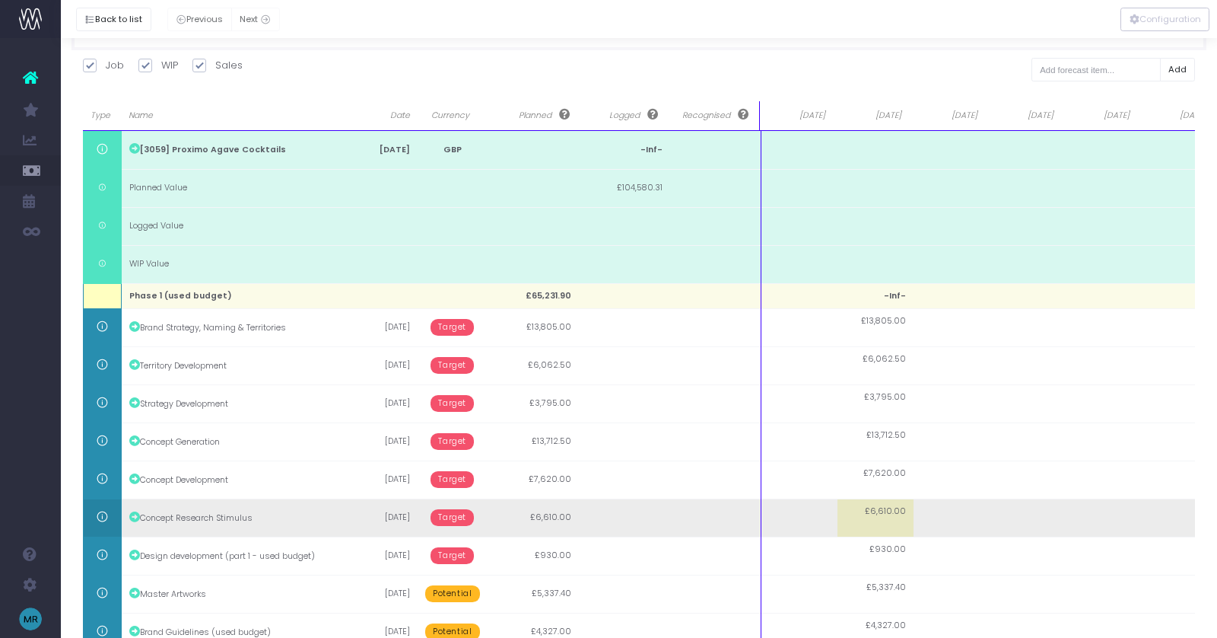
click at [879, 514] on span "£6,610.00" at bounding box center [885, 511] width 41 height 12
type input "1"
click at [808, 512] on td at bounding box center [800, 517] width 76 height 38
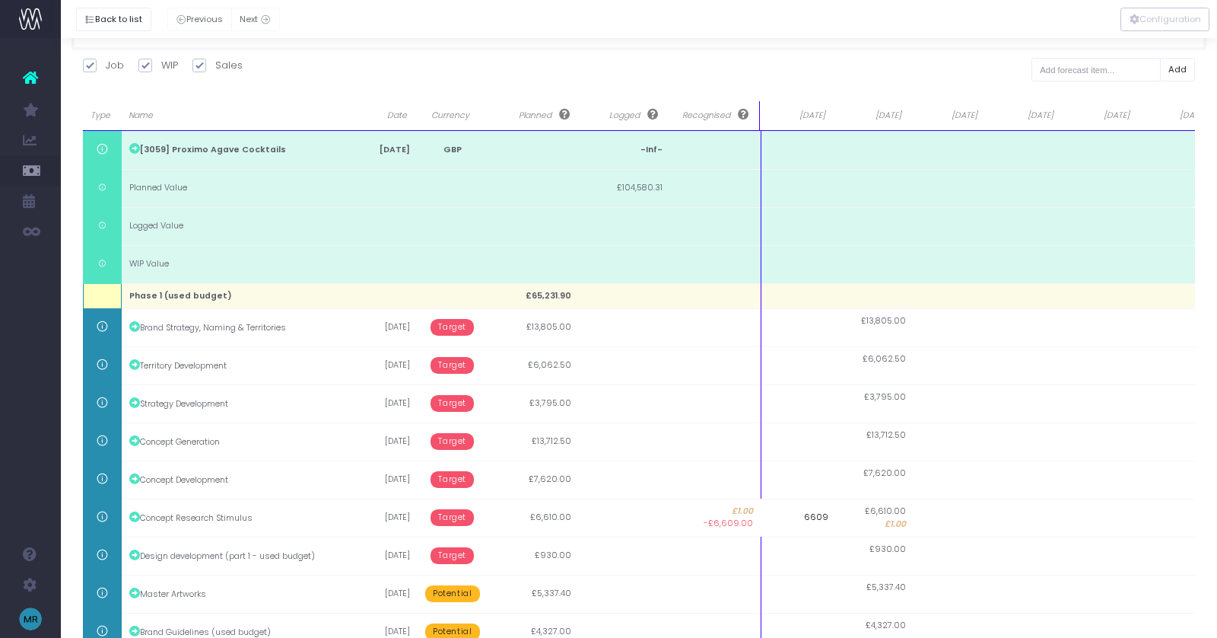
type input "1"
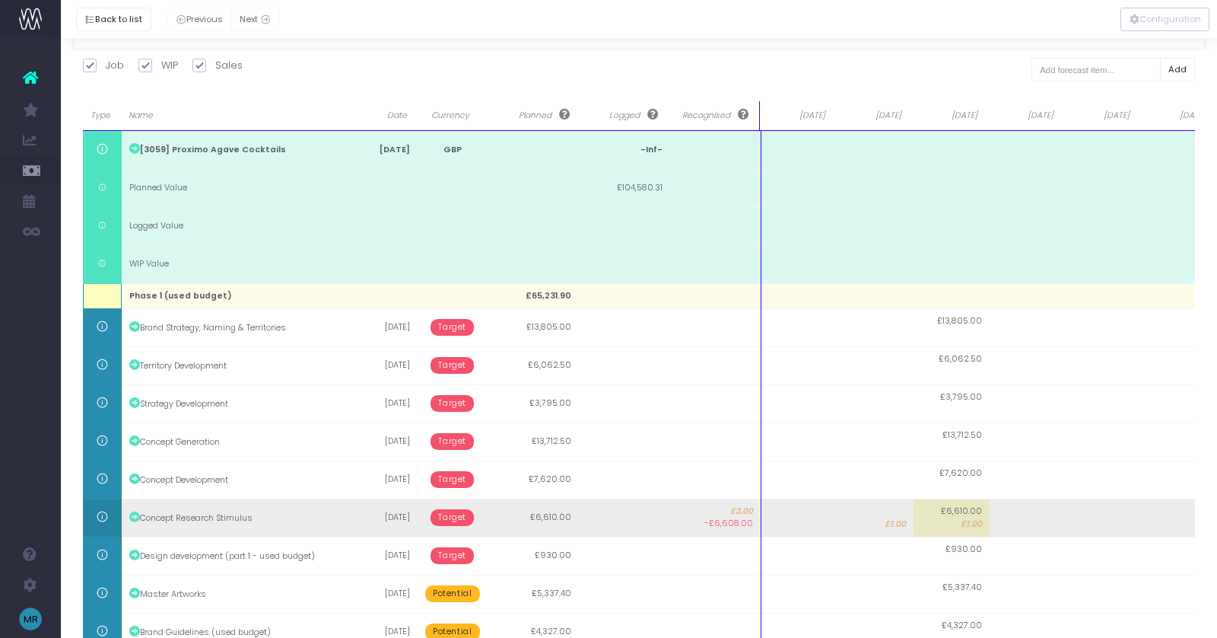
click at [786, 510] on td at bounding box center [800, 517] width 76 height 38
type input "1"
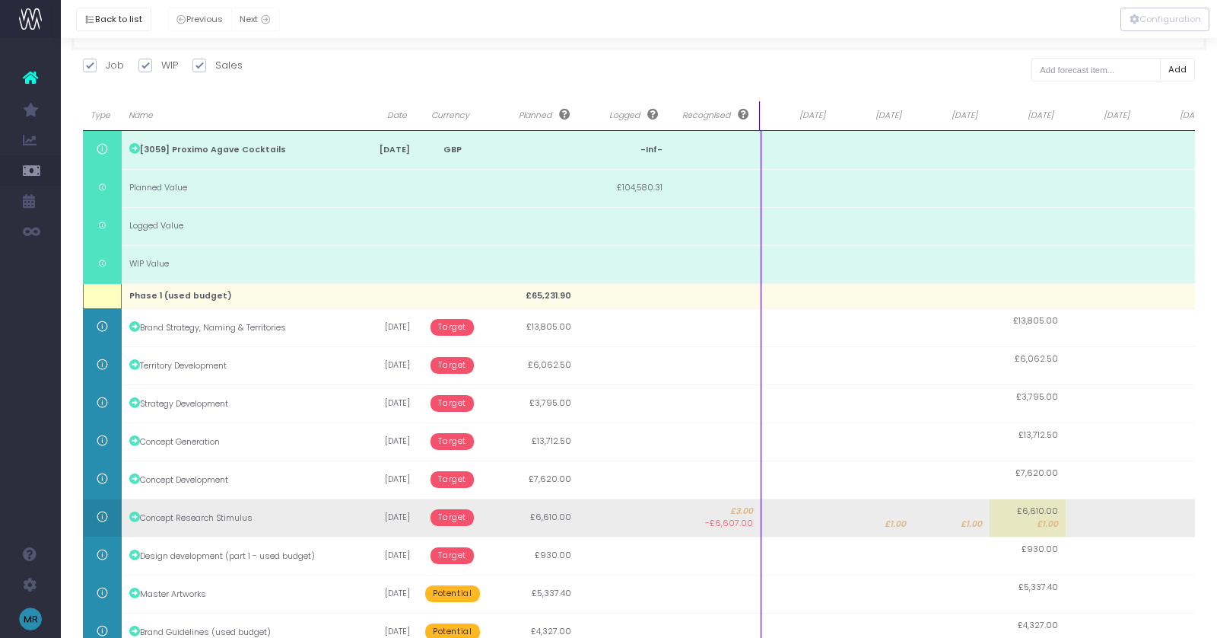
click at [787, 514] on td at bounding box center [800, 517] width 76 height 38
type input "1"
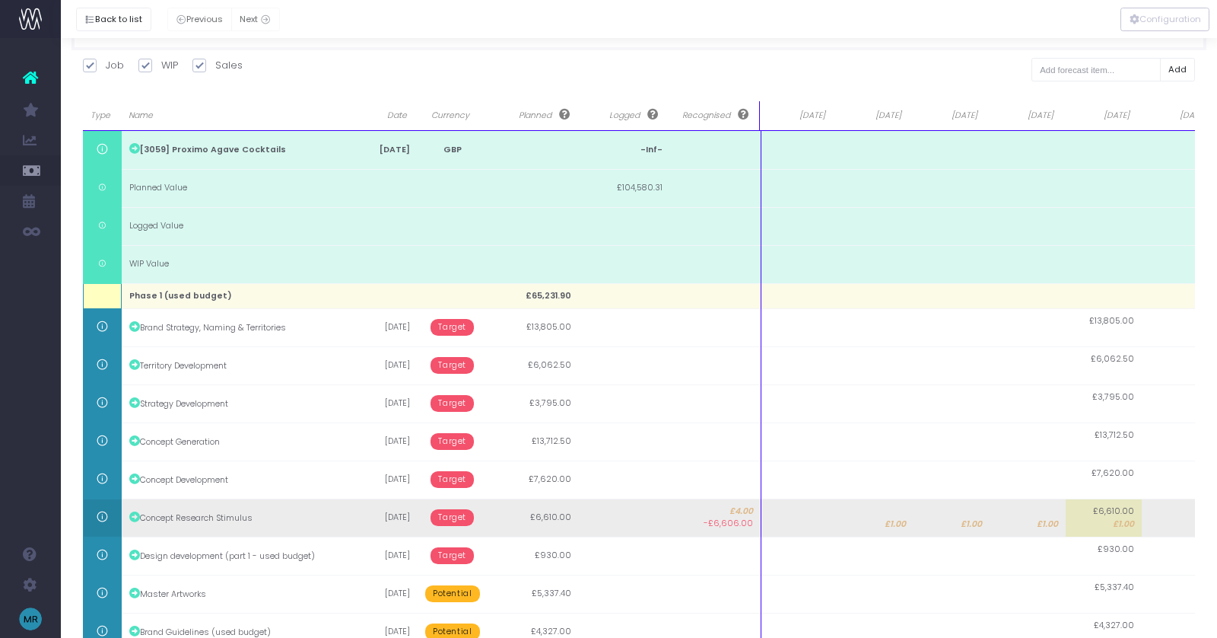
click at [815, 513] on td at bounding box center [800, 517] width 76 height 38
type input "3610"
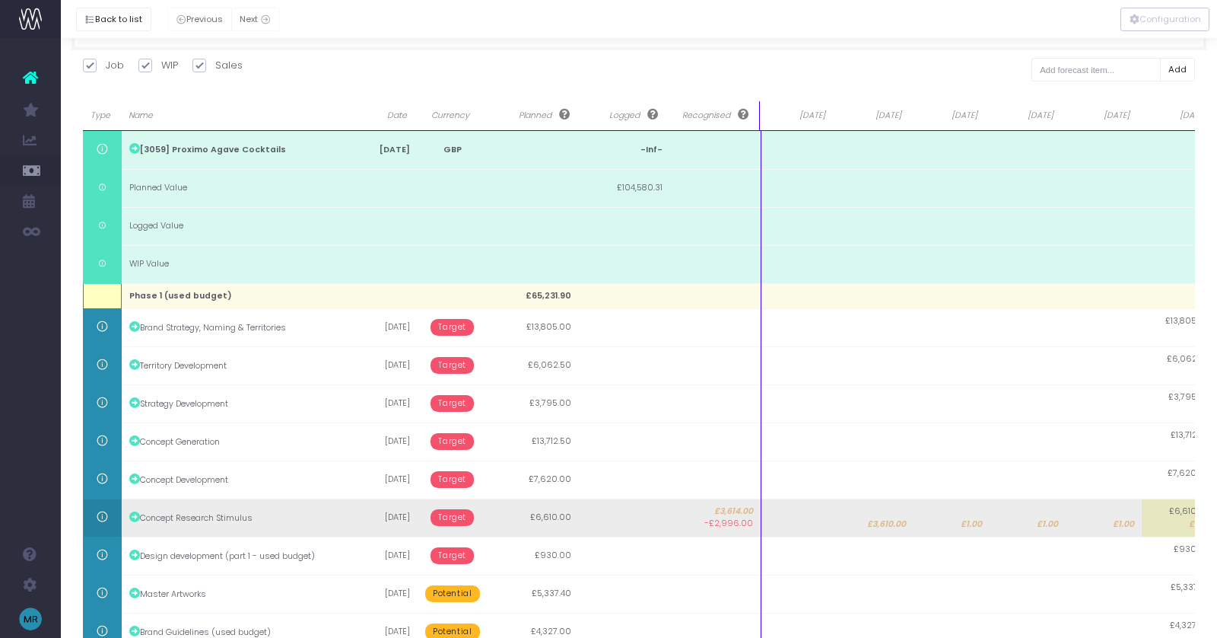
click at [975, 518] on span "£1.00" at bounding box center [971, 524] width 21 height 12
type input "1"
click at [1039, 518] on span "£1.00" at bounding box center [1047, 524] width 21 height 12
type input "1"
click at [1129, 518] on span "£1.00" at bounding box center [1123, 524] width 21 height 12
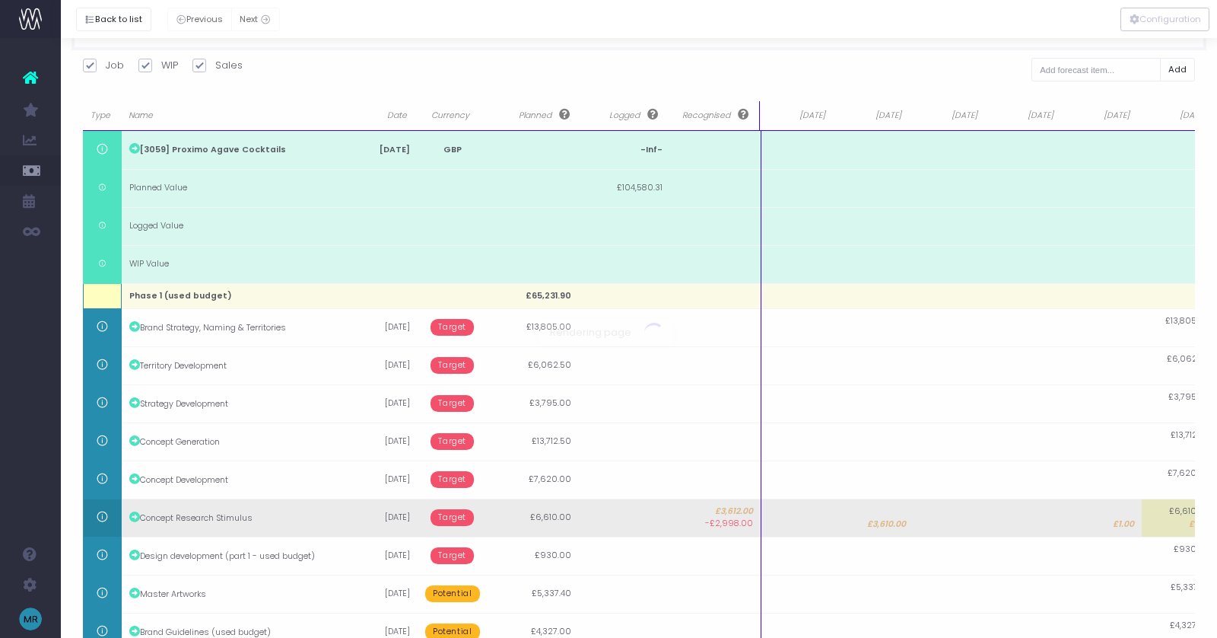
type input "1"
click at [1176, 523] on td "£6,610.00 £1.00" at bounding box center [1180, 517] width 76 height 38
type input "1"
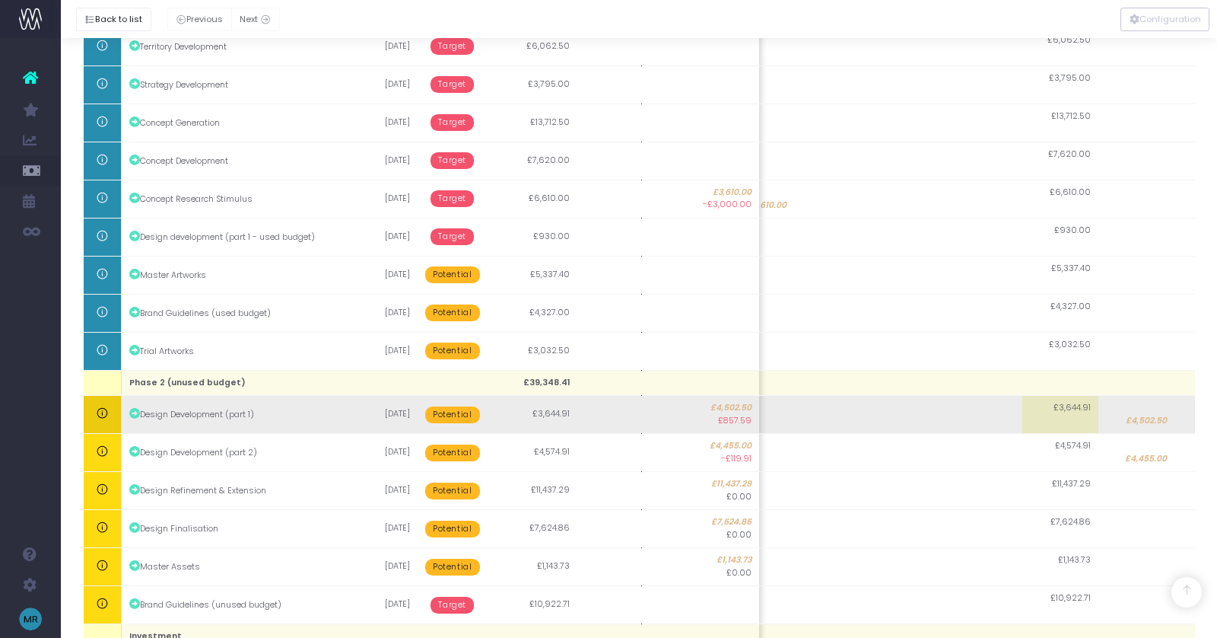
scroll to position [510, 0]
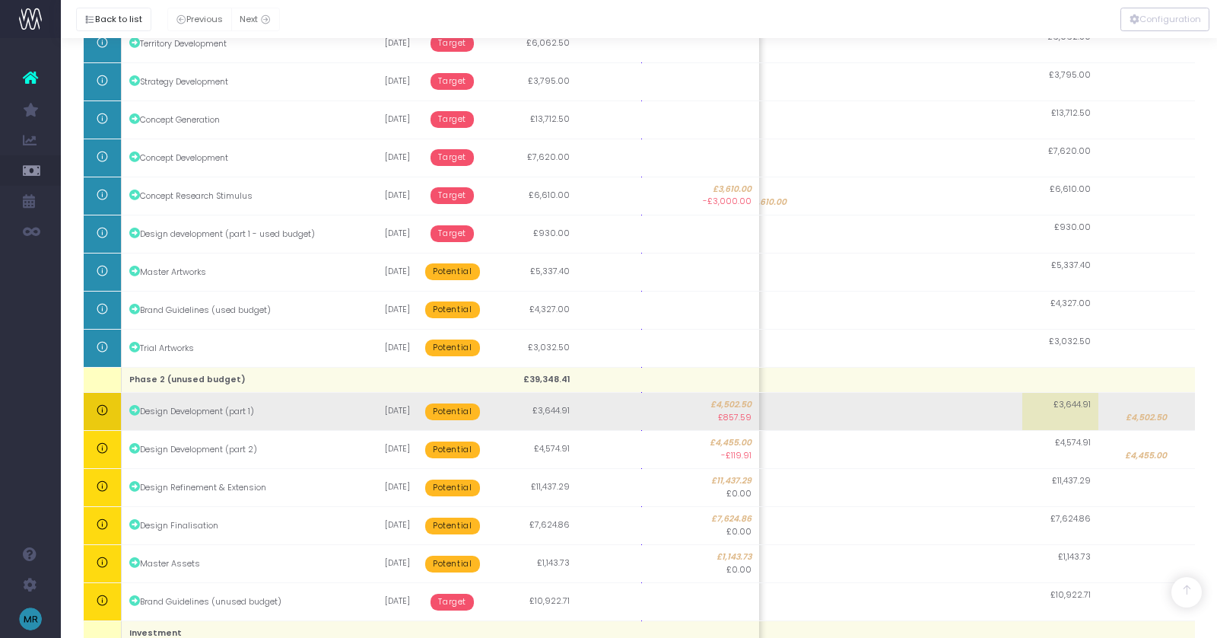
click at [963, 413] on td at bounding box center [984, 412] width 76 height 38
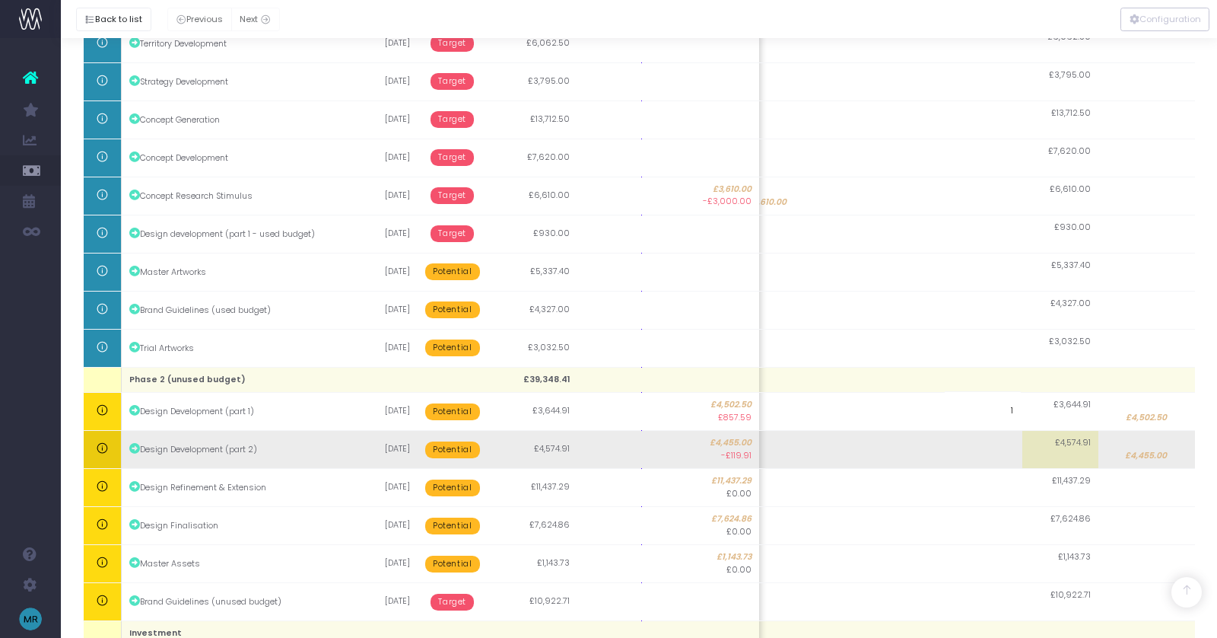
scroll to position [0, 0]
type input "1250"
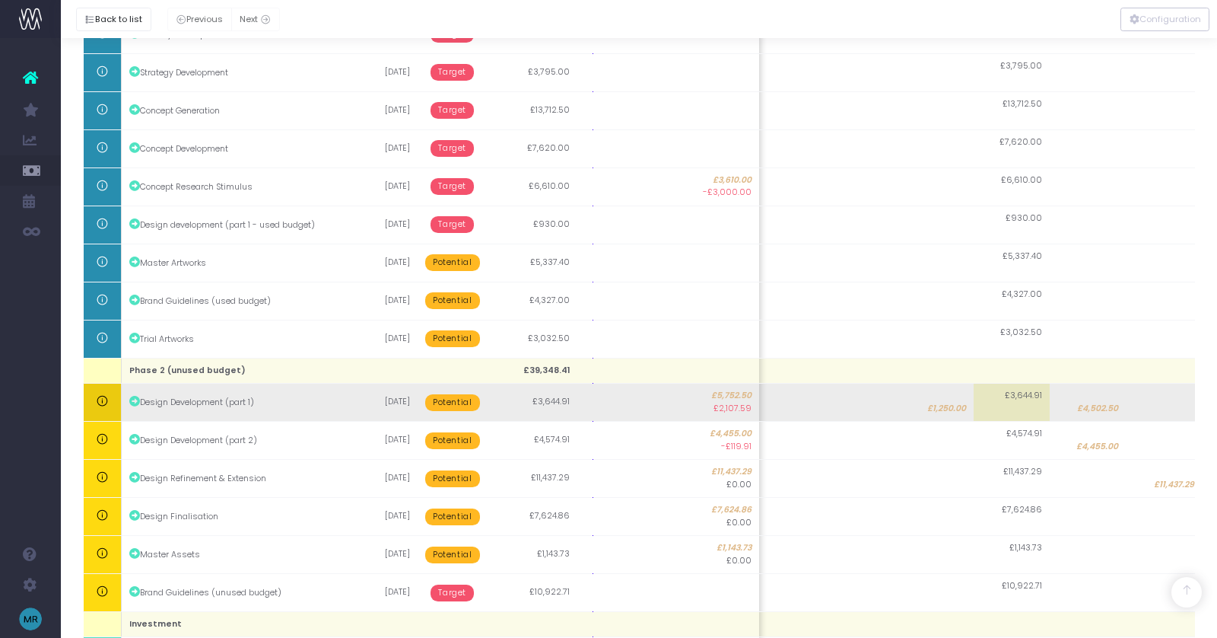
click at [857, 407] on td at bounding box center [860, 402] width 76 height 38
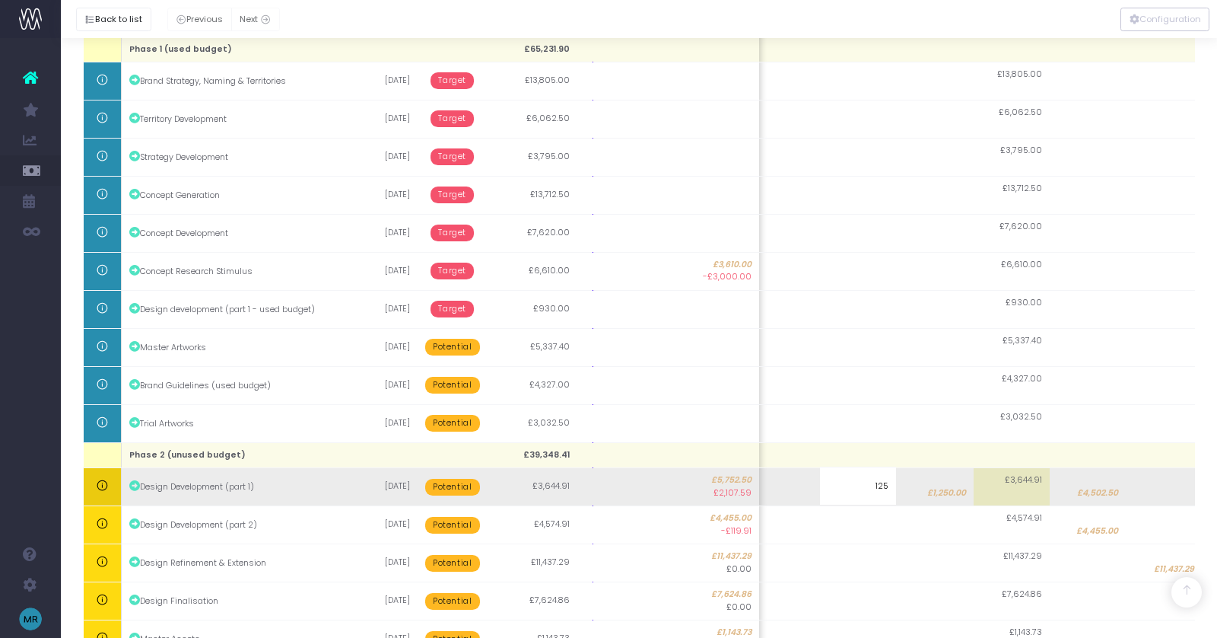
type input "1250"
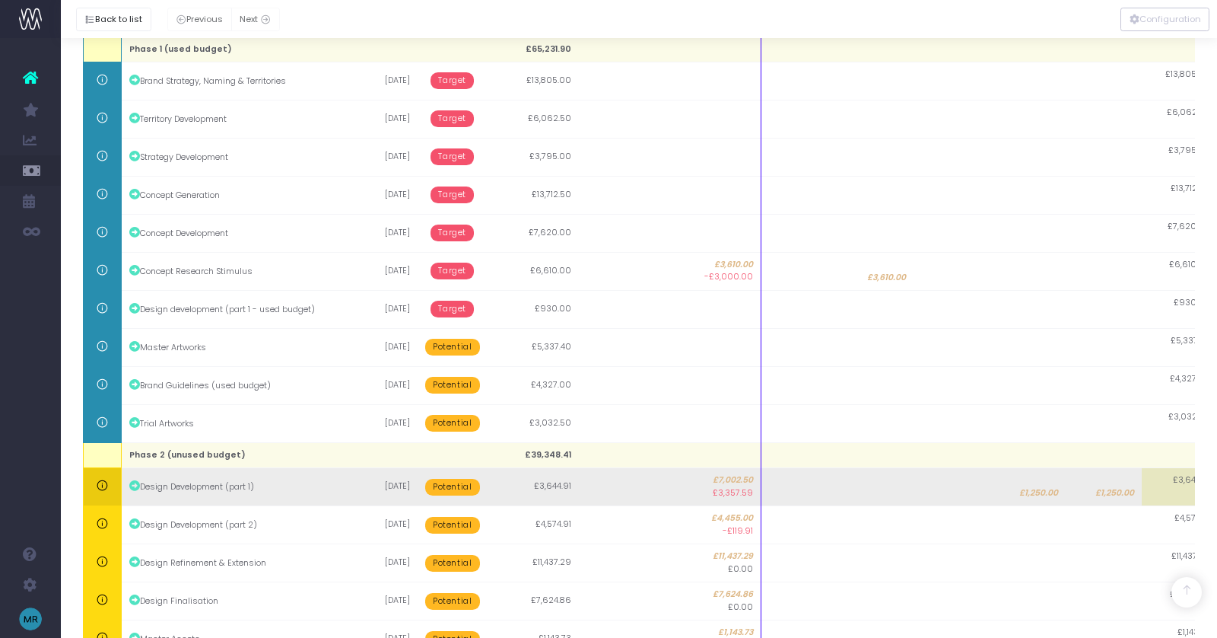
click at [1099, 487] on span "£1,250.00" at bounding box center [1114, 493] width 39 height 12
type input "1250"
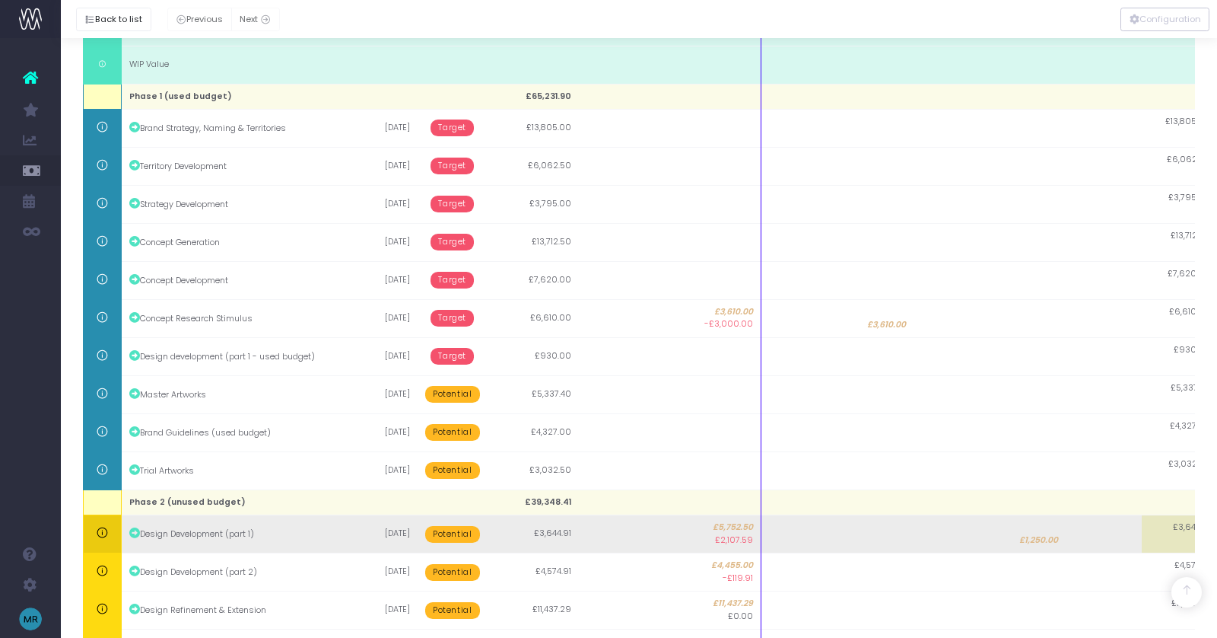
click at [447, 530] on span "Potential" at bounding box center [452, 534] width 54 height 17
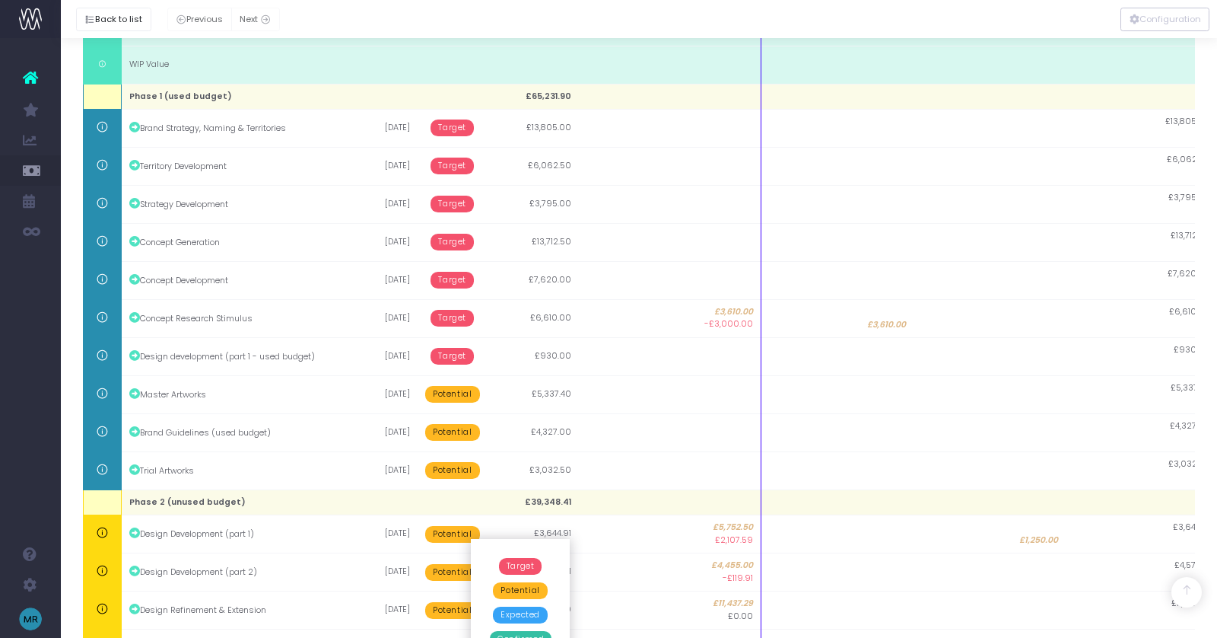
click at [527, 633] on span "Confirmed" at bounding box center [521, 639] width 62 height 17
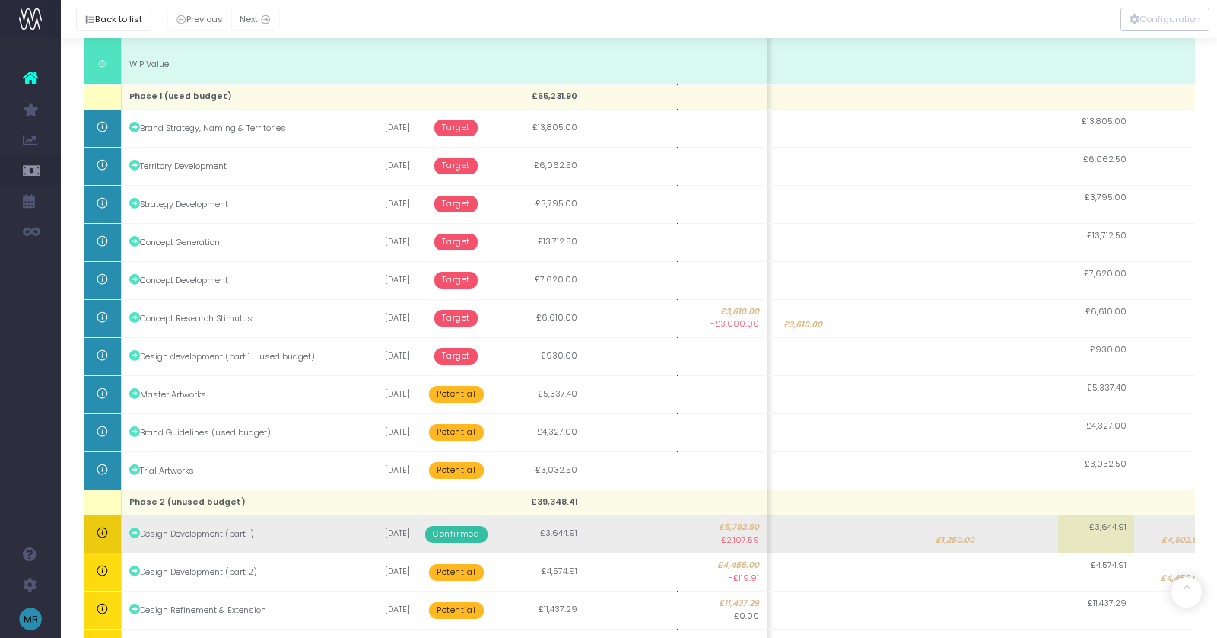
scroll to position [0, 141]
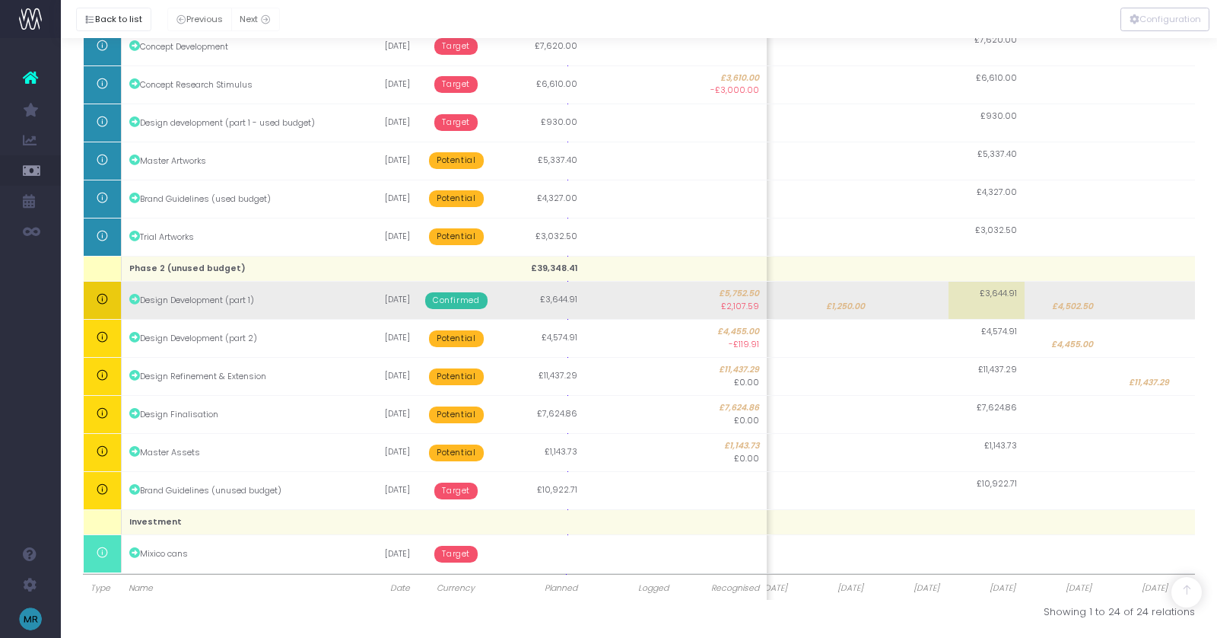
click at [1059, 304] on span "£4,502.50" at bounding box center [1072, 306] width 41 height 12
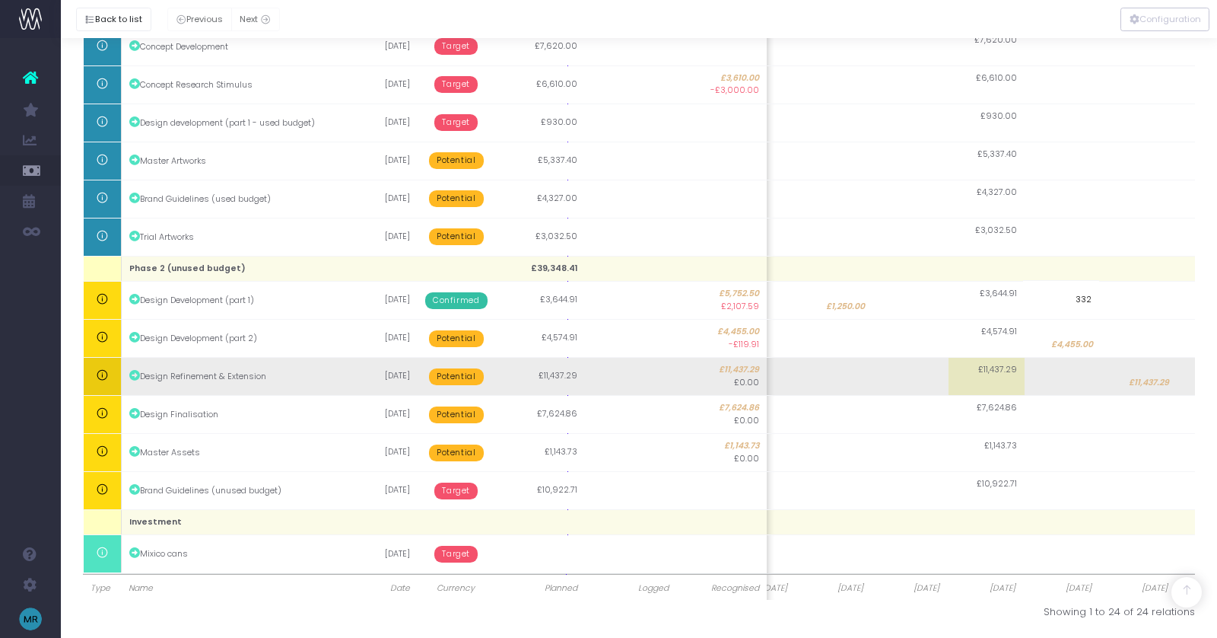
type input "3325"
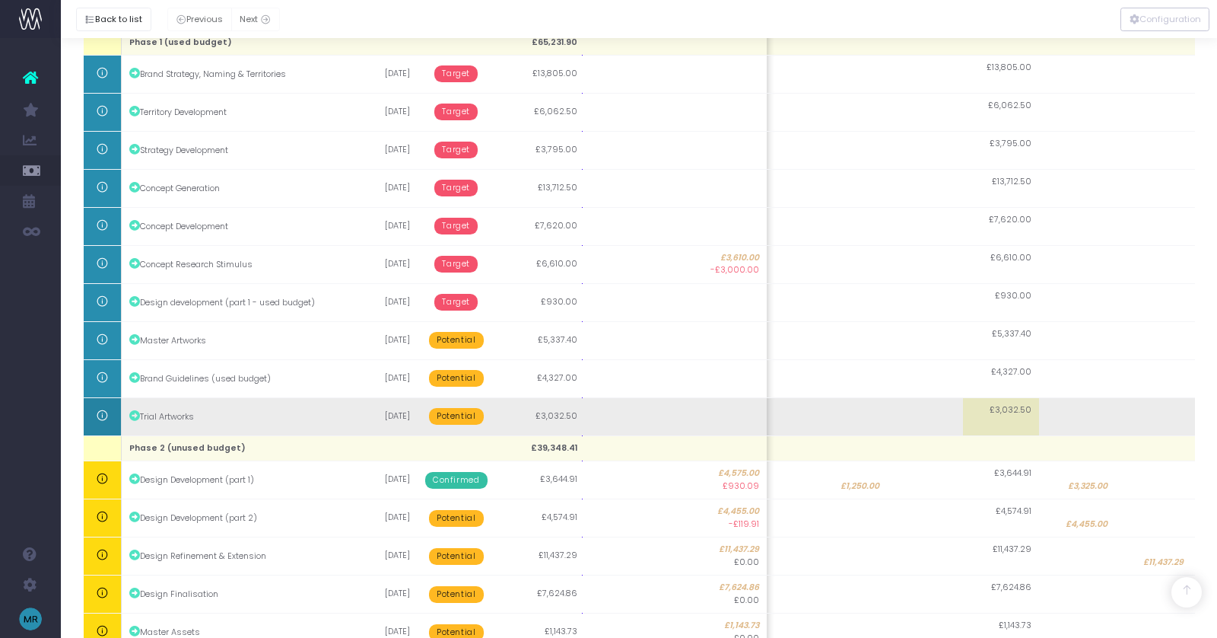
scroll to position [456, 0]
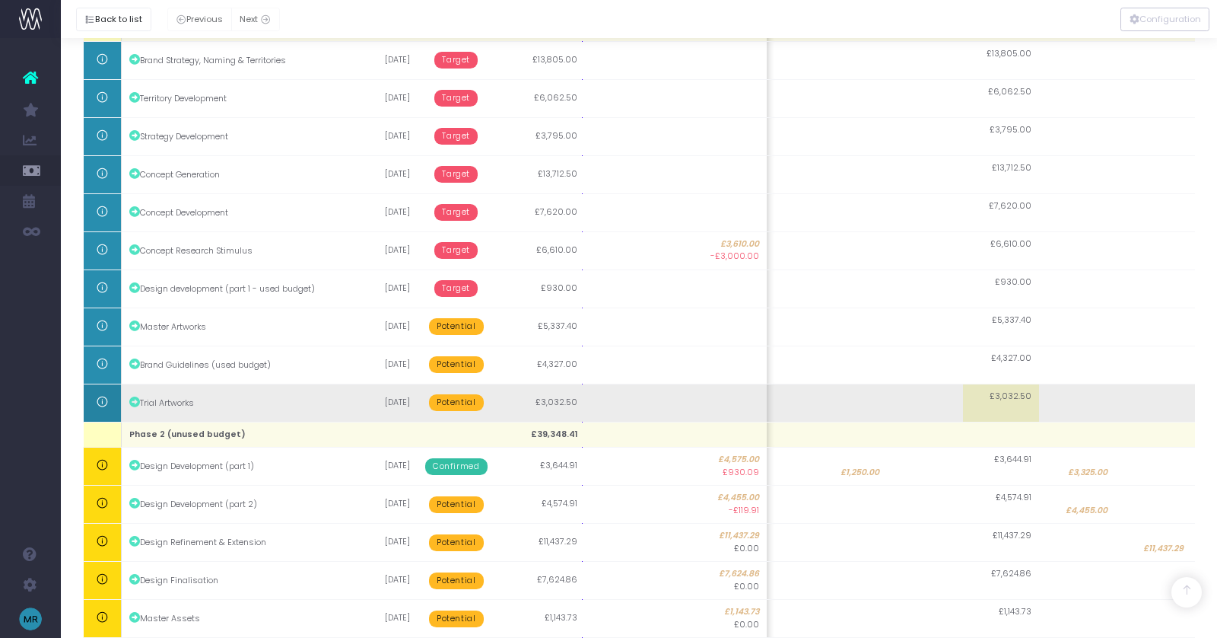
click at [851, 388] on td at bounding box center [849, 402] width 76 height 38
type input "3032.5"
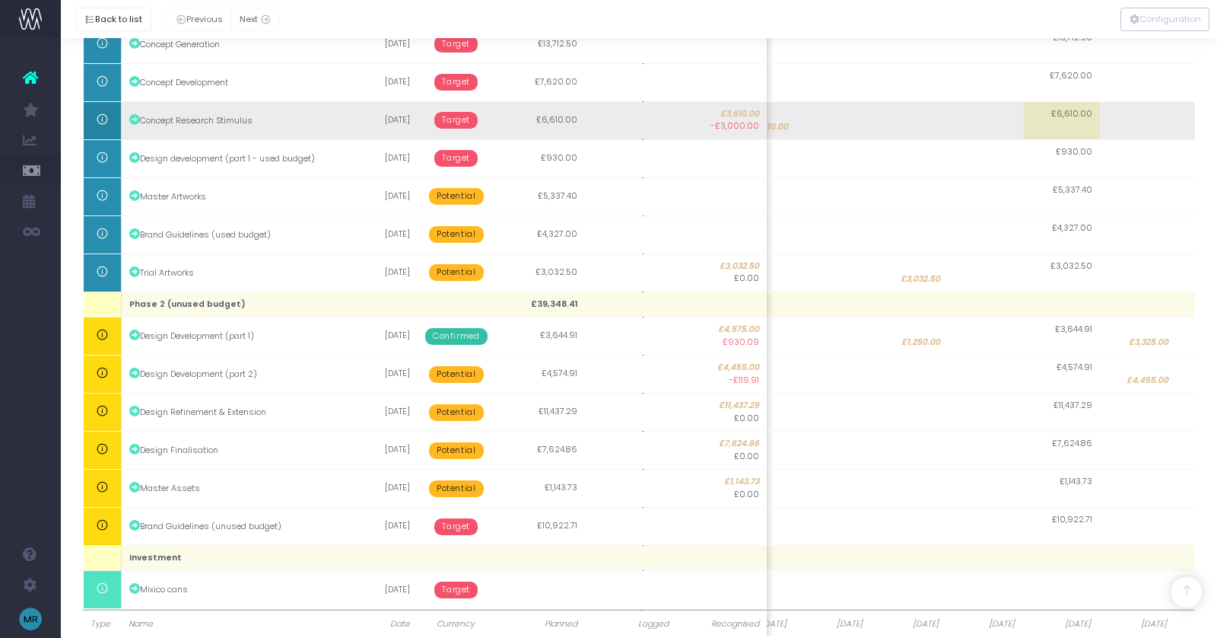
scroll to position [595, 0]
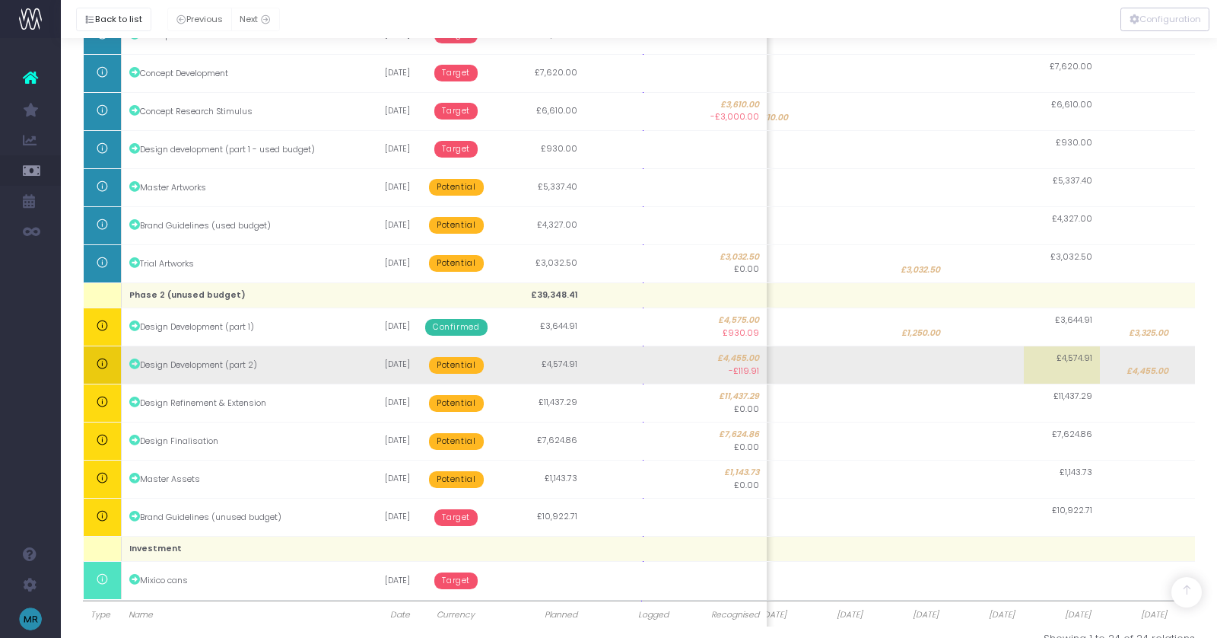
click at [1144, 369] on span "£4,455.00" at bounding box center [1148, 371] width 42 height 12
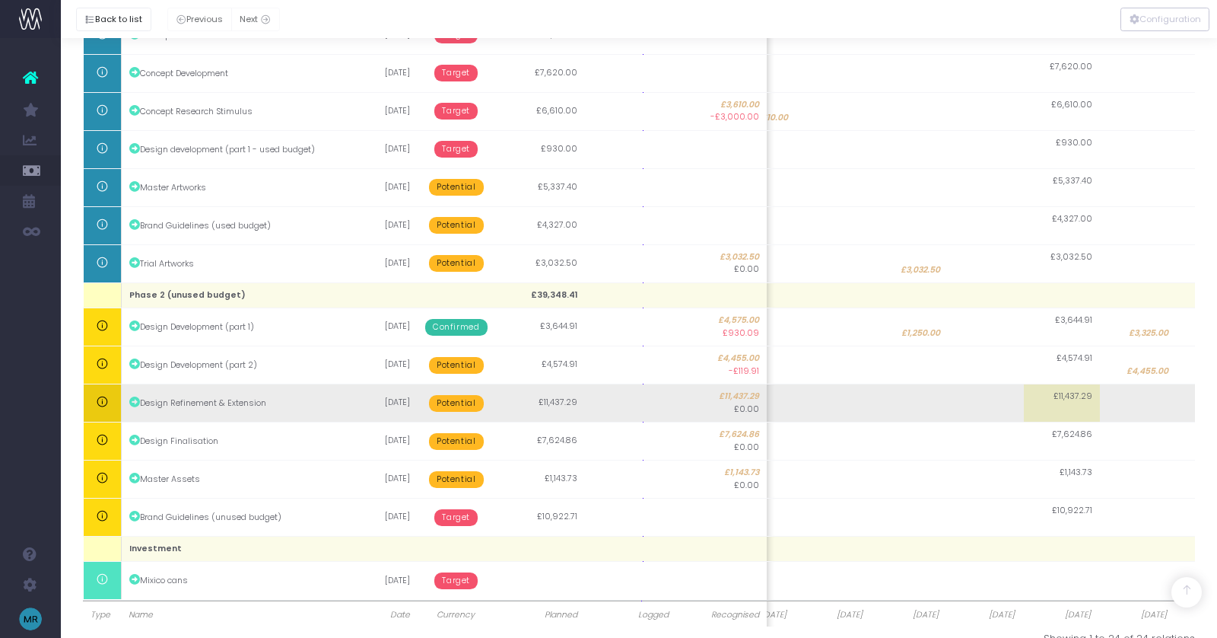
click at [1148, 399] on td at bounding box center [1138, 403] width 76 height 38
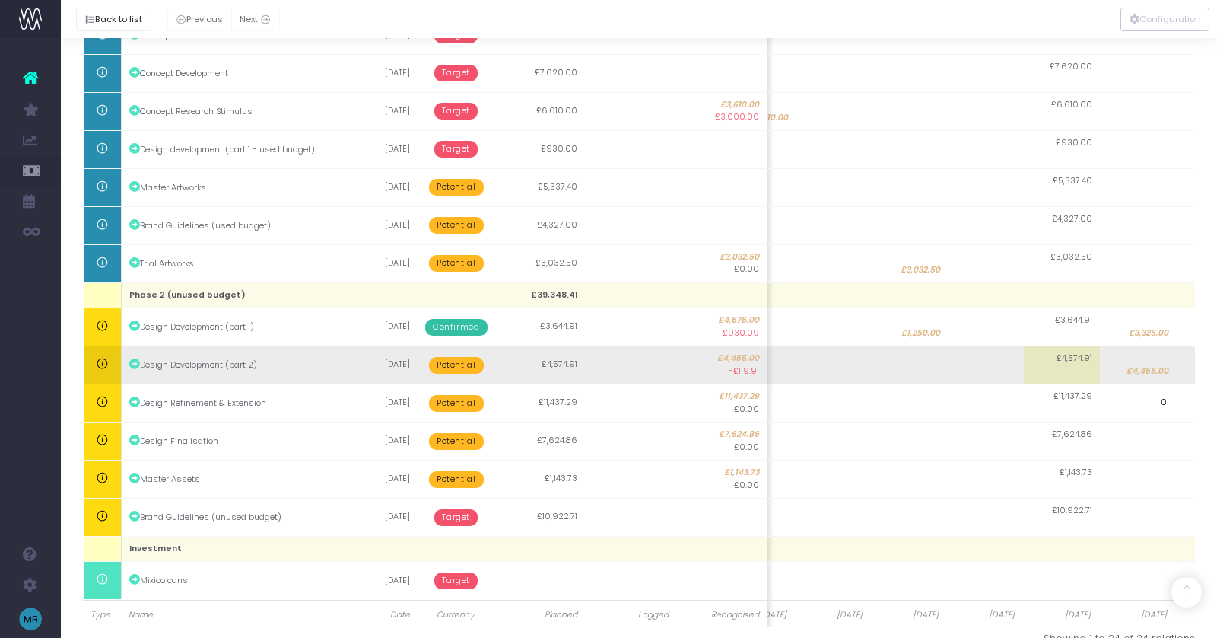
click at [1156, 365] on span "£4,455.00" at bounding box center [1148, 371] width 42 height 12
type input "4455"
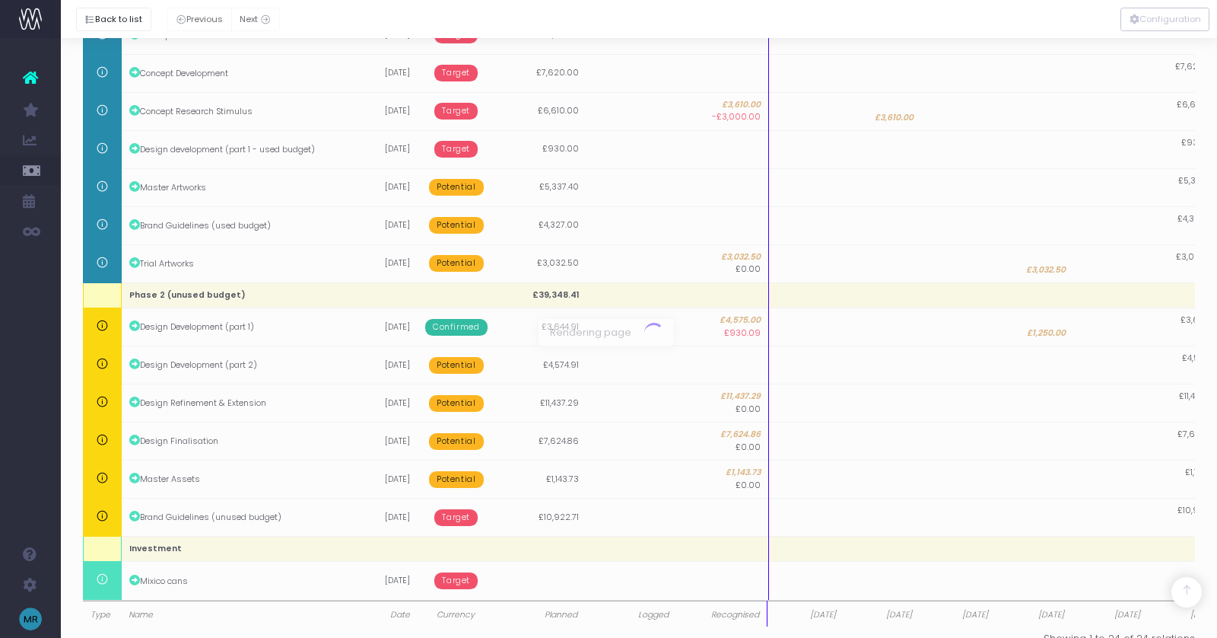
click at [1149, 402] on div at bounding box center [608, 319] width 1217 height 638
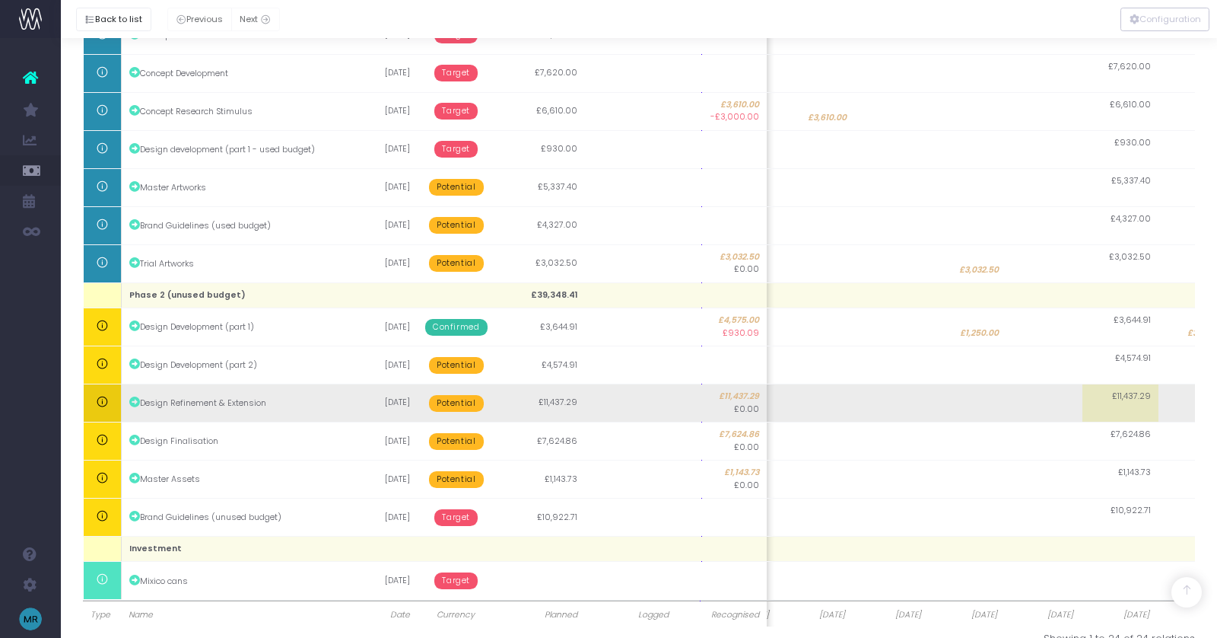
scroll to position [0, 124]
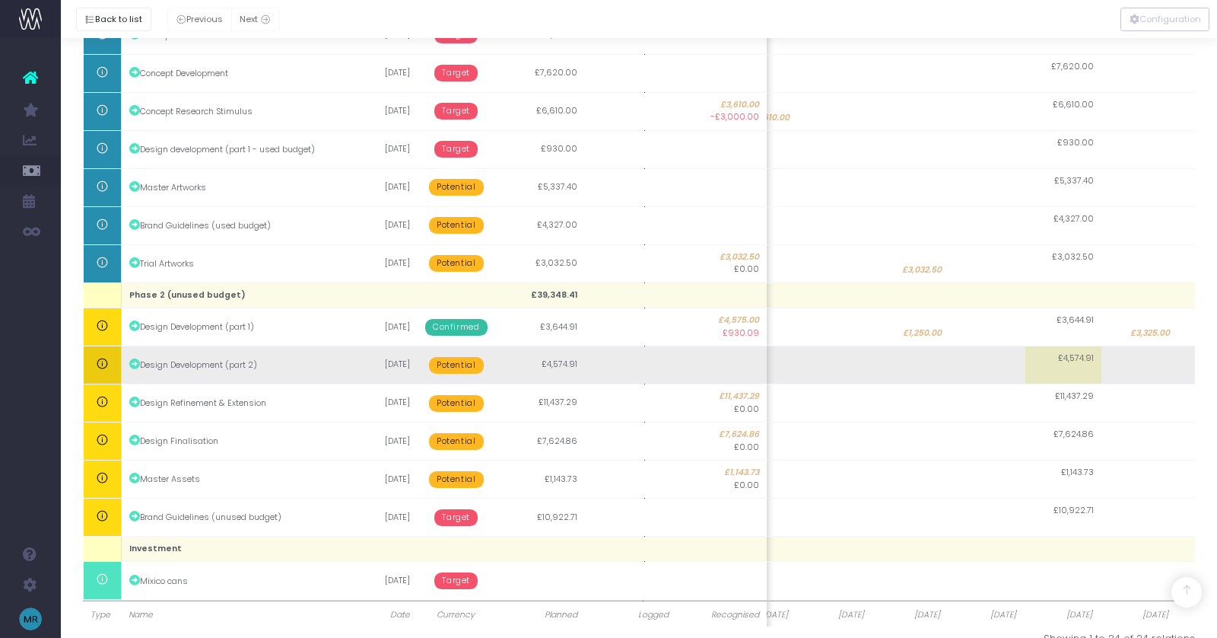
click at [1146, 359] on td at bounding box center [1140, 365] width 76 height 38
type input "4574.91"
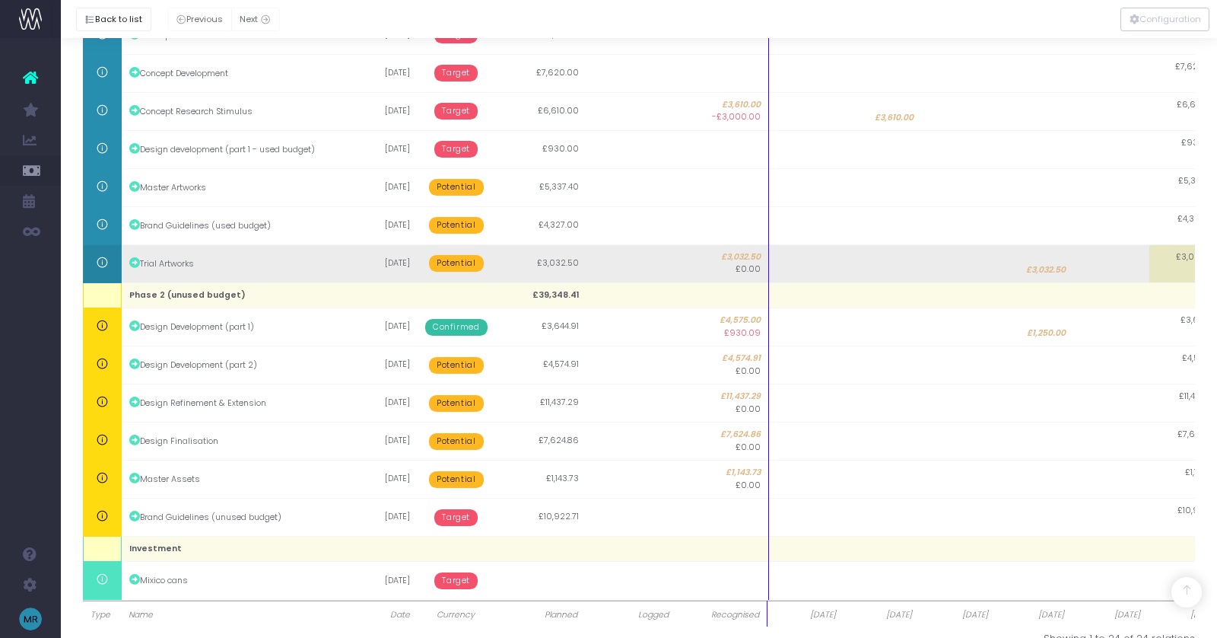
click at [466, 268] on span "Potential" at bounding box center [456, 263] width 54 height 17
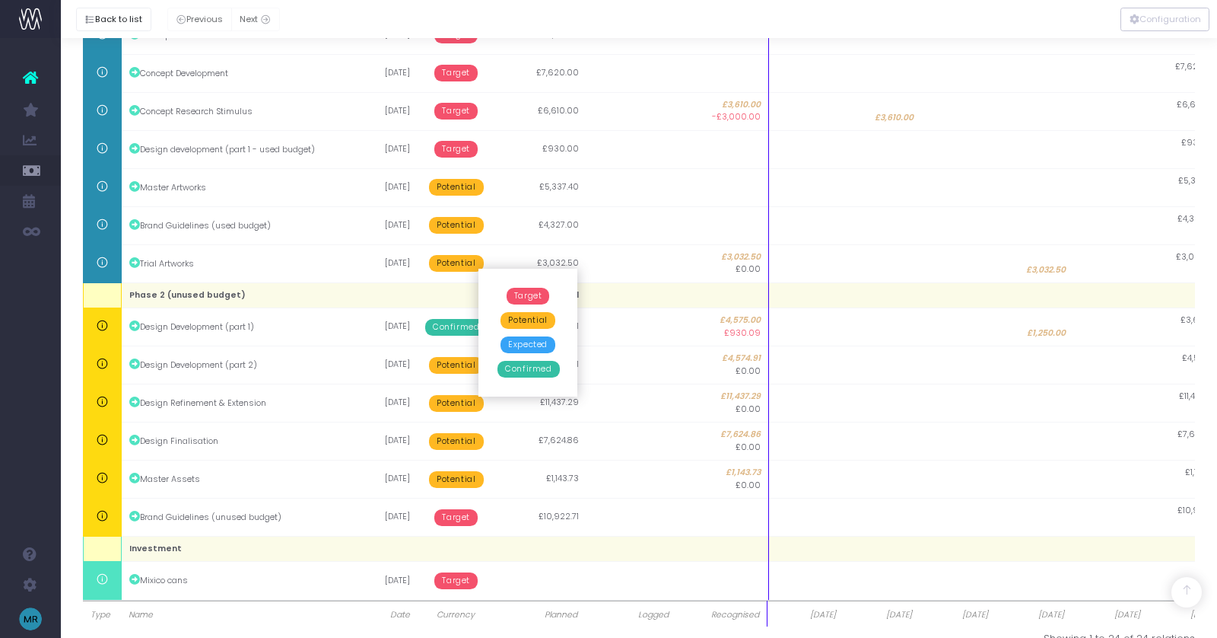
click at [526, 364] on span "Confirmed" at bounding box center [529, 369] width 62 height 17
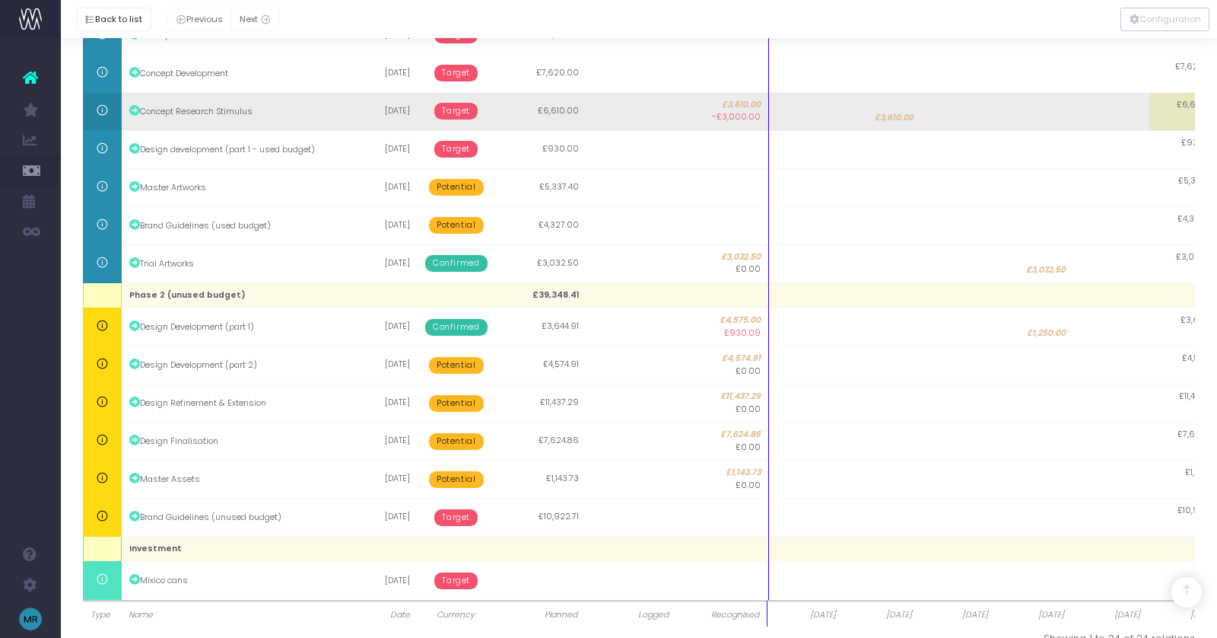
click at [456, 116] on span "Target" at bounding box center [455, 111] width 43 height 17
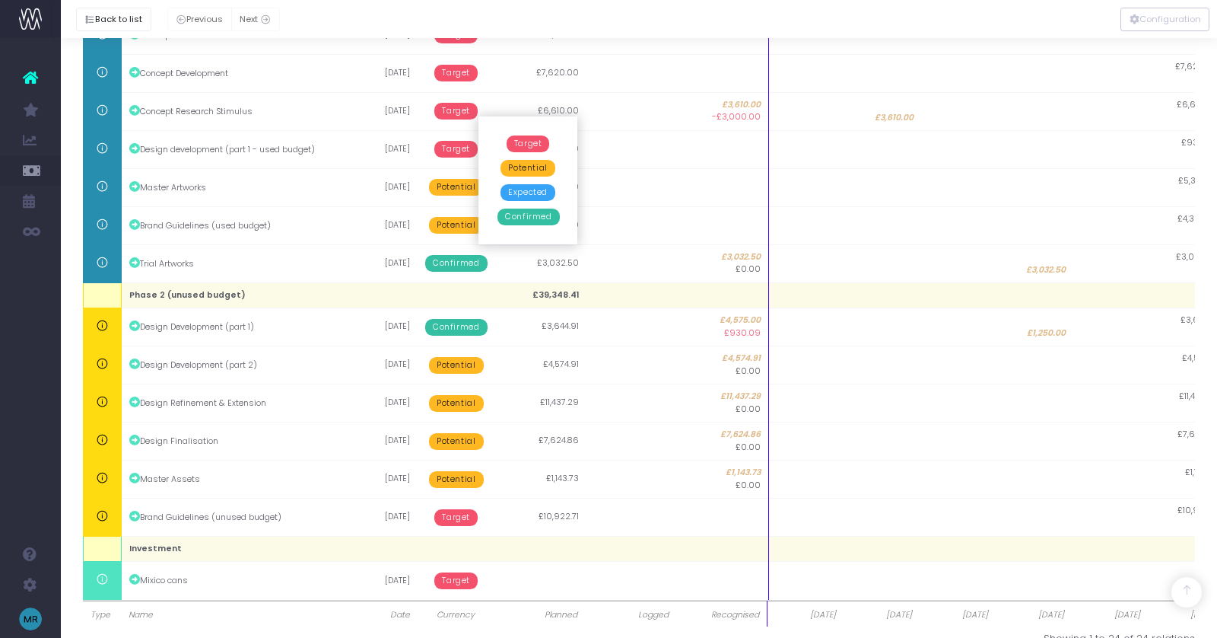
click at [515, 221] on span "Confirmed" at bounding box center [529, 216] width 62 height 17
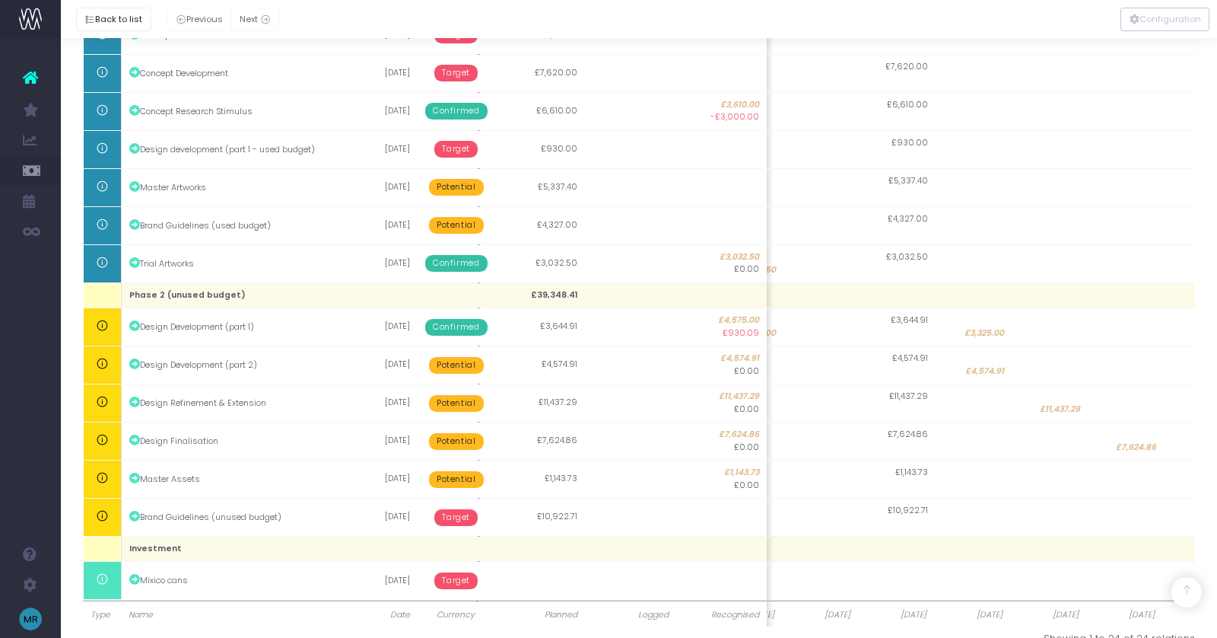
scroll to position [0, 335]
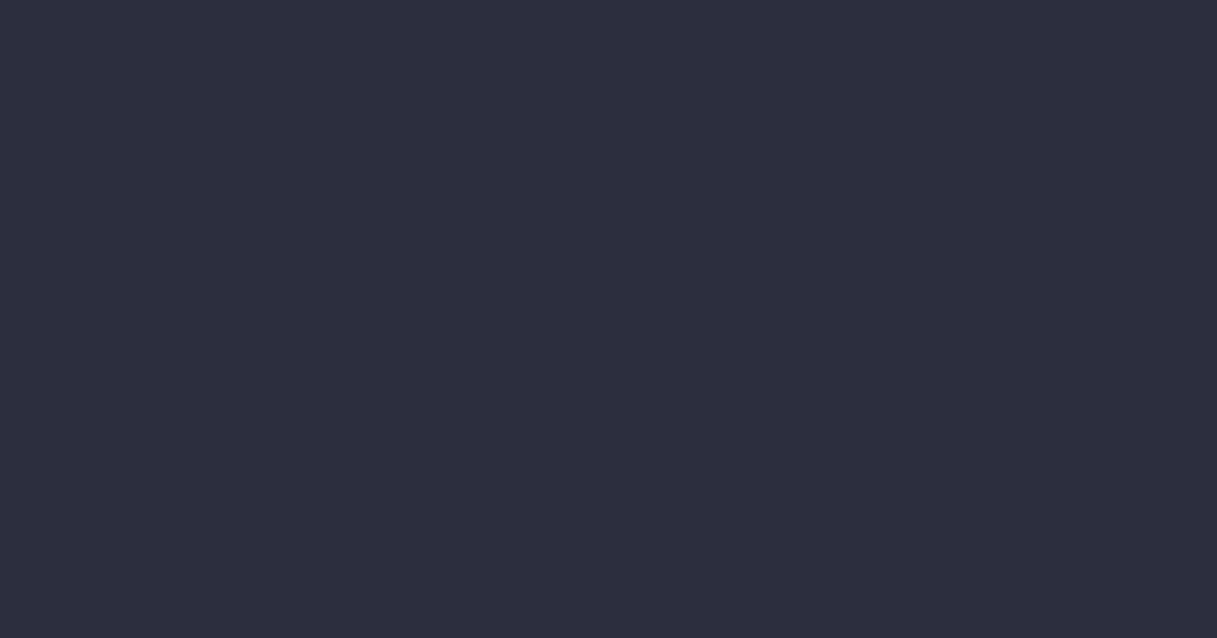
scroll to position [21, 11]
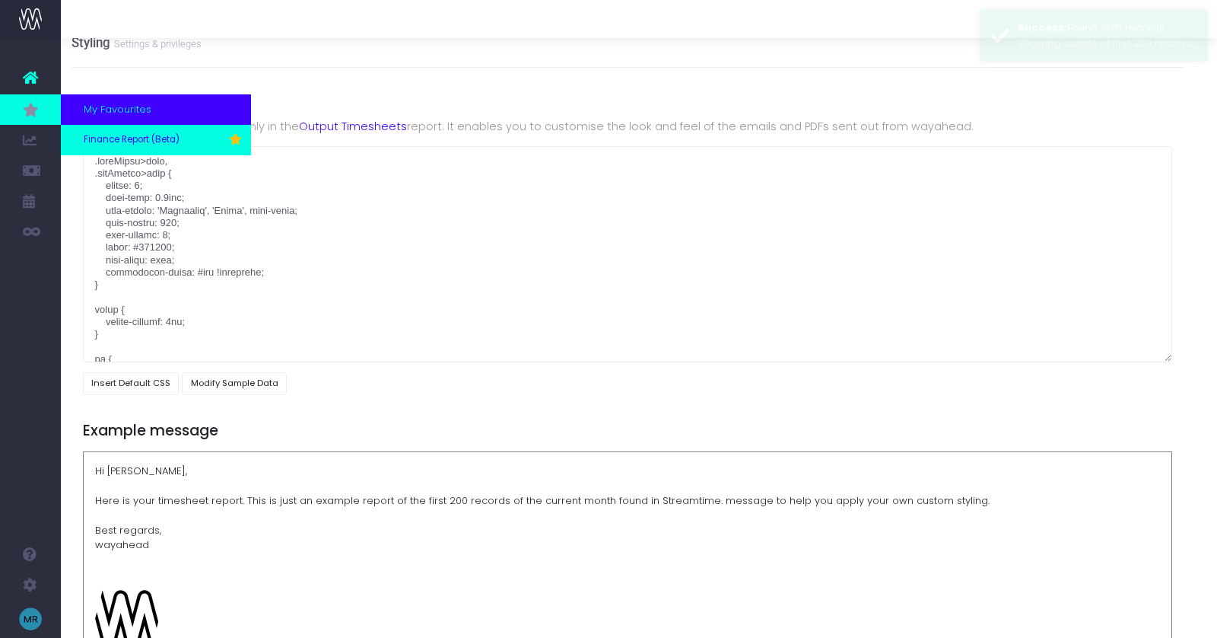
click at [113, 142] on span "Finance Report (Beta)" at bounding box center [132, 140] width 96 height 14
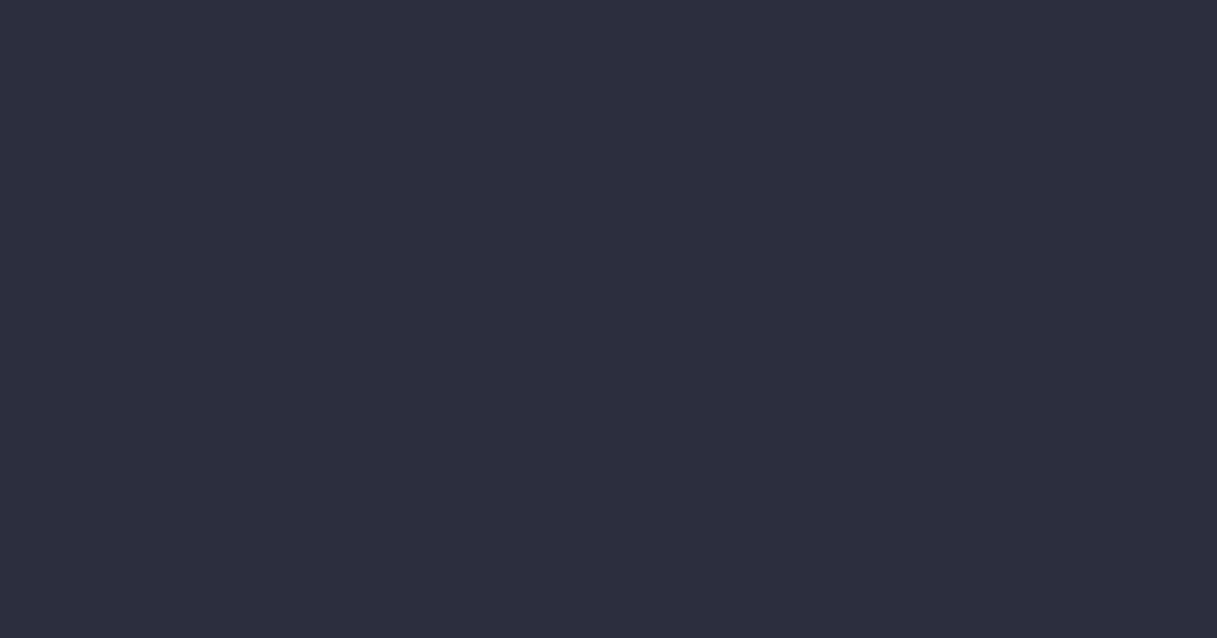
select select "finances"
select select "job"
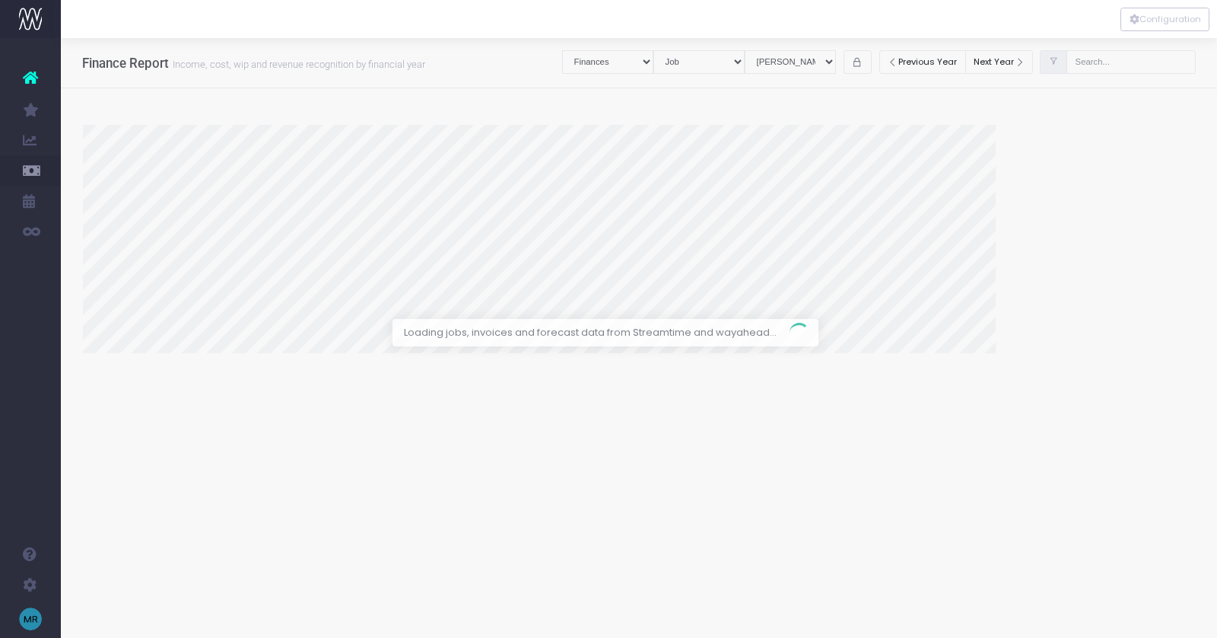
select select "revrec"
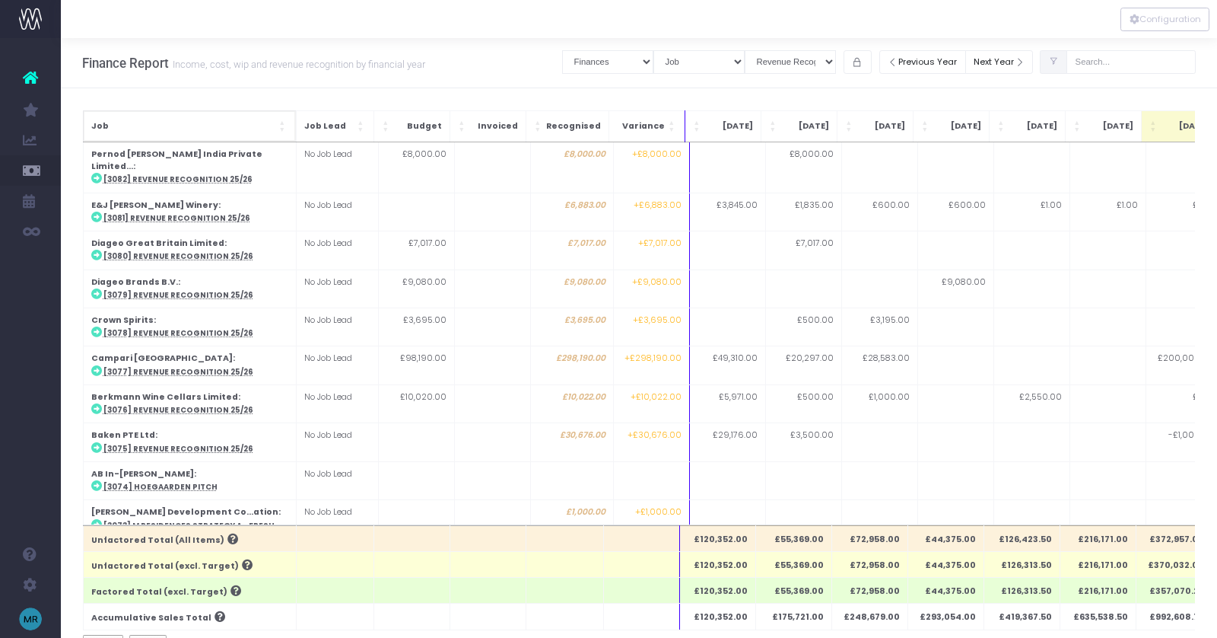
click at [286, 126] on span "Job: Activate to sort" at bounding box center [283, 126] width 9 height 15
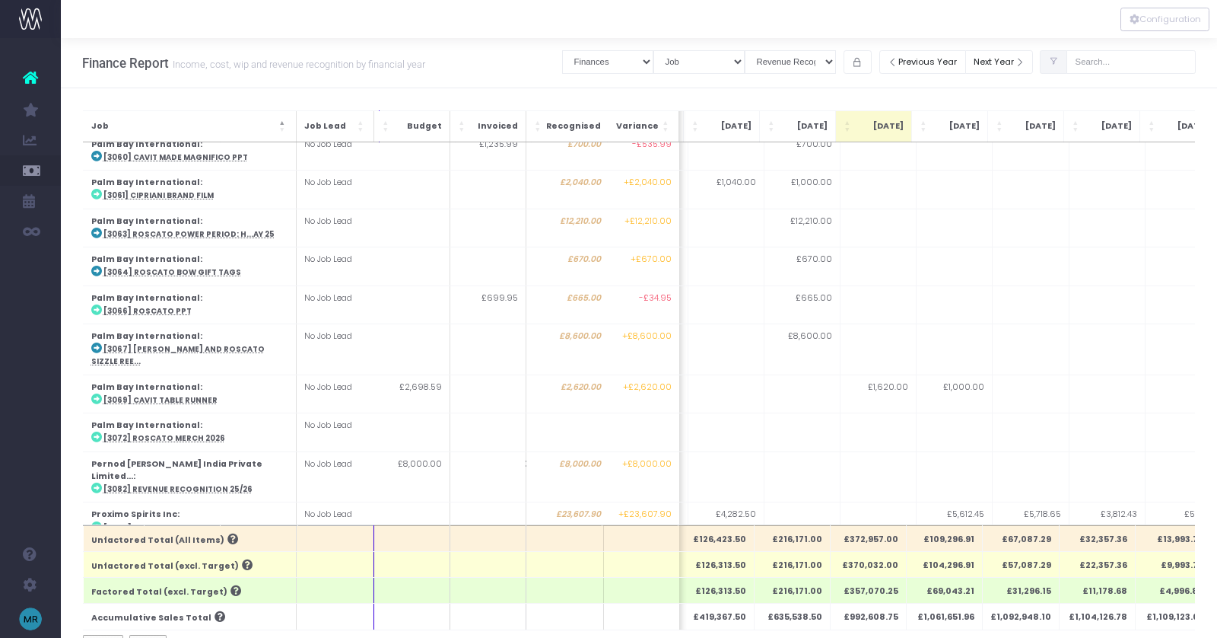
scroll to position [0, 170]
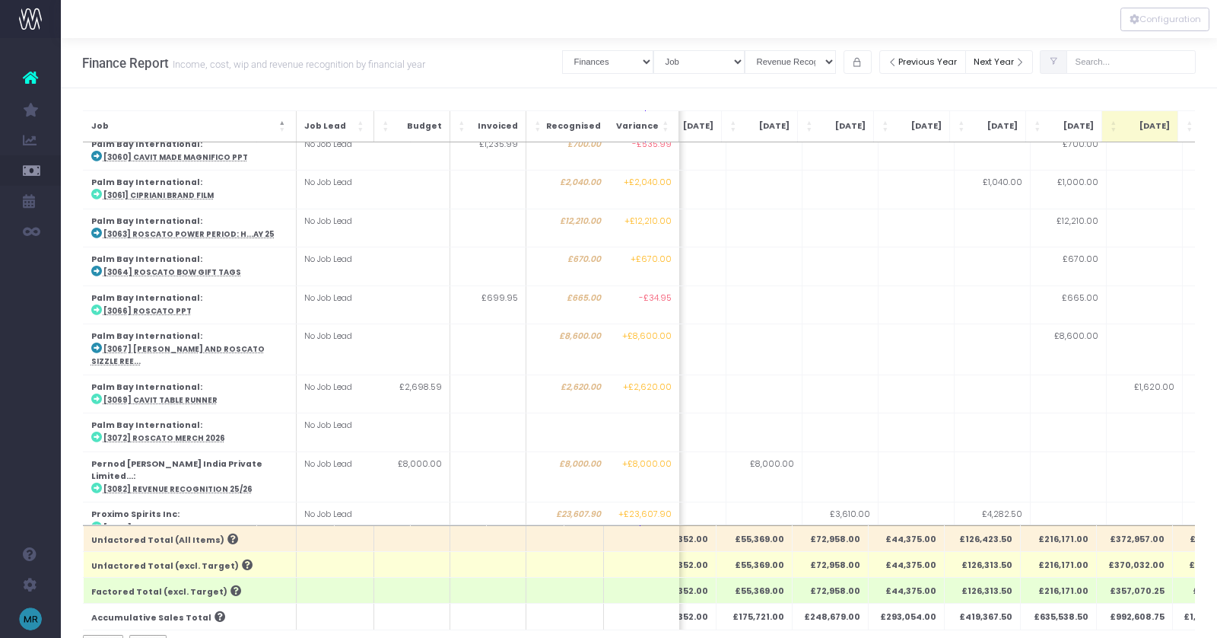
click at [188, 637] on abbr "[3065] Rare Harvest Packaging" at bounding box center [173, 643] width 140 height 10
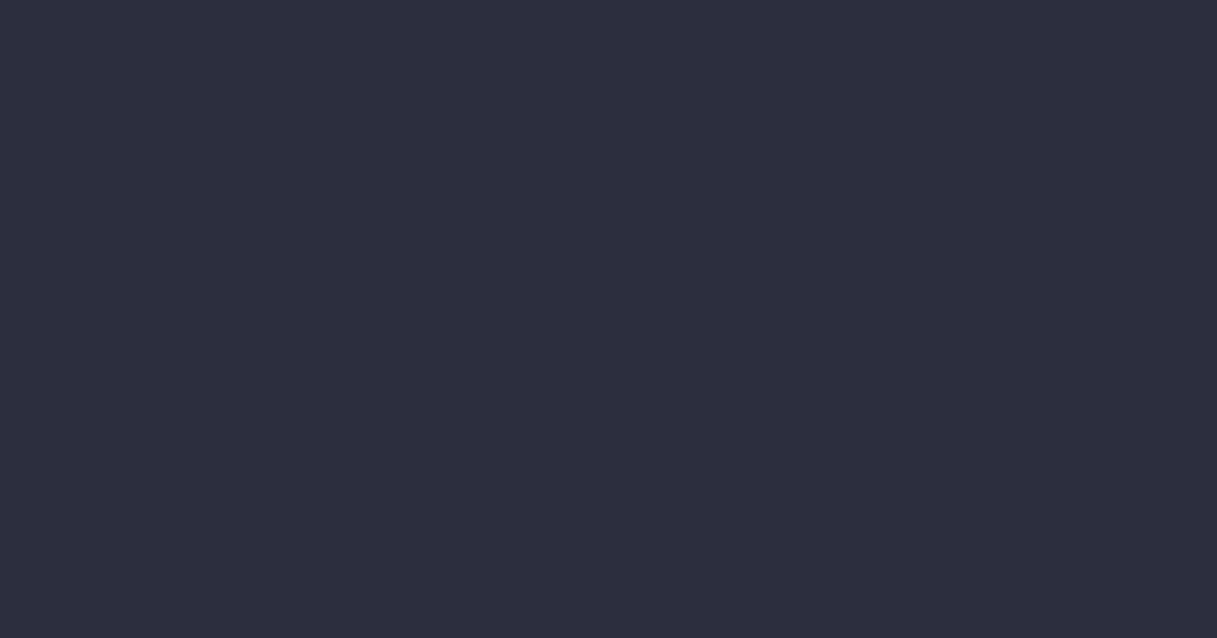
select select "finances"
select select "job"
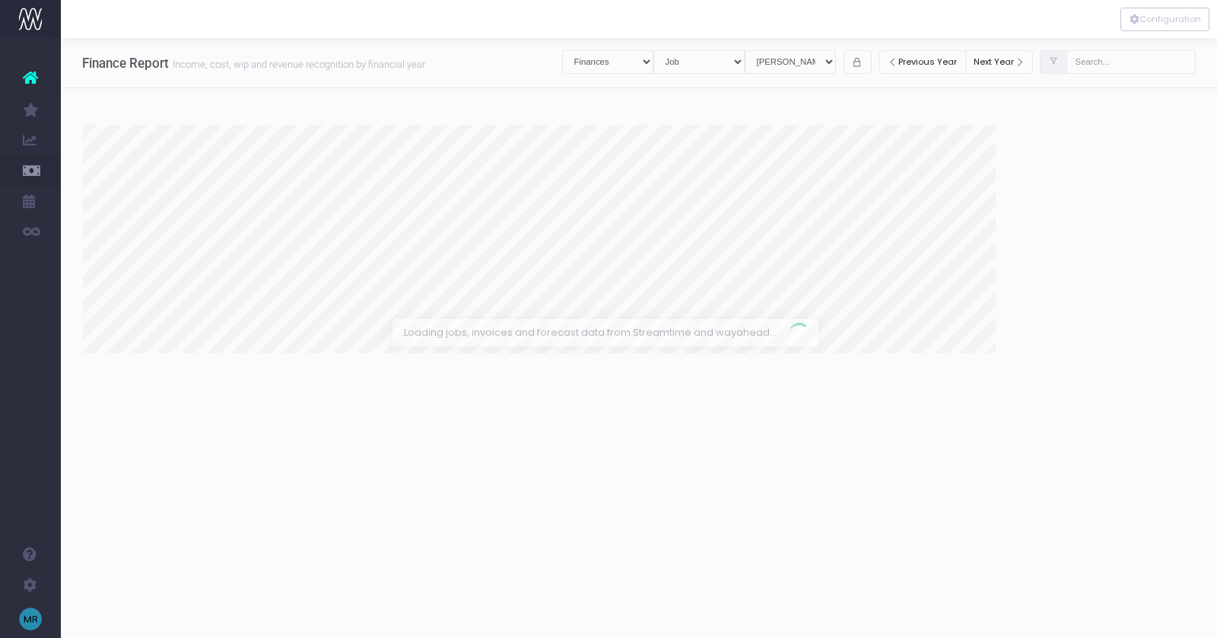
select select "revrec"
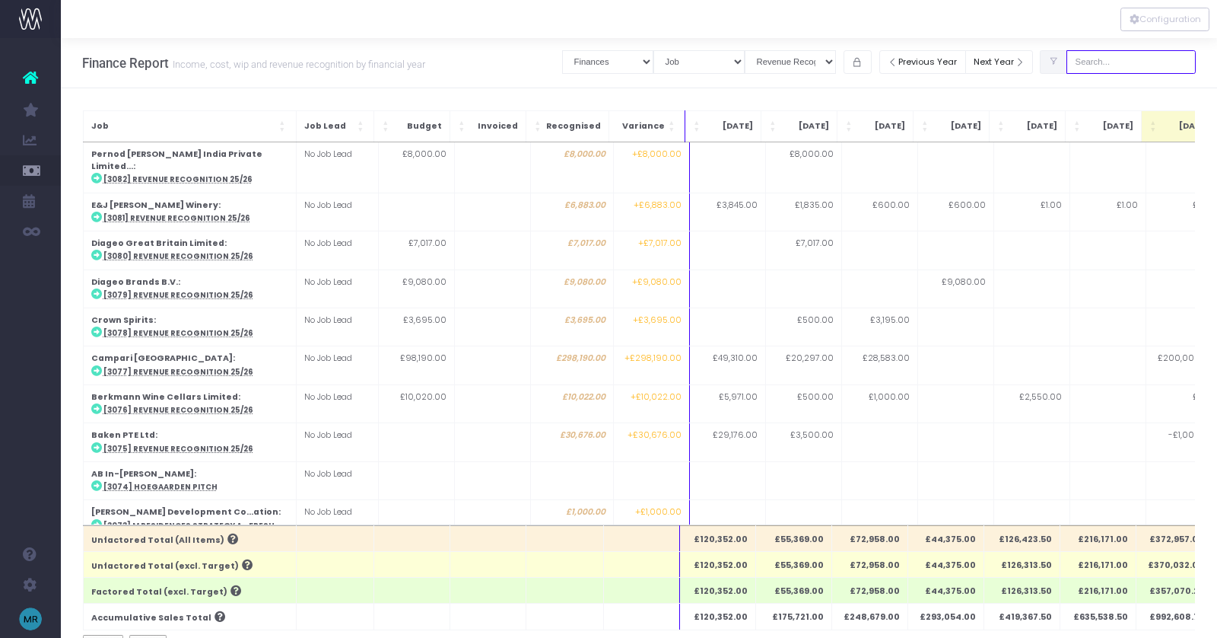
click at [1155, 72] on input "text" at bounding box center [1131, 62] width 129 height 24
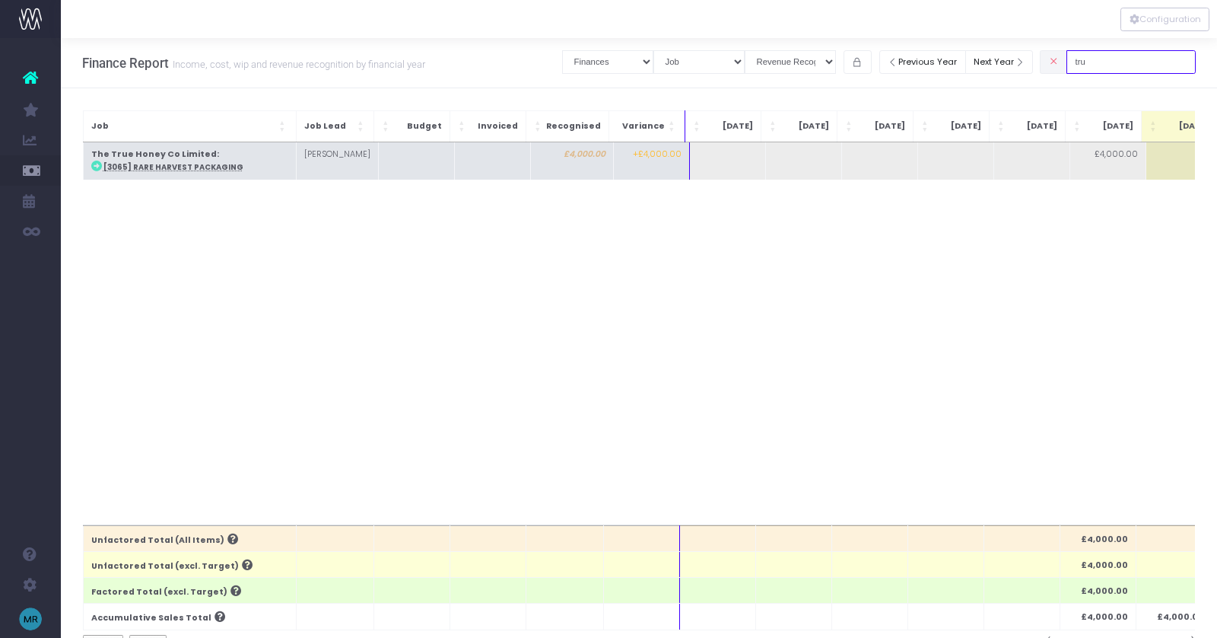
type input "tru"
click at [176, 173] on td "The True Honey Co Limited : [3065] Rare Harvest Packaging" at bounding box center [189, 160] width 213 height 37
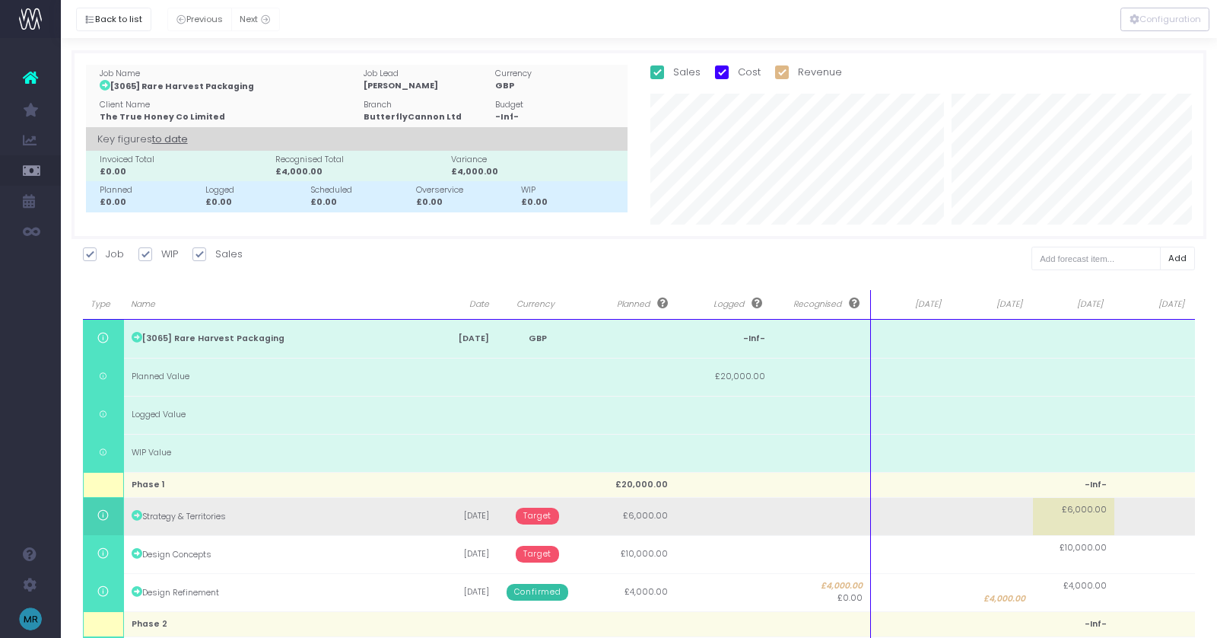
click at [539, 525] on td "Target" at bounding box center [537, 516] width 81 height 38
click at [538, 519] on span "Target" at bounding box center [537, 515] width 43 height 17
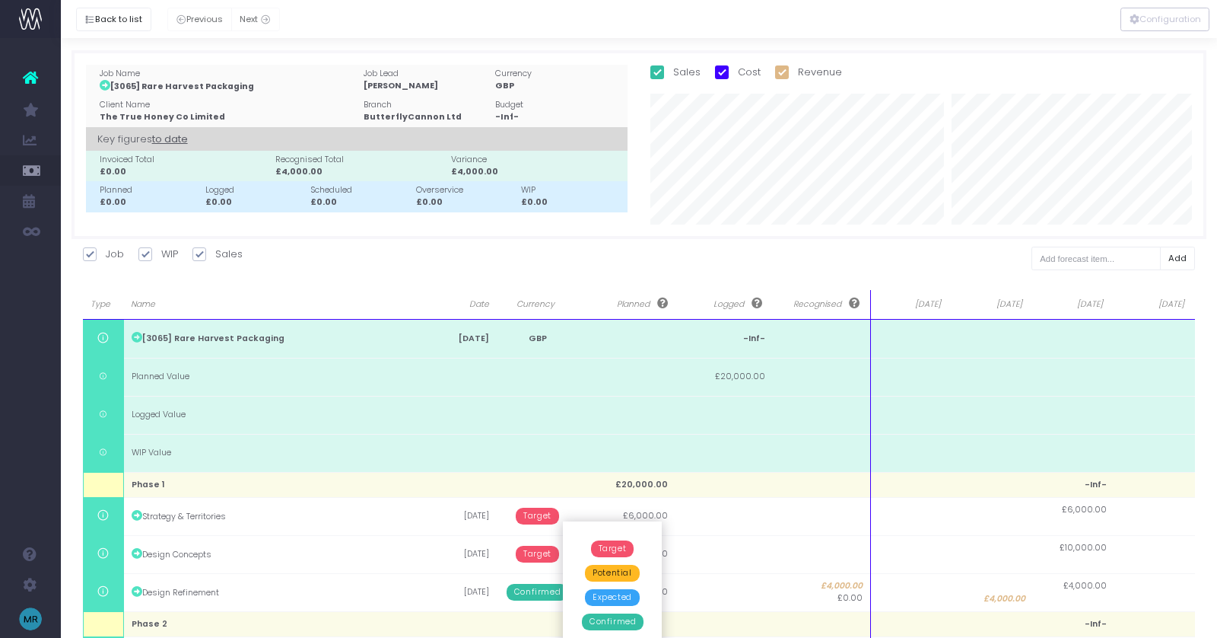
click at [617, 624] on span "Confirmed" at bounding box center [613, 621] width 62 height 17
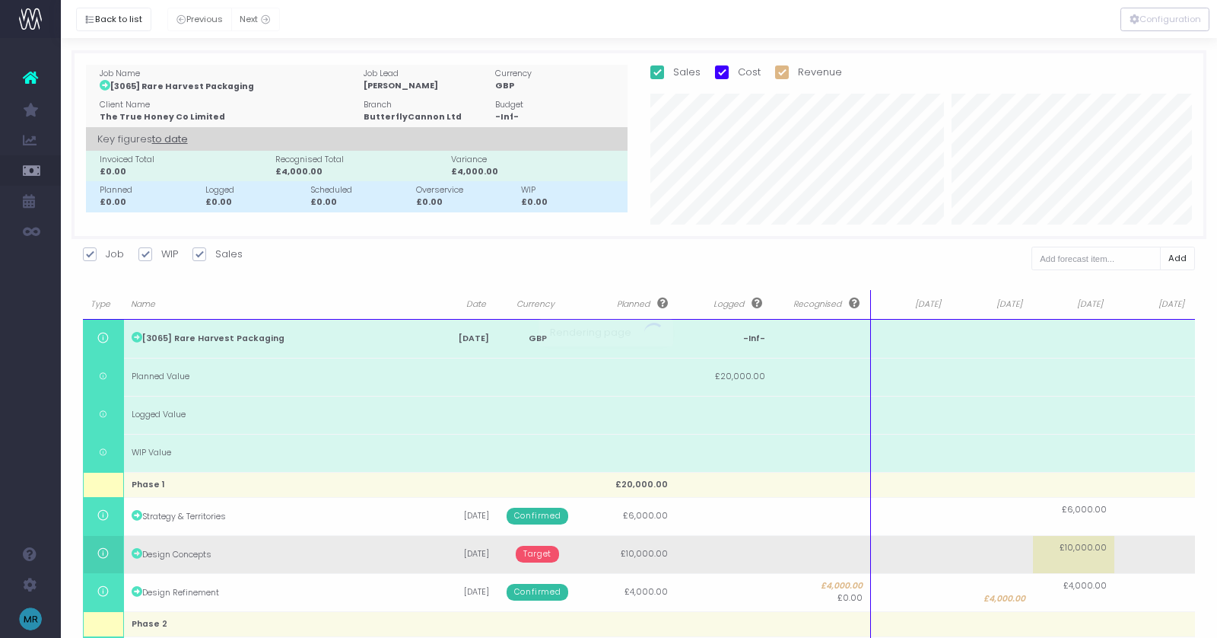
click at [548, 558] on span "Target" at bounding box center [537, 553] width 43 height 17
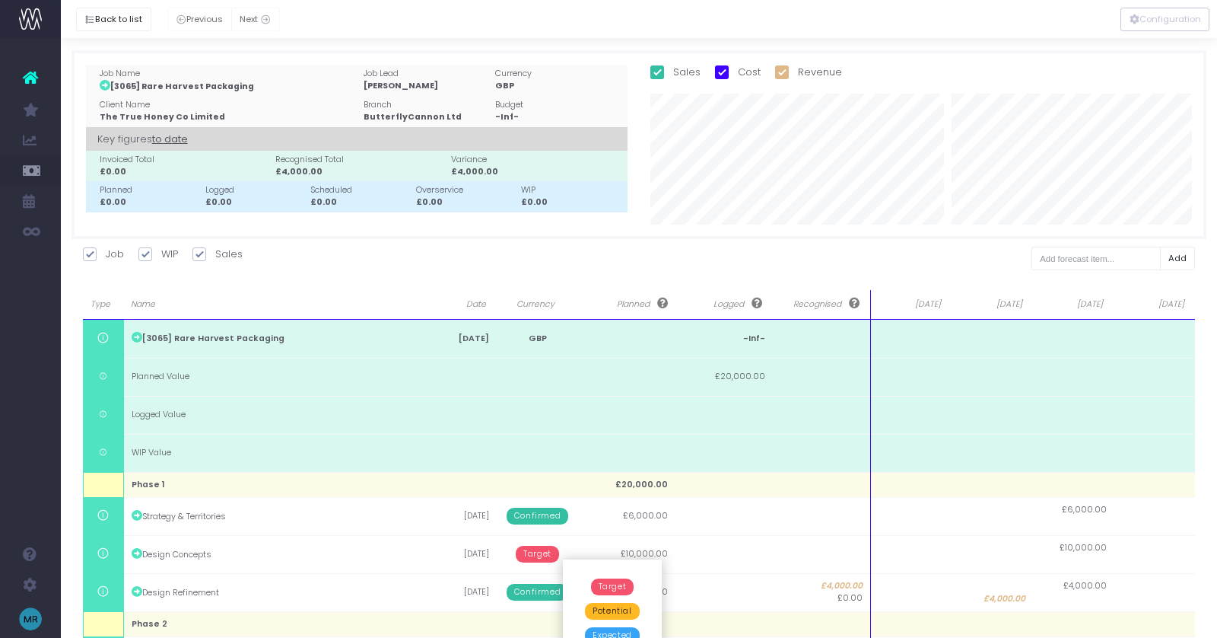
scroll to position [80, 0]
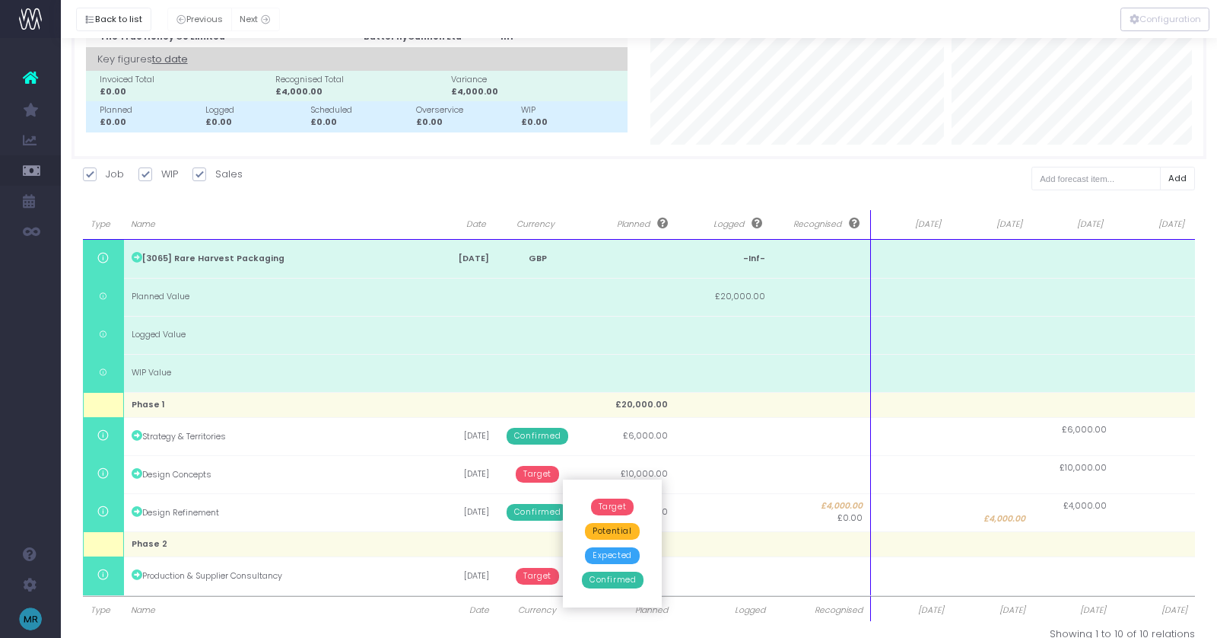
click at [622, 585] on span "Confirmed" at bounding box center [613, 579] width 62 height 17
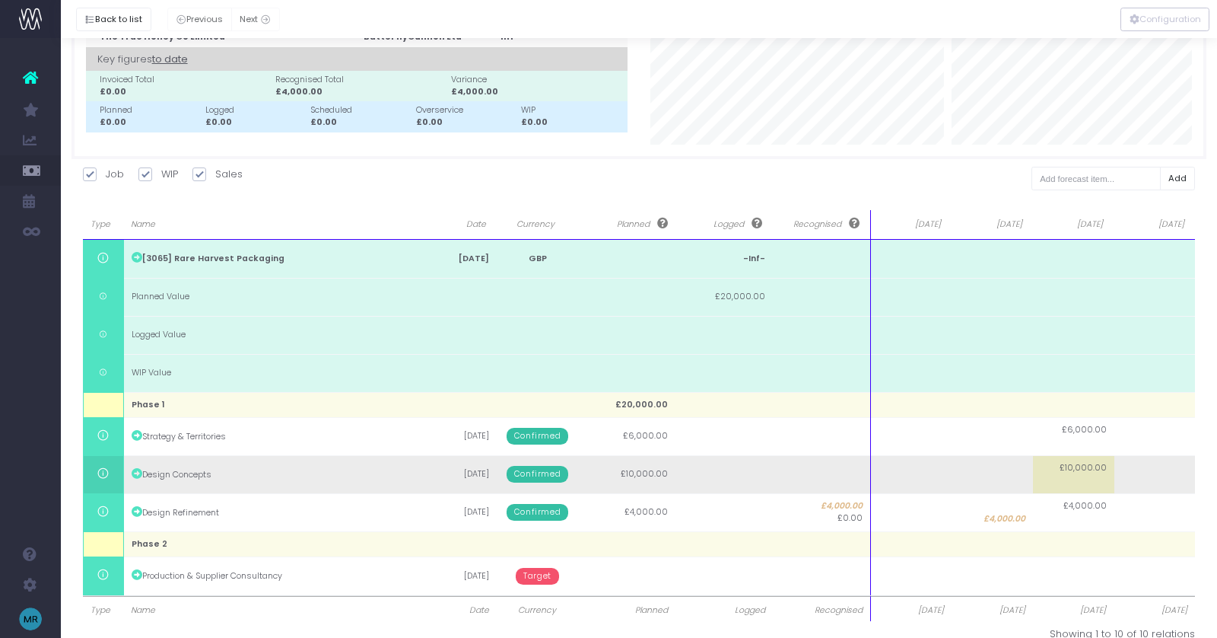
click at [908, 466] on td at bounding box center [910, 474] width 81 height 38
type input "5000"
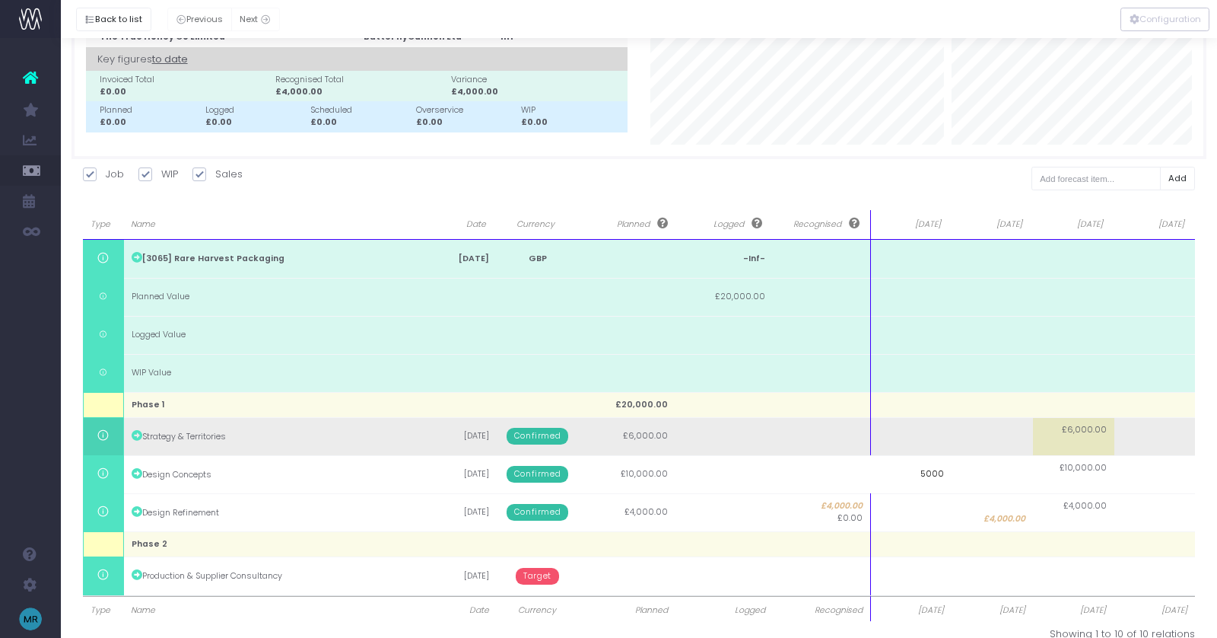
click at [905, 434] on body "Oh my... this is bad. [PERSON_NAME] wasn't able to load this page. Please conta…" at bounding box center [608, 239] width 1217 height 638
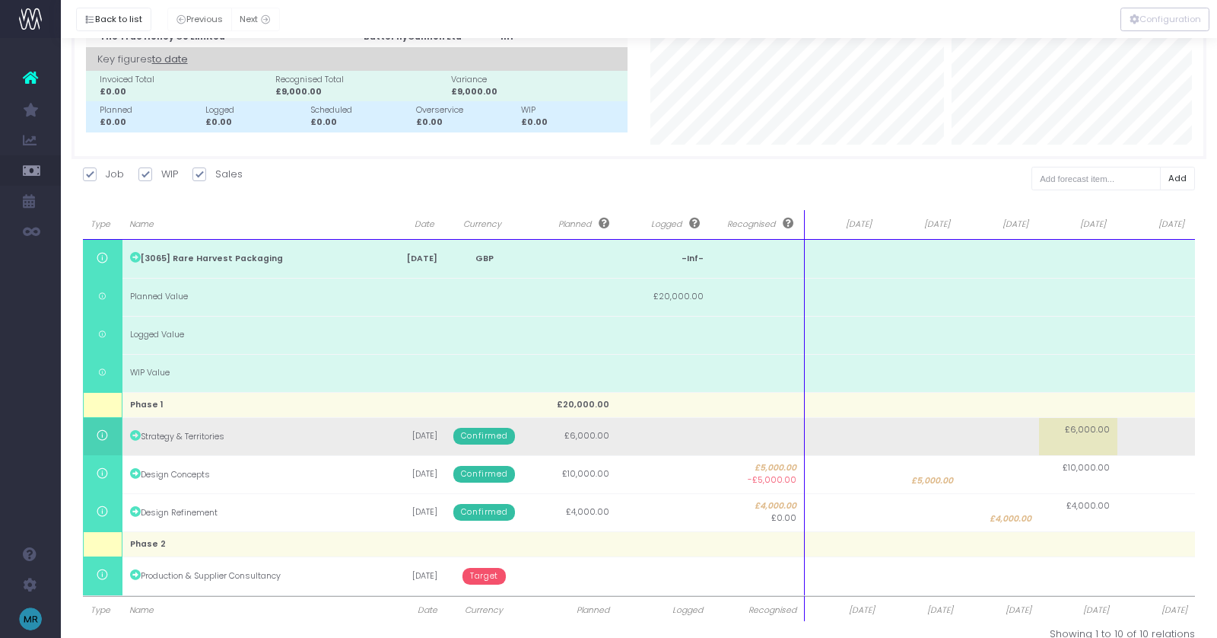
click at [928, 439] on td at bounding box center [922, 436] width 78 height 38
type input "4000"
click at [863, 434] on td at bounding box center [844, 436] width 78 height 38
type input "2000"
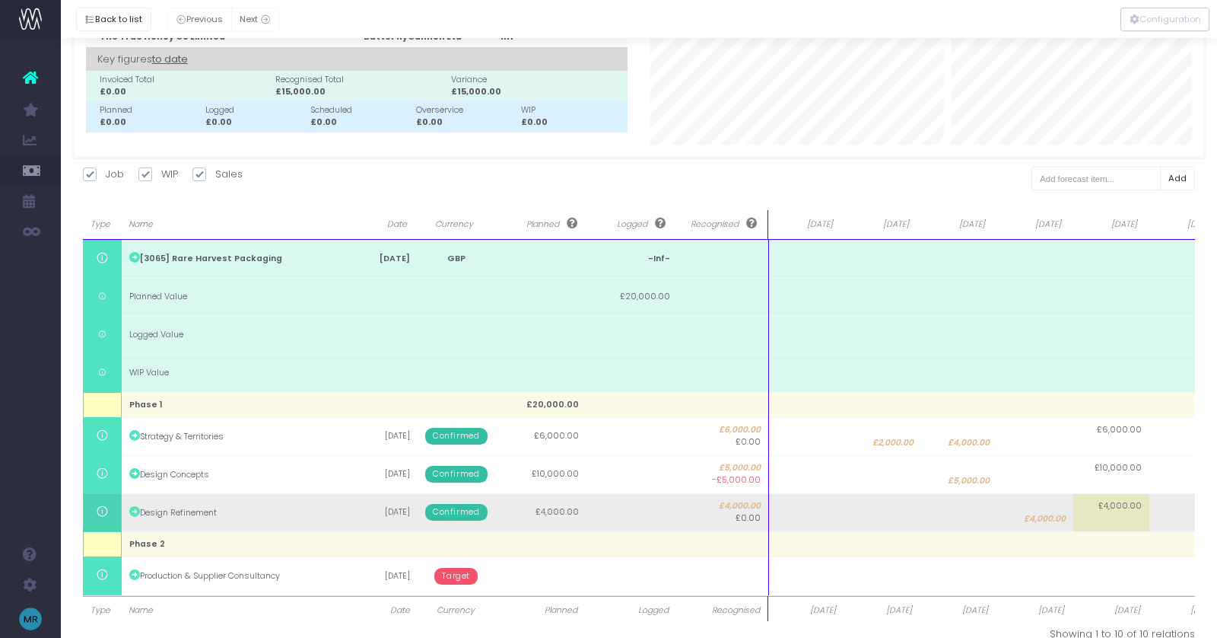
scroll to position [103, 0]
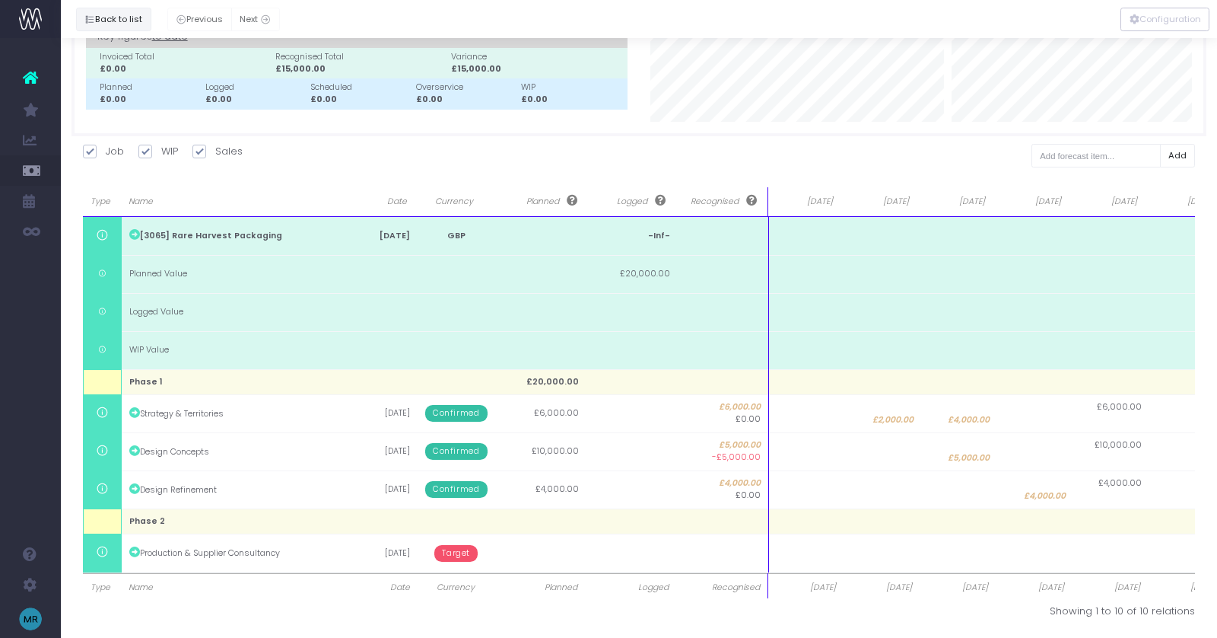
click at [124, 16] on button "Back to list" at bounding box center [113, 20] width 75 height 24
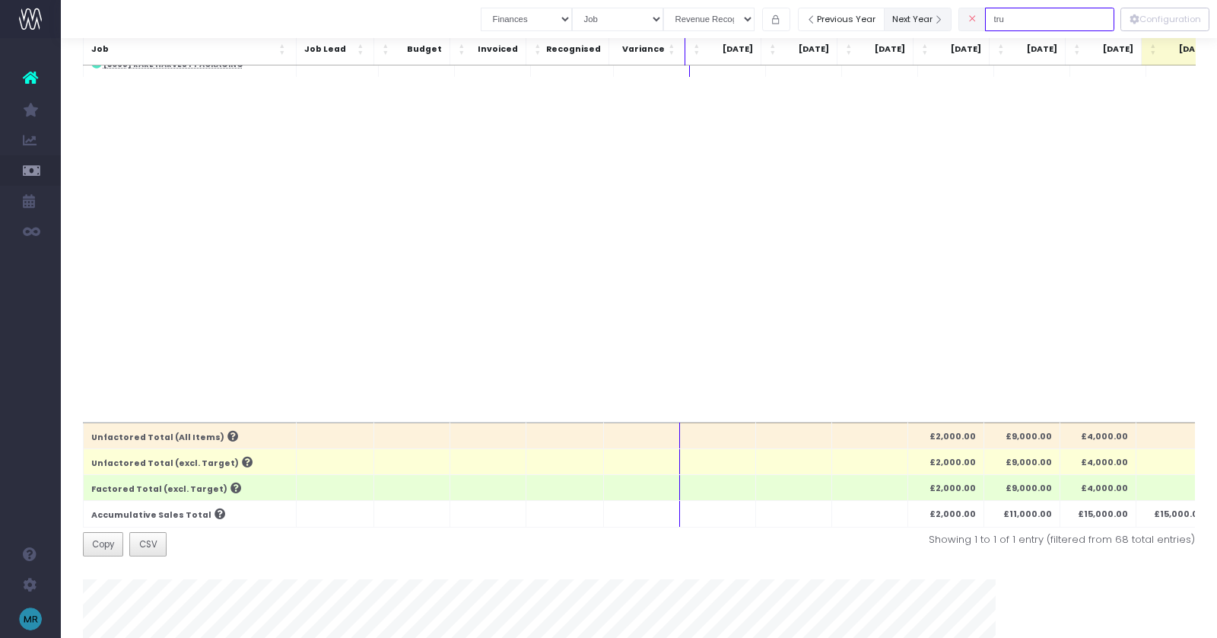
drag, startPoint x: 1042, startPoint y: 17, endPoint x: 952, endPoint y: 16, distance: 90.5
click at [952, 16] on div "Clear Filters Job summary column shows... Finances Chart Summary by Job Client …" at bounding box center [798, 19] width 634 height 31
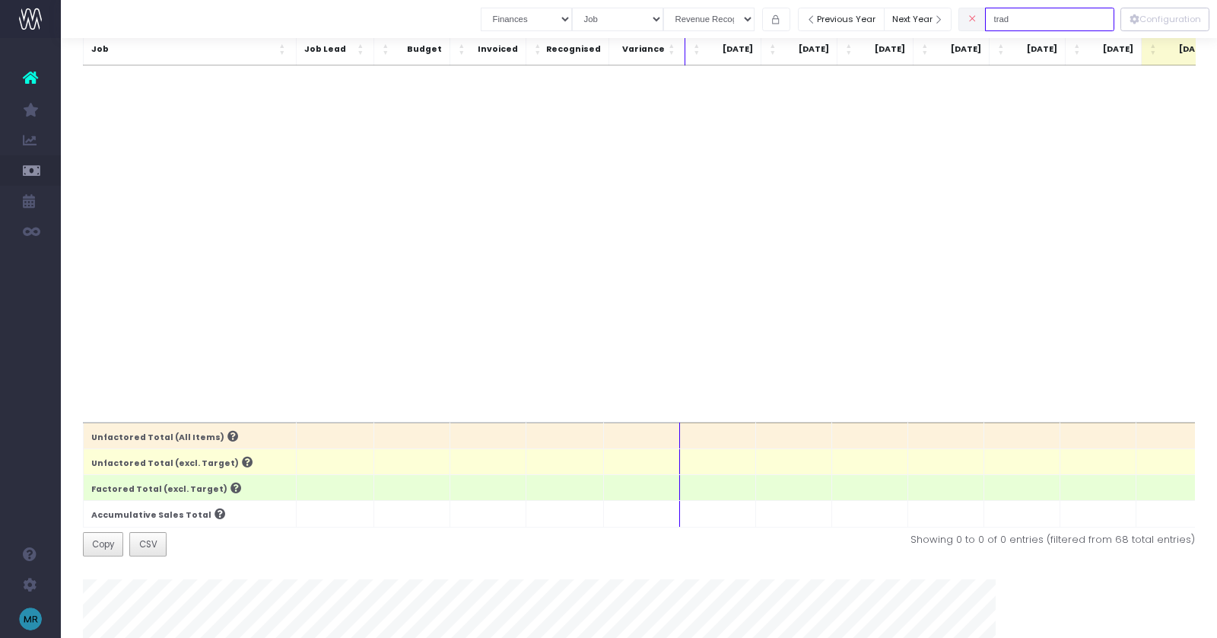
scroll to position [0, 0]
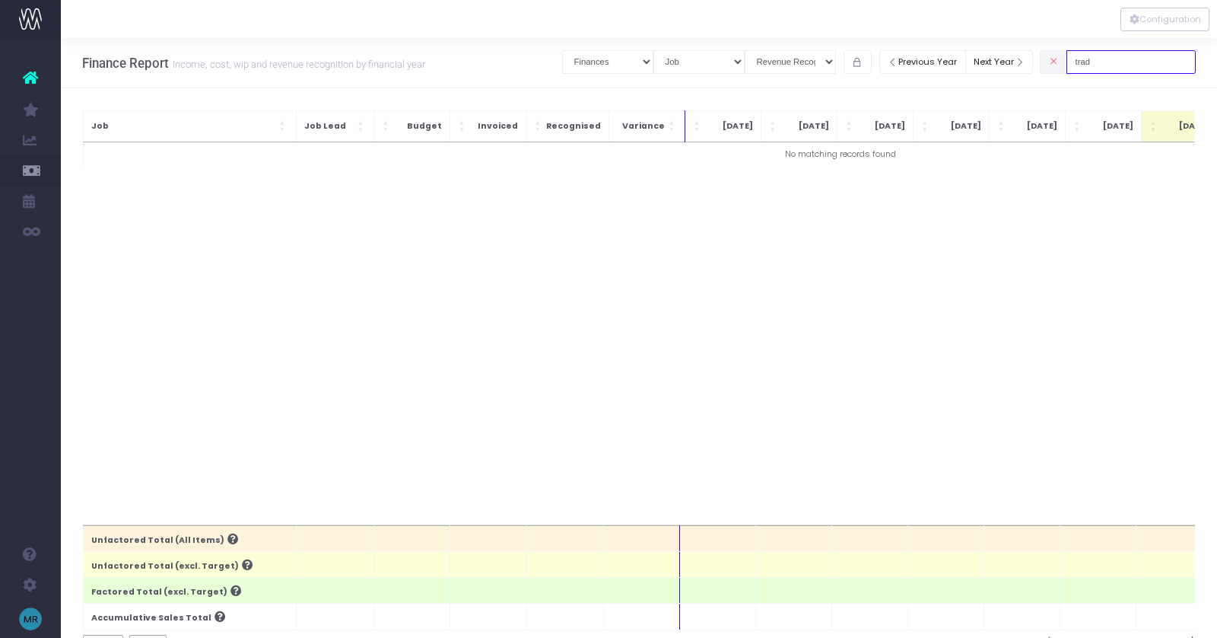
drag, startPoint x: 1146, startPoint y: 62, endPoint x: 1068, endPoint y: 62, distance: 78.4
click at [1068, 62] on div "trad" at bounding box center [1118, 61] width 156 height 31
type input "sibe"
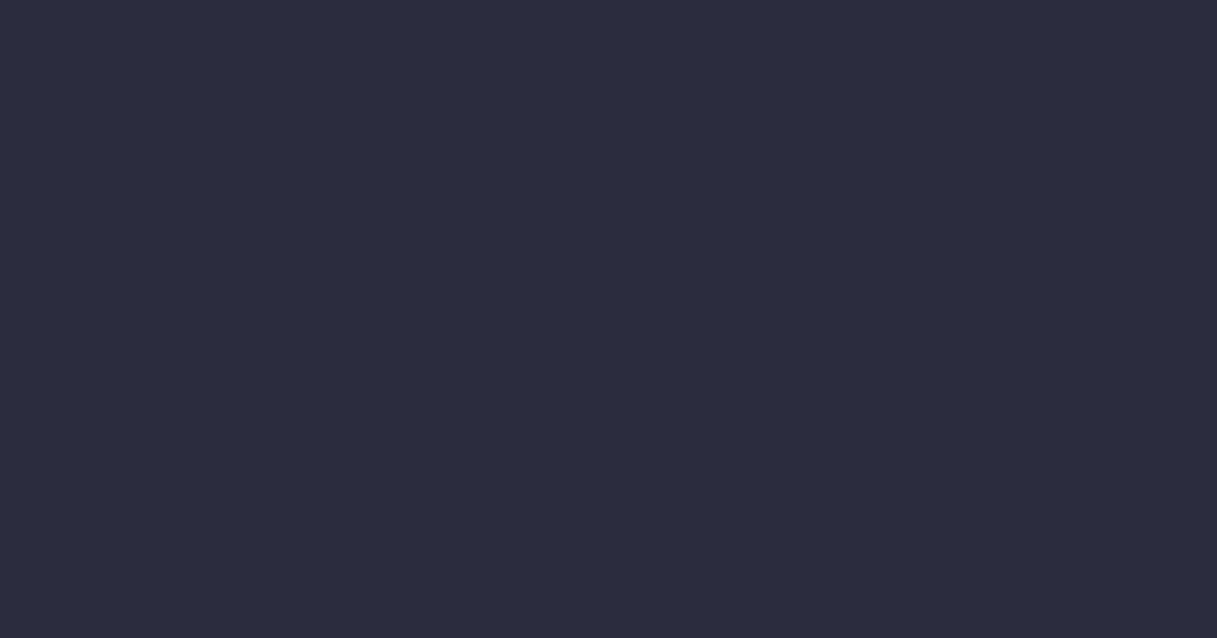
select select "finances"
select select "job"
select select "revrec"
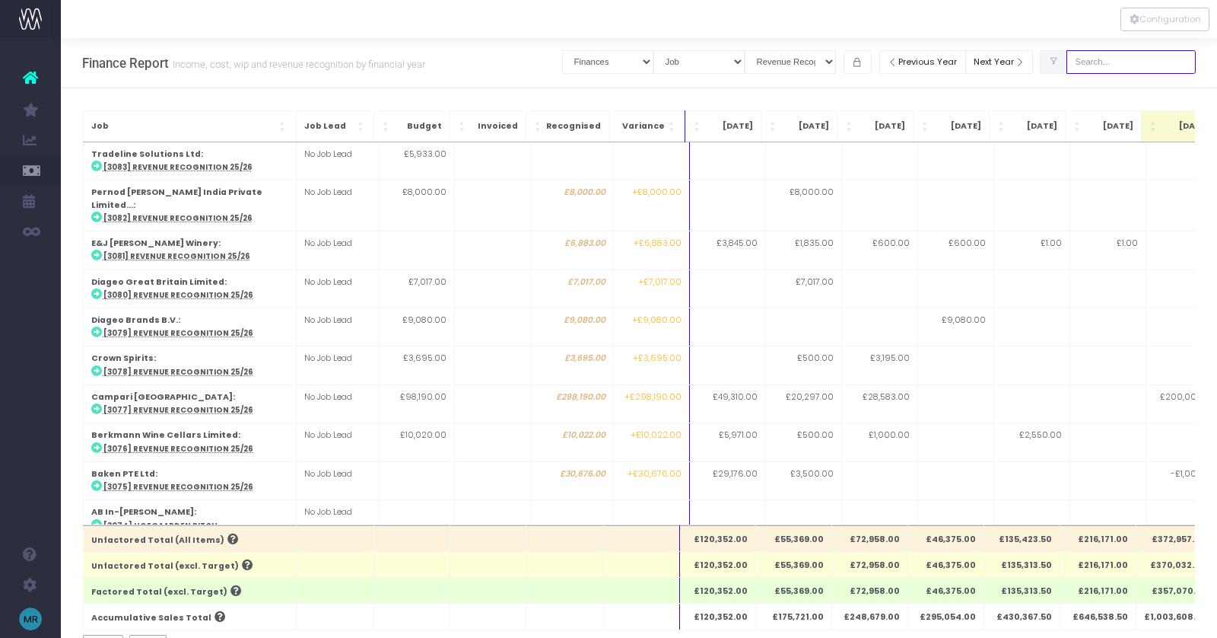
click at [1112, 61] on input "text" at bounding box center [1131, 62] width 129 height 24
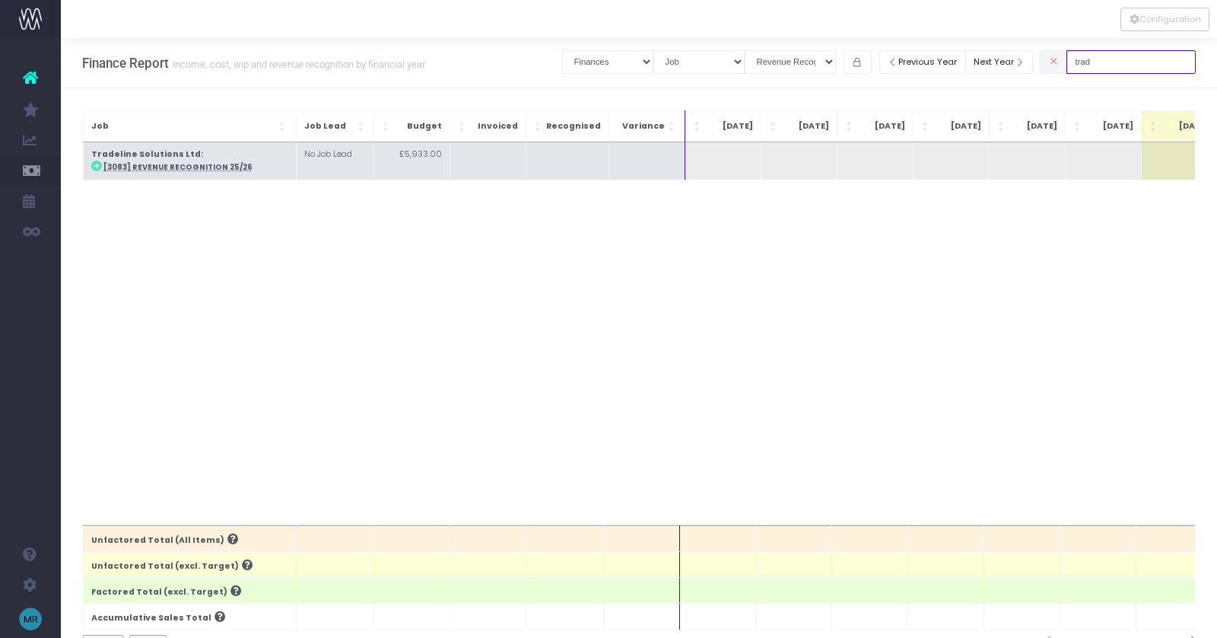
type input "trad"
click at [147, 160] on td "Tradeline Solutions Ltd : [3083] Revenue Recognition 25/26" at bounding box center [189, 160] width 213 height 37
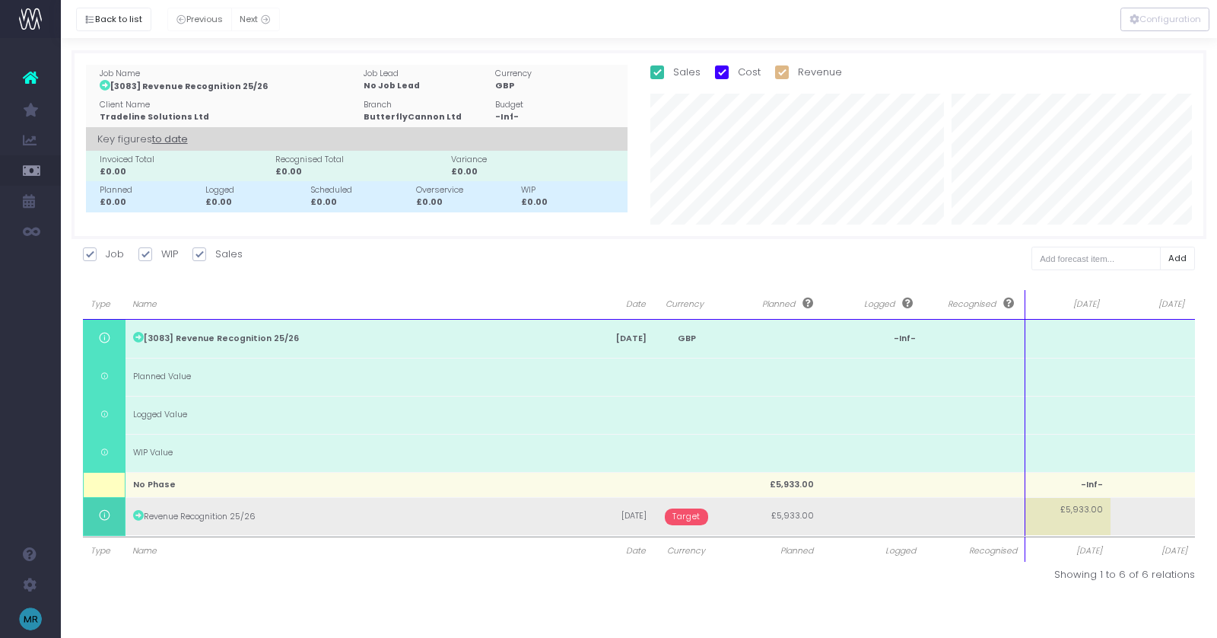
click at [689, 512] on span "Target" at bounding box center [686, 516] width 43 height 17
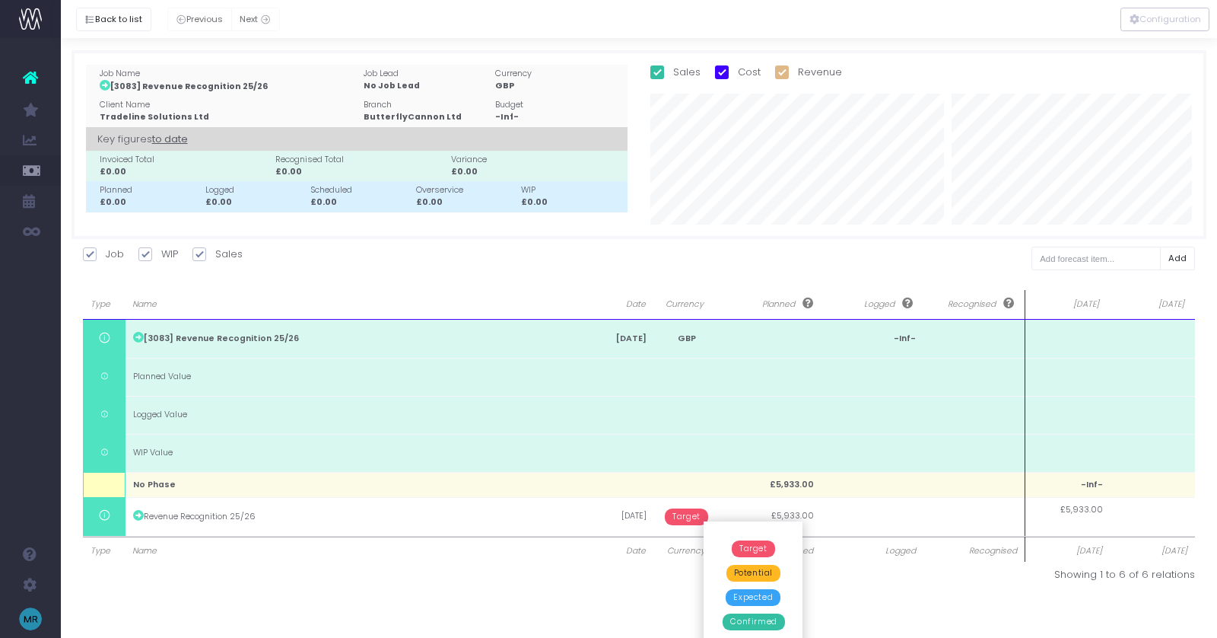
click at [752, 622] on span "Confirmed" at bounding box center [754, 621] width 62 height 17
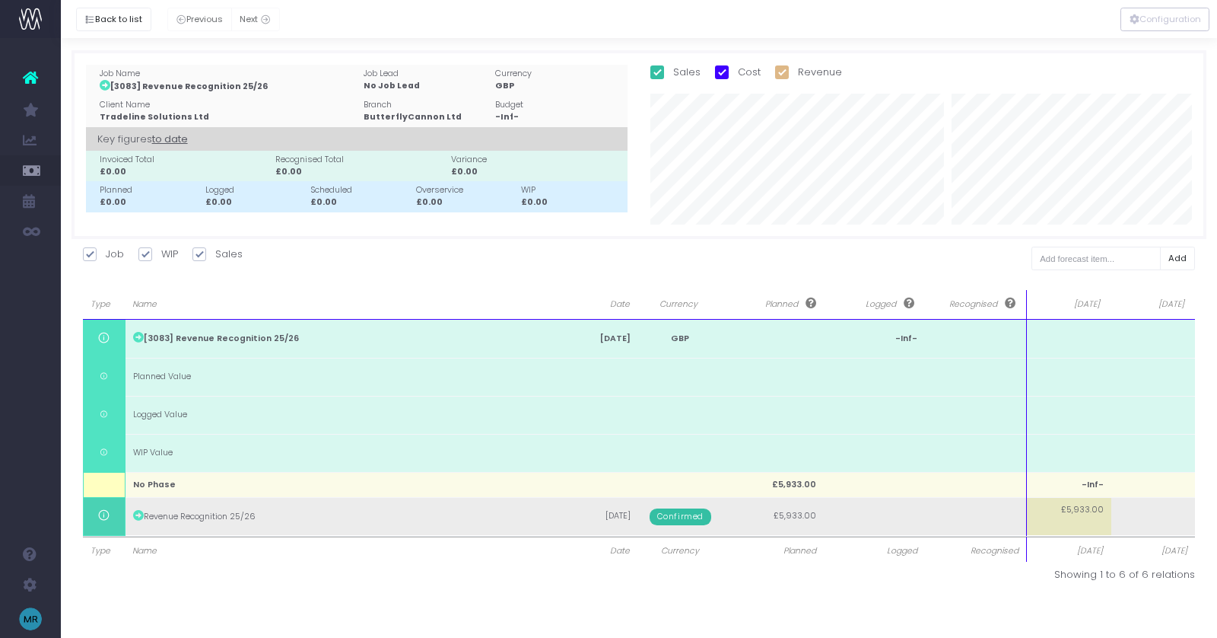
click at [1074, 512] on span "£5,933.00" at bounding box center [1082, 510] width 43 height 12
type input "1"
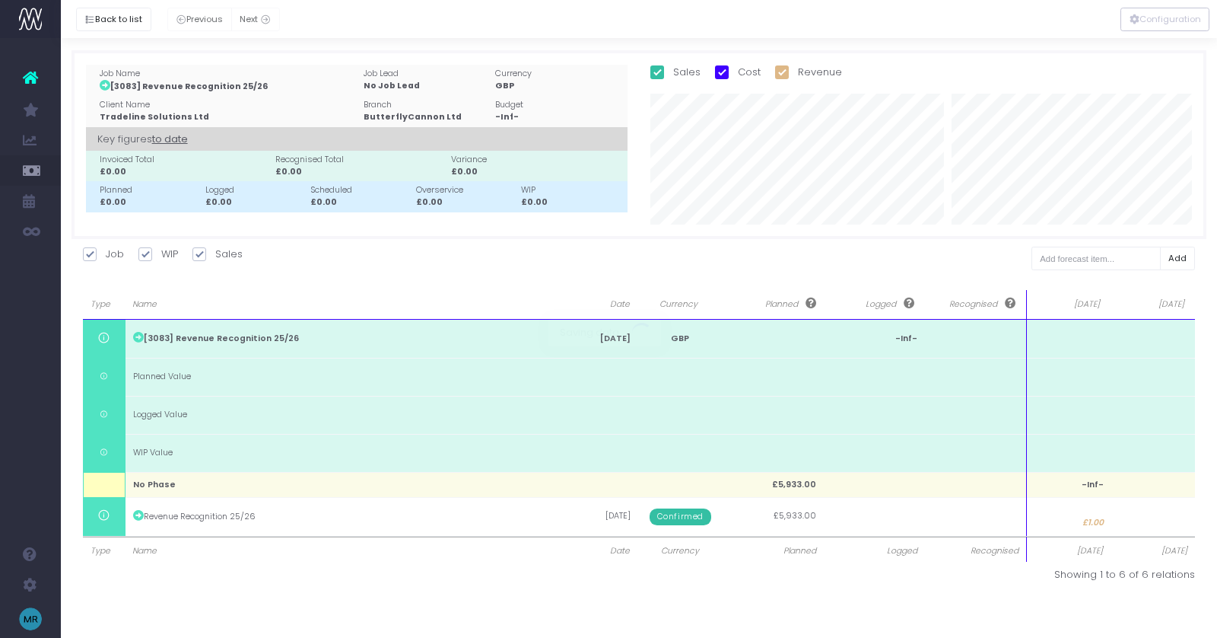
click at [1035, 554] on body "Oh my... this is bad. [PERSON_NAME] wasn't able to load this page. Please conta…" at bounding box center [608, 319] width 1217 height 638
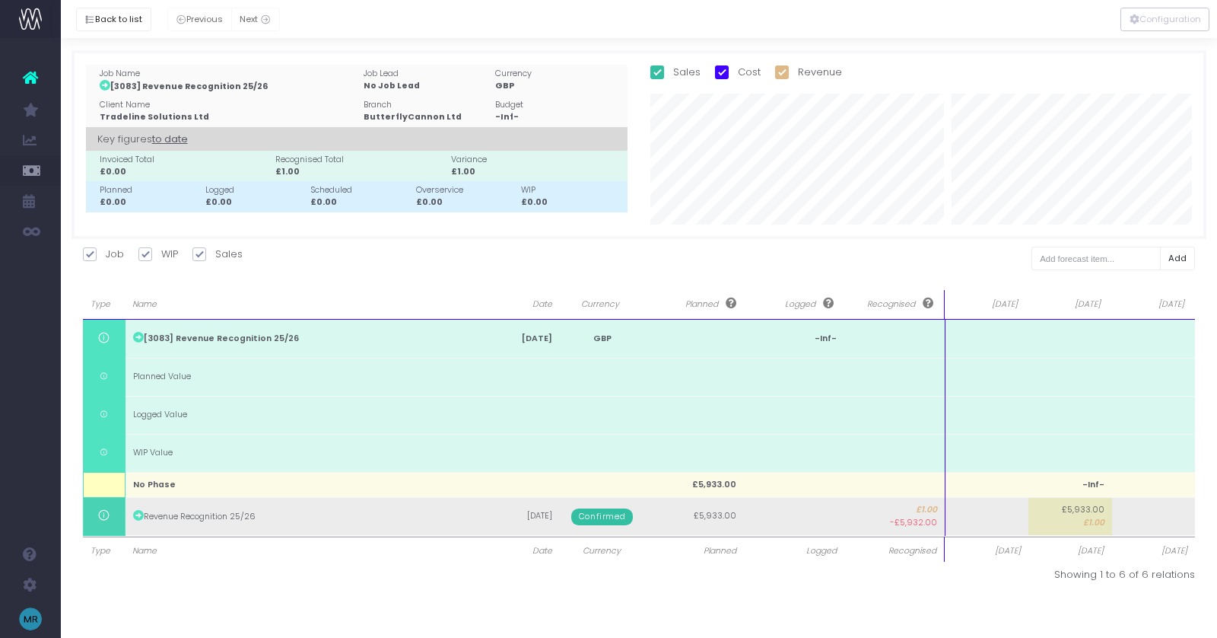
click at [987, 516] on td at bounding box center [987, 516] width 84 height 38
type input "1"
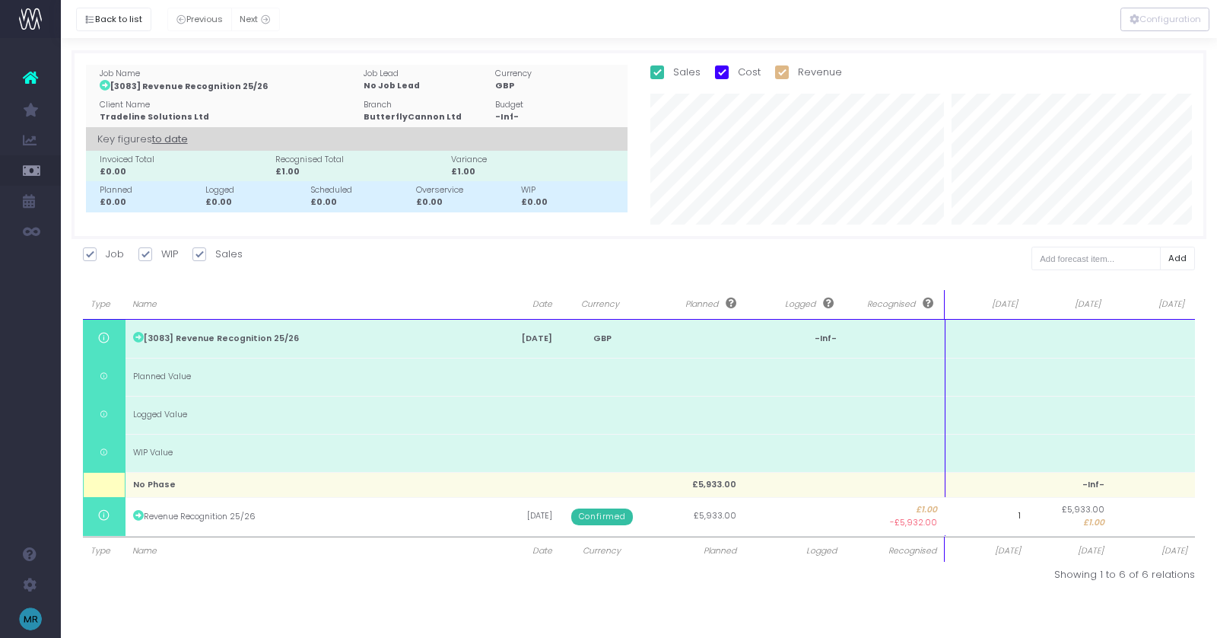
click at [973, 558] on body "Oh my... this is bad. [PERSON_NAME] wasn't able to load this page. Please conta…" at bounding box center [608, 319] width 1217 height 638
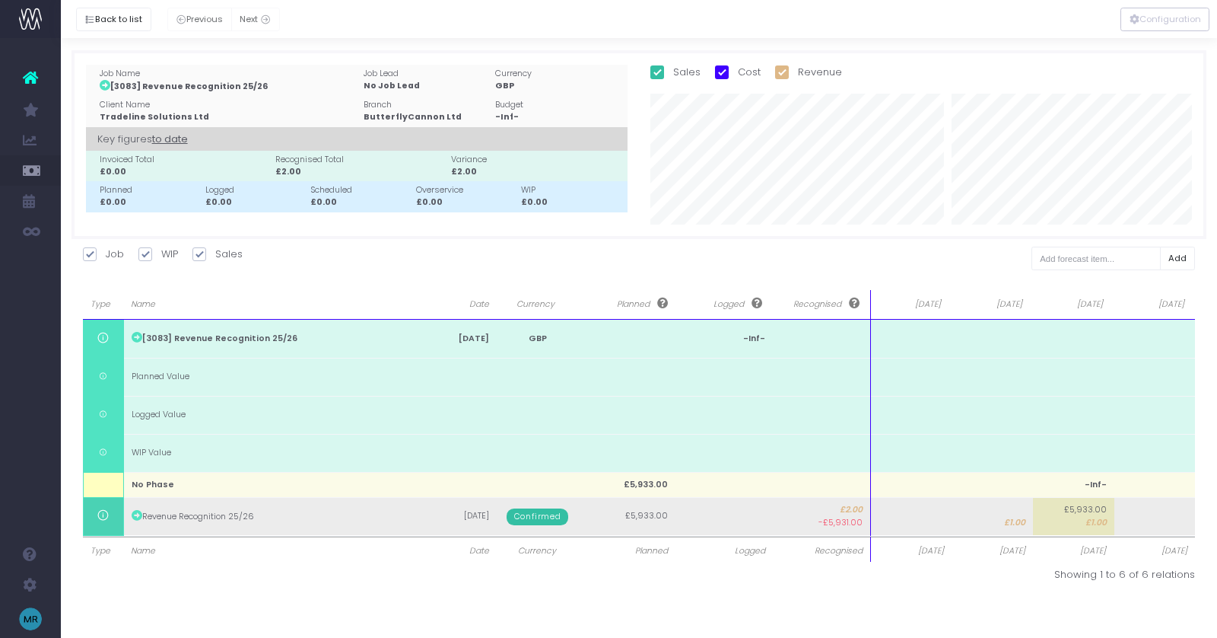
click at [901, 521] on td at bounding box center [910, 516] width 81 height 38
type input "1"
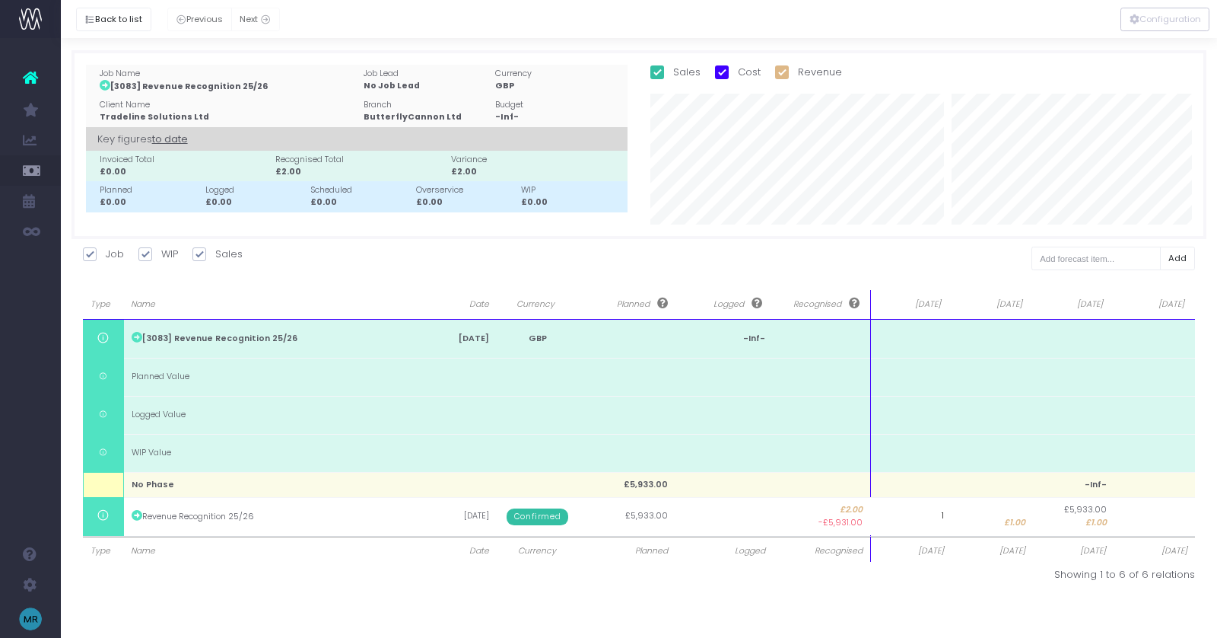
click at [921, 598] on body "Oh my... this is bad. [PERSON_NAME] wasn't able to load this page. Please conta…" at bounding box center [608, 319] width 1217 height 638
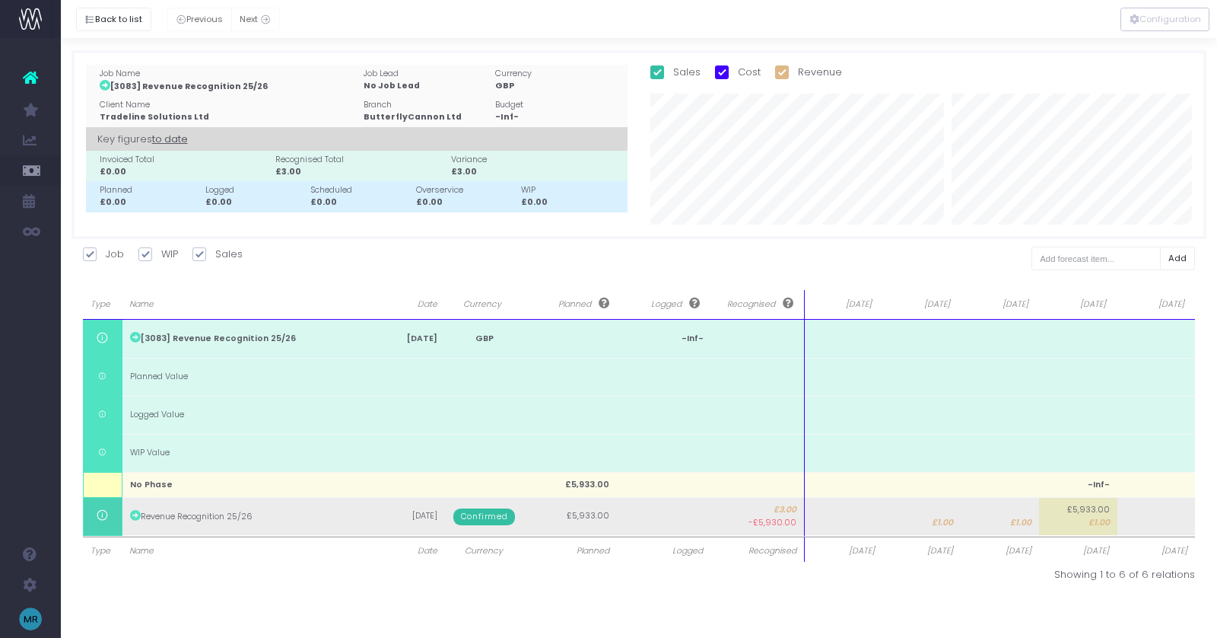
click at [889, 512] on td "£1.00" at bounding box center [922, 516] width 78 height 38
click at [860, 513] on td at bounding box center [844, 516] width 78 height 38
type input "2637"
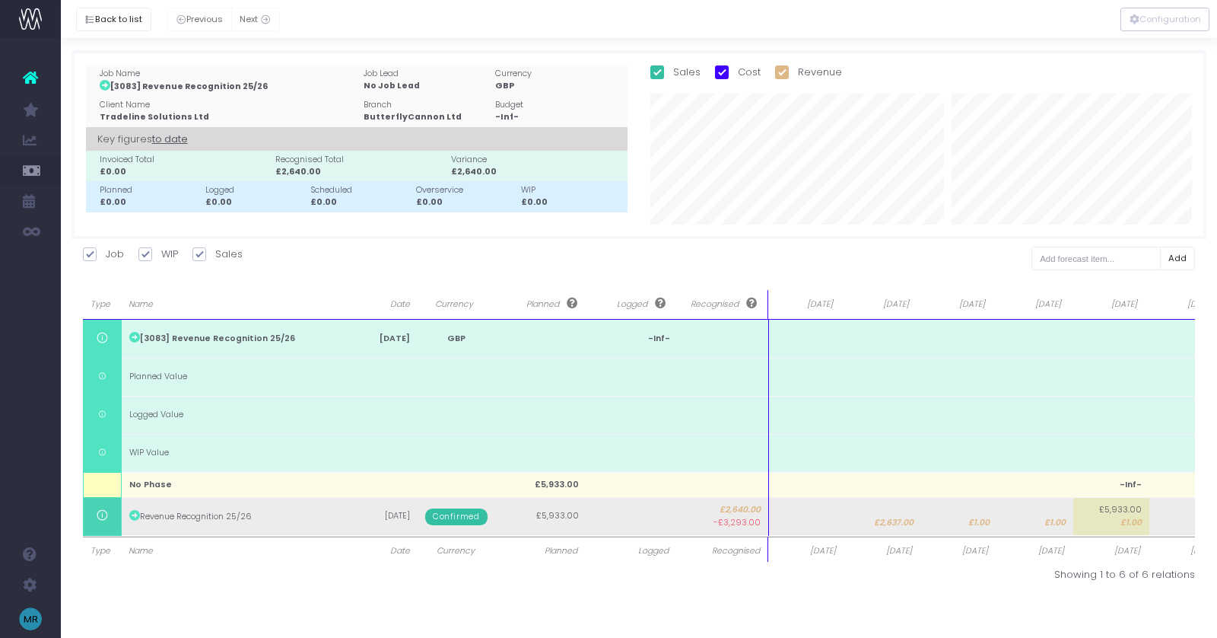
click at [825, 516] on td at bounding box center [807, 516] width 76 height 38
type input "3296"
click at [1048, 508] on td "£1.00" at bounding box center [1035, 516] width 76 height 38
type input "1"
click at [1121, 516] on body "Oh my... this is bad. [PERSON_NAME] wasn't able to load this page. Please conta…" at bounding box center [608, 319] width 1217 height 638
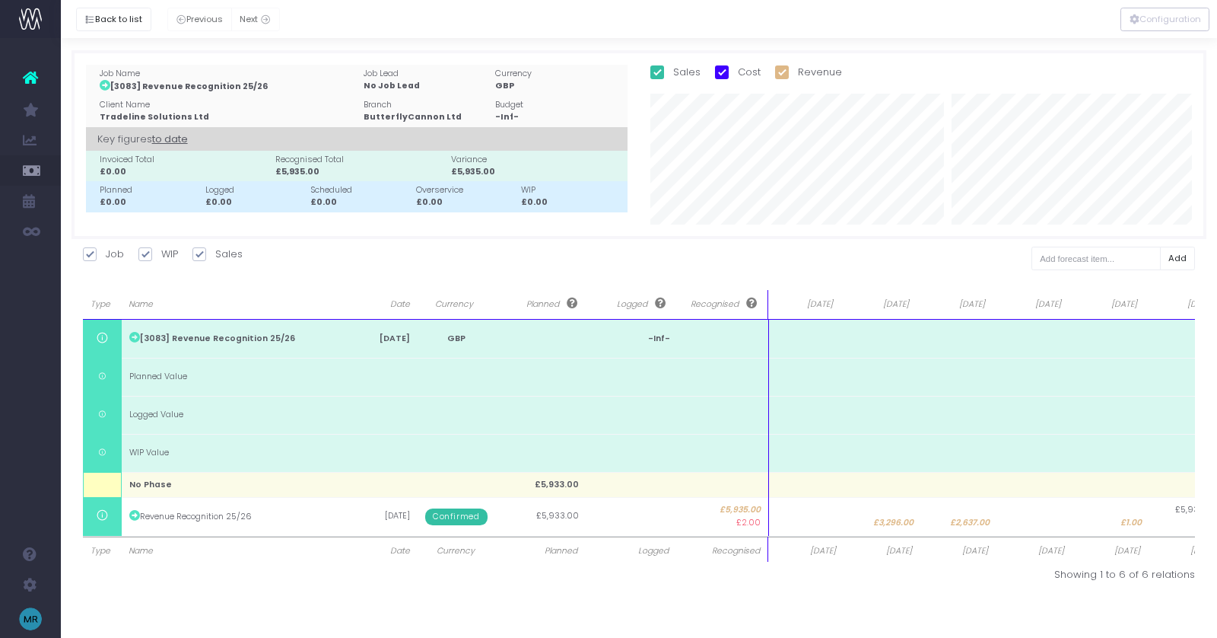
click at [1121, 517] on span "£1.00" at bounding box center [1131, 523] width 21 height 12
type input "1"
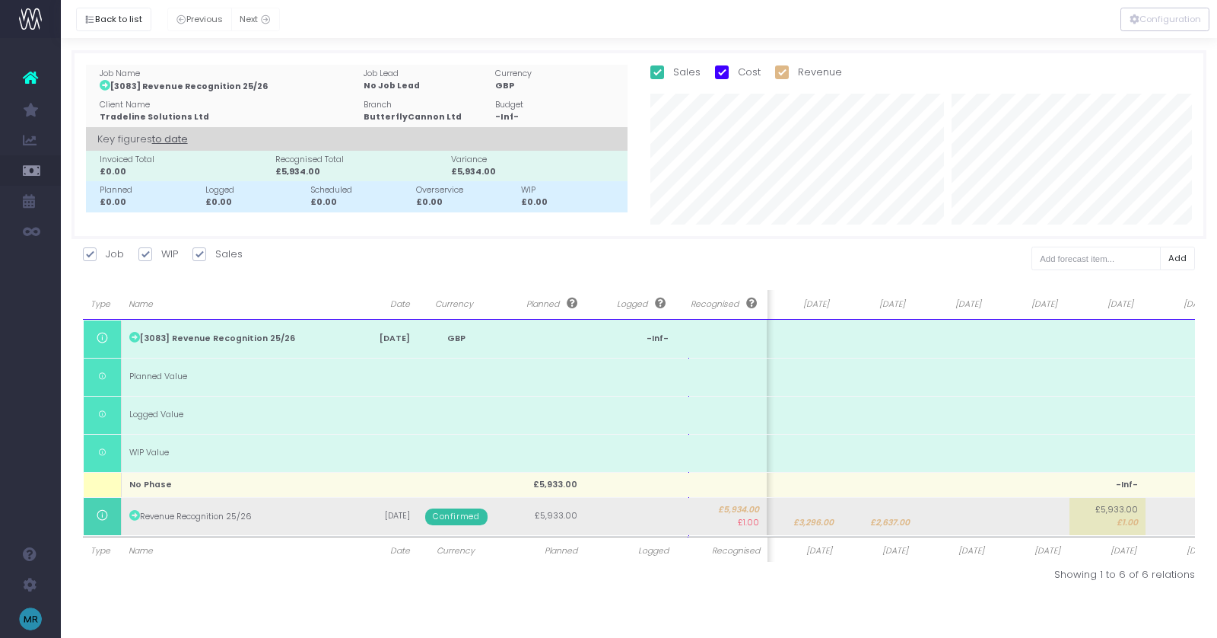
scroll to position [0, 104]
click at [1097, 517] on span "£1.00" at bounding box center [1102, 523] width 21 height 12
type input "1"
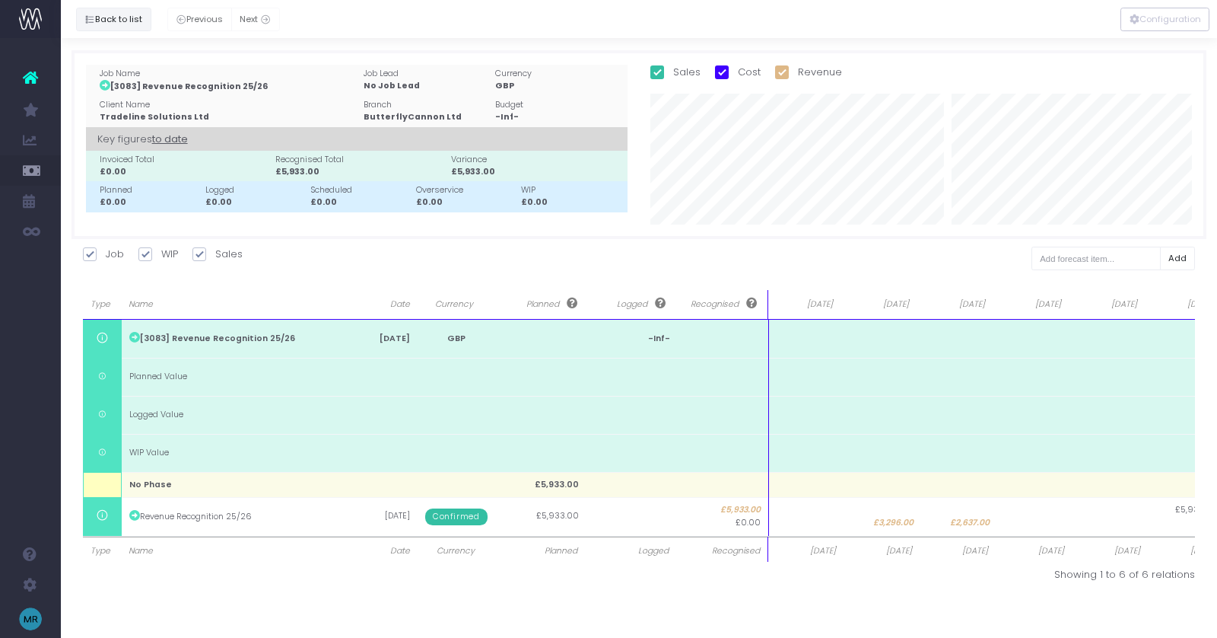
click at [124, 22] on button "Back to list" at bounding box center [113, 20] width 75 height 24
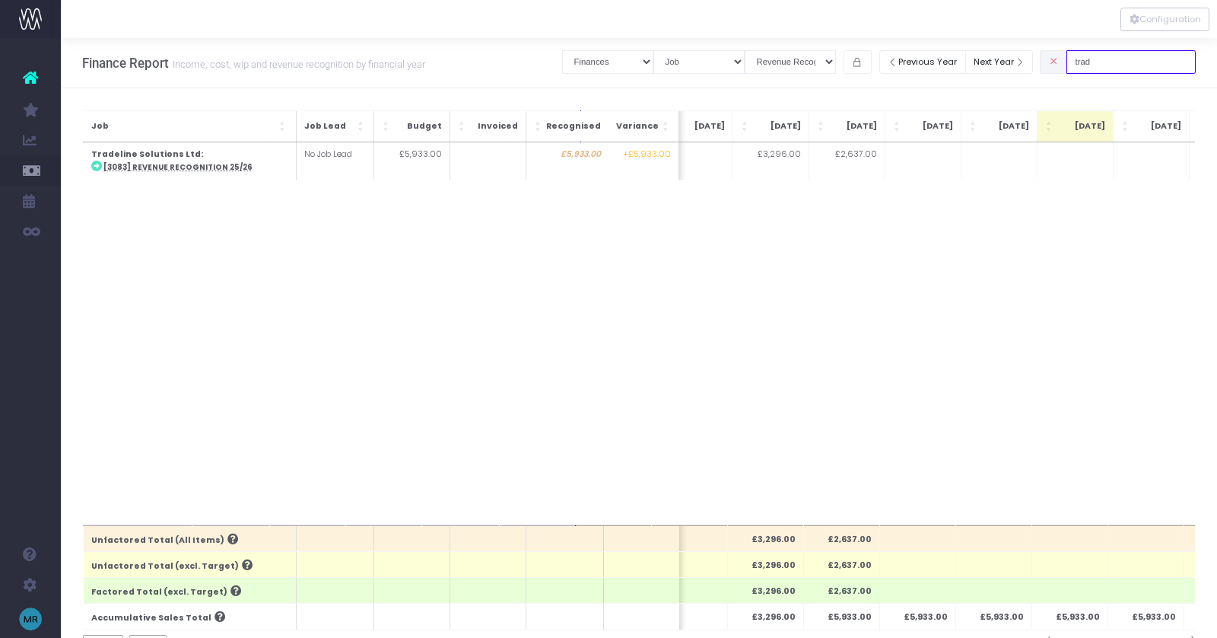
drag, startPoint x: 1130, startPoint y: 64, endPoint x: 1079, endPoint y: 64, distance: 51.7
click at [1081, 64] on div "trad" at bounding box center [1118, 61] width 156 height 31
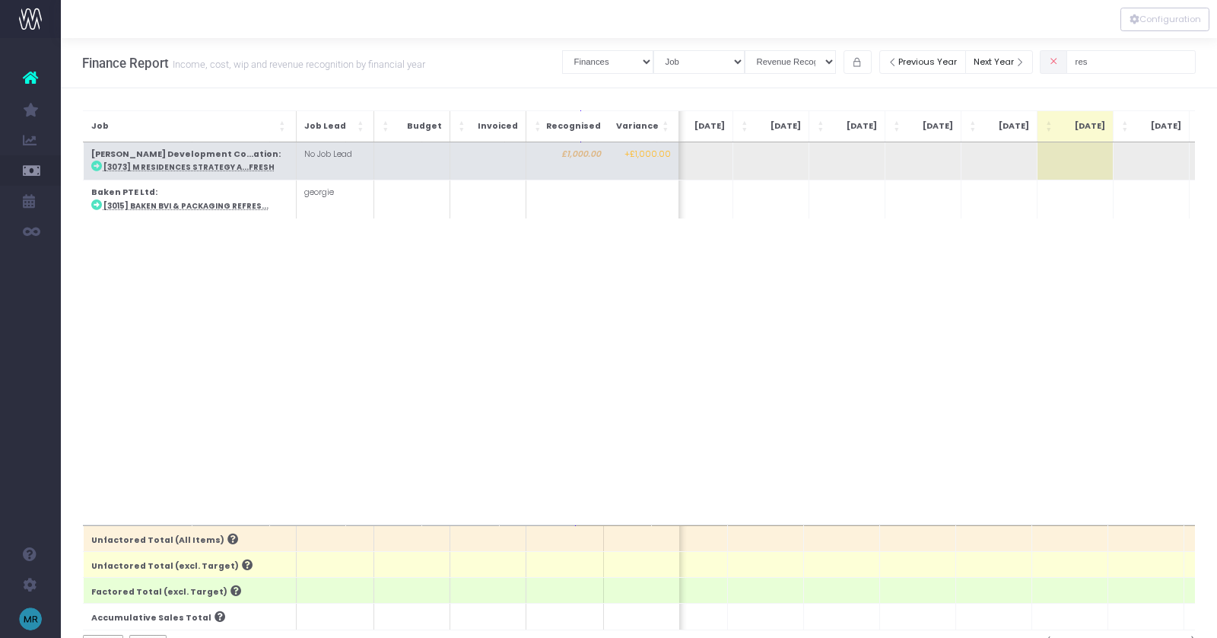
click at [222, 165] on abbr "[3073] M Residences Strategy a...fresh" at bounding box center [188, 167] width 171 height 10
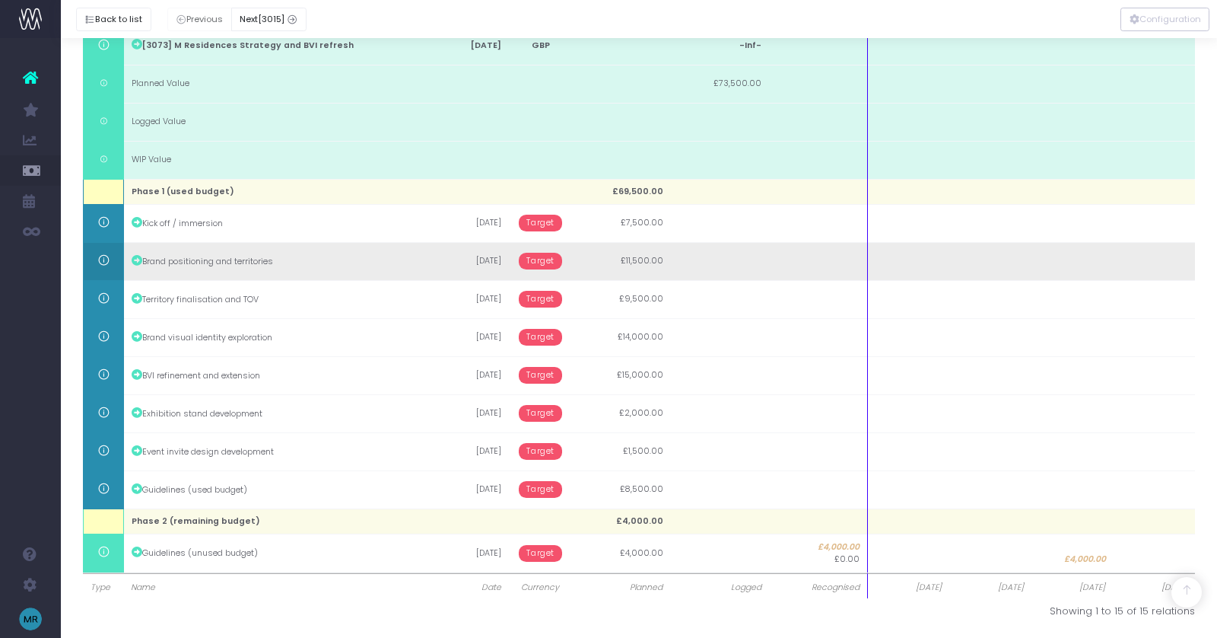
scroll to position [0, 0]
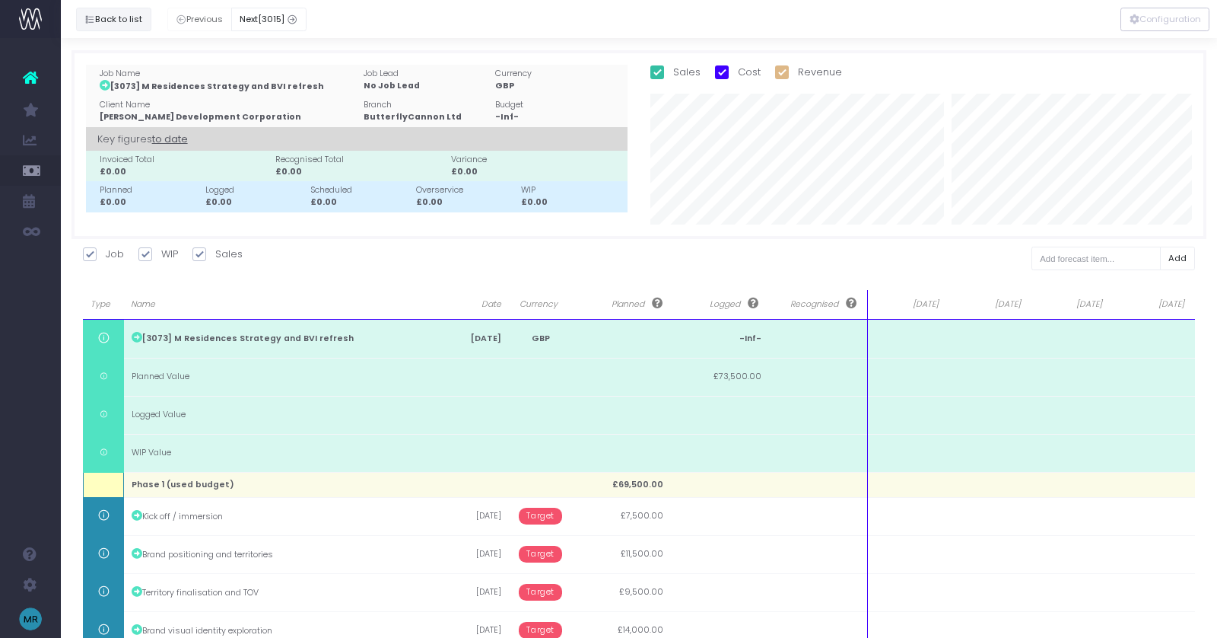
click at [94, 18] on button "Back to list" at bounding box center [113, 20] width 75 height 24
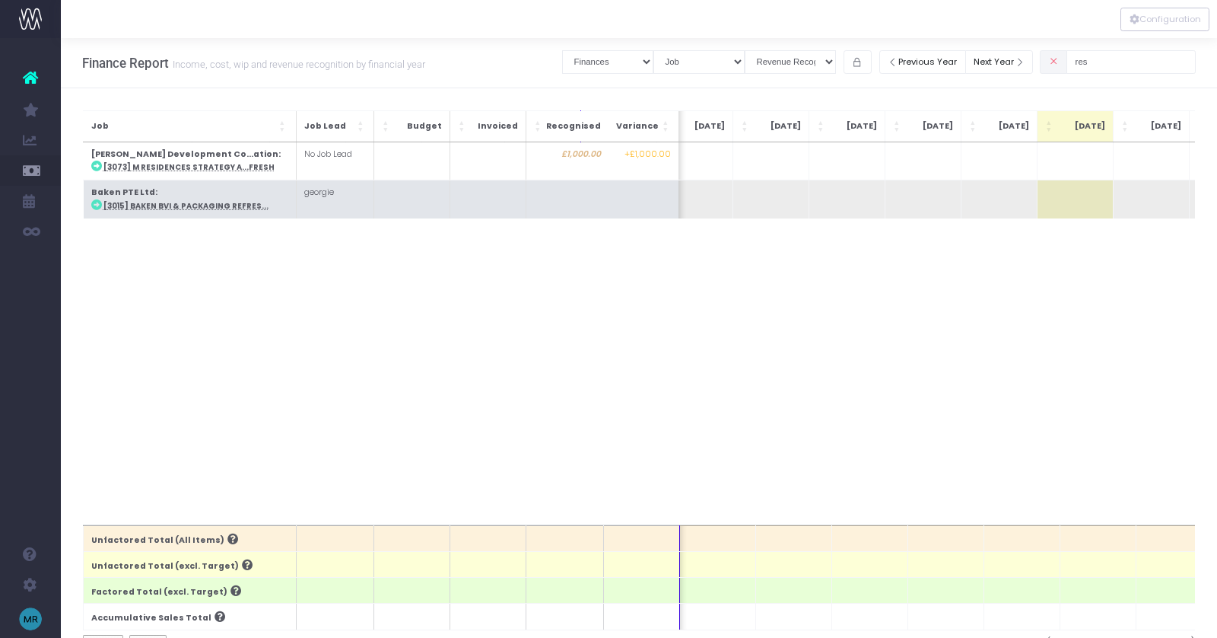
scroll to position [0, 104]
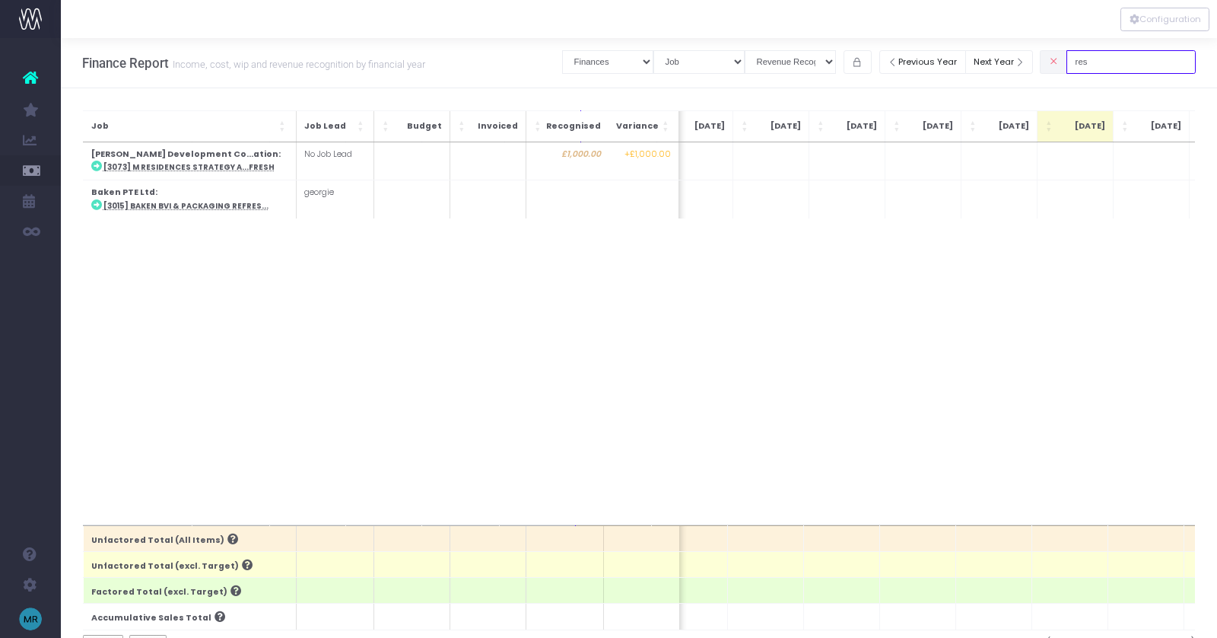
drag, startPoint x: 1124, startPoint y: 67, endPoint x: 1067, endPoint y: 51, distance: 58.5
click at [1067, 51] on div "res" at bounding box center [1118, 61] width 156 height 31
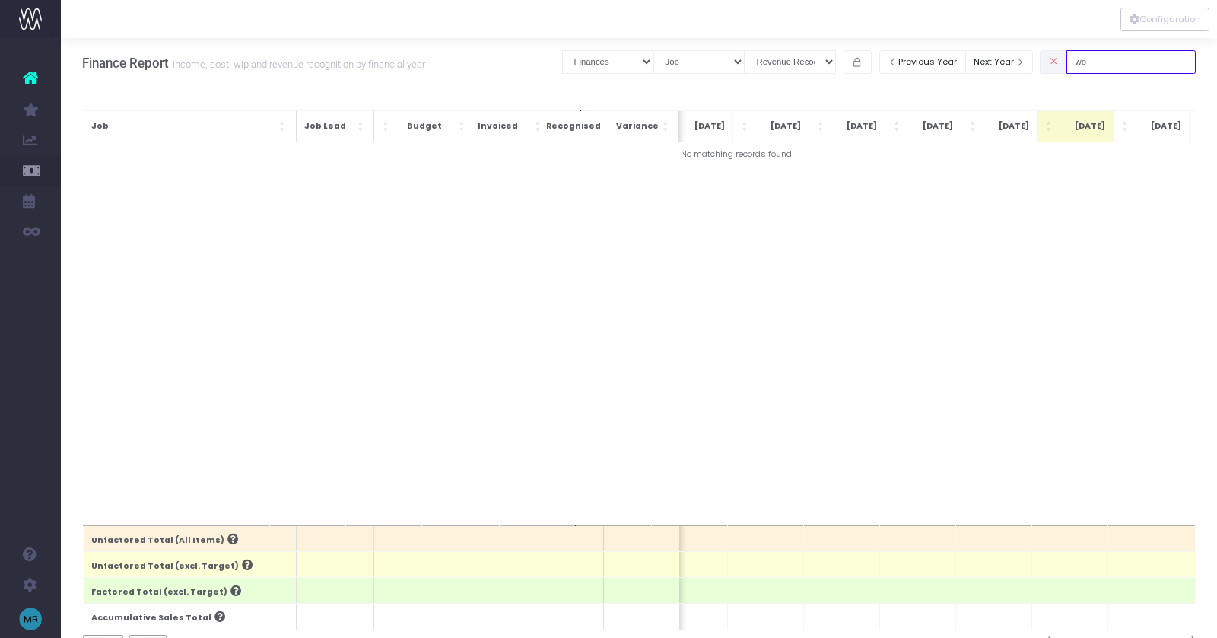
type input "w"
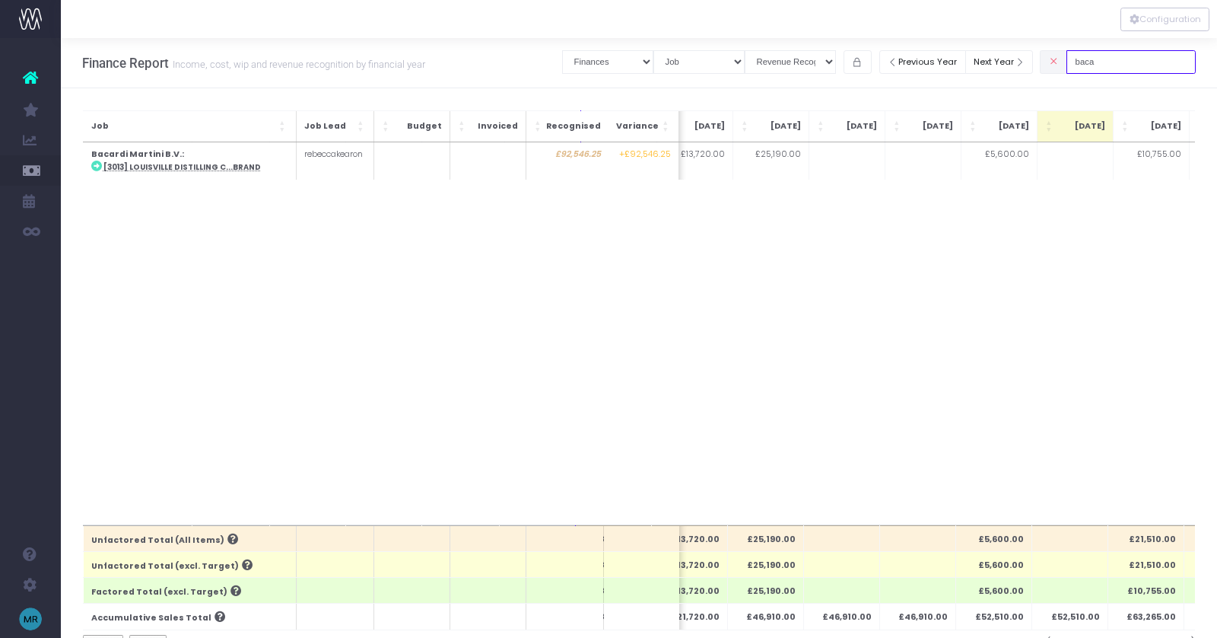
type input "baca"
click at [1059, 62] on icon at bounding box center [1054, 62] width 10 height 0
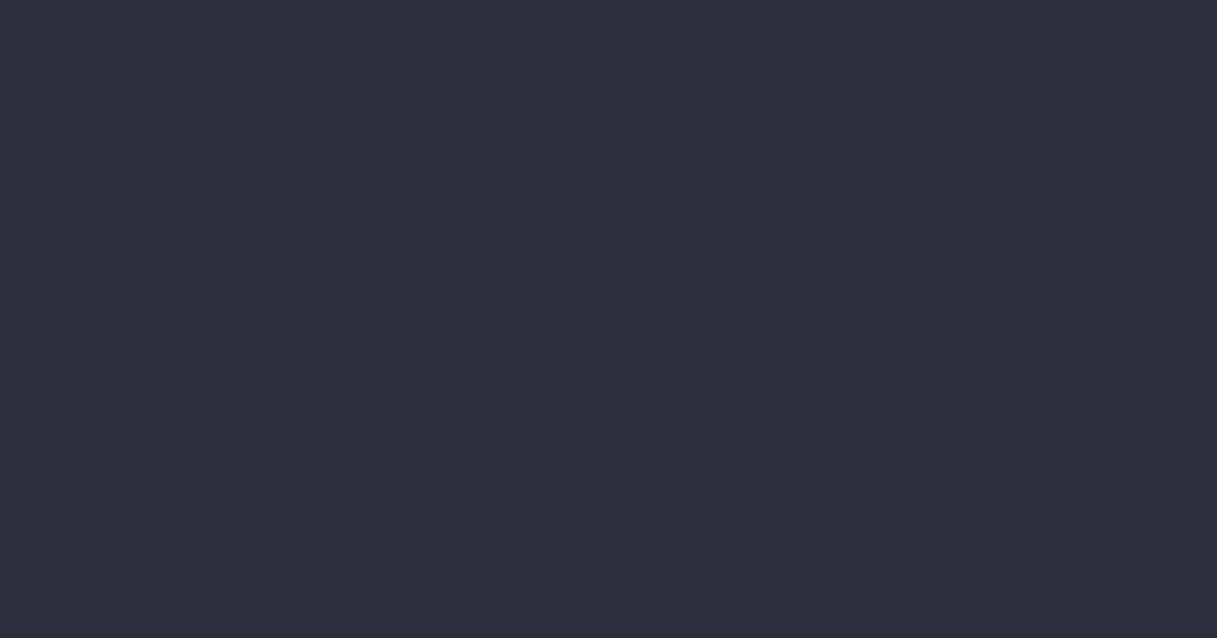
select select "finances"
select select "job"
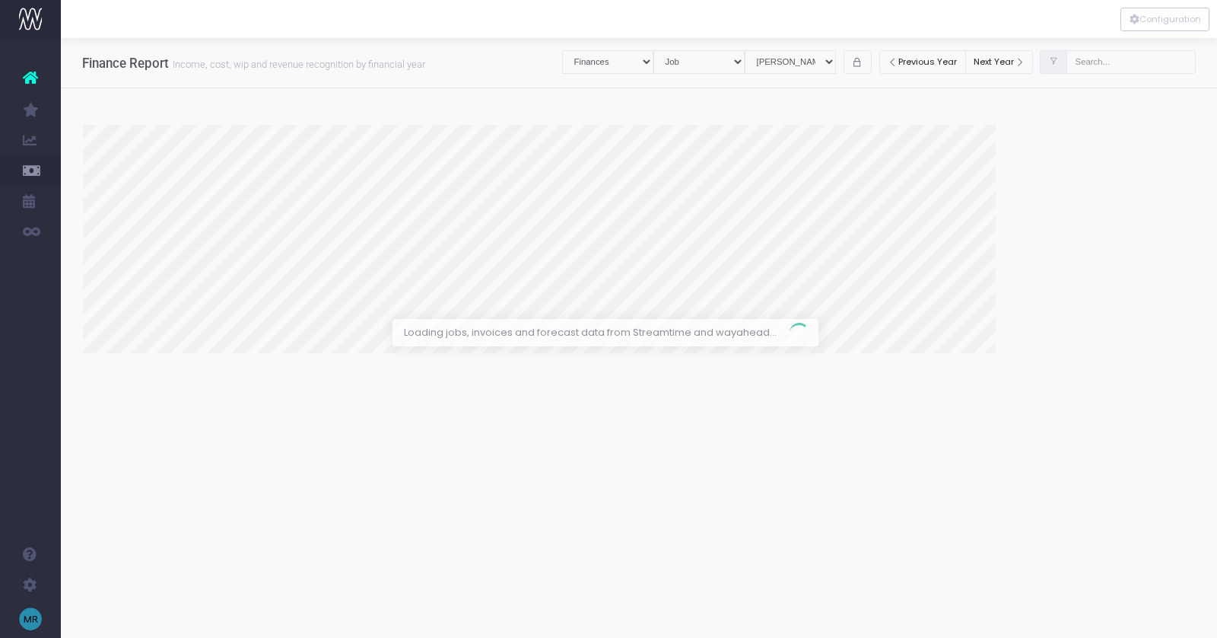
select select "revrec"
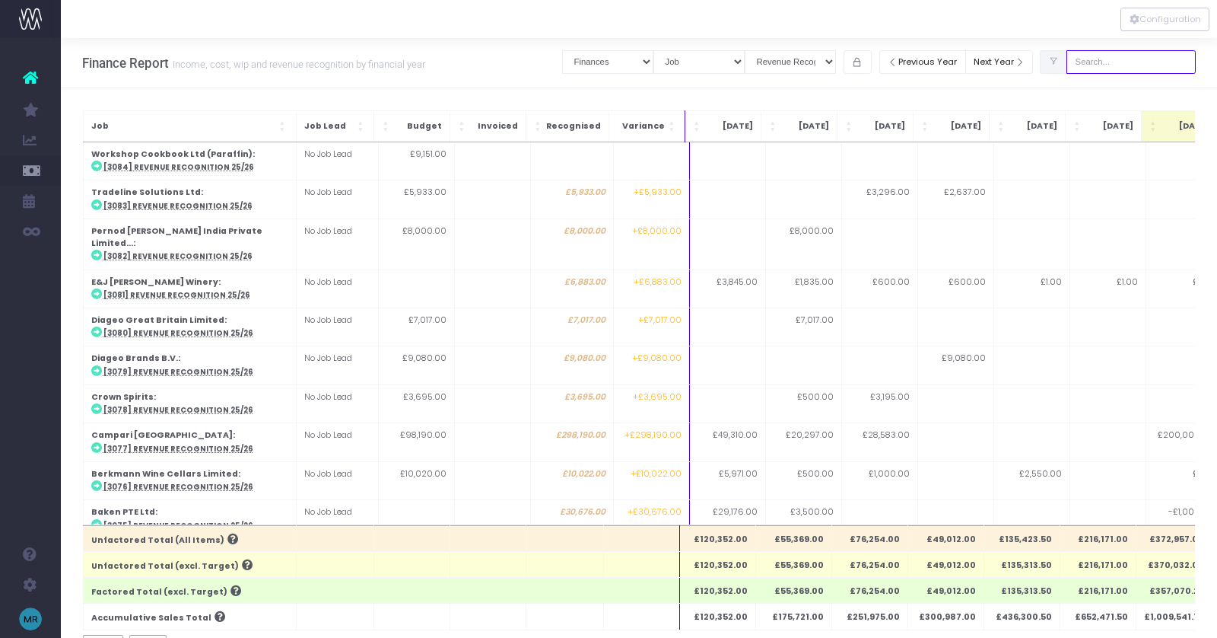
click at [1125, 72] on input "text" at bounding box center [1131, 62] width 129 height 24
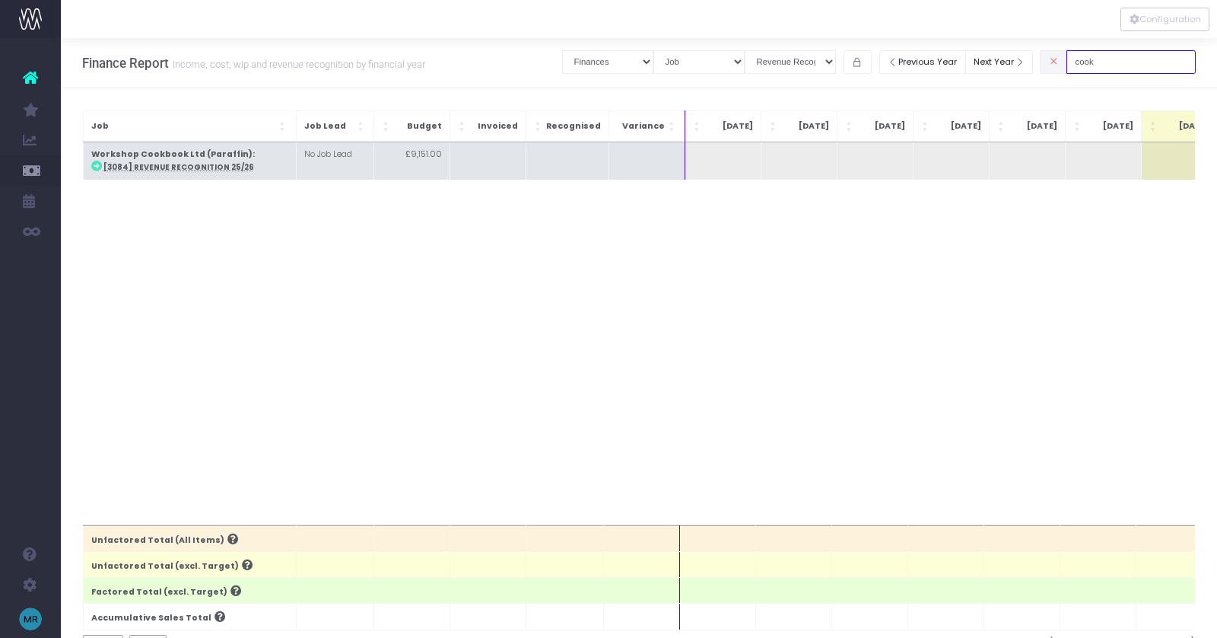
type input "cook"
click at [180, 164] on abbr "[3084] Revenue Recognition 25/26" at bounding box center [178, 167] width 151 height 10
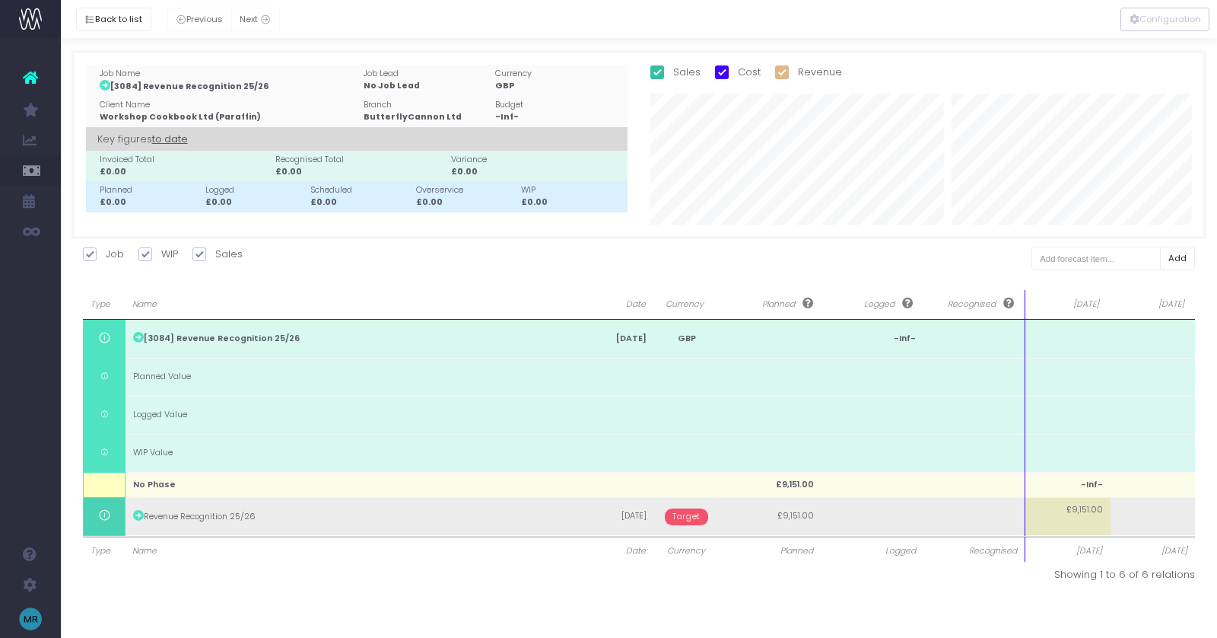
click at [689, 514] on span "Target" at bounding box center [686, 516] width 43 height 17
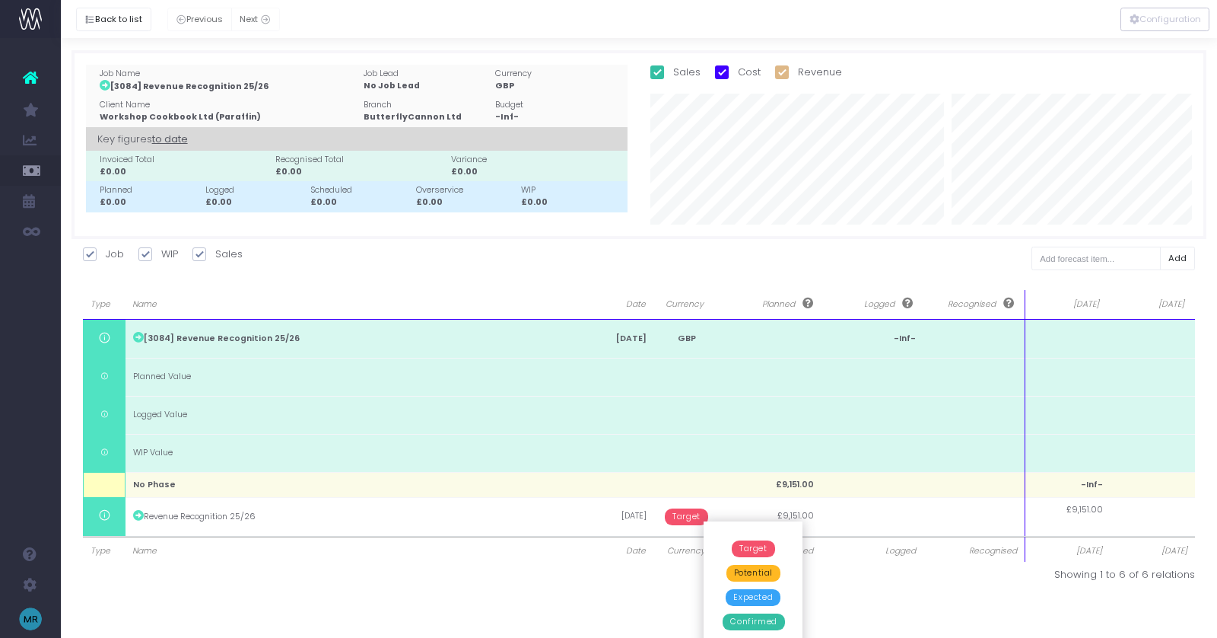
click at [762, 618] on span "Confirmed" at bounding box center [754, 621] width 62 height 17
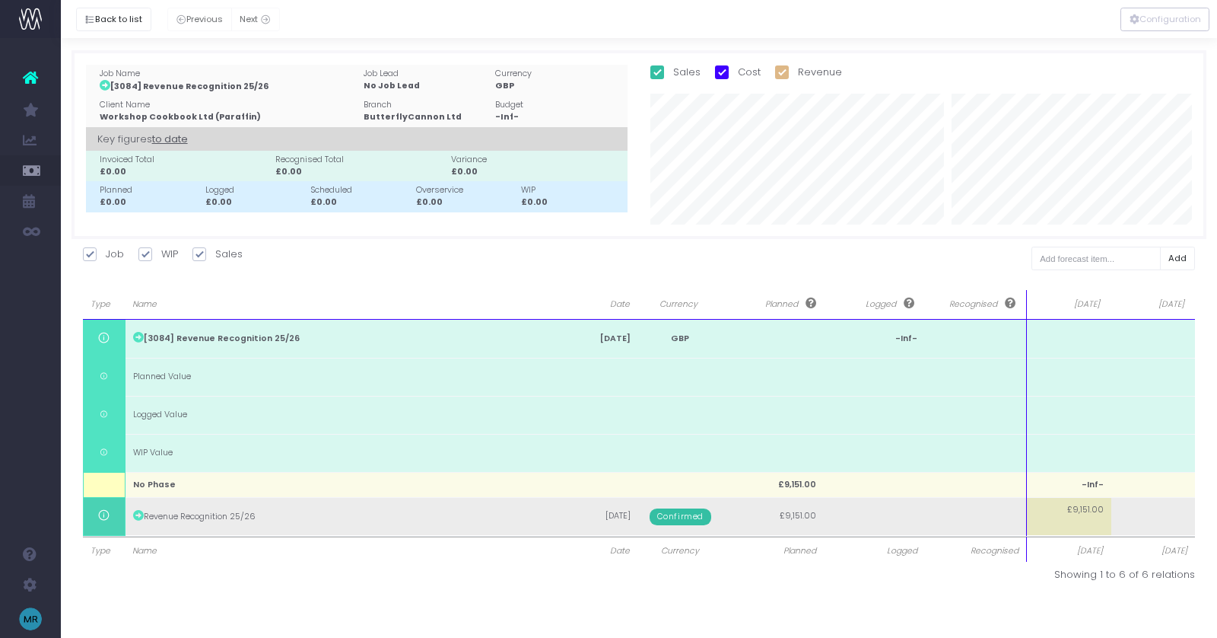
click at [1051, 527] on td "£9,151.00" at bounding box center [1069, 516] width 84 height 38
type input "1"
click at [971, 514] on body "Oh my... this is bad. [PERSON_NAME] wasn't able to load this page. Please conta…" at bounding box center [608, 319] width 1217 height 638
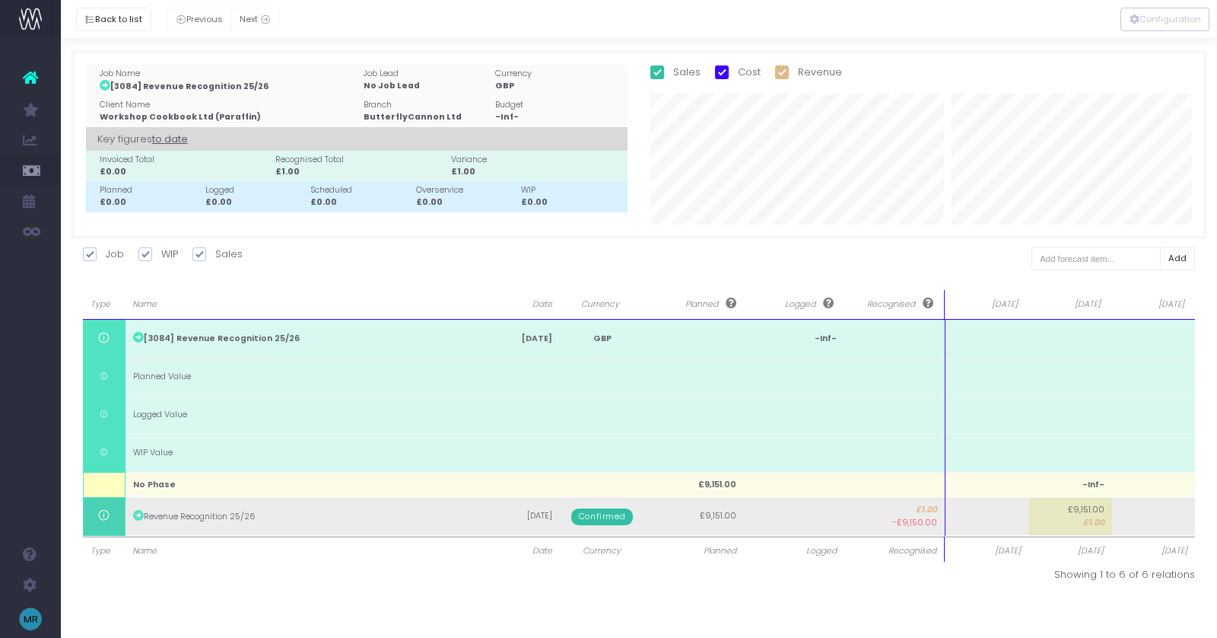
click at [974, 515] on td at bounding box center [987, 516] width 84 height 38
type input "1"
click at [876, 523] on body "Oh my... this is bad. [PERSON_NAME] wasn't able to load this page. Please conta…" at bounding box center [608, 319] width 1217 height 638
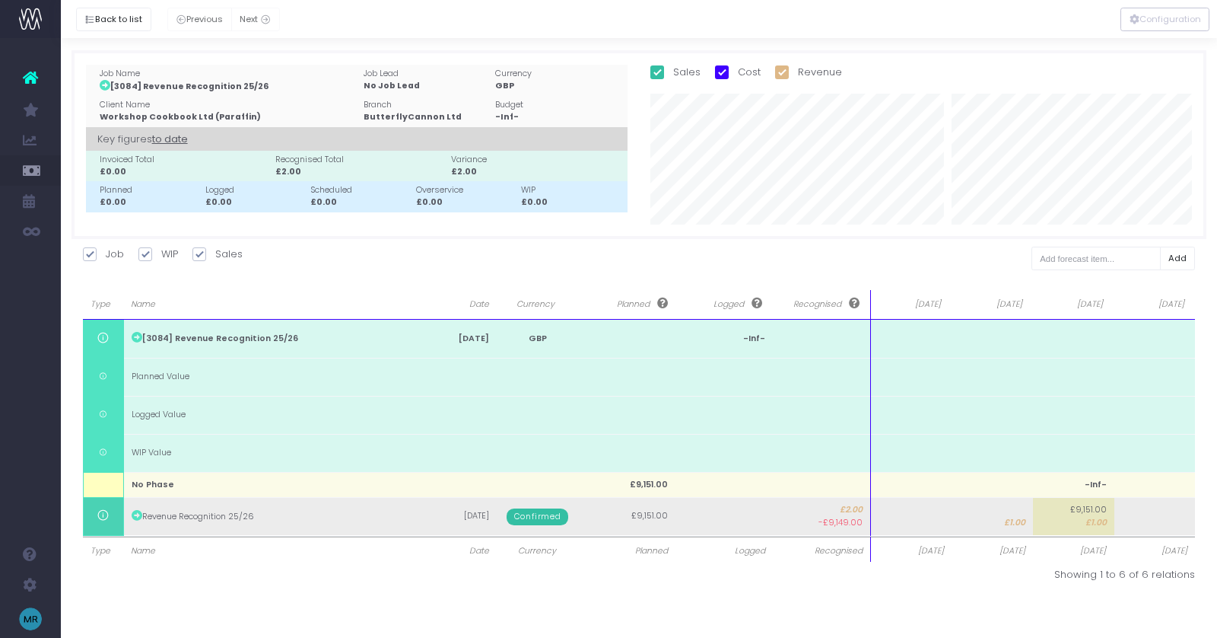
click at [941, 518] on td at bounding box center [910, 516] width 81 height 38
type input "350"
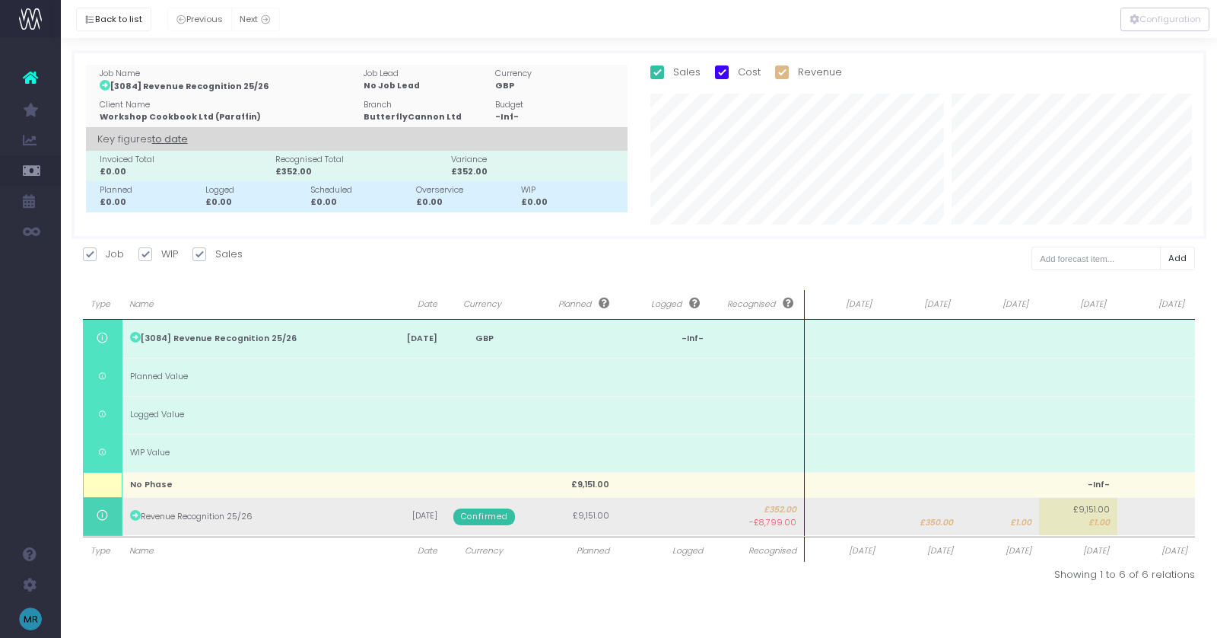
click at [849, 521] on td at bounding box center [844, 516] width 78 height 38
type input "5501"
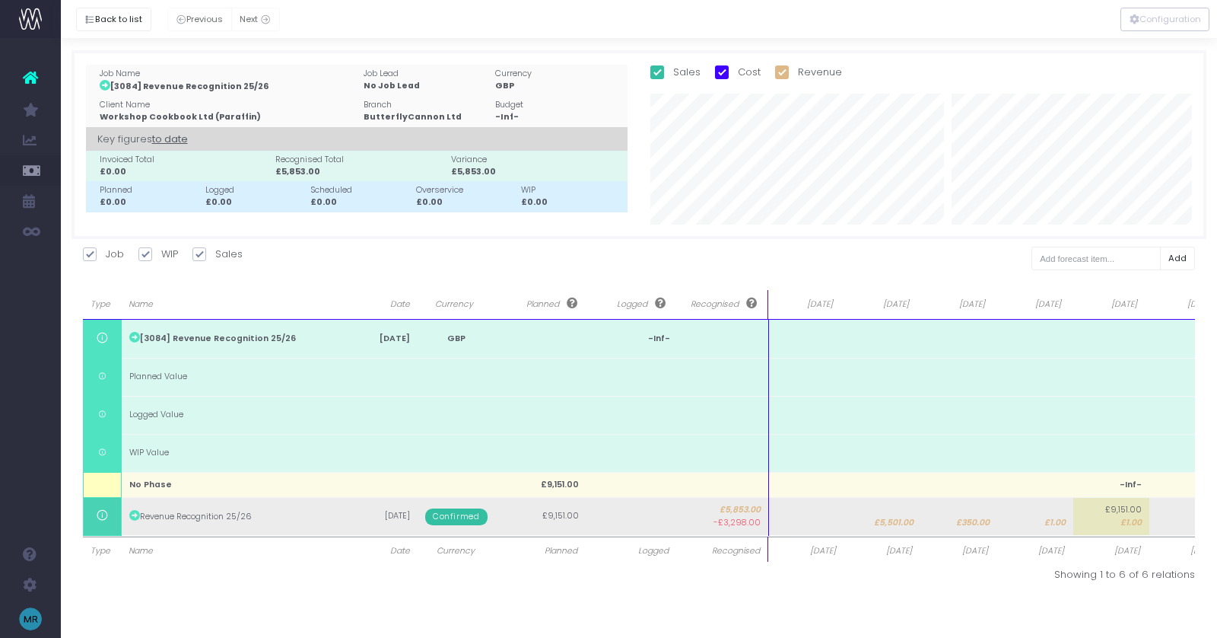
click at [840, 514] on td at bounding box center [807, 516] width 76 height 38
type input "3300"
click at [1121, 519] on span "£1.00" at bounding box center [1131, 523] width 21 height 12
type input "1"
click at [1142, 518] on span "£1.00" at bounding box center [1148, 523] width 21 height 12
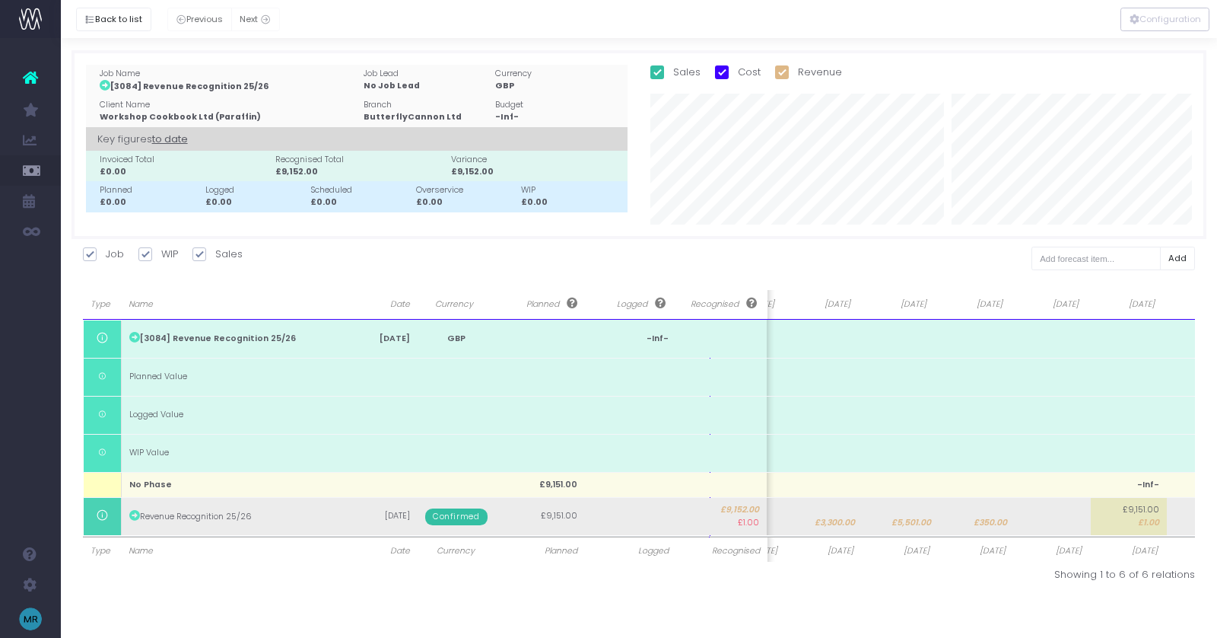
type input "1"
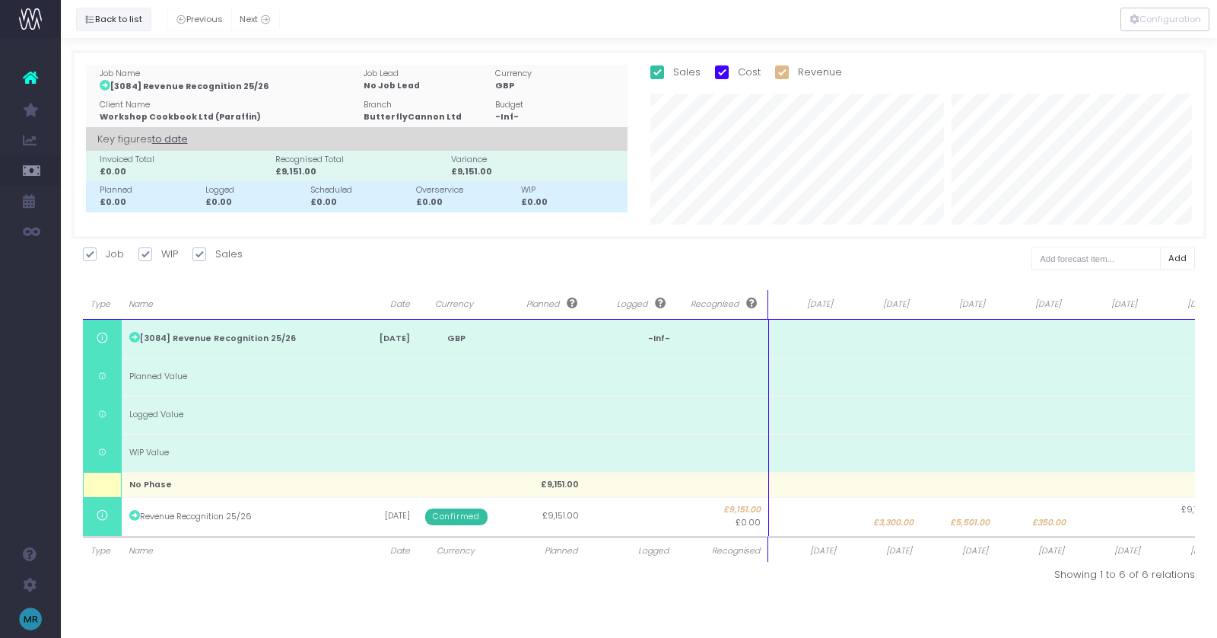
click at [123, 21] on button "Back to list" at bounding box center [113, 20] width 75 height 24
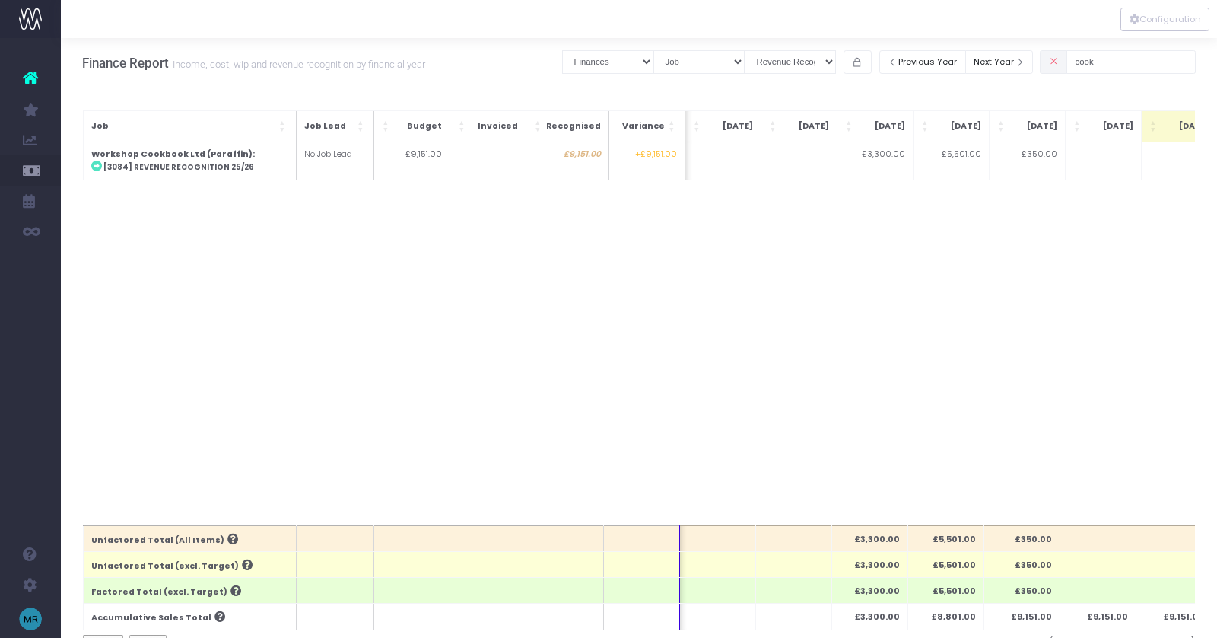
scroll to position [0, 59]
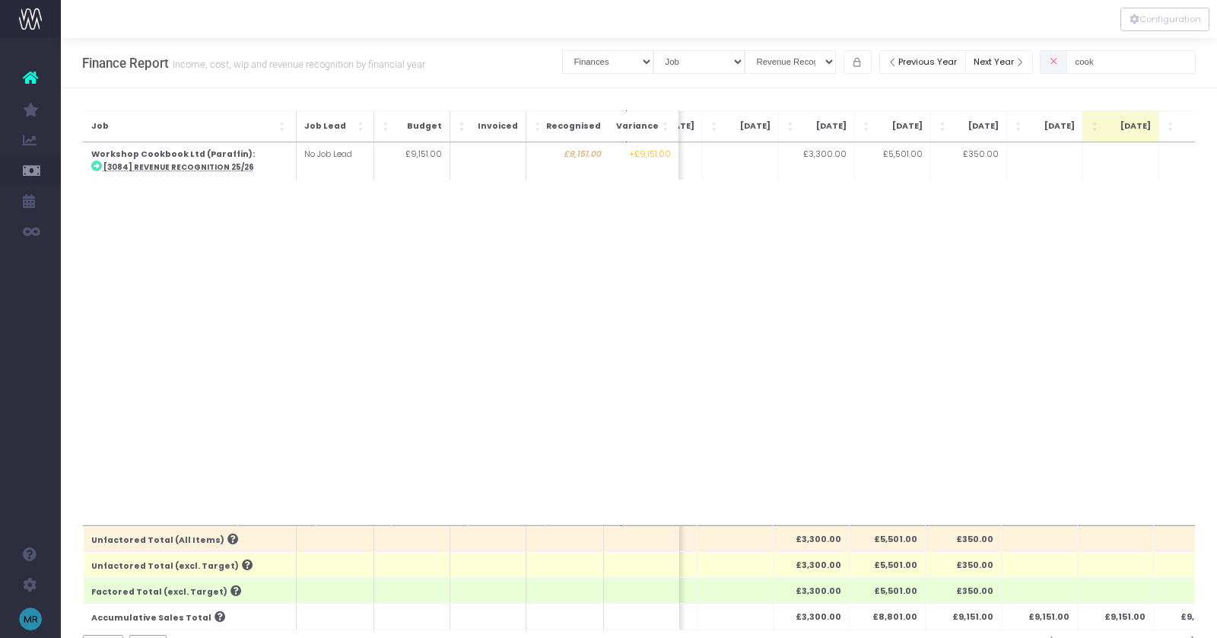
click at [1067, 68] on span at bounding box center [1053, 62] width 27 height 24
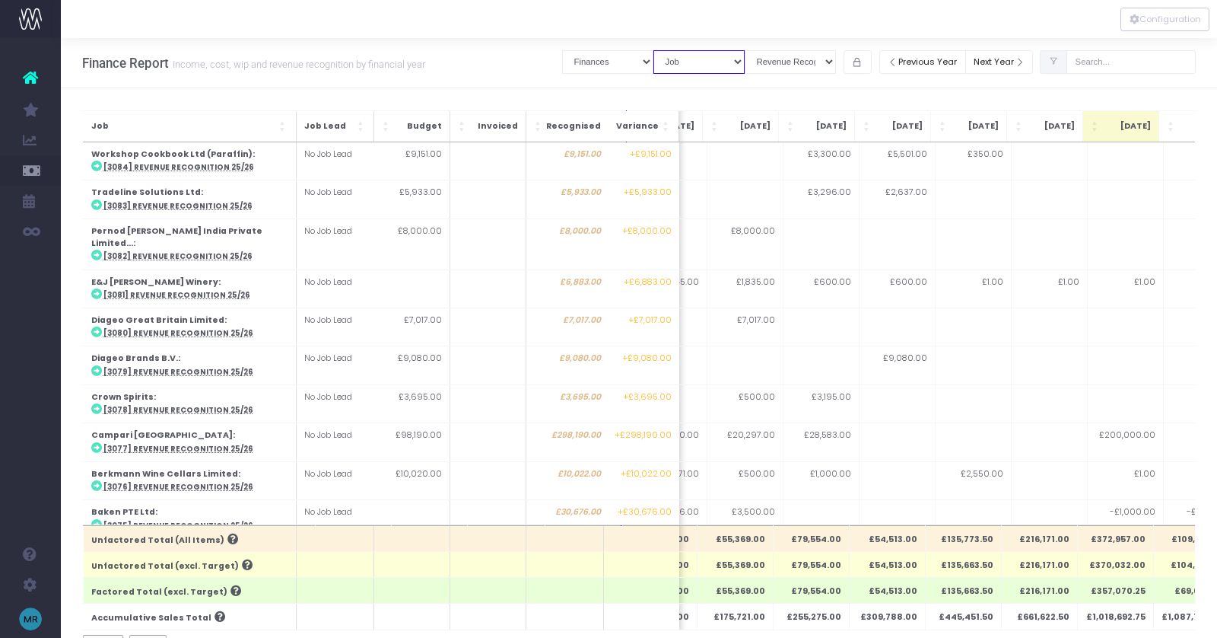
click at [745, 63] on select "Summary by Job Client Job Lead Job Type Branch" at bounding box center [698, 62] width 91 height 24
select select "companyName"
click at [673, 50] on select "Summary by Job Client Job Lead Job Type Branch" at bounding box center [698, 62] width 91 height 24
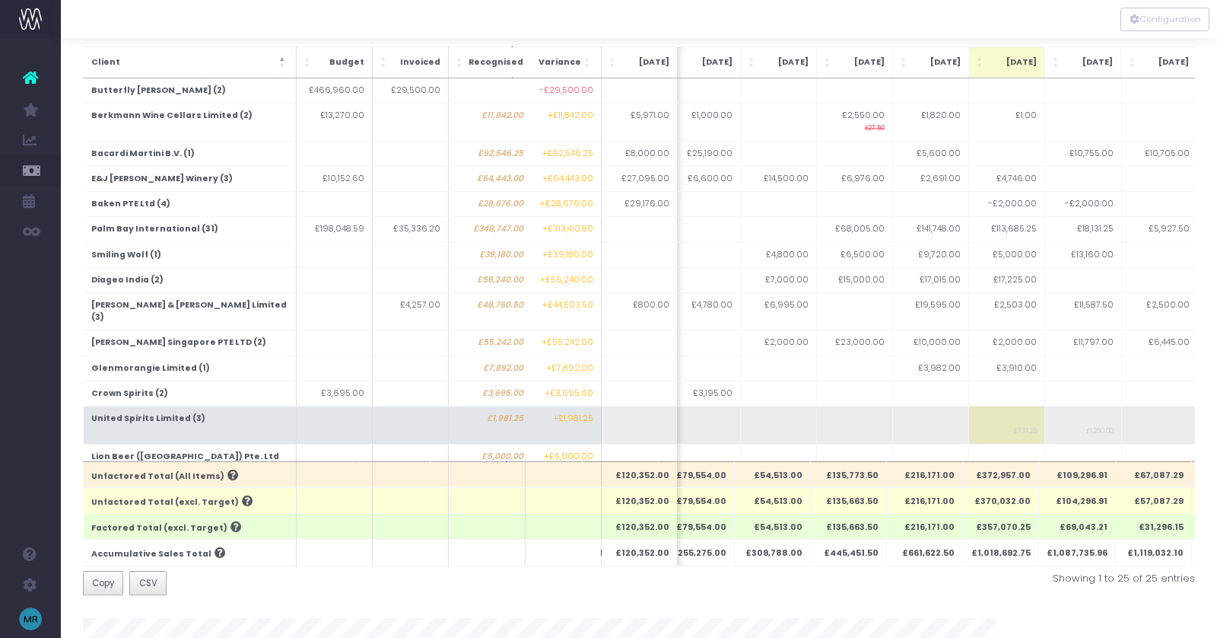
scroll to position [71, 0]
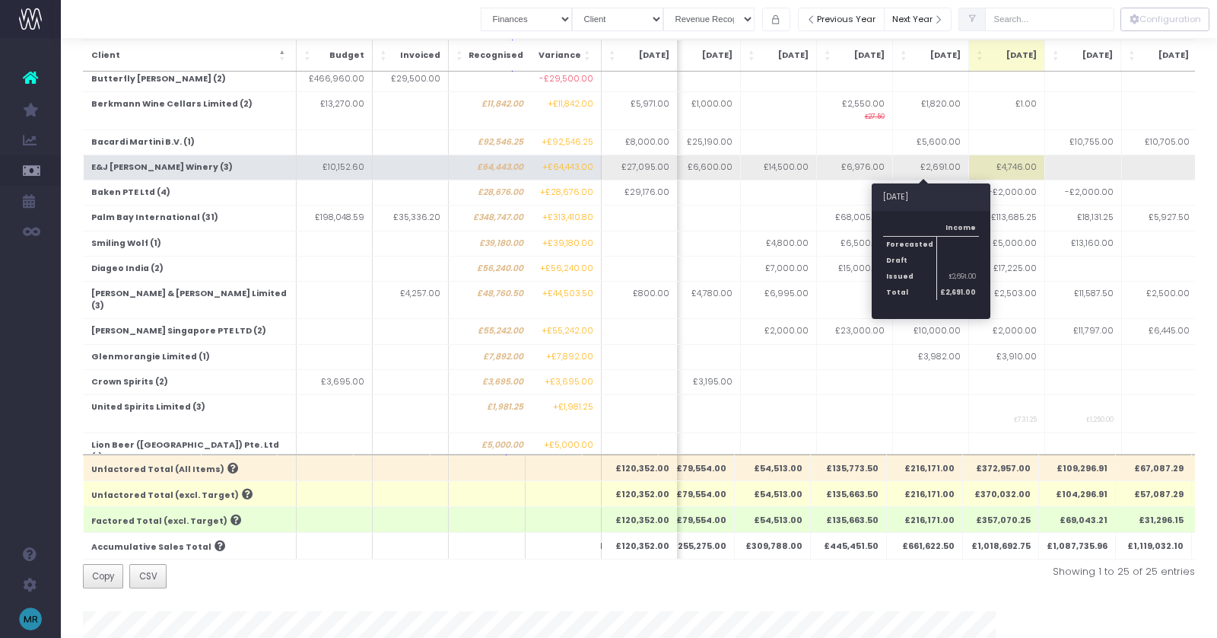
click at [939, 163] on td "£2,691.00" at bounding box center [930, 166] width 76 height 25
